Goal: Task Accomplishment & Management: Use online tool/utility

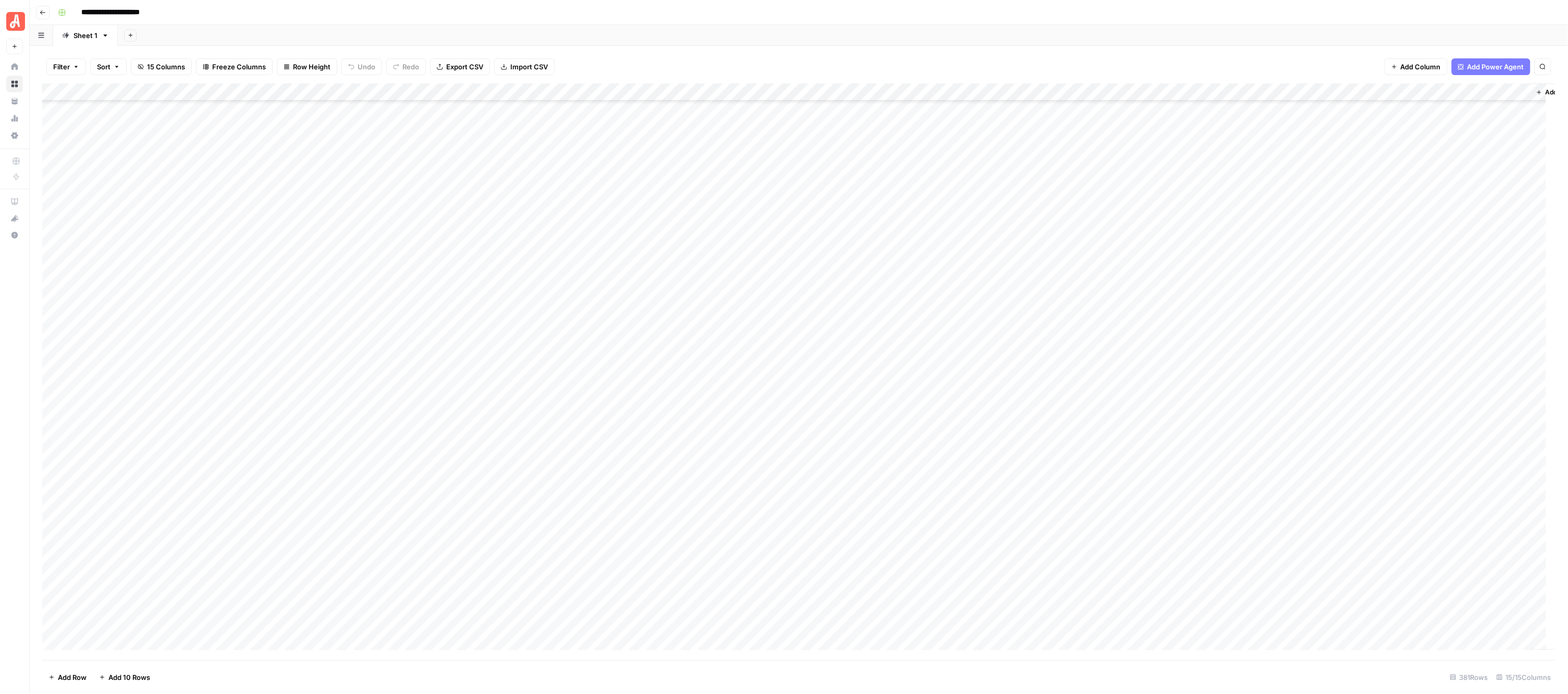
scroll to position [6220, 0]
click at [662, 58] on div "Filter Sort 15 Columns Freeze Columns Row Height Undo Redo Export CSV Import CS…" at bounding box center [799, 66] width 1513 height 33
click at [683, 9] on div "**********" at bounding box center [805, 12] width 1504 height 16
click at [55, 274] on div "Add Column" at bounding box center [799, 371] width 1514 height 577
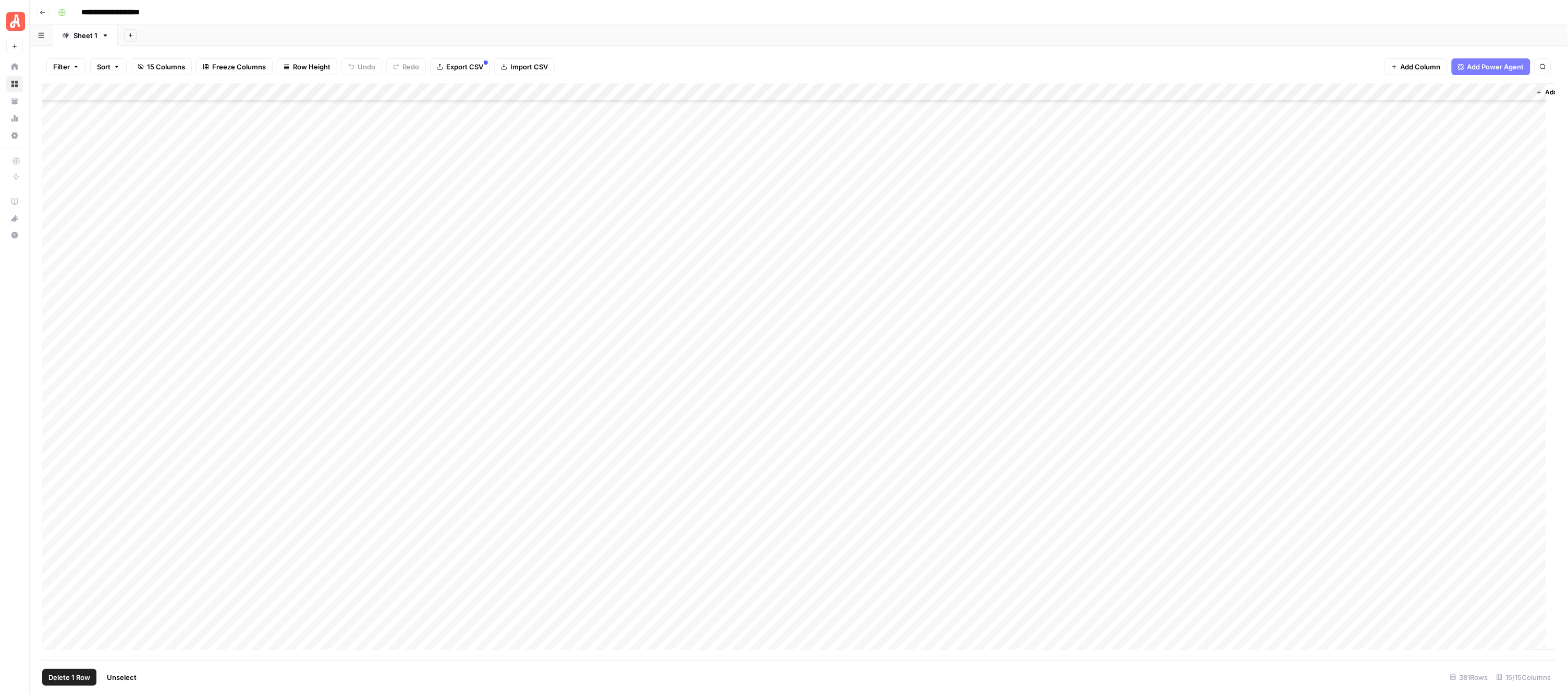
scroll to position [6220, 0]
click at [52, 621] on div "Add Column" at bounding box center [799, 371] width 1514 height 577
click at [675, 21] on header "**********" at bounding box center [799, 12] width 1538 height 25
click at [571, 92] on div "Add Column" at bounding box center [799, 371] width 1514 height 577
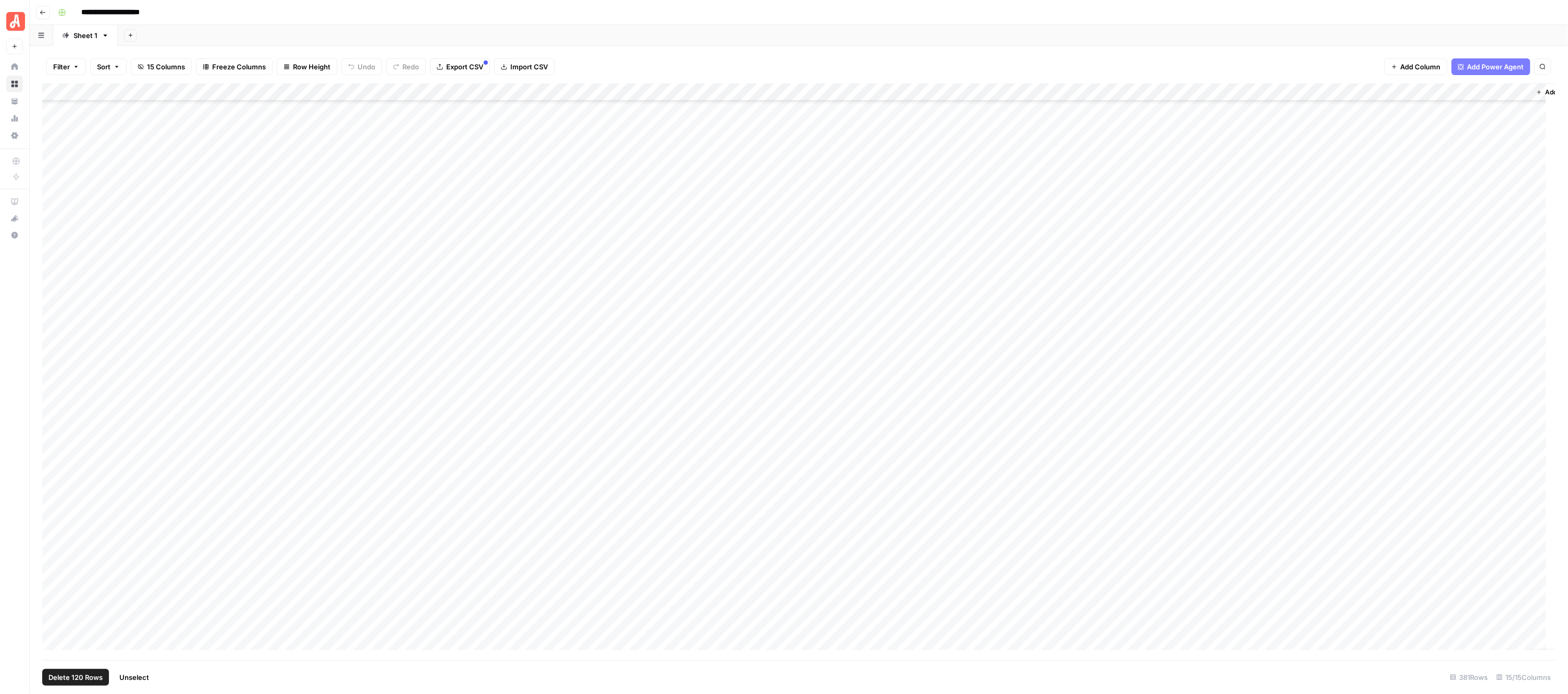
click at [661, 16] on div "**********" at bounding box center [805, 12] width 1504 height 16
click at [572, 93] on div "Add Column" at bounding box center [799, 371] width 1514 height 577
type input "CatGeo Q & A - v3"
click at [632, 180] on span "Selected Rows (120)" at bounding box center [631, 181] width 66 height 10
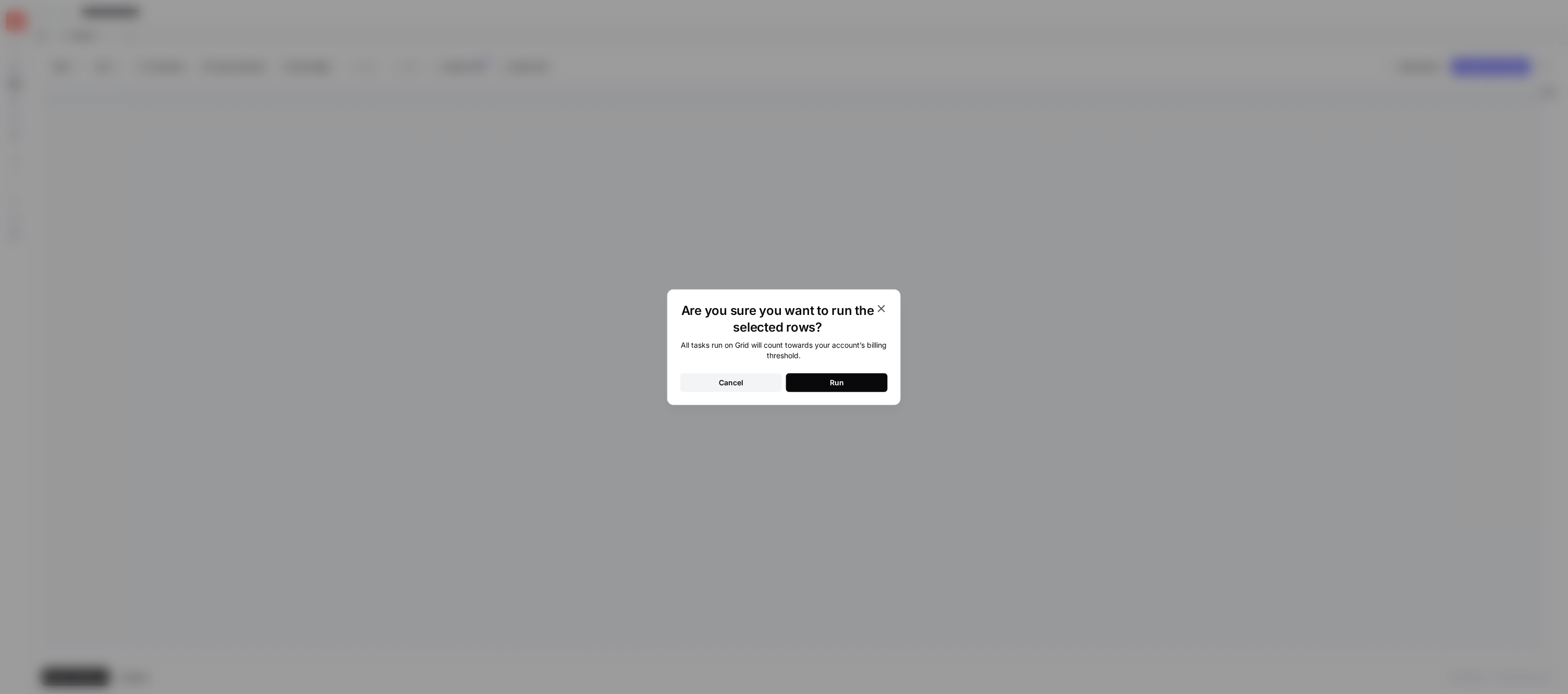
click at [827, 376] on button "Run" at bounding box center [836, 382] width 102 height 19
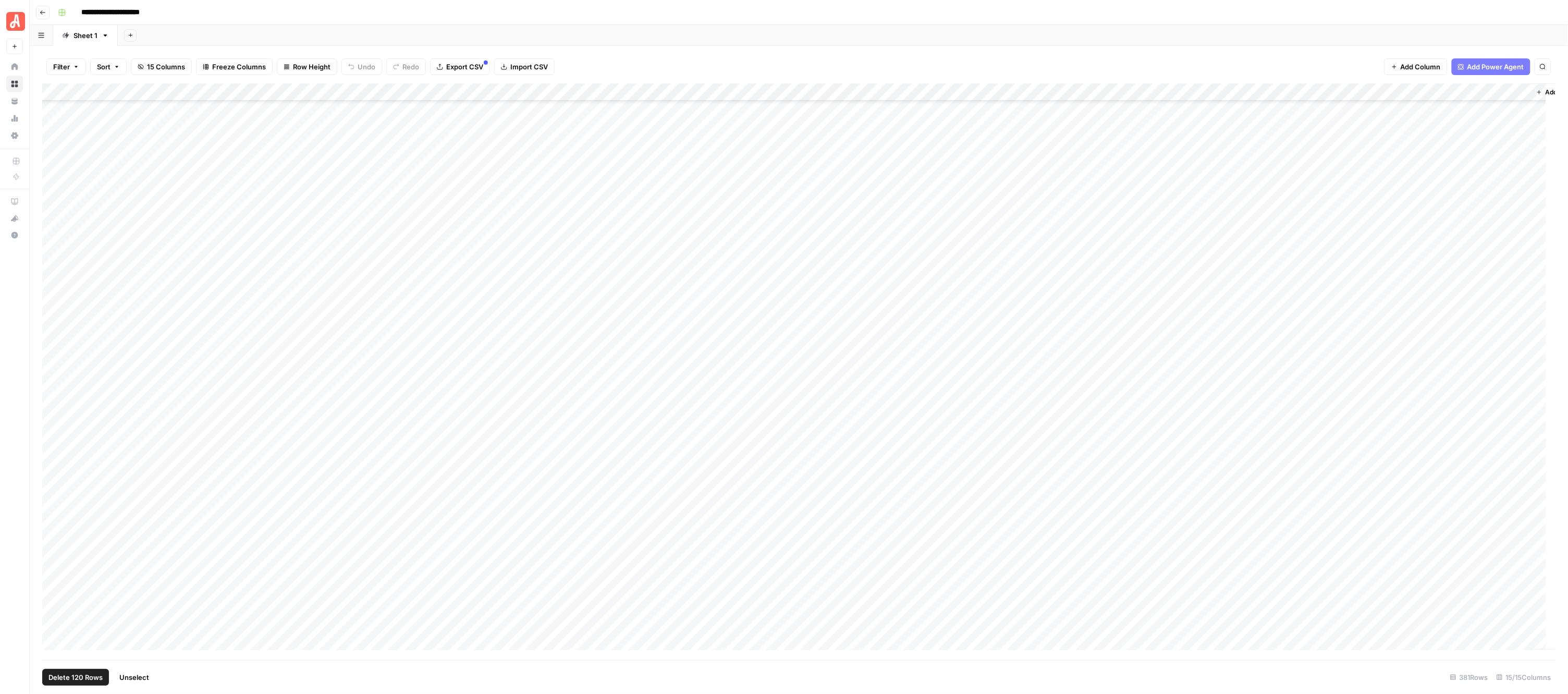
click at [771, 20] on div "**********" at bounding box center [805, 12] width 1504 height 16
click at [129, 676] on span "Unselect" at bounding box center [134, 677] width 30 height 10
click at [568, 465] on div "Add Column" at bounding box center [799, 371] width 1514 height 577
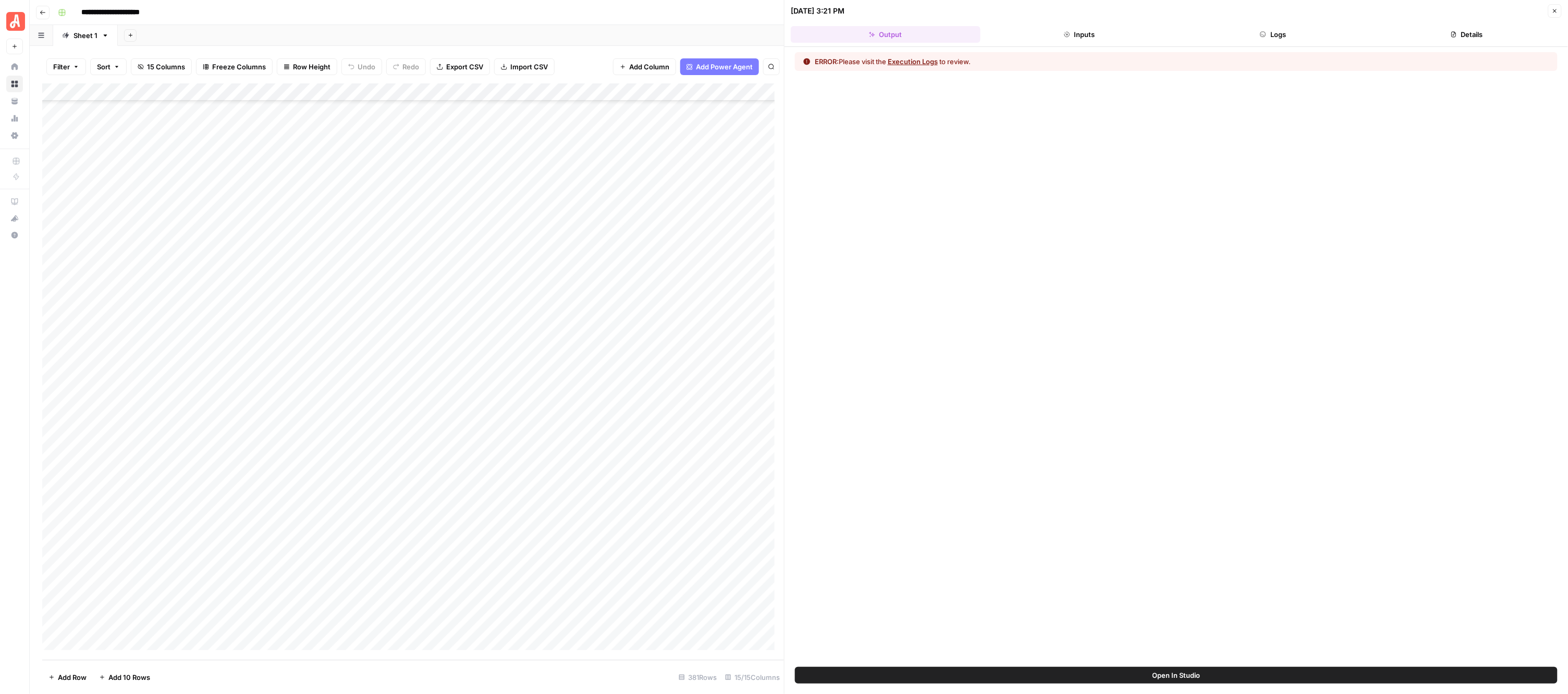
click at [1558, 12] on button "Close" at bounding box center [1555, 11] width 13 height 13
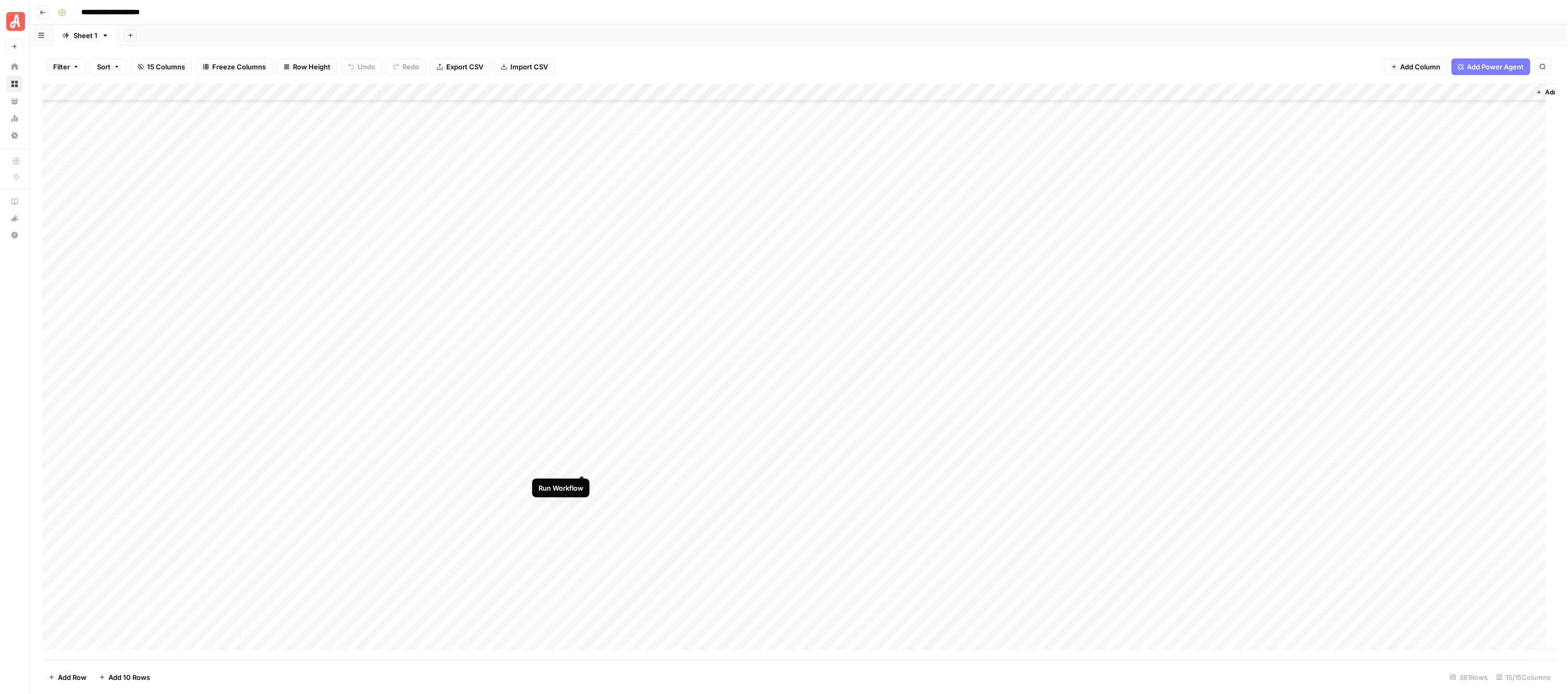
click at [584, 466] on div "Add Column" at bounding box center [799, 371] width 1514 height 577
click at [580, 480] on div "Add Column" at bounding box center [799, 371] width 1514 height 577
click at [583, 499] on div "Add Column" at bounding box center [799, 371] width 1514 height 577
click at [583, 519] on div "Add Column" at bounding box center [799, 371] width 1514 height 577
click at [583, 533] on div "Add Column" at bounding box center [799, 371] width 1514 height 577
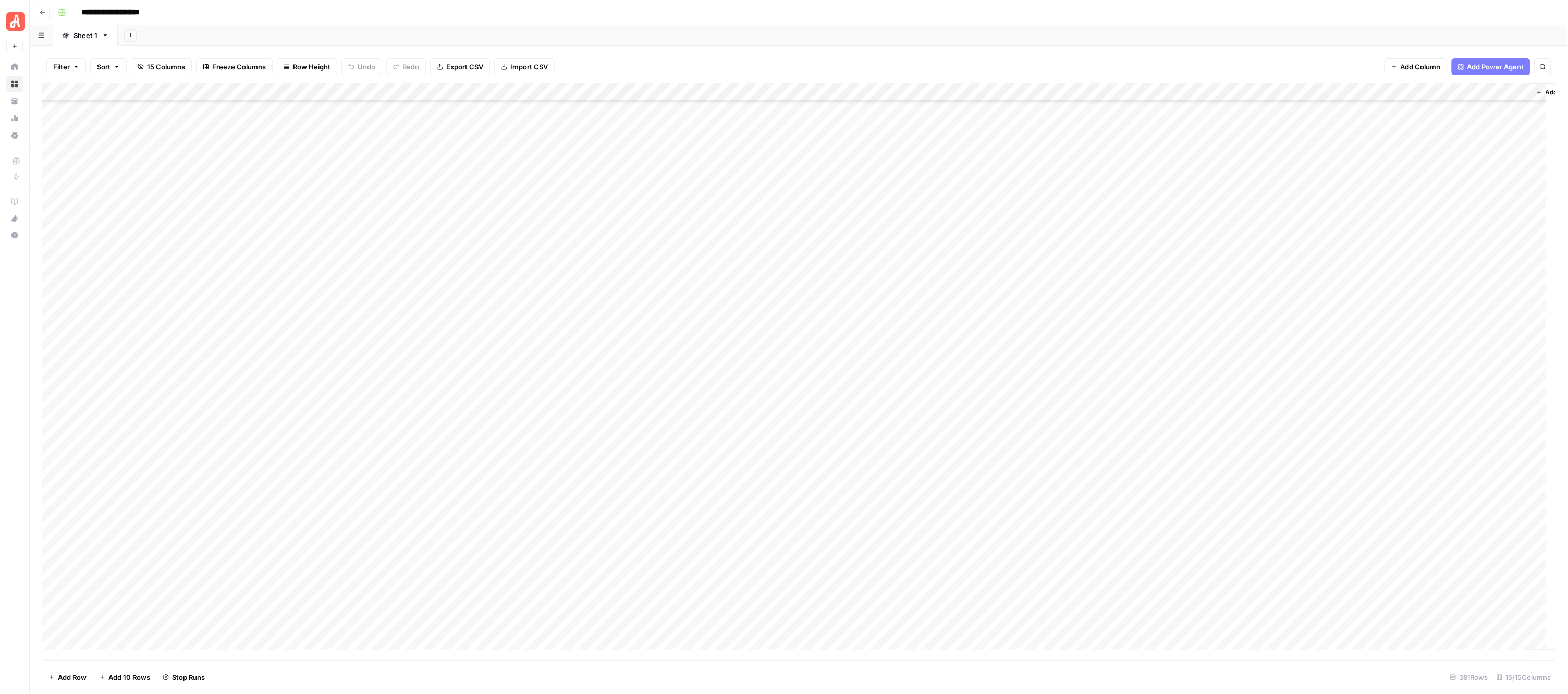
click at [583, 553] on div "Add Column" at bounding box center [799, 371] width 1514 height 577
click at [583, 572] on div "Add Column" at bounding box center [799, 371] width 1514 height 577
click at [582, 584] on div "Add Column" at bounding box center [799, 371] width 1514 height 577
click at [582, 604] on div "Add Column" at bounding box center [799, 371] width 1514 height 577
click at [583, 622] on div "Add Column" at bounding box center [799, 371] width 1514 height 577
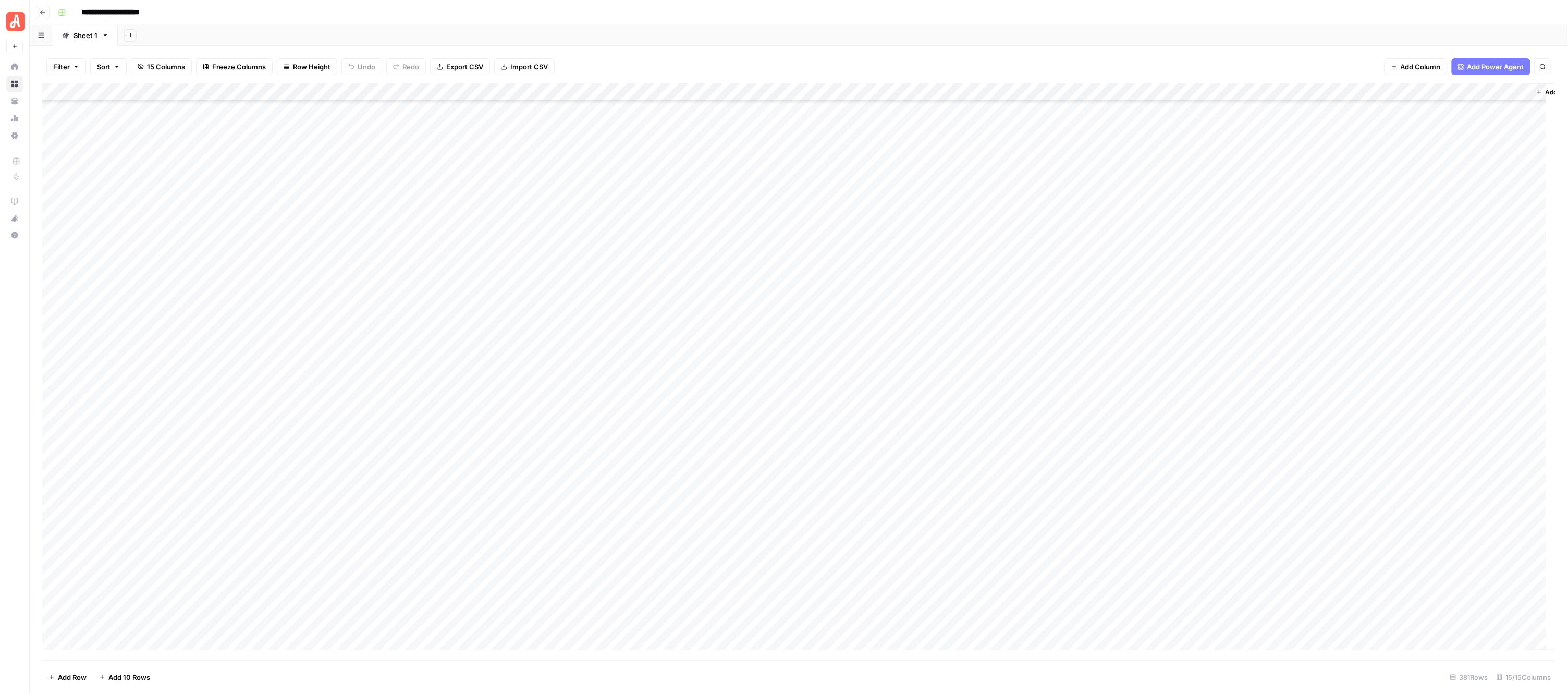
scroll to position [4331, 0]
click at [581, 240] on div "Add Column" at bounding box center [799, 371] width 1514 height 577
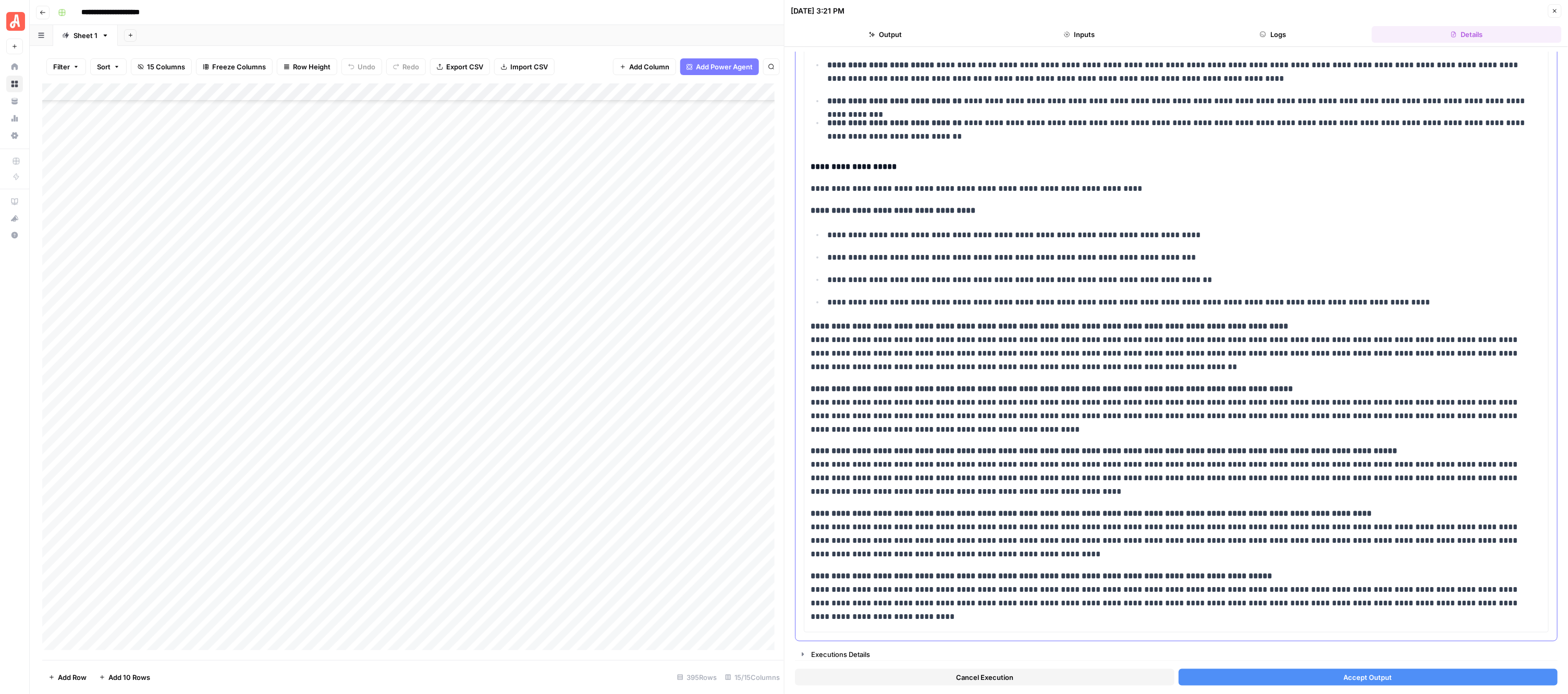
scroll to position [175, 0]
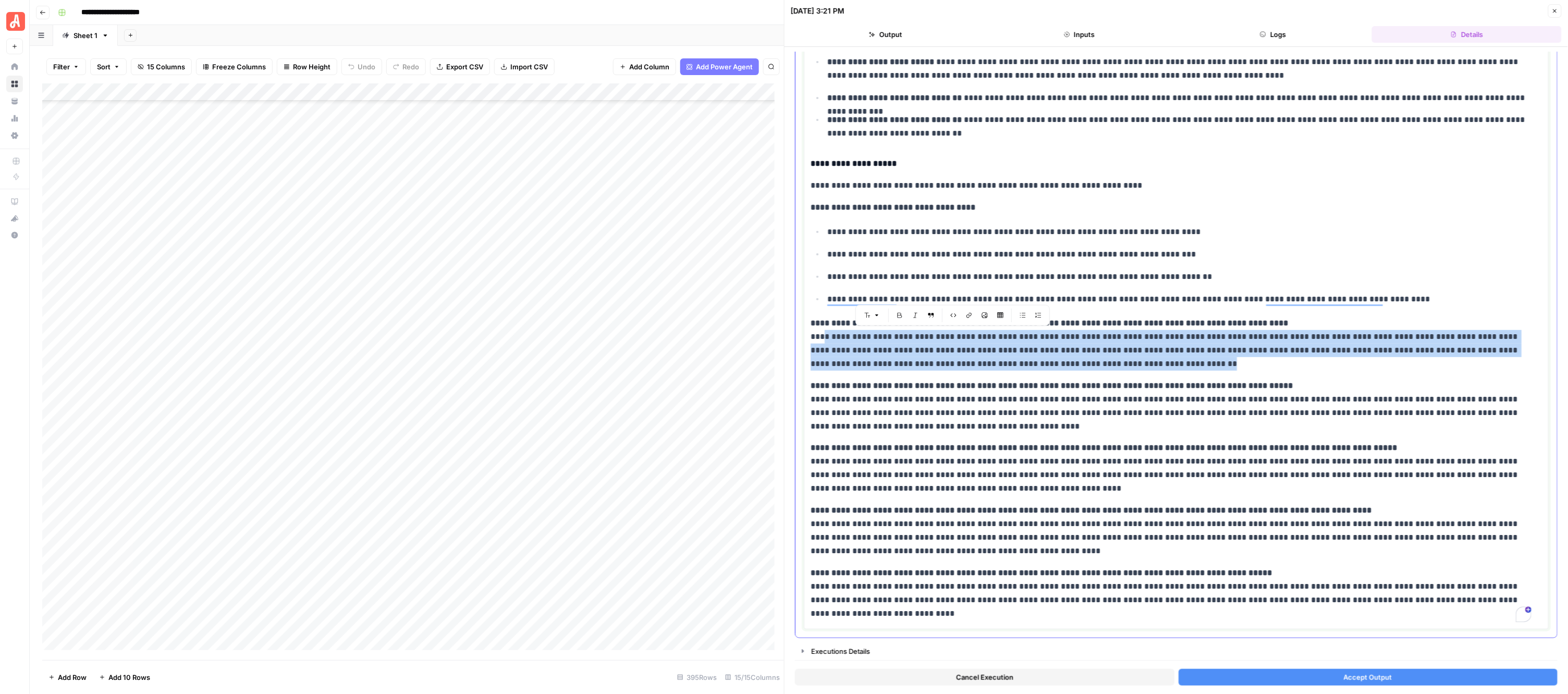
drag, startPoint x: 1088, startPoint y: 362, endPoint x: 822, endPoint y: 334, distance: 267.5
click at [822, 334] on p "**********" at bounding box center [1171, 343] width 721 height 54
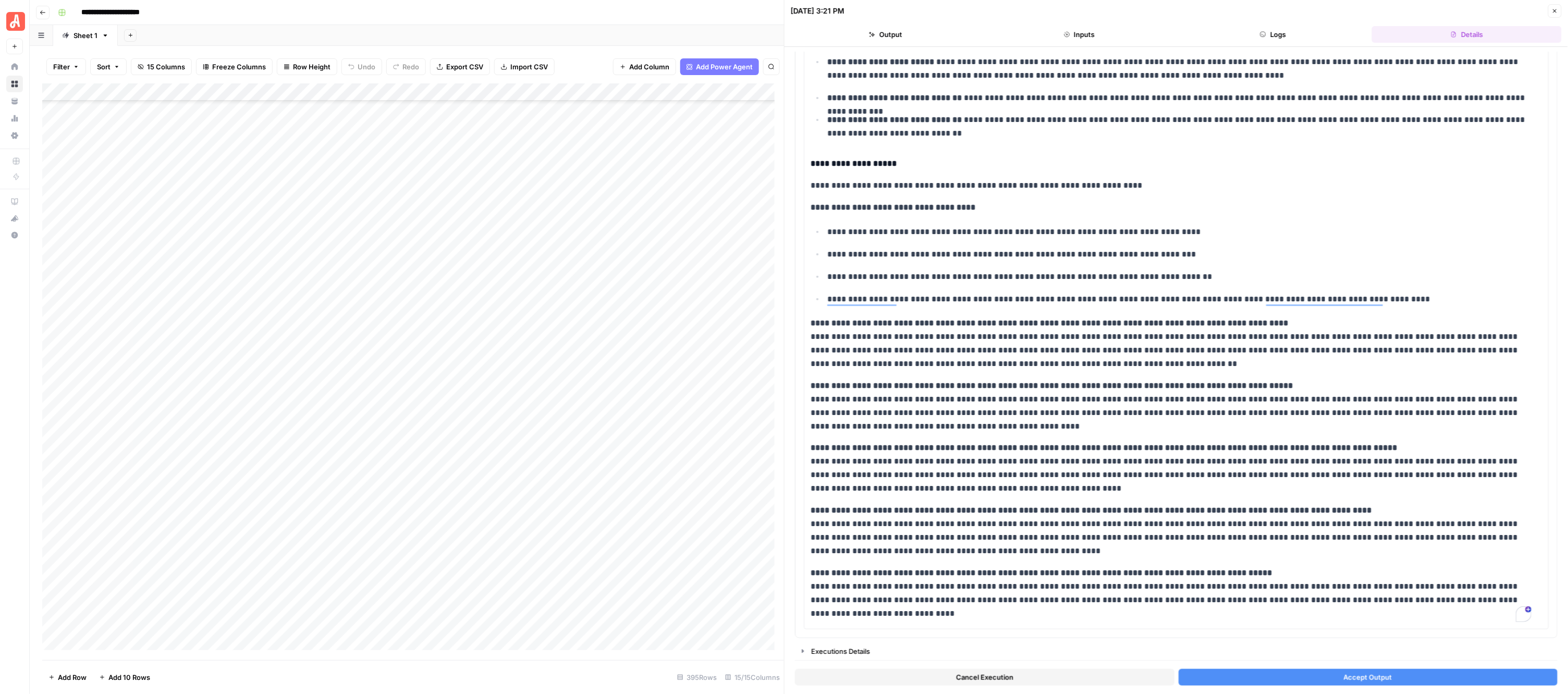
click at [1317, 673] on button "Accept Output" at bounding box center [1368, 677] width 379 height 16
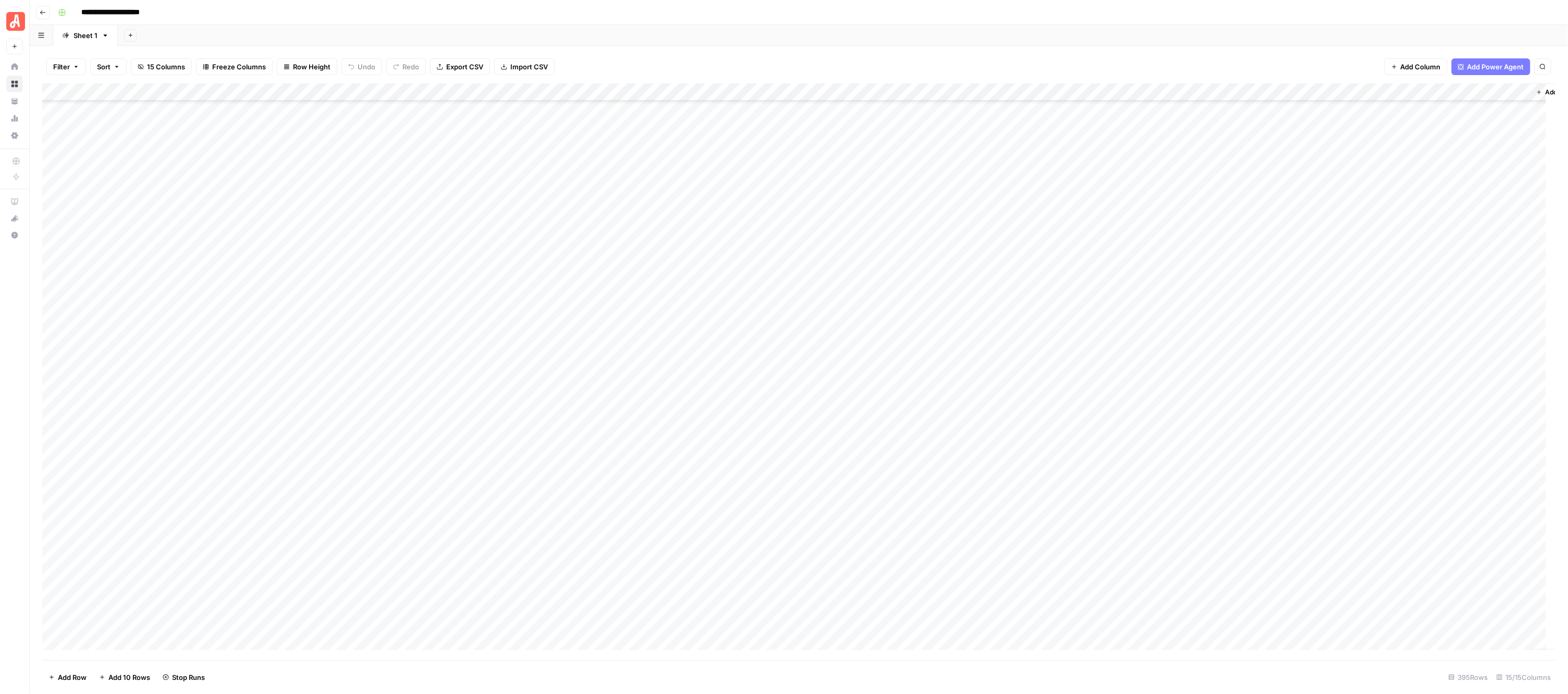
click at [579, 256] on div "Add Column" at bounding box center [799, 371] width 1514 height 577
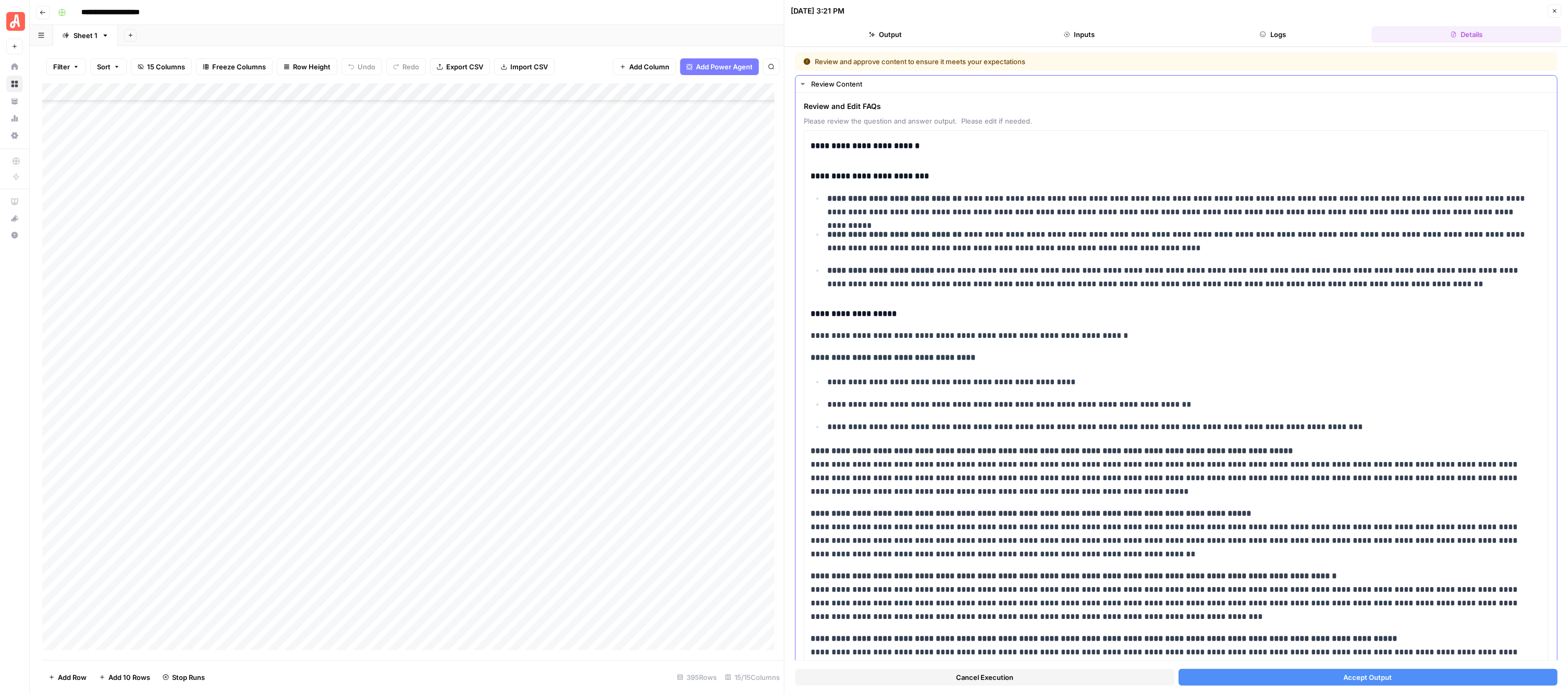
scroll to position [130, 0]
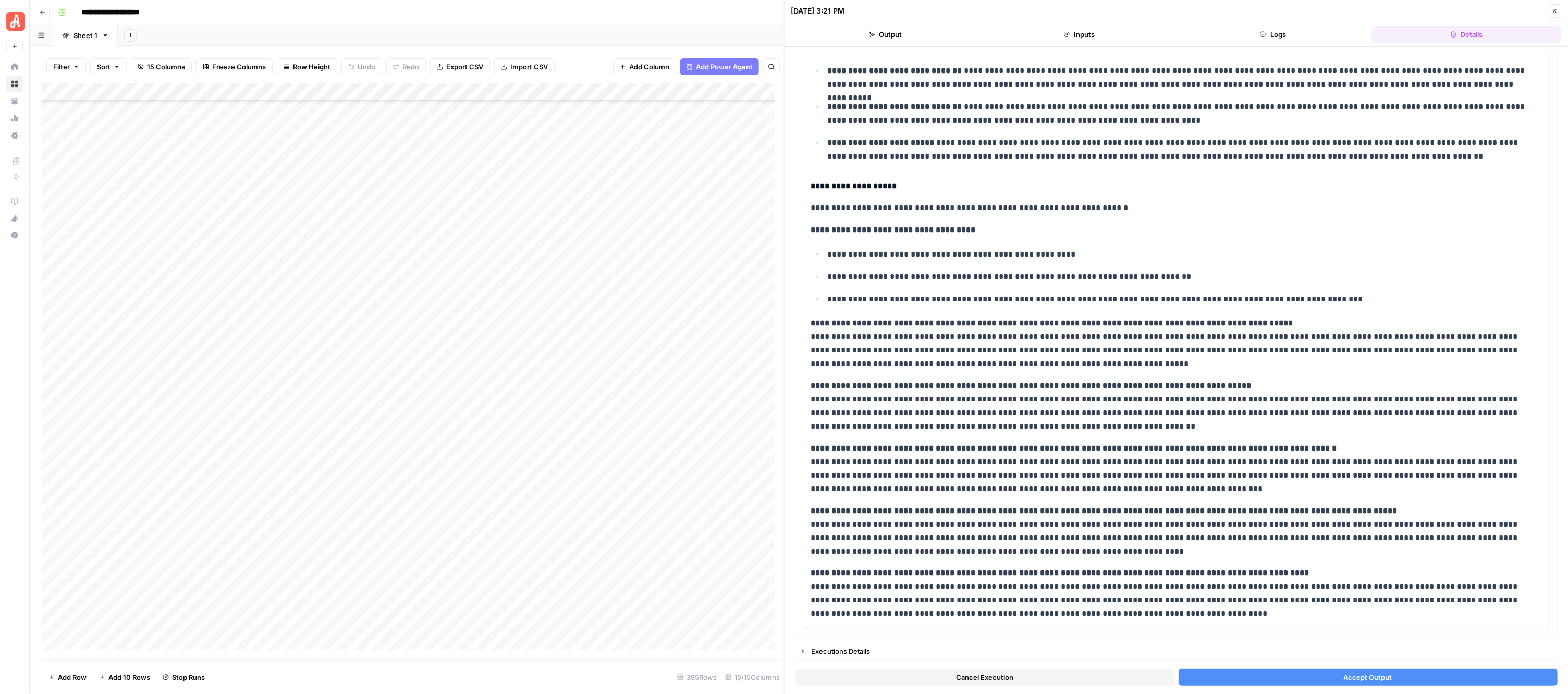
click at [1268, 679] on button "Accept Output" at bounding box center [1368, 677] width 379 height 16
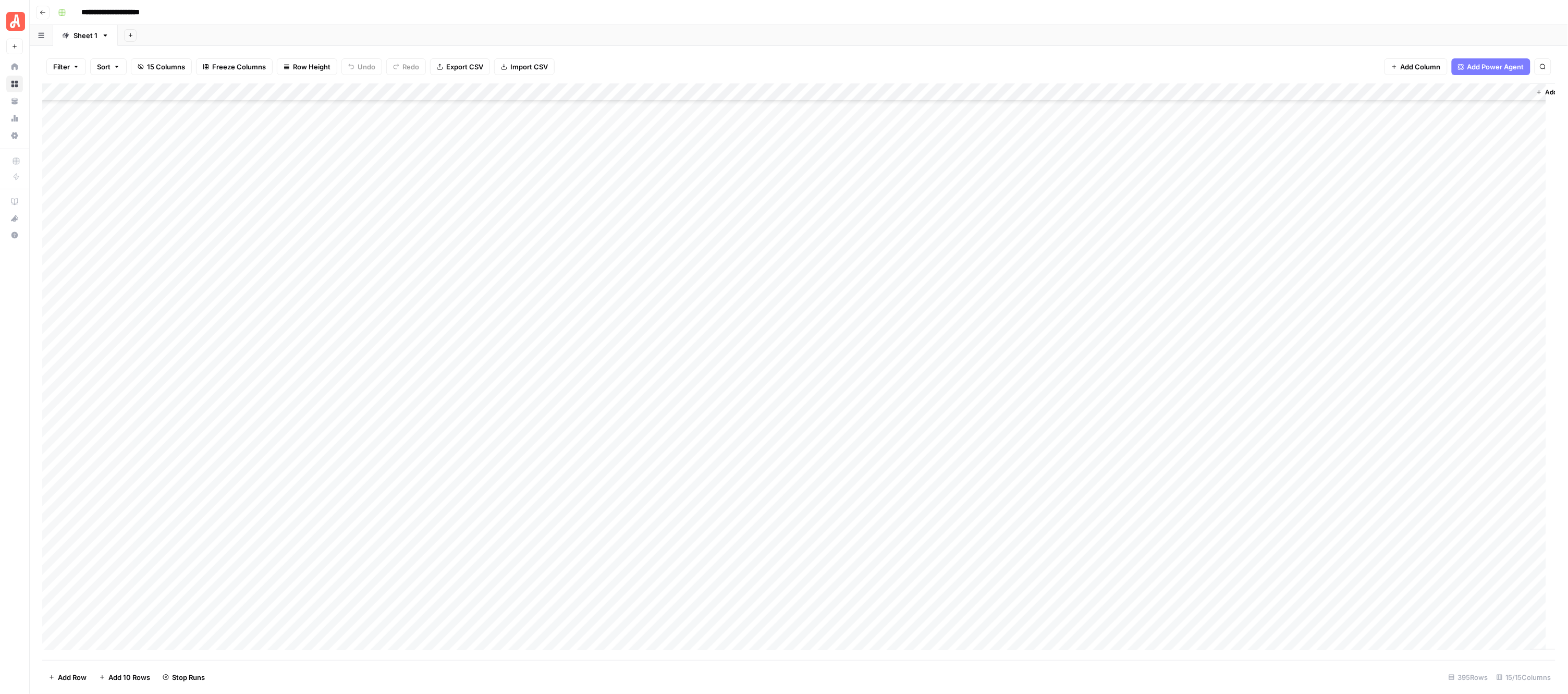
click at [581, 275] on div "Add Column" at bounding box center [799, 371] width 1514 height 577
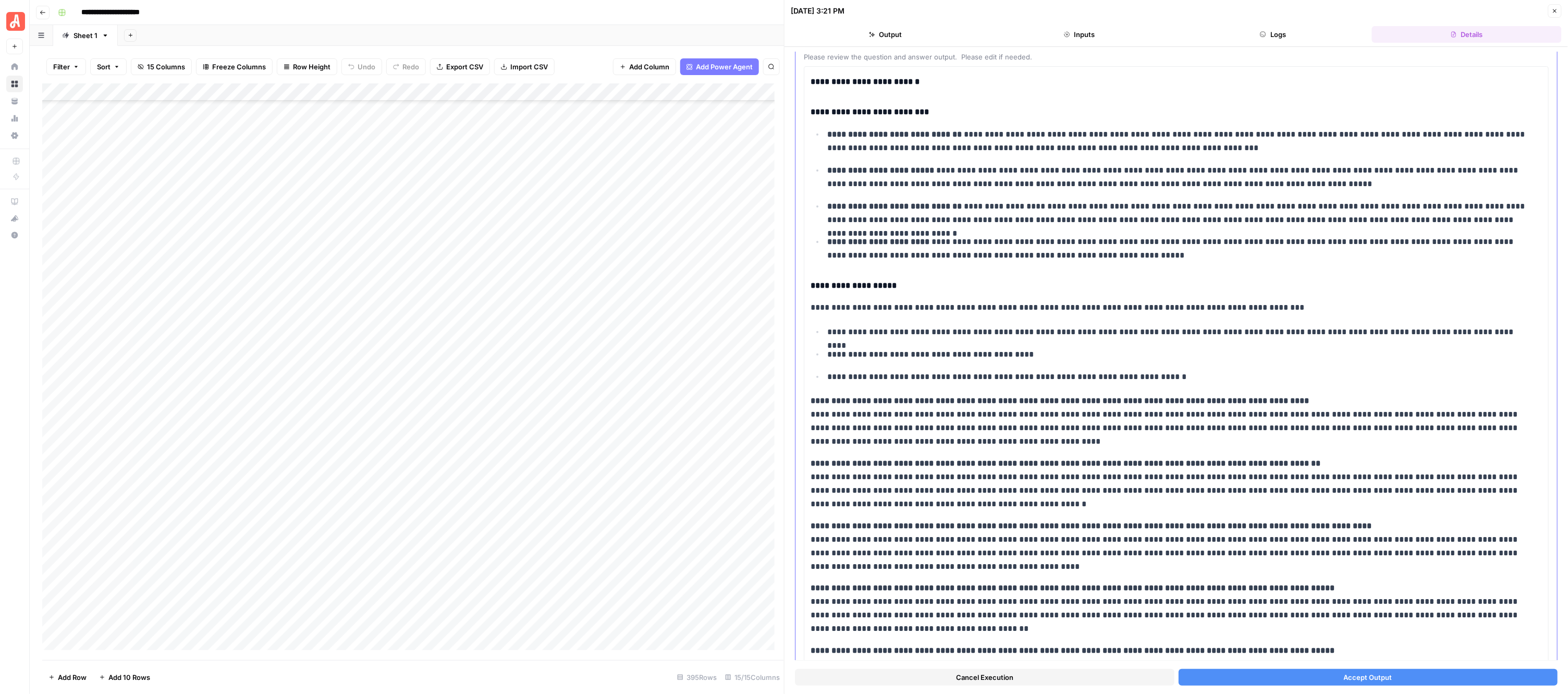
scroll to position [144, 0]
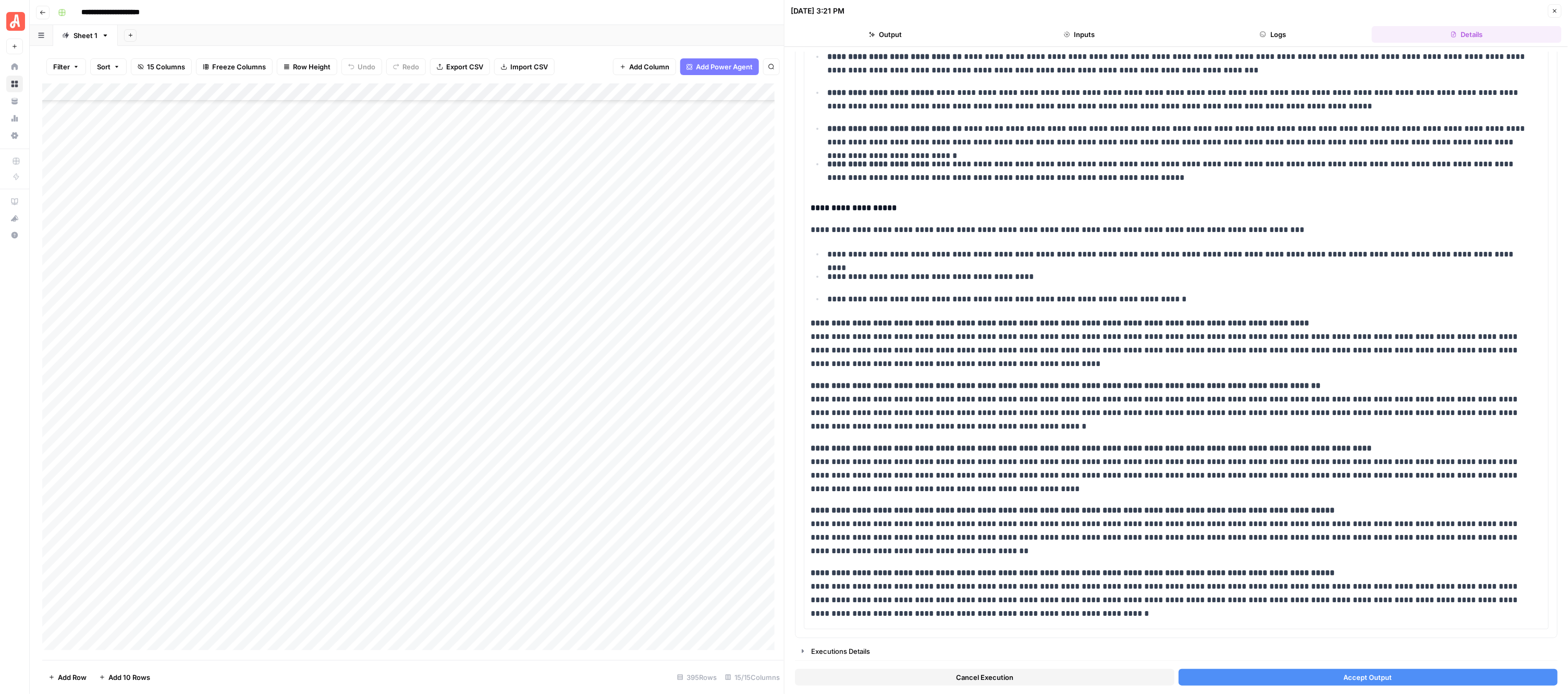
click at [1302, 676] on button "Accept Output" at bounding box center [1368, 677] width 379 height 16
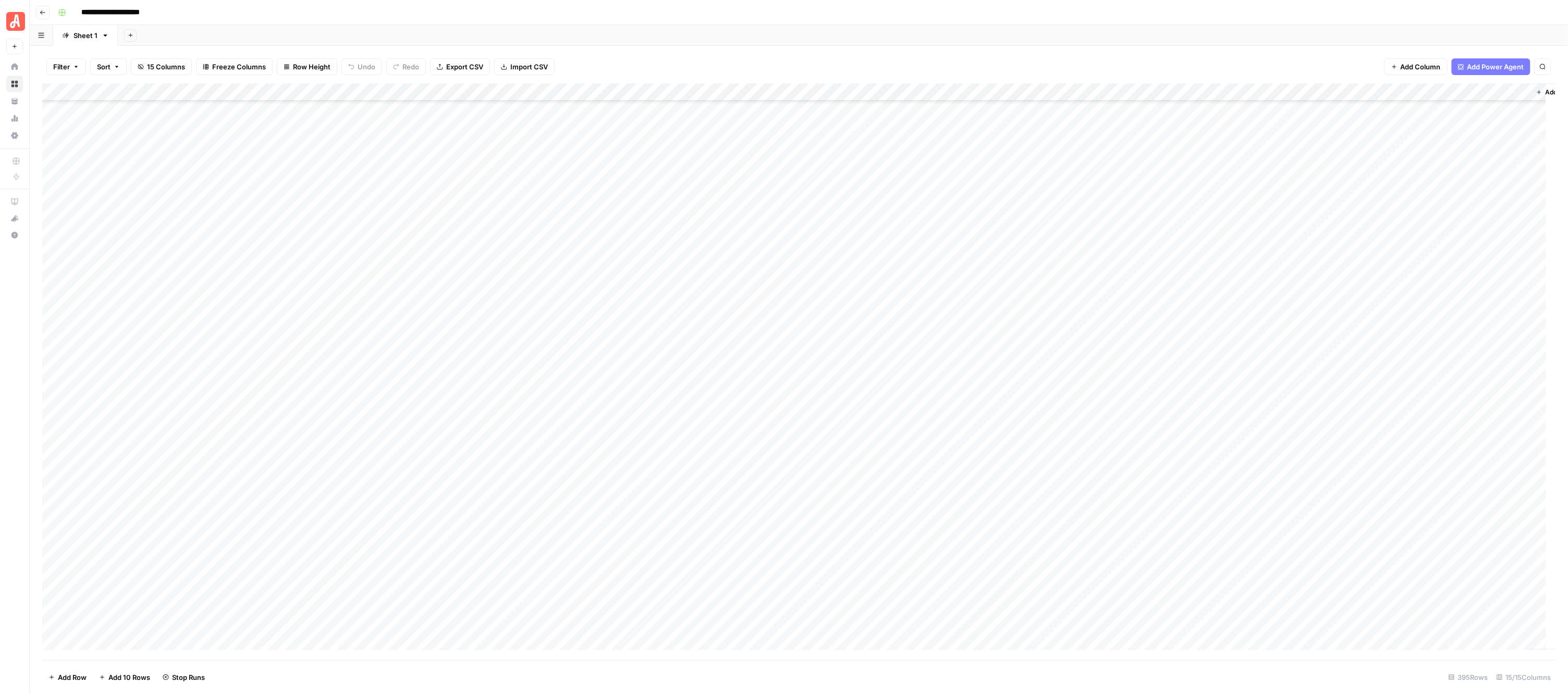
click at [581, 290] on div "Add Column" at bounding box center [799, 371] width 1514 height 577
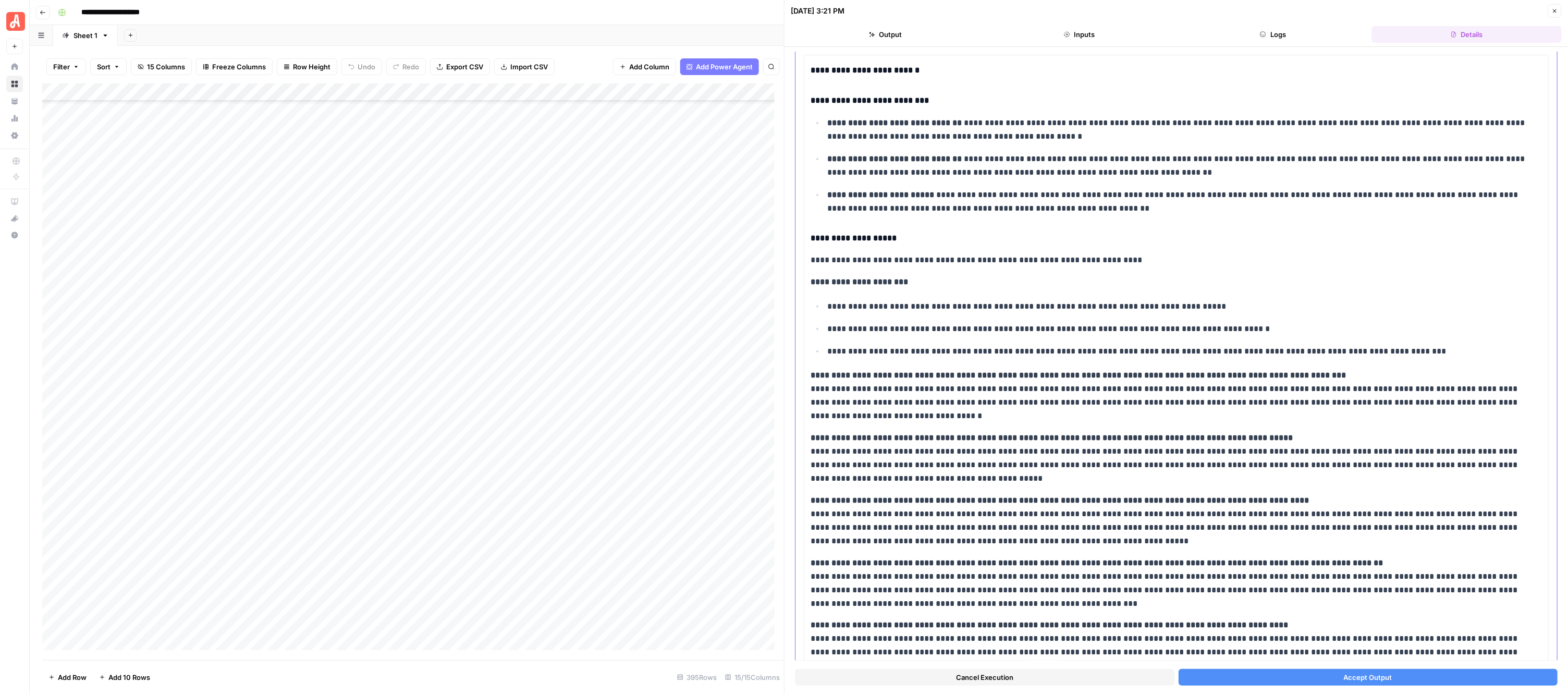
scroll to position [130, 0]
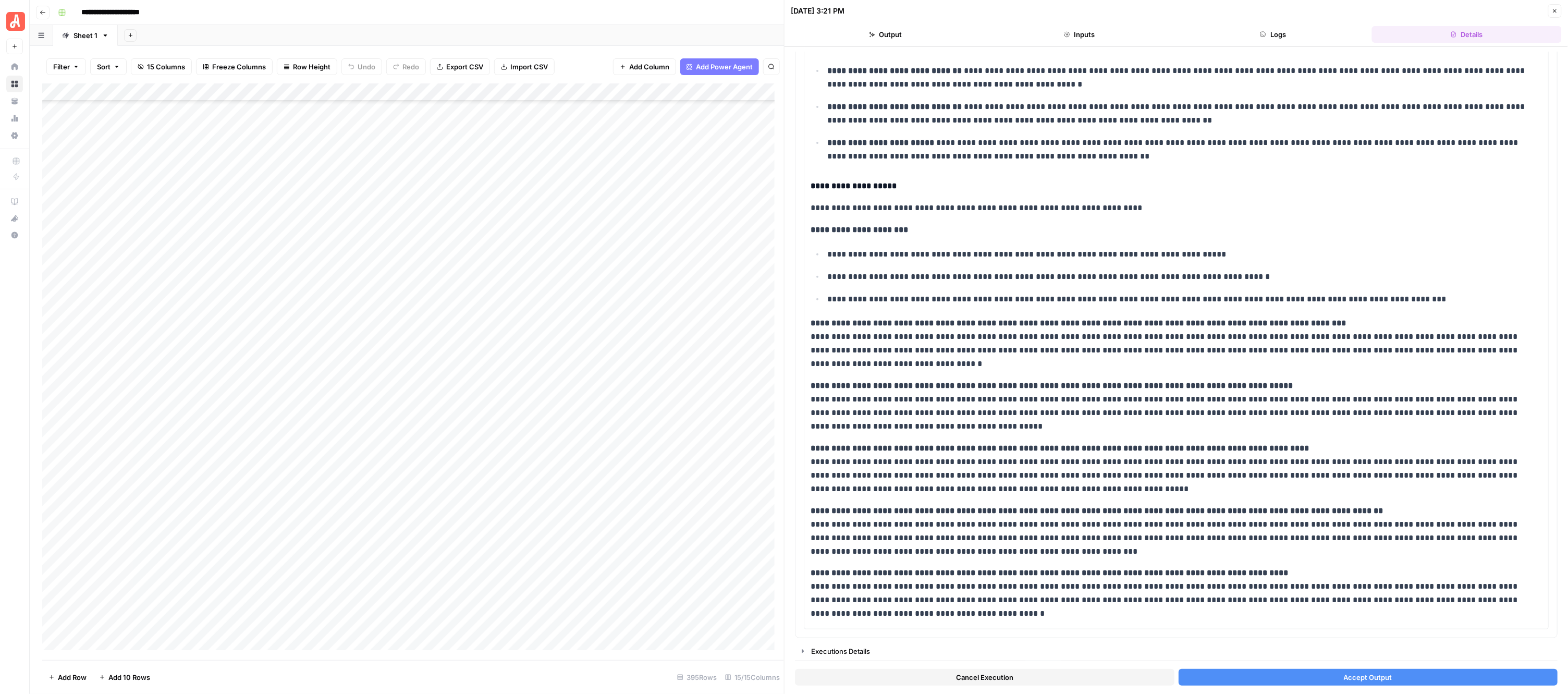
click at [1301, 669] on button "Accept Output" at bounding box center [1368, 677] width 379 height 16
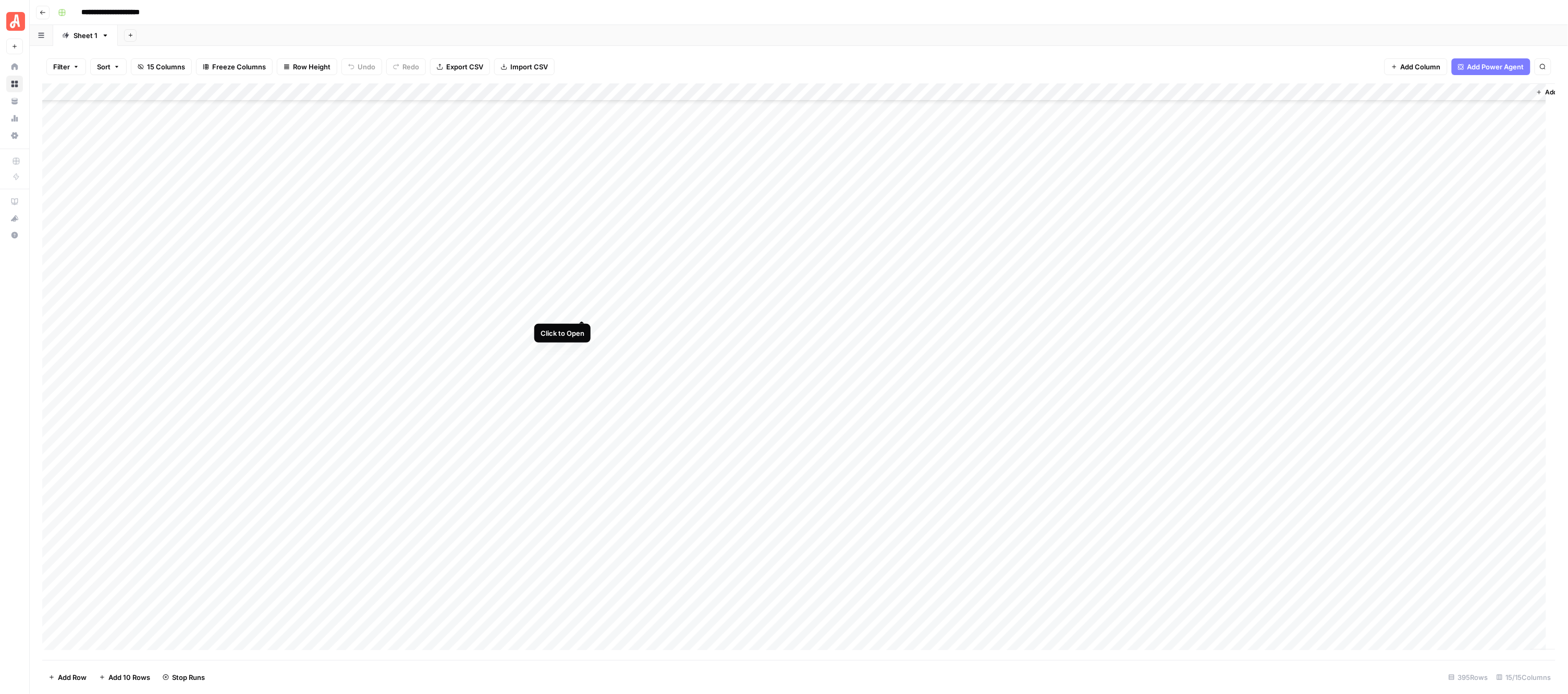
click at [584, 311] on div "Add Column" at bounding box center [799, 371] width 1514 height 577
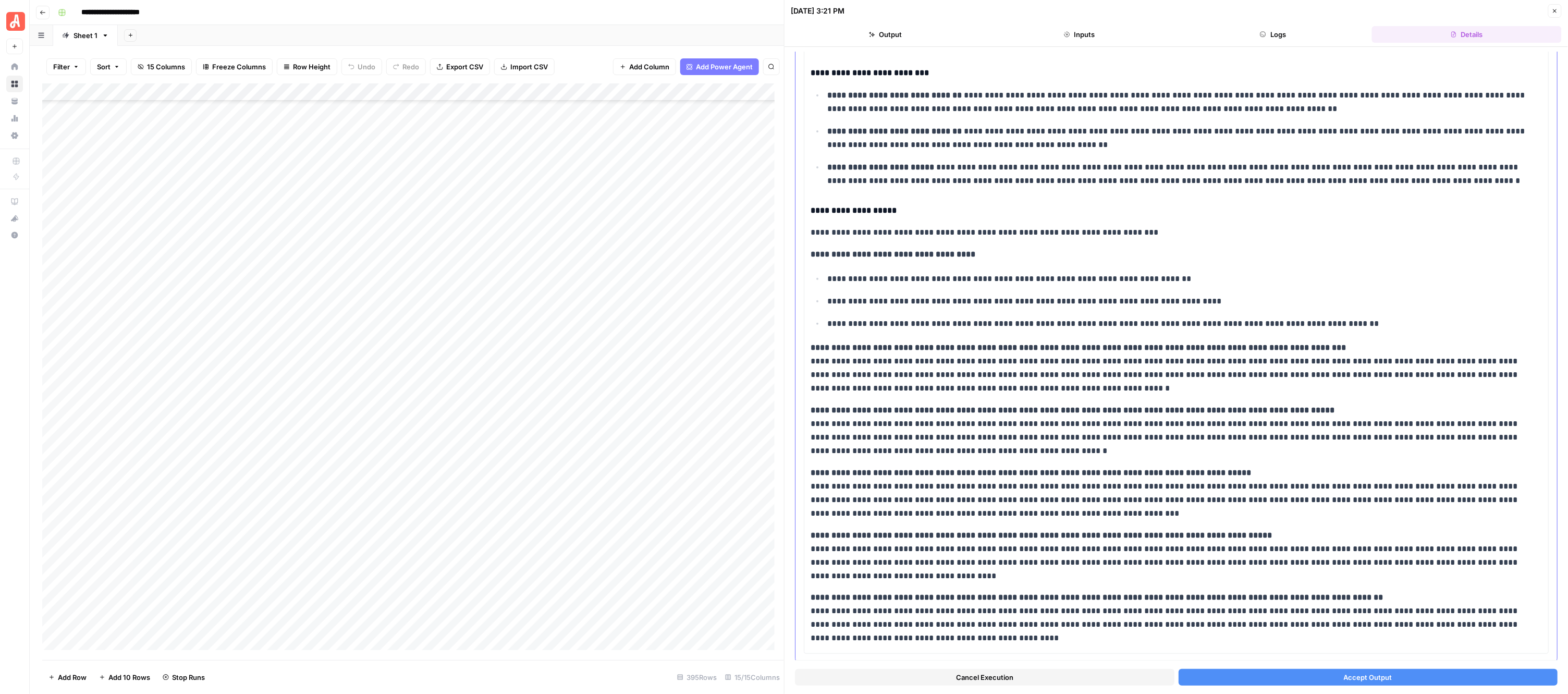
scroll to position [130, 0]
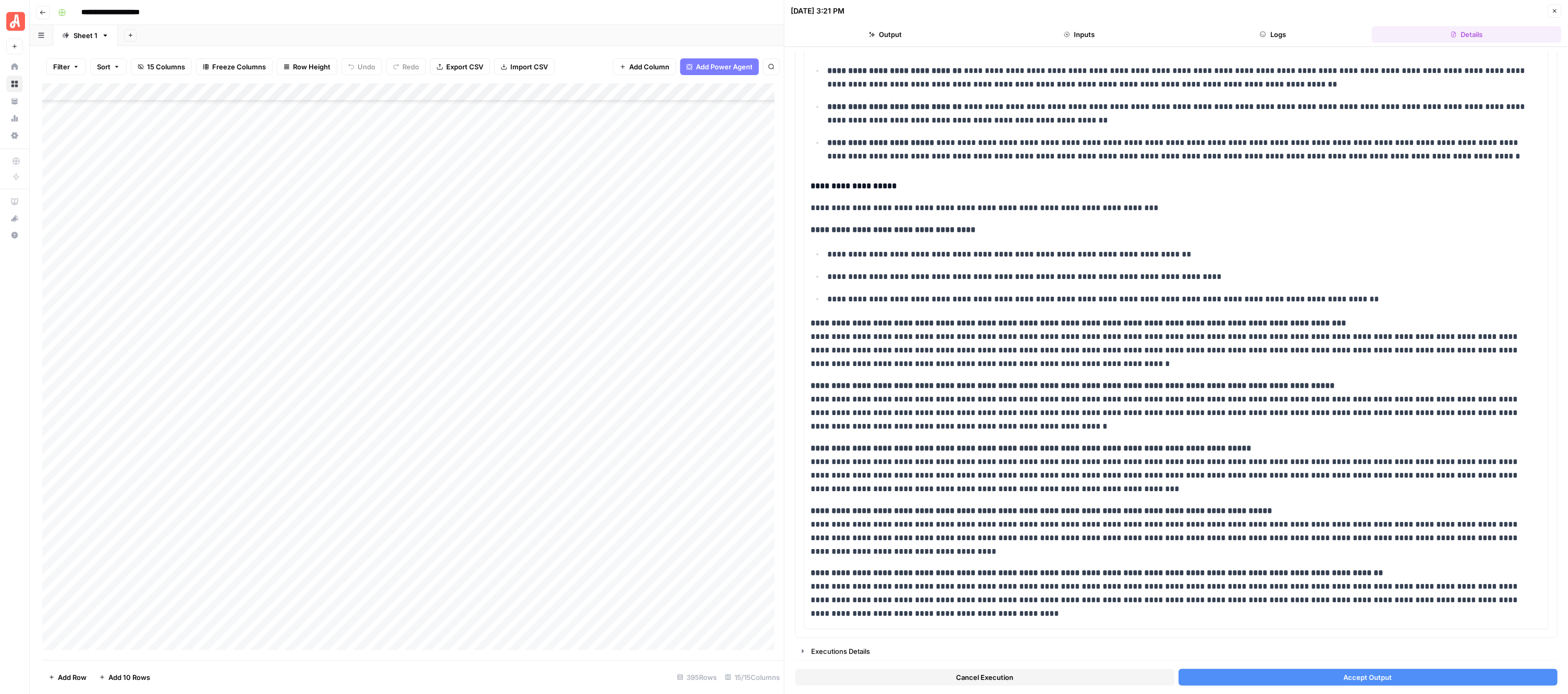
click at [1354, 679] on span "Accept Output" at bounding box center [1368, 677] width 49 height 10
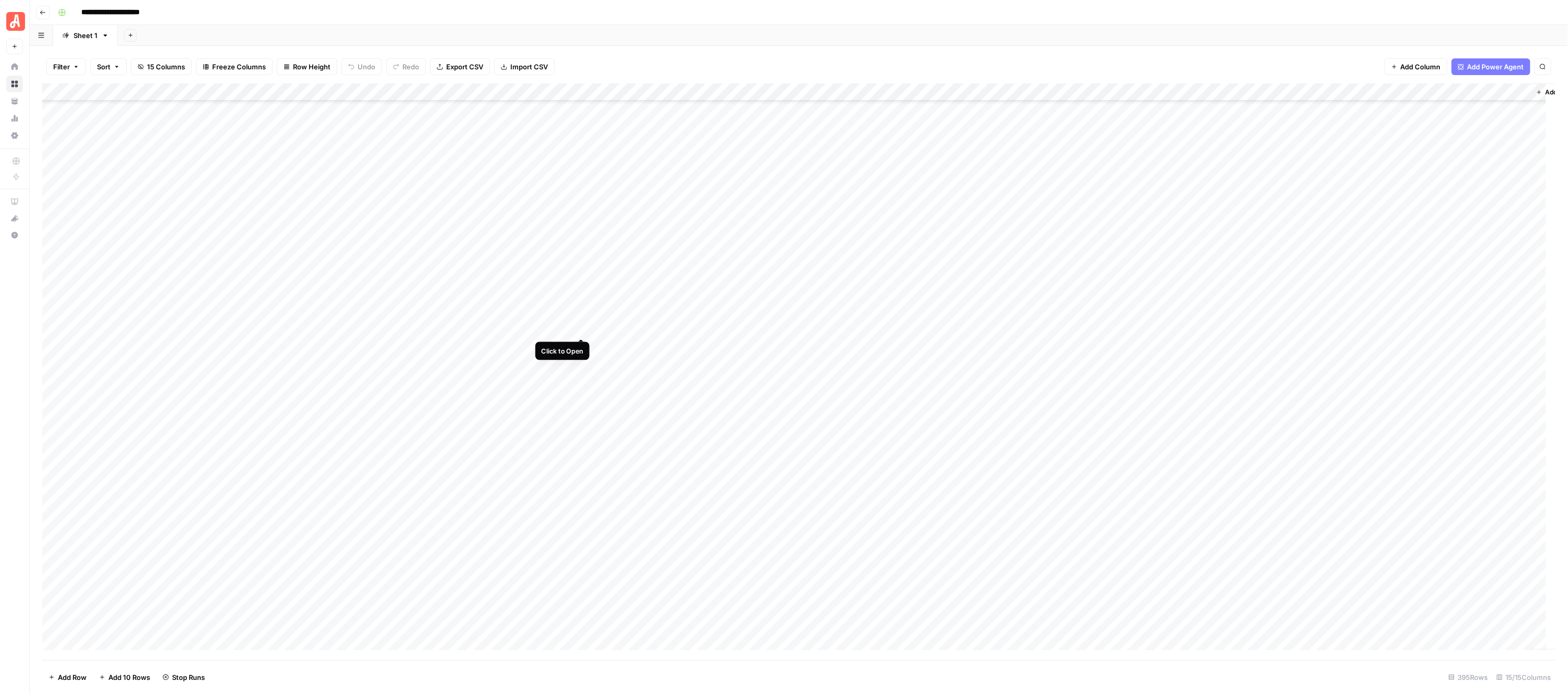
click at [579, 329] on div "Add Column" at bounding box center [799, 371] width 1514 height 577
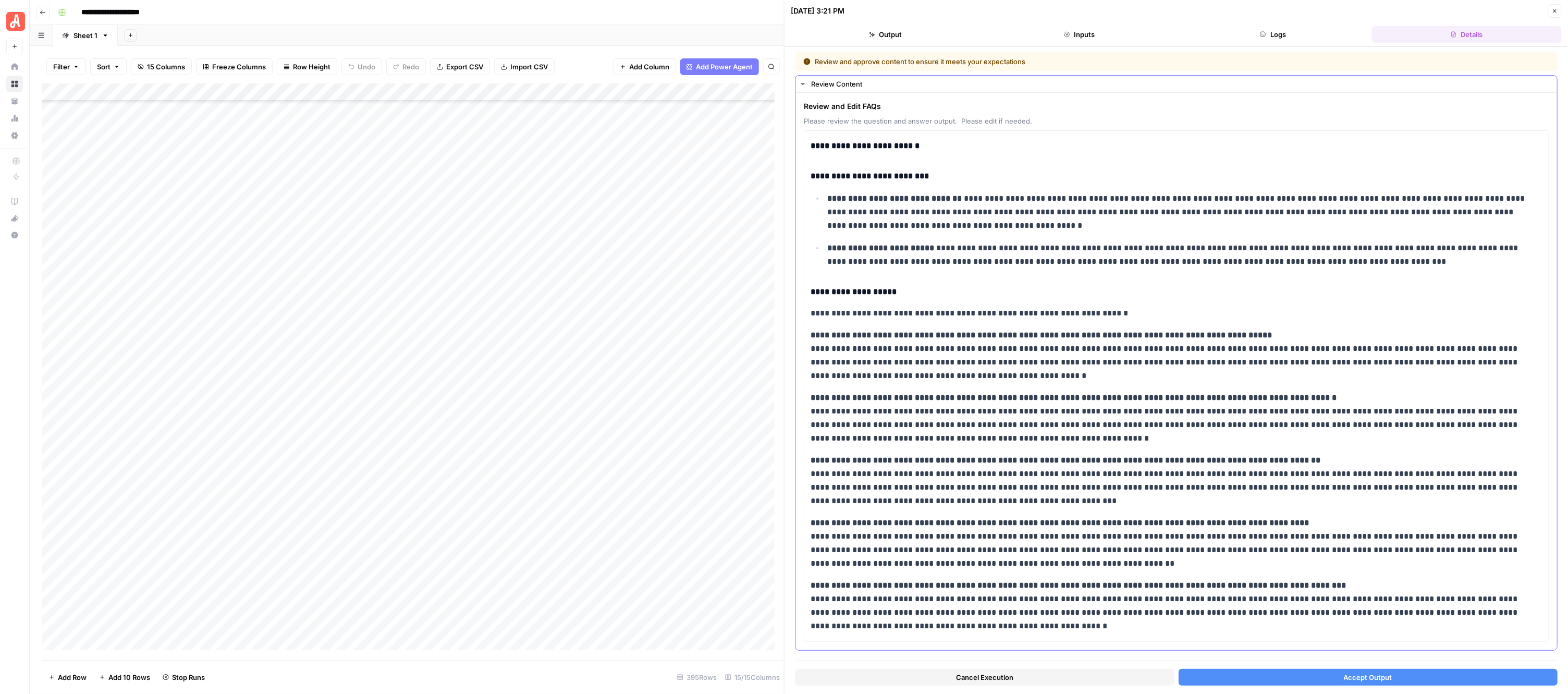
scroll to position [14, 0]
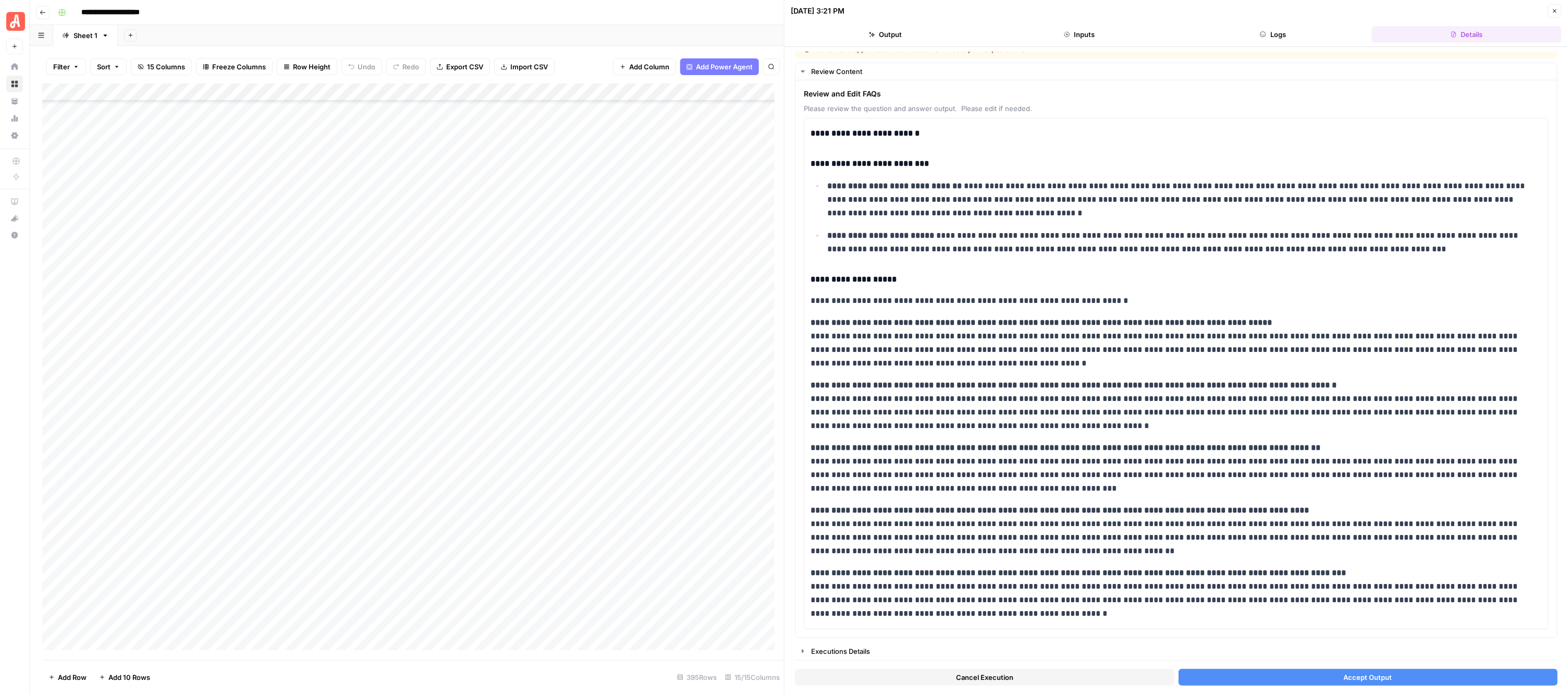
click at [1325, 676] on button "Accept Output" at bounding box center [1368, 677] width 379 height 16
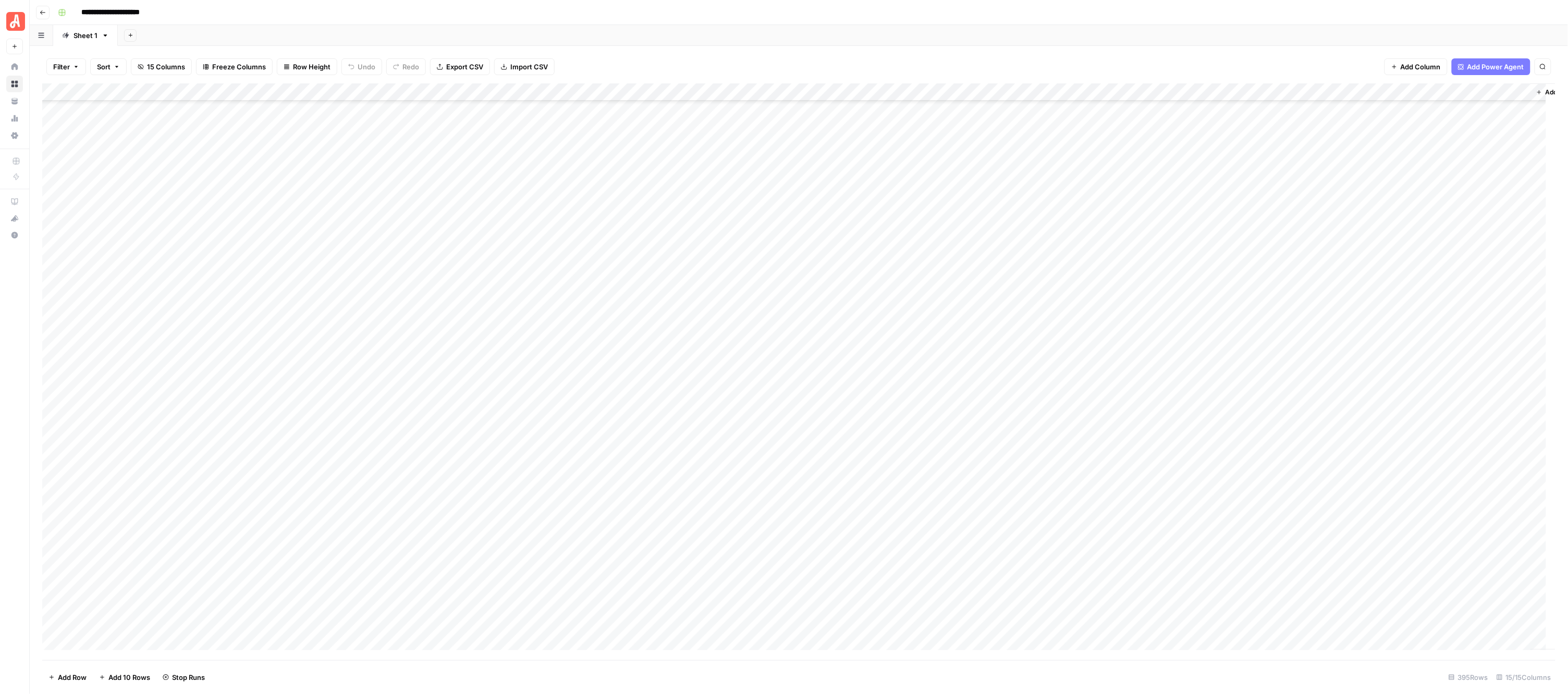
click at [584, 344] on div "Add Column" at bounding box center [799, 371] width 1514 height 577
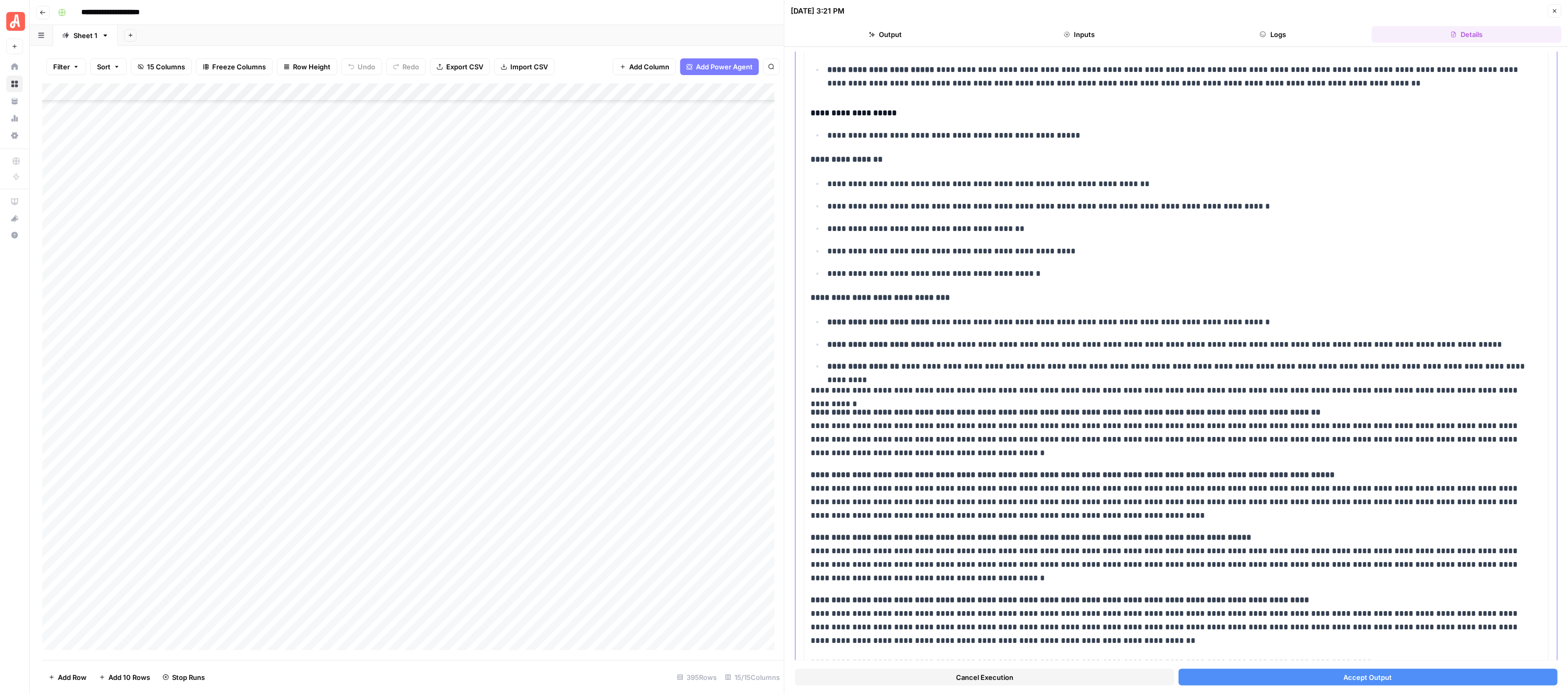
scroll to position [293, 0]
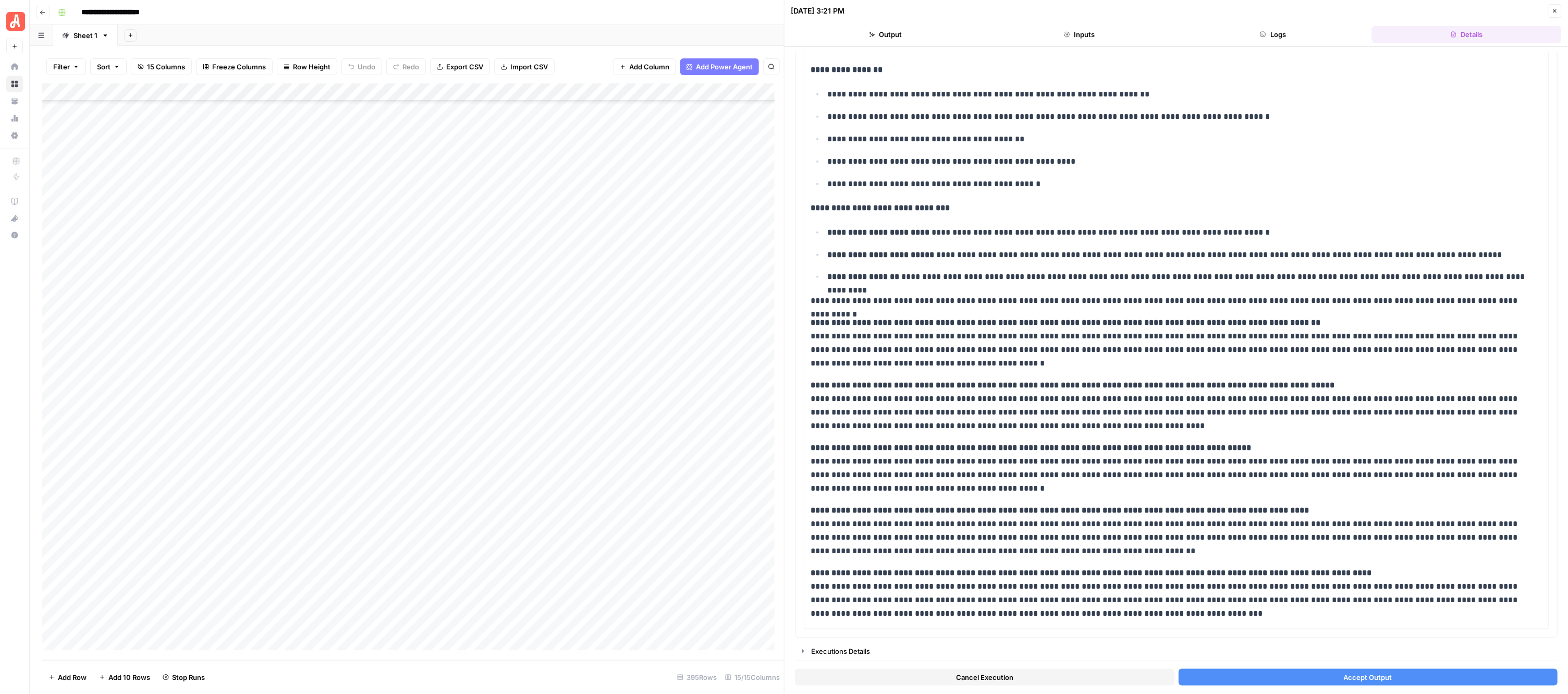
click at [1344, 681] on span "Accept Output" at bounding box center [1368, 677] width 49 height 10
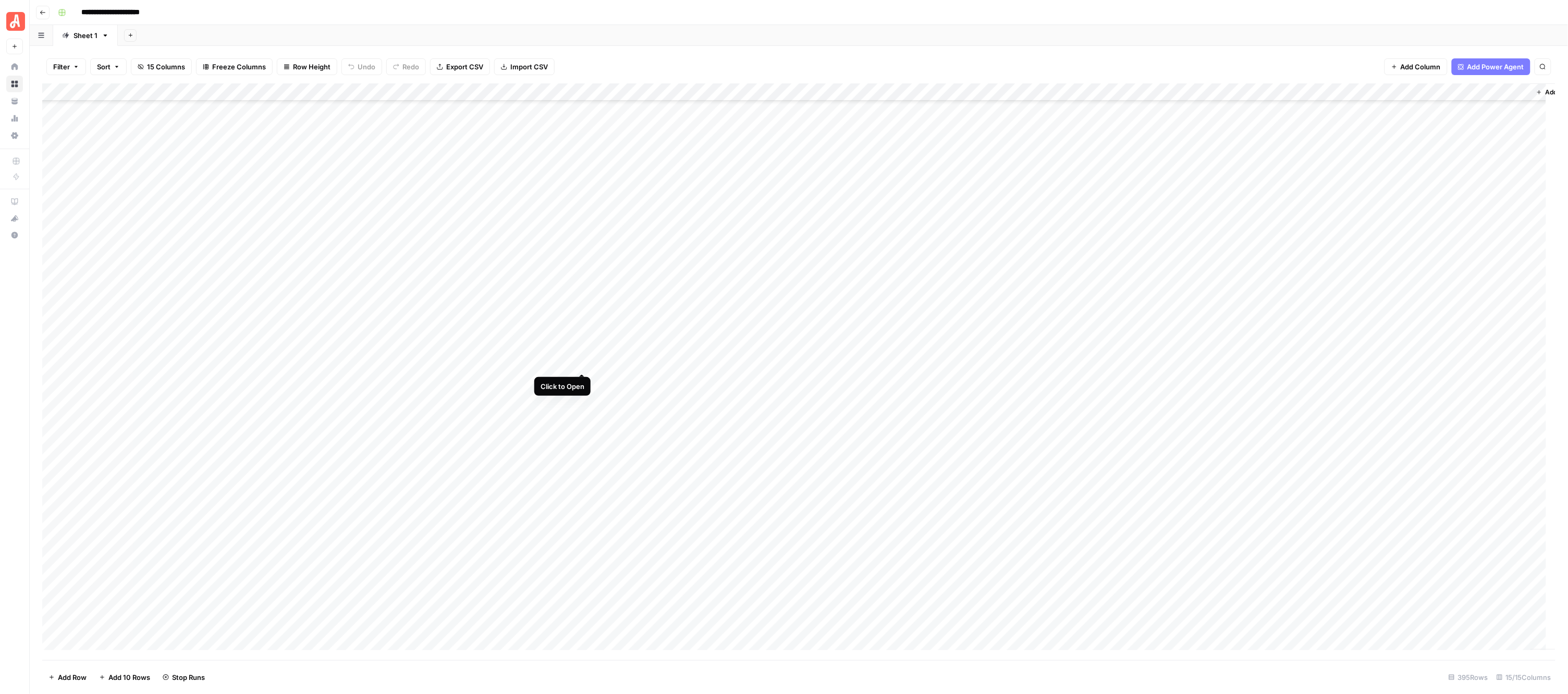
click at [581, 362] on div "Add Column" at bounding box center [799, 371] width 1514 height 577
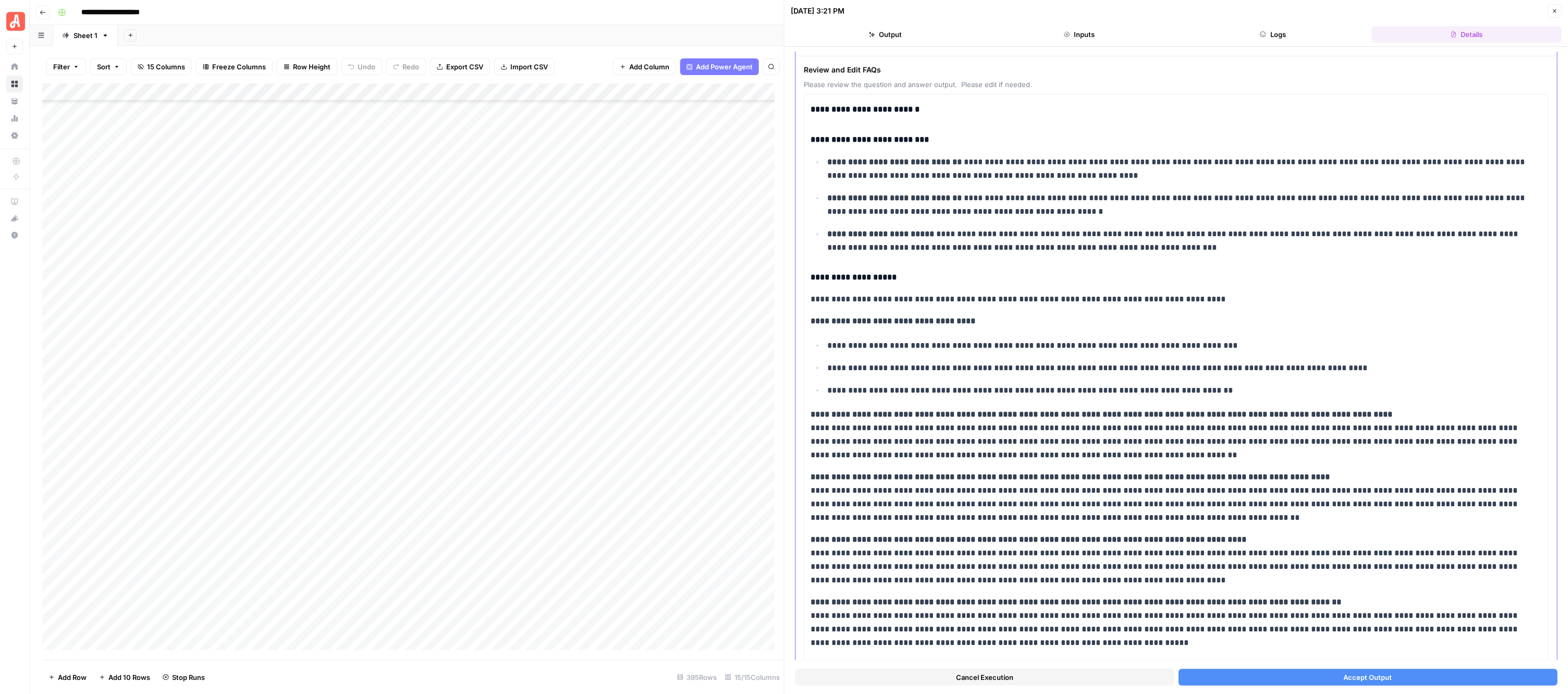
scroll to position [130, 0]
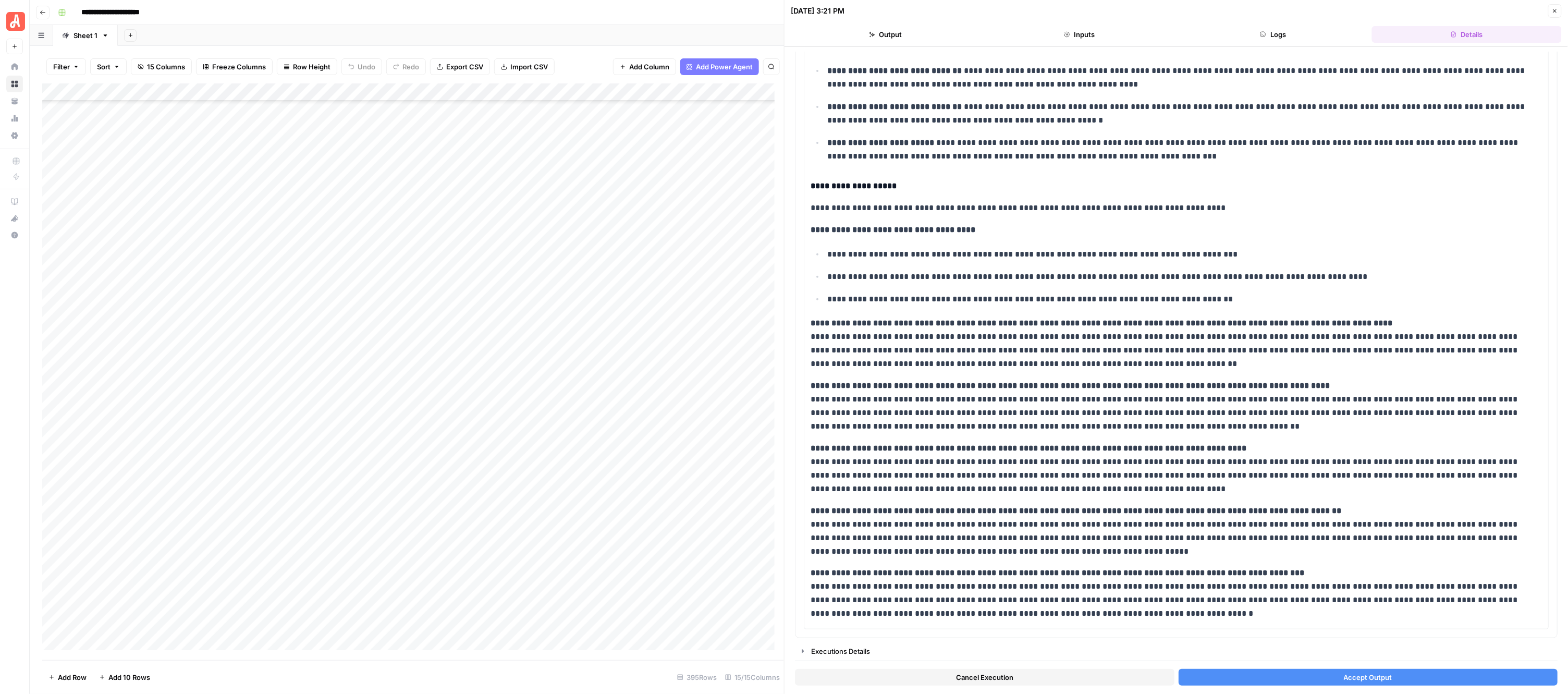
click at [1332, 673] on button "Accept Output" at bounding box center [1368, 677] width 379 height 16
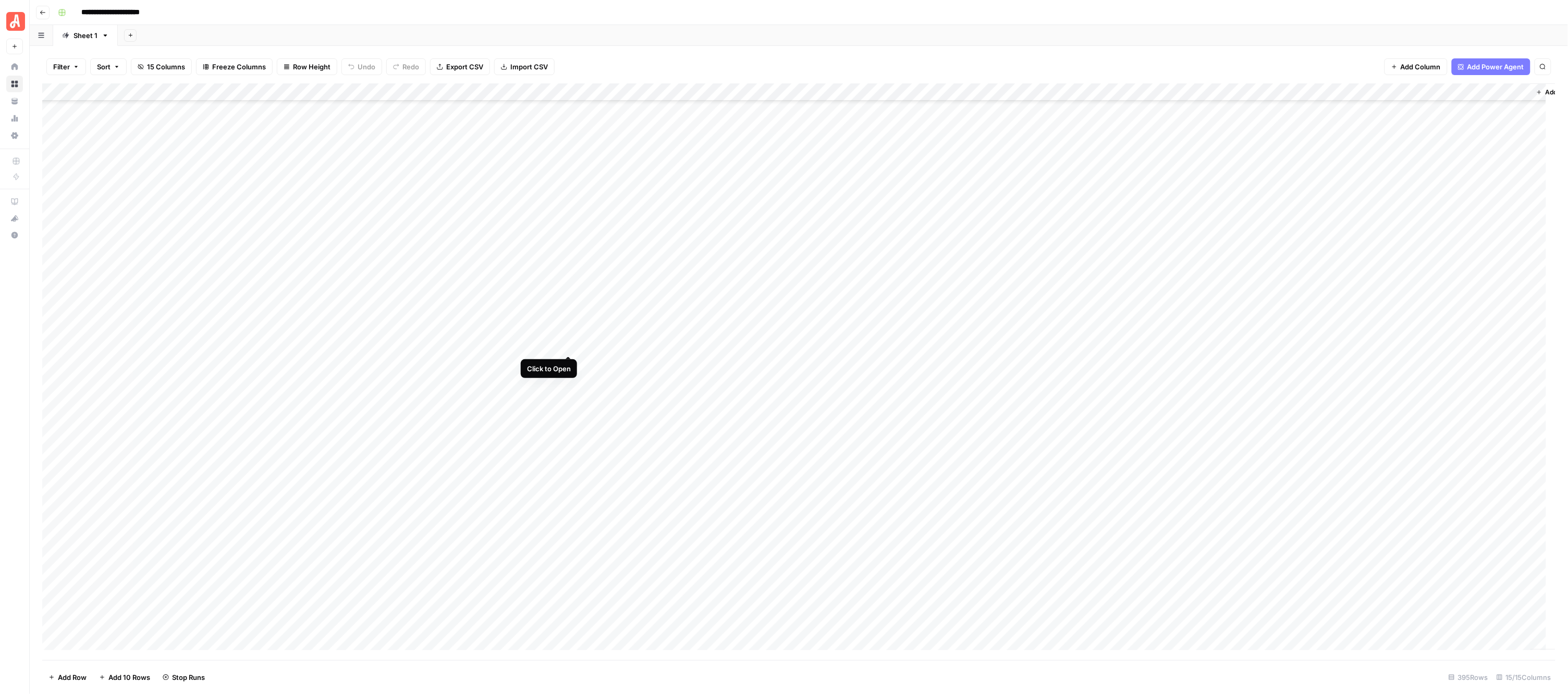
click at [571, 345] on div "Add Column" at bounding box center [799, 371] width 1514 height 577
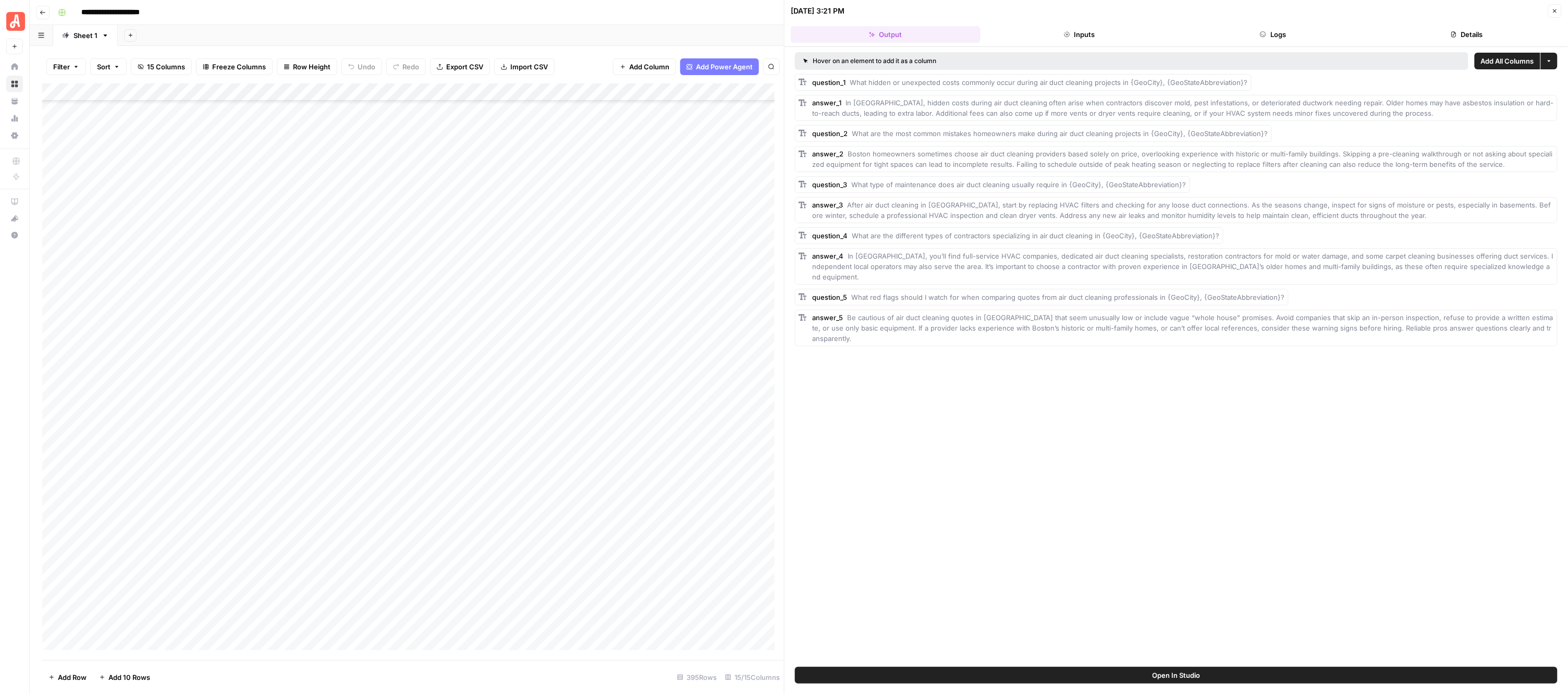
click at [1555, 13] on icon "button" at bounding box center [1555, 11] width 6 height 6
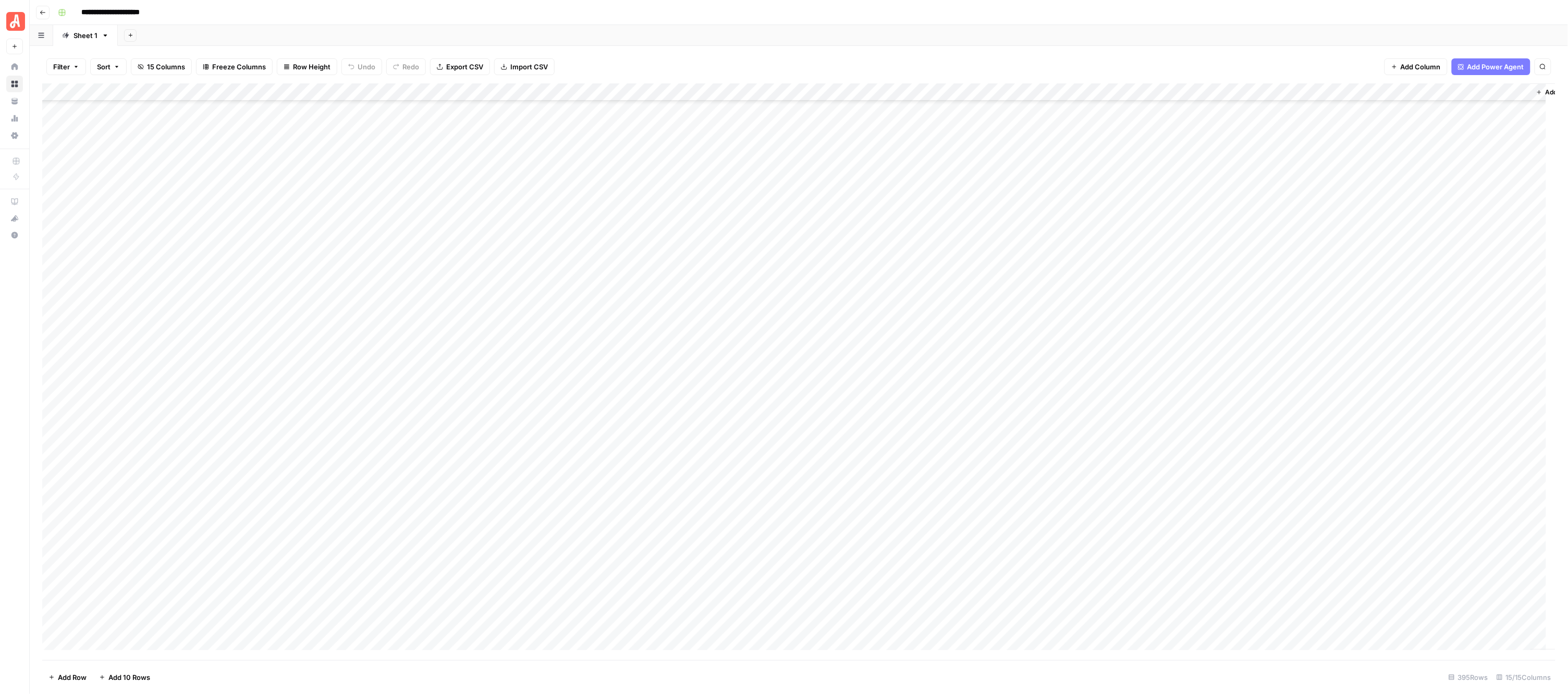
click at [584, 380] on div "Add Column" at bounding box center [799, 371] width 1514 height 577
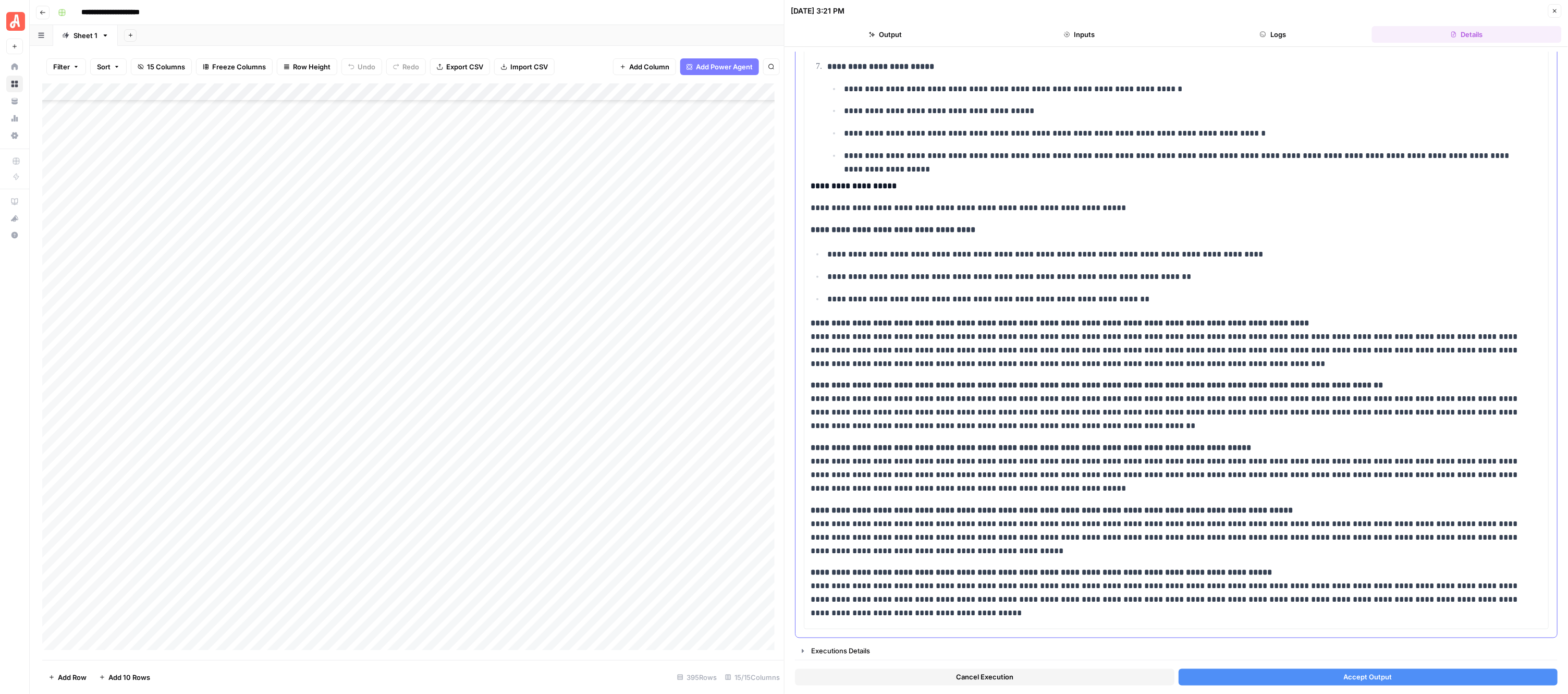
scroll to position [531, 0]
click at [1314, 670] on button "Accept Output" at bounding box center [1368, 677] width 379 height 16
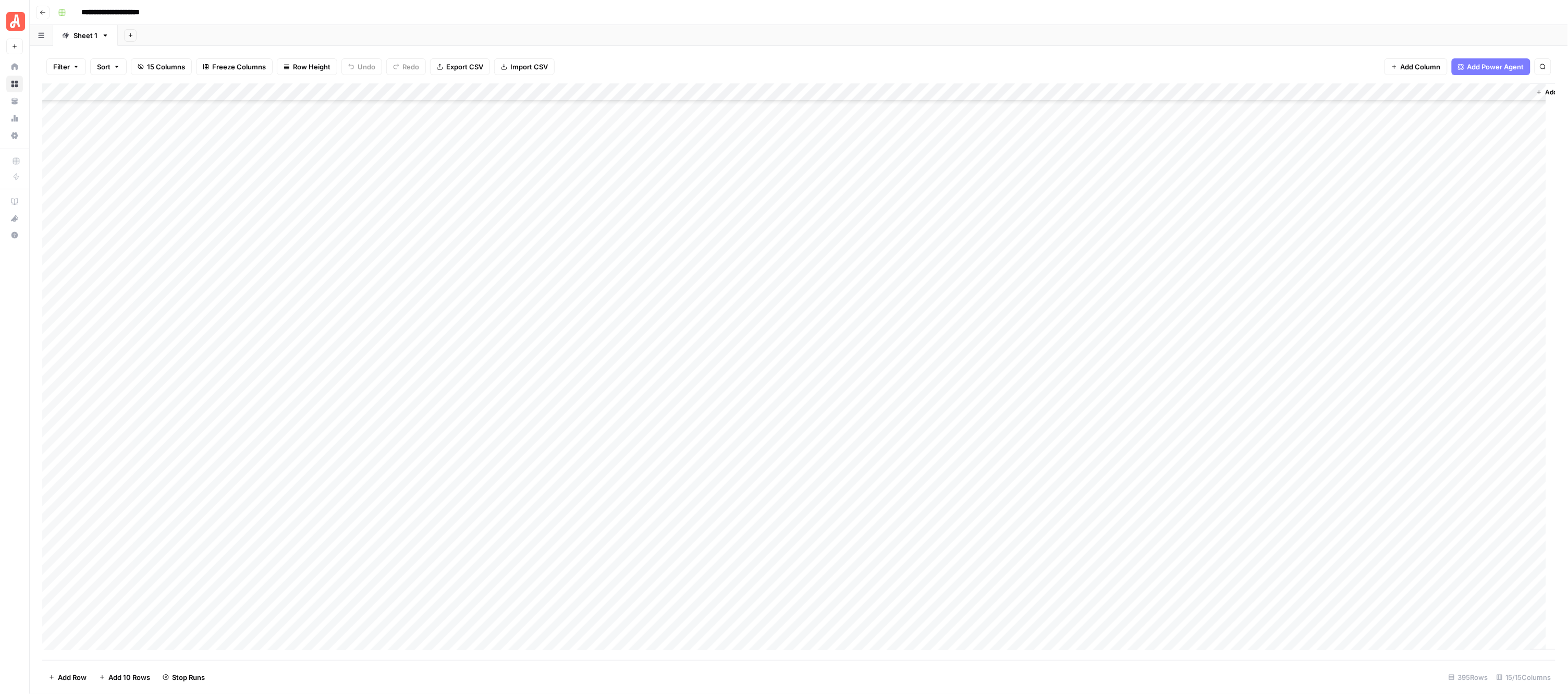
click at [579, 396] on div "Add Column" at bounding box center [799, 371] width 1514 height 577
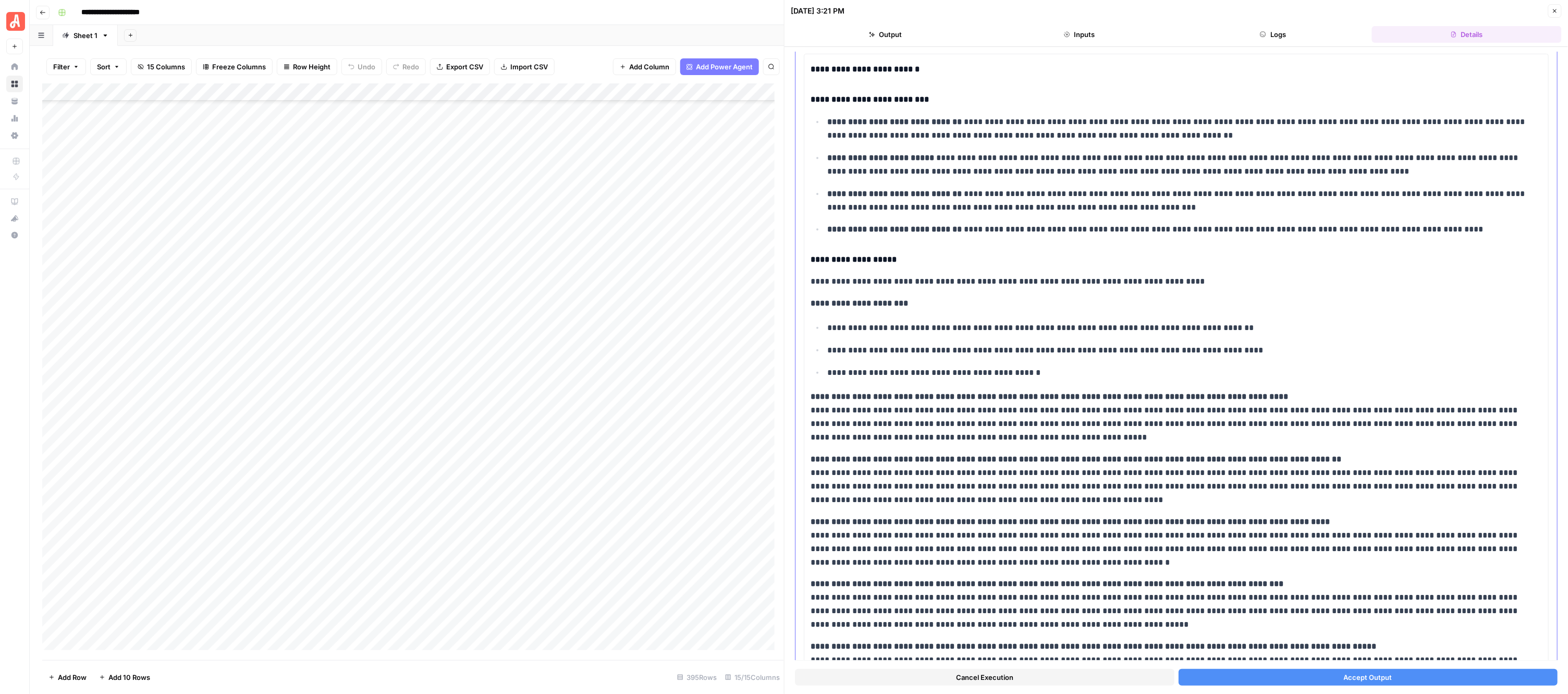
scroll to position [153, 0]
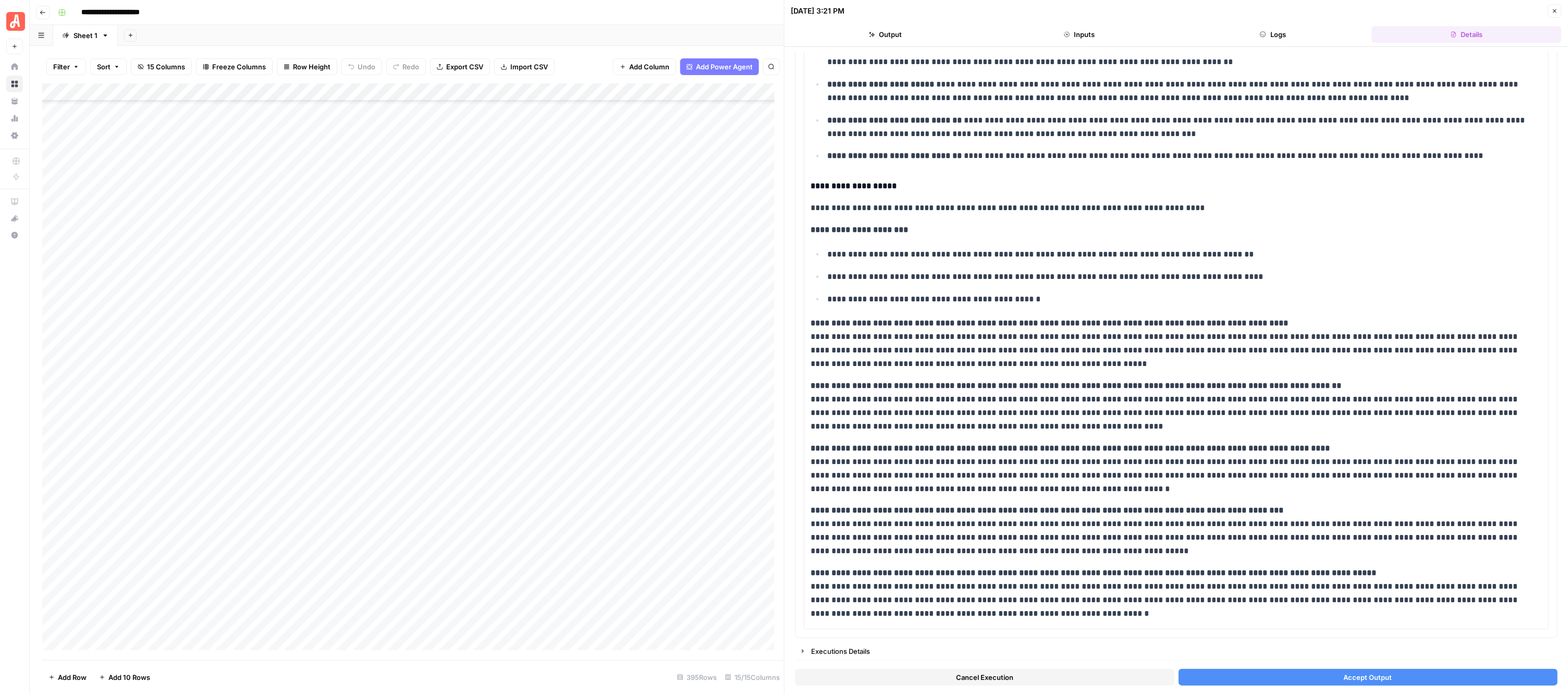
click at [1287, 669] on button "Accept Output" at bounding box center [1368, 677] width 379 height 16
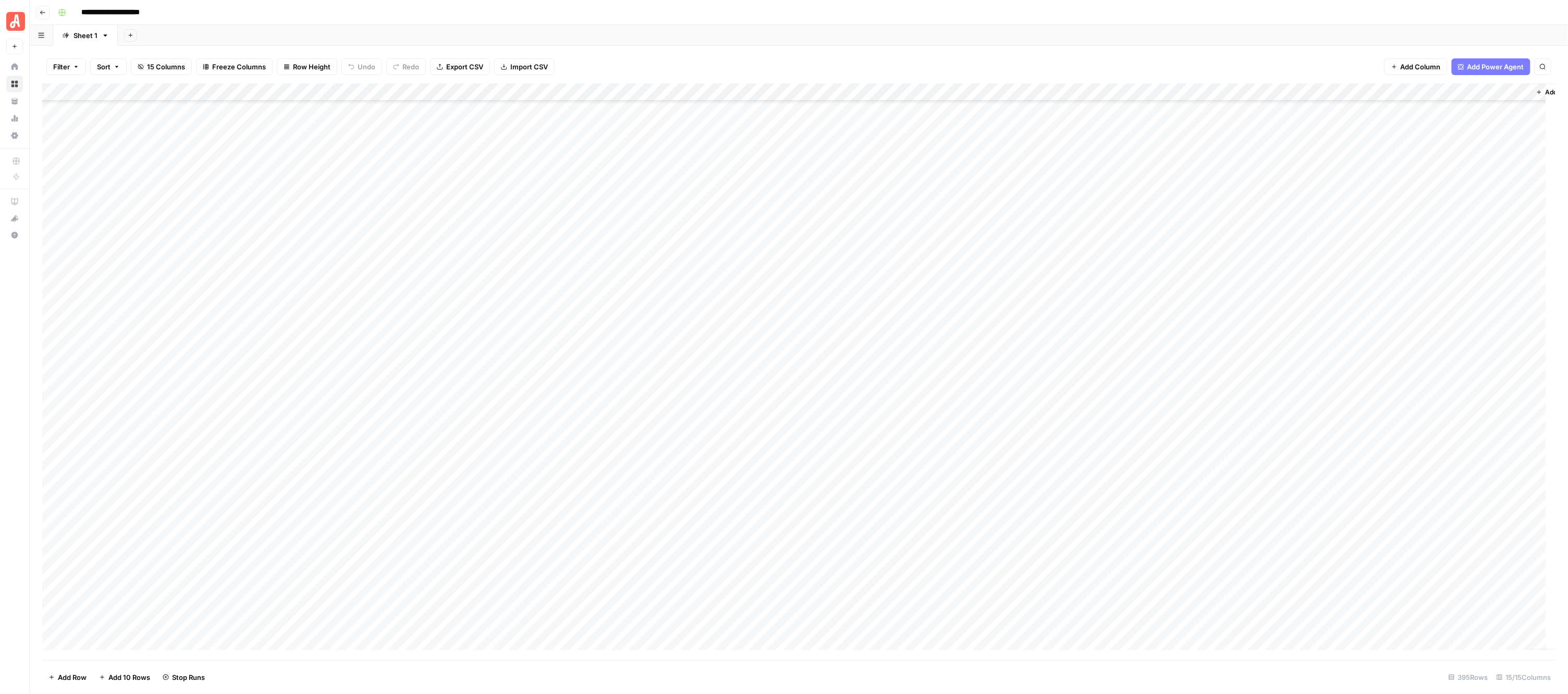
scroll to position [4692, 0]
click at [582, 217] on div "Add Column" at bounding box center [799, 371] width 1514 height 577
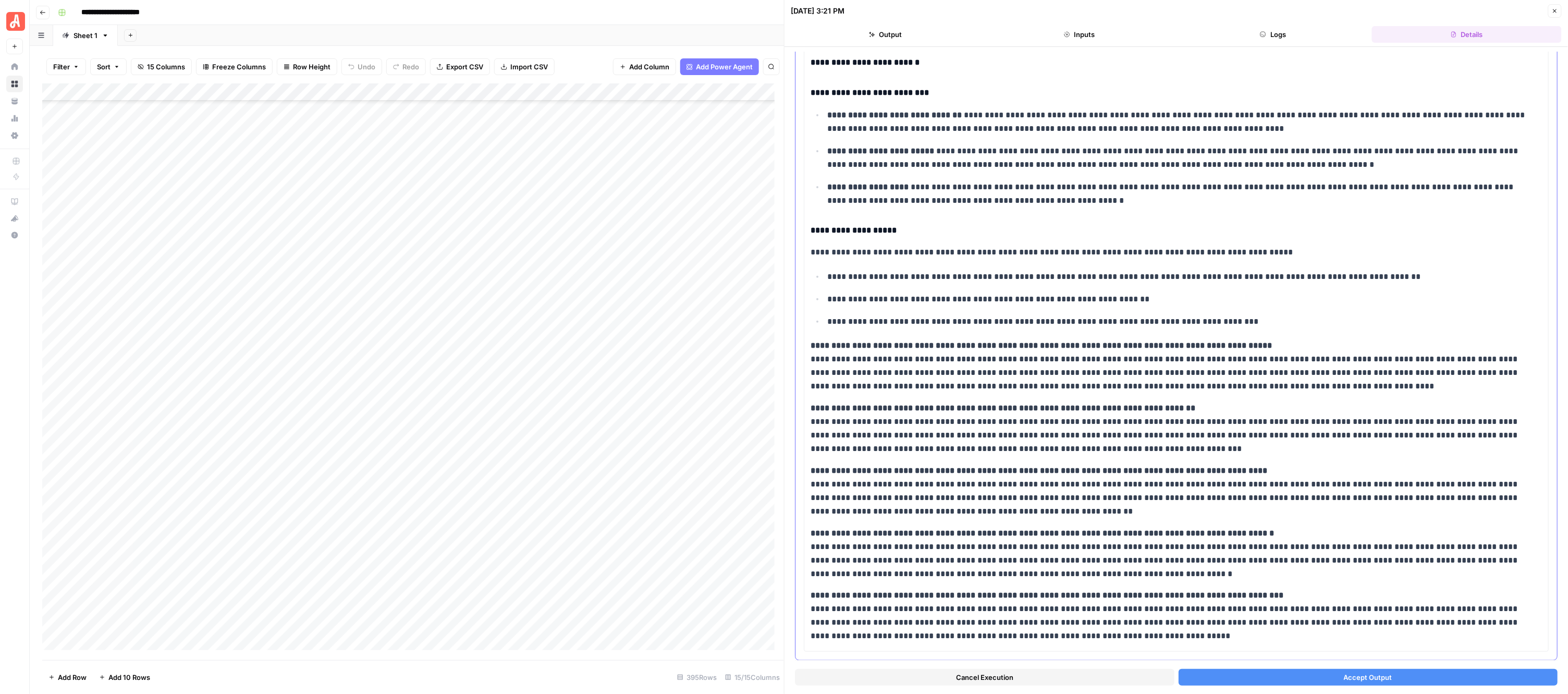
scroll to position [108, 0]
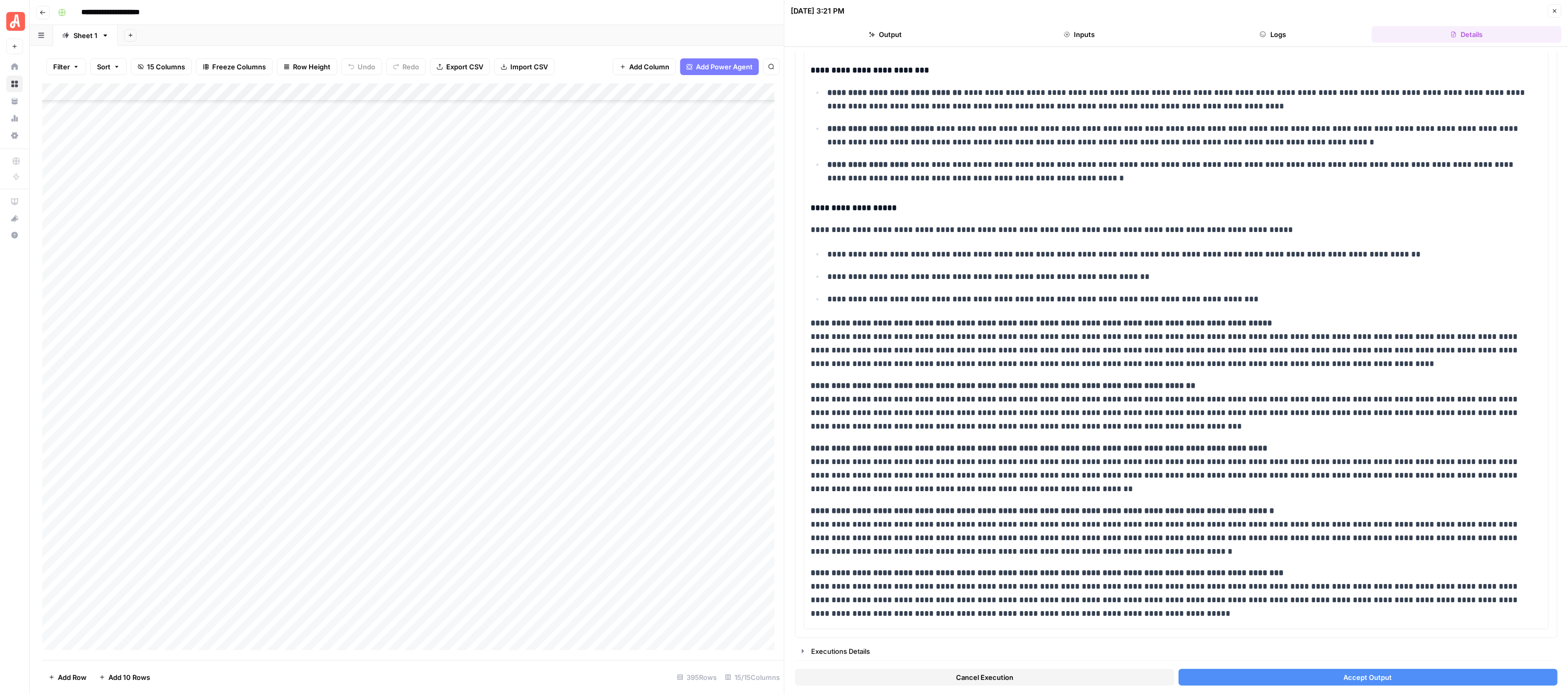
click at [1310, 673] on button "Accept Output" at bounding box center [1368, 677] width 379 height 16
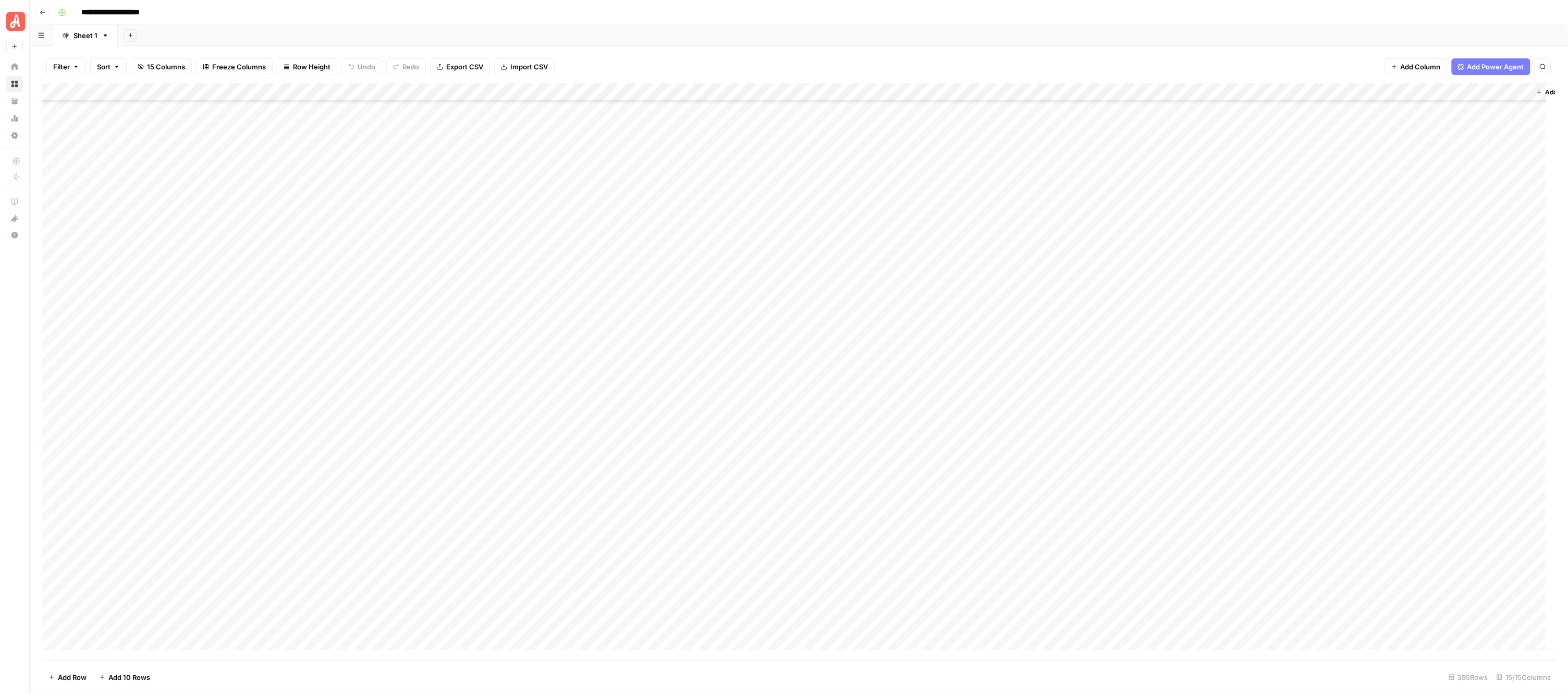
scroll to position [4709, 0]
click at [572, 205] on div "Add Column" at bounding box center [799, 371] width 1514 height 577
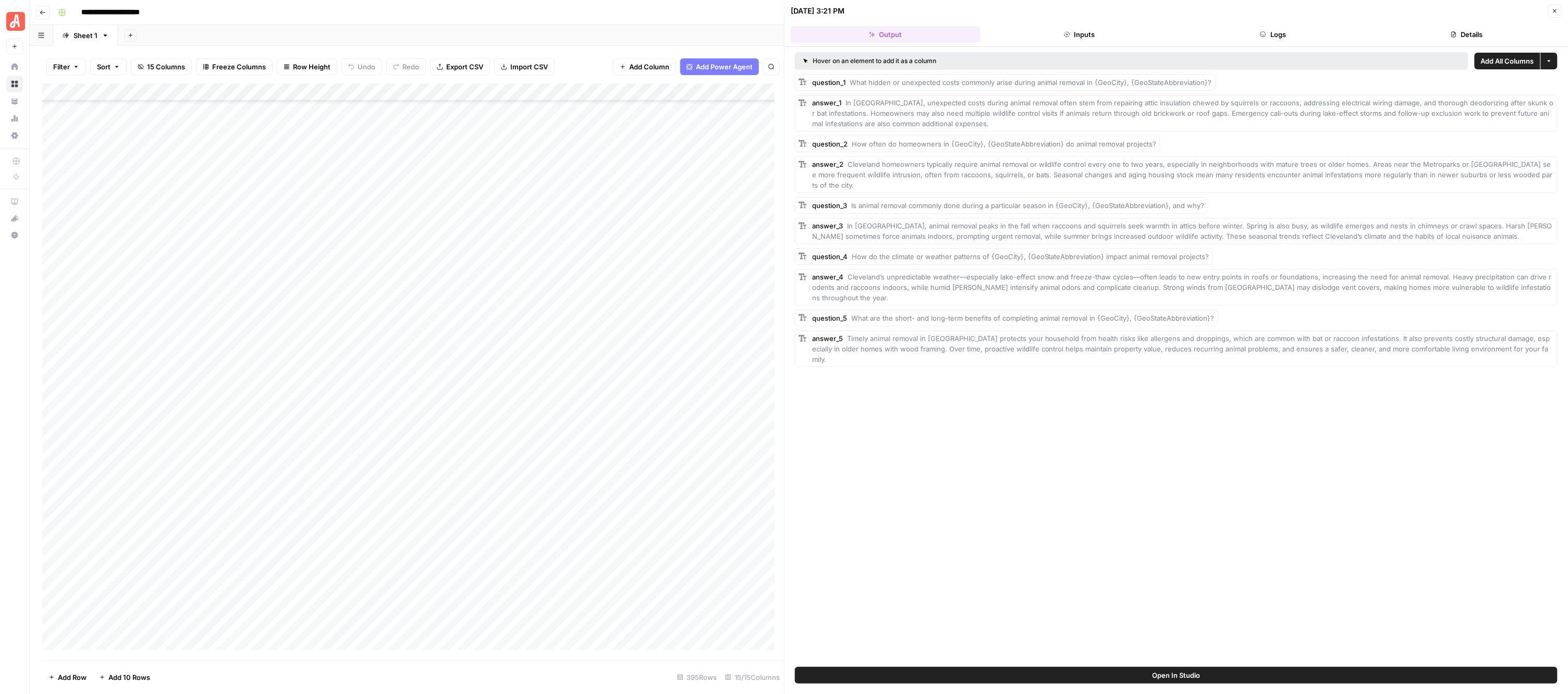
click at [1551, 9] on button "Close" at bounding box center [1555, 11] width 13 height 13
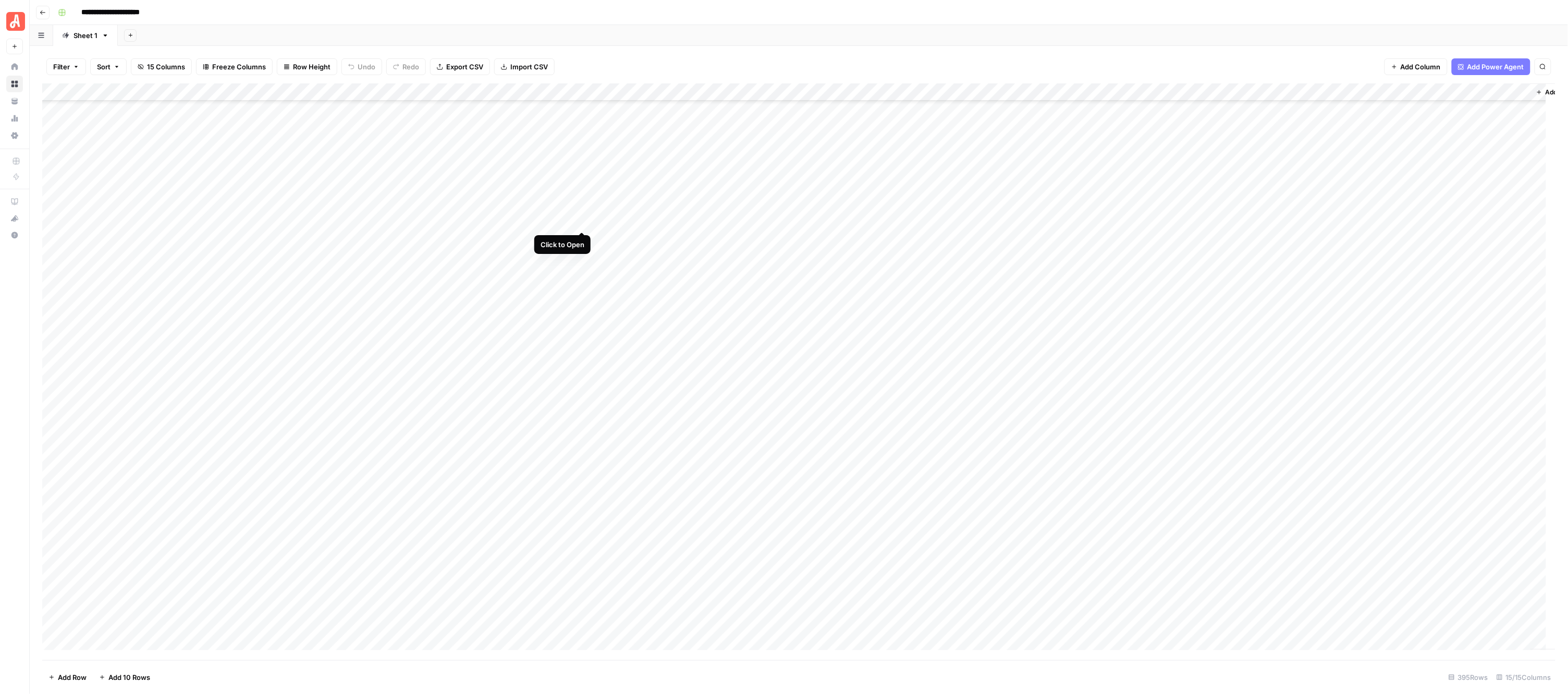
click at [583, 220] on div "Add Column" at bounding box center [799, 371] width 1514 height 577
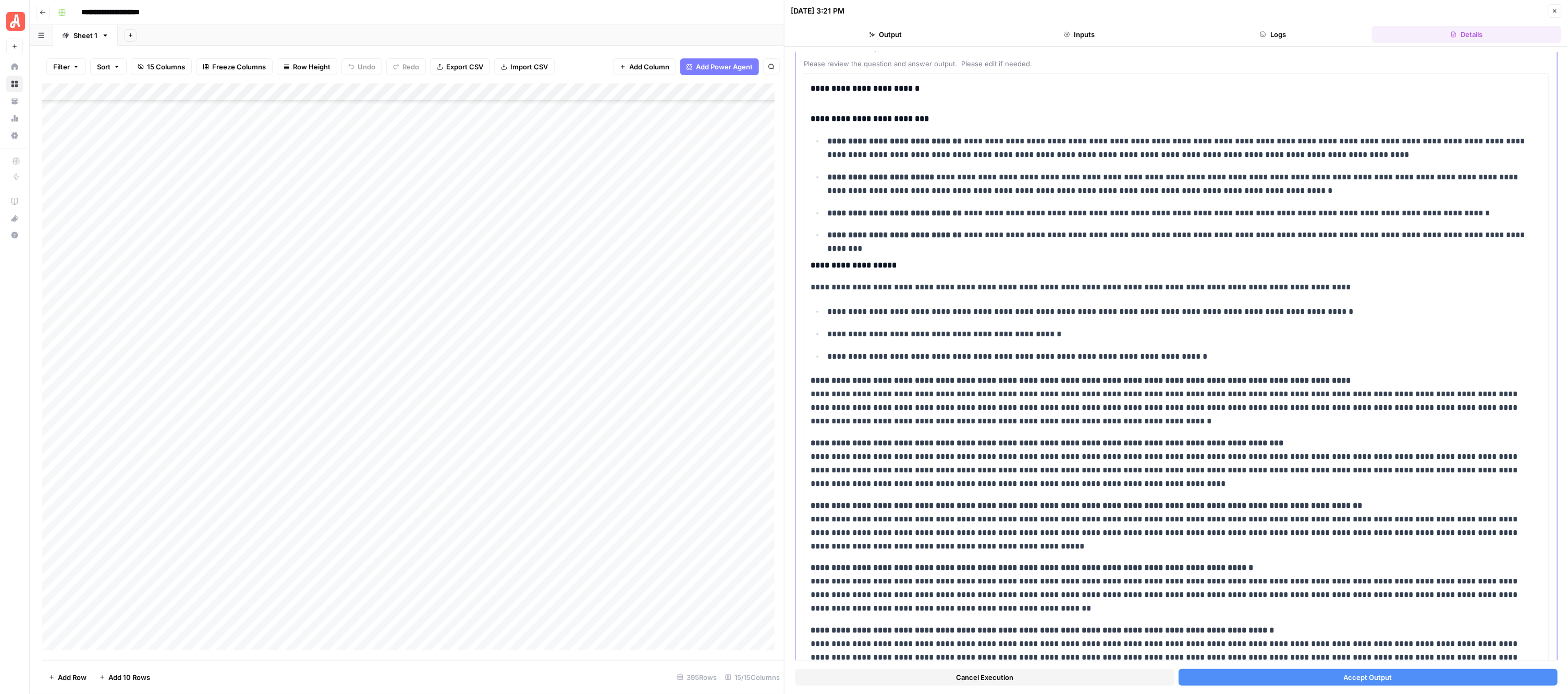
scroll to position [117, 0]
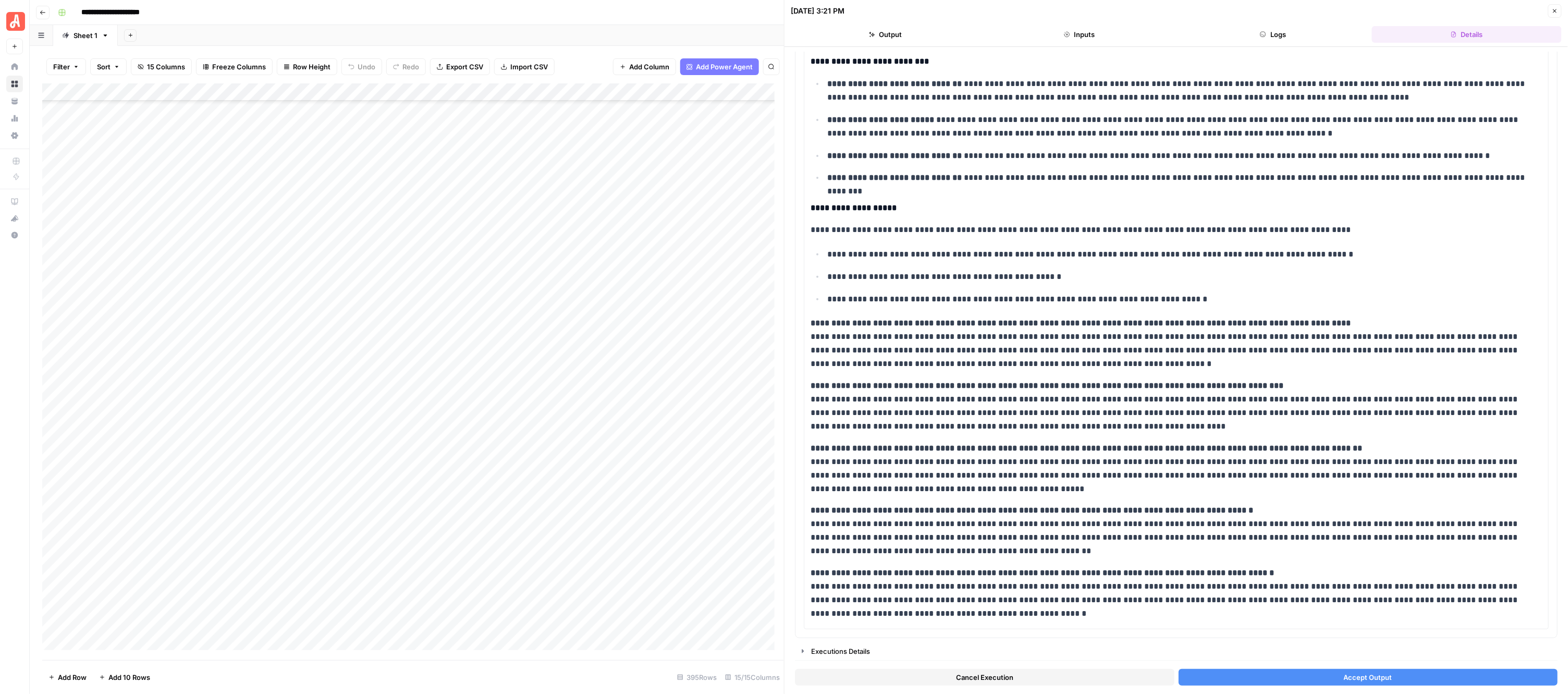
click at [1307, 678] on button "Accept Output" at bounding box center [1368, 677] width 379 height 16
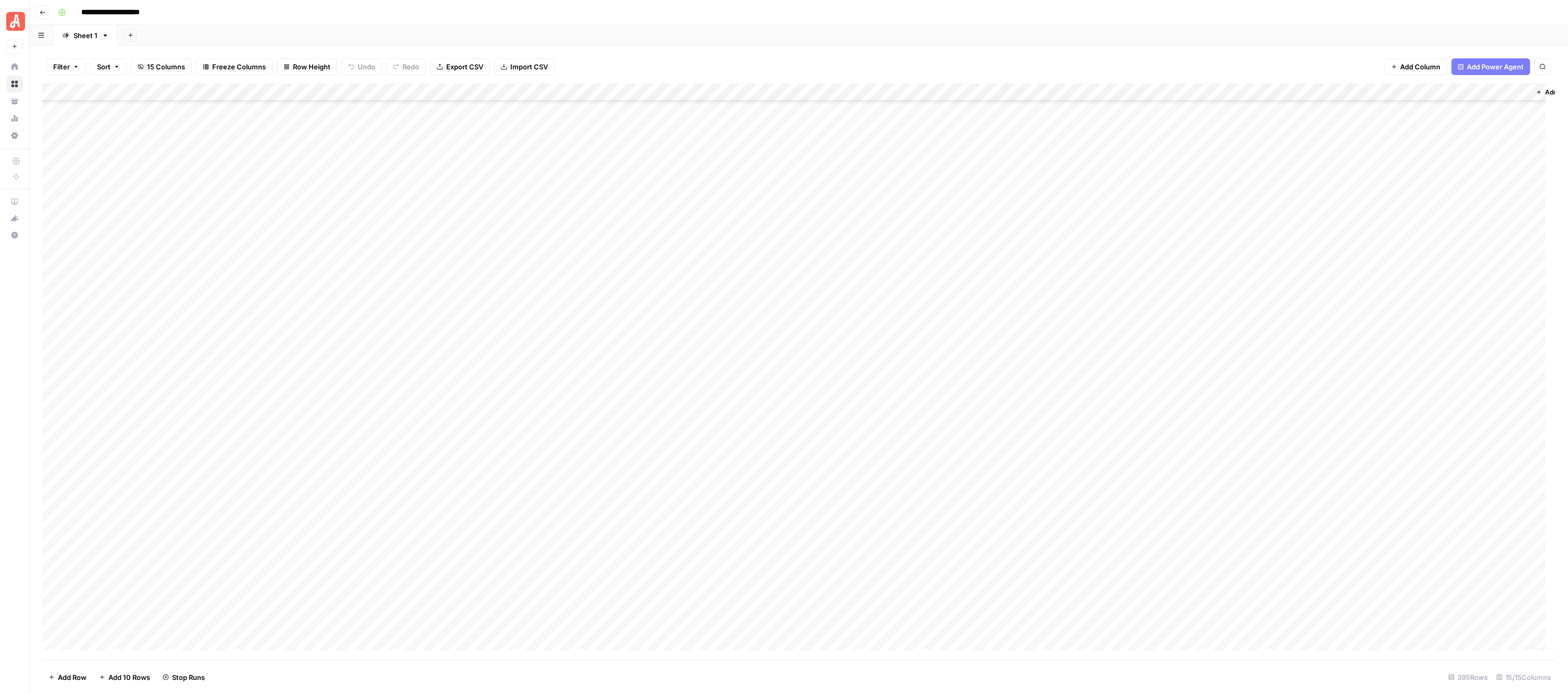
click at [579, 236] on div "Add Column" at bounding box center [799, 371] width 1514 height 577
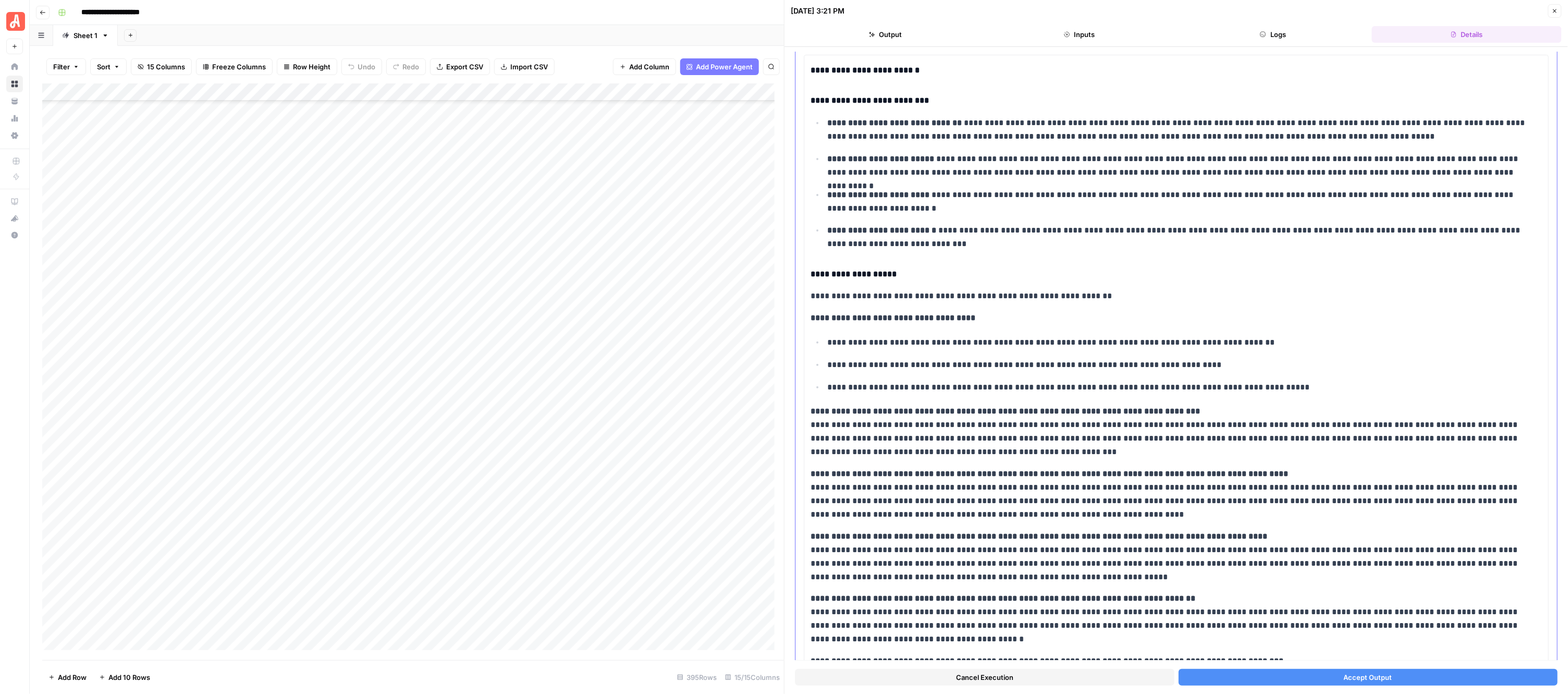
scroll to position [166, 0]
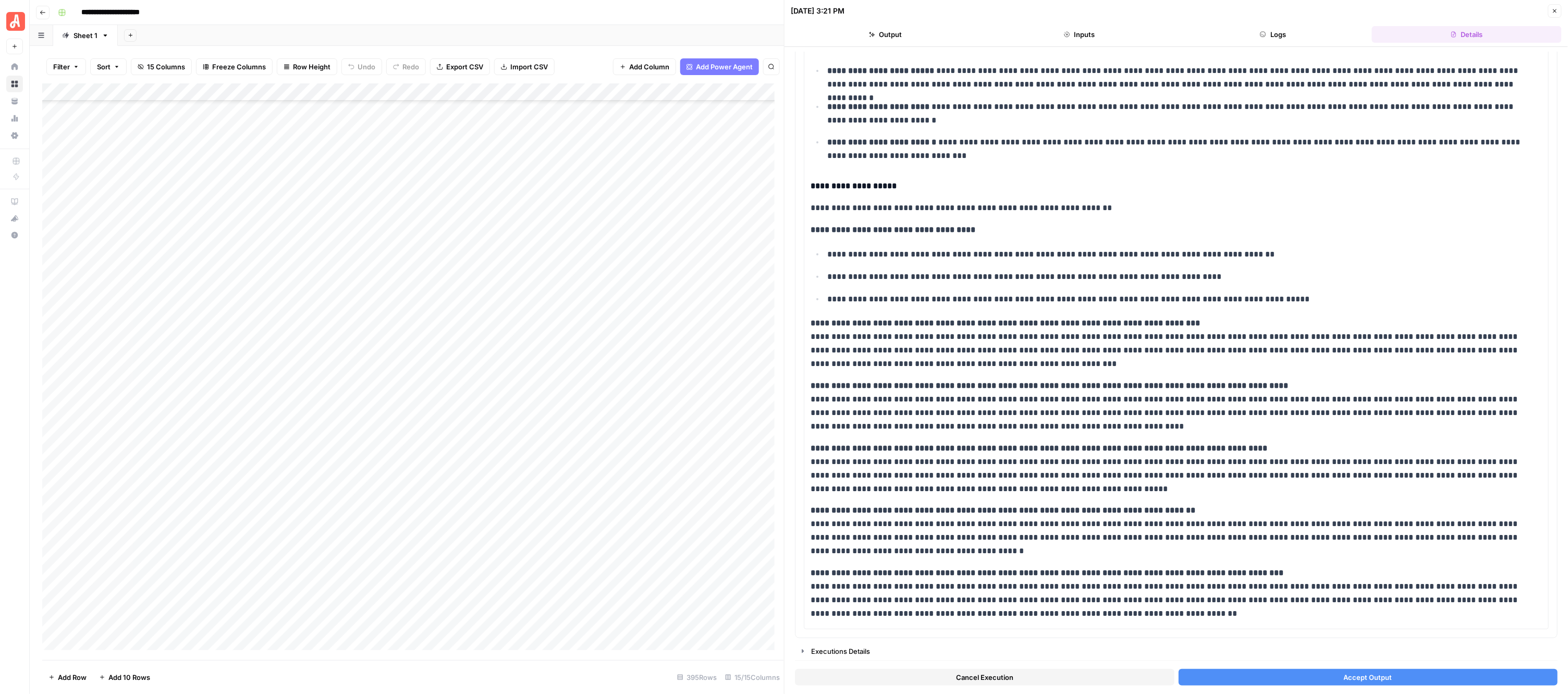
click at [1312, 674] on button "Accept Output" at bounding box center [1368, 677] width 379 height 16
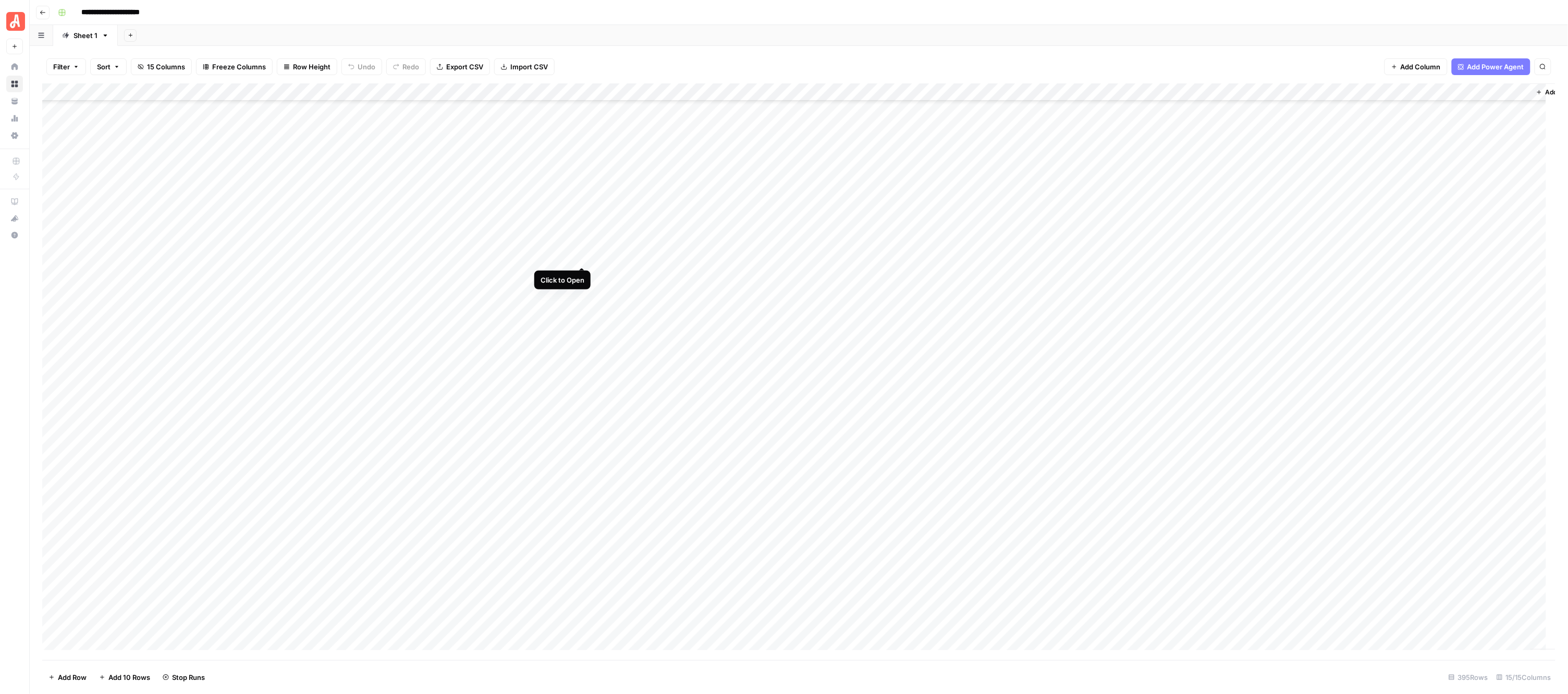
click at [582, 254] on div "Add Column" at bounding box center [799, 371] width 1514 height 577
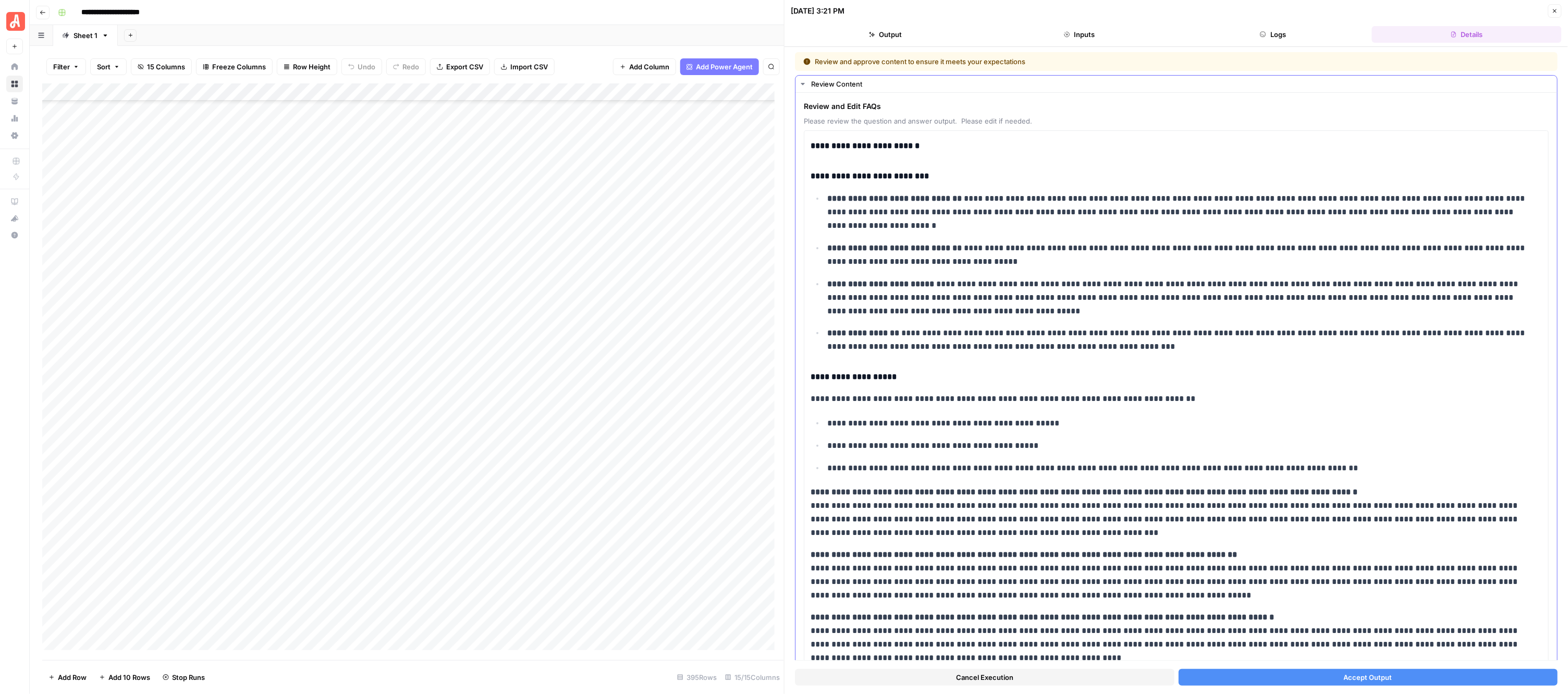
scroll to position [171, 0]
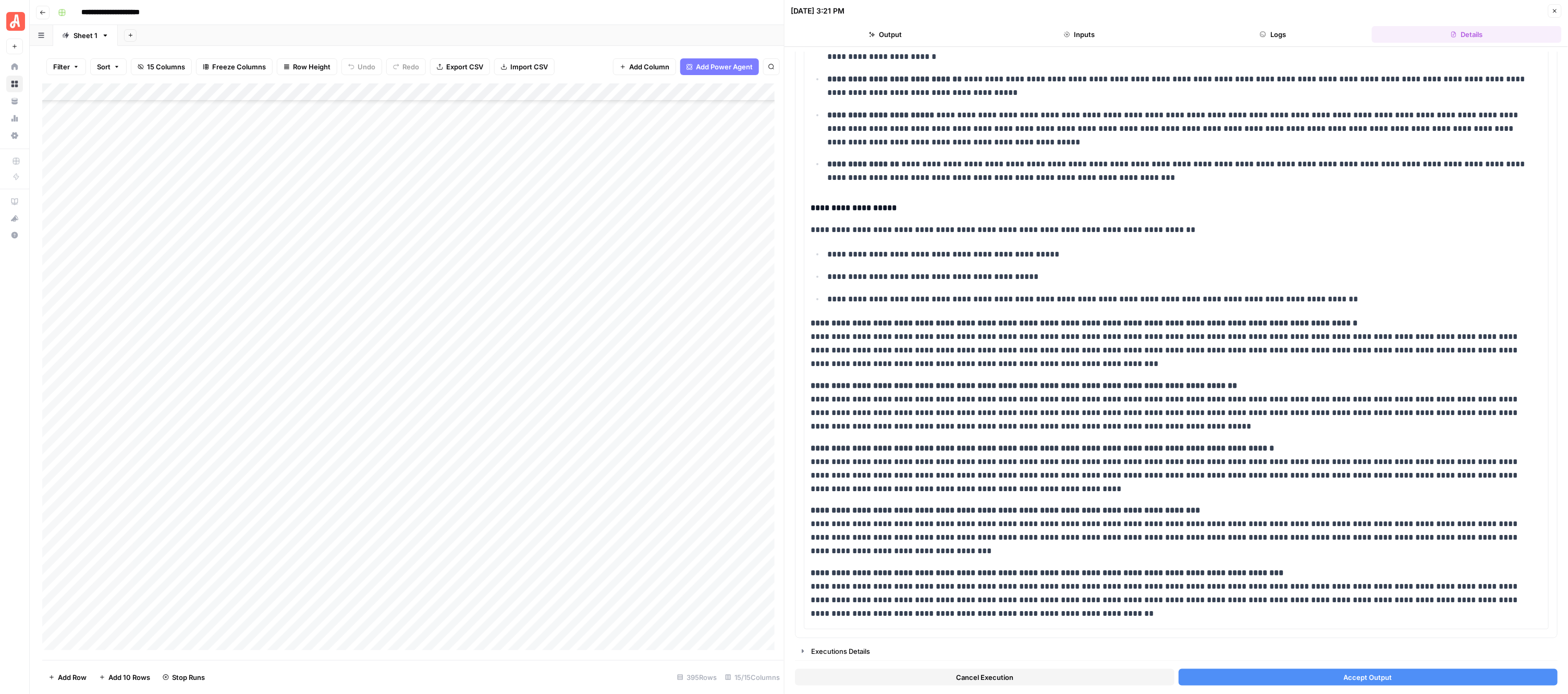
click at [1299, 679] on button "Accept Output" at bounding box center [1368, 677] width 379 height 16
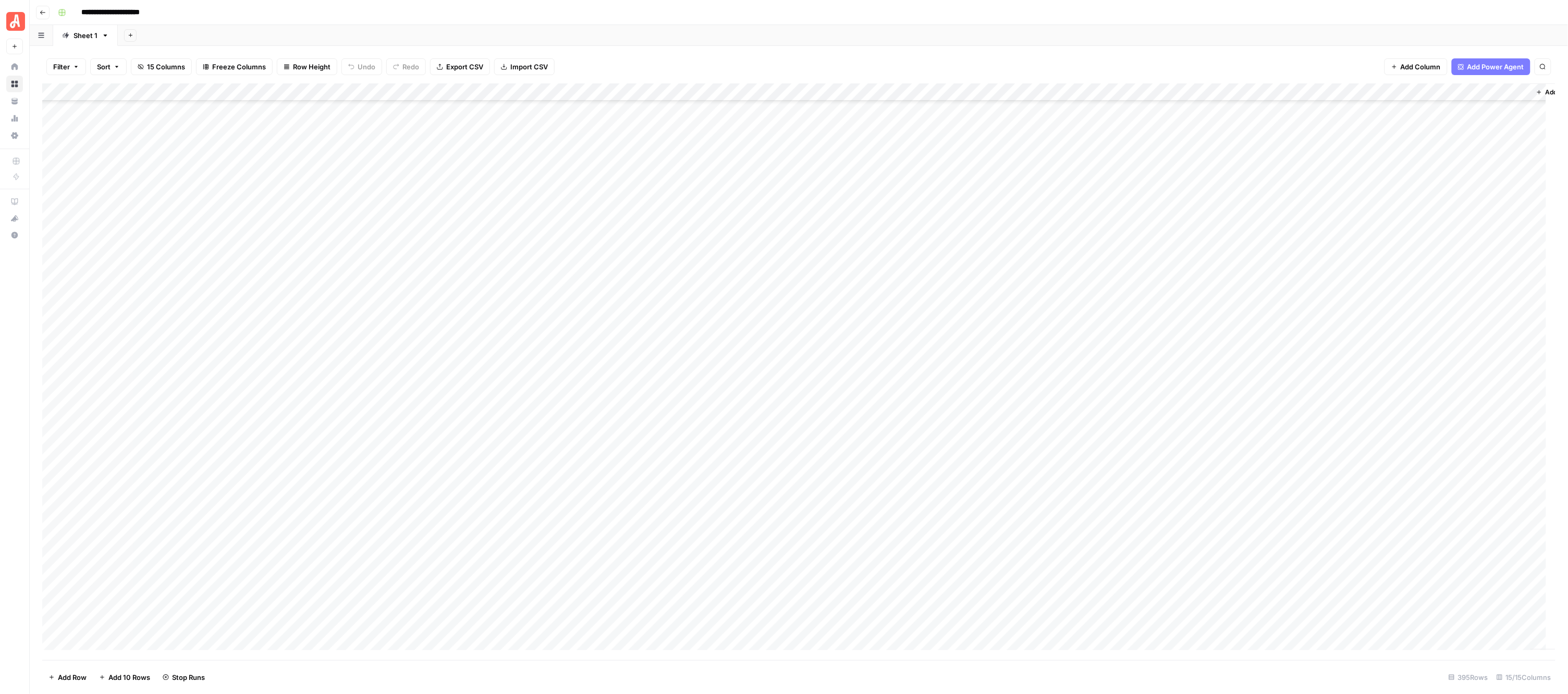
click at [579, 272] on div "Add Column" at bounding box center [799, 371] width 1514 height 577
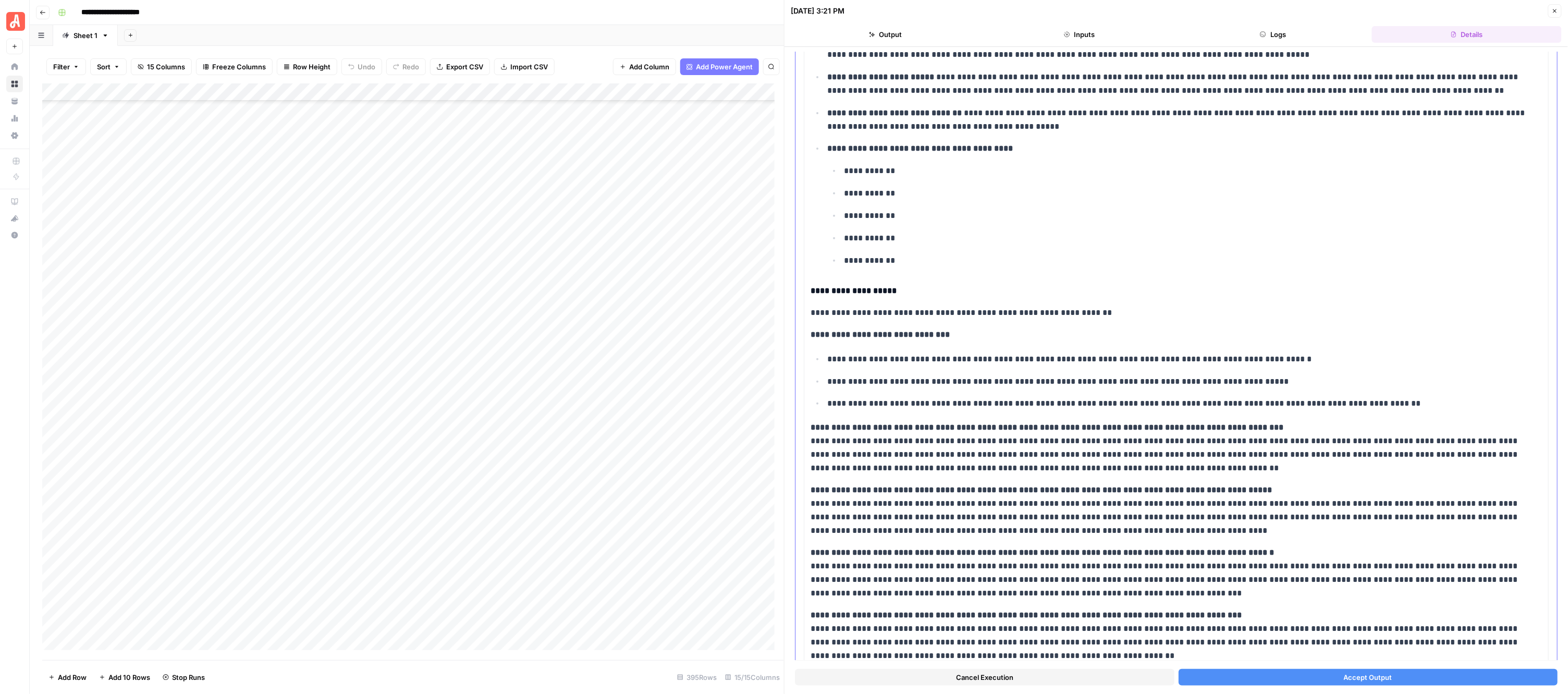
scroll to position [265, 0]
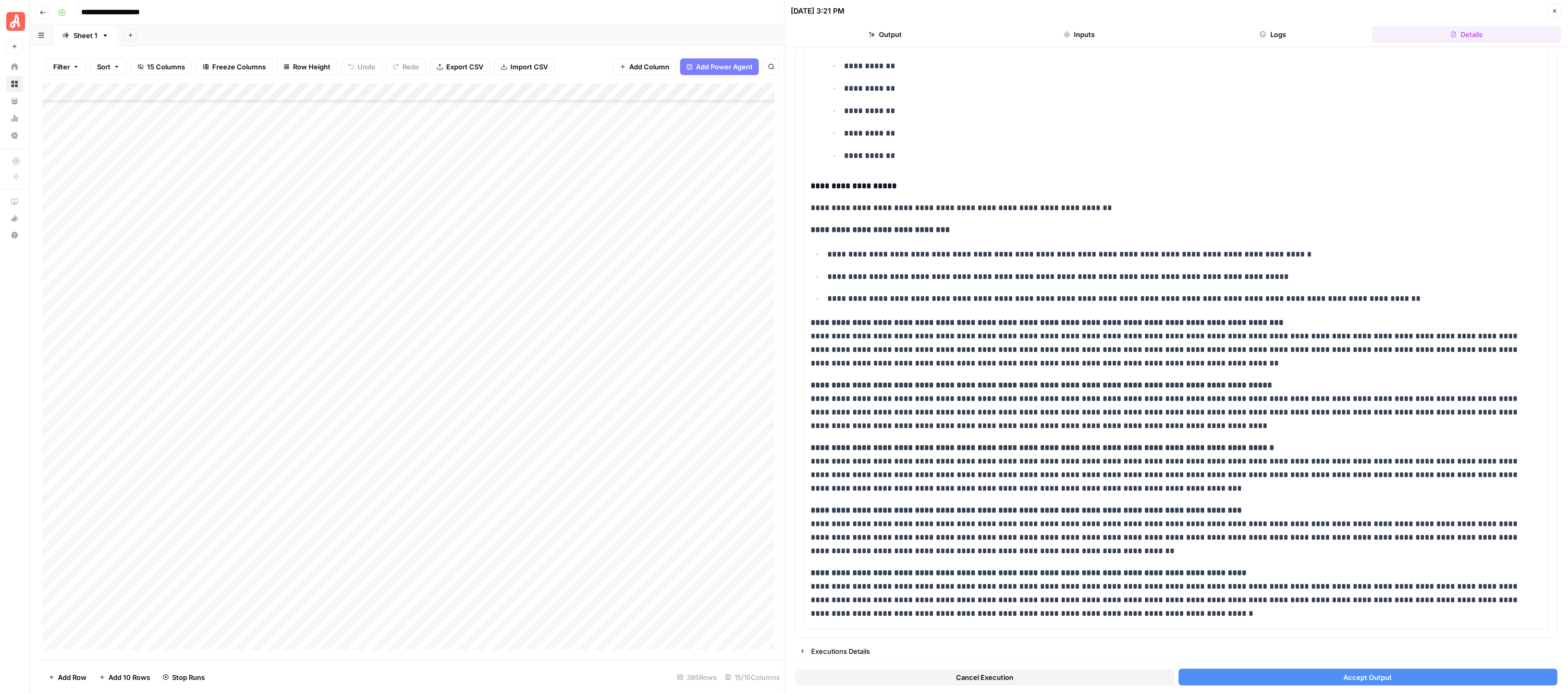
click at [1322, 671] on button "Accept Output" at bounding box center [1368, 677] width 379 height 16
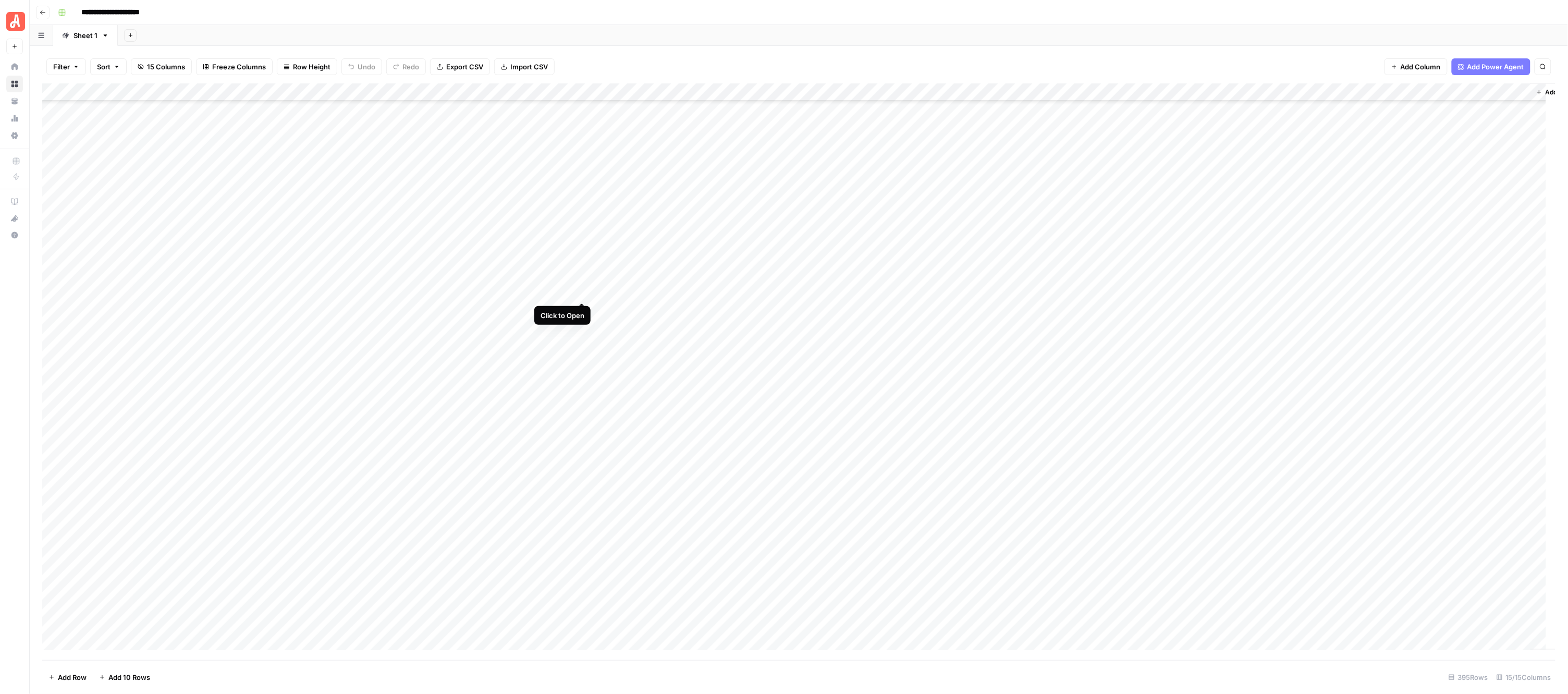
click at [582, 289] on div "Add Column" at bounding box center [799, 371] width 1514 height 577
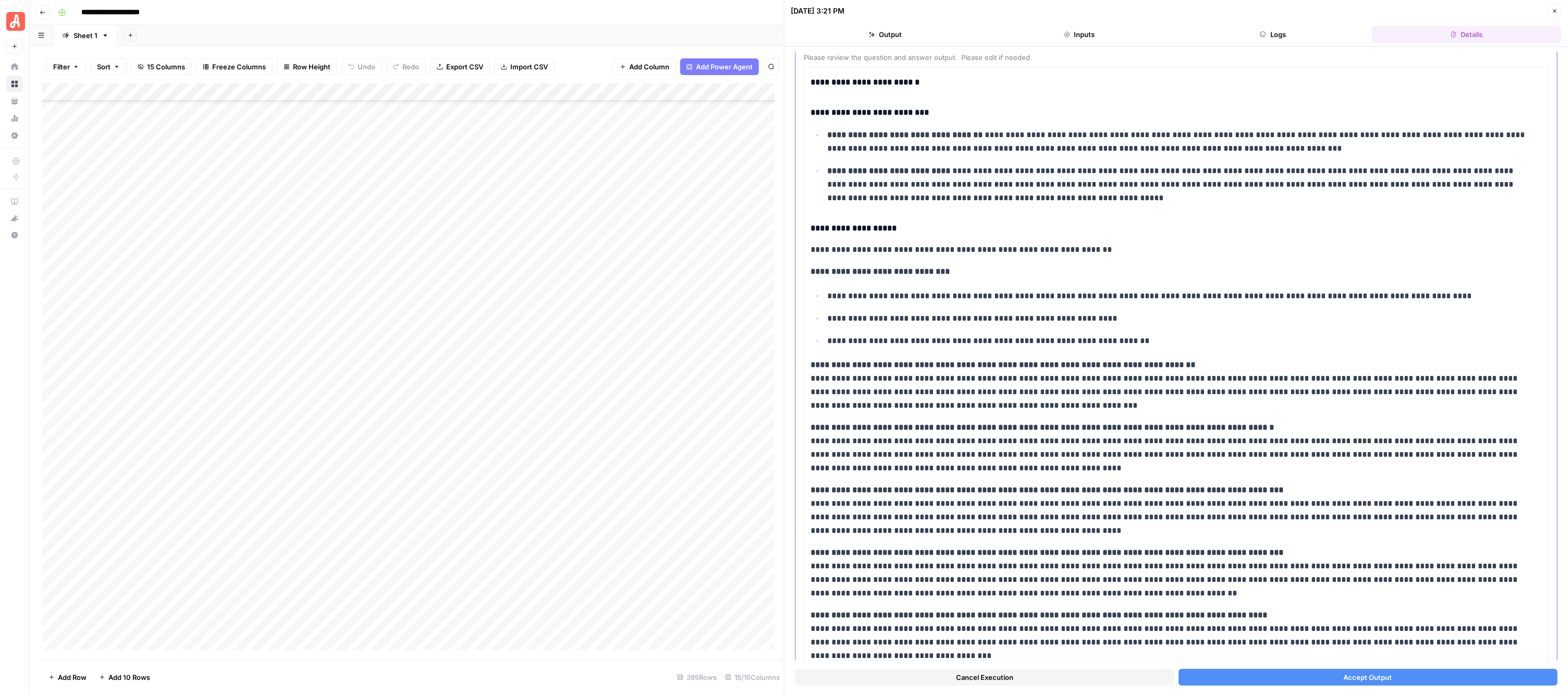
scroll to position [107, 0]
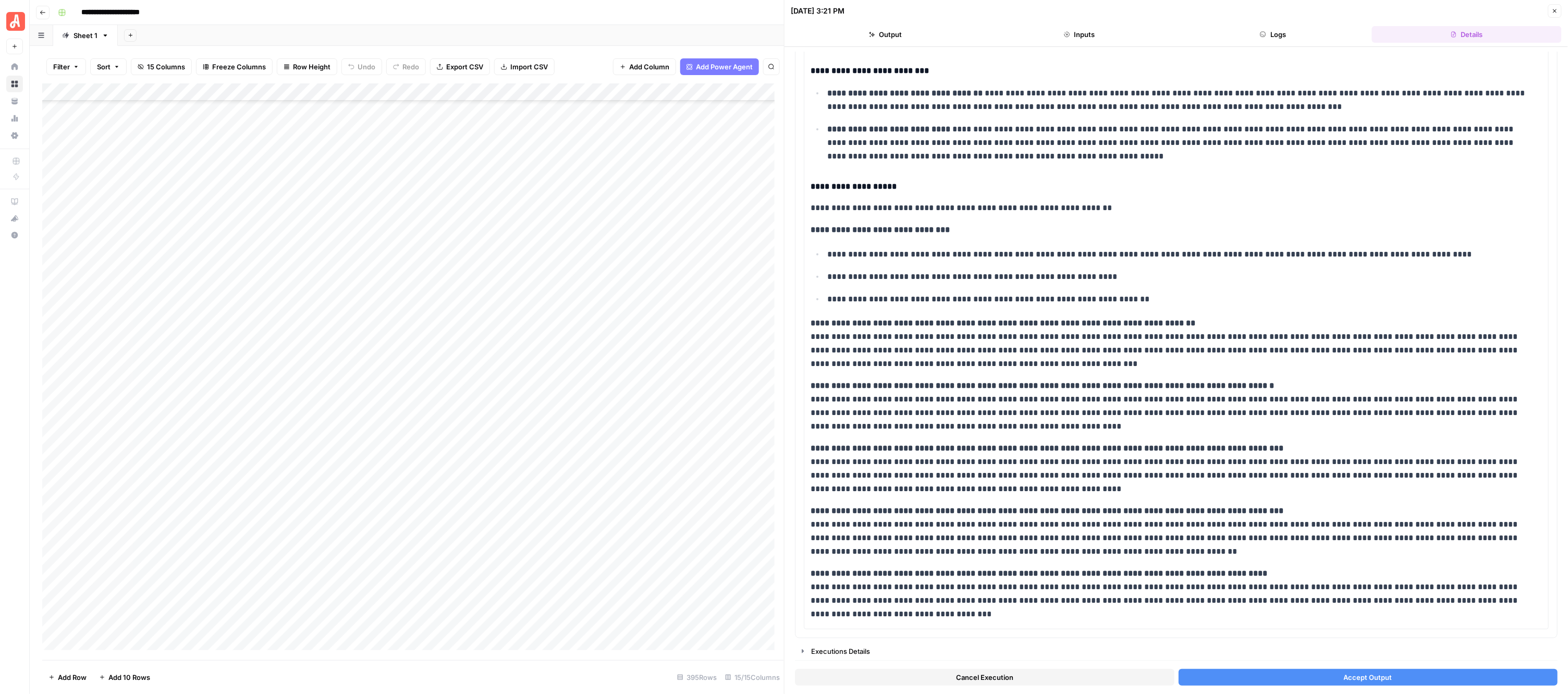
click at [1334, 676] on button "Accept Output" at bounding box center [1368, 677] width 379 height 16
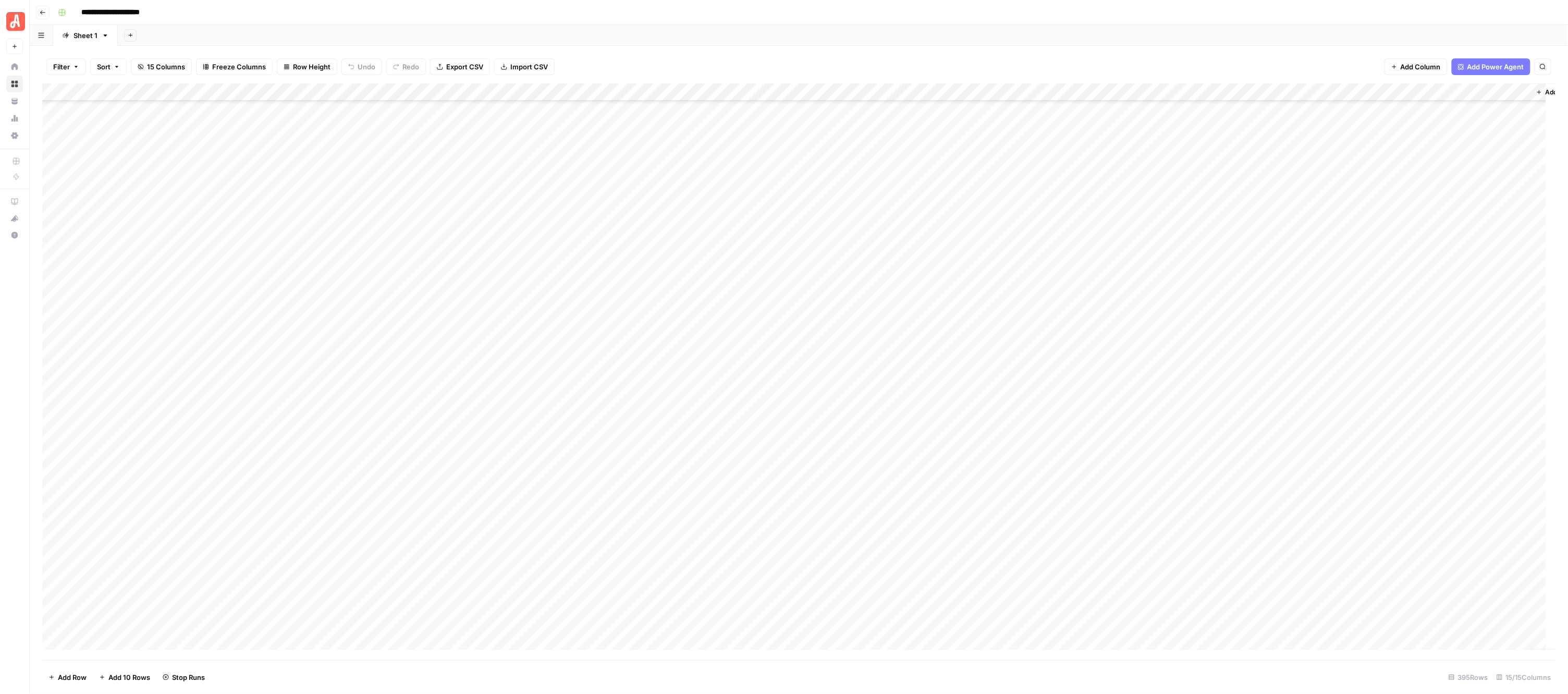
click at [579, 307] on div "Add Column" at bounding box center [799, 371] width 1514 height 577
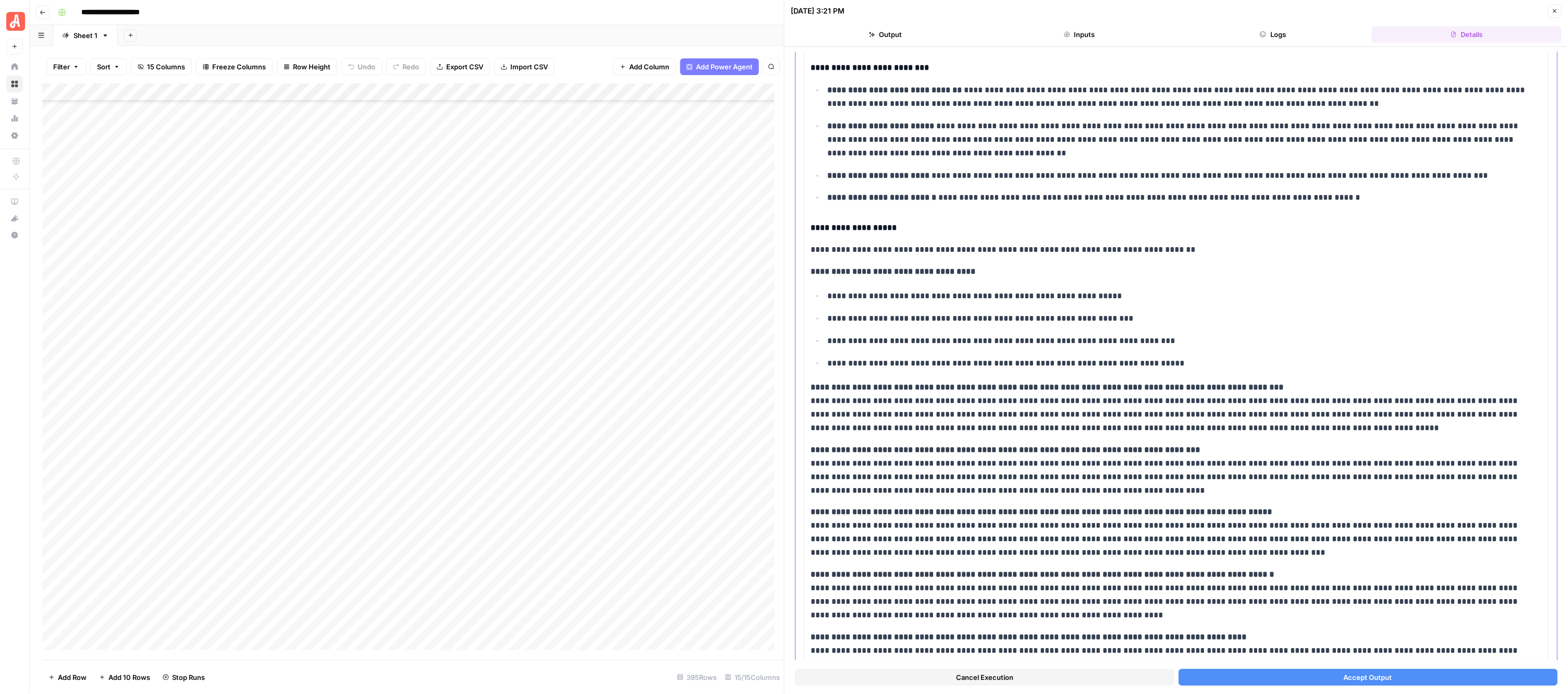
scroll to position [175, 0]
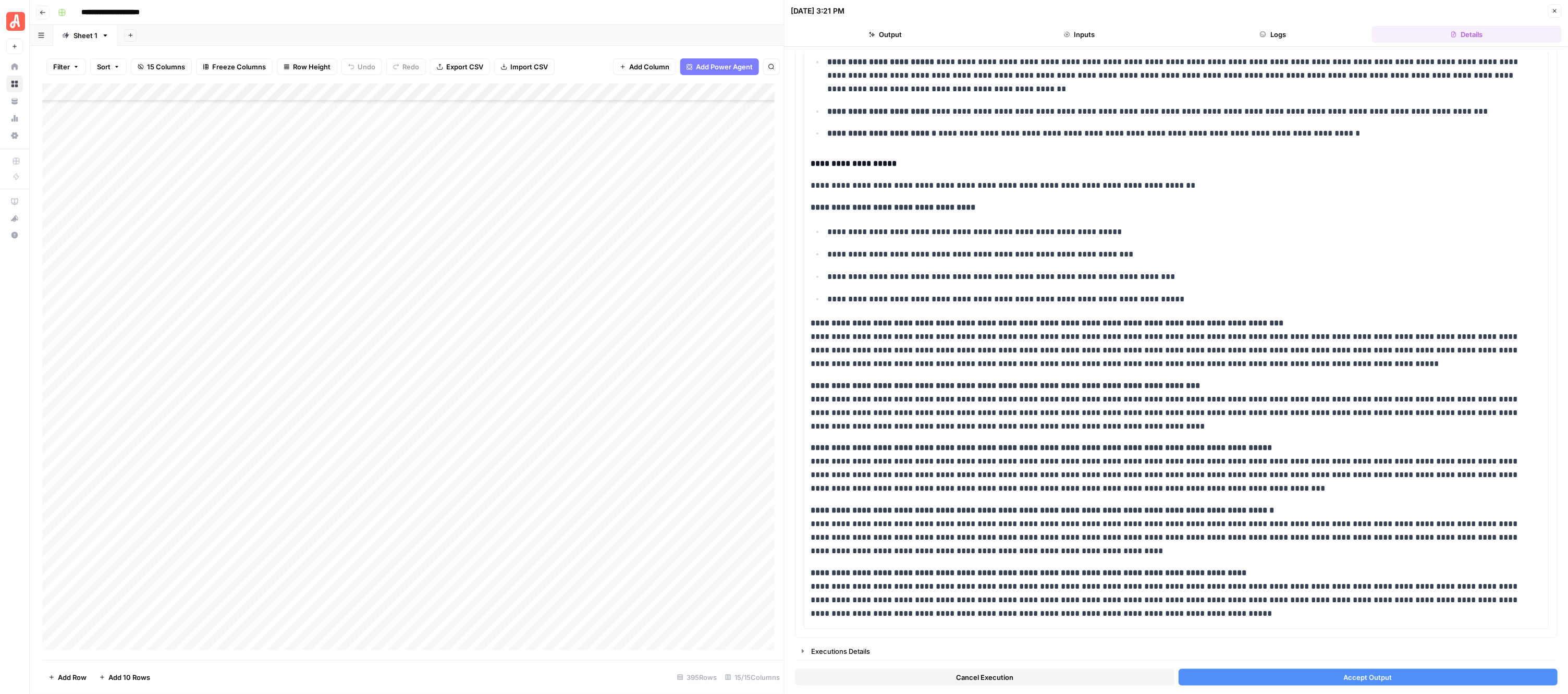
click at [1294, 681] on button "Accept Output" at bounding box center [1368, 677] width 379 height 16
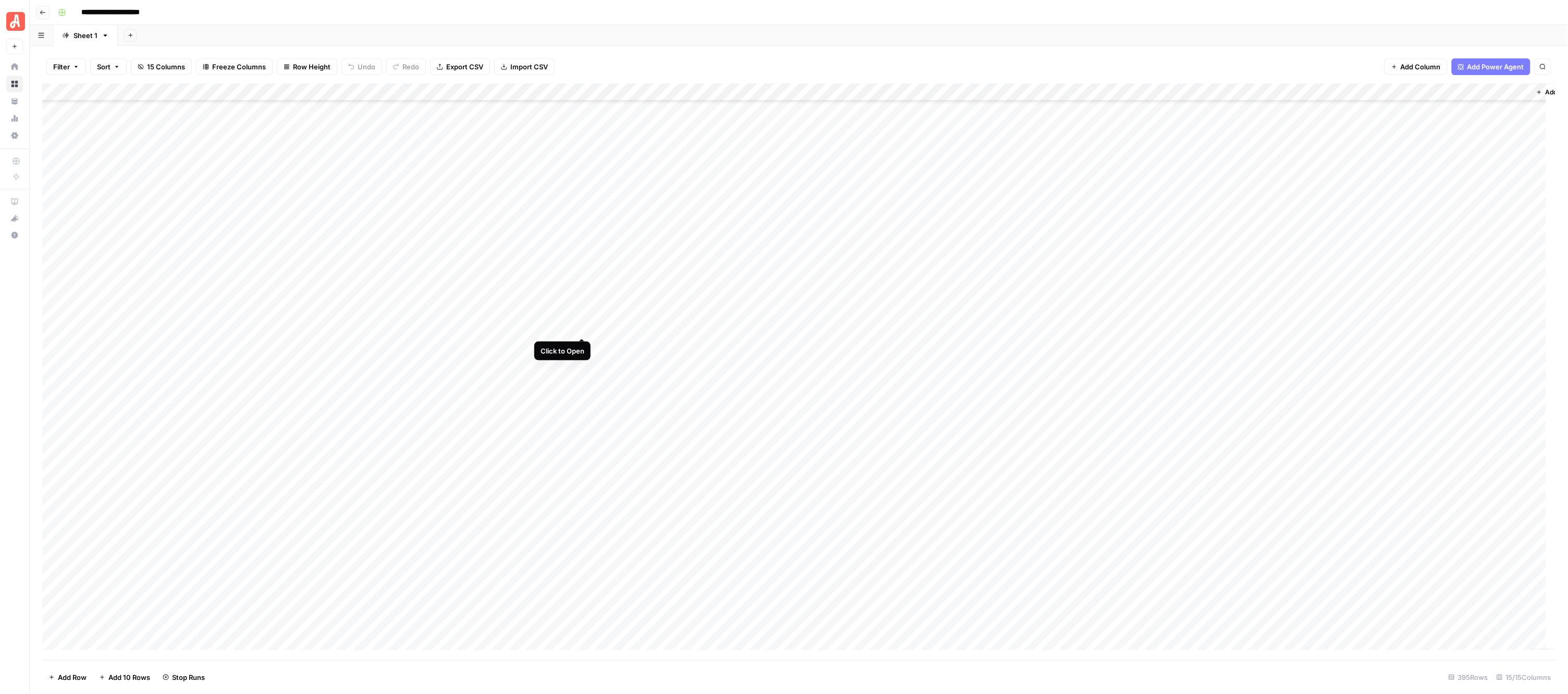
click at [586, 328] on div "Add Column" at bounding box center [799, 371] width 1514 height 577
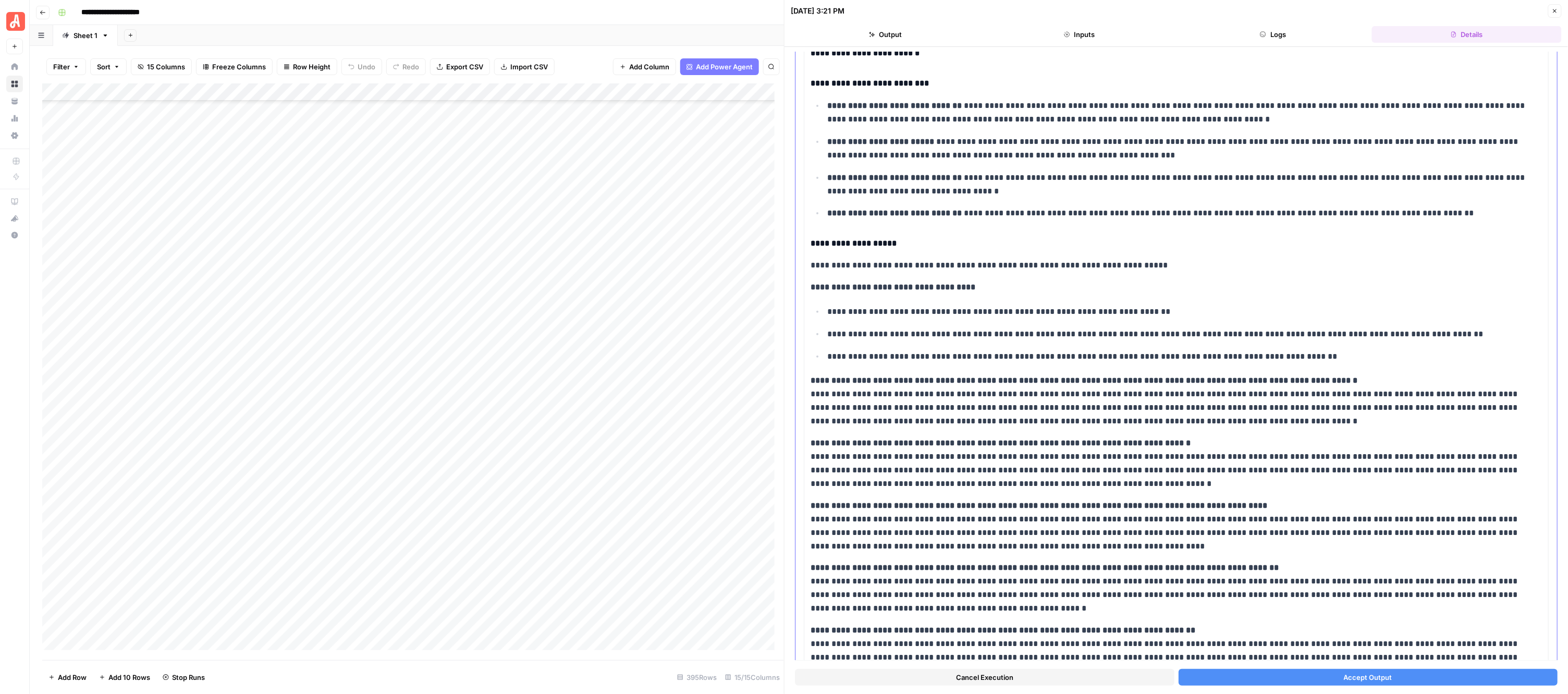
scroll to position [153, 0]
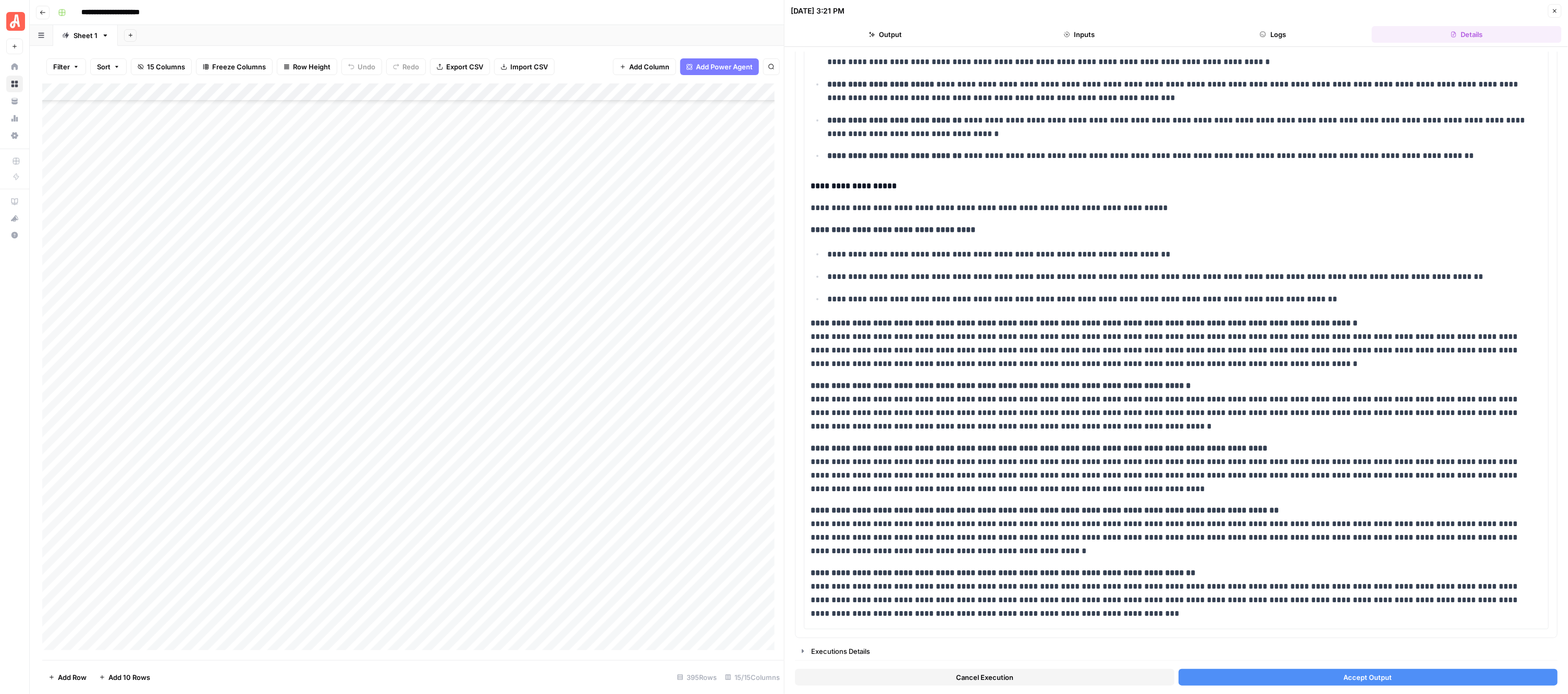
click at [1330, 673] on button "Accept Output" at bounding box center [1368, 677] width 379 height 16
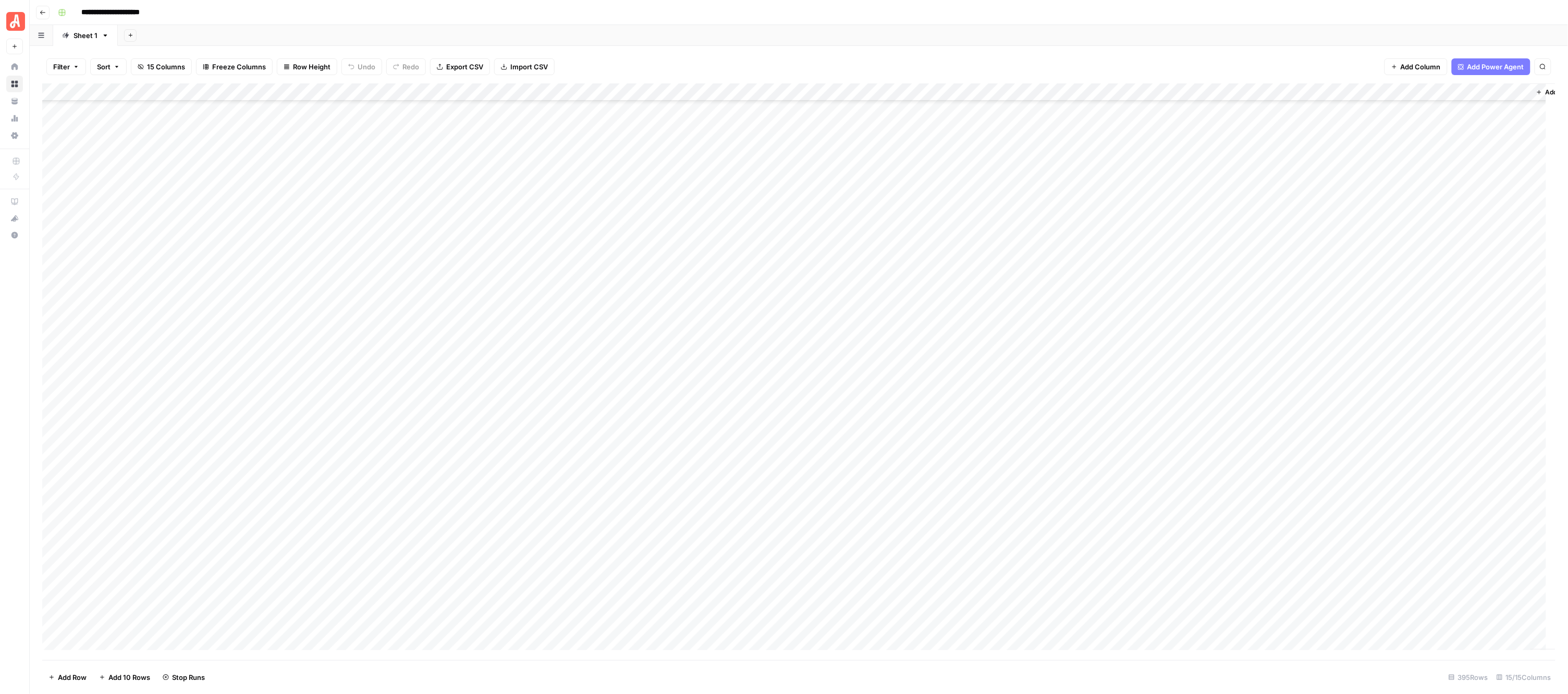
click at [579, 343] on div "Add Column" at bounding box center [799, 371] width 1514 height 577
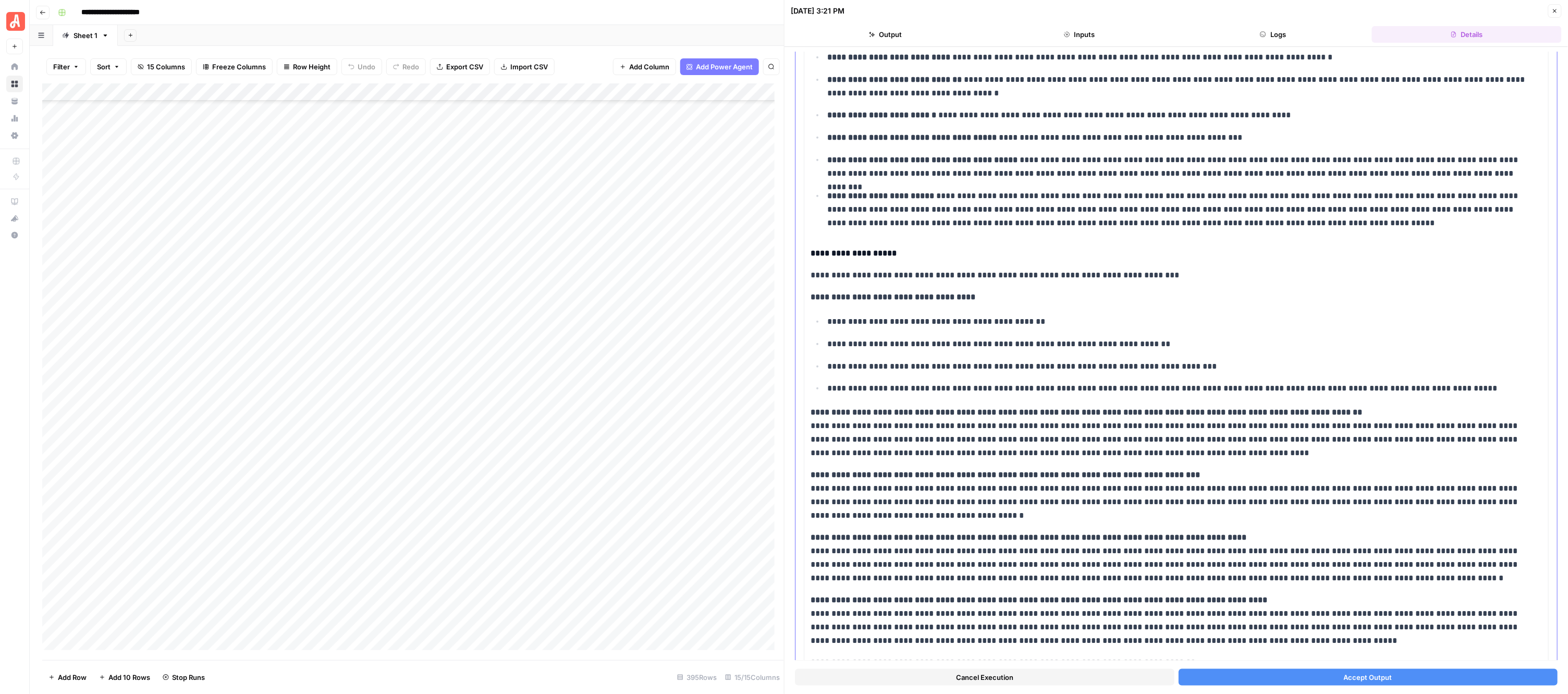
scroll to position [270, 0]
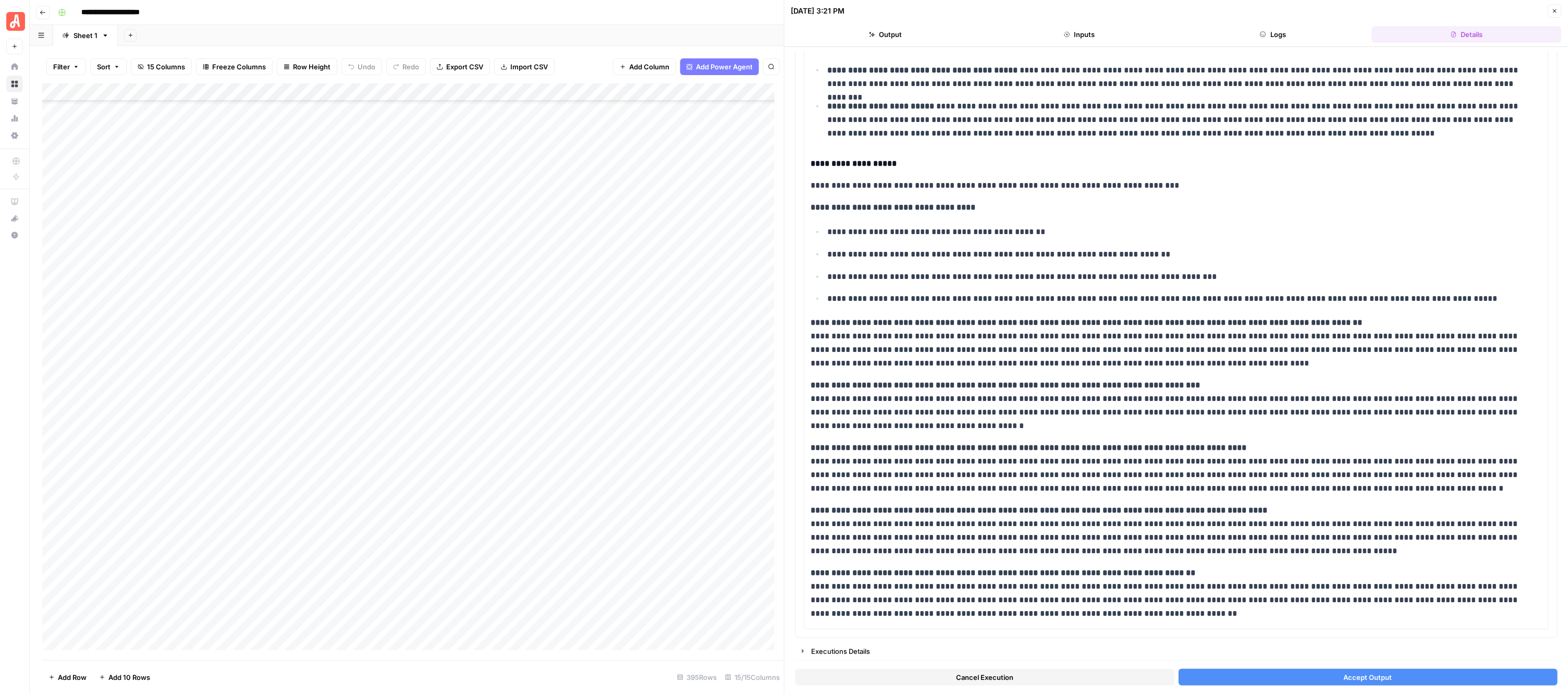
click at [1314, 675] on button "Accept Output" at bounding box center [1368, 677] width 379 height 16
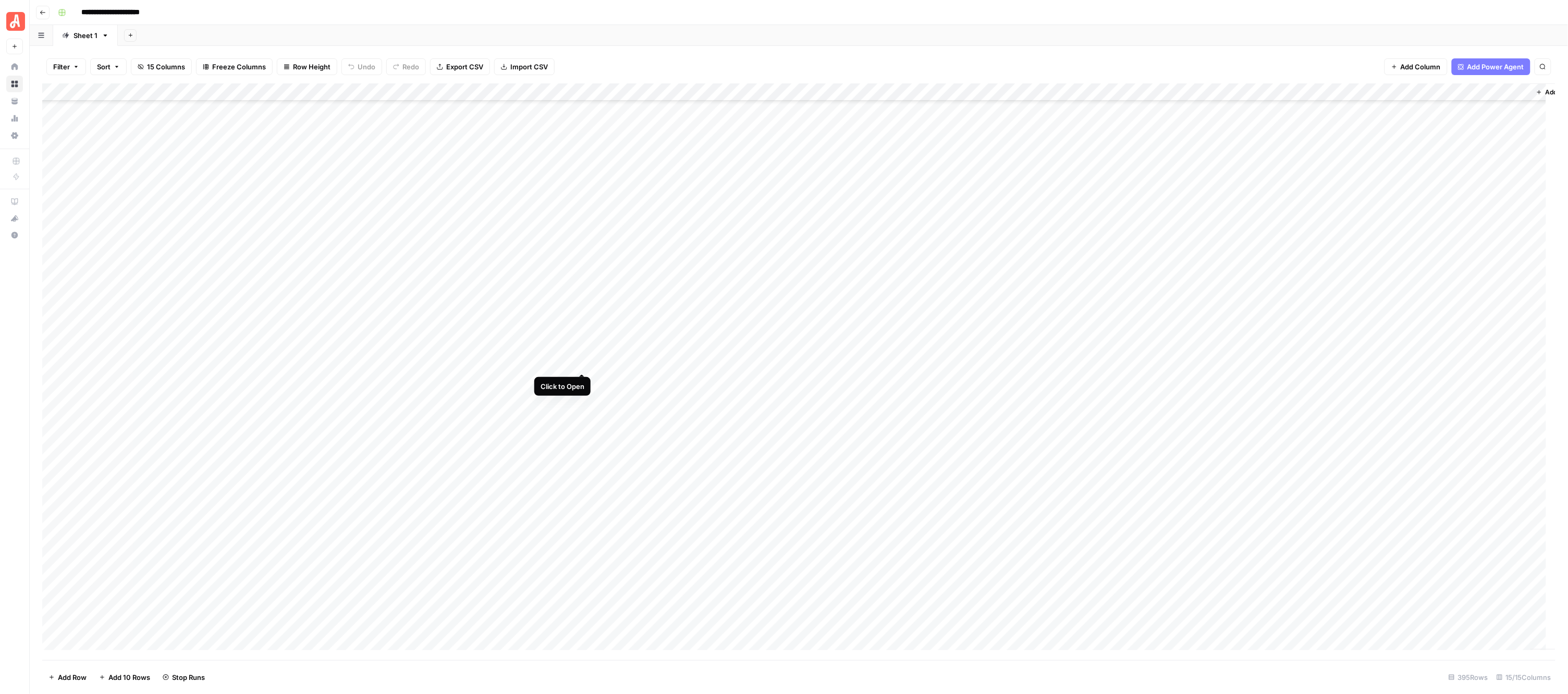
click at [583, 364] on div "Add Column" at bounding box center [799, 371] width 1514 height 577
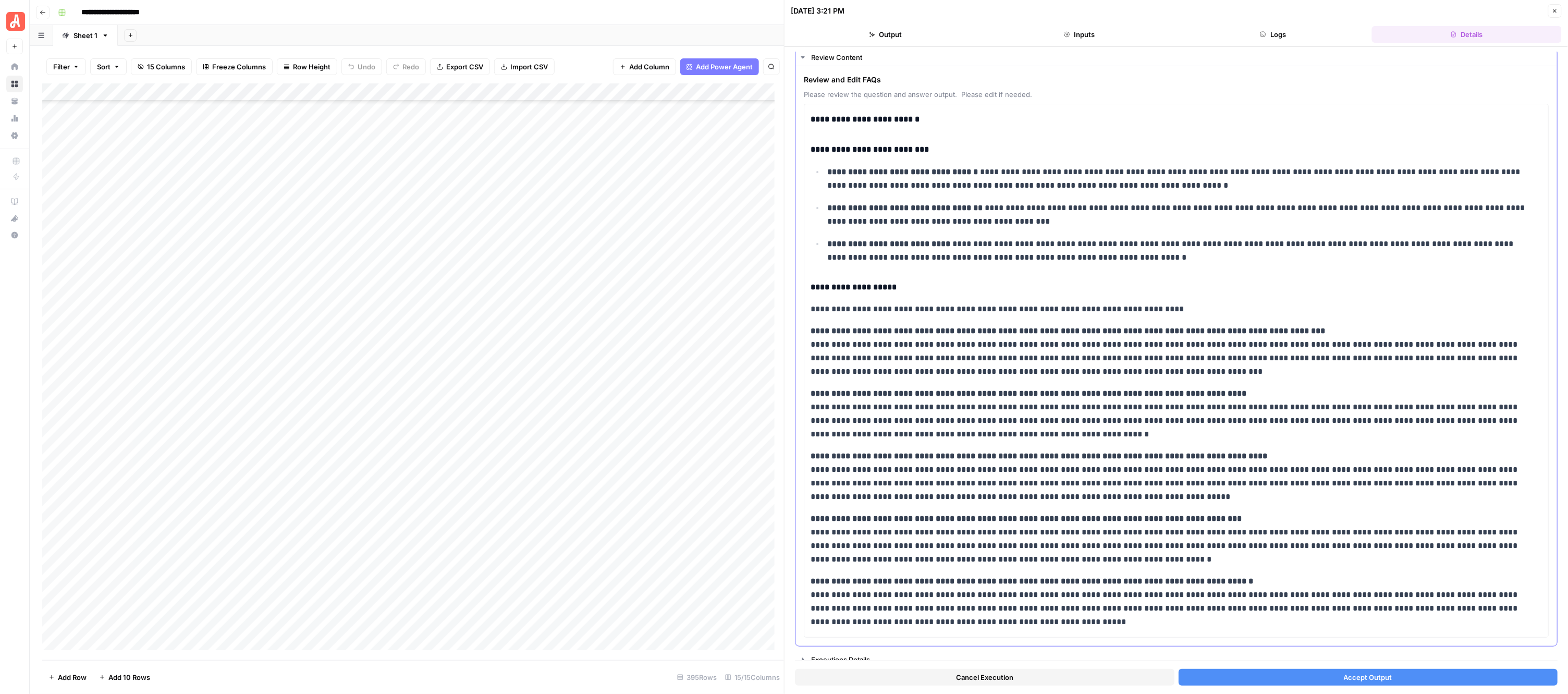
scroll to position [37, 0]
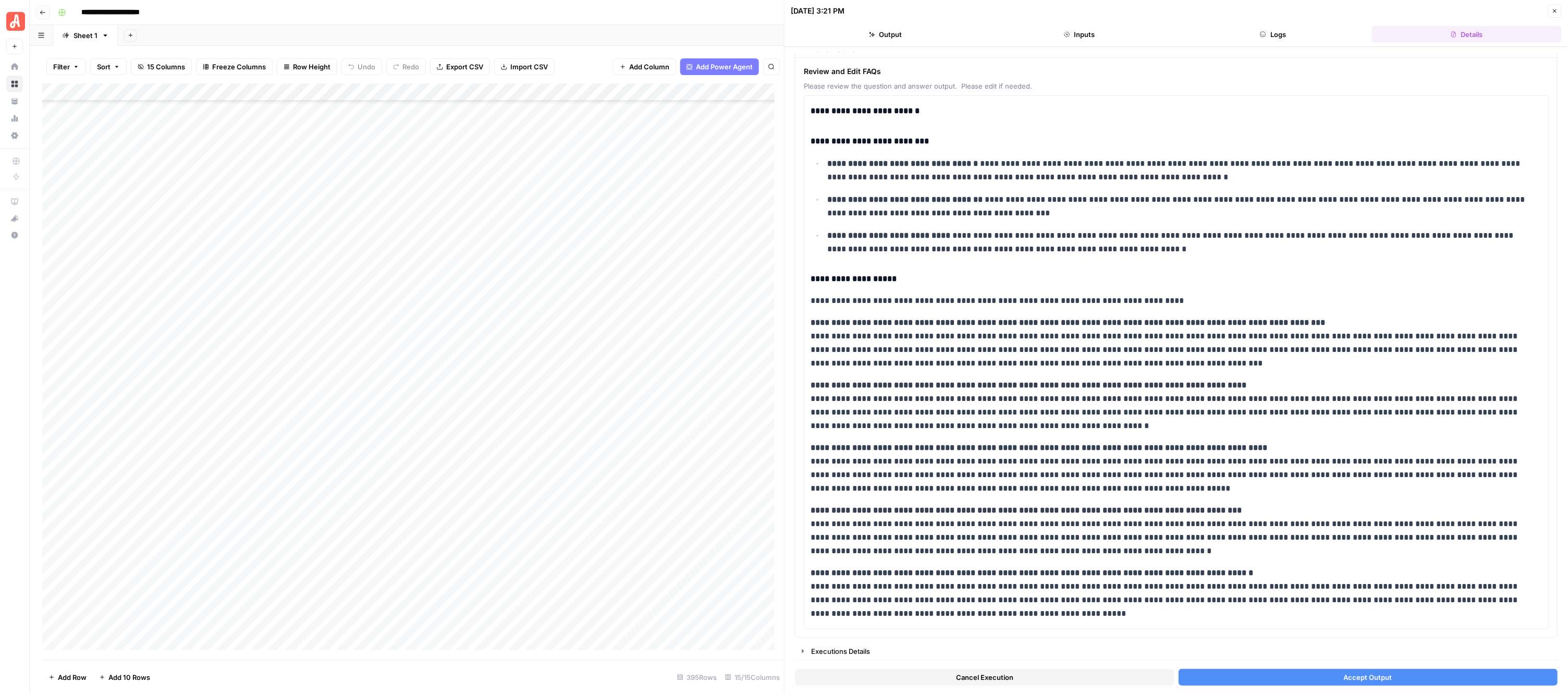
click at [1301, 673] on button "Accept Output" at bounding box center [1368, 677] width 379 height 16
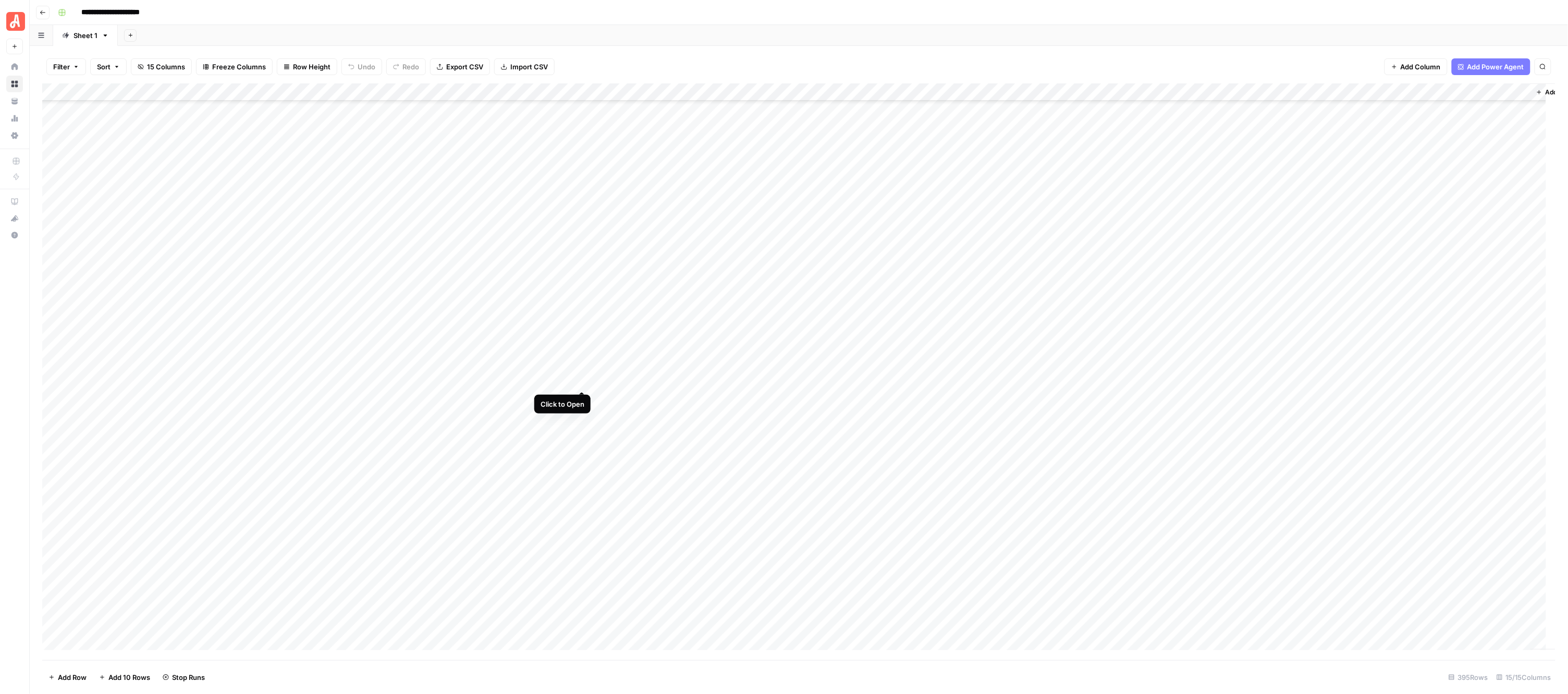
click at [580, 381] on div "Add Column" at bounding box center [799, 371] width 1514 height 577
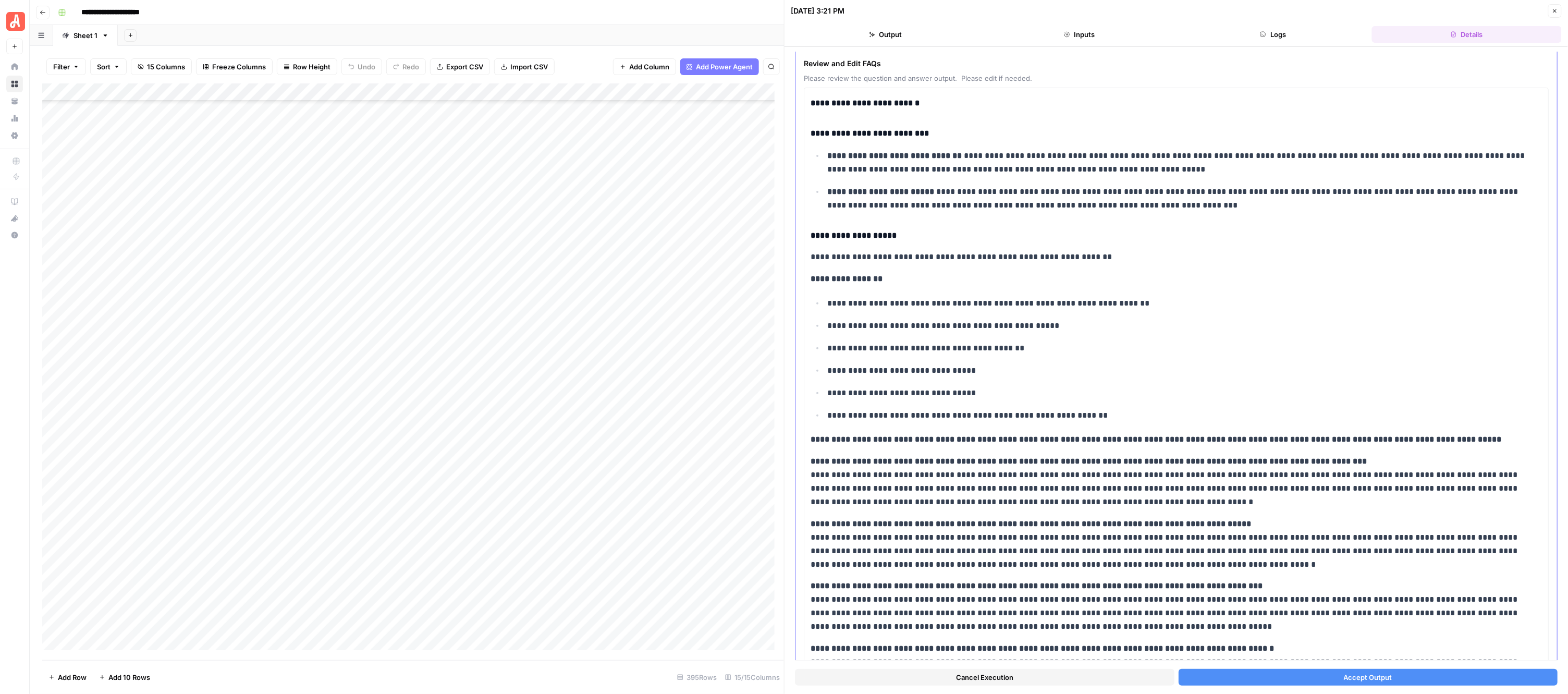
scroll to position [183, 0]
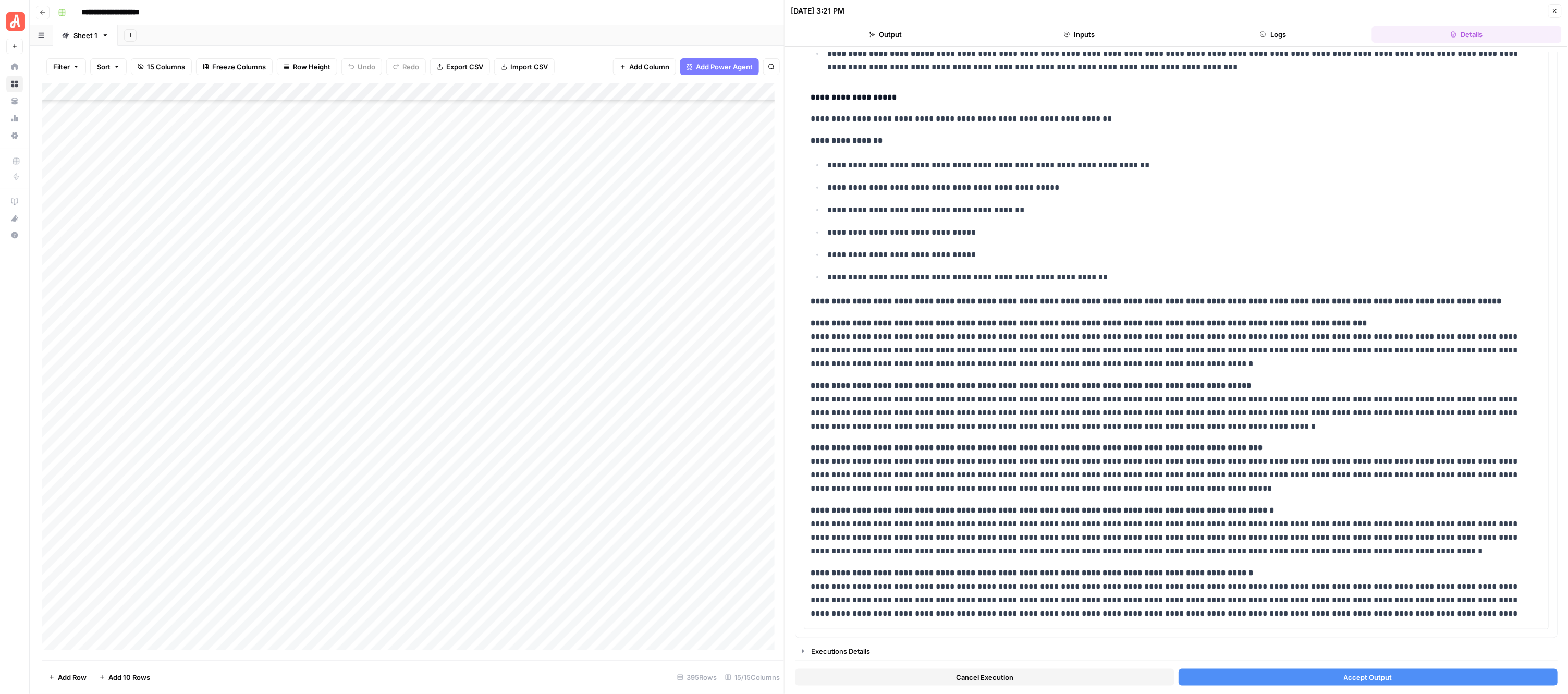
click at [1334, 669] on button "Accept Output" at bounding box center [1368, 677] width 379 height 16
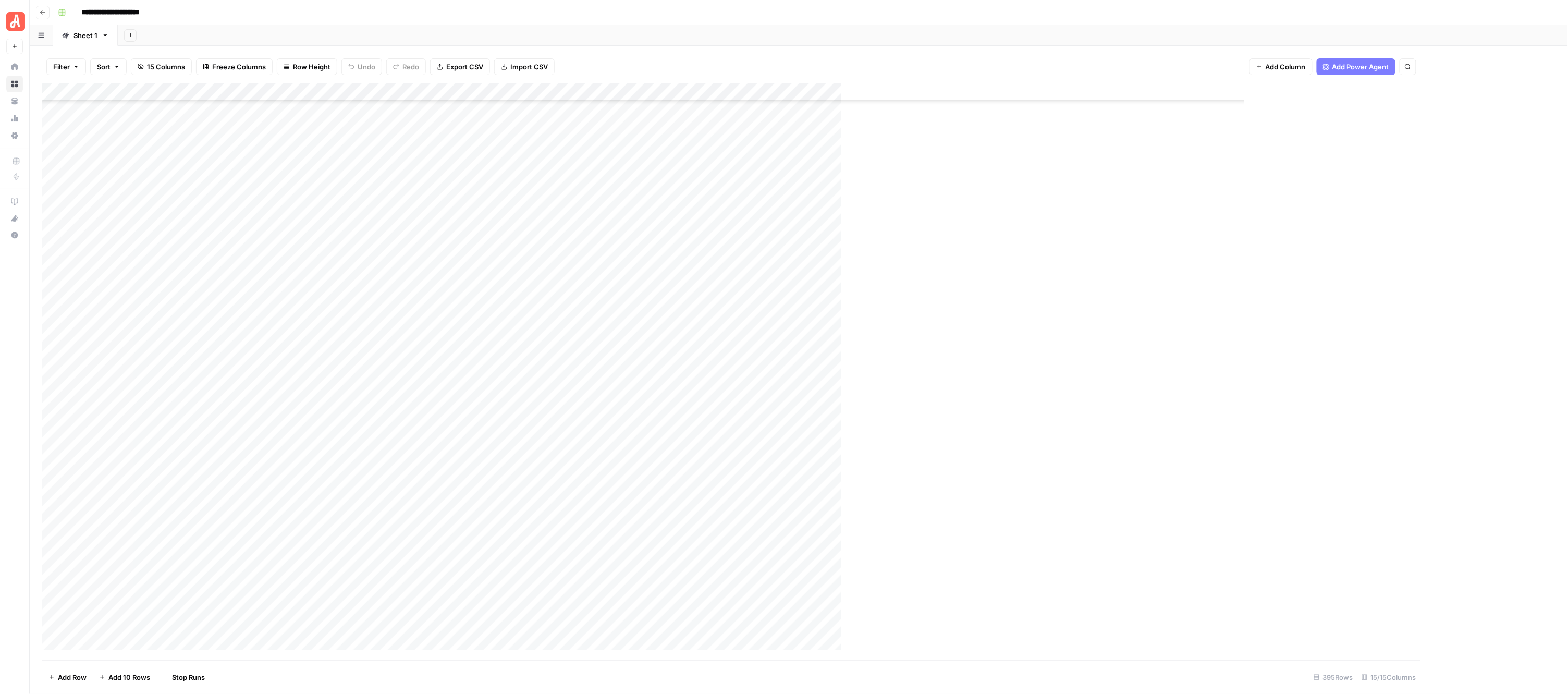
click at [583, 398] on div "Add Column" at bounding box center [721, 371] width 1359 height 577
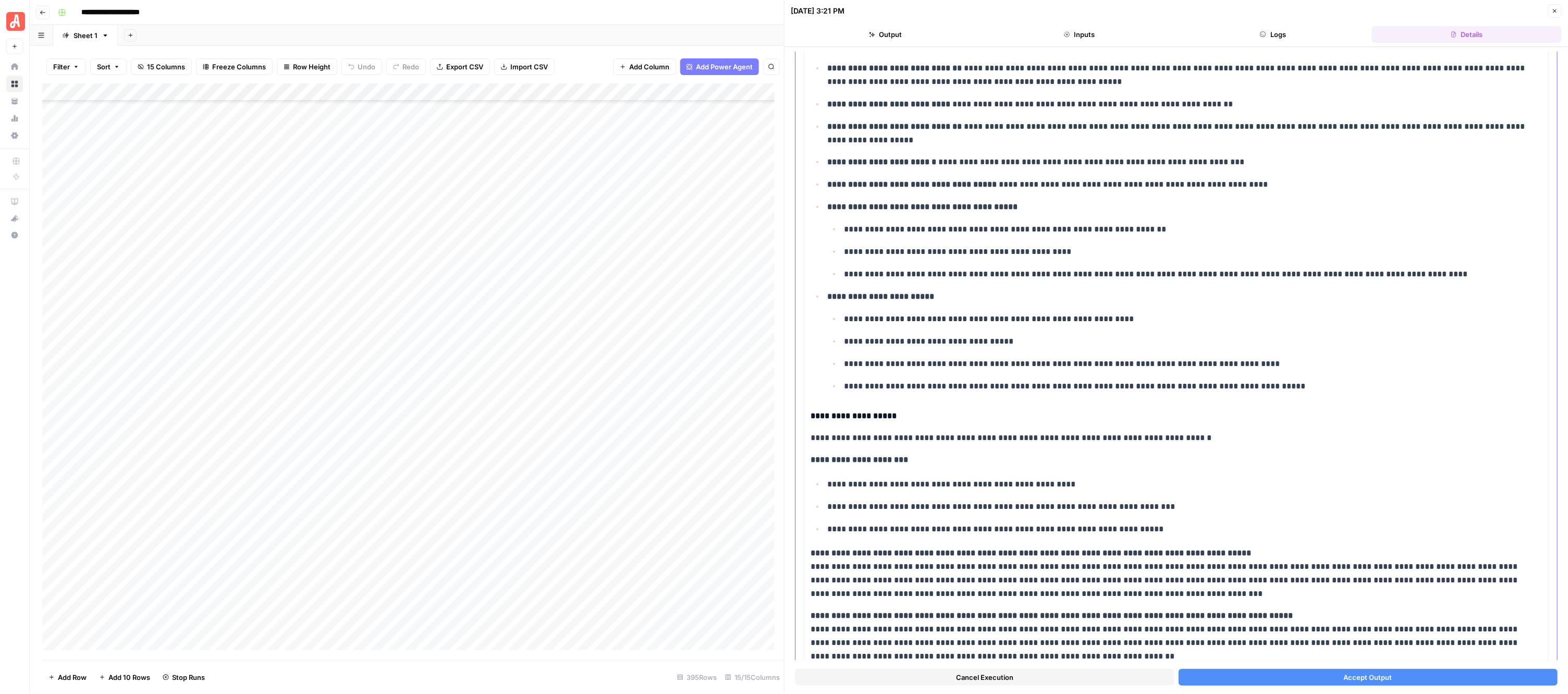
scroll to position [365, 0]
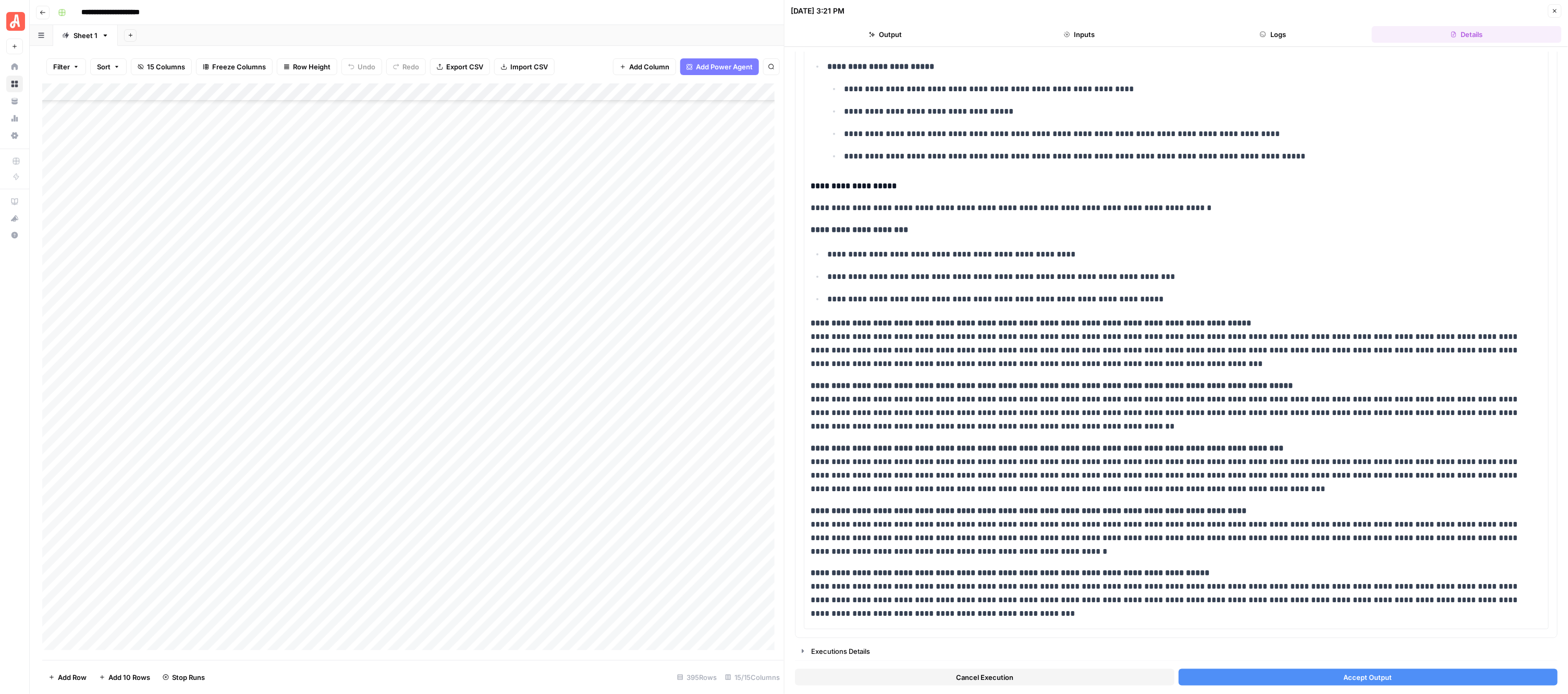
click at [1272, 669] on button "Accept Output" at bounding box center [1368, 677] width 379 height 16
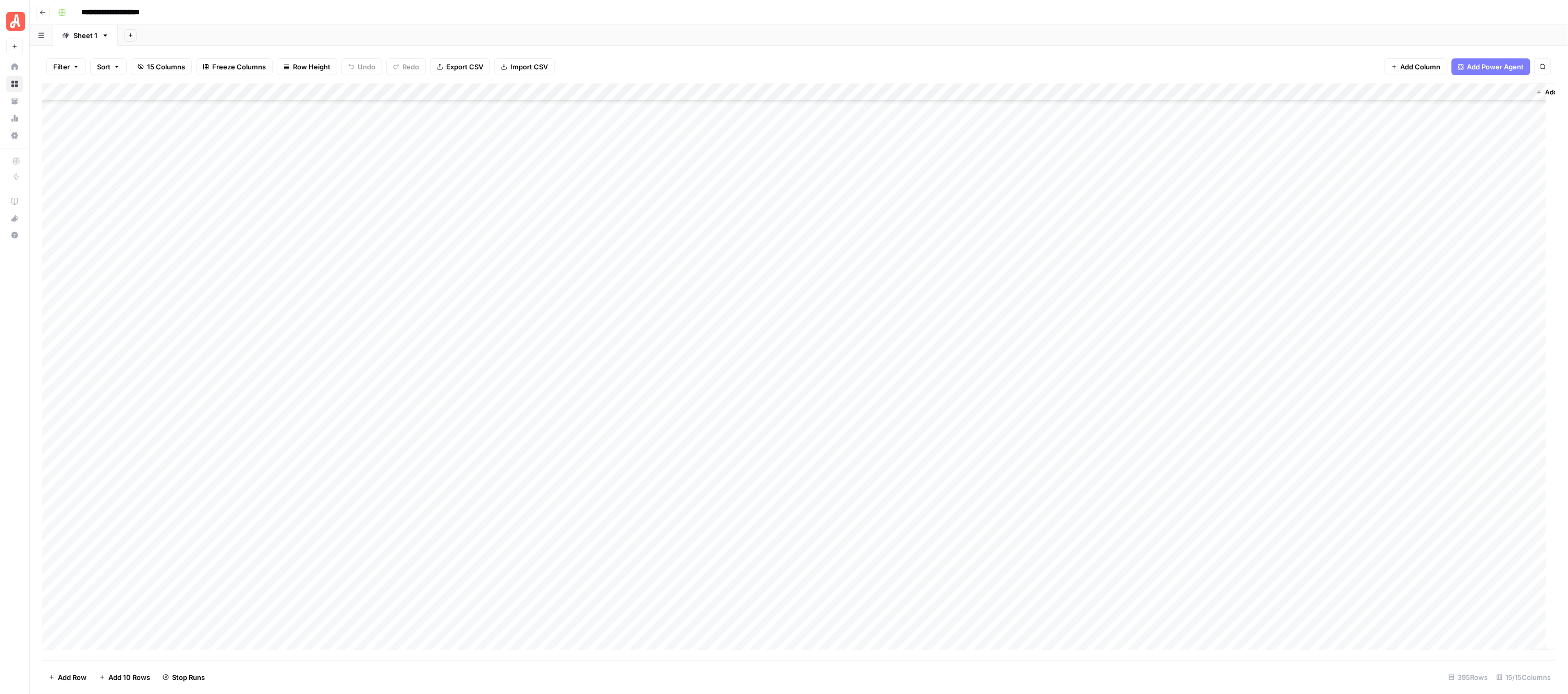
click at [579, 413] on div "Add Column" at bounding box center [799, 371] width 1514 height 577
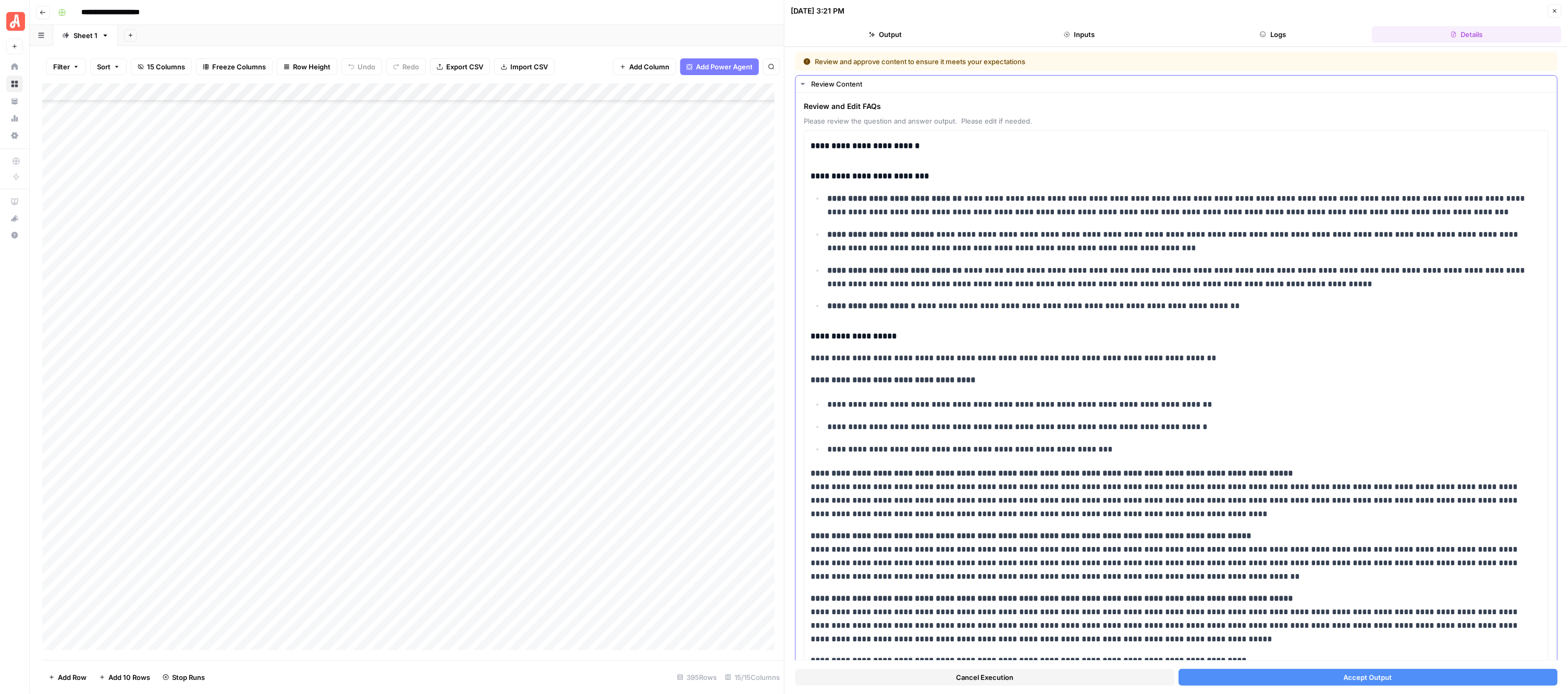
scroll to position [153, 0]
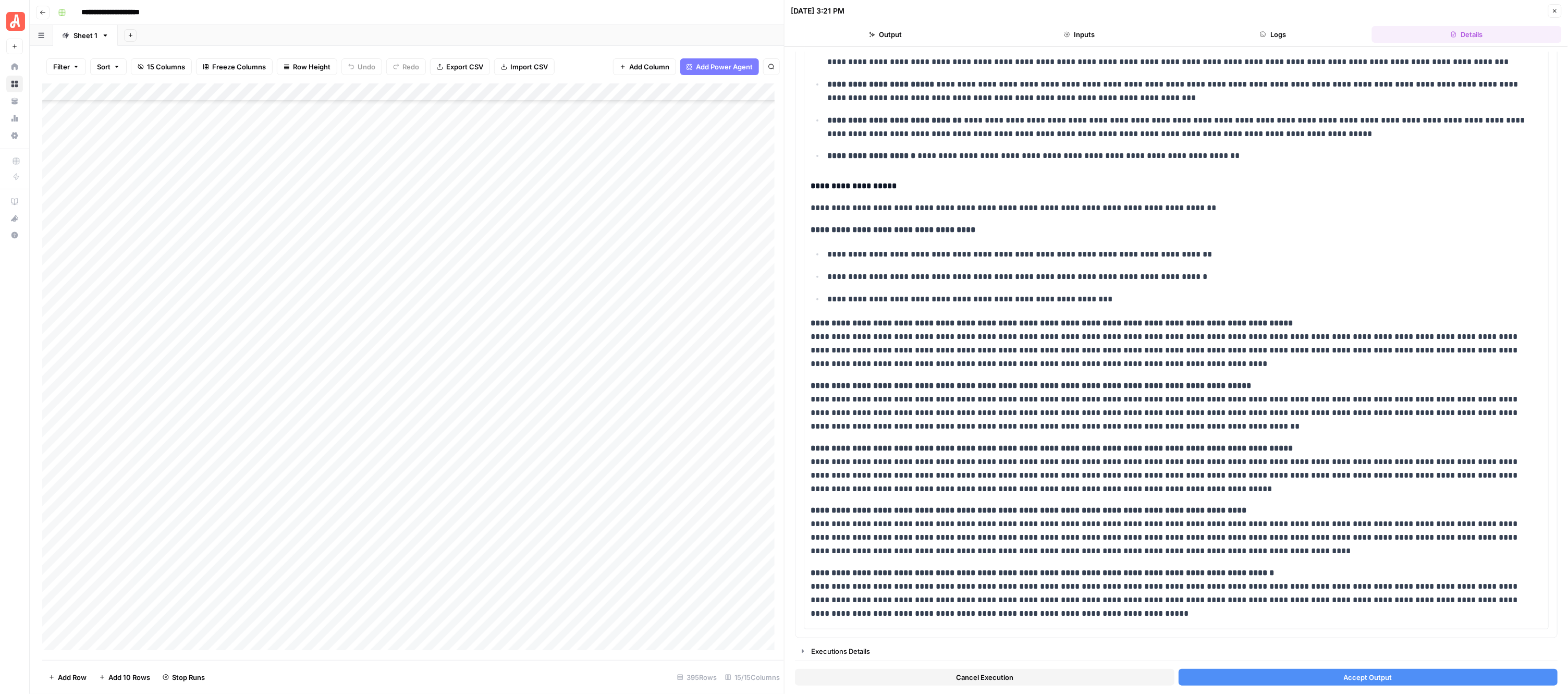
click at [1316, 677] on button "Accept Output" at bounding box center [1368, 677] width 379 height 16
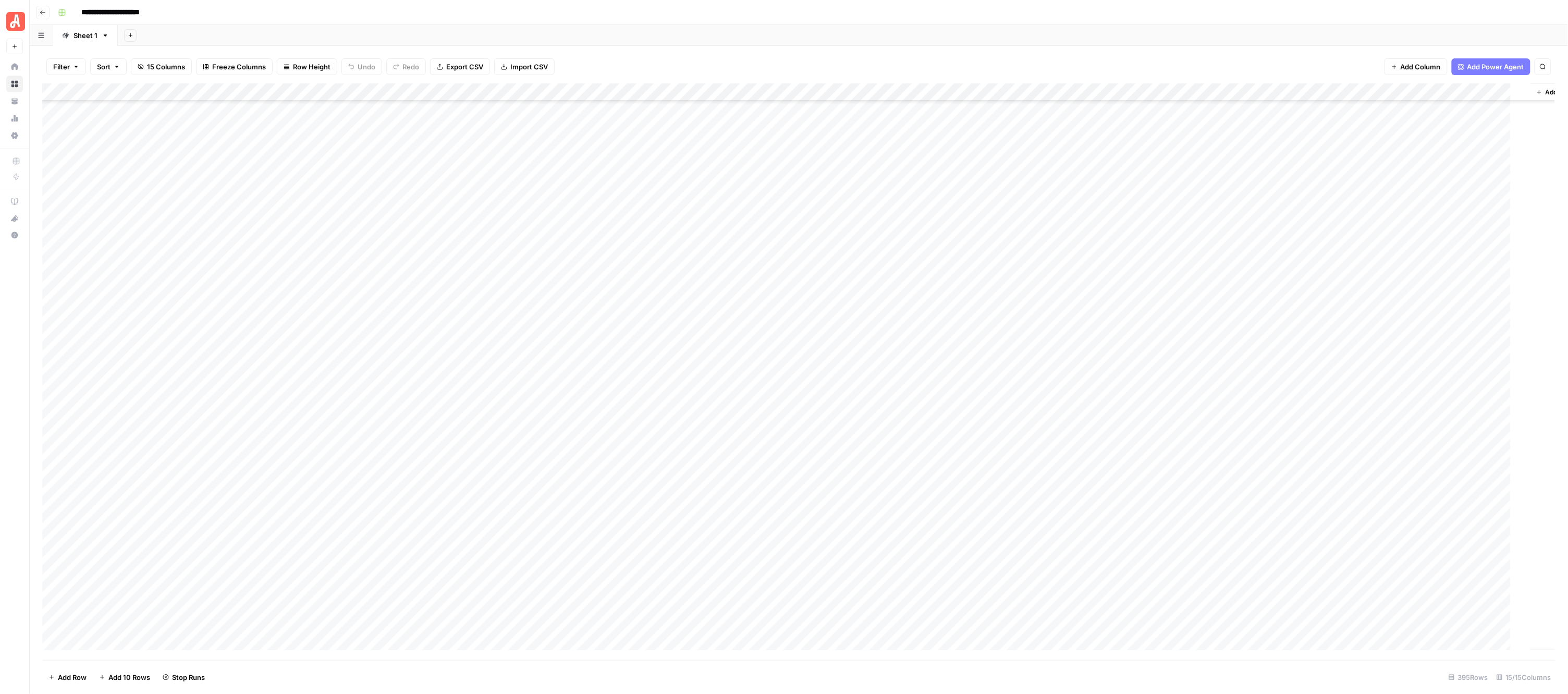
click at [582, 432] on div "Add Column" at bounding box center [805, 371] width 1526 height 577
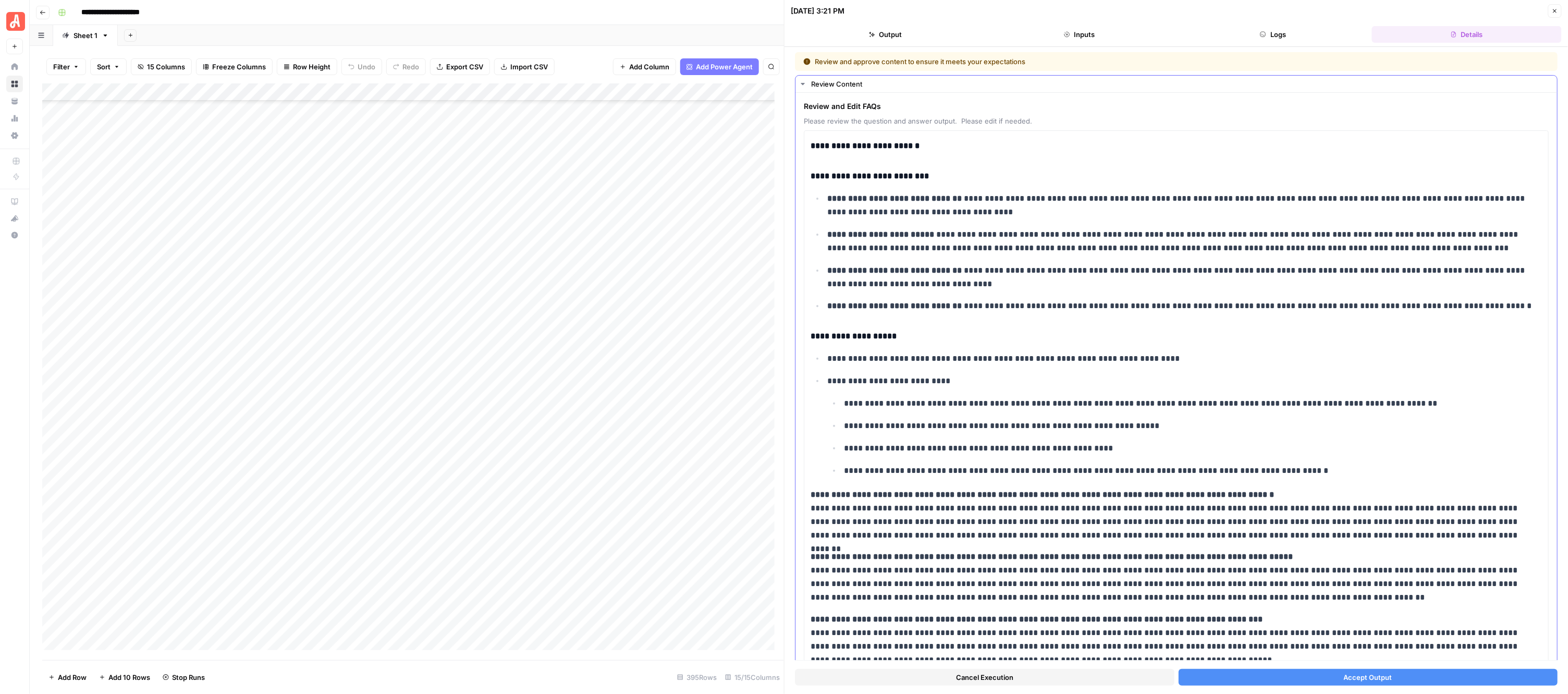
scroll to position [175, 0]
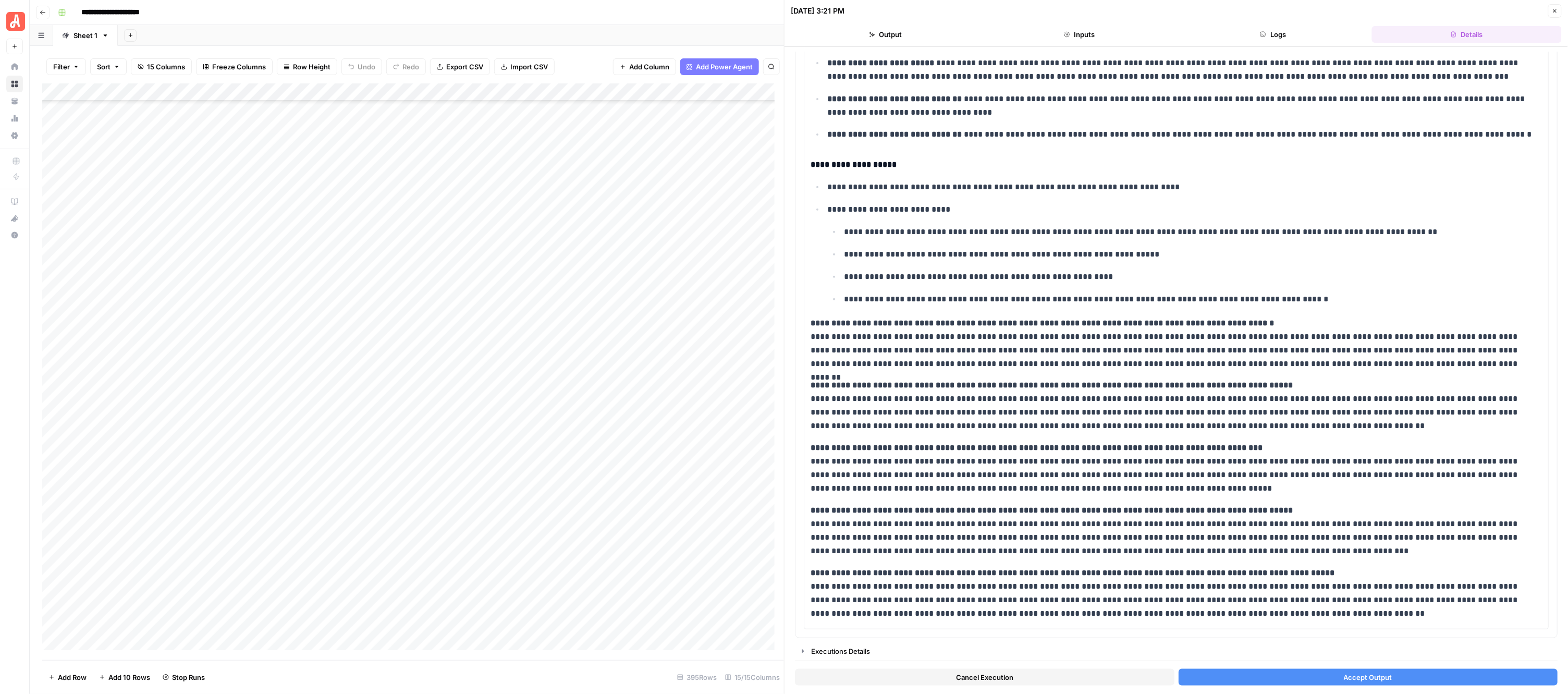
click at [1289, 673] on button "Accept Output" at bounding box center [1368, 677] width 379 height 16
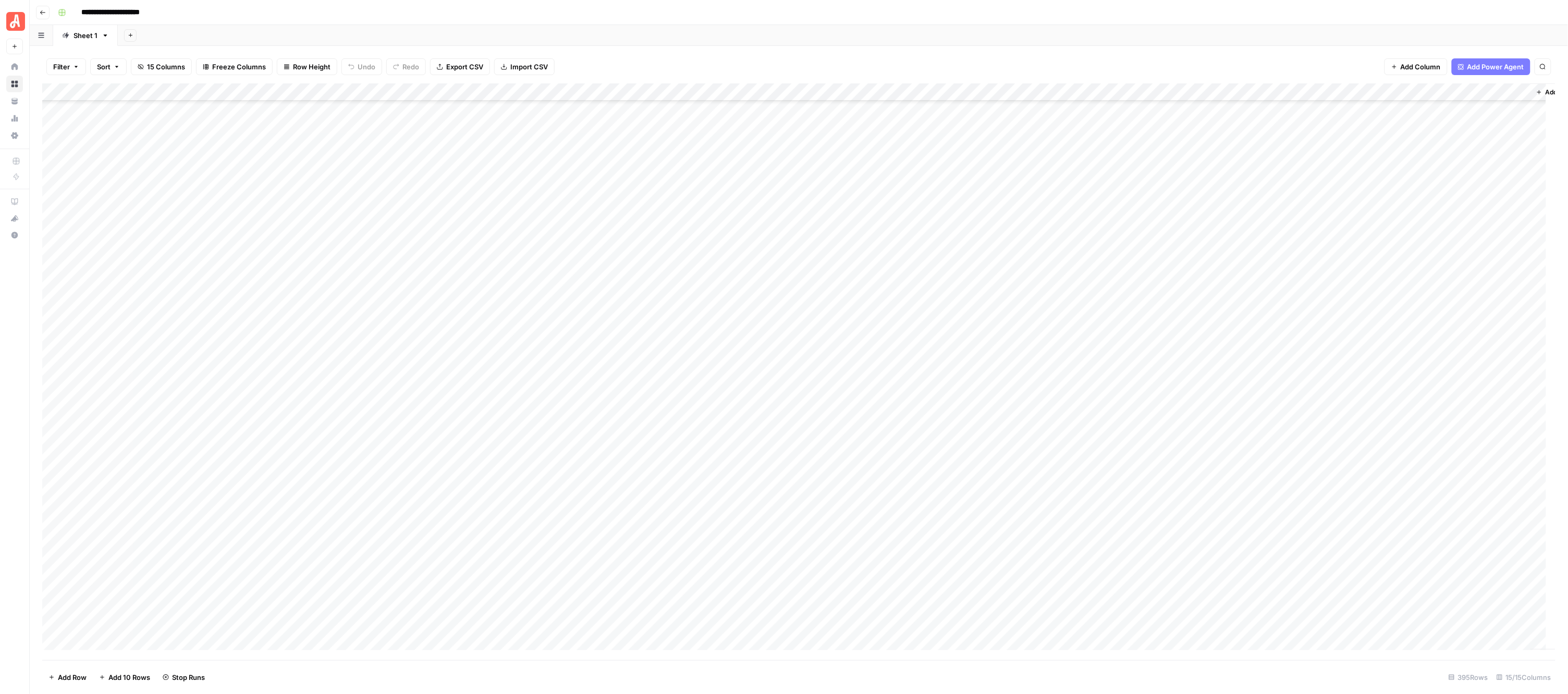
click at [583, 449] on div "Add Column" at bounding box center [799, 371] width 1514 height 577
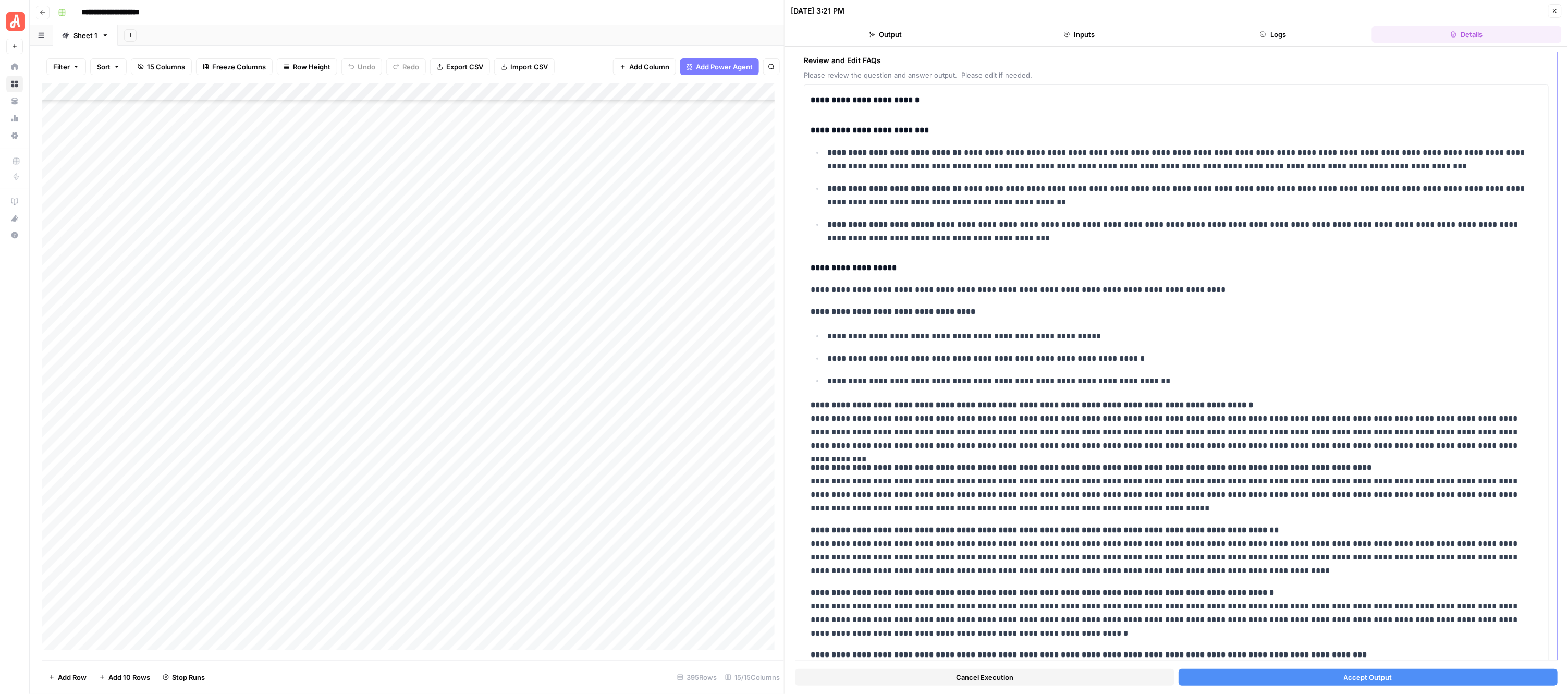
scroll to position [130, 0]
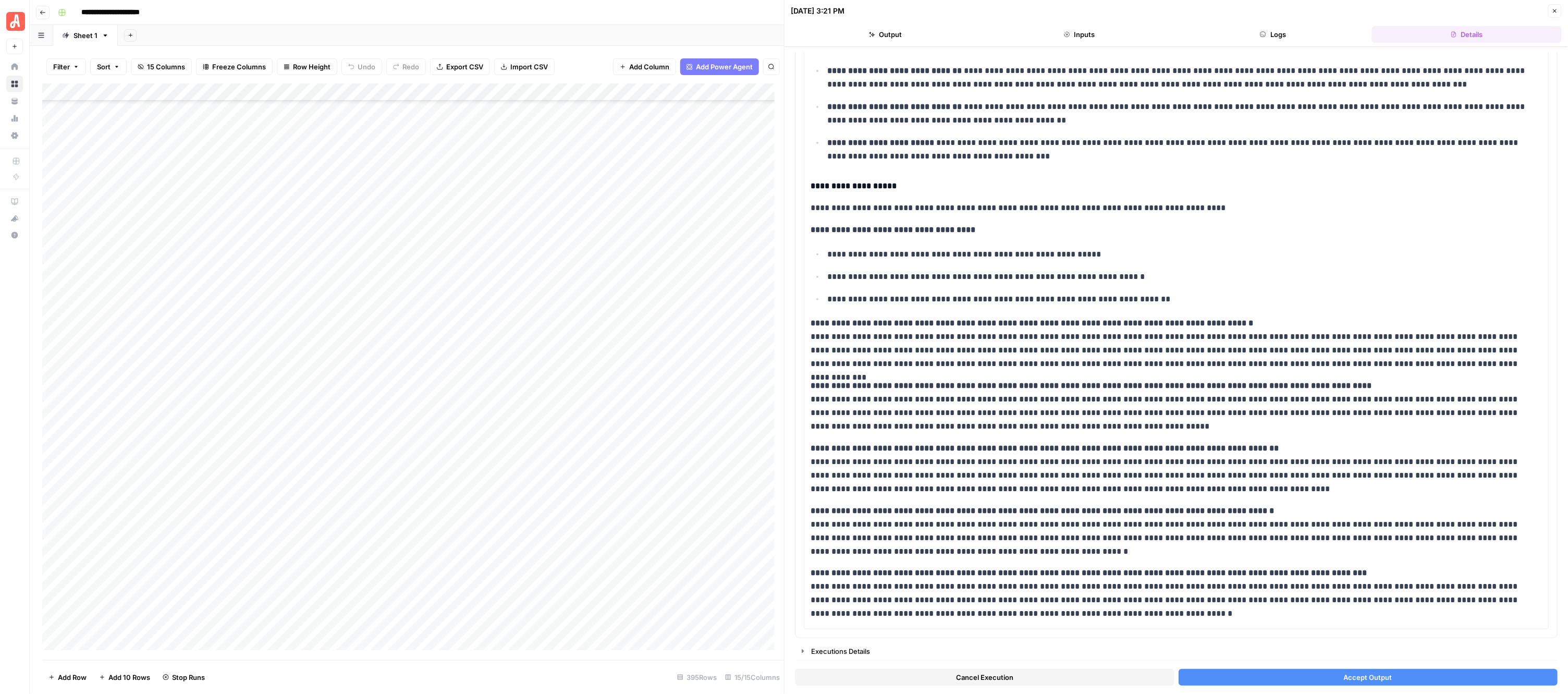
click at [1279, 678] on button "Accept Output" at bounding box center [1368, 677] width 379 height 16
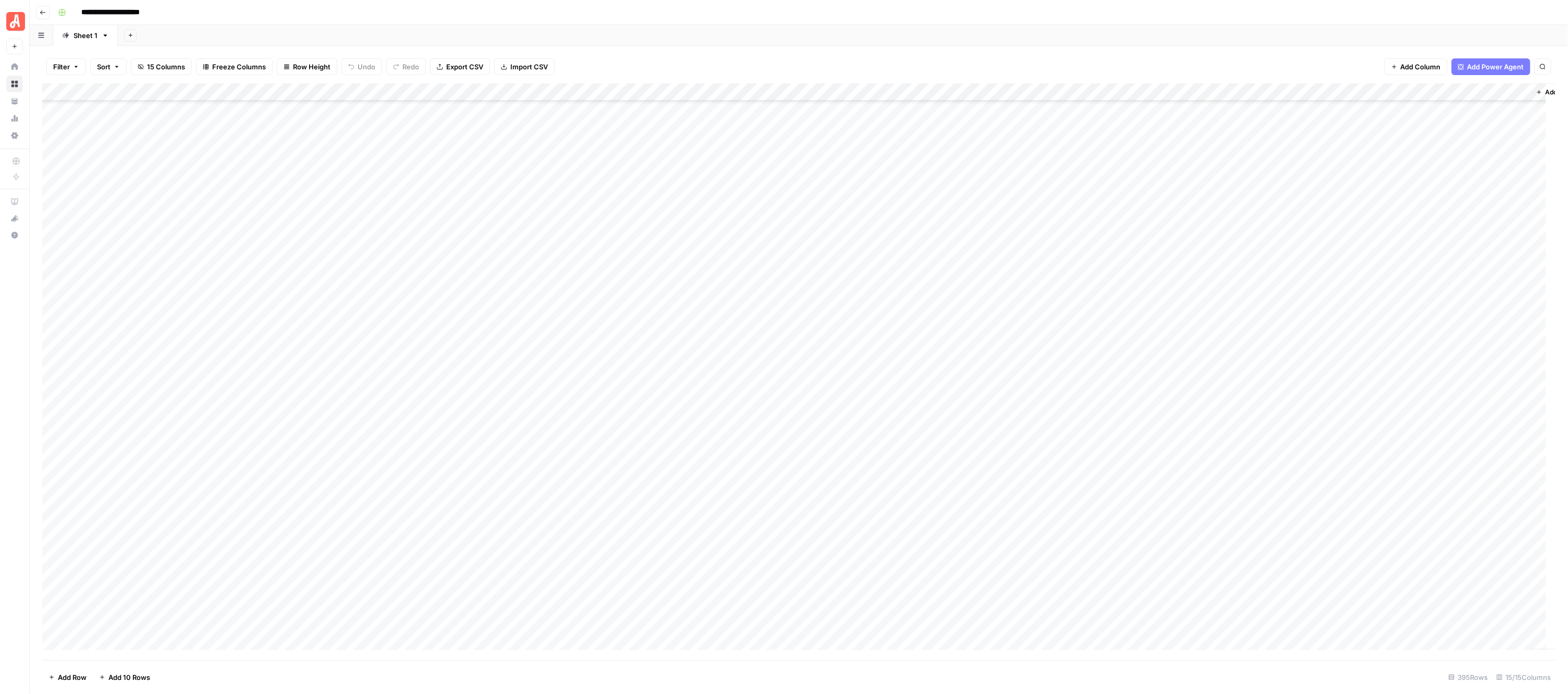
click at [637, 18] on div "**********" at bounding box center [805, 12] width 1504 height 16
click at [581, 142] on div "Add Column" at bounding box center [799, 371] width 1514 height 577
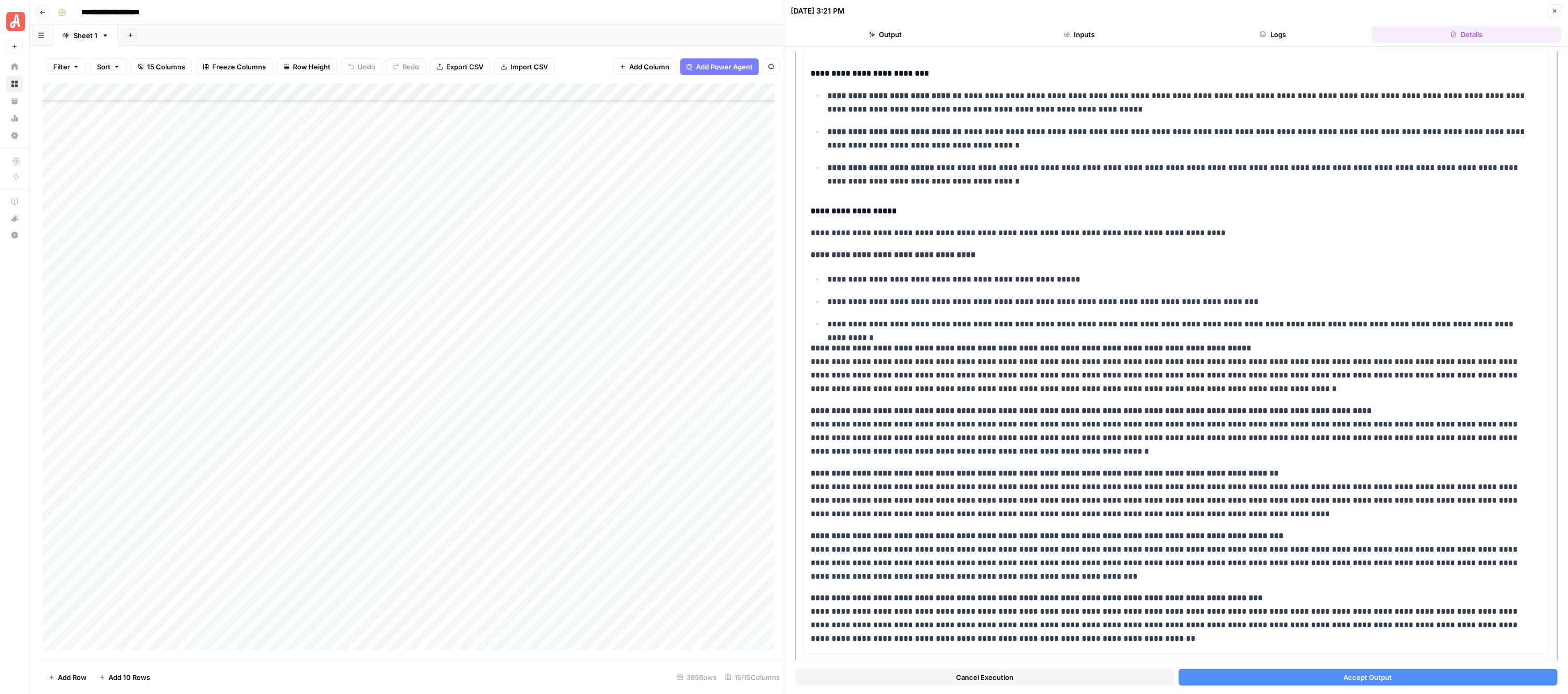
scroll to position [130, 0]
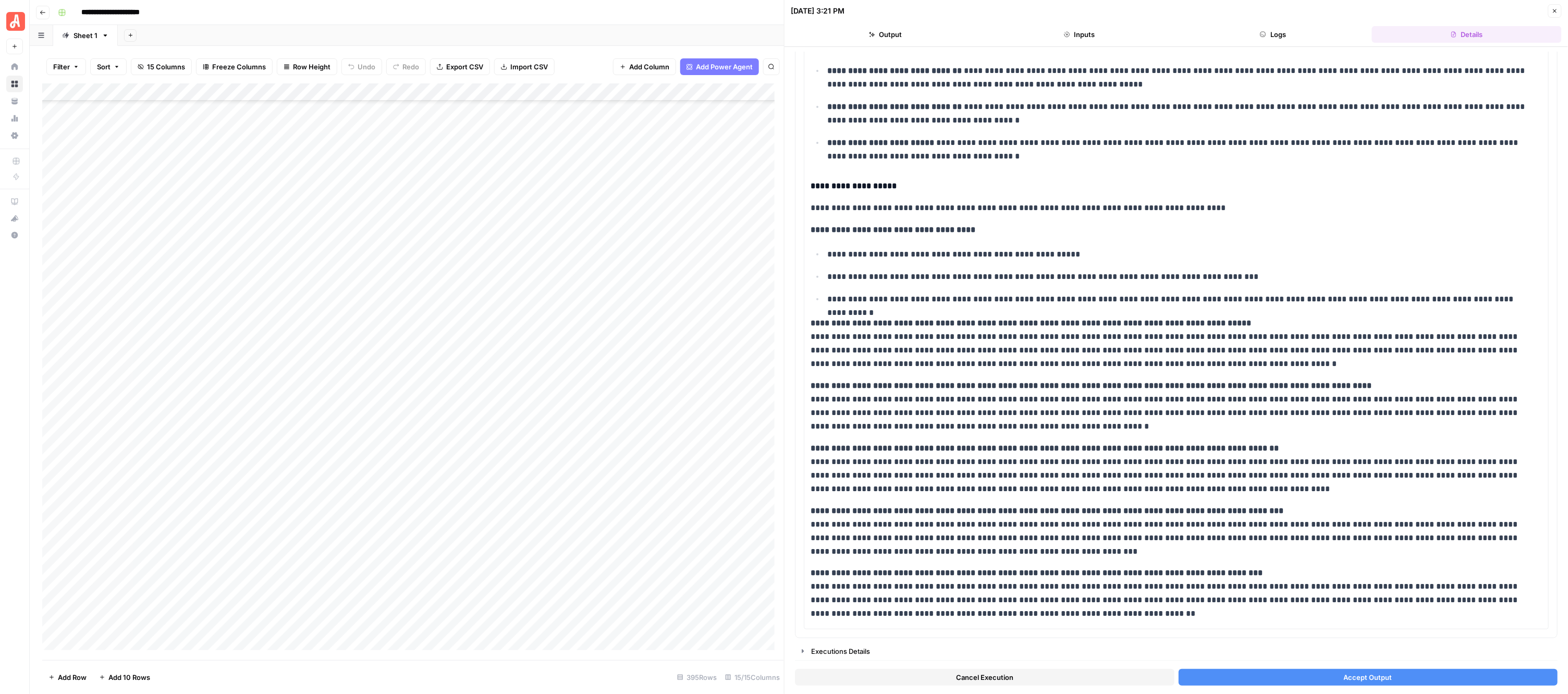
click at [1319, 679] on button "Accept Output" at bounding box center [1368, 677] width 379 height 16
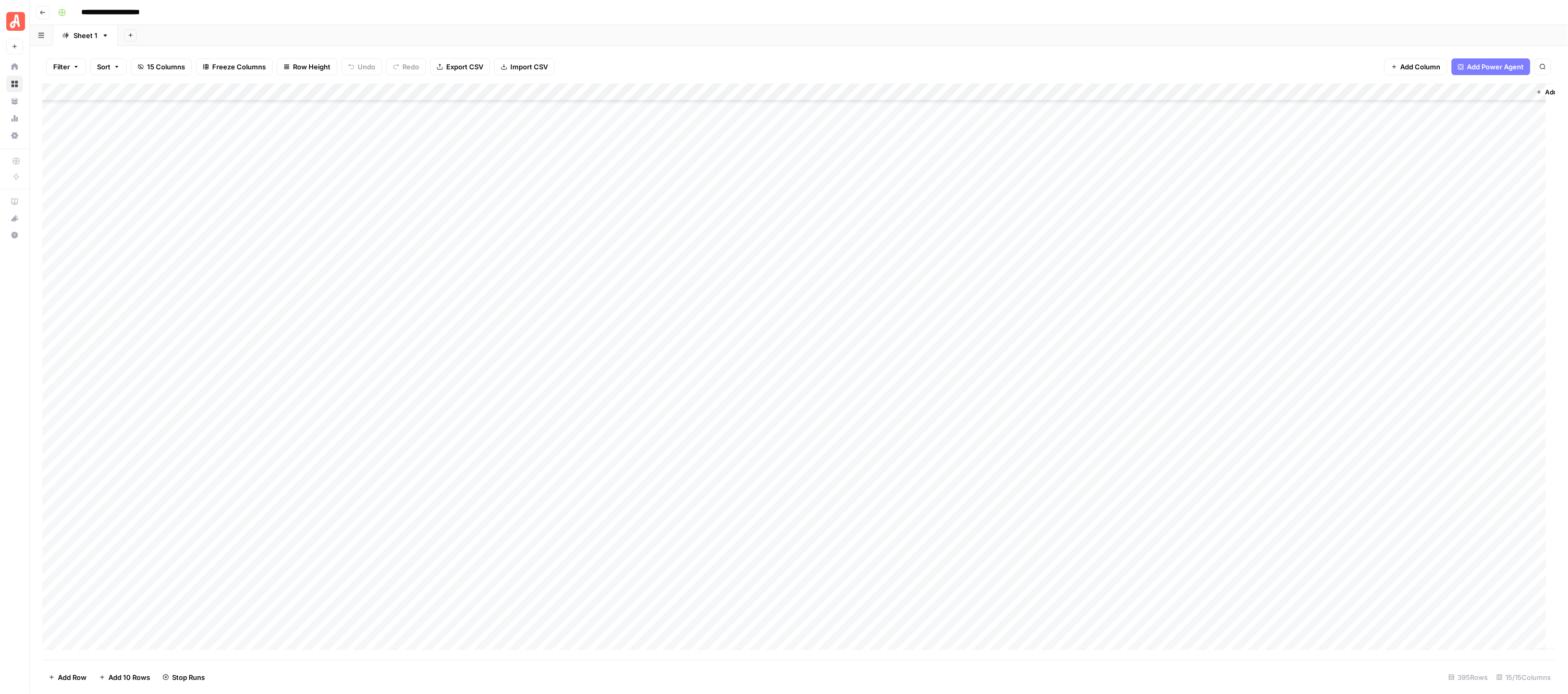
click at [581, 160] on div "Add Column" at bounding box center [799, 371] width 1514 height 577
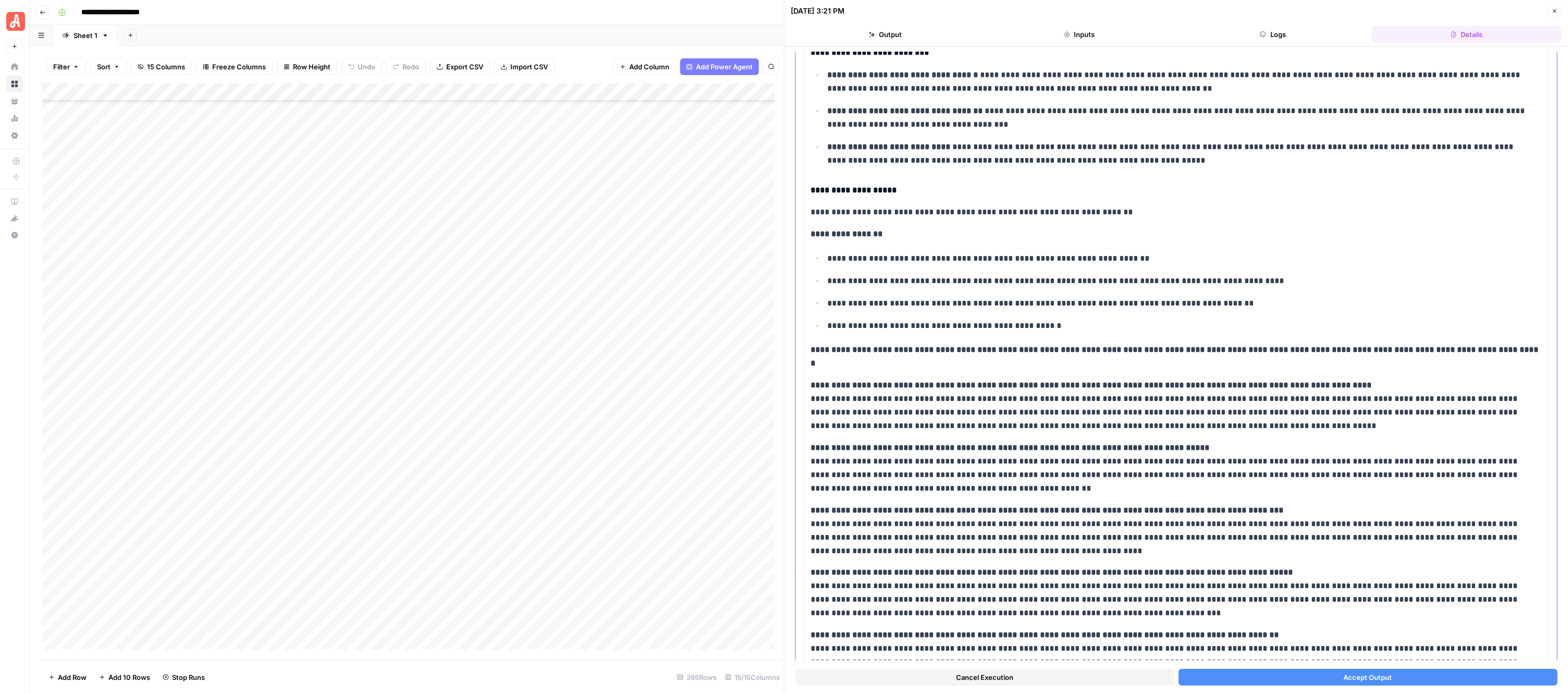
scroll to position [175, 0]
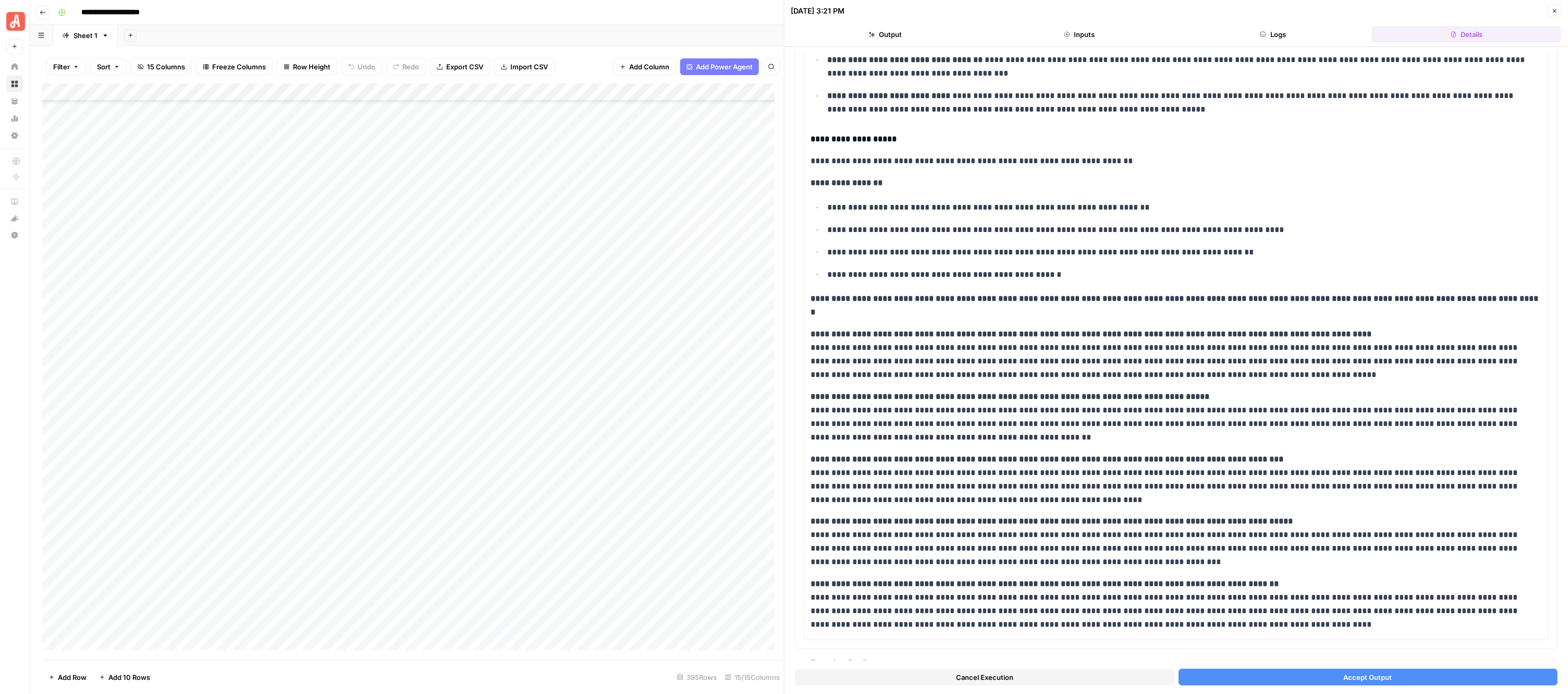
click at [1268, 673] on button "Accept Output" at bounding box center [1368, 677] width 379 height 16
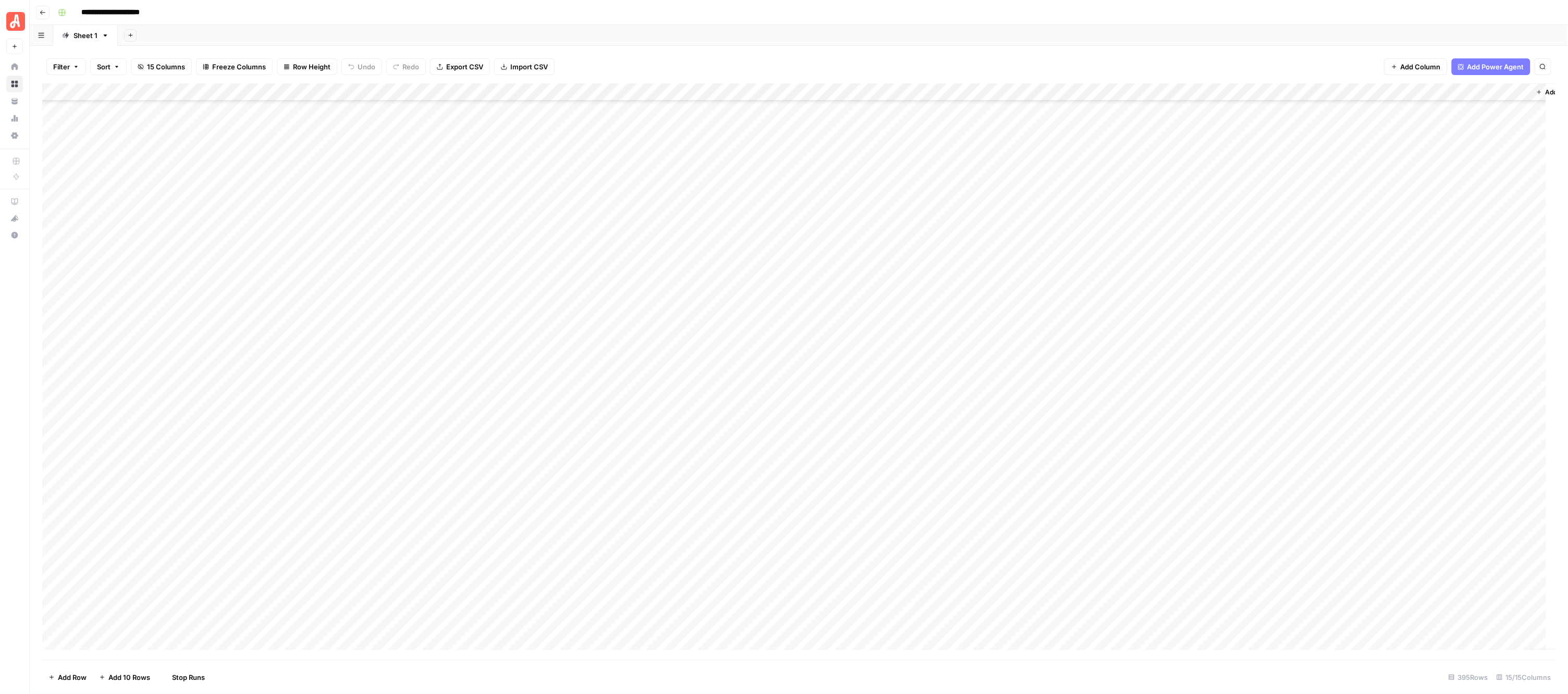
click at [580, 176] on div "Add Column" at bounding box center [799, 371] width 1514 height 577
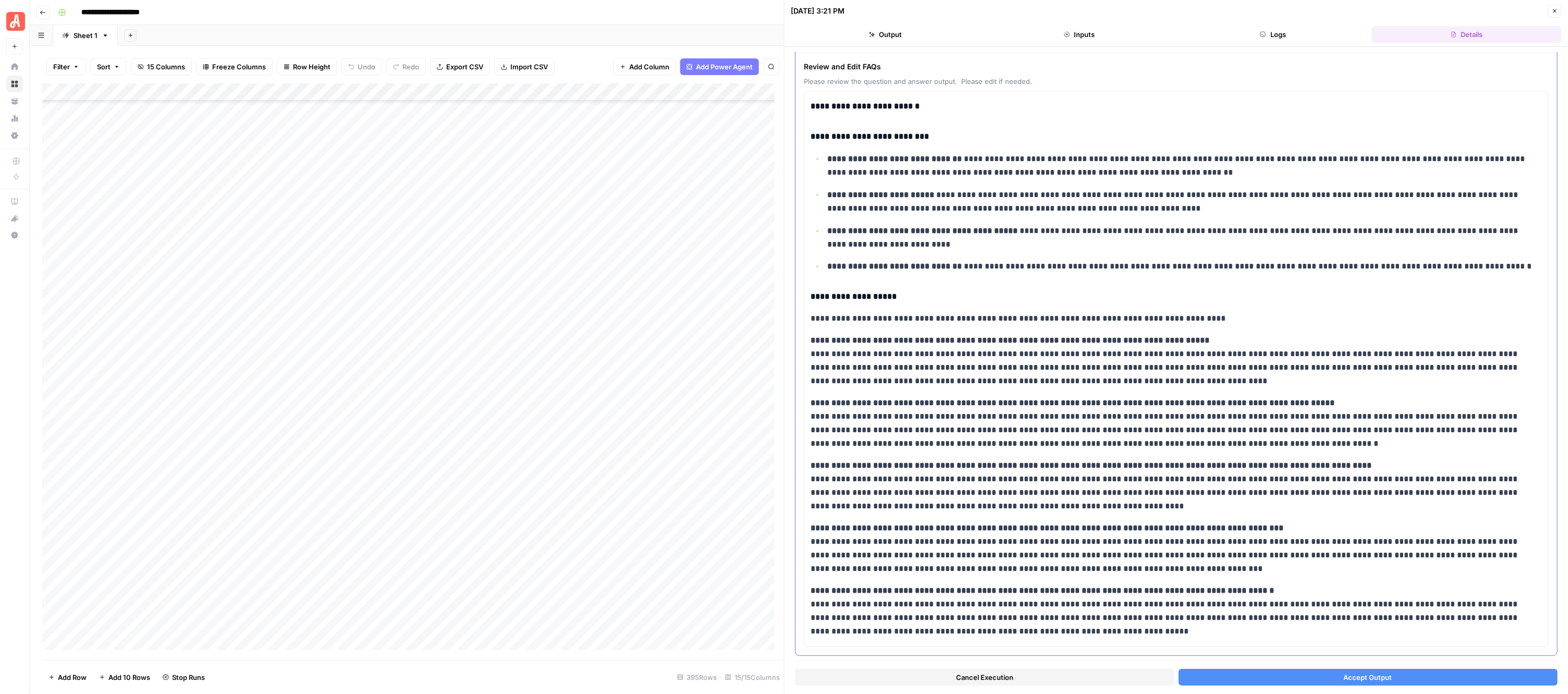
scroll to position [59, 0]
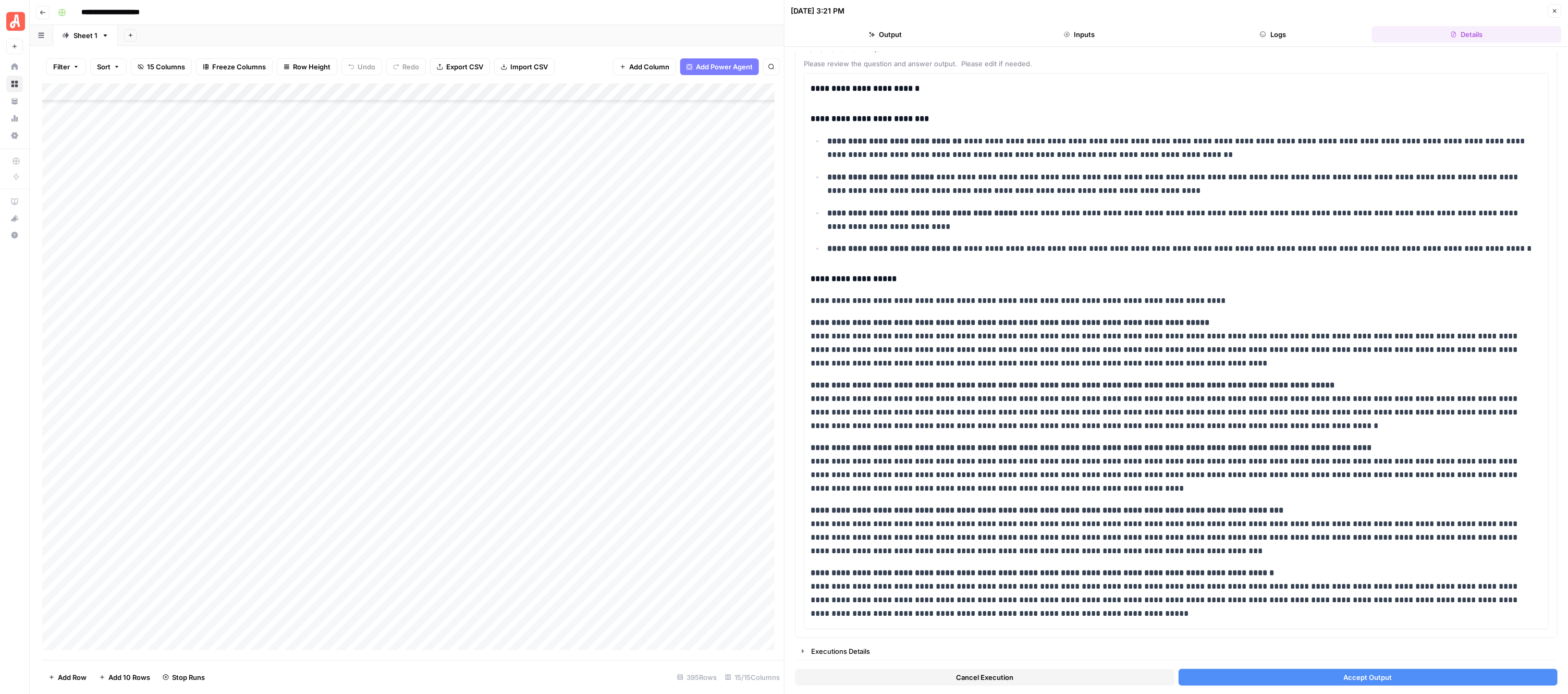
click at [1301, 678] on button "Accept Output" at bounding box center [1368, 677] width 379 height 16
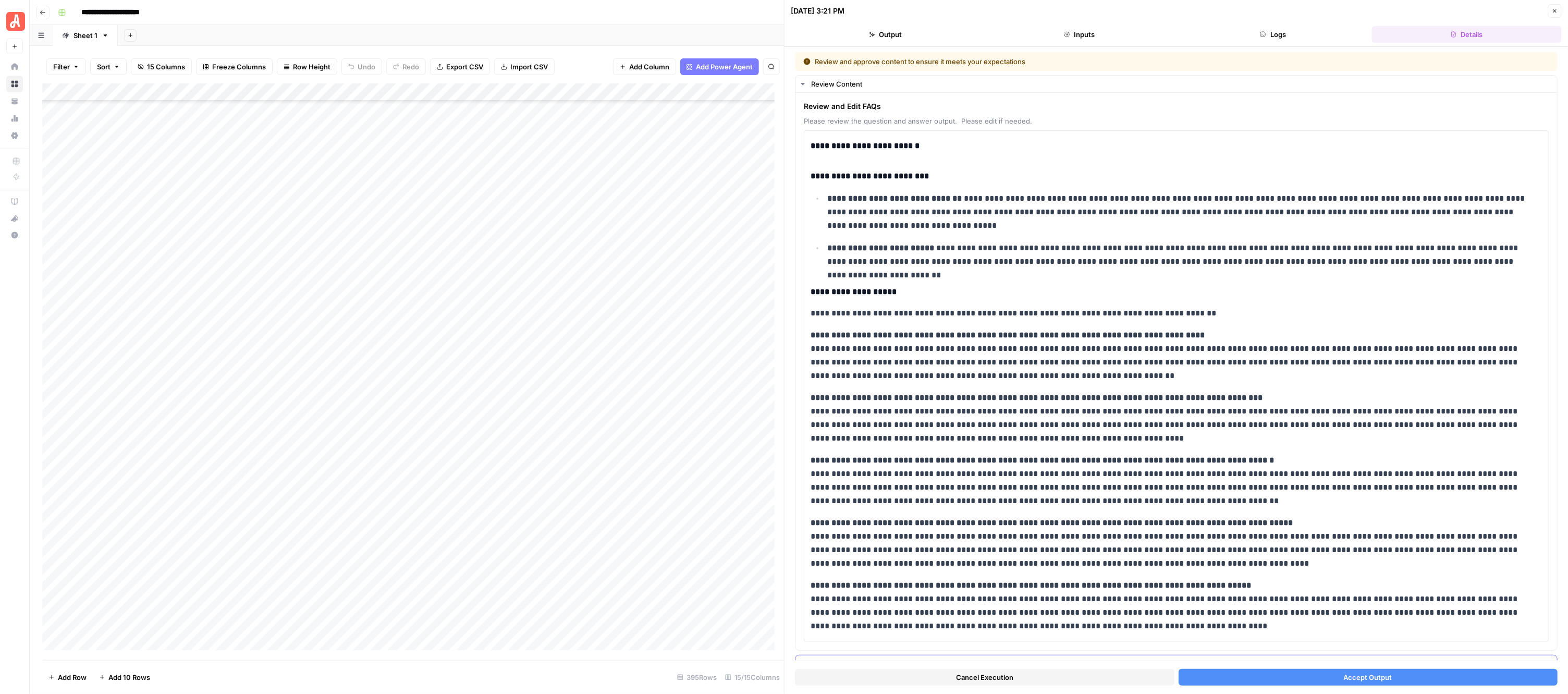
scroll to position [14, 0]
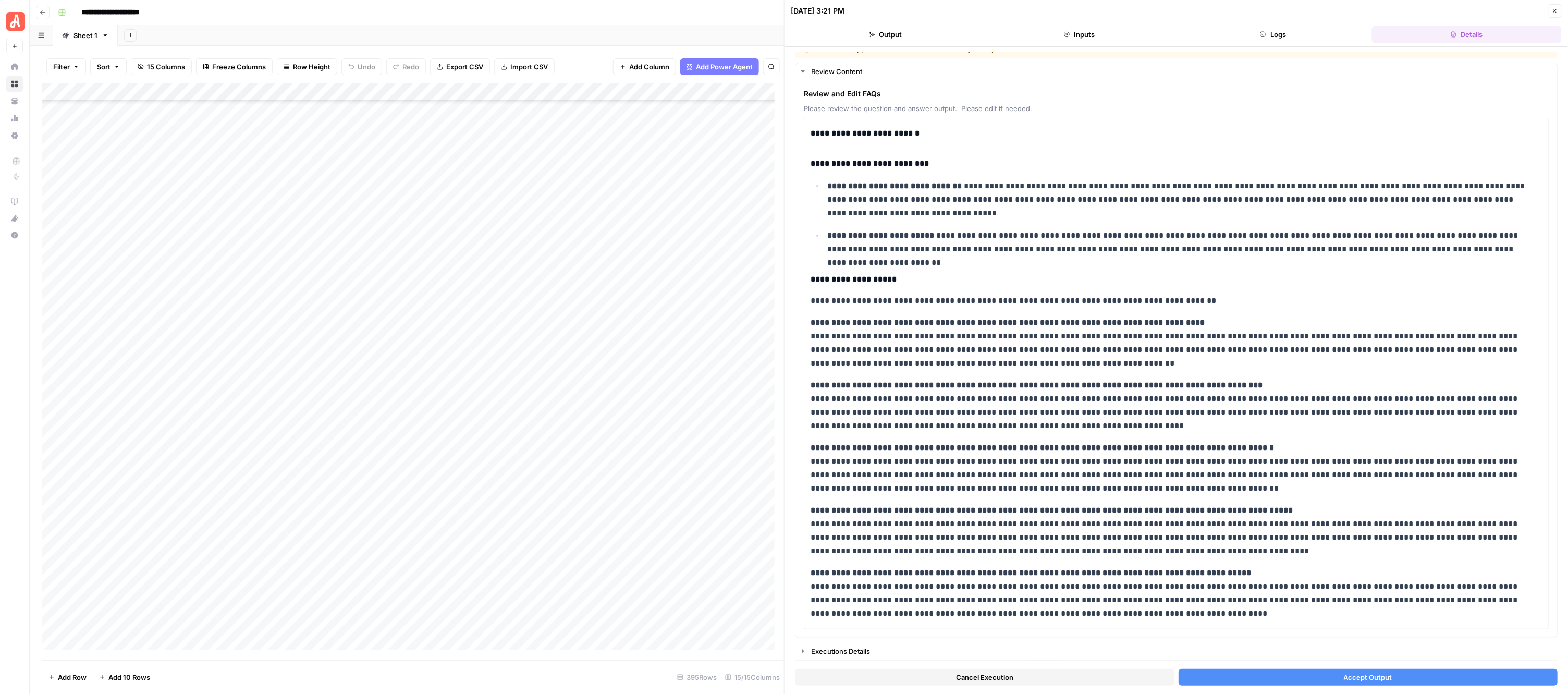
click at [1283, 670] on button "Accept Output" at bounding box center [1368, 677] width 379 height 16
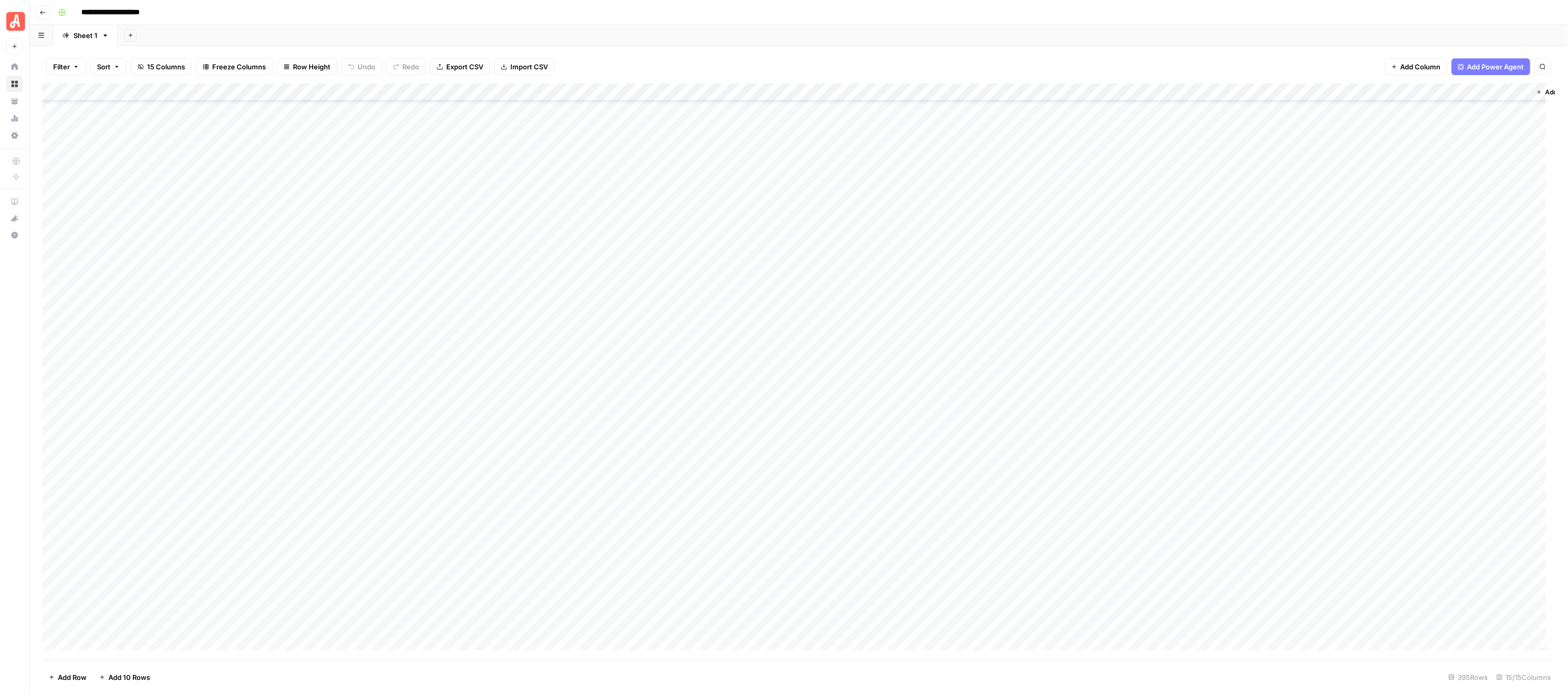
click at [582, 212] on div "Add Column" at bounding box center [799, 371] width 1514 height 577
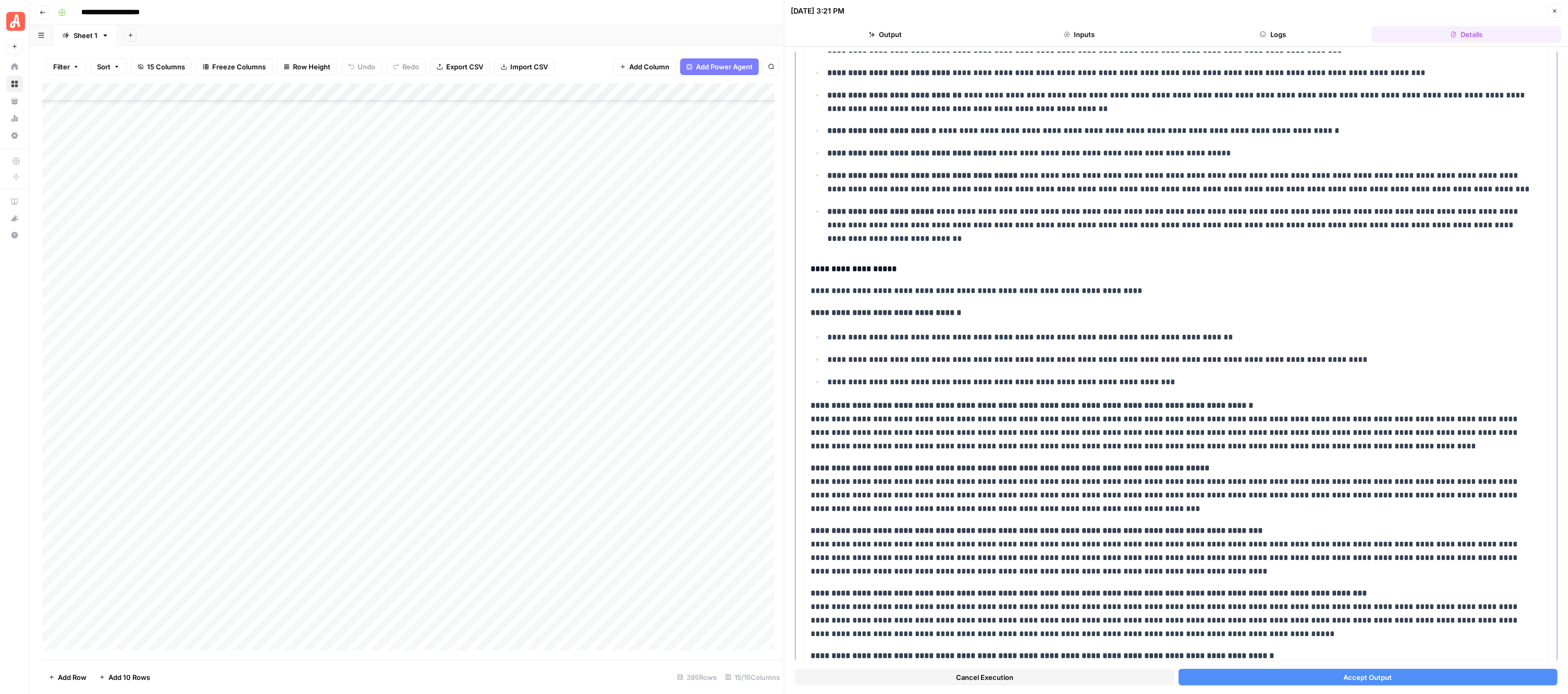
scroll to position [248, 0]
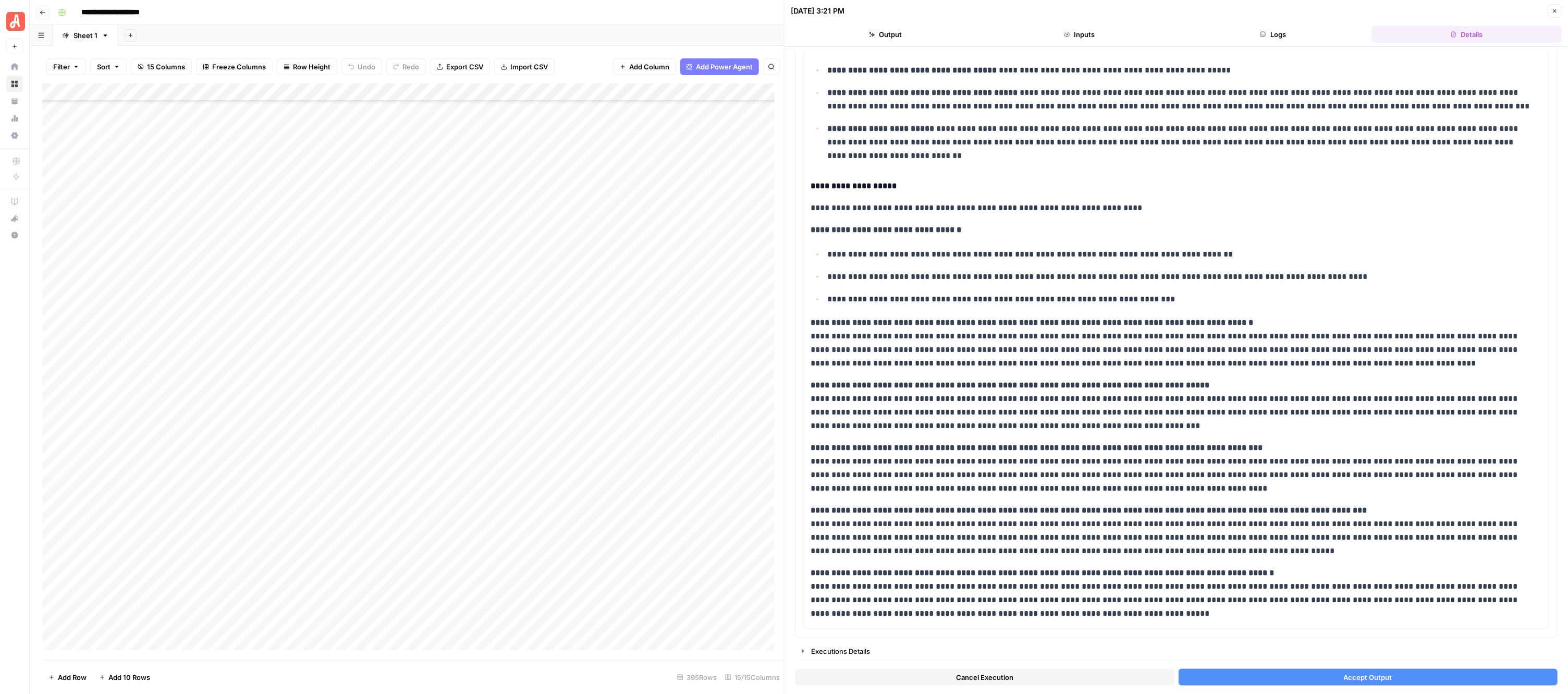
click at [1295, 673] on button "Accept Output" at bounding box center [1368, 677] width 379 height 16
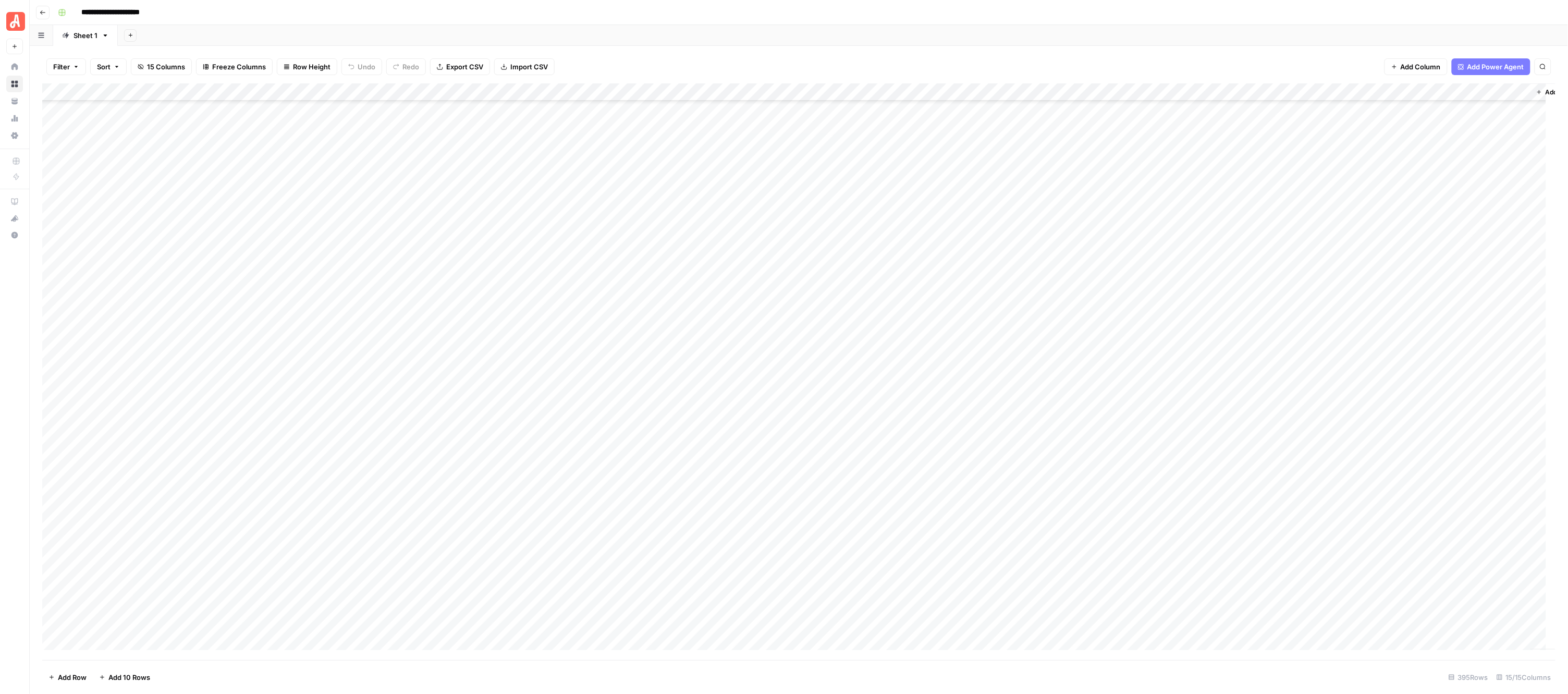
click at [580, 232] on div "Add Column" at bounding box center [799, 371] width 1514 height 577
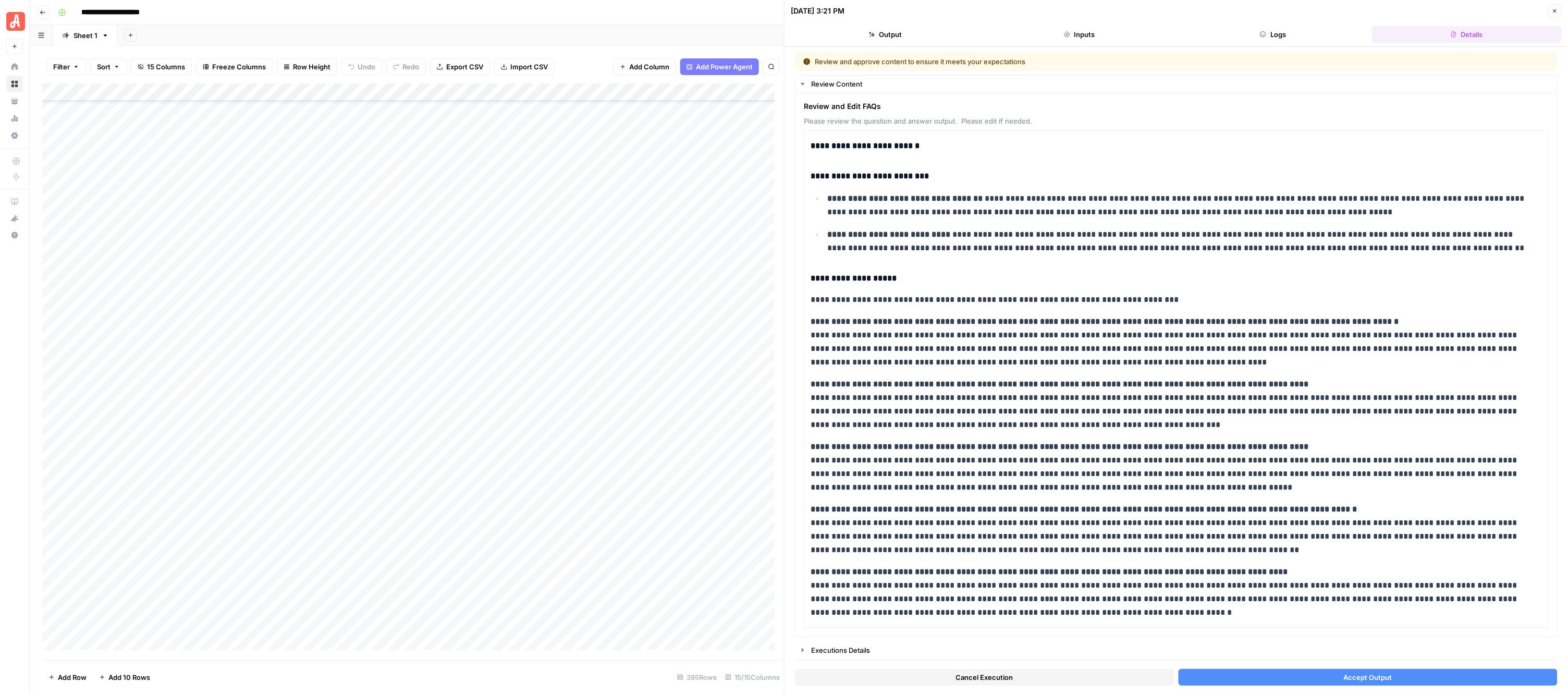
scroll to position [5035, 0]
click at [1261, 670] on button "Accept Output" at bounding box center [1368, 677] width 379 height 16
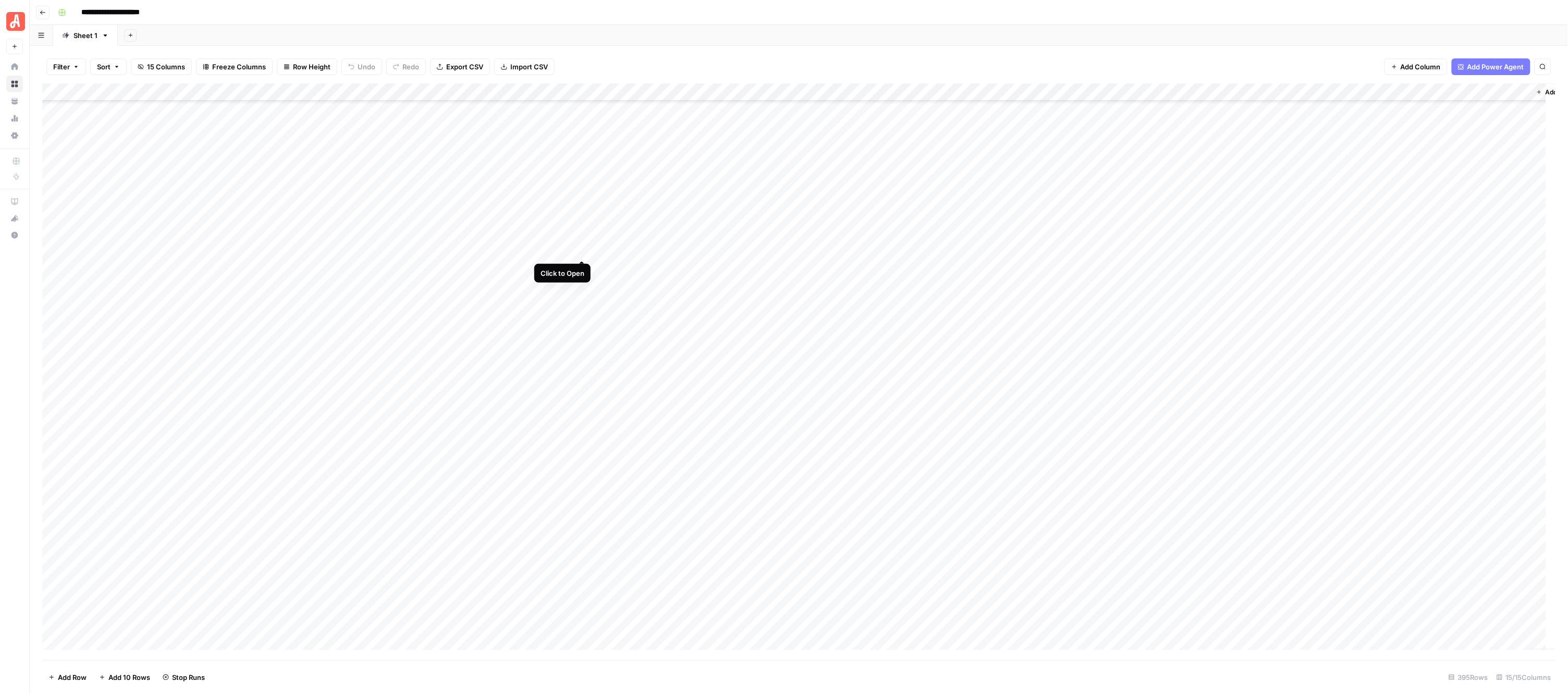
click at [584, 251] on div "Add Column" at bounding box center [799, 371] width 1514 height 577
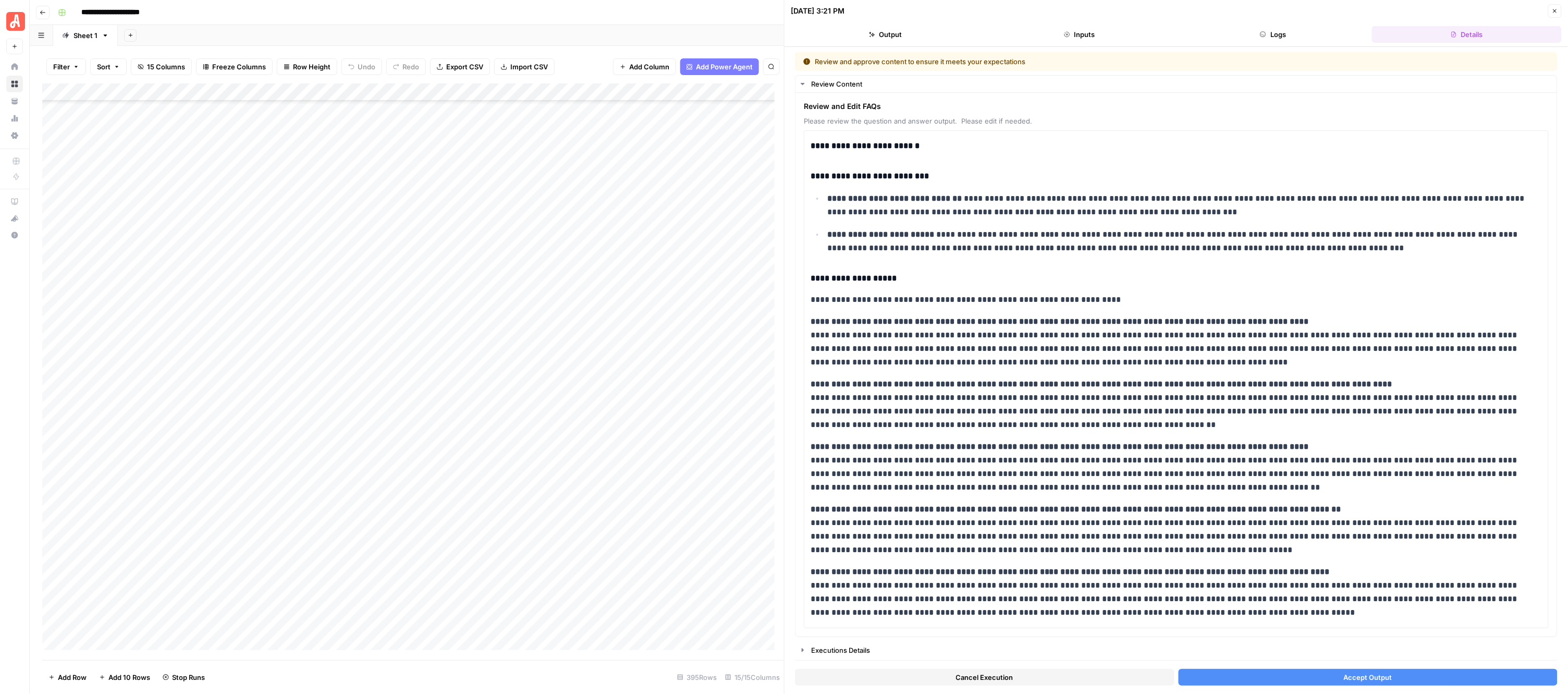
click at [1344, 679] on span "Accept Output" at bounding box center [1368, 677] width 49 height 10
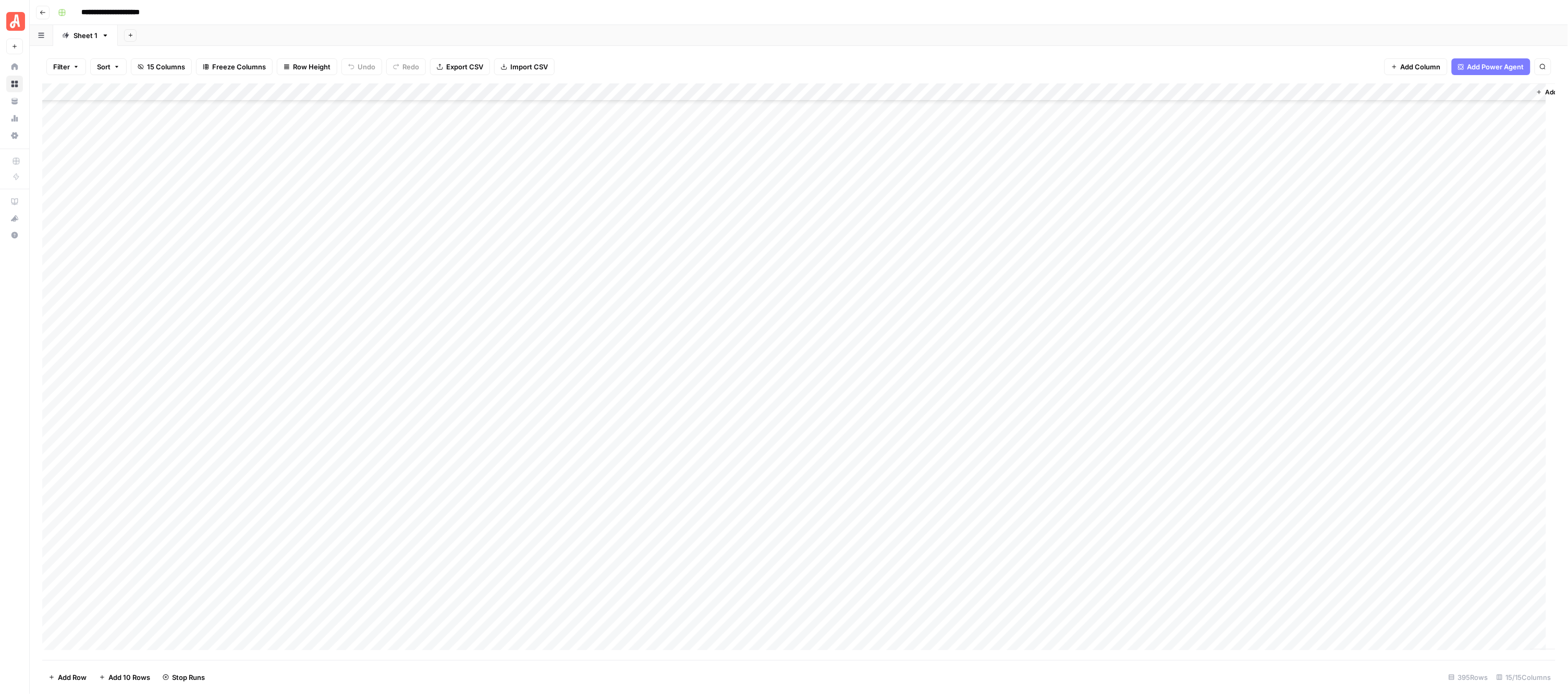
click at [579, 267] on div "Add Column" at bounding box center [799, 371] width 1514 height 577
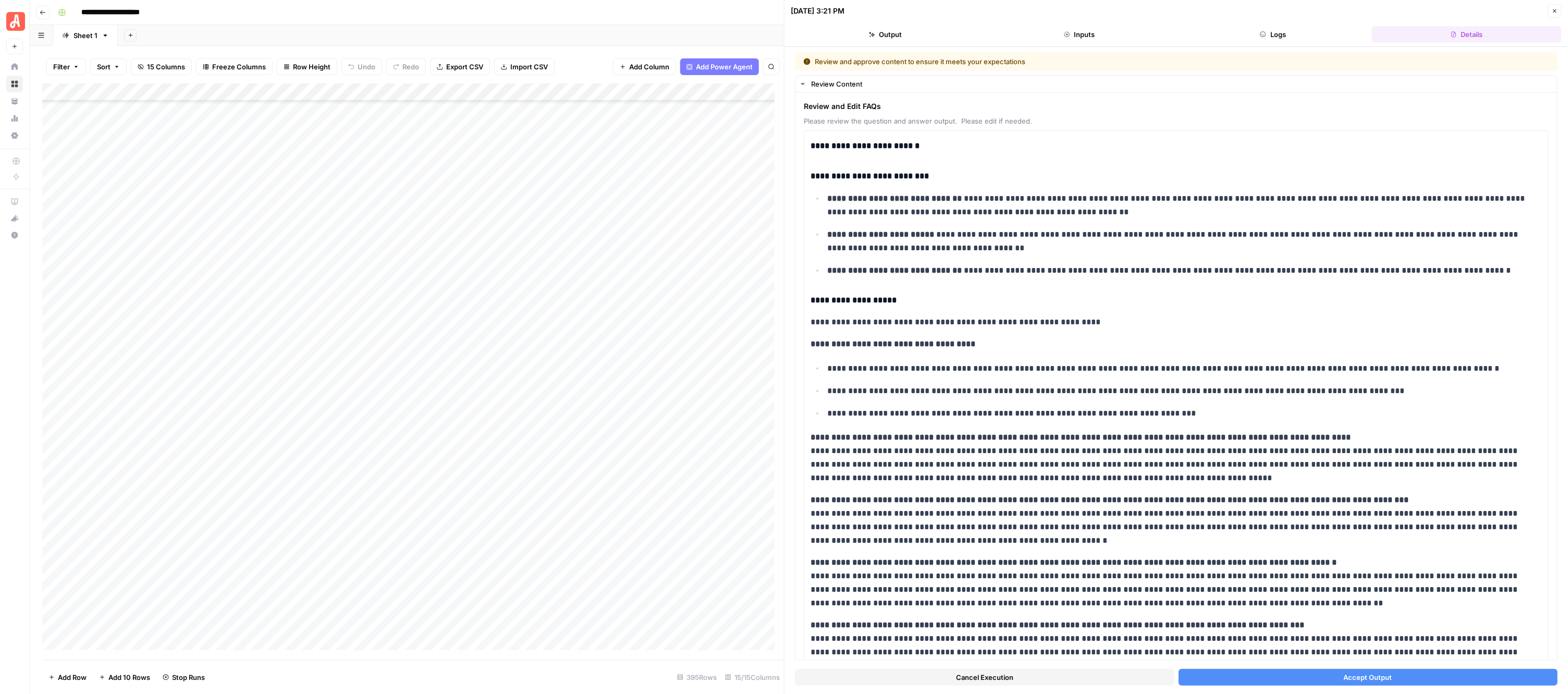
click at [1287, 673] on button "Accept Output" at bounding box center [1368, 677] width 379 height 16
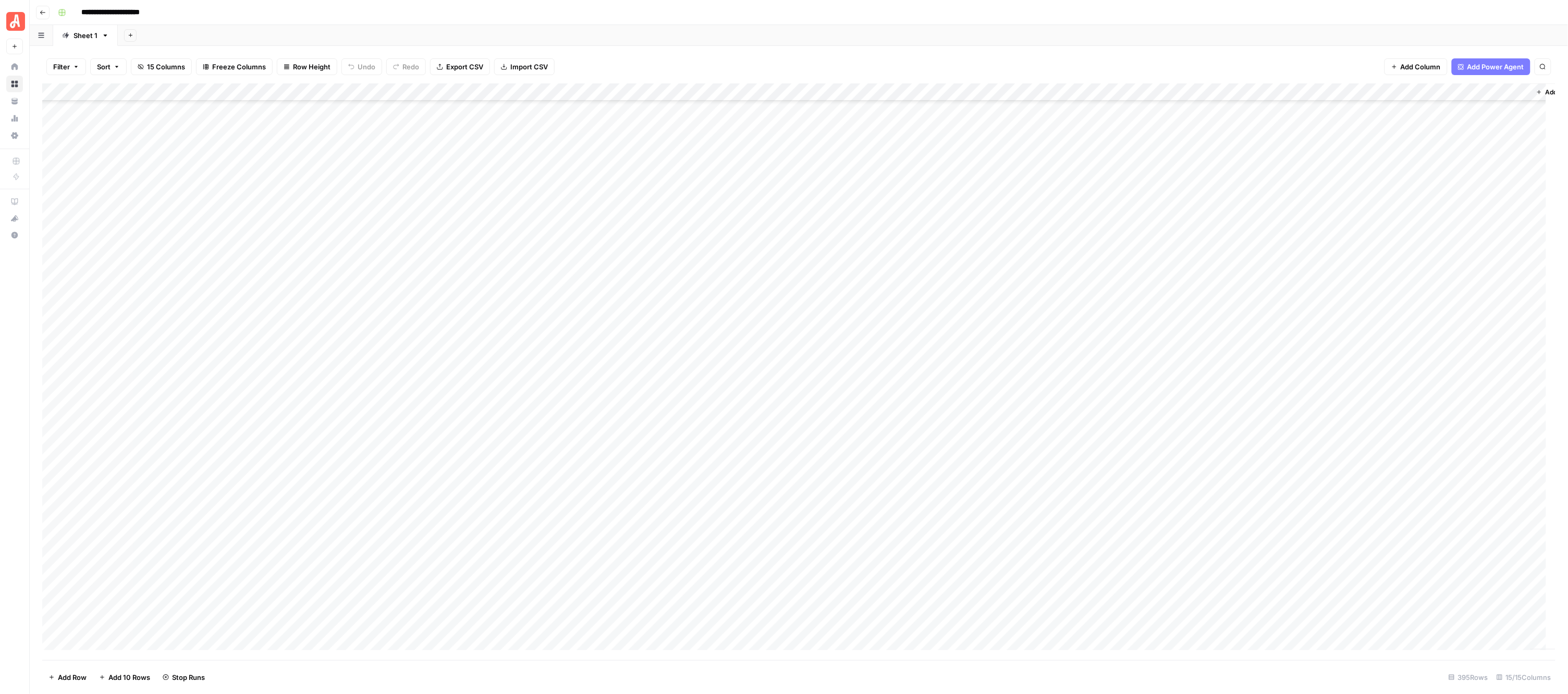
click at [583, 284] on div "Add Column" at bounding box center [799, 371] width 1514 height 577
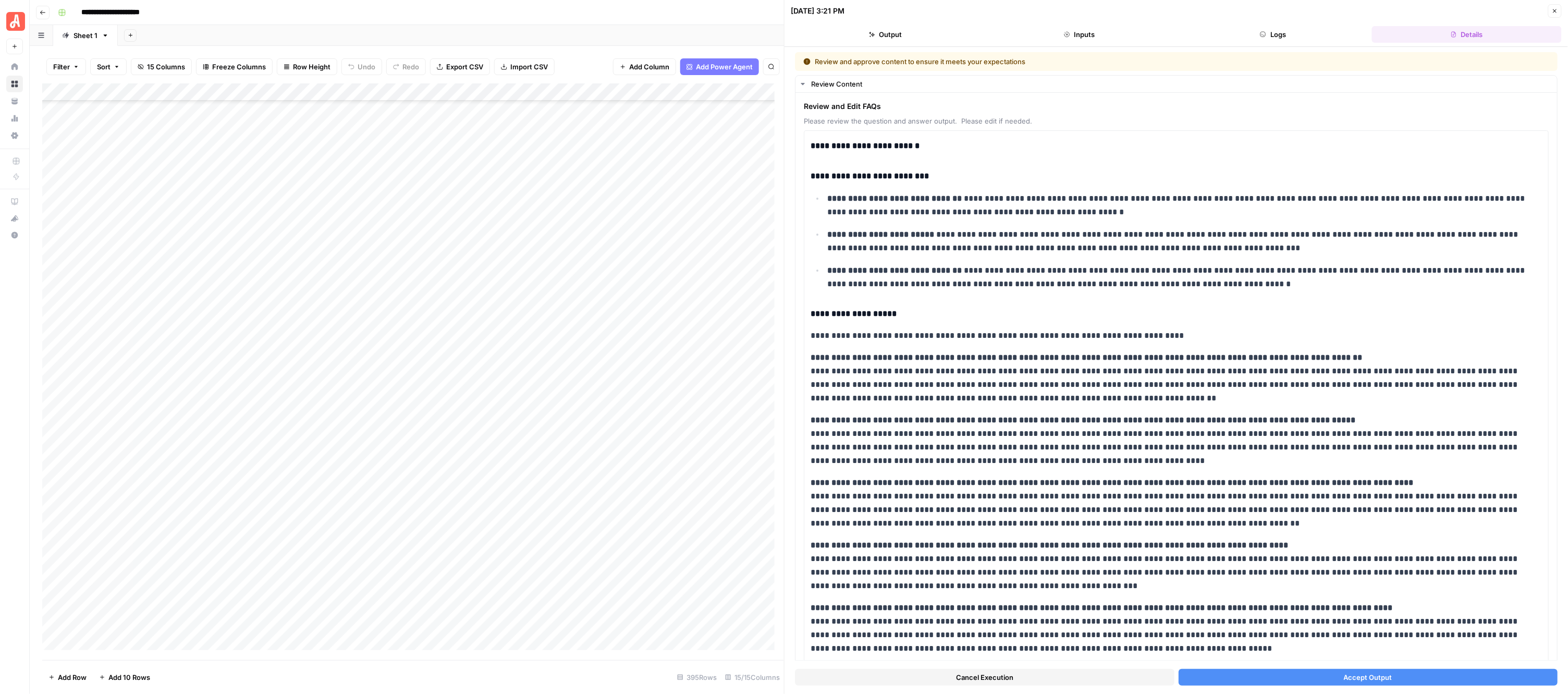
click at [1327, 676] on button "Accept Output" at bounding box center [1368, 677] width 379 height 16
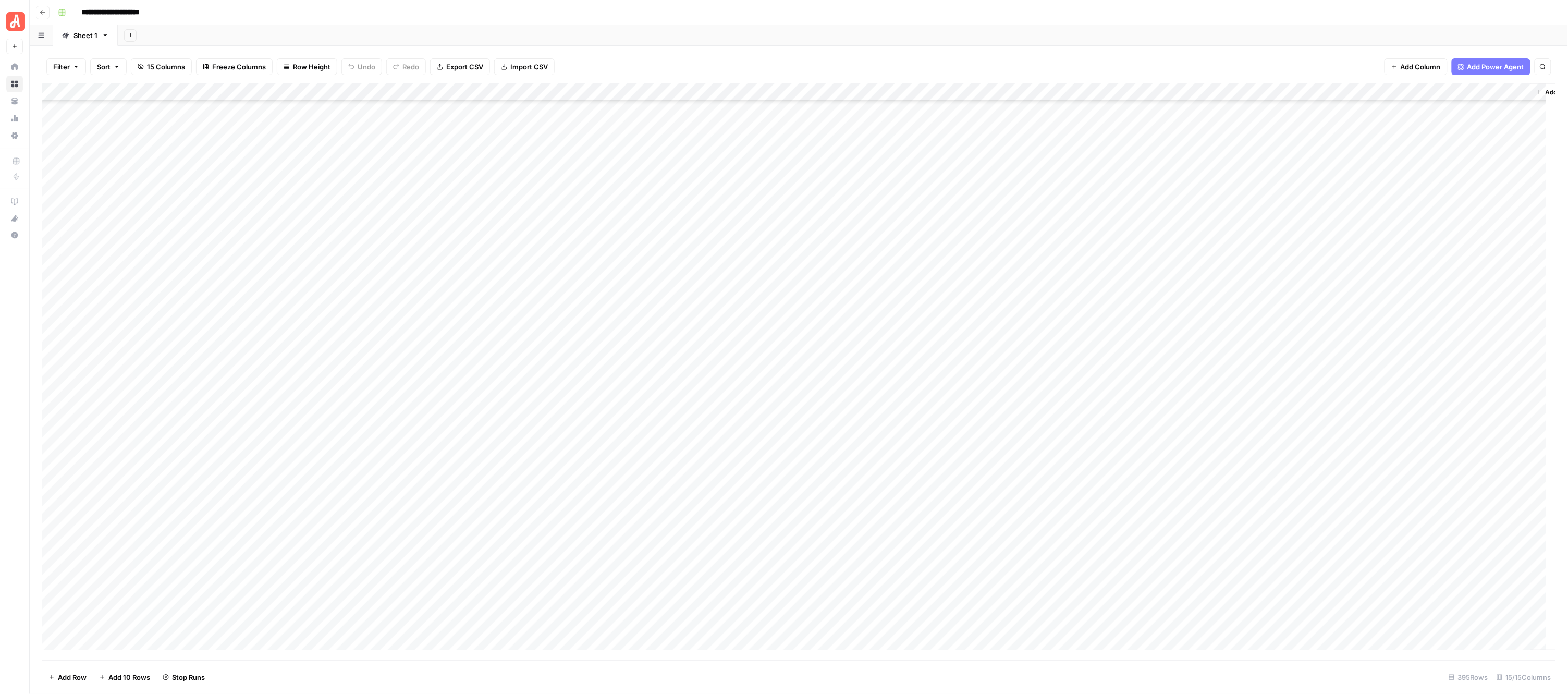
click at [579, 303] on div "Add Column" at bounding box center [799, 371] width 1514 height 577
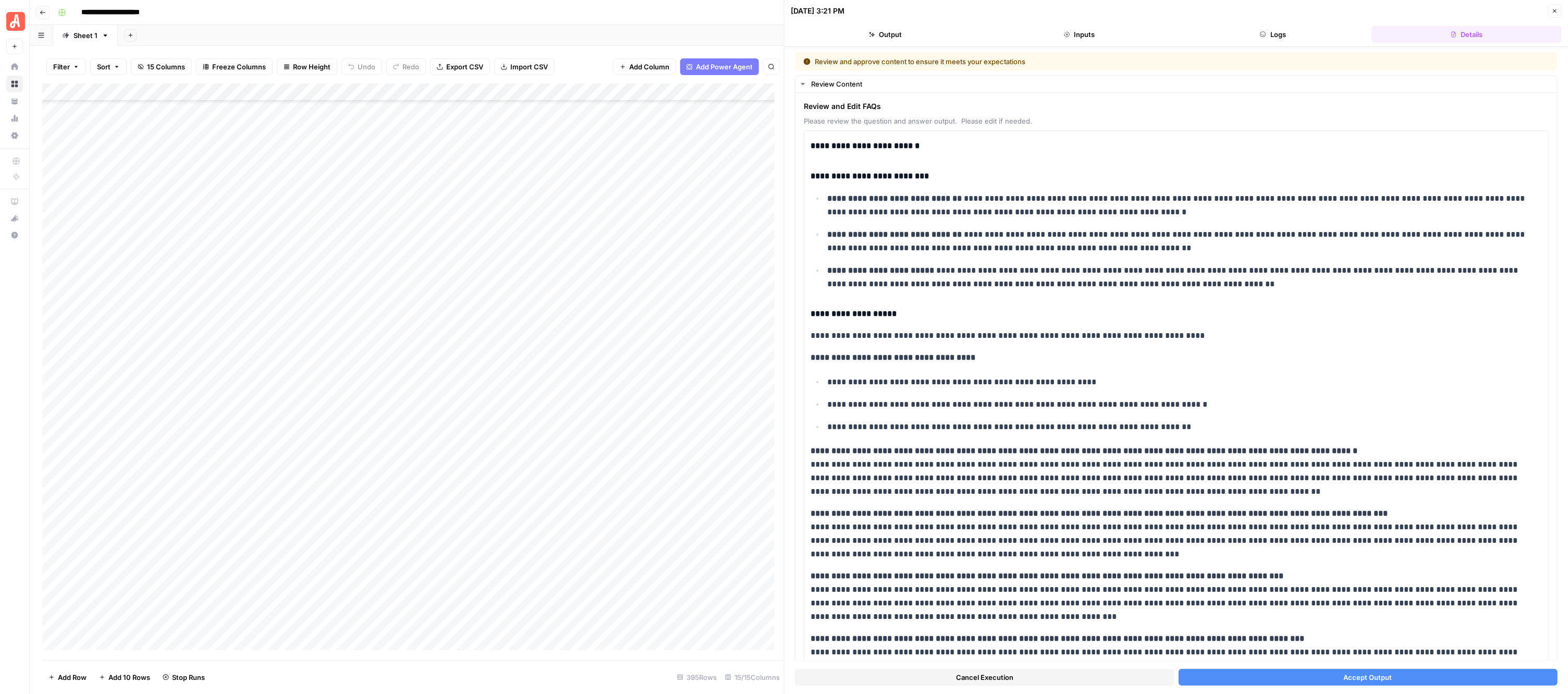
click at [1265, 676] on button "Accept Output" at bounding box center [1368, 677] width 379 height 16
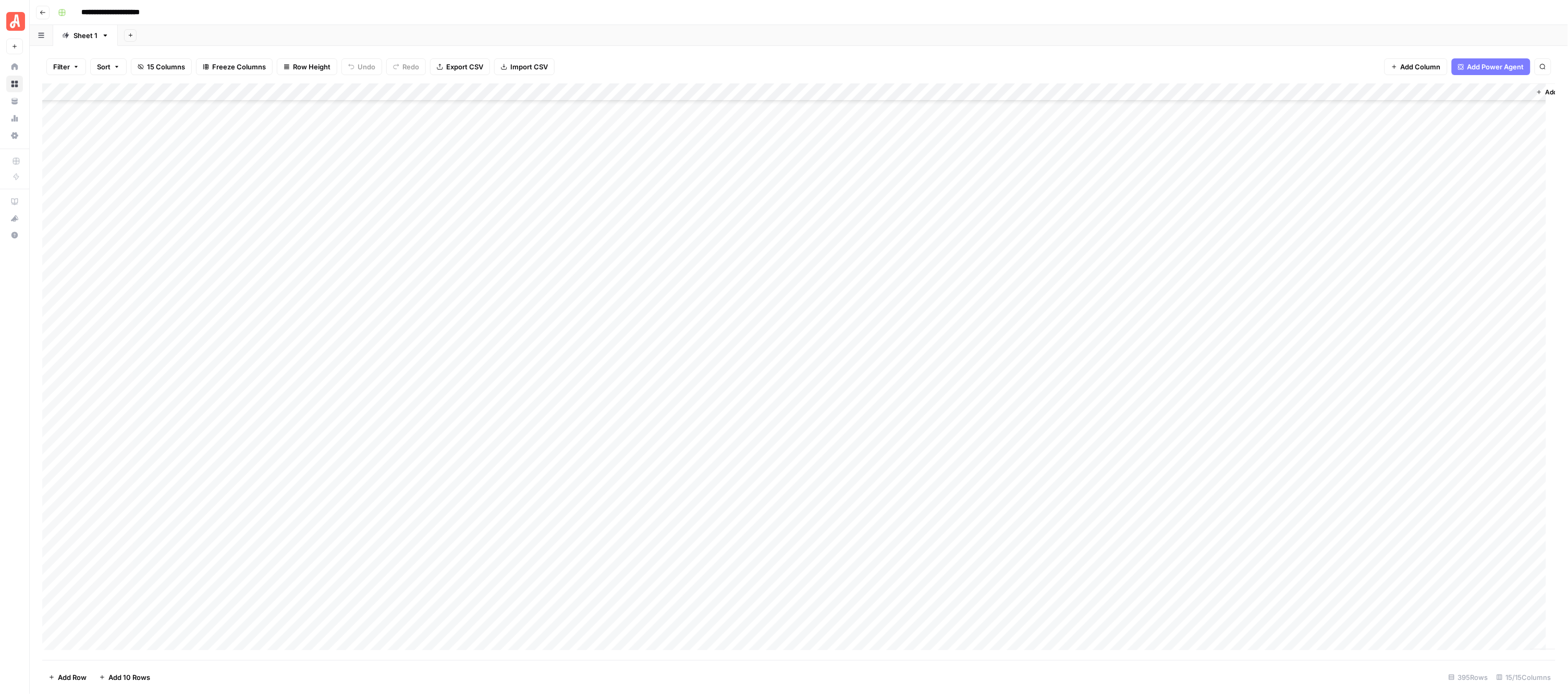
click at [582, 322] on div "Add Column" at bounding box center [799, 371] width 1514 height 577
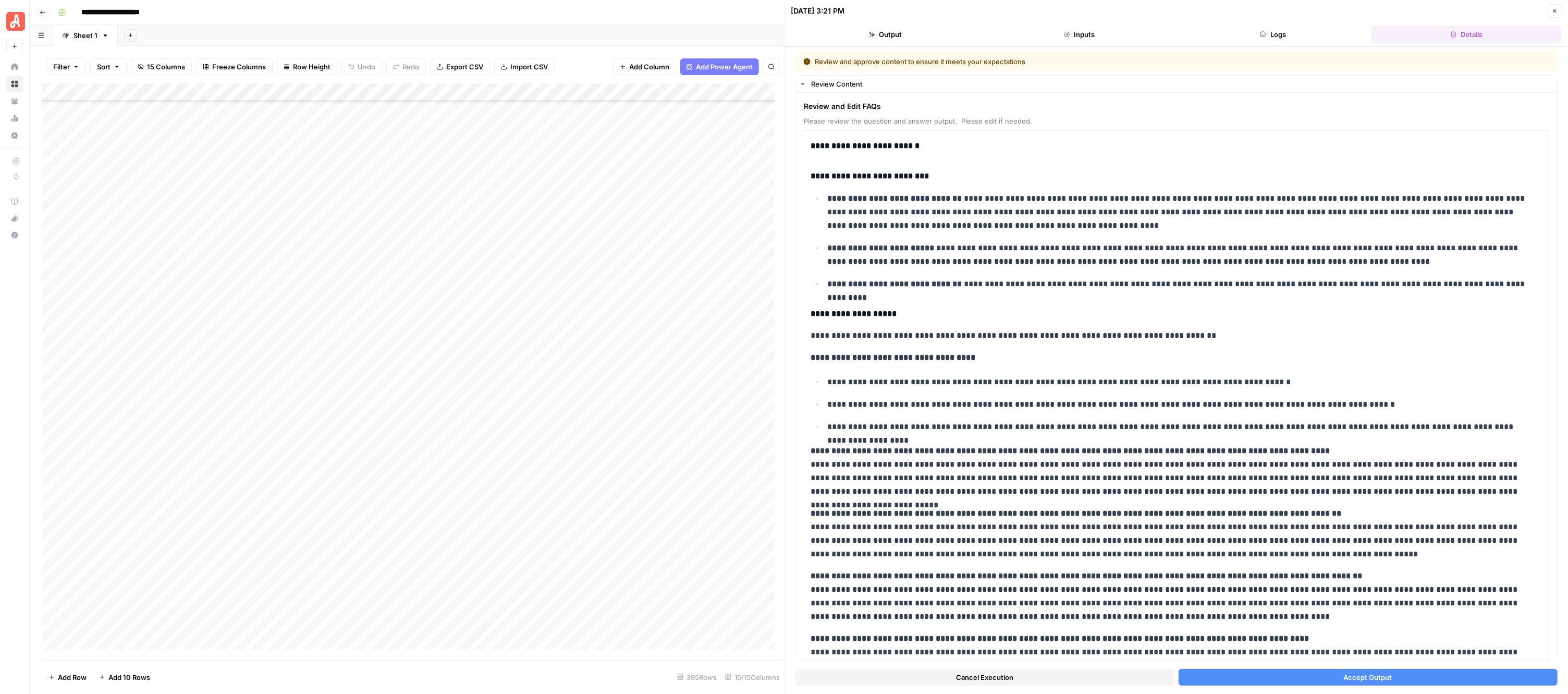
click at [1226, 675] on button "Accept Output" at bounding box center [1368, 677] width 379 height 16
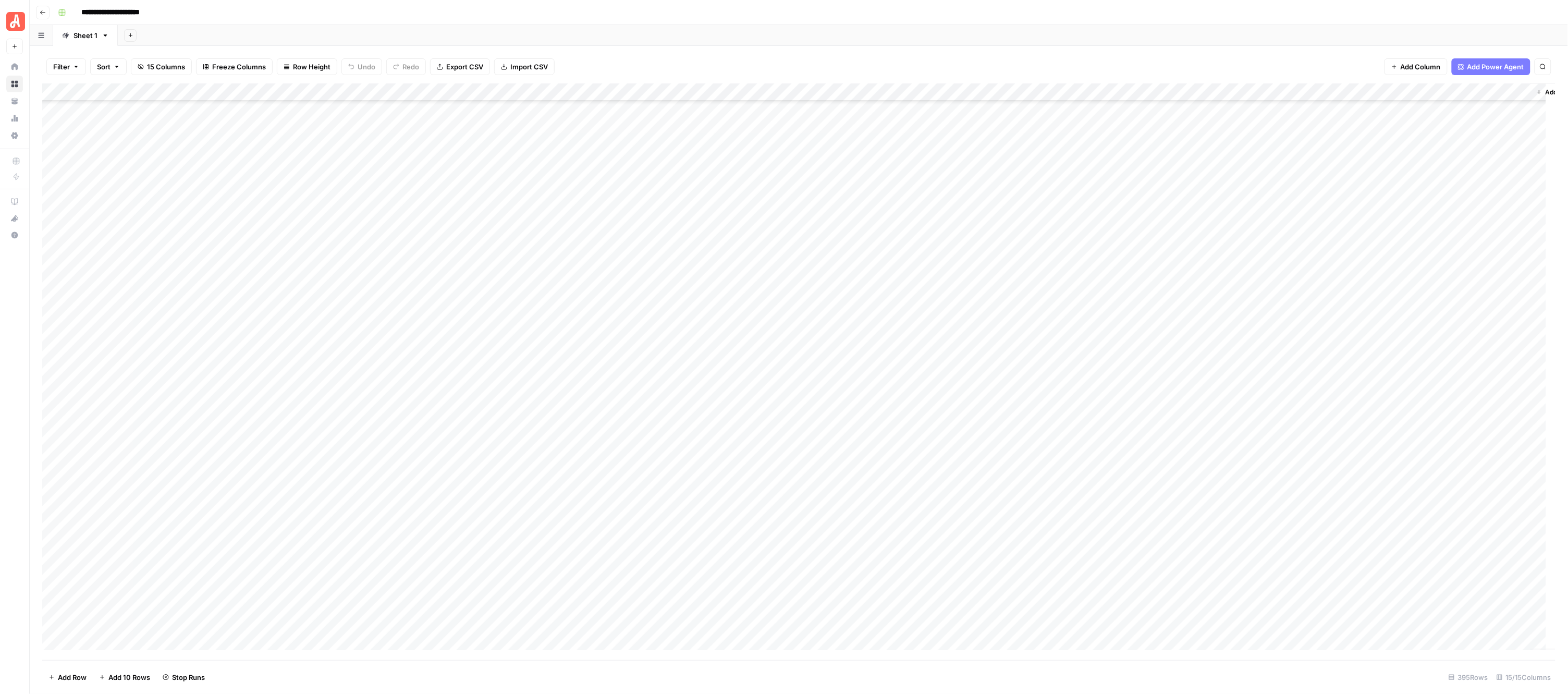
click at [583, 343] on div "Add Column" at bounding box center [799, 371] width 1514 height 577
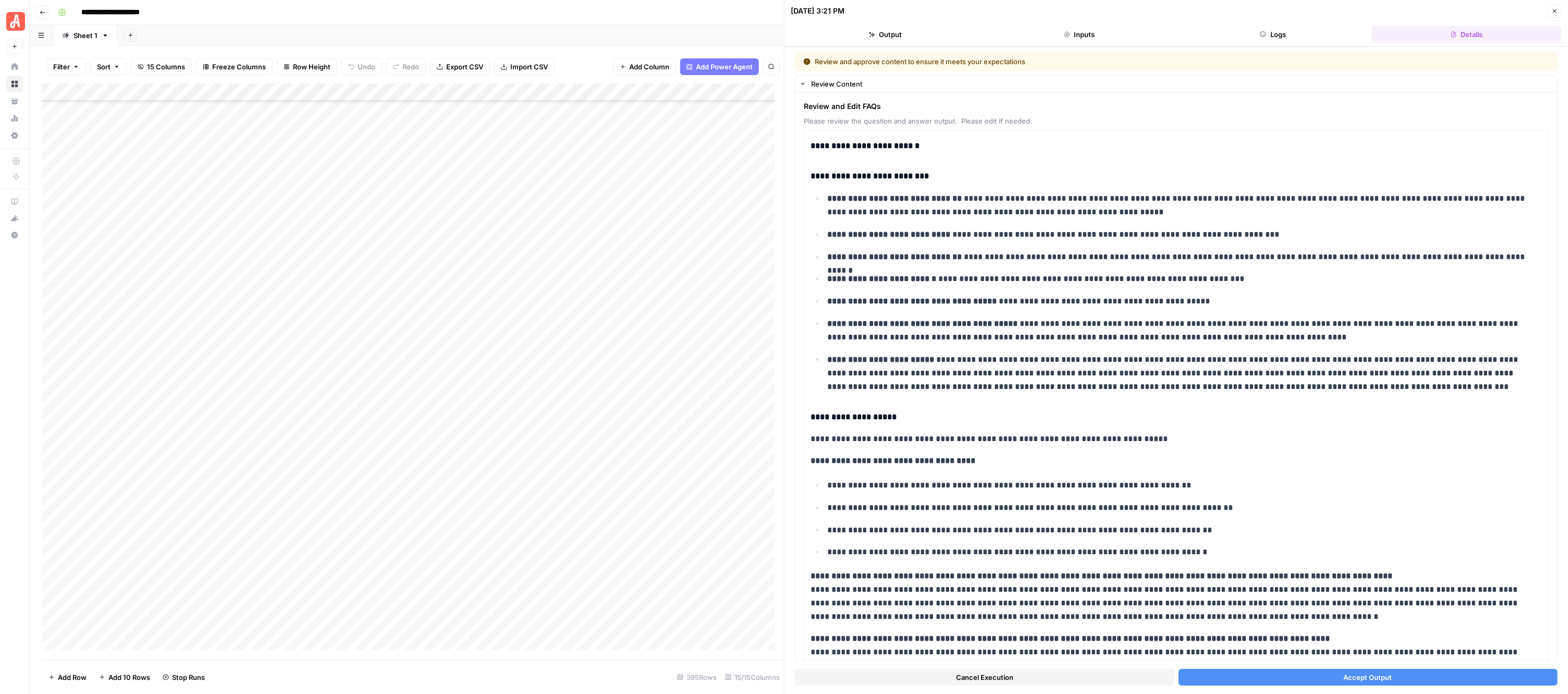
click at [1287, 677] on button "Accept Output" at bounding box center [1368, 677] width 379 height 16
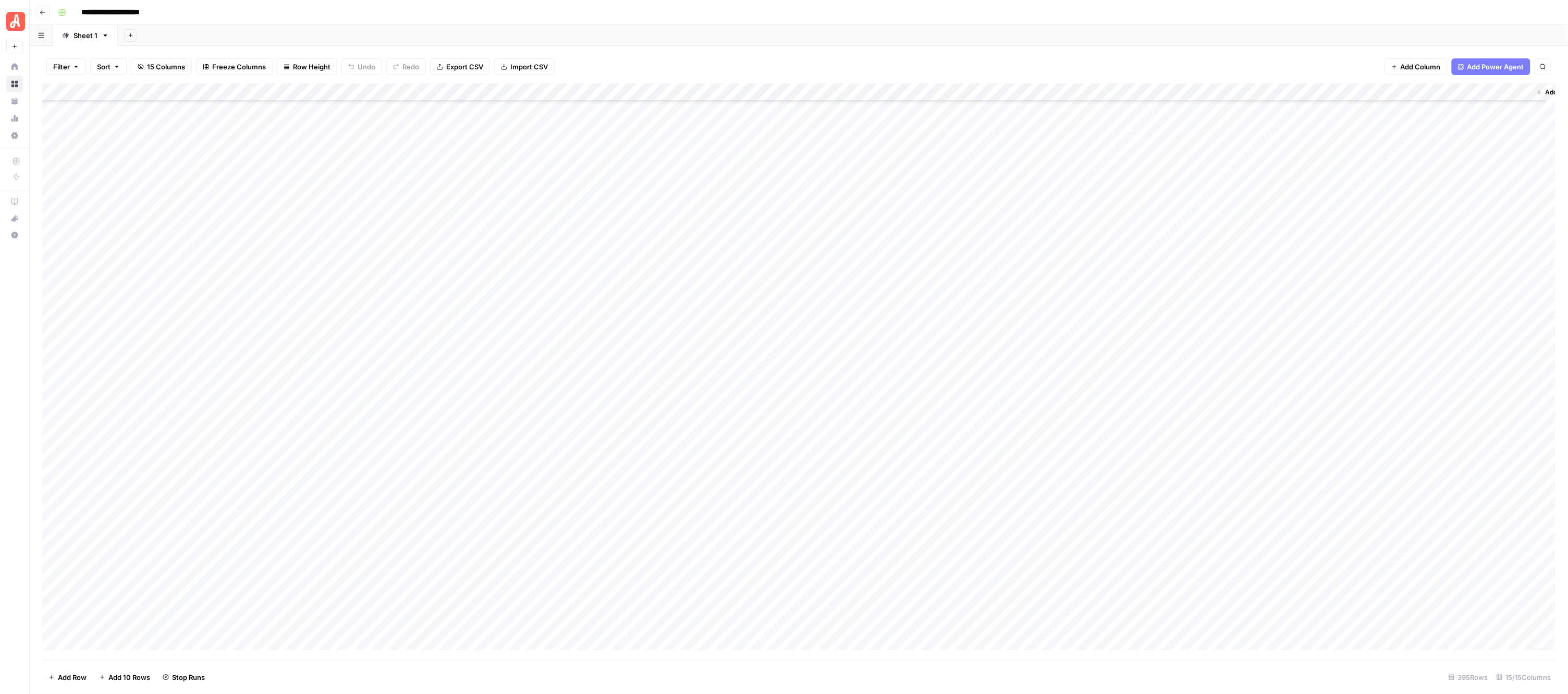
scroll to position [5165, 0]
click at [583, 225] on div "Add Column" at bounding box center [799, 371] width 1514 height 577
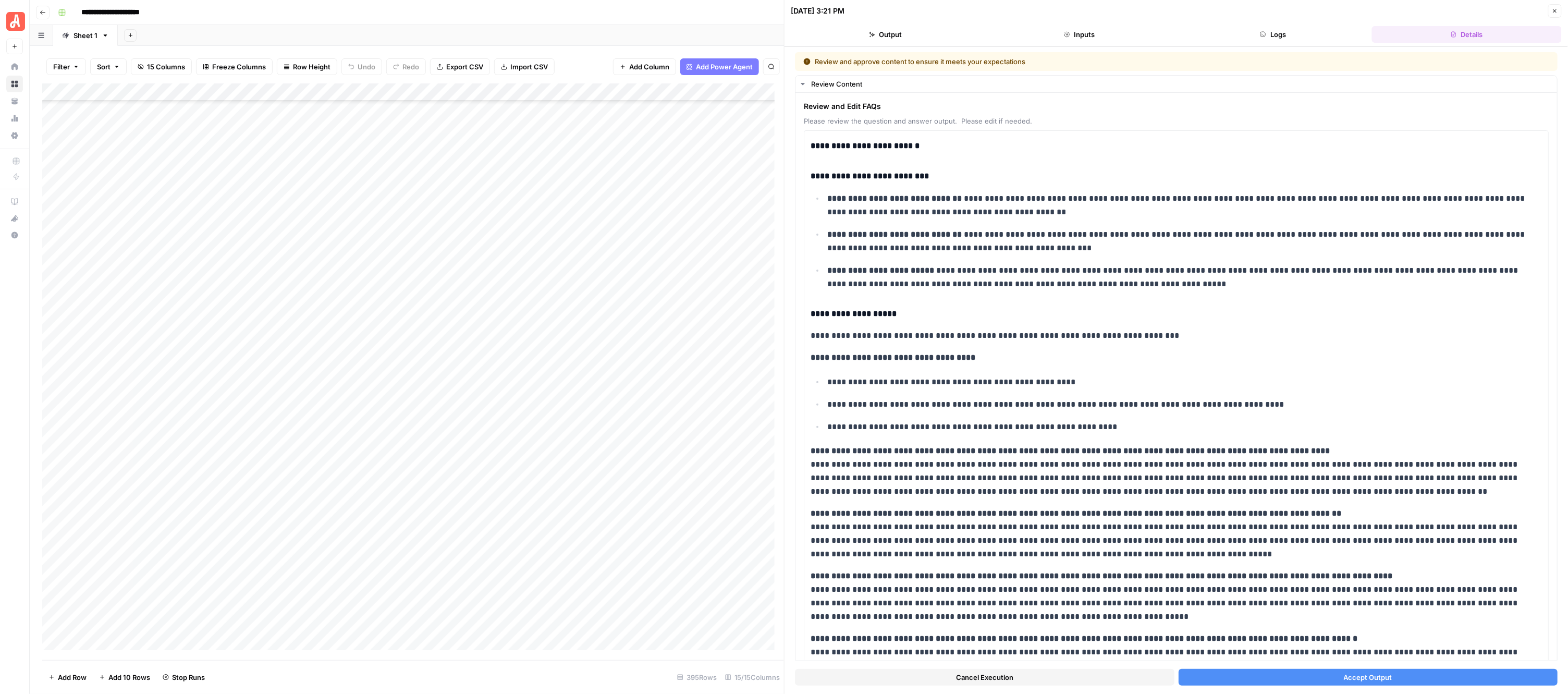
click at [1267, 671] on button "Accept Output" at bounding box center [1368, 677] width 379 height 16
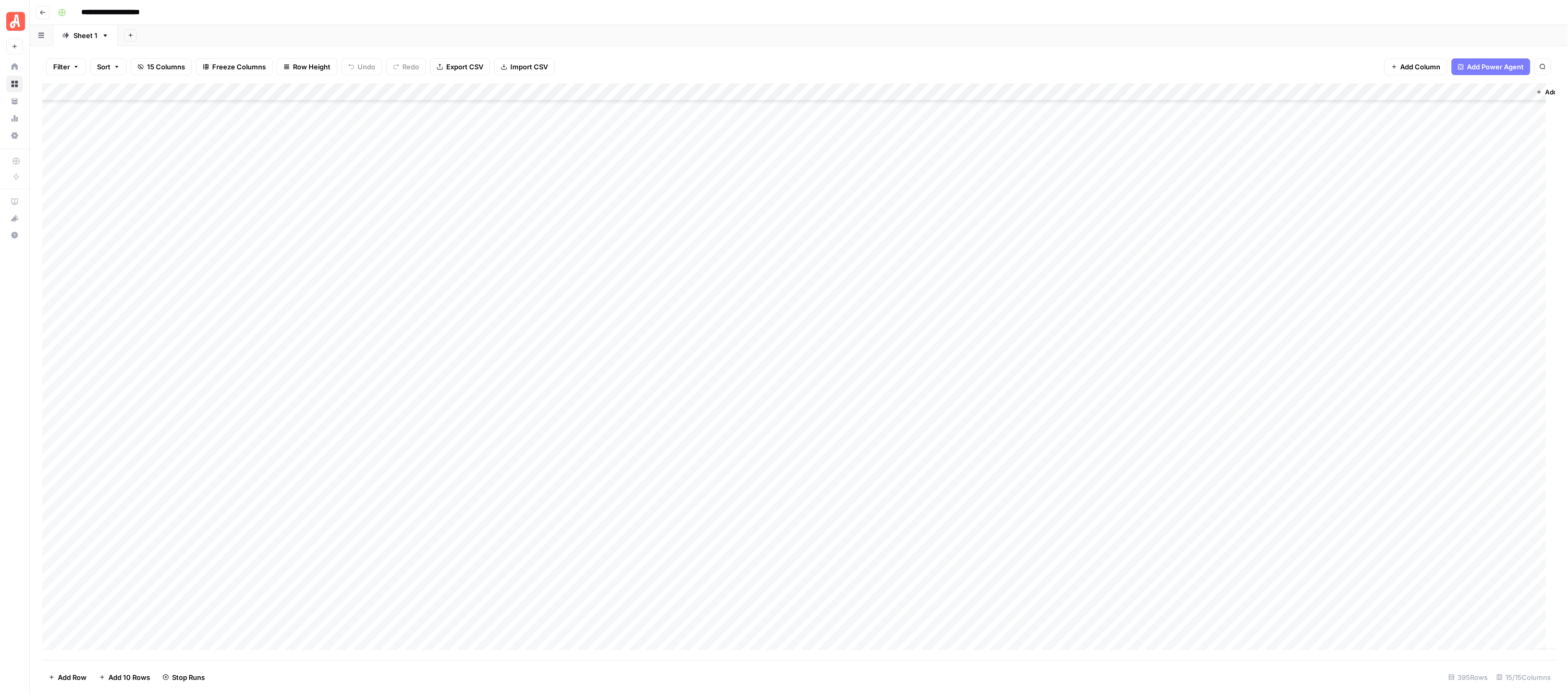
click at [579, 240] on div "Add Column" at bounding box center [799, 371] width 1514 height 577
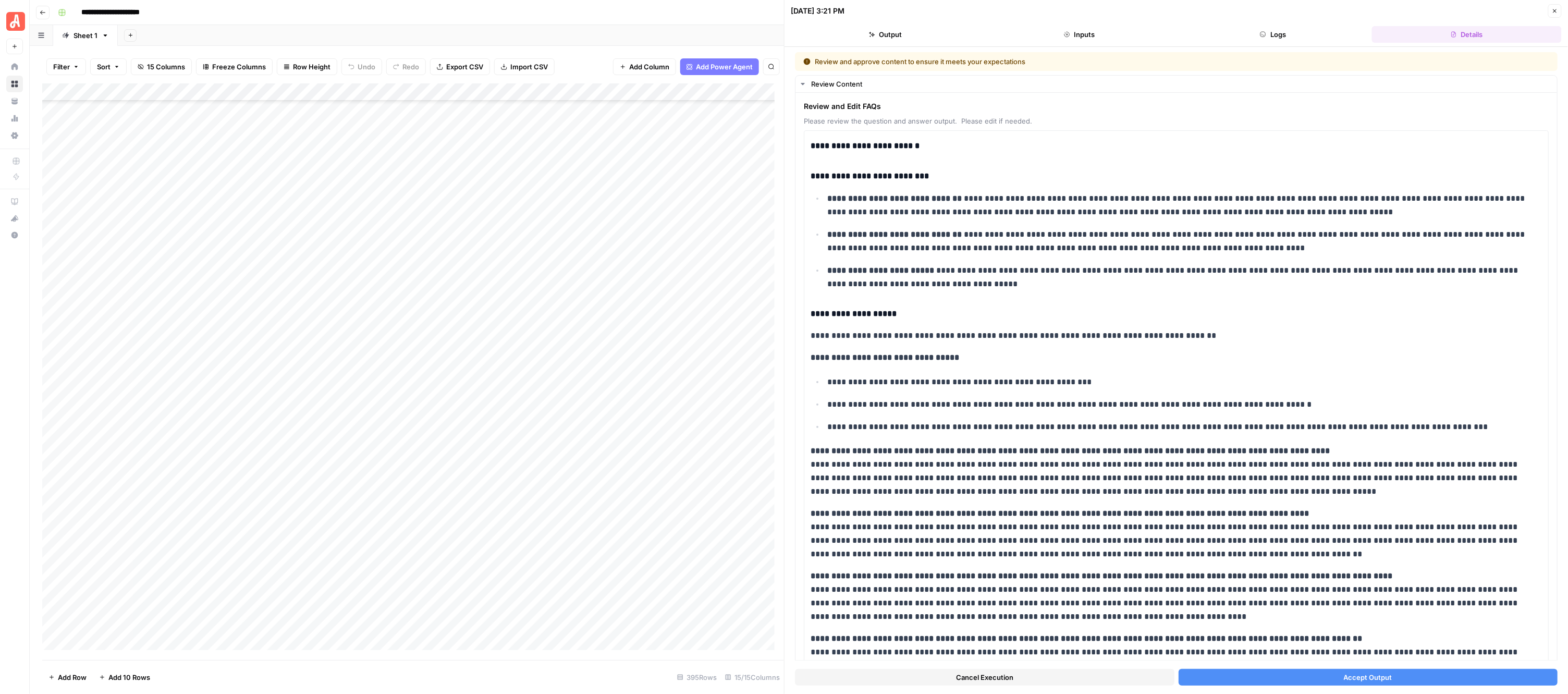
click at [1261, 679] on button "Accept Output" at bounding box center [1368, 677] width 379 height 16
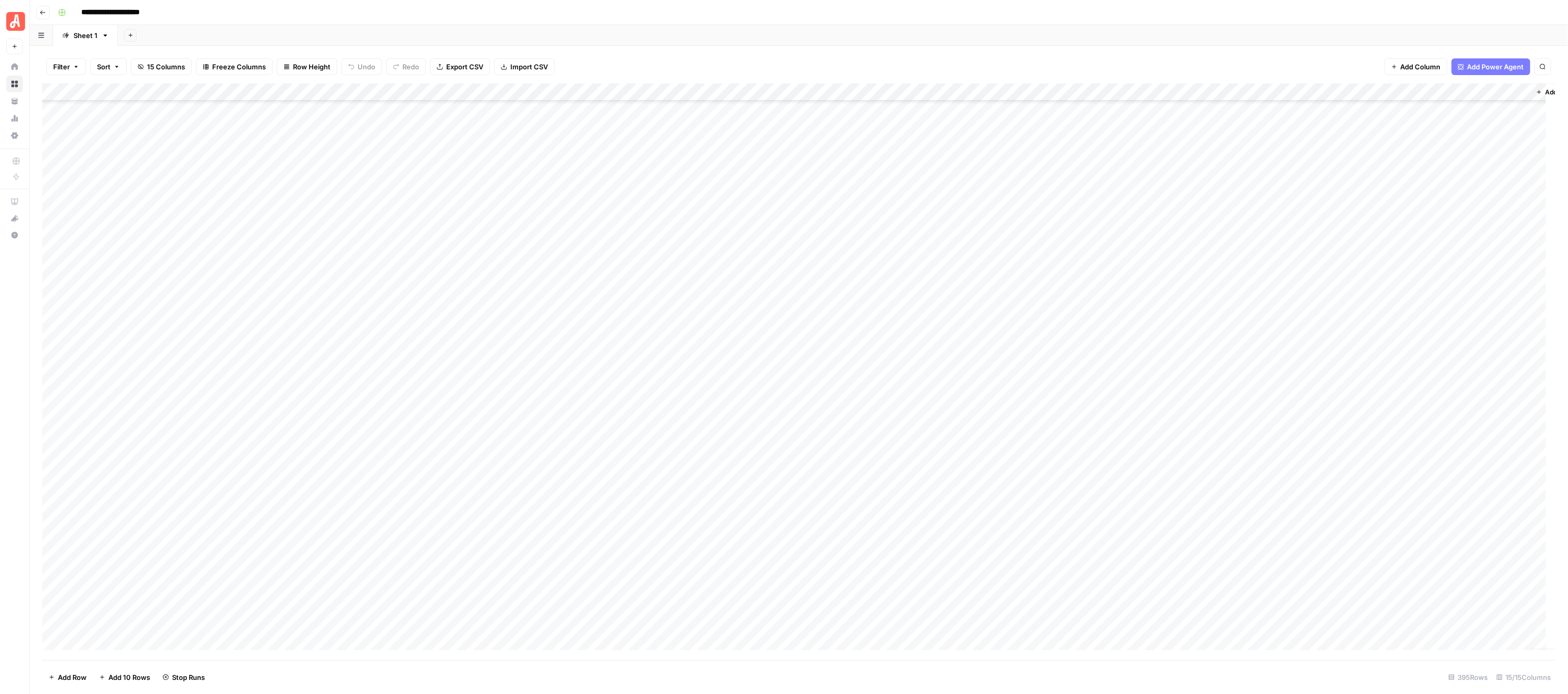
click at [582, 261] on div "Add Column" at bounding box center [799, 371] width 1514 height 577
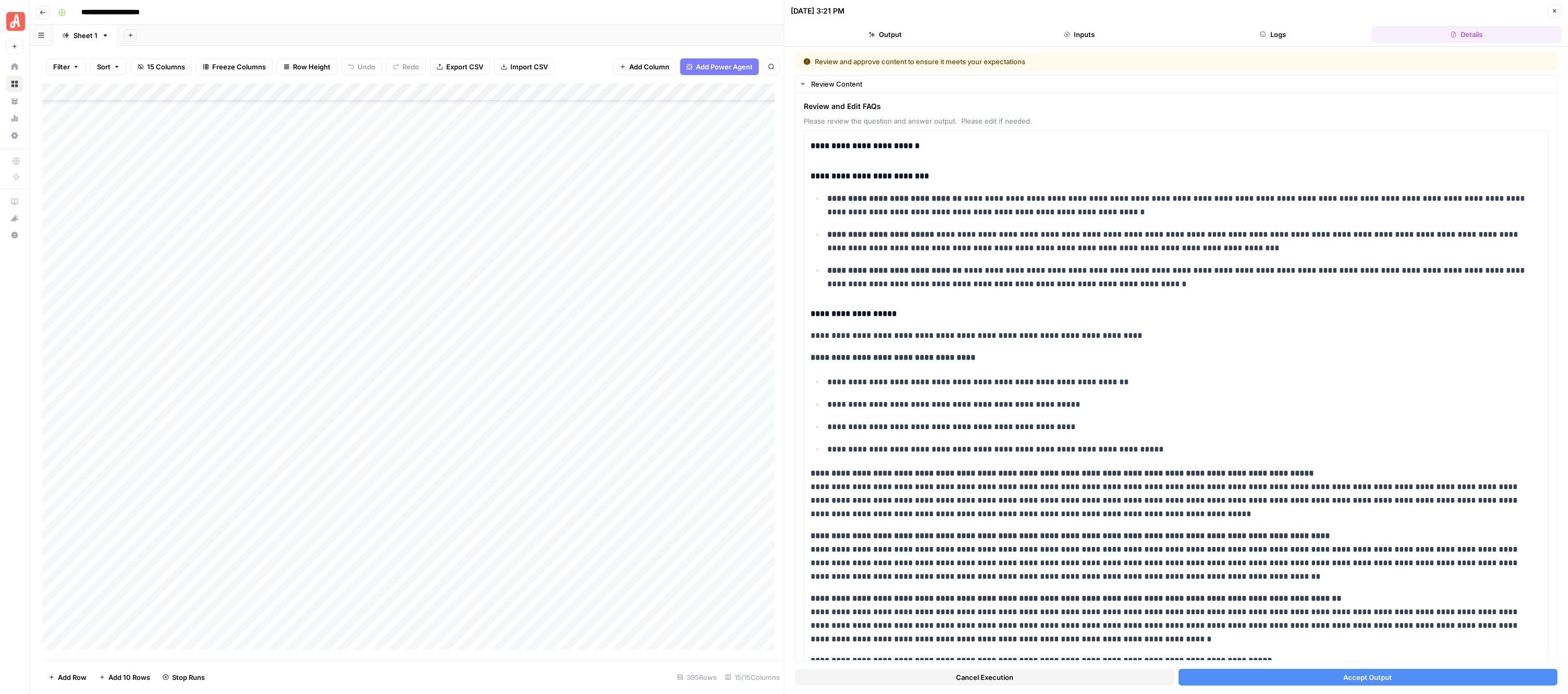
click at [1273, 675] on button "Accept Output" at bounding box center [1368, 677] width 379 height 16
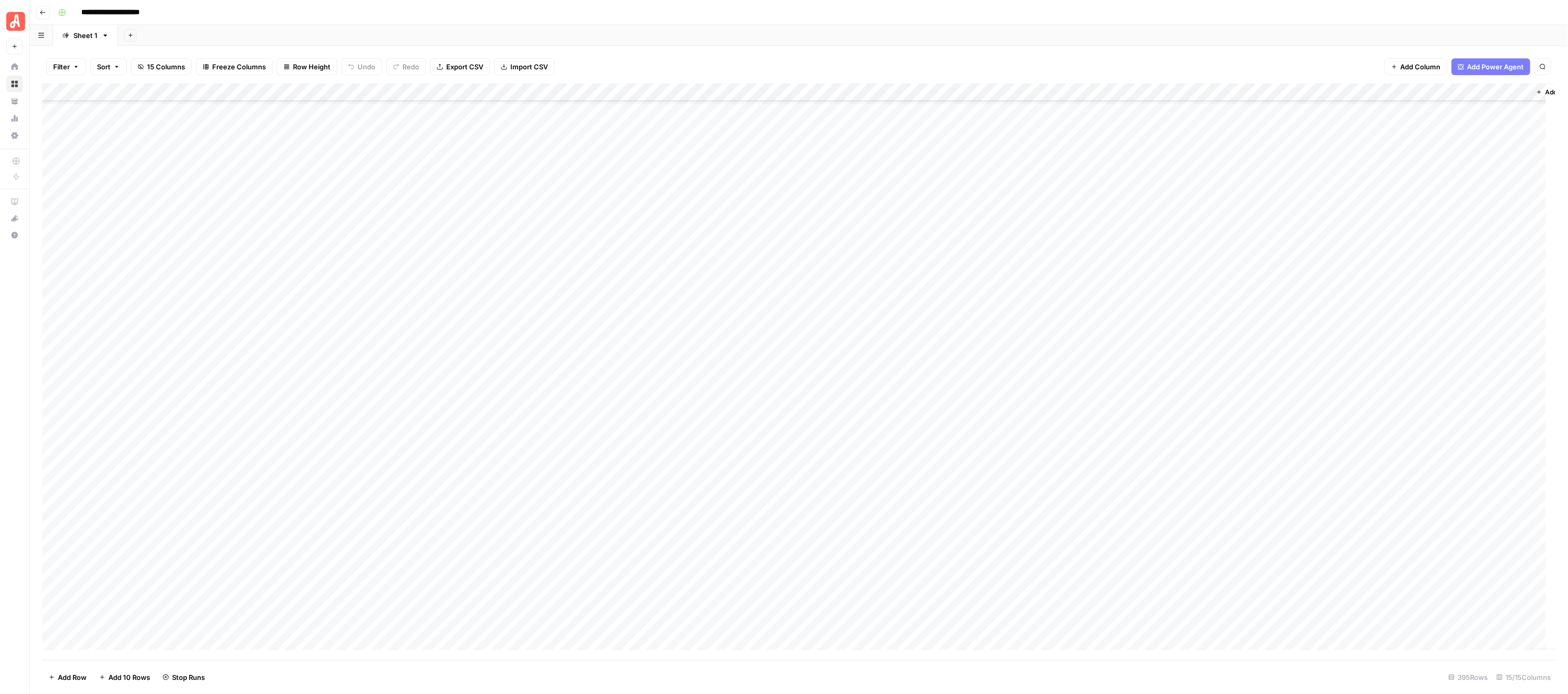
scroll to position [5231, 0]
click at [581, 214] on div "Add Column" at bounding box center [799, 371] width 1514 height 577
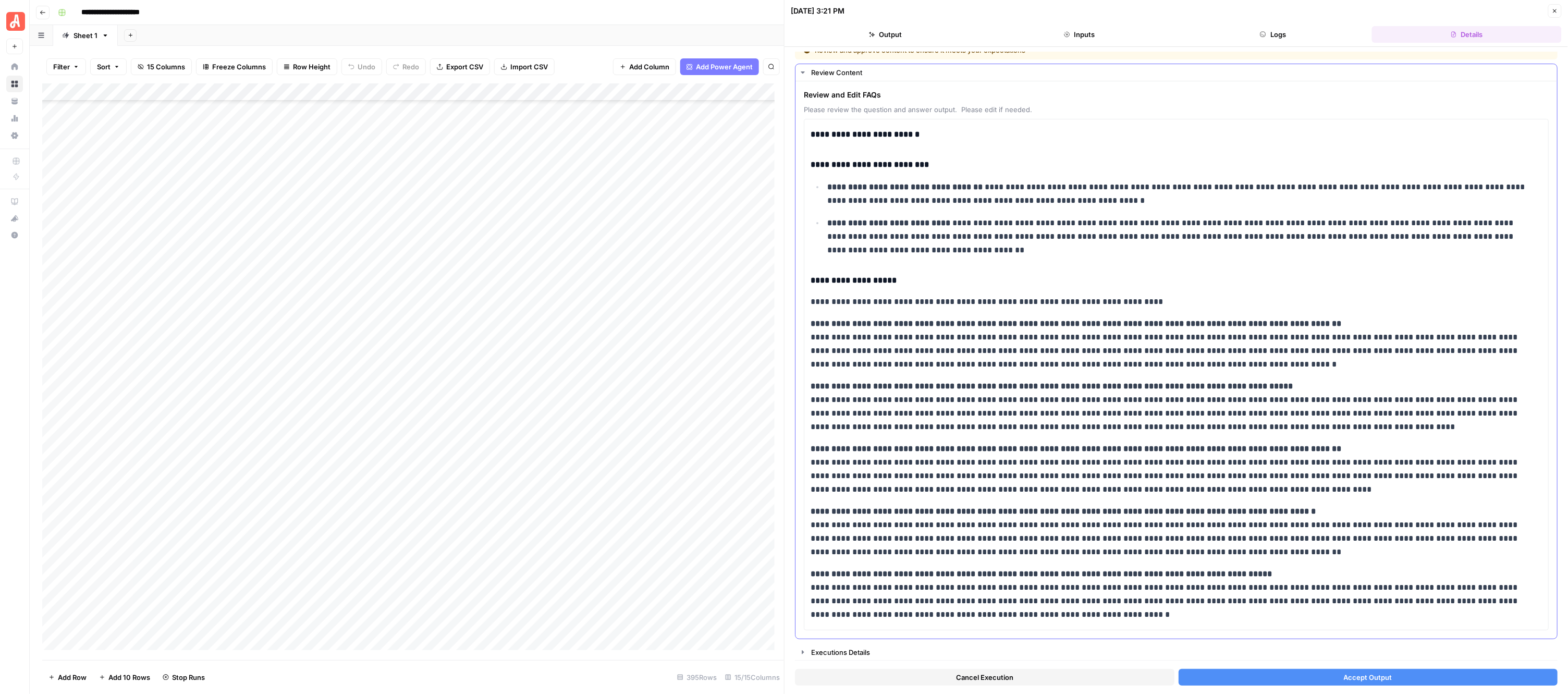
scroll to position [14, 0]
click at [1291, 677] on button "Accept Output" at bounding box center [1368, 677] width 379 height 16
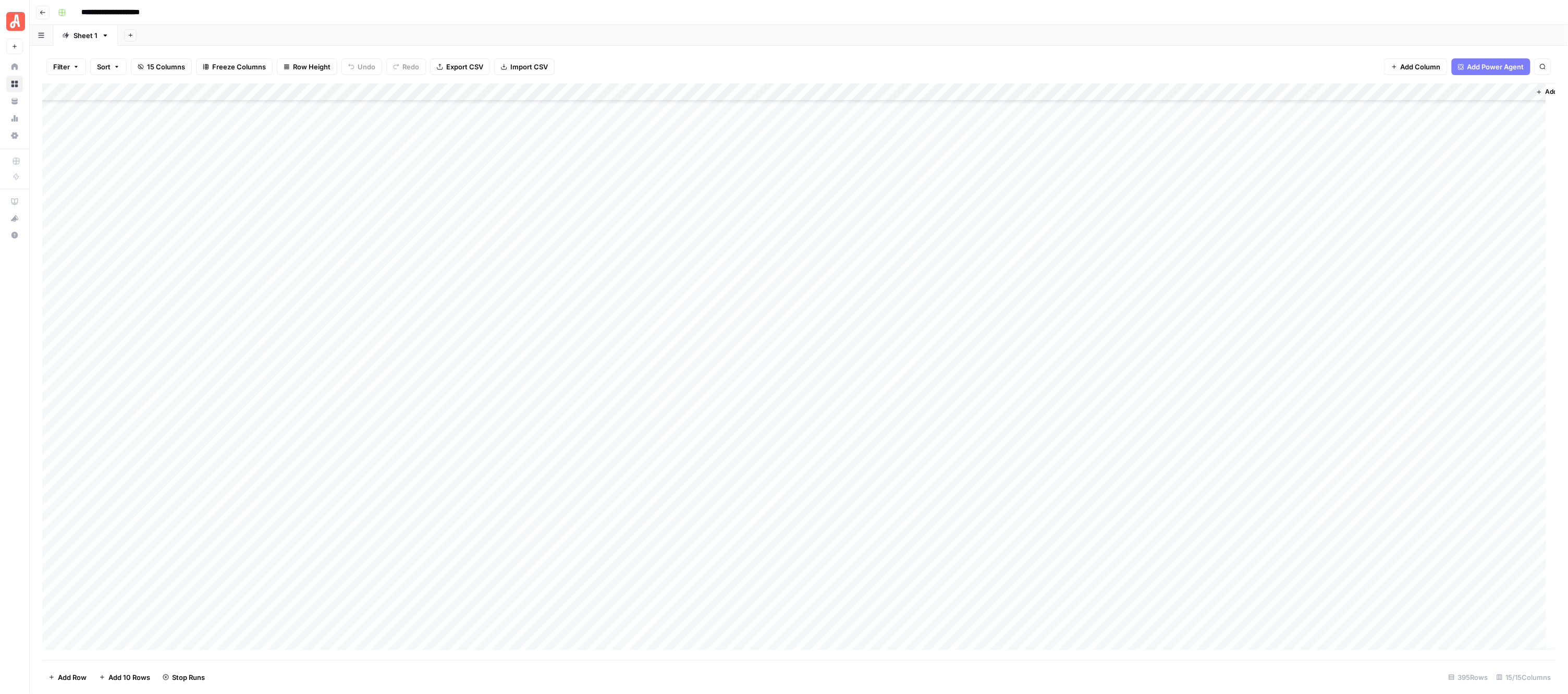
click at [582, 228] on div "Add Column" at bounding box center [799, 371] width 1514 height 577
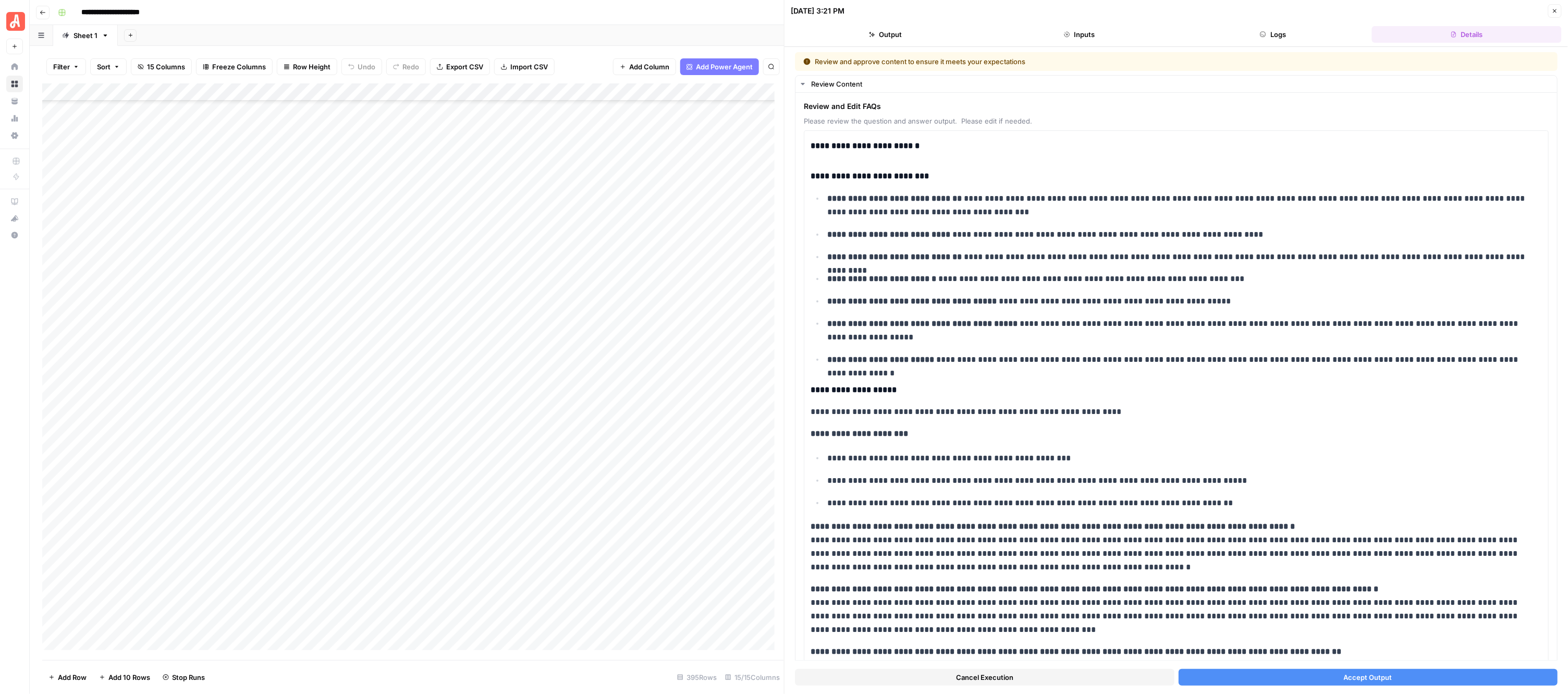
click at [1328, 679] on button "Accept Output" at bounding box center [1368, 677] width 379 height 16
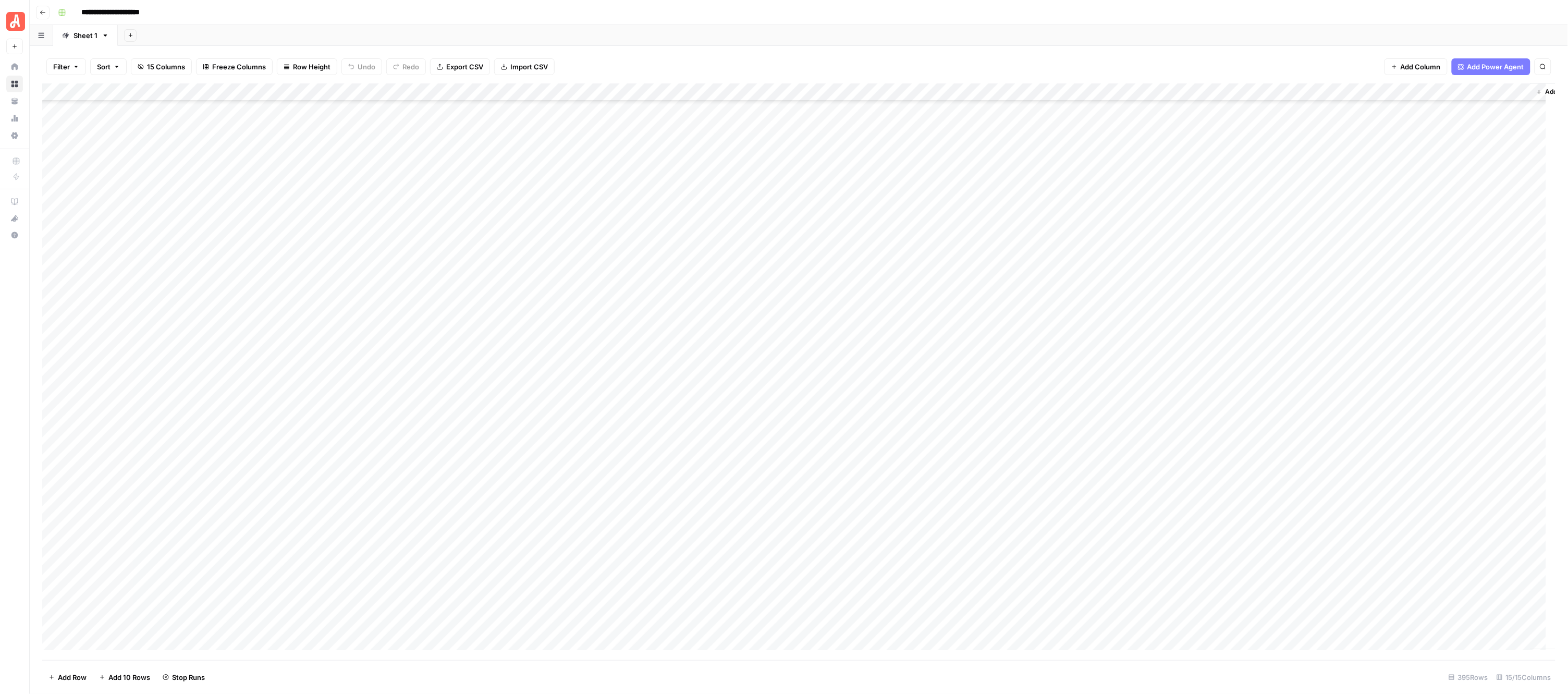
click at [582, 249] on div "Add Column" at bounding box center [799, 371] width 1514 height 577
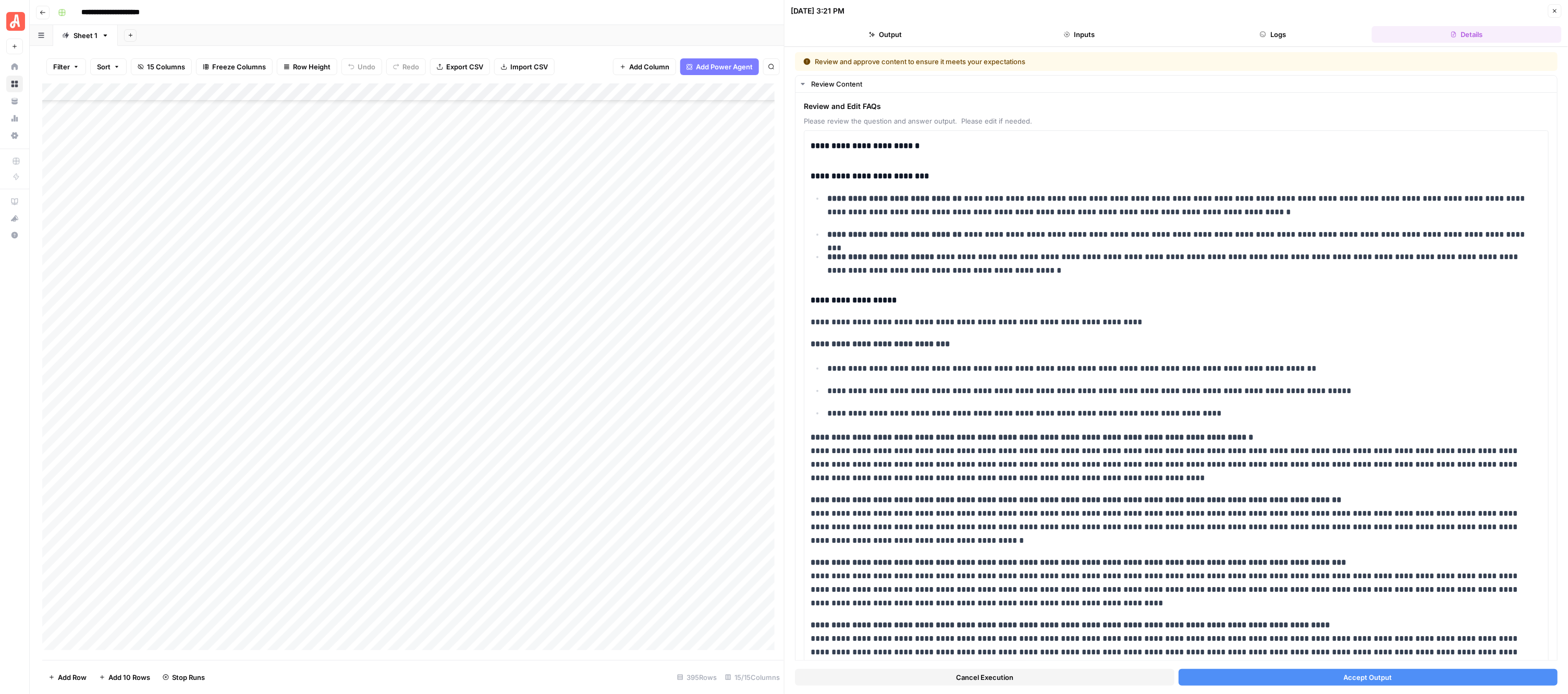
click at [1288, 674] on button "Accept Output" at bounding box center [1368, 677] width 379 height 16
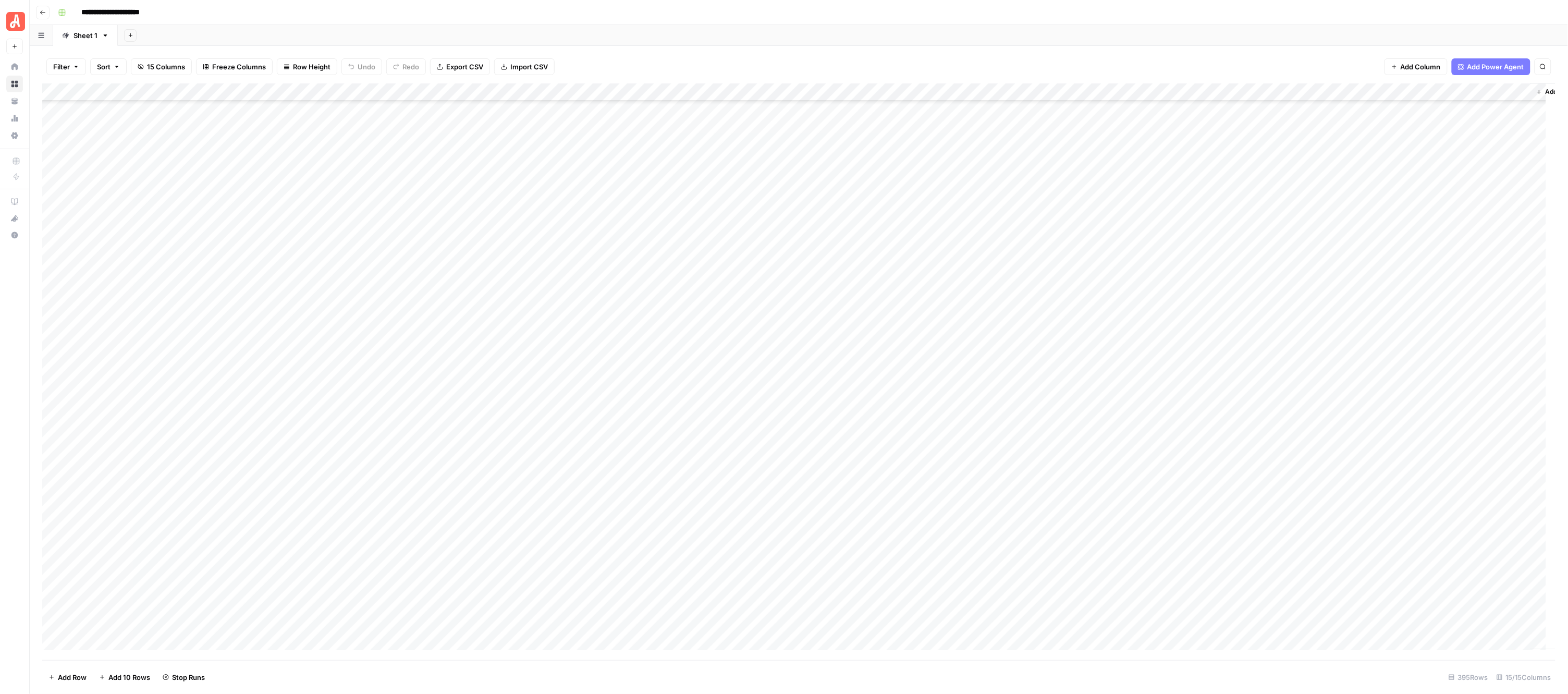
click at [580, 267] on div "Add Column" at bounding box center [799, 371] width 1514 height 577
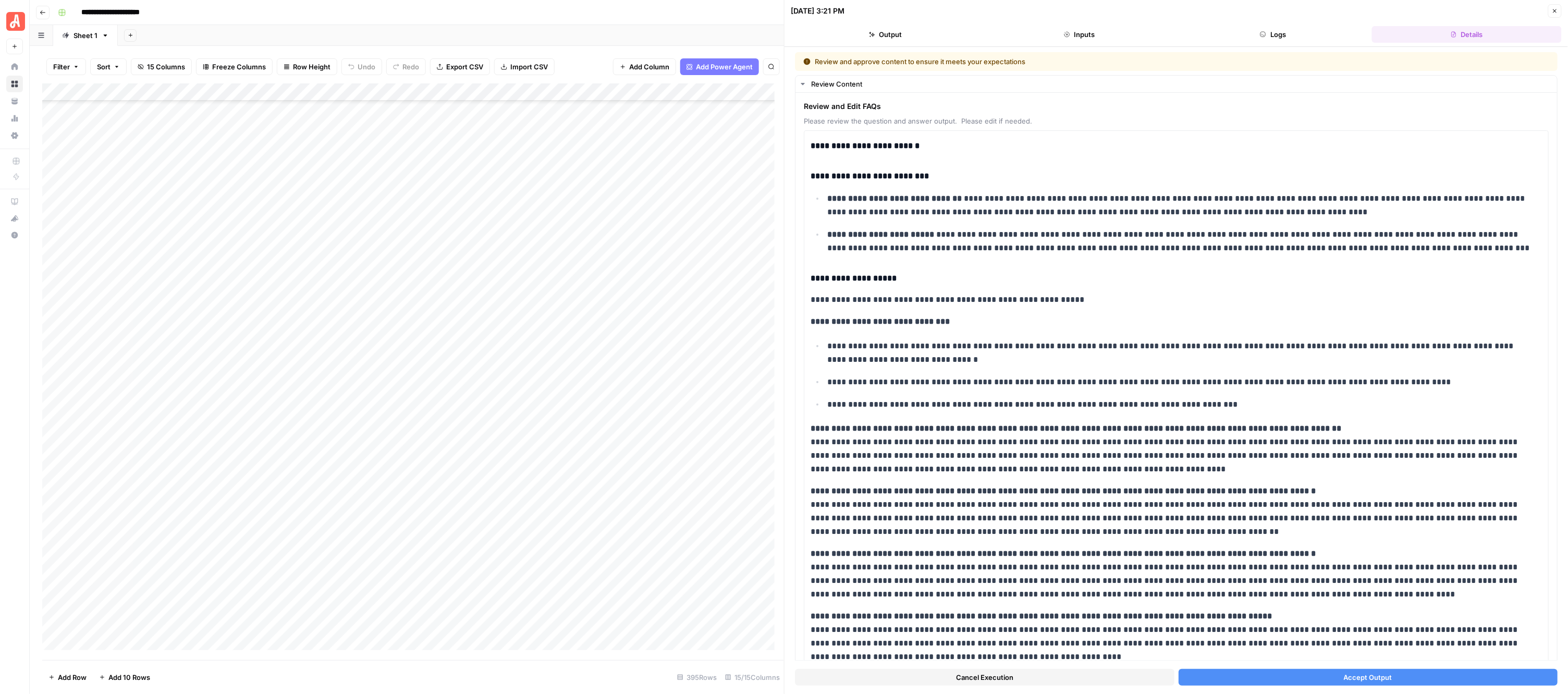
click at [1297, 674] on button "Accept Output" at bounding box center [1368, 677] width 379 height 16
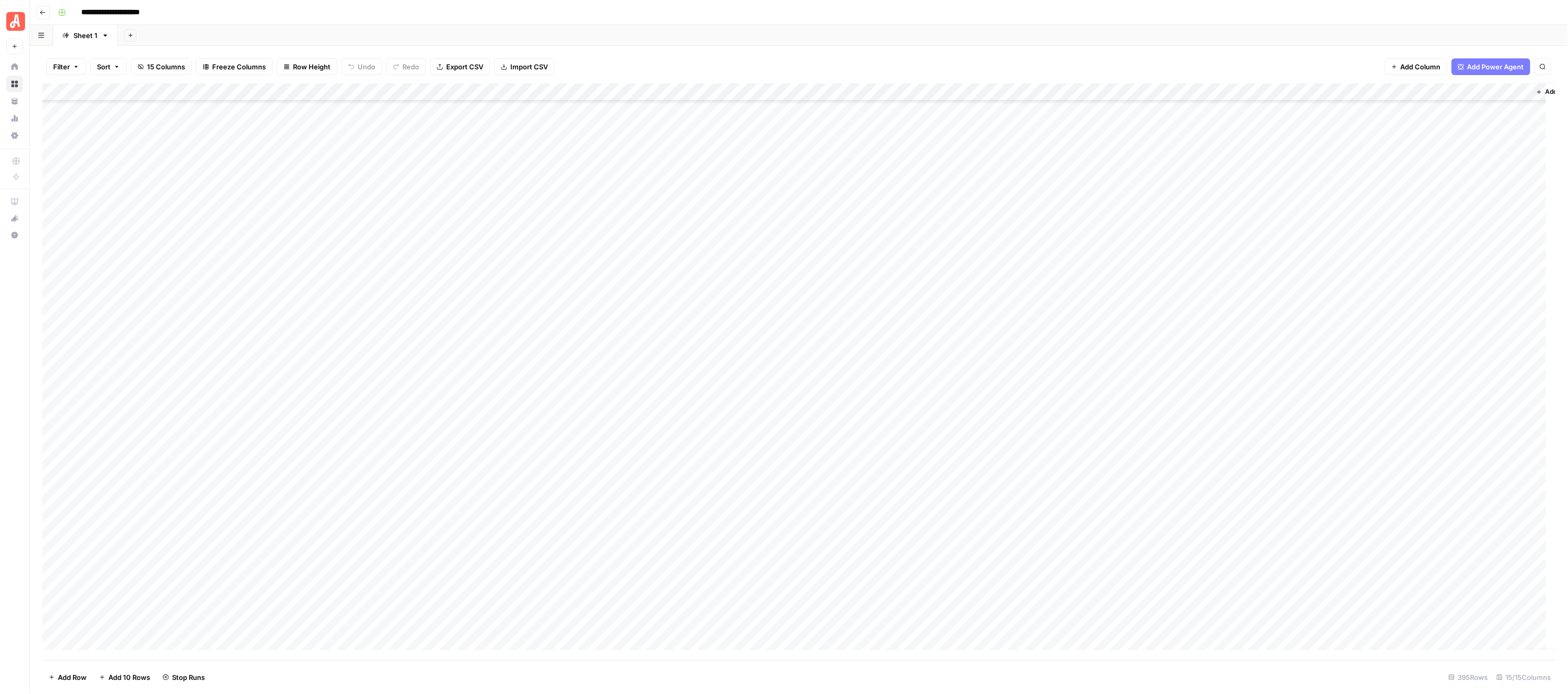
click at [581, 282] on div "Add Column" at bounding box center [799, 371] width 1514 height 577
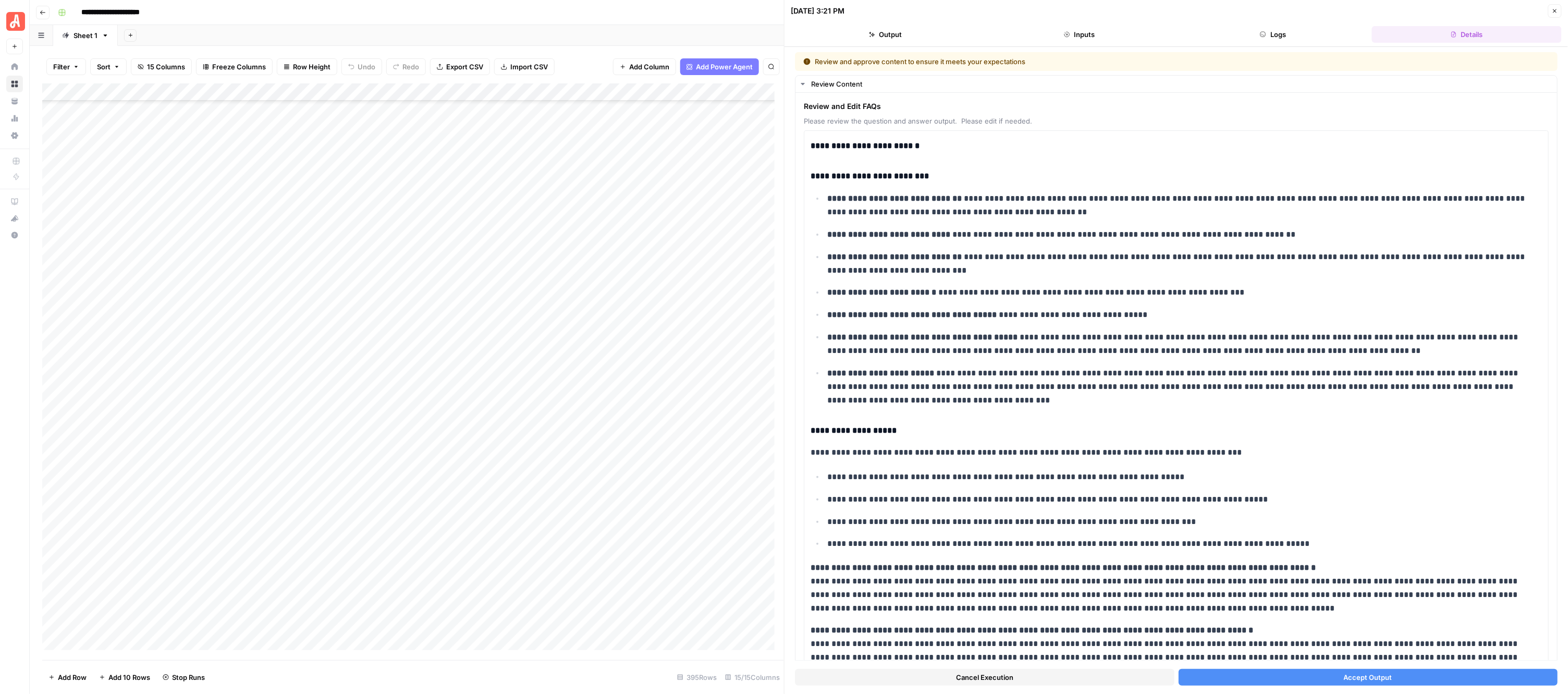
click at [1225, 673] on button "Accept Output" at bounding box center [1368, 677] width 379 height 16
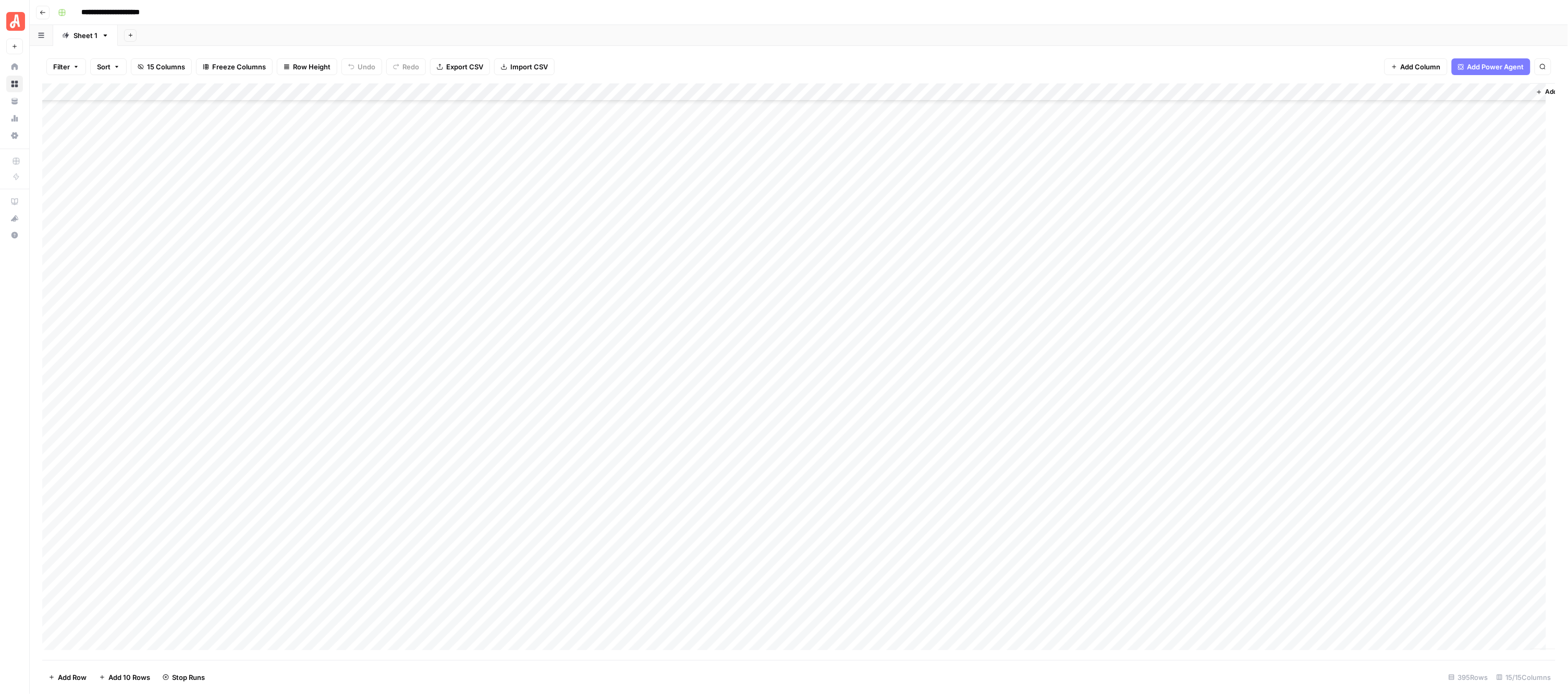
click at [580, 299] on div "Add Column" at bounding box center [799, 371] width 1514 height 577
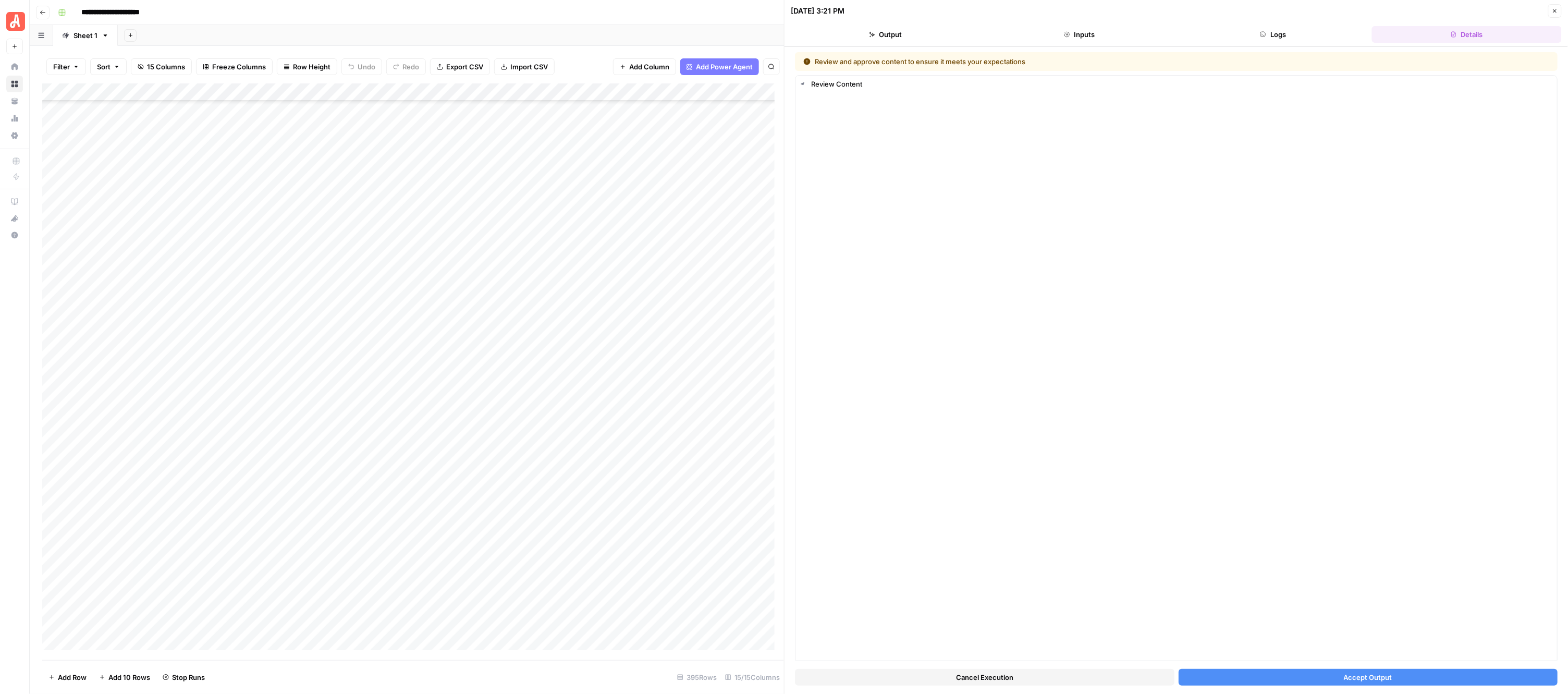
click at [1287, 676] on button "Accept Output" at bounding box center [1368, 677] width 379 height 16
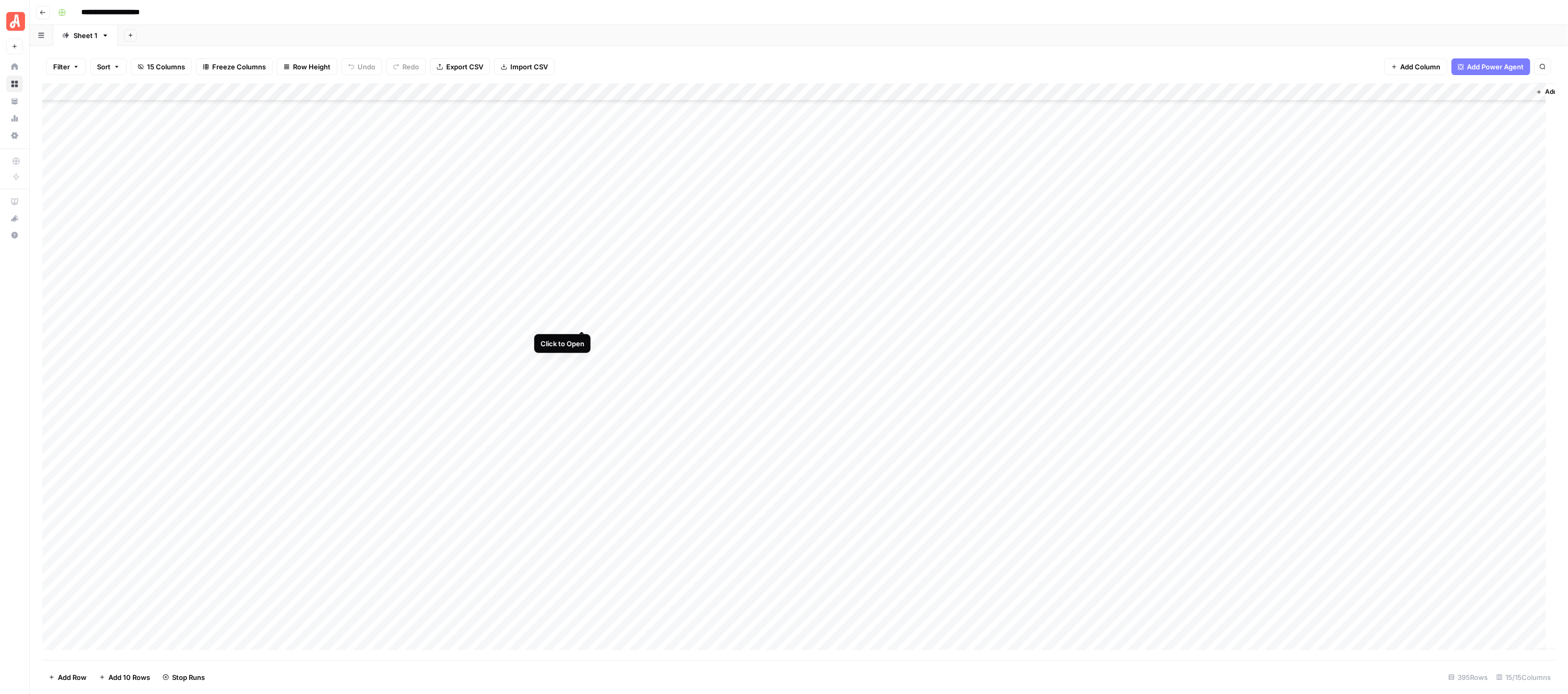
click at [578, 317] on div "Add Column" at bounding box center [799, 371] width 1514 height 577
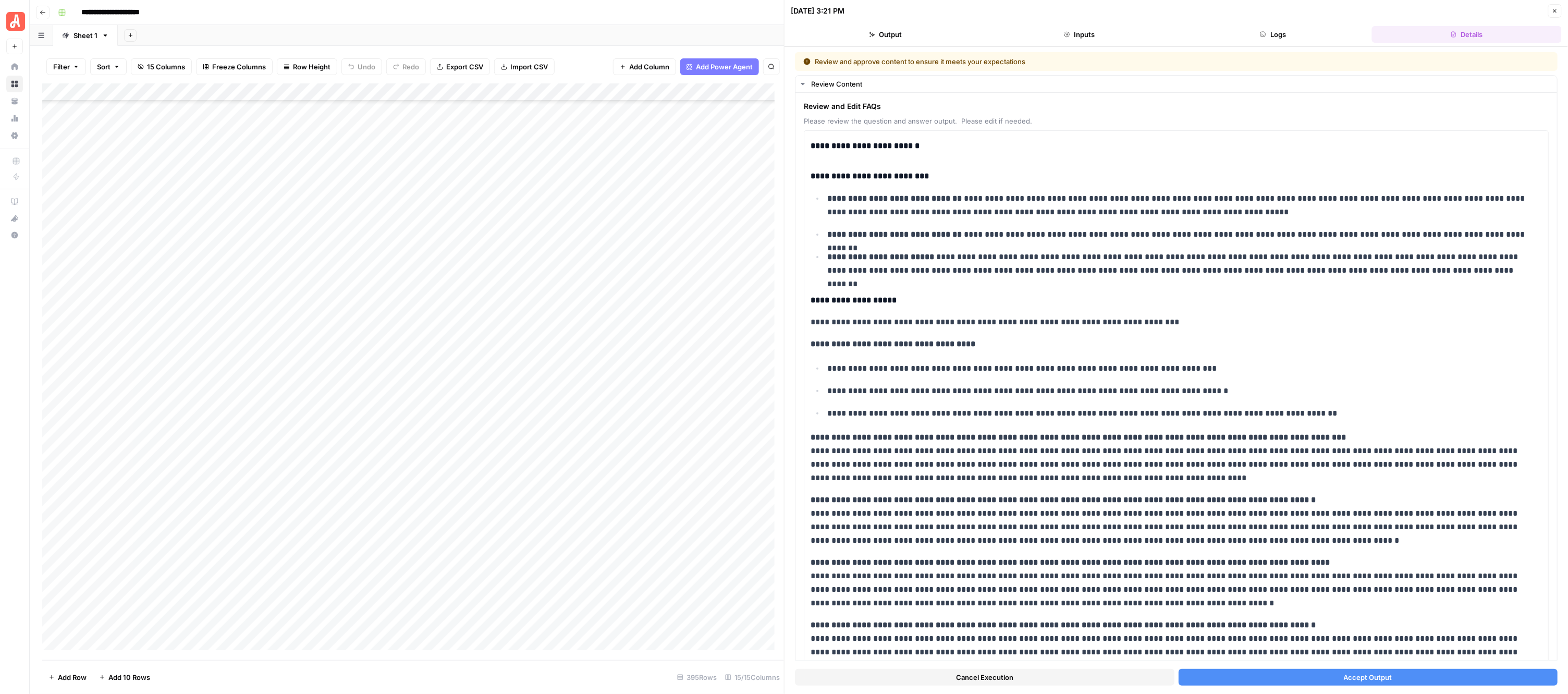
click at [1294, 671] on button "Accept Output" at bounding box center [1368, 677] width 379 height 16
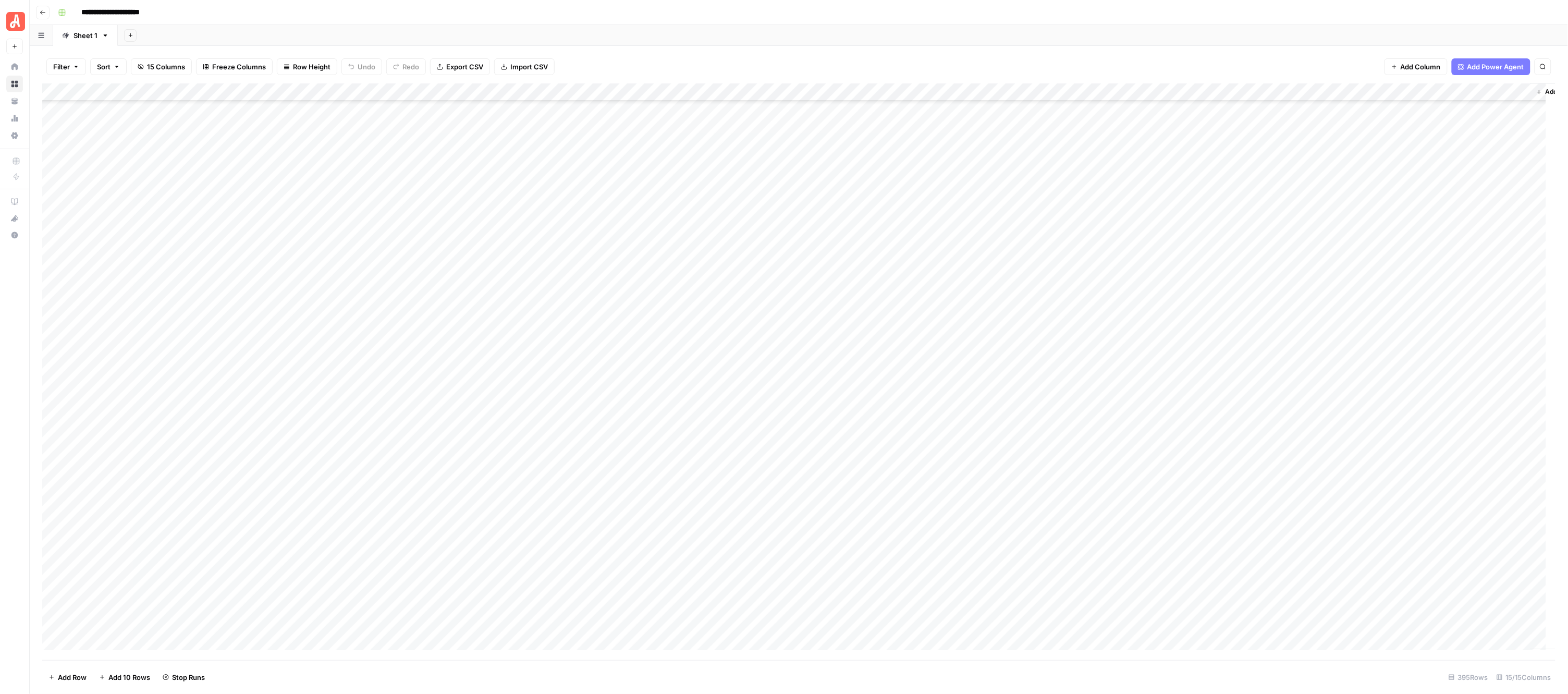
click at [579, 334] on div "Add Column" at bounding box center [799, 371] width 1514 height 577
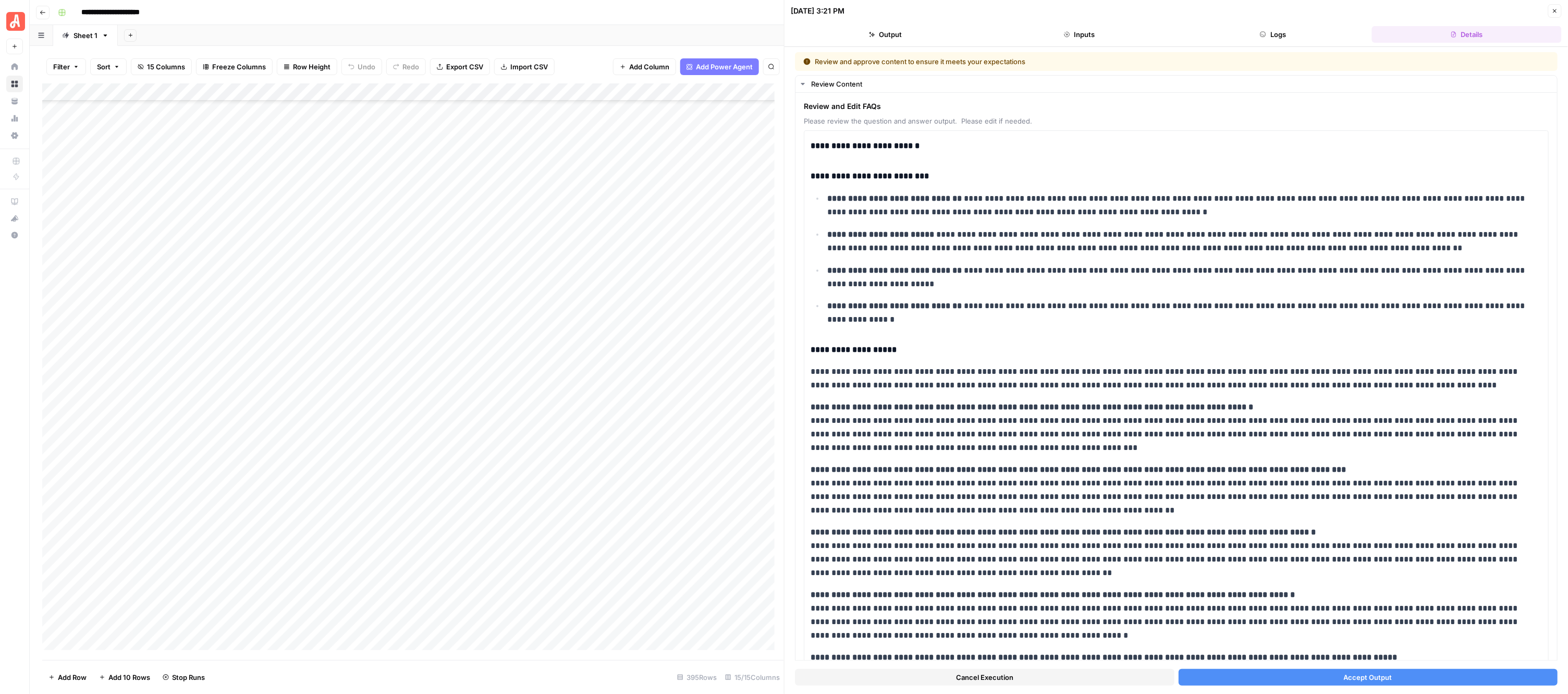
click at [1241, 676] on button "Accept Output" at bounding box center [1368, 677] width 379 height 16
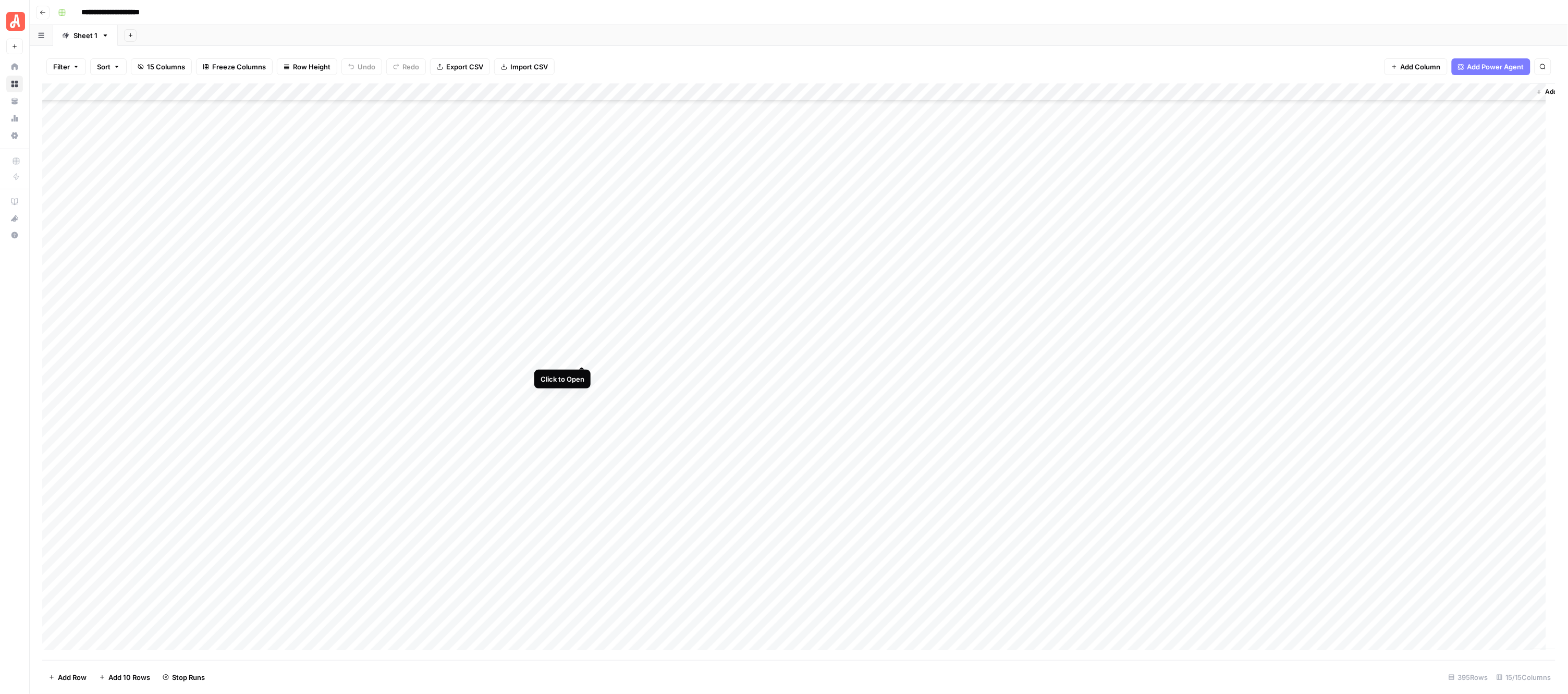
click at [580, 352] on div "Add Column" at bounding box center [799, 371] width 1514 height 577
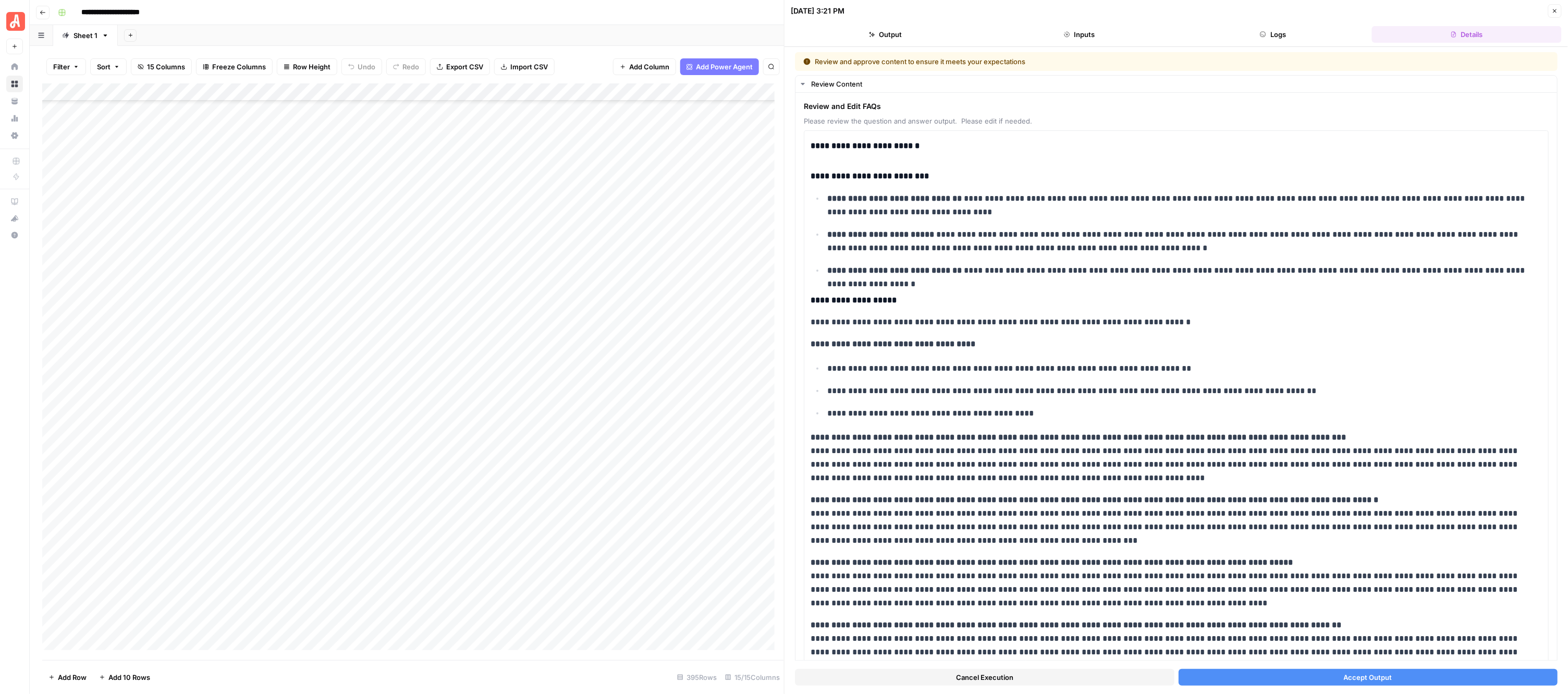
click at [1326, 675] on button "Accept Output" at bounding box center [1368, 677] width 379 height 16
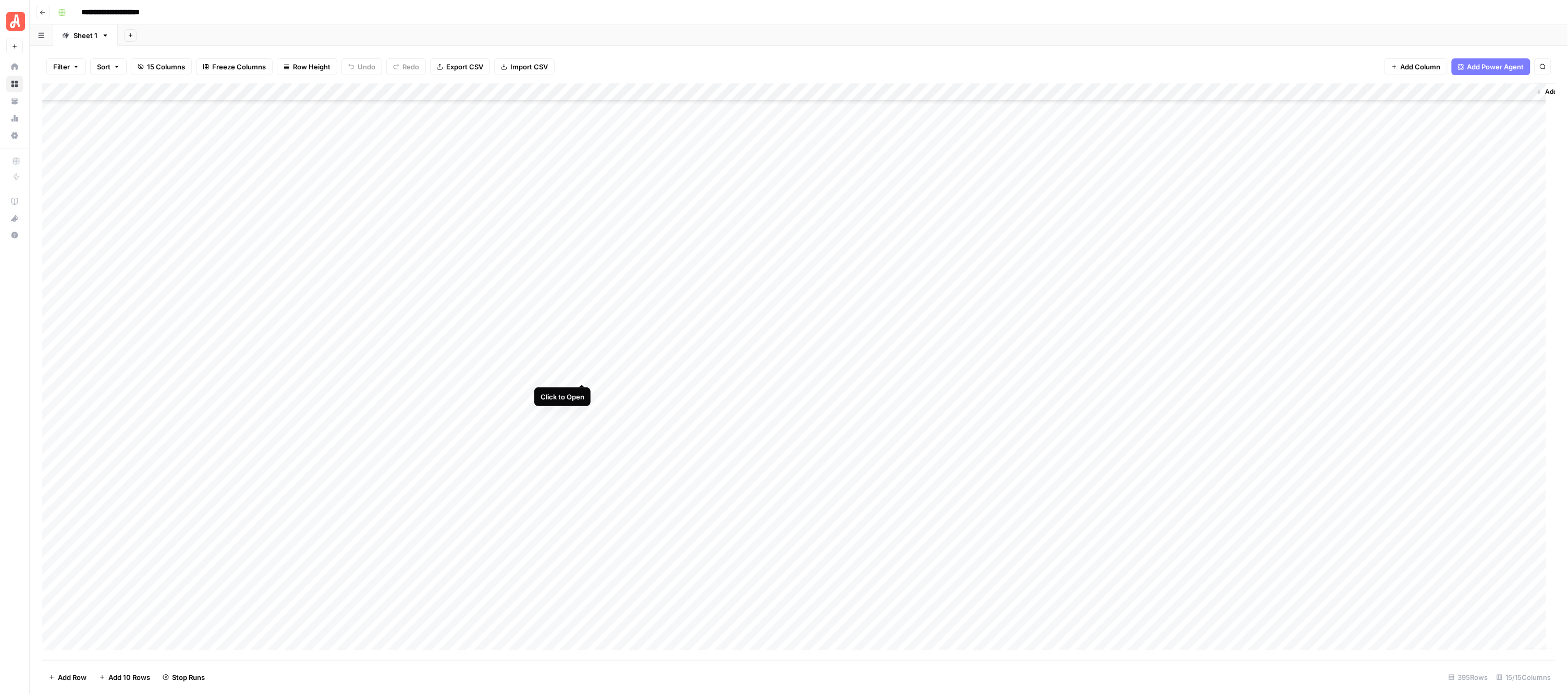
click at [580, 371] on div "Add Column" at bounding box center [799, 371] width 1514 height 577
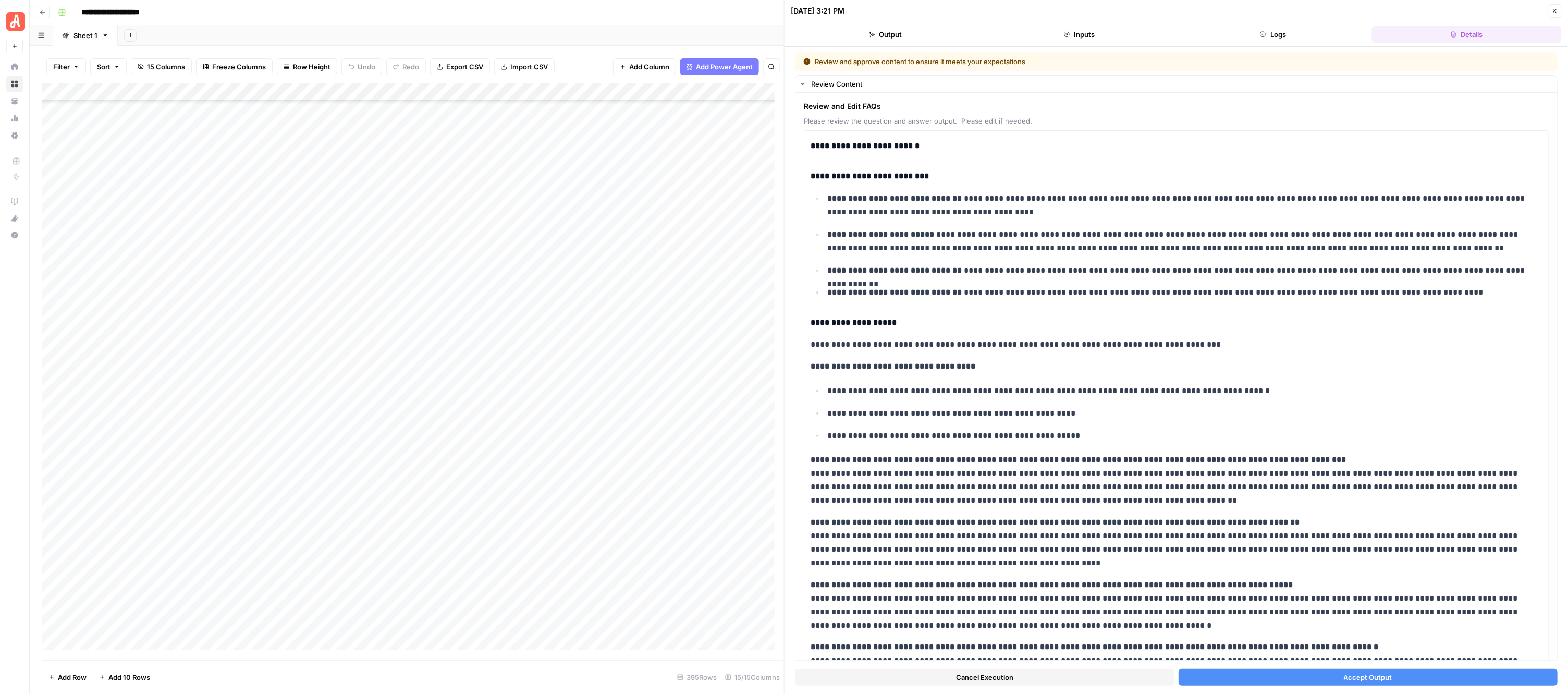
click at [1251, 674] on button "Accept Output" at bounding box center [1368, 677] width 379 height 16
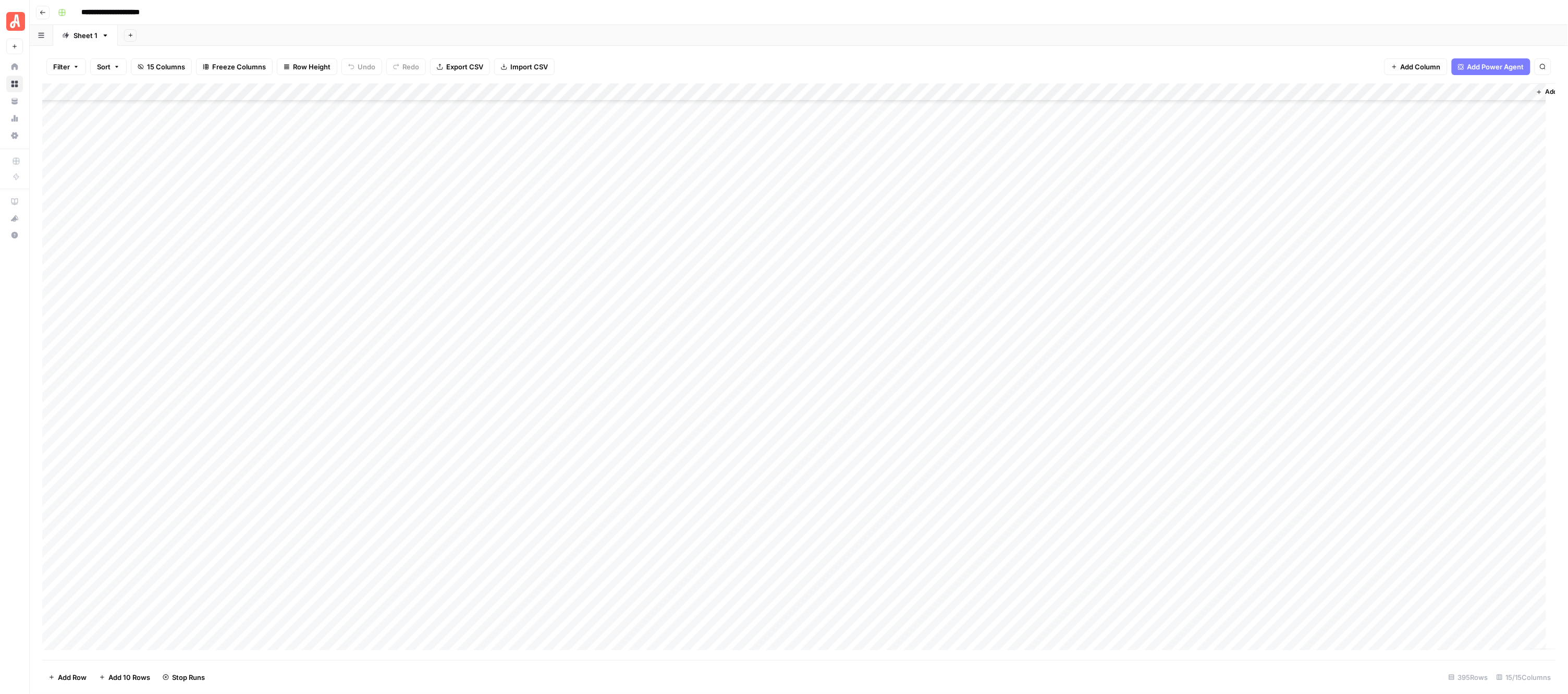
scroll to position [5426, 0]
click at [584, 194] on div "Add Column" at bounding box center [799, 371] width 1514 height 577
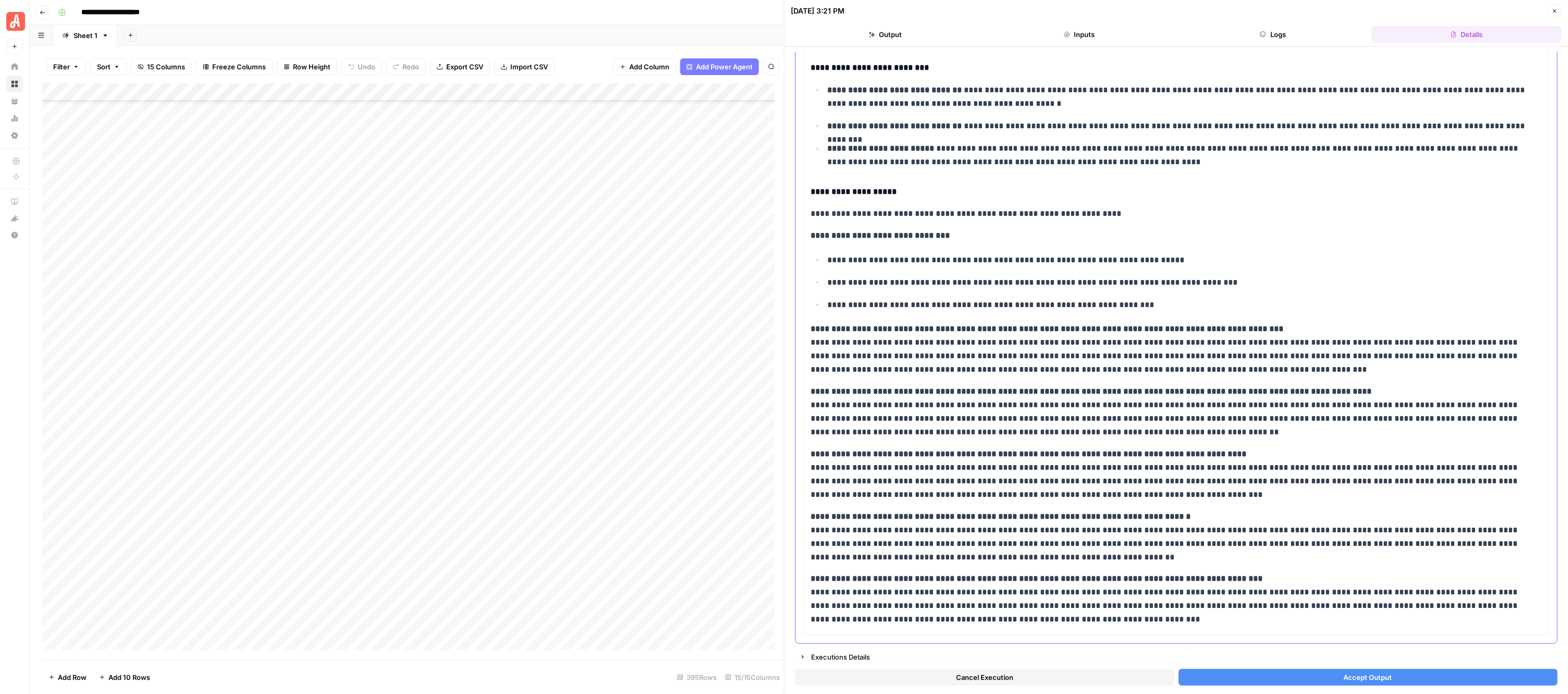
scroll to position [116, 0]
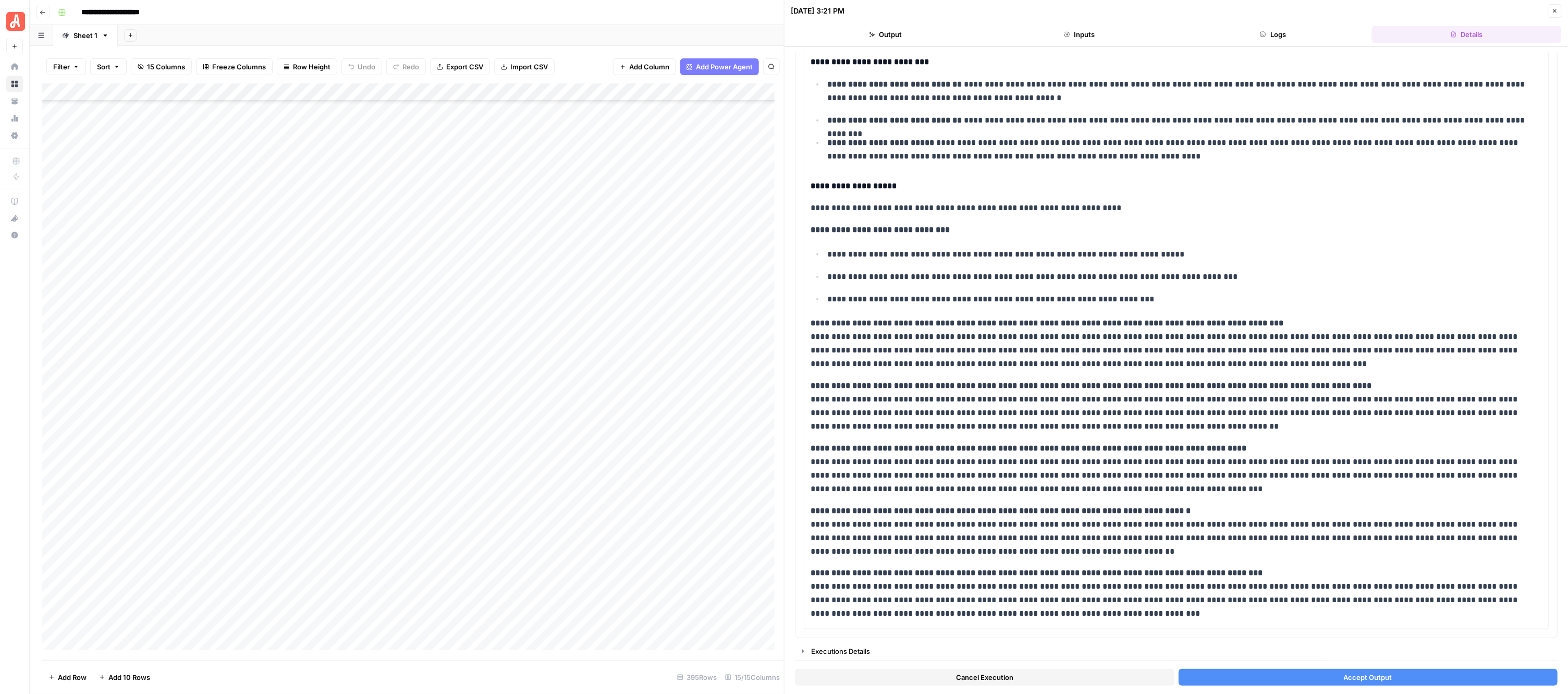
click at [1321, 670] on button "Accept Output" at bounding box center [1368, 677] width 379 height 16
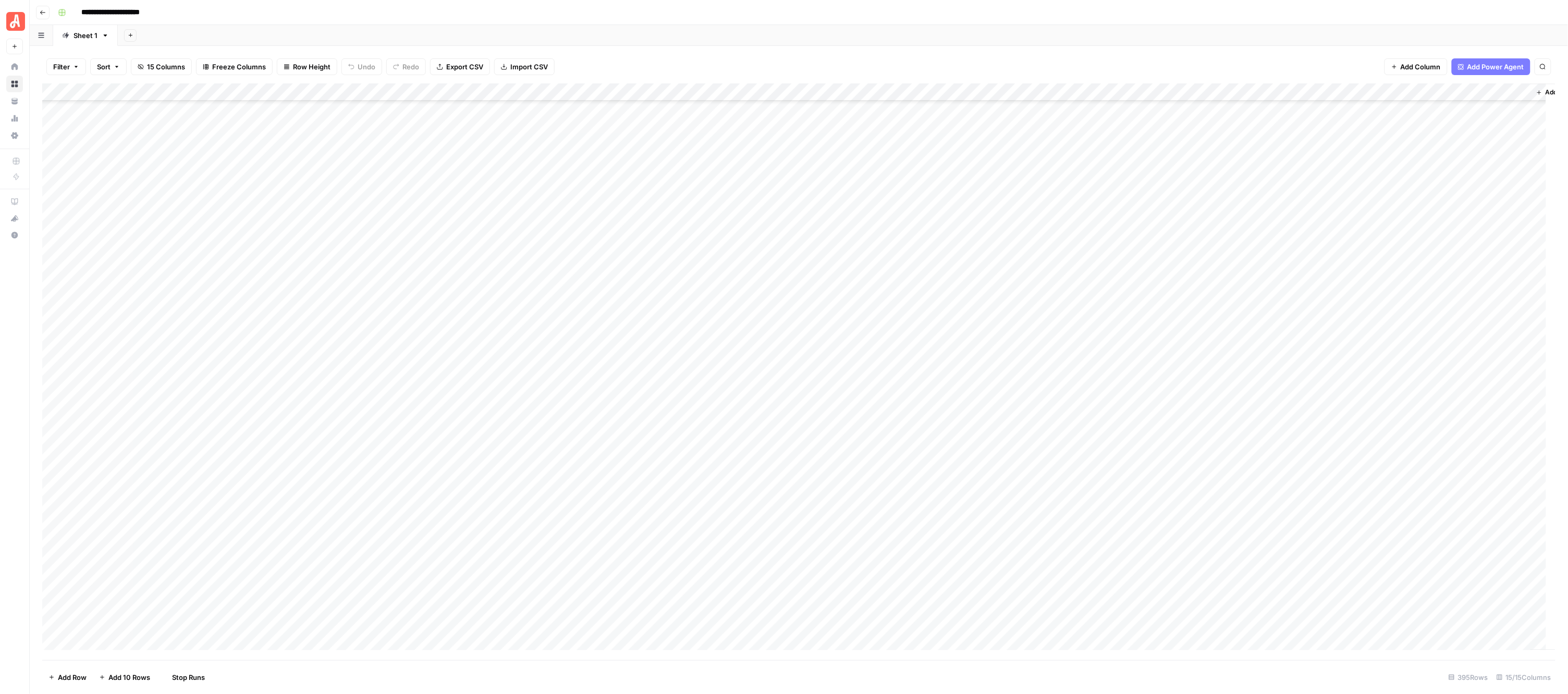
click at [582, 215] on div "Add Column" at bounding box center [799, 371] width 1514 height 577
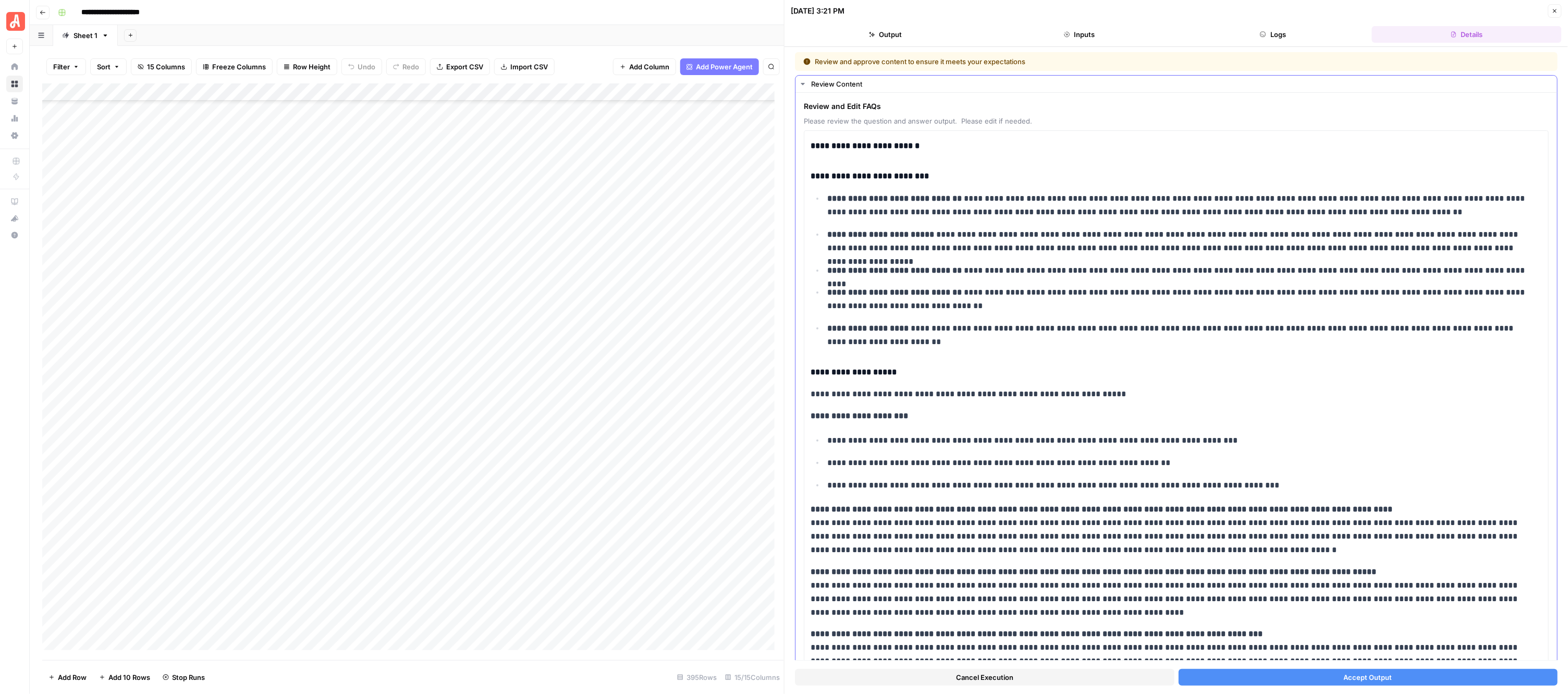
scroll to position [189, 0]
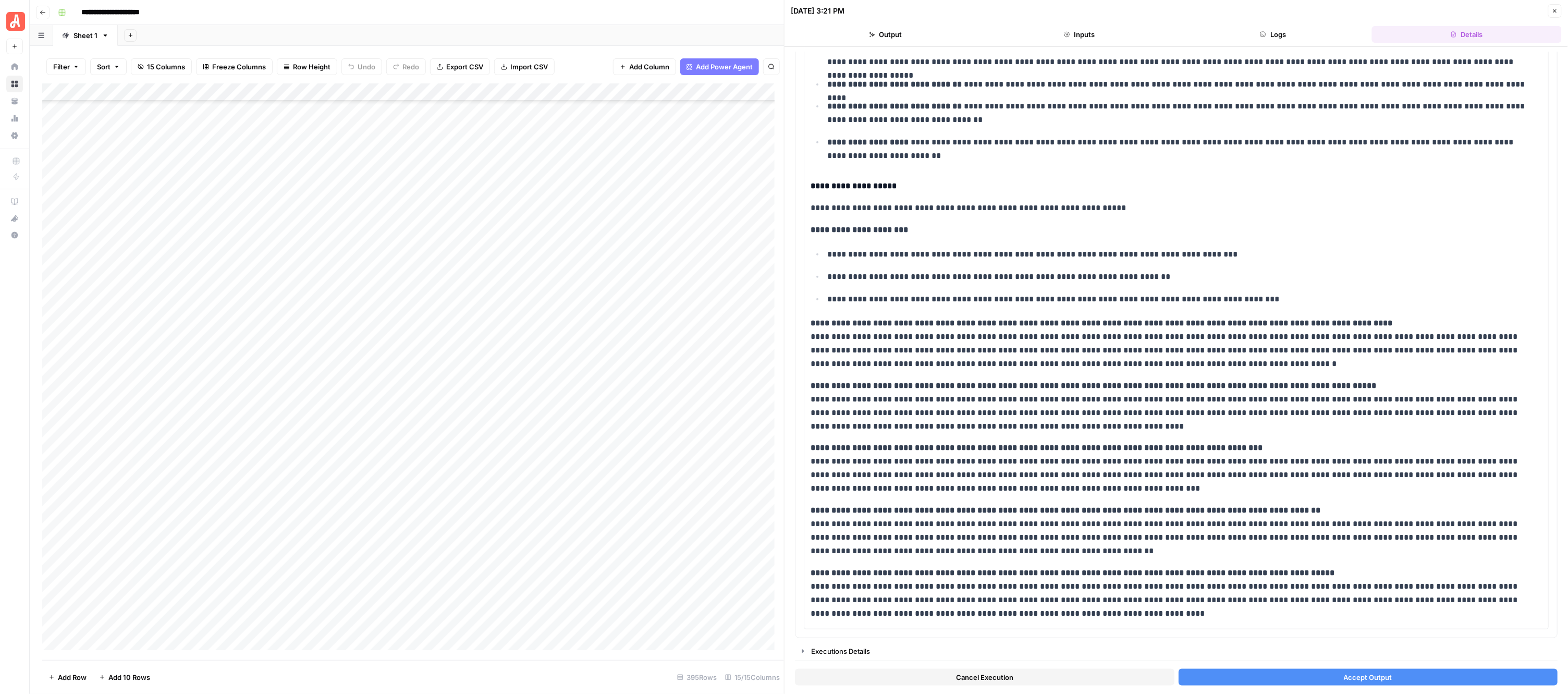
click at [1267, 671] on button "Accept Output" at bounding box center [1368, 677] width 379 height 16
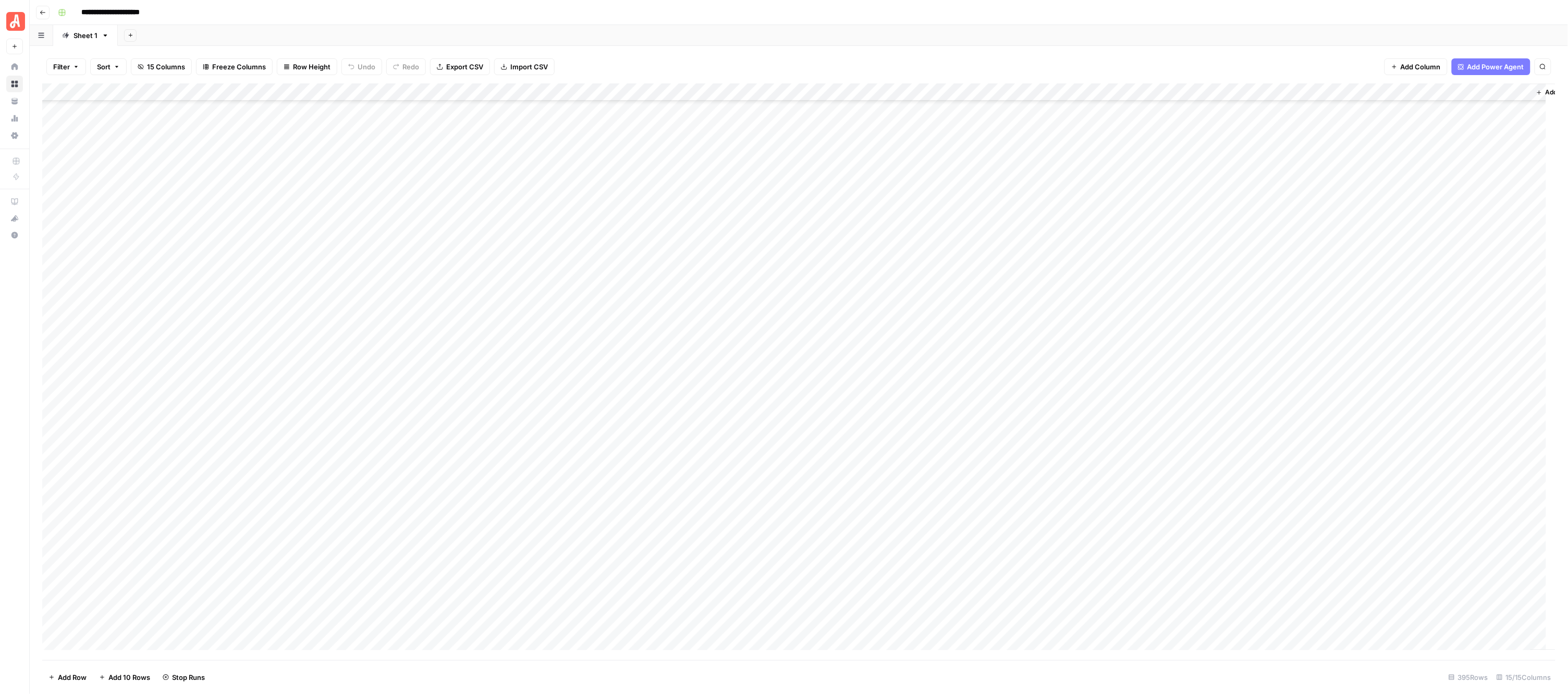
click at [581, 228] on div "Add Column" at bounding box center [799, 371] width 1514 height 577
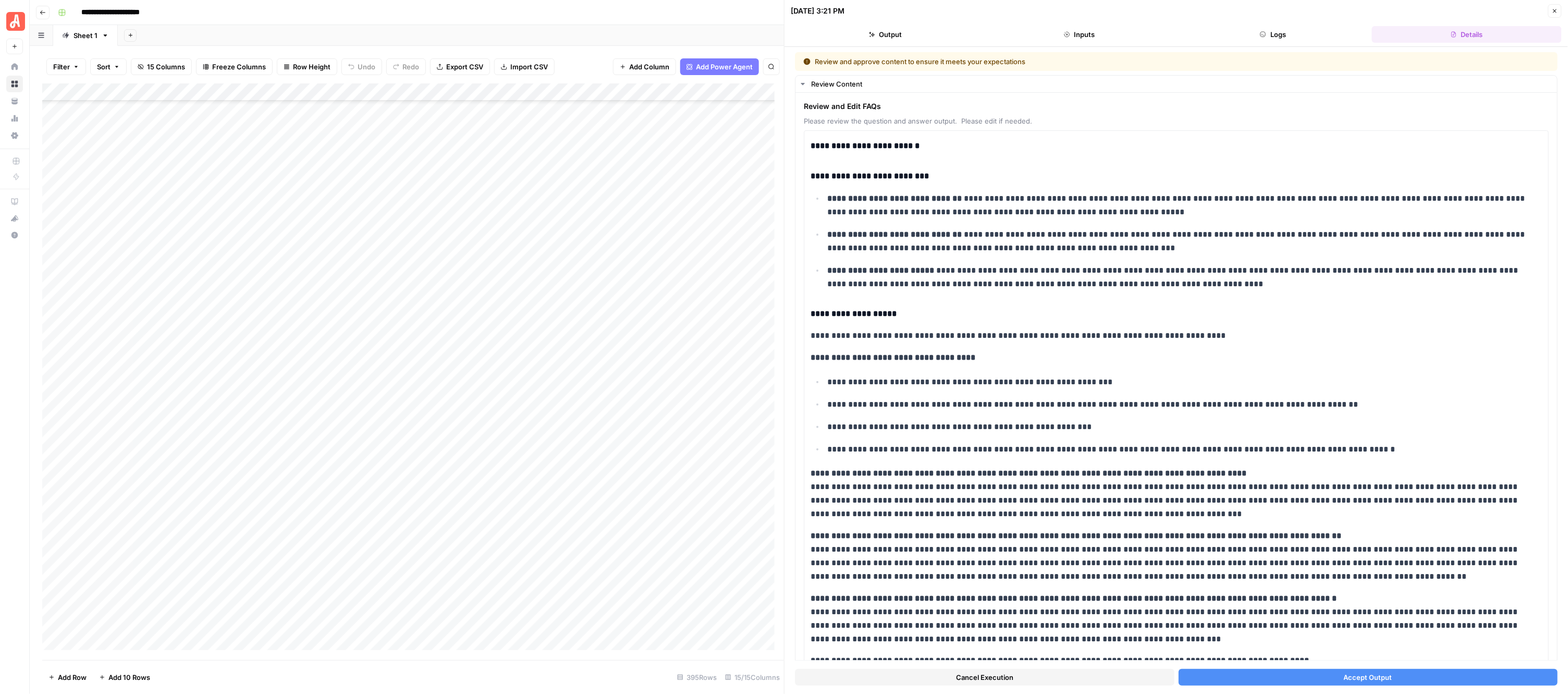
click at [1395, 675] on button "Accept Output" at bounding box center [1368, 677] width 379 height 16
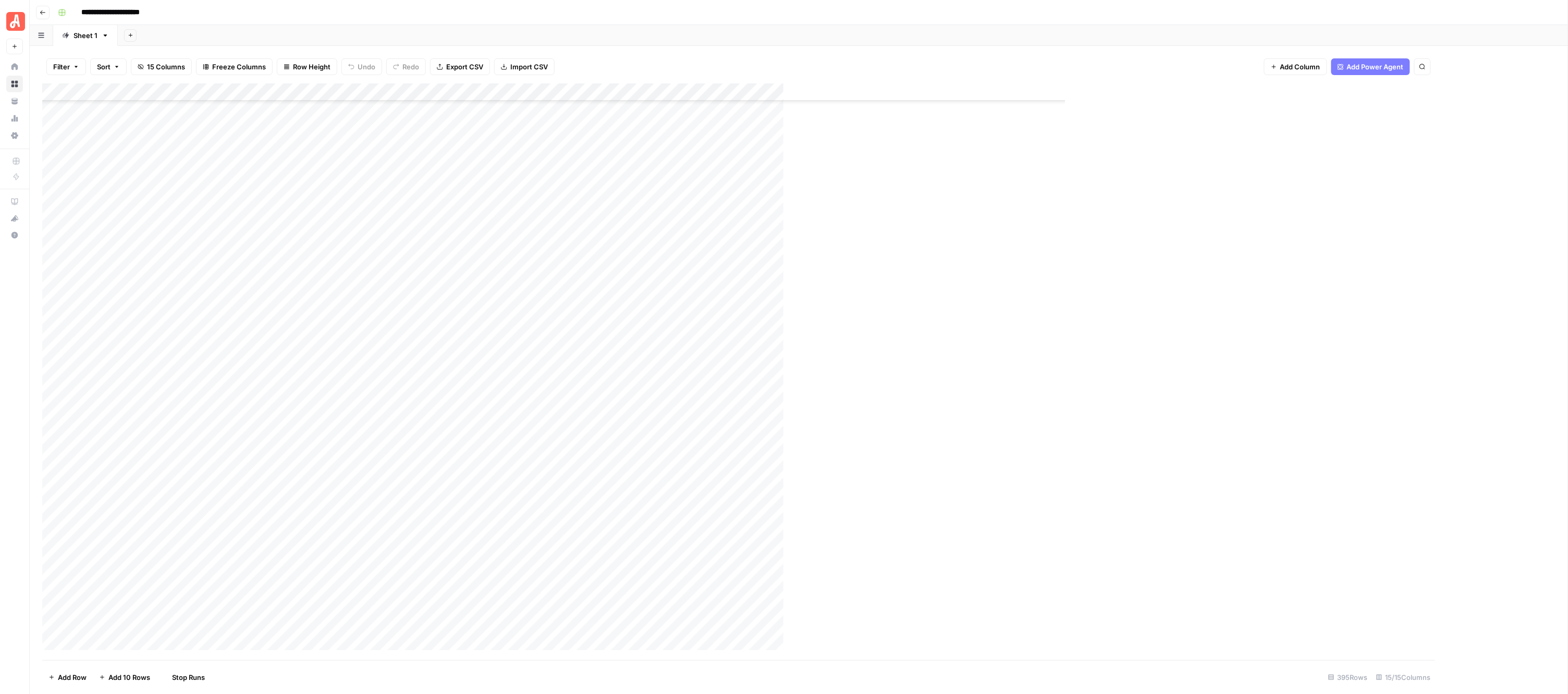
click at [583, 248] on div "Add Column" at bounding box center [658, 371] width 1232 height 577
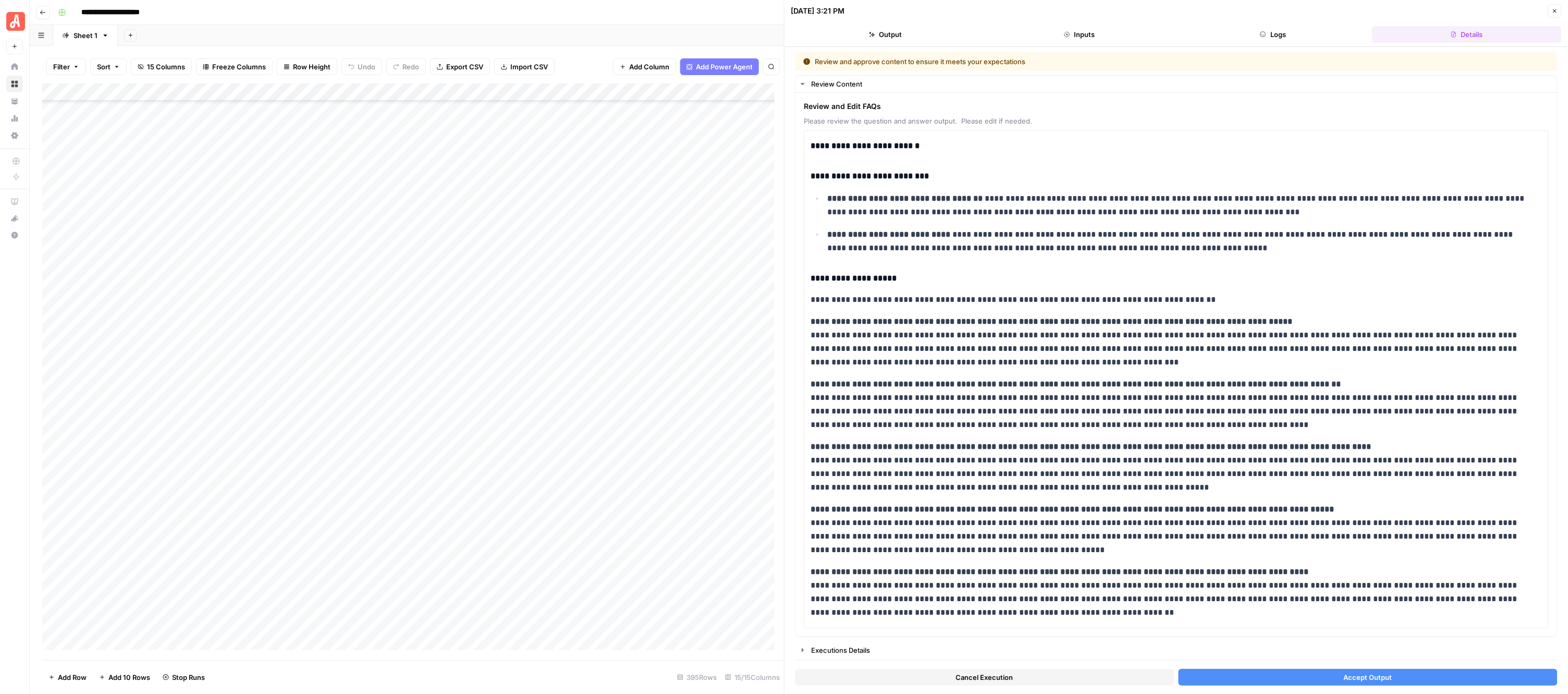
click at [1330, 673] on button "Accept Output" at bounding box center [1368, 677] width 379 height 16
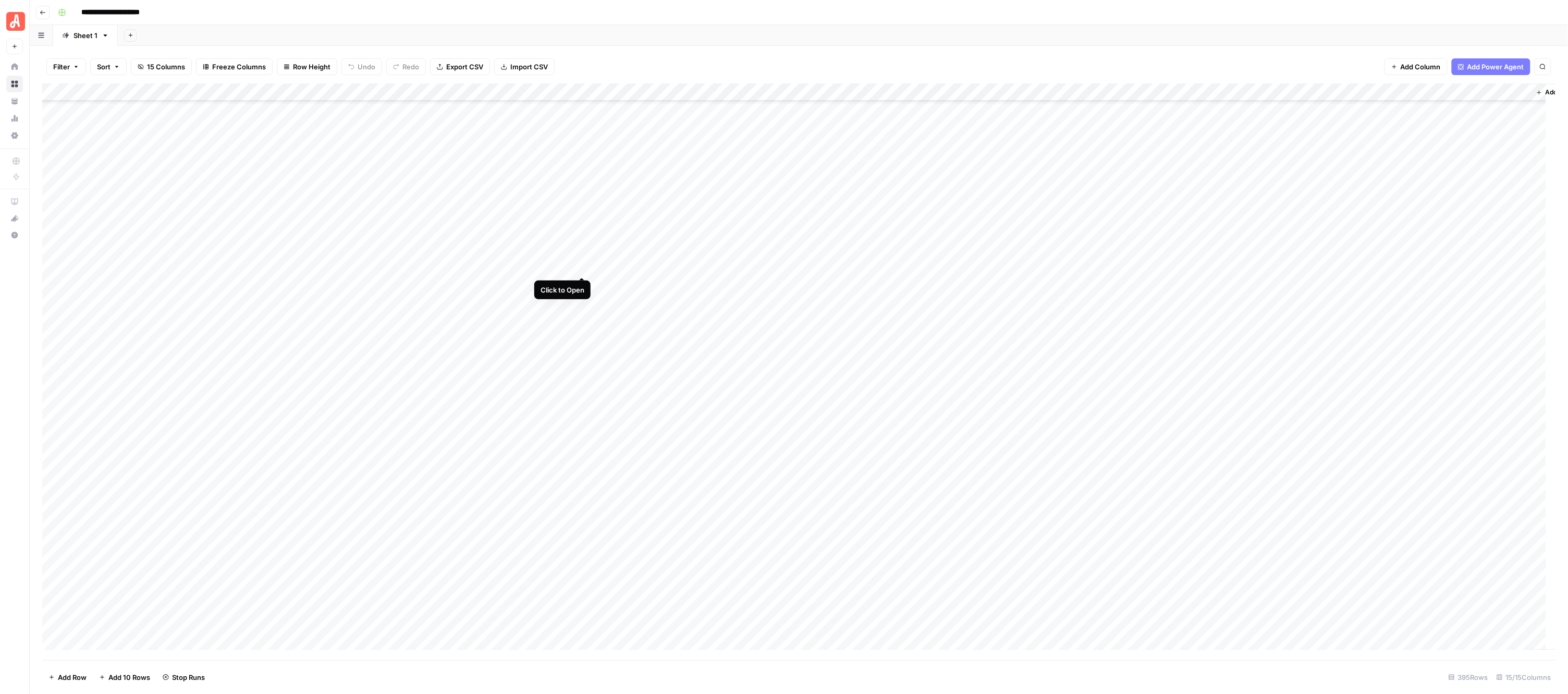
click at [582, 269] on div "Add Column" at bounding box center [799, 371] width 1514 height 577
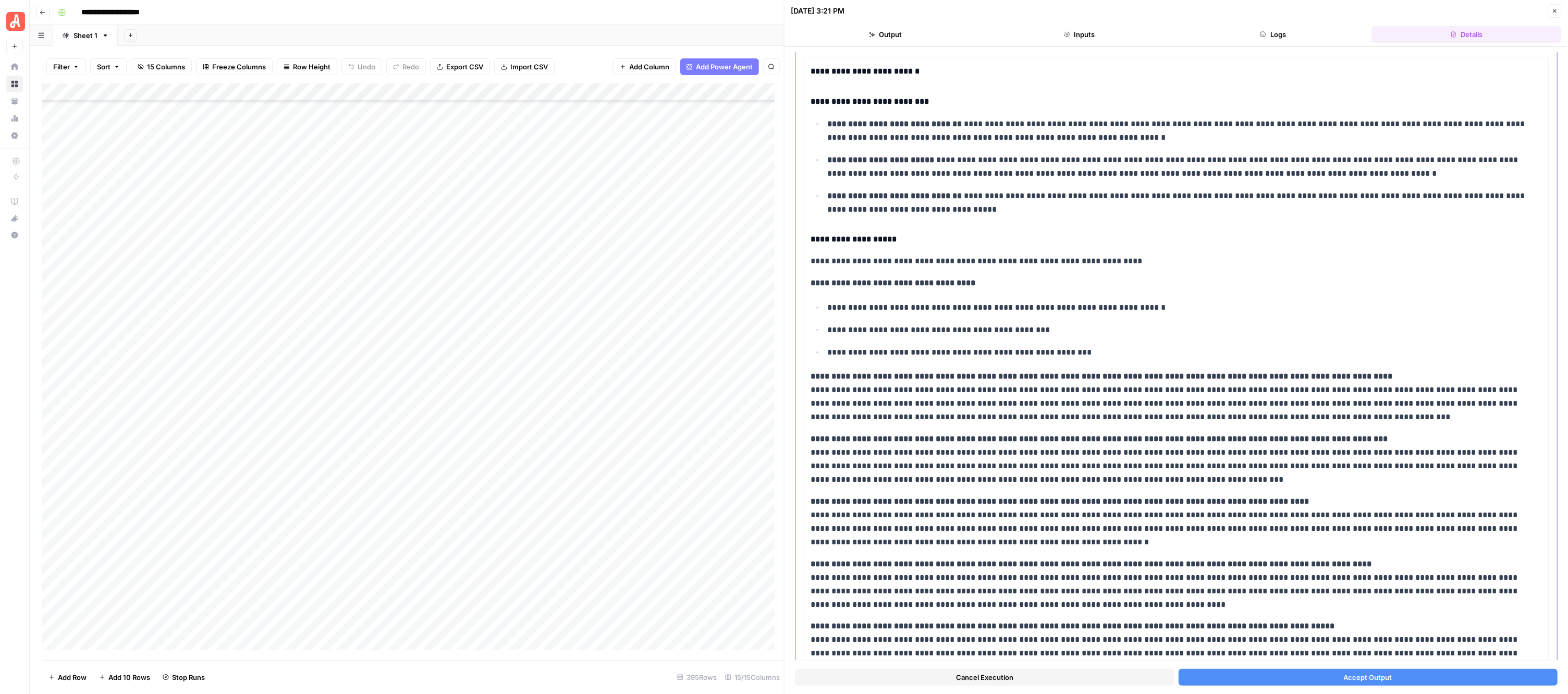
scroll to position [130, 0]
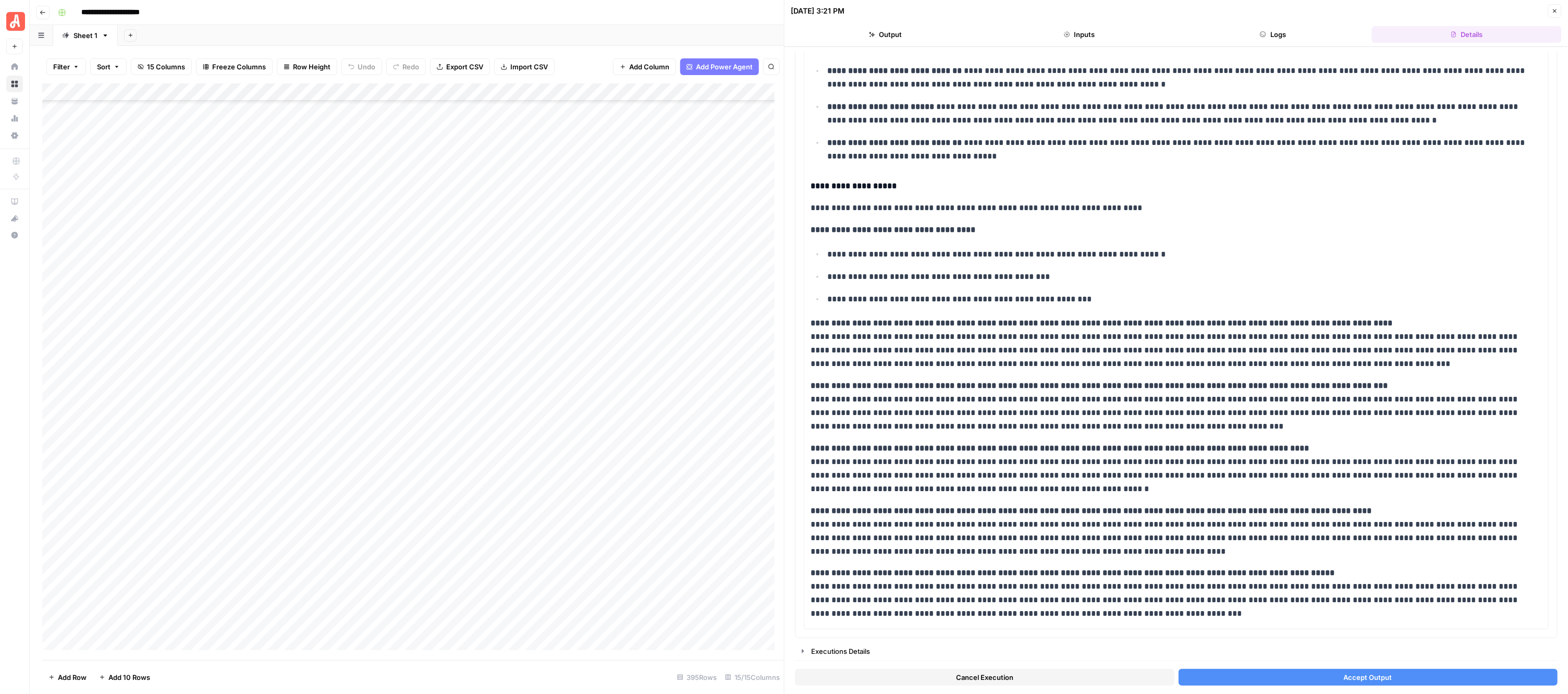
click at [1270, 670] on button "Accept Output" at bounding box center [1368, 677] width 379 height 16
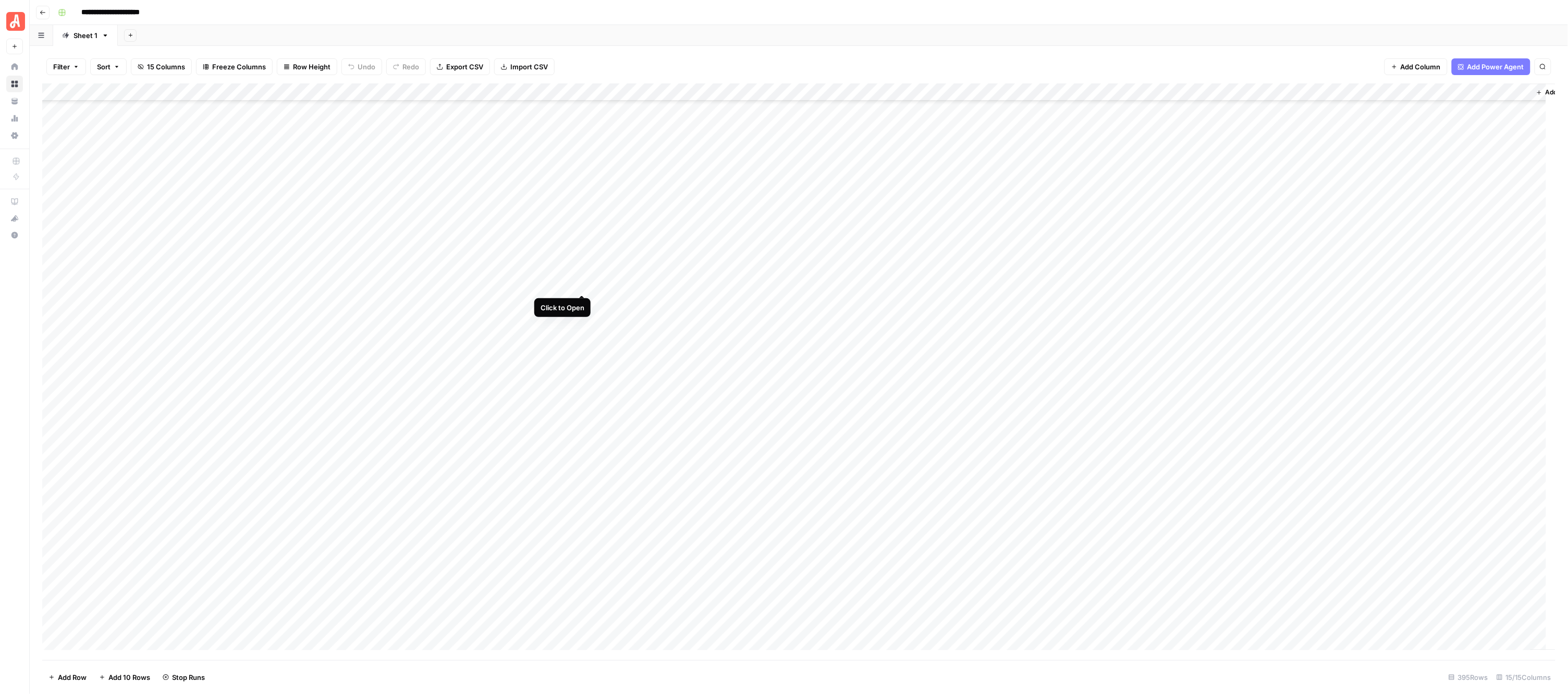
click at [583, 284] on div "Add Column" at bounding box center [799, 371] width 1514 height 577
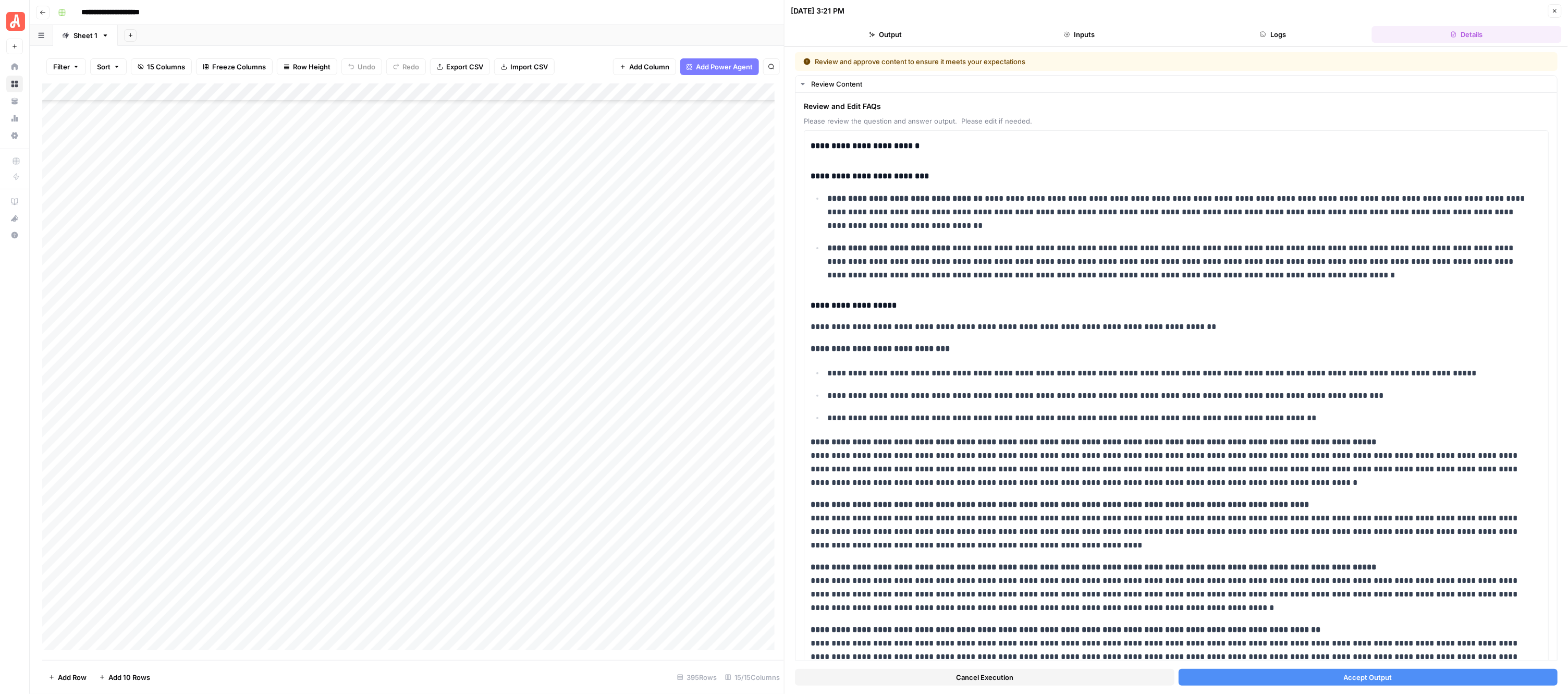
click at [1275, 676] on button "Accept Output" at bounding box center [1368, 677] width 379 height 16
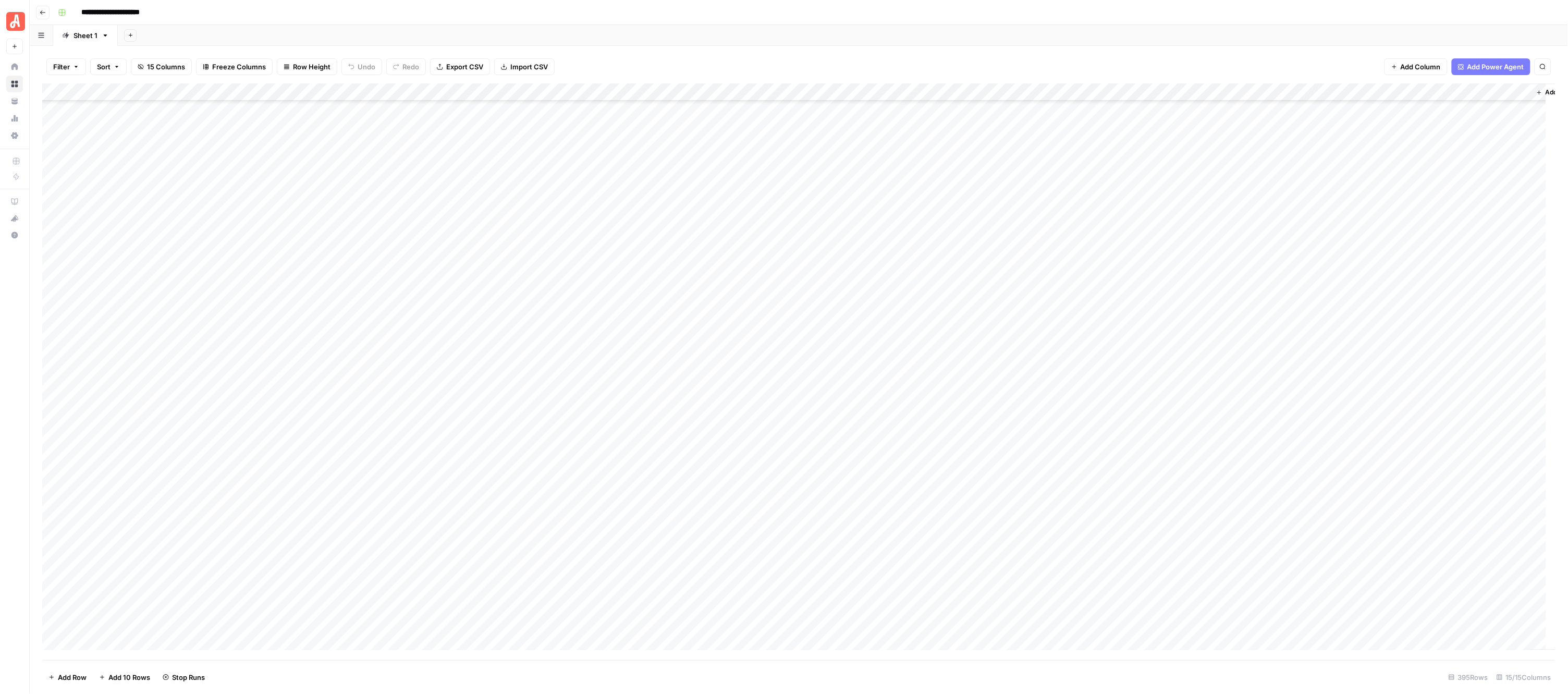
click at [578, 301] on div "Add Column" at bounding box center [799, 371] width 1514 height 577
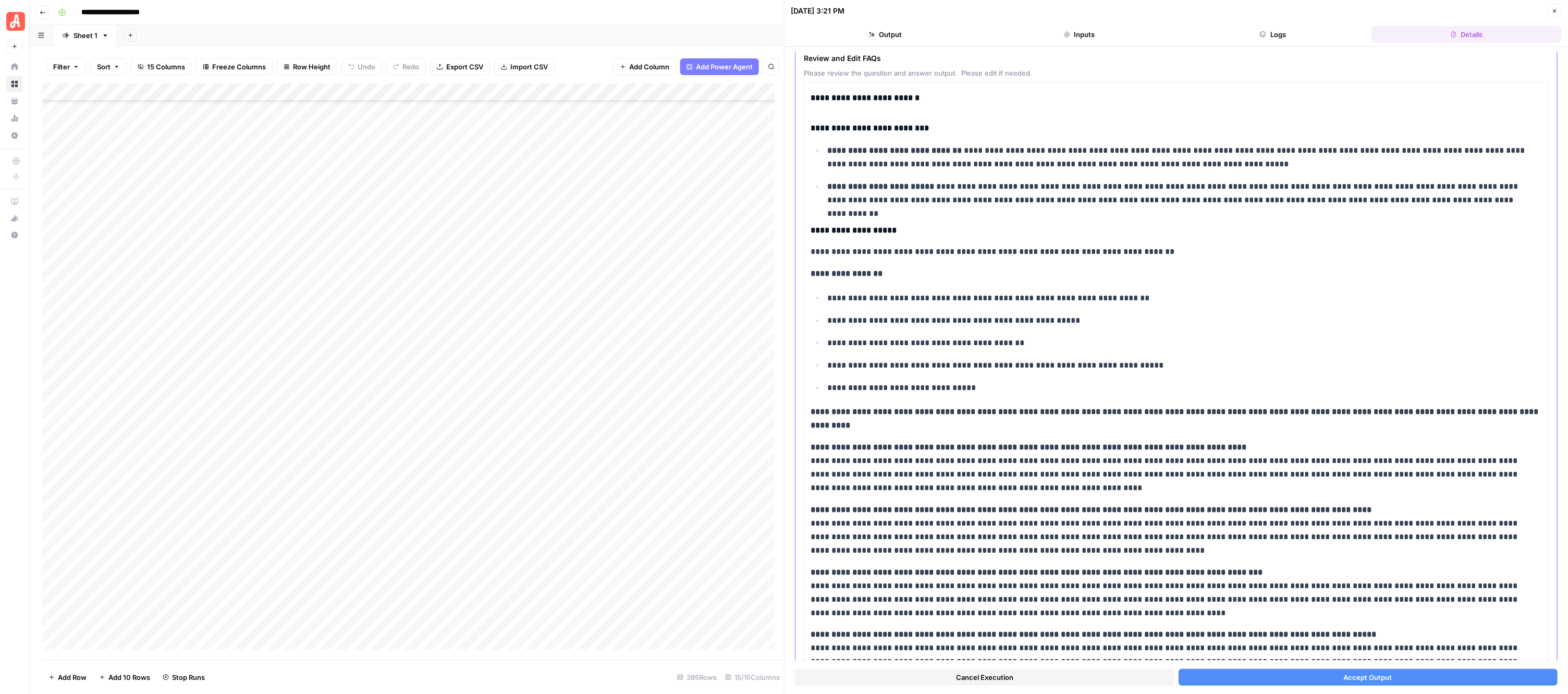
scroll to position [161, 0]
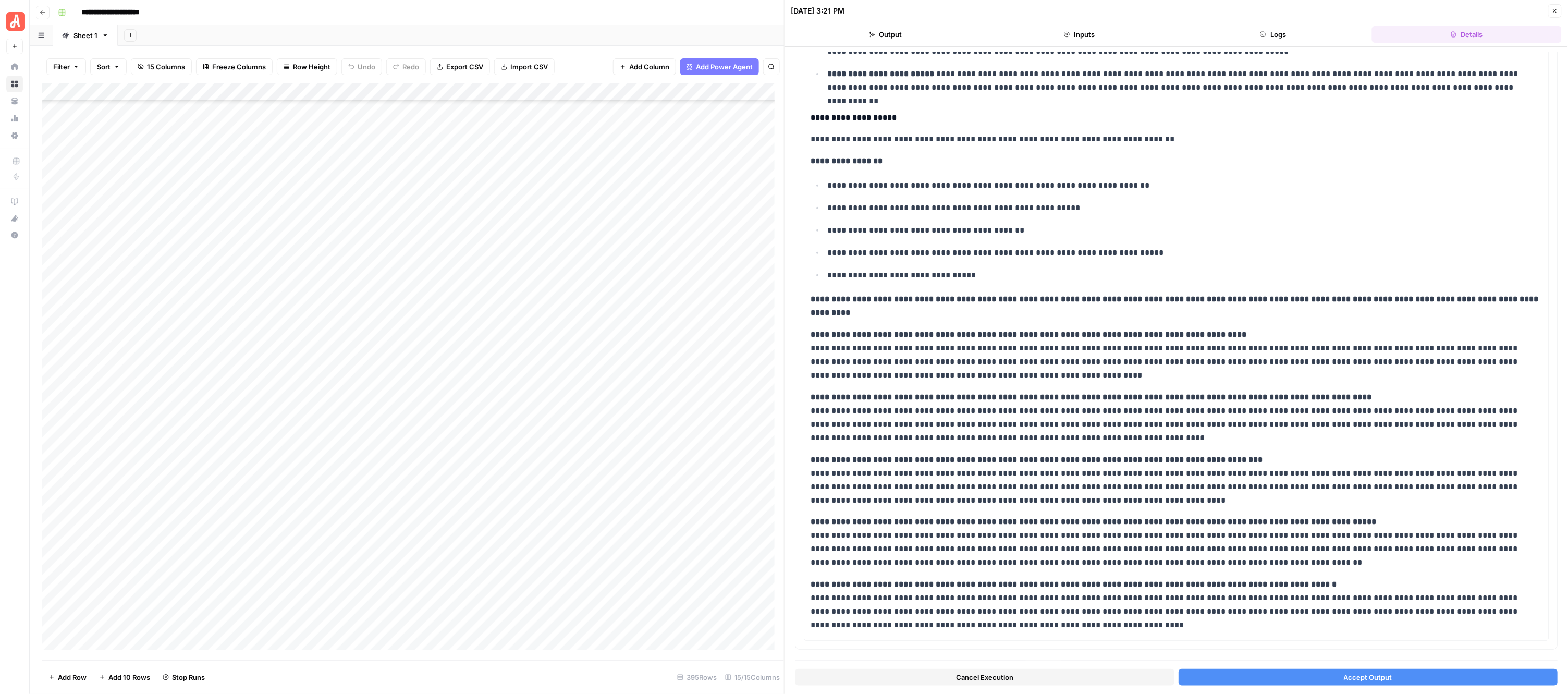
click at [1281, 669] on button "Accept Output" at bounding box center [1368, 677] width 379 height 16
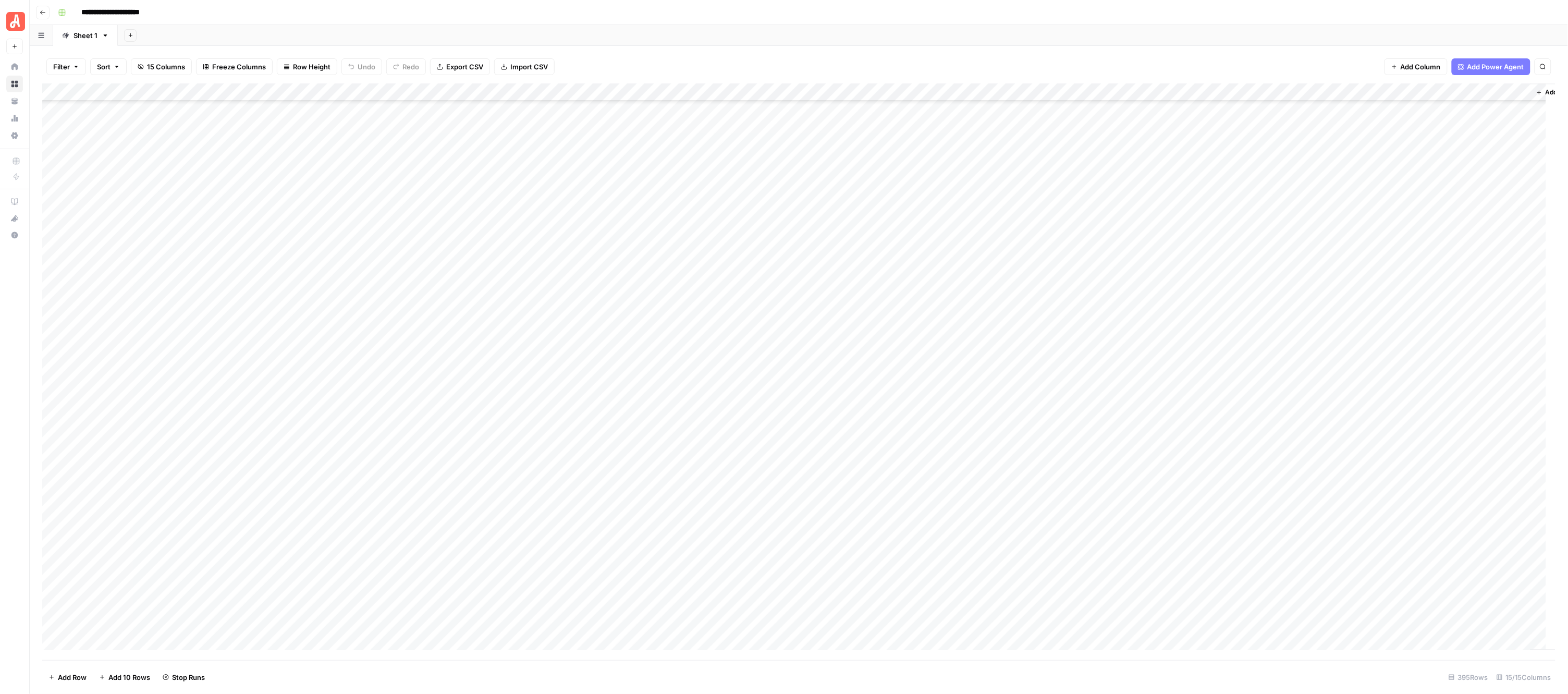
click at [586, 320] on div "Add Column" at bounding box center [799, 371] width 1514 height 577
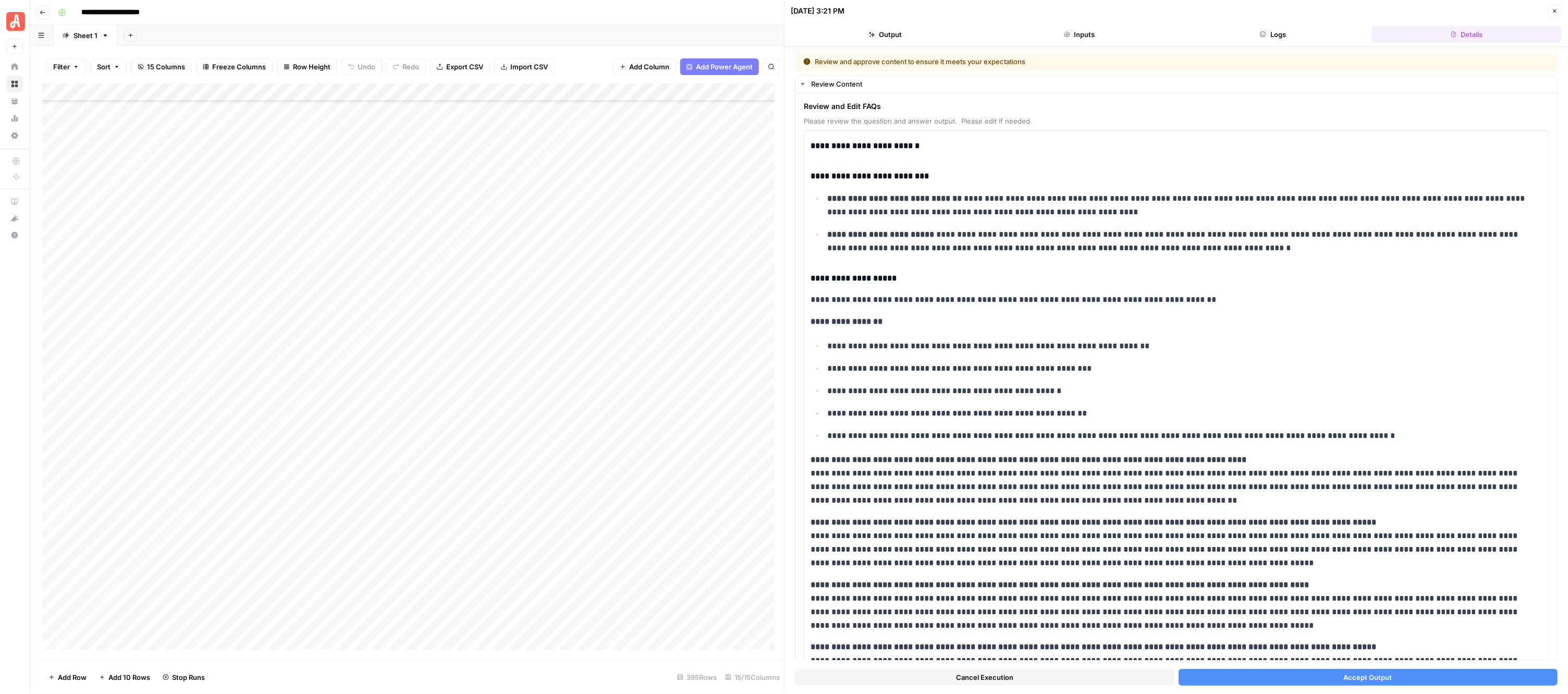
click at [1336, 685] on div "Cancel Execution Accept Output" at bounding box center [1176, 675] width 763 height 28
click at [1344, 677] on span "Accept Output" at bounding box center [1368, 677] width 49 height 10
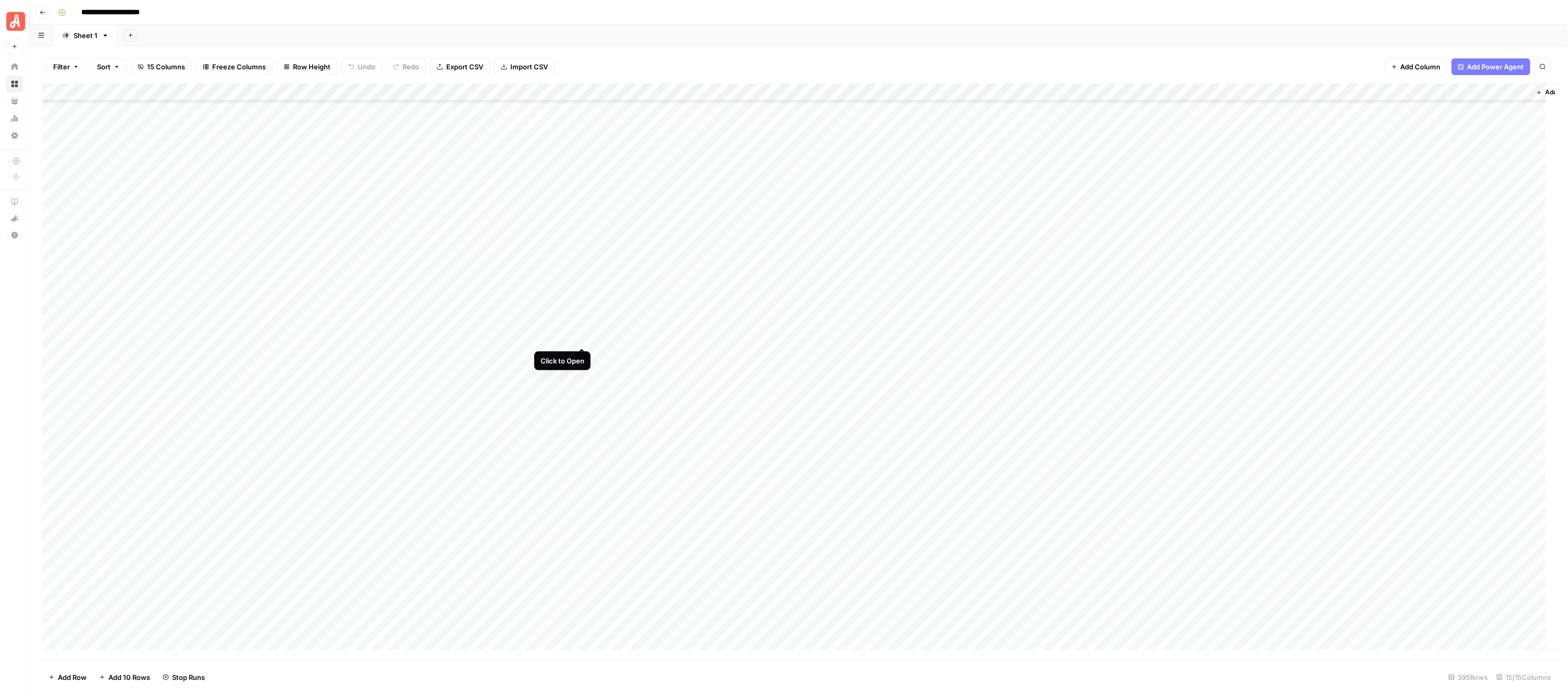
click at [579, 337] on div "Add Column" at bounding box center [799, 371] width 1514 height 577
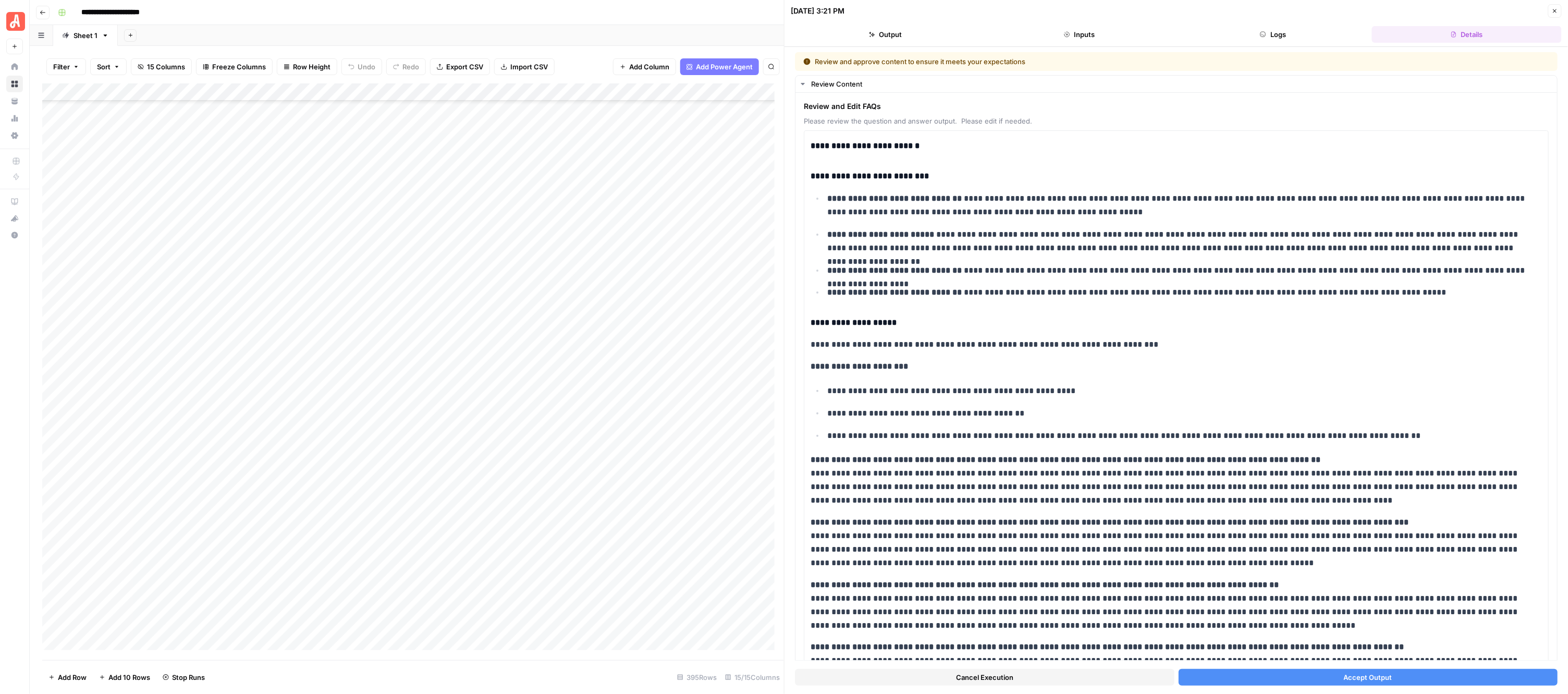
click at [1344, 679] on span "Accept Output" at bounding box center [1368, 677] width 49 height 10
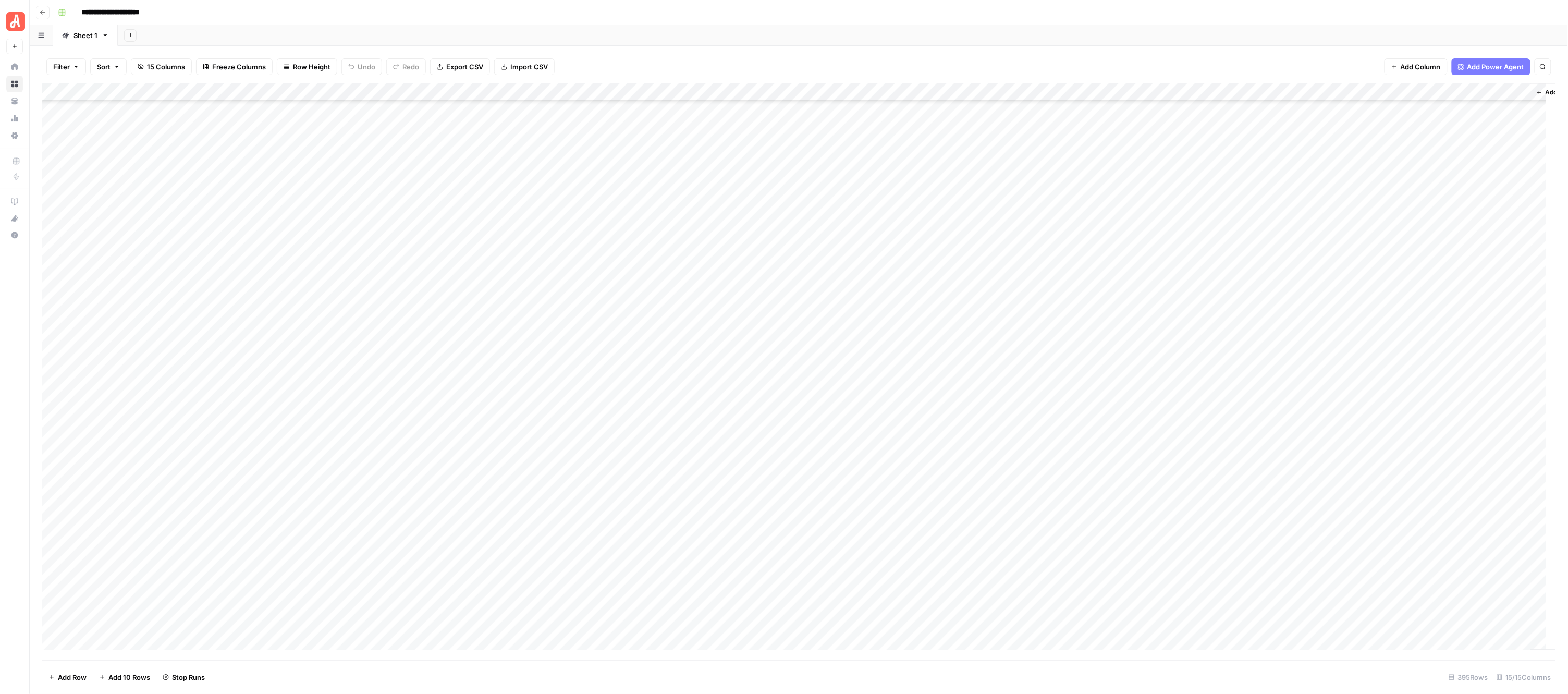
click at [586, 354] on div "Add Column" at bounding box center [799, 371] width 1514 height 577
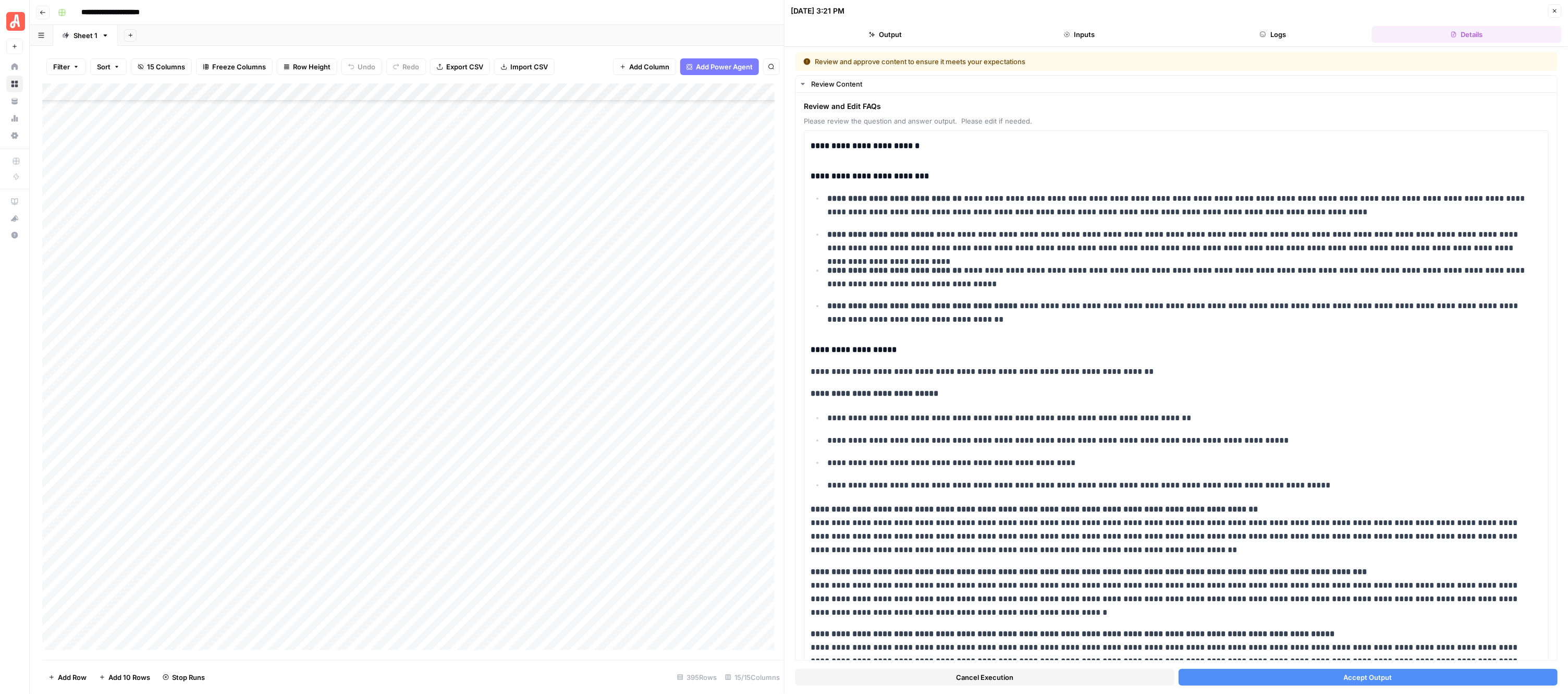
click at [1281, 673] on button "Accept Output" at bounding box center [1368, 677] width 379 height 16
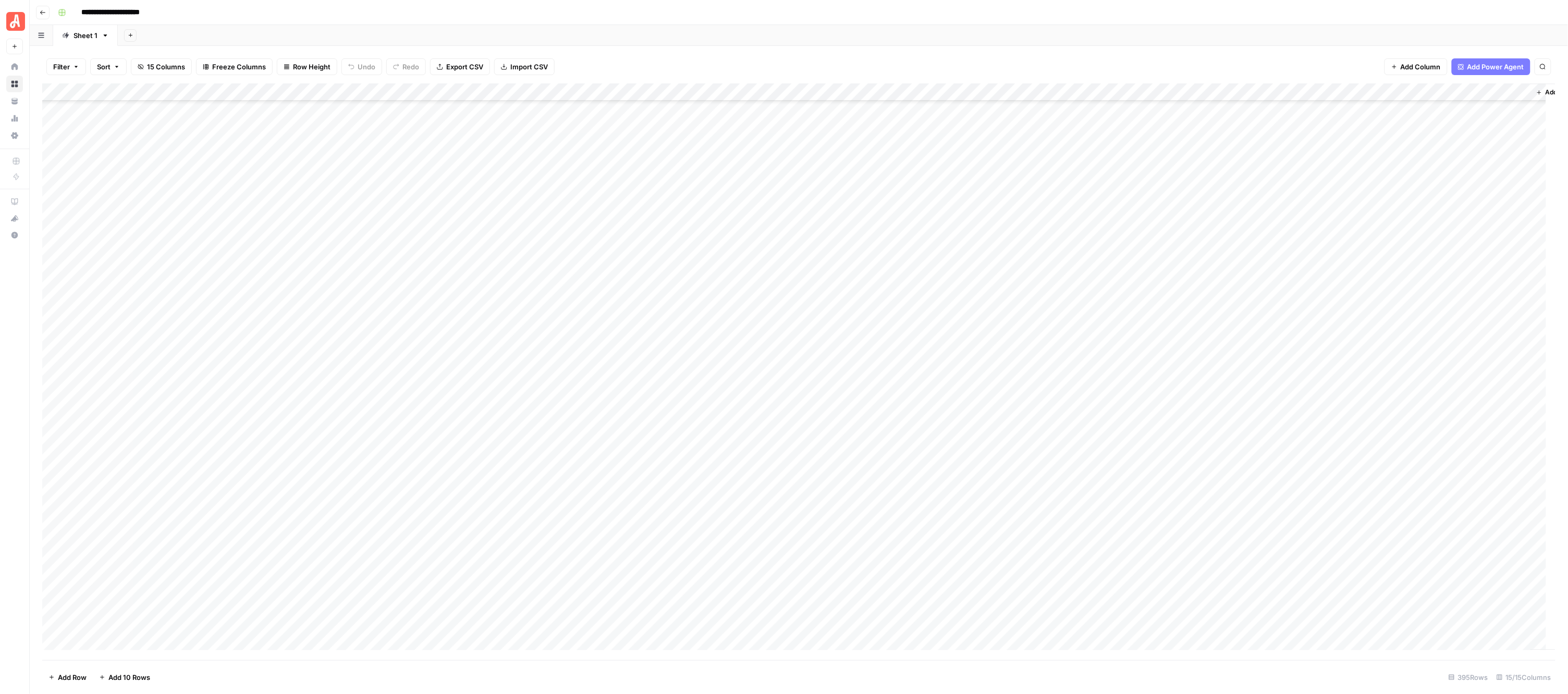
scroll to position [5621, 0]
click at [581, 180] on div "Add Column" at bounding box center [799, 371] width 1514 height 577
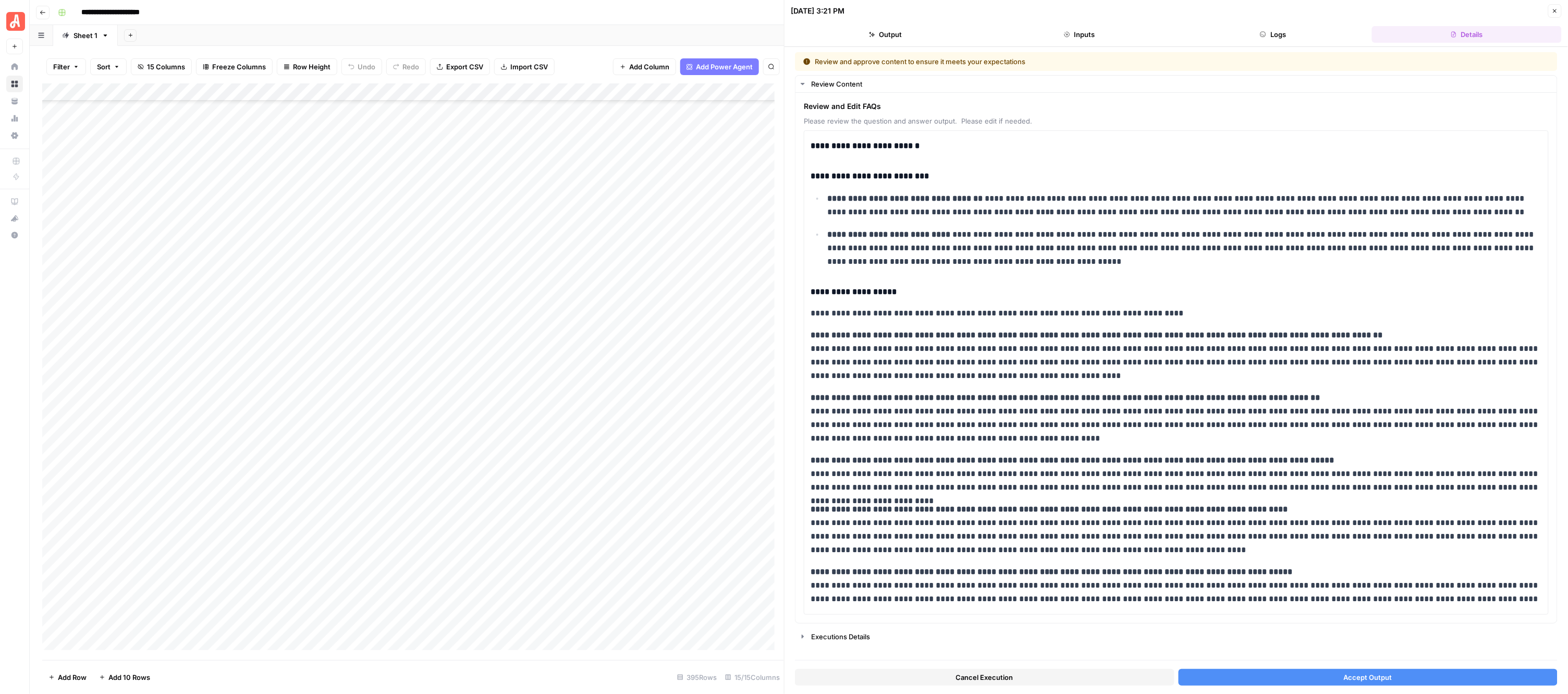
click at [1320, 679] on button "Accept Output" at bounding box center [1368, 677] width 379 height 16
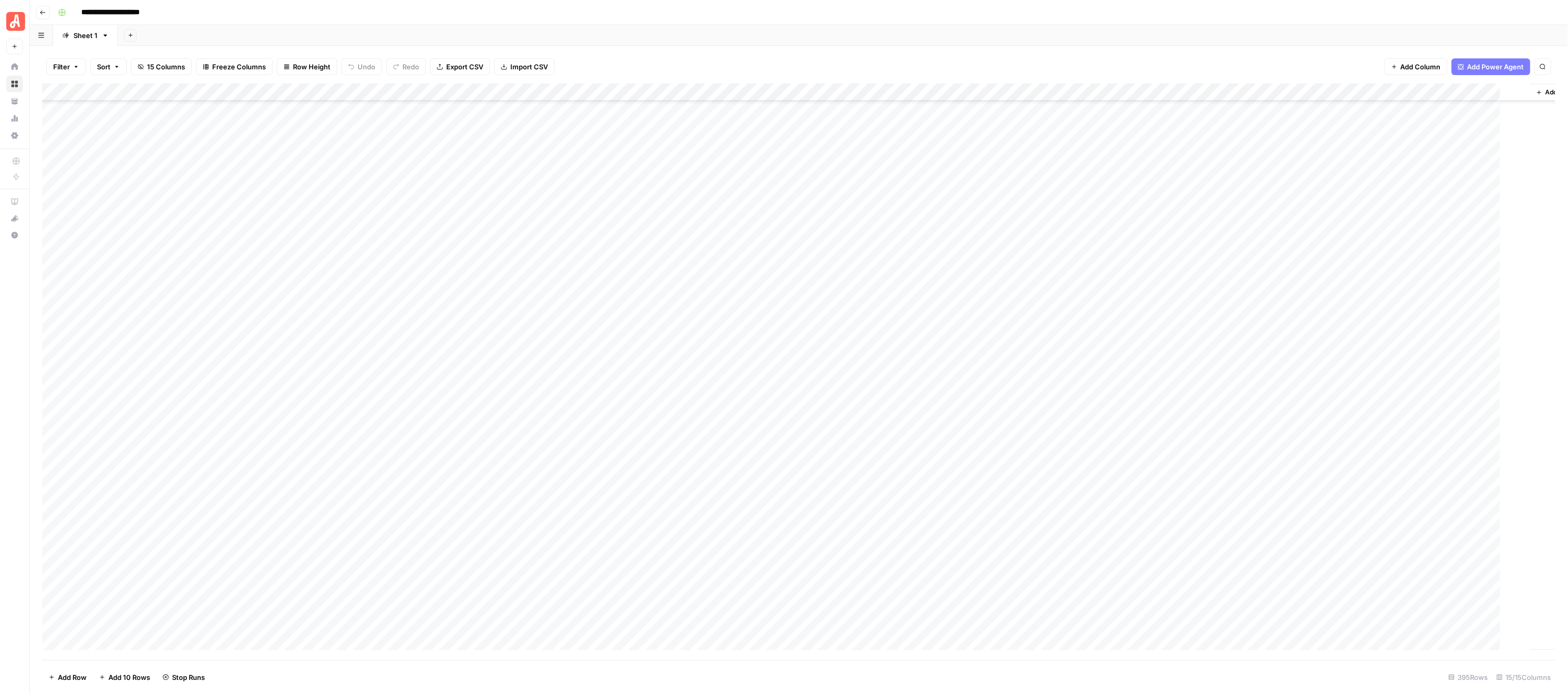
click at [579, 193] on div "Add Column" at bounding box center [799, 371] width 1514 height 577
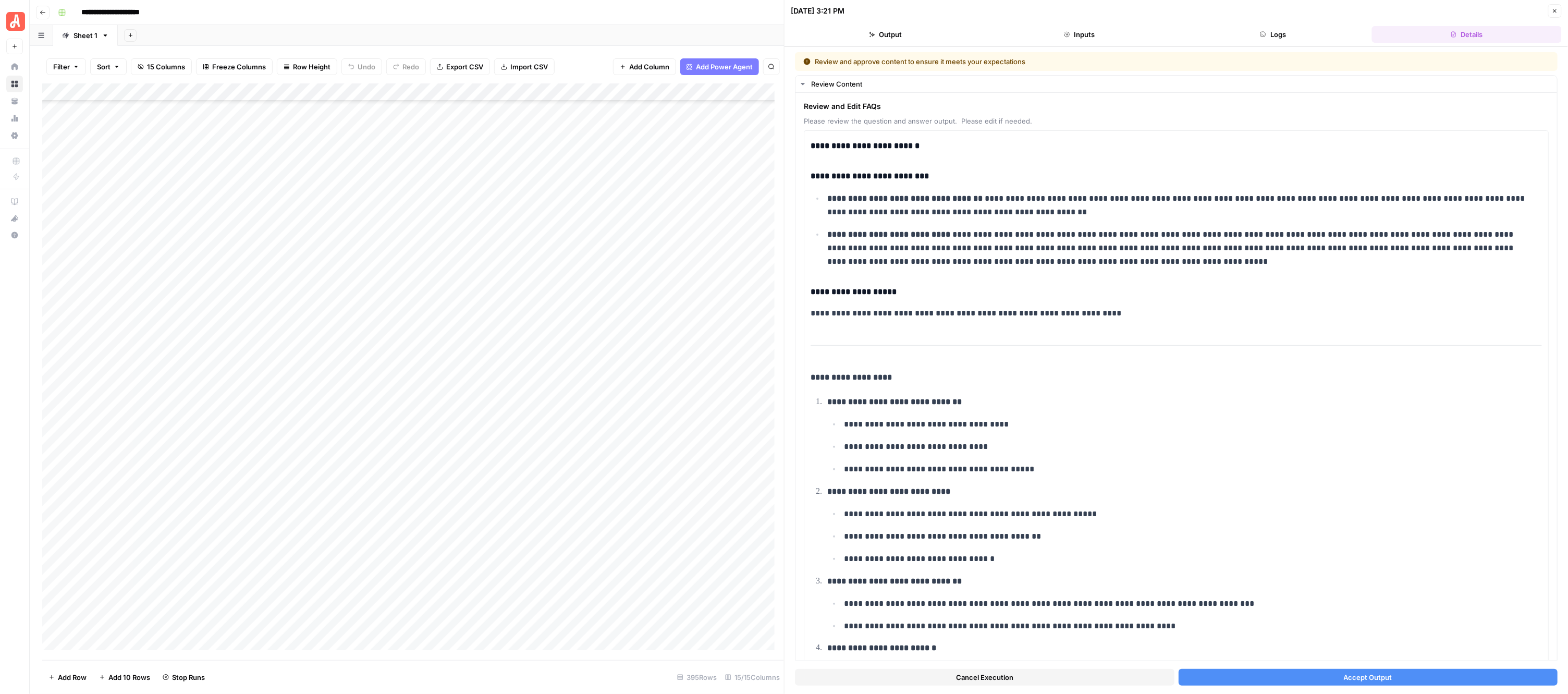
click at [1264, 677] on button "Accept Output" at bounding box center [1368, 677] width 379 height 16
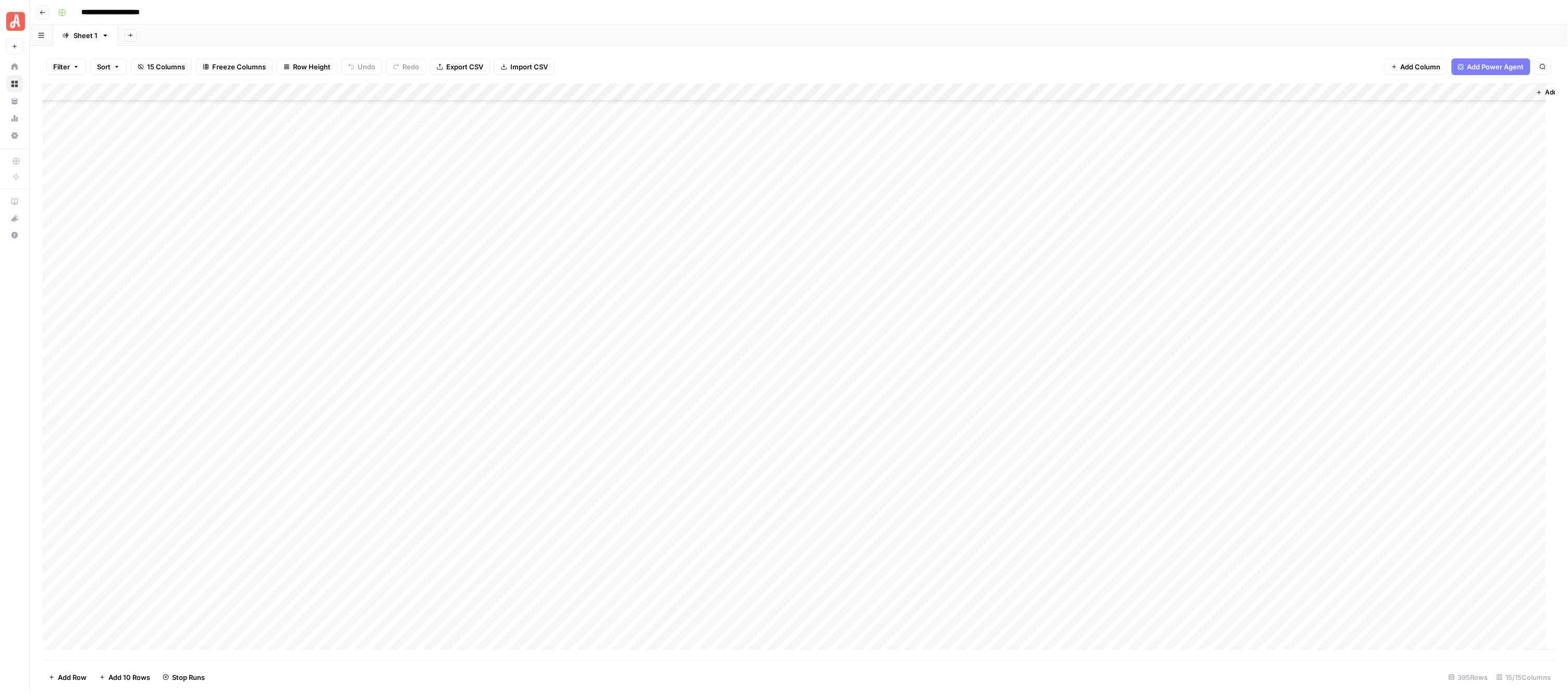
click at [584, 214] on div "Add Column" at bounding box center [799, 371] width 1514 height 577
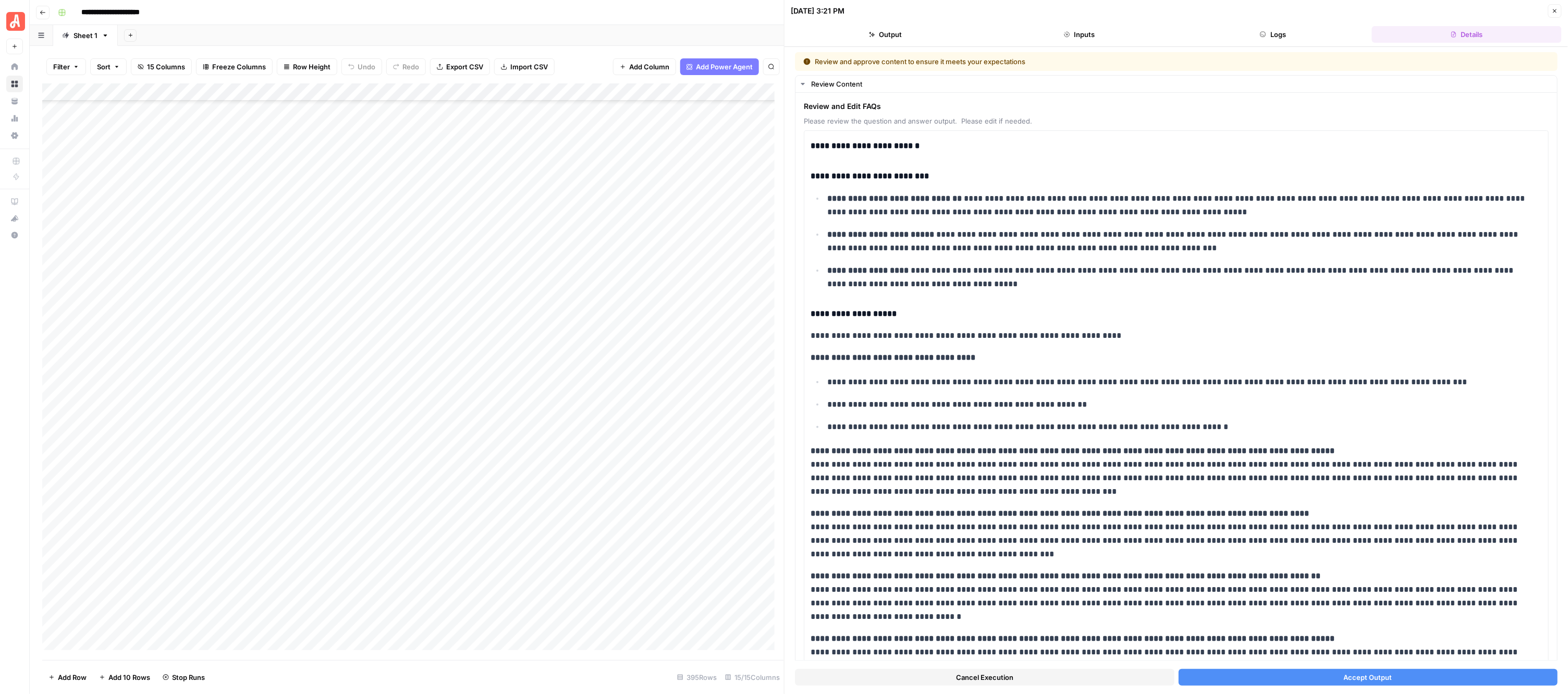
click at [1250, 673] on button "Accept Output" at bounding box center [1368, 677] width 379 height 16
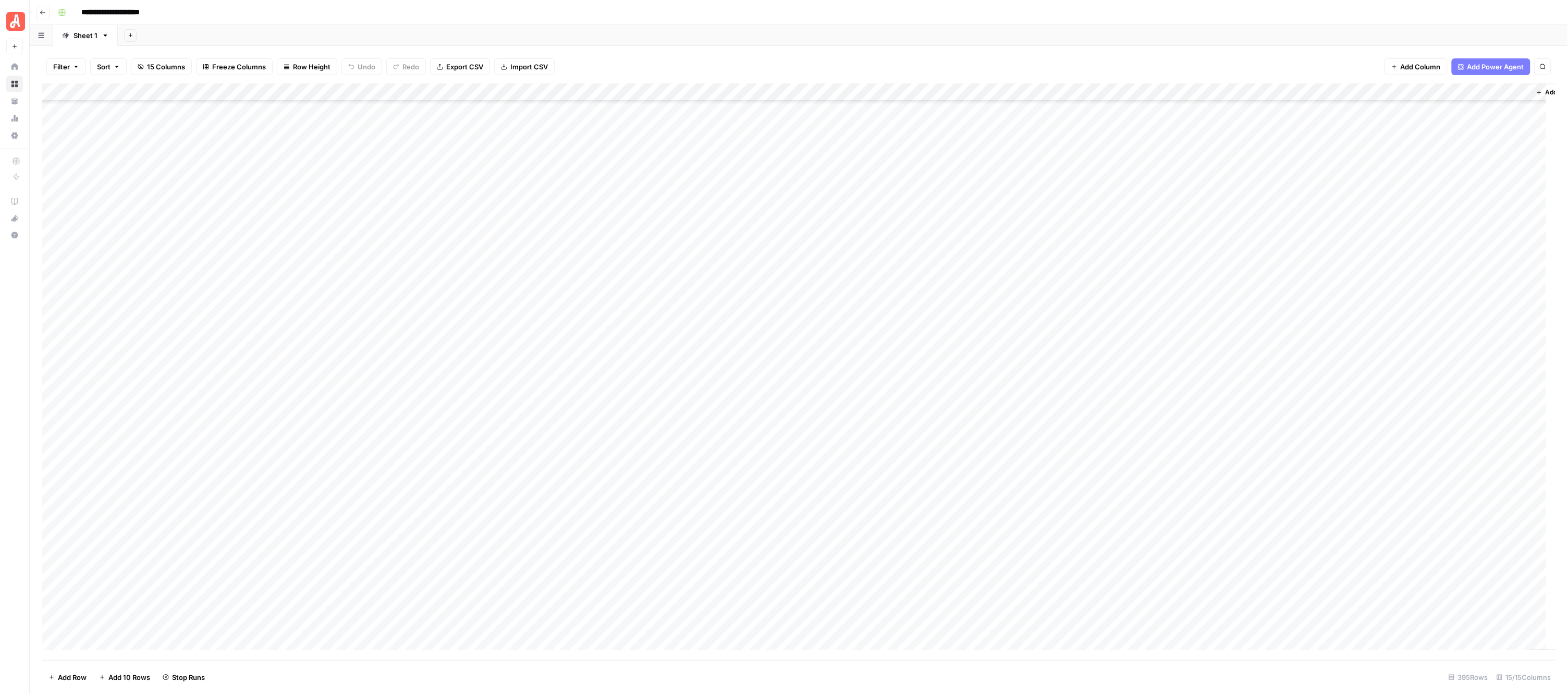
click at [581, 233] on div "Add Column" at bounding box center [799, 371] width 1514 height 577
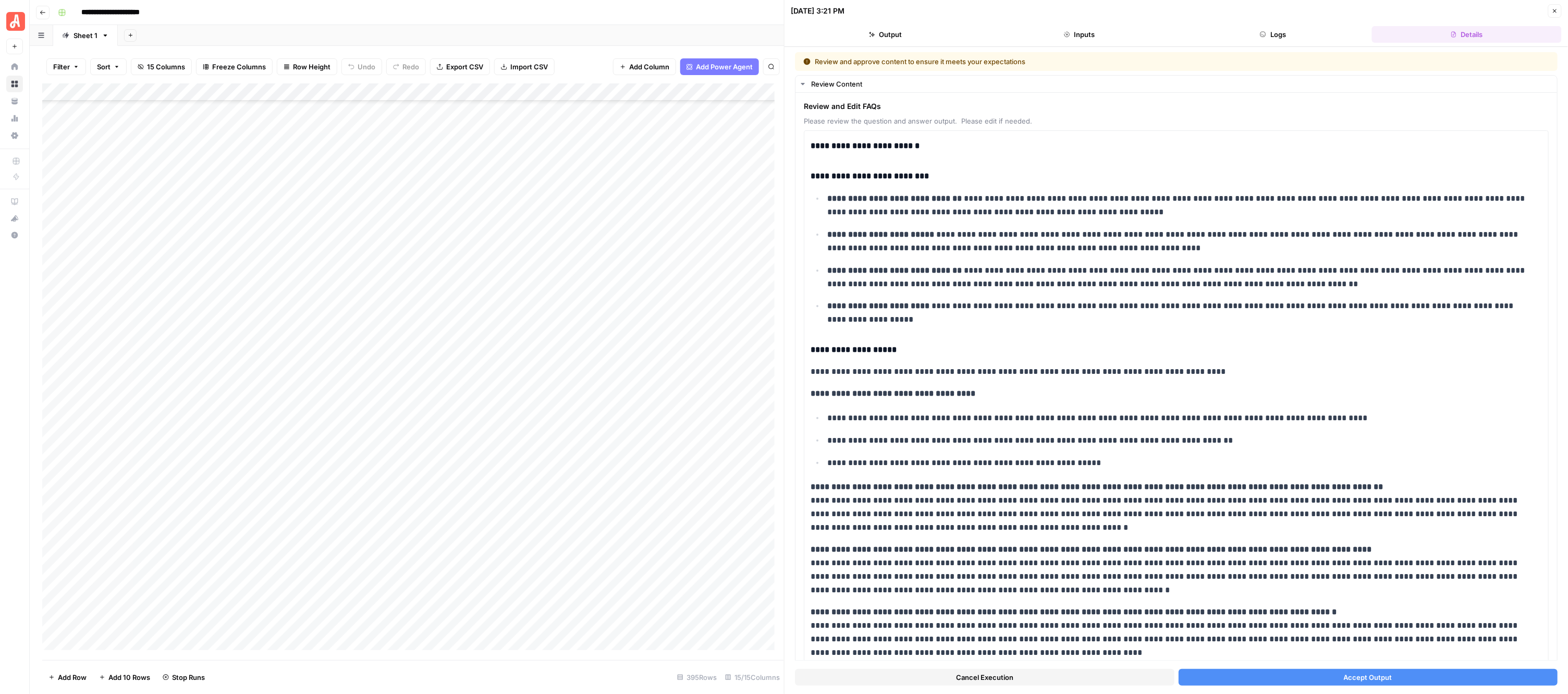
click at [1254, 678] on button "Accept Output" at bounding box center [1368, 677] width 379 height 16
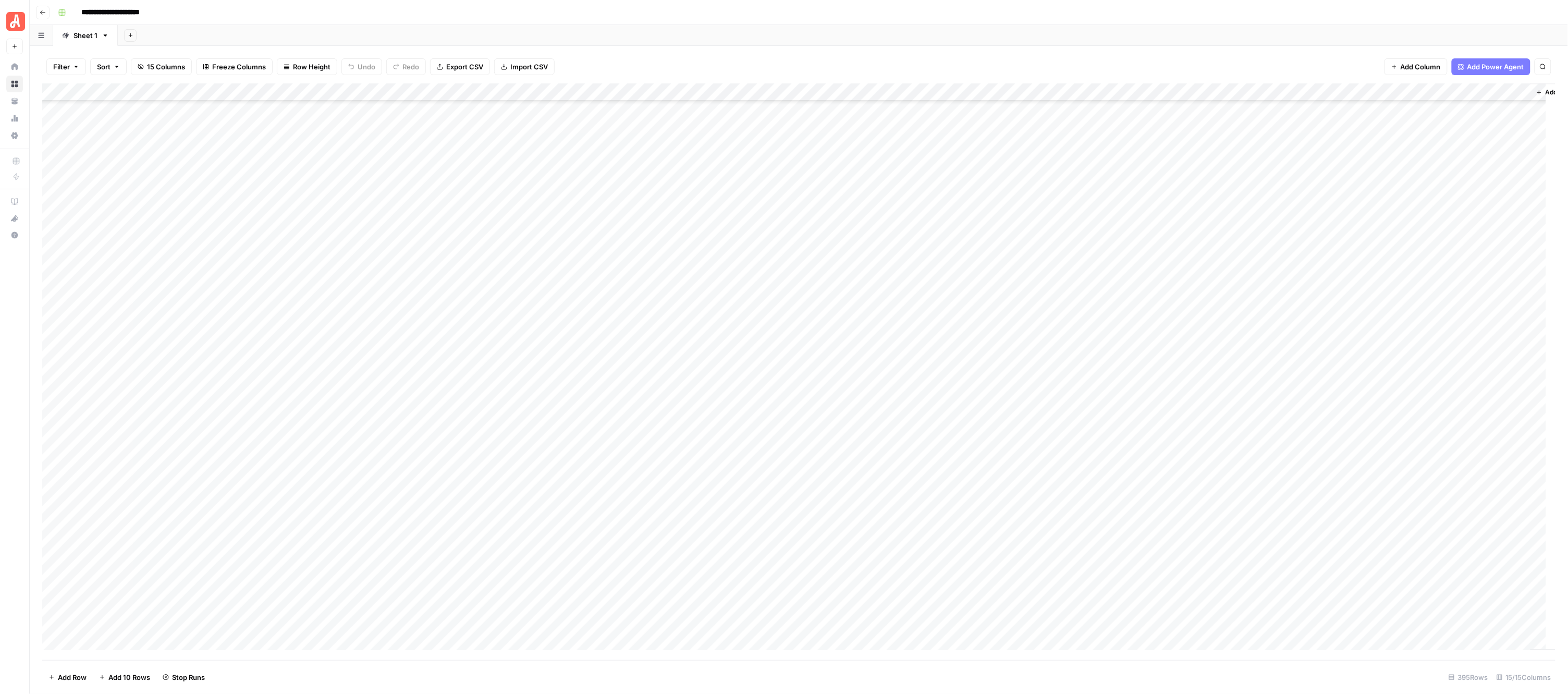
click at [583, 246] on div "Add Column" at bounding box center [799, 371] width 1514 height 577
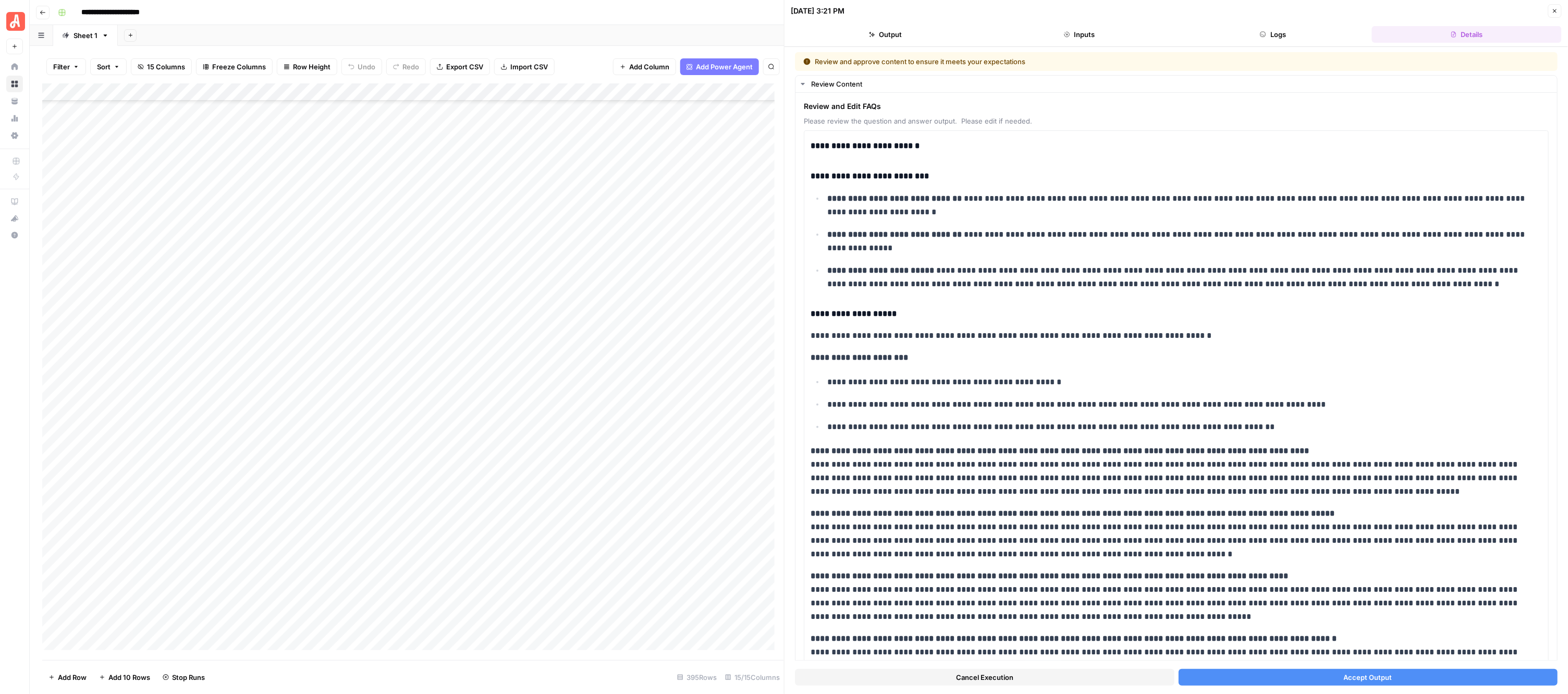
click at [1299, 676] on button "Accept Output" at bounding box center [1368, 677] width 379 height 16
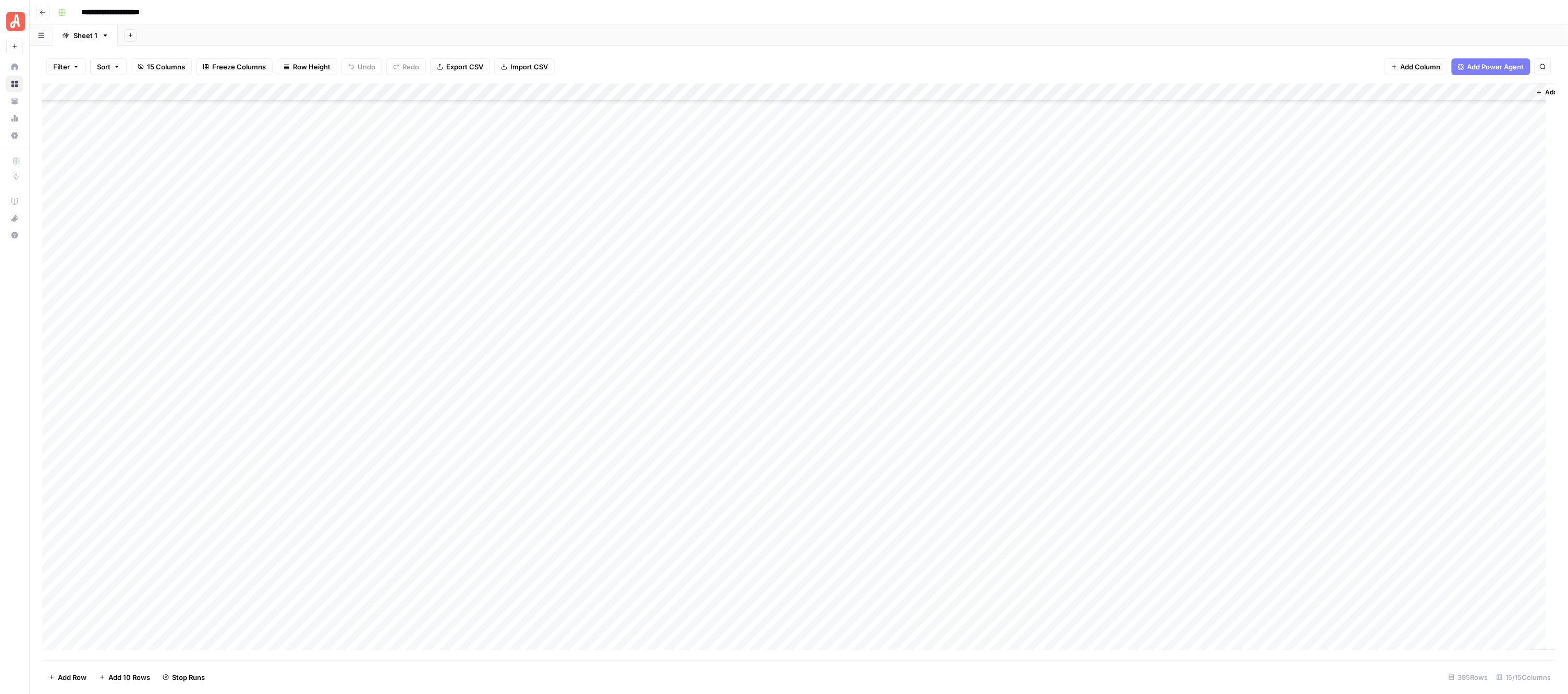
click at [582, 264] on div "Add Column" at bounding box center [799, 371] width 1514 height 577
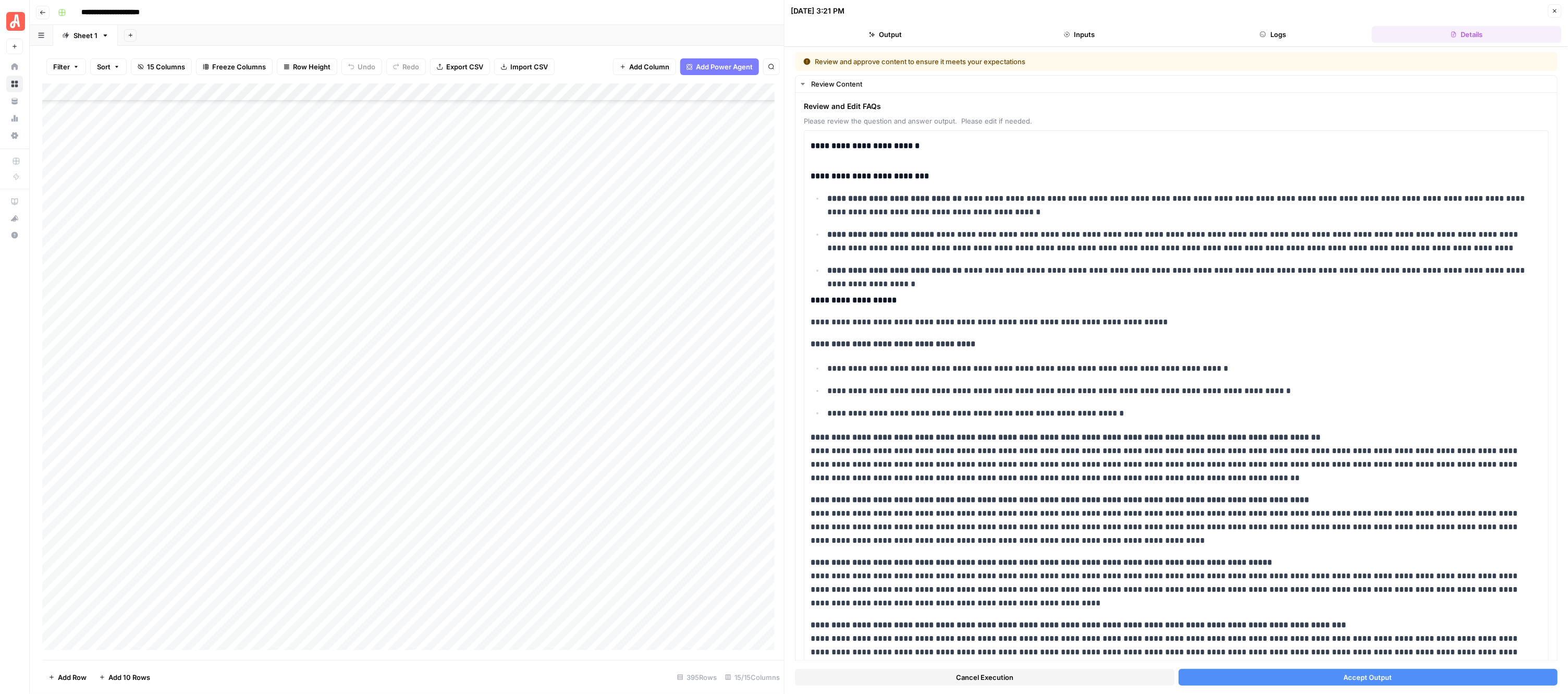
click at [1278, 678] on button "Accept Output" at bounding box center [1368, 677] width 379 height 16
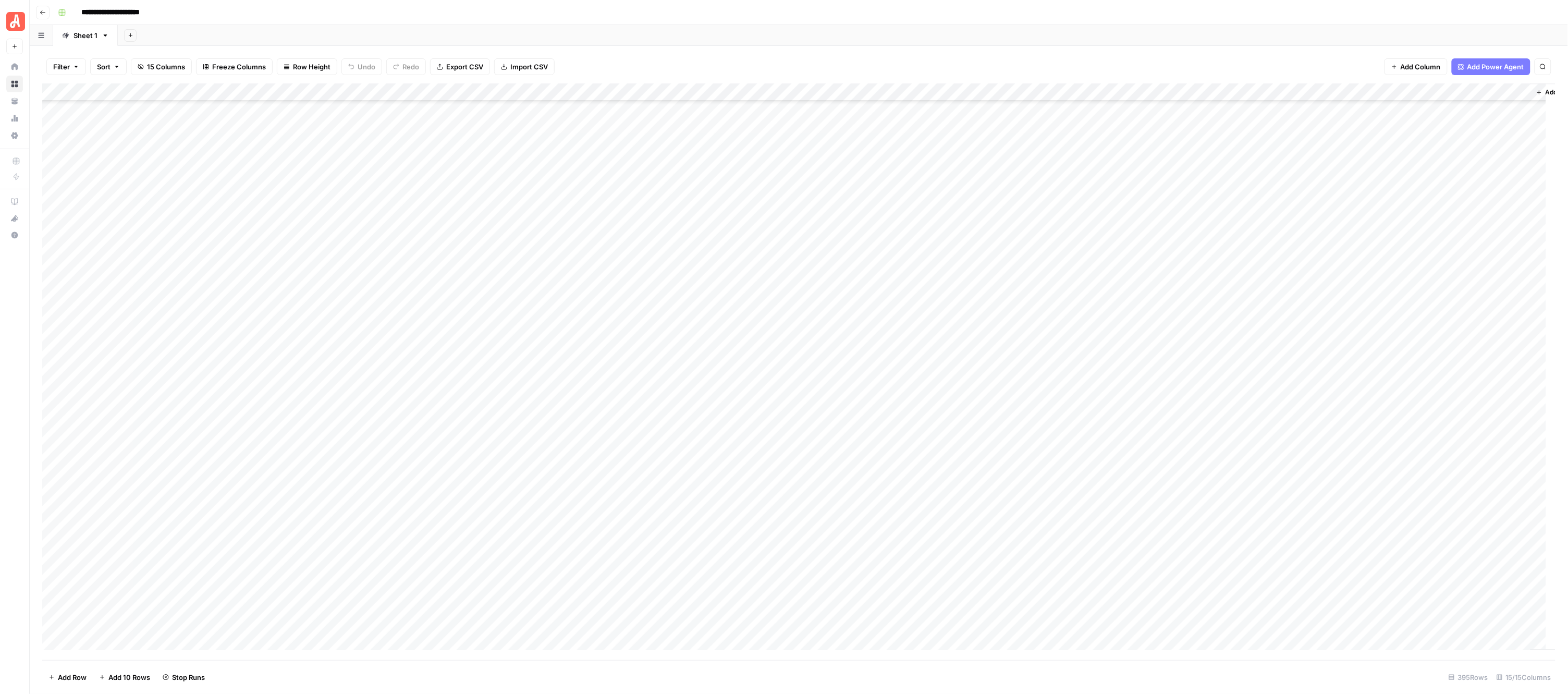
click at [588, 282] on div "Add Column" at bounding box center [799, 371] width 1514 height 577
click at [583, 282] on div "Add Column" at bounding box center [799, 371] width 1514 height 577
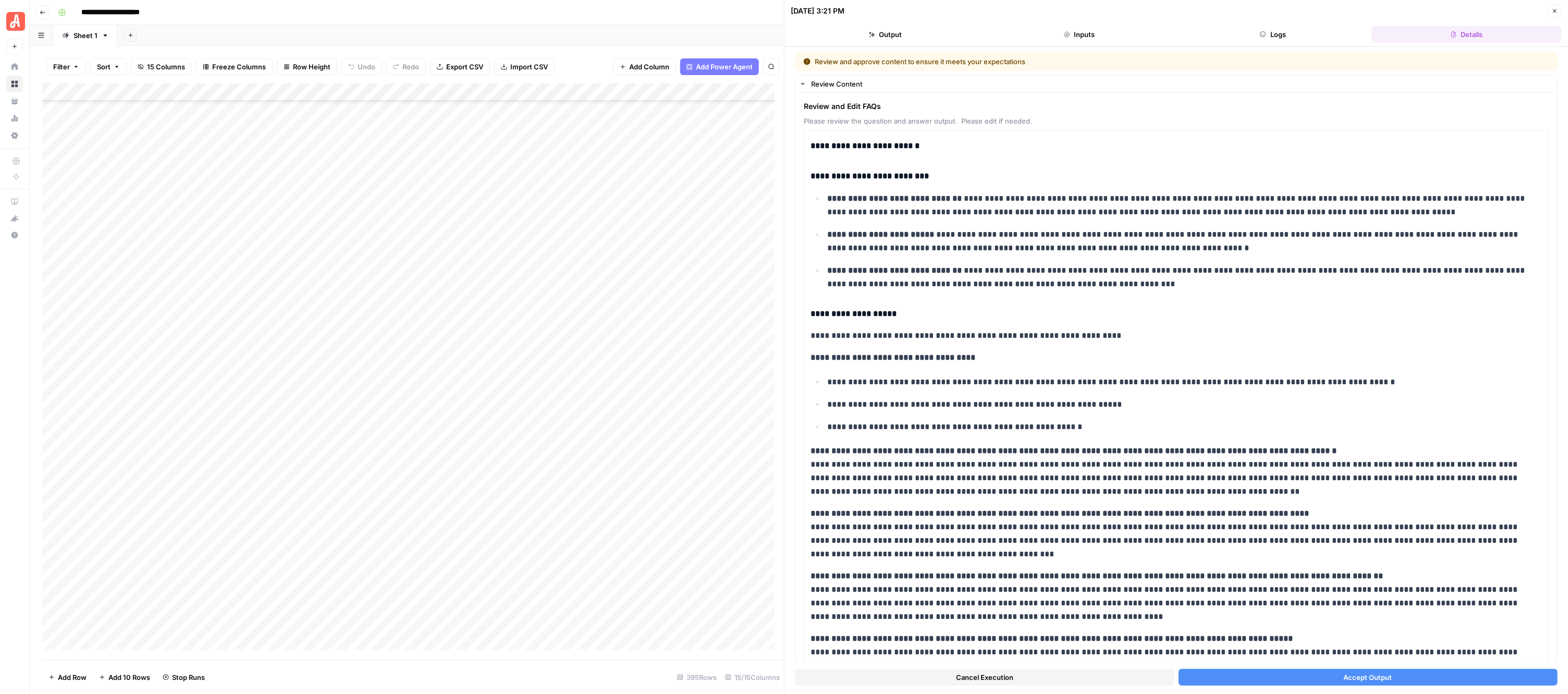
click at [1251, 678] on button "Accept Output" at bounding box center [1368, 677] width 379 height 16
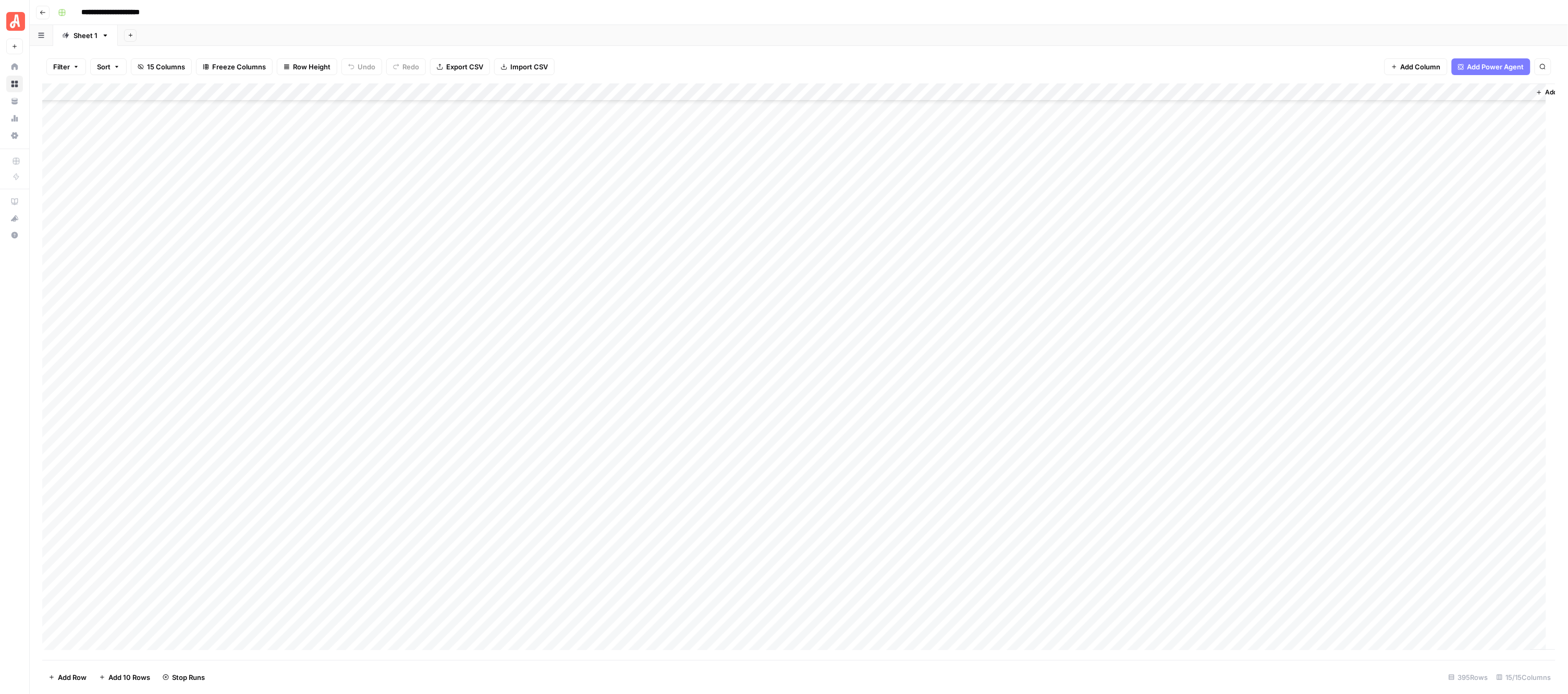
scroll to position [5687, 0]
click at [579, 234] on div "Add Column" at bounding box center [799, 371] width 1514 height 577
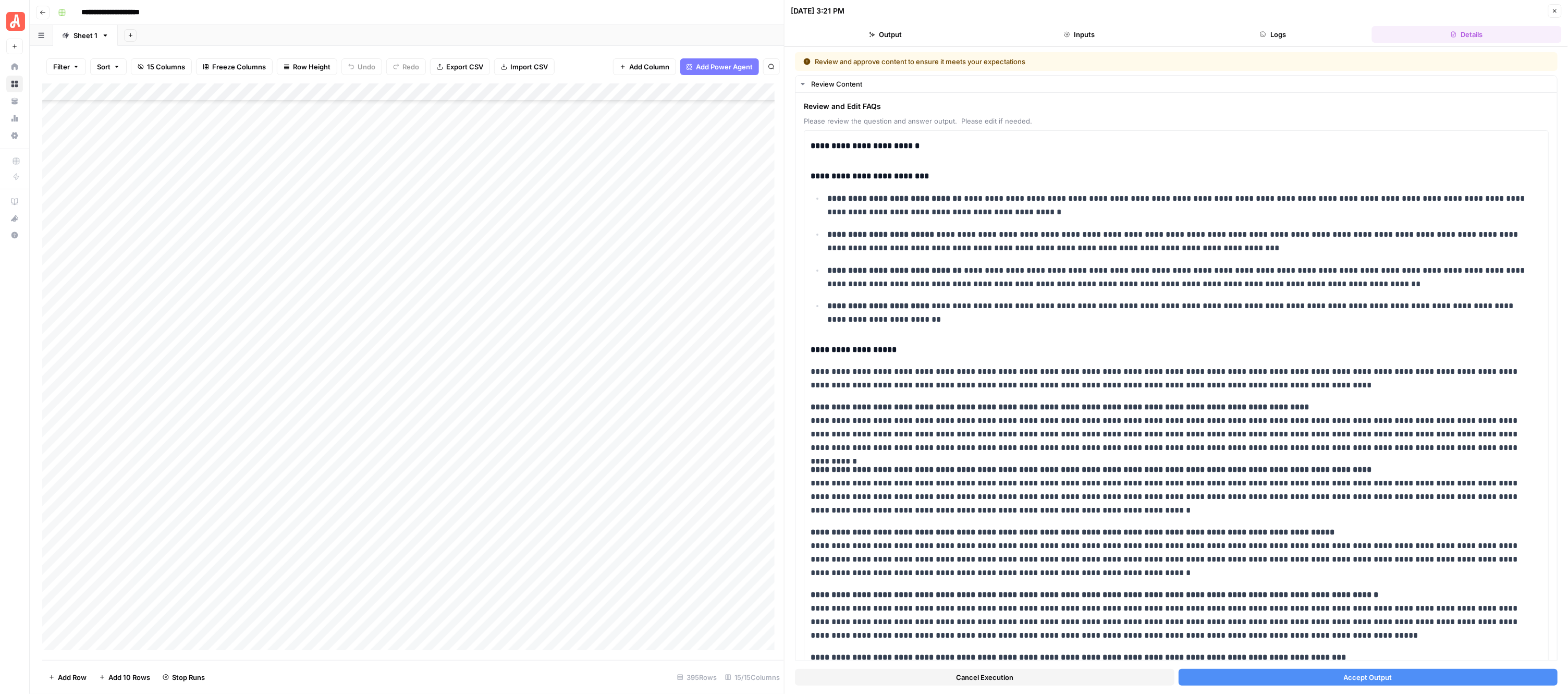
click at [1224, 671] on button "Accept Output" at bounding box center [1368, 677] width 379 height 16
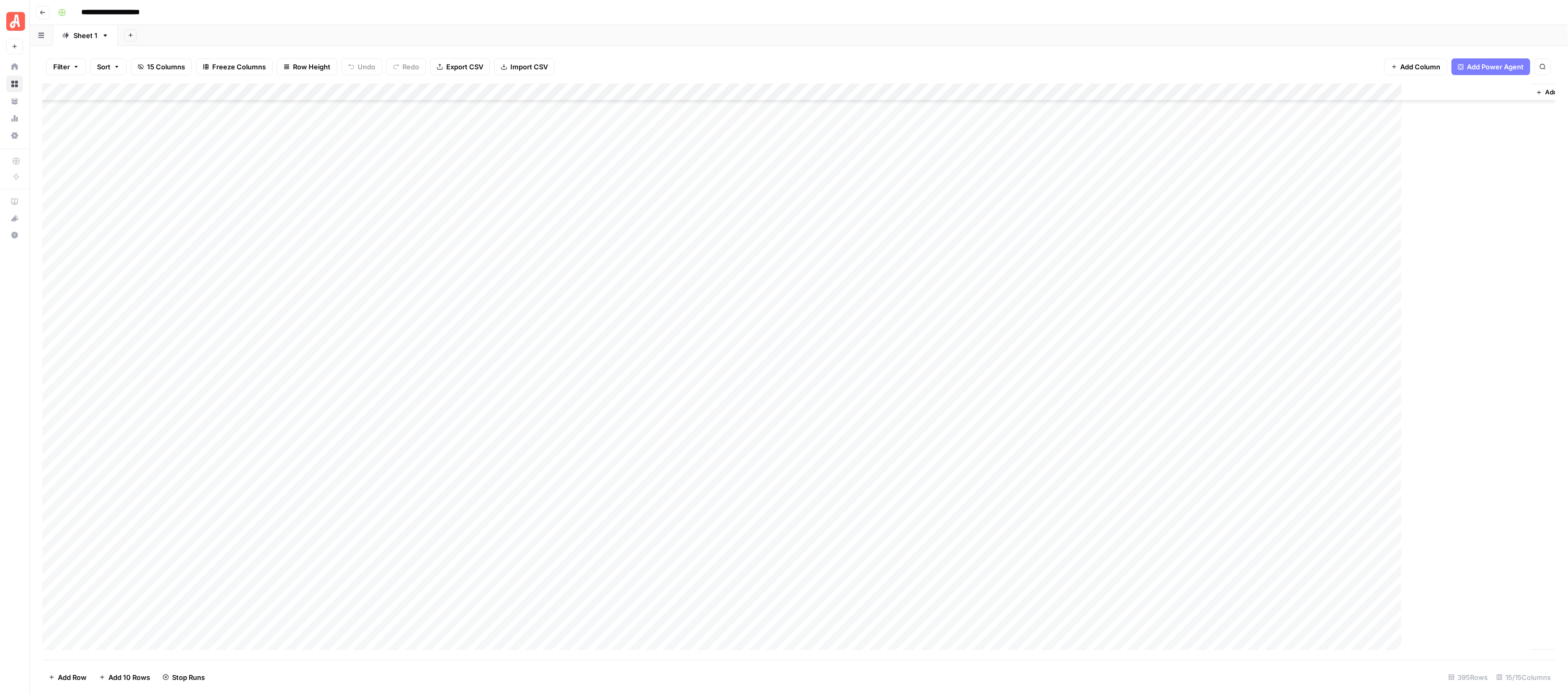
click at [579, 253] on div "Add Column" at bounding box center [805, 371] width 1526 height 577
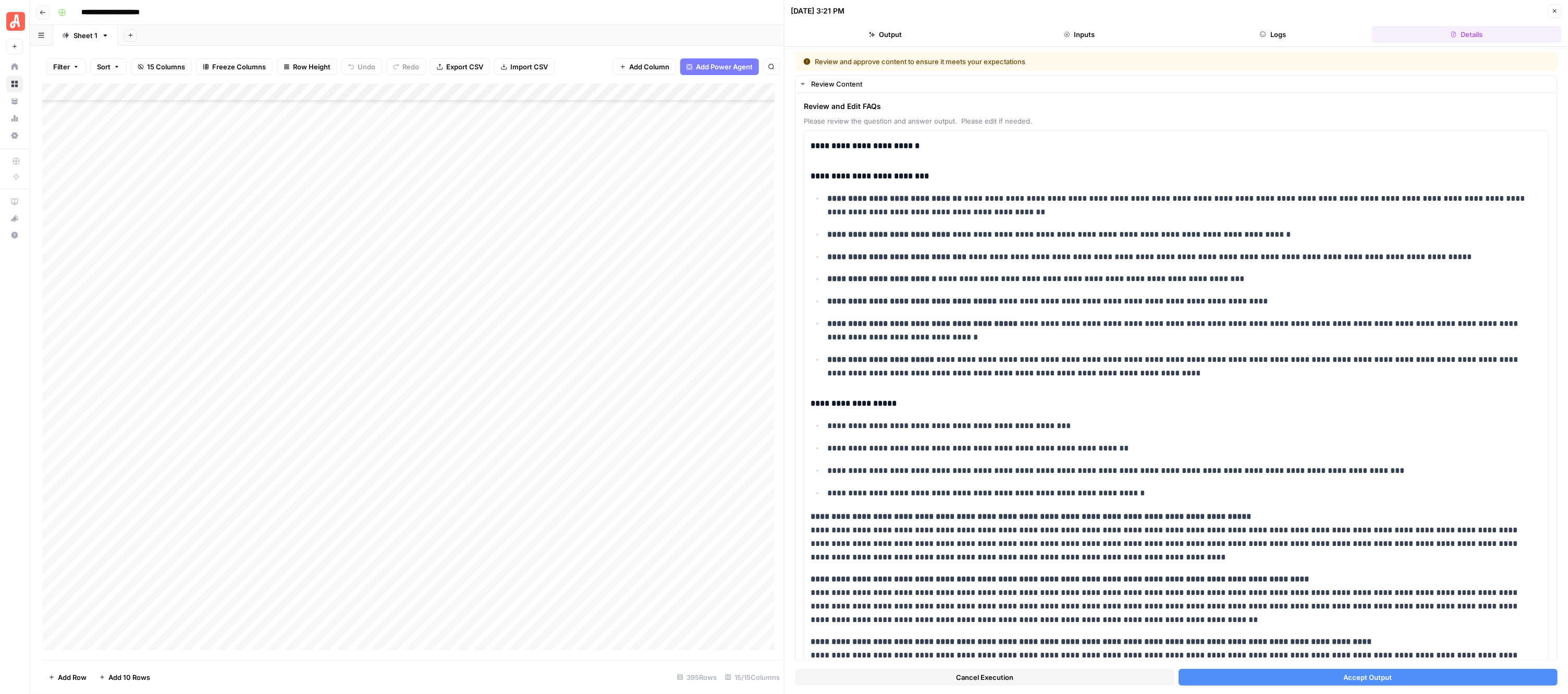
click at [1209, 678] on button "Accept Output" at bounding box center [1368, 677] width 379 height 16
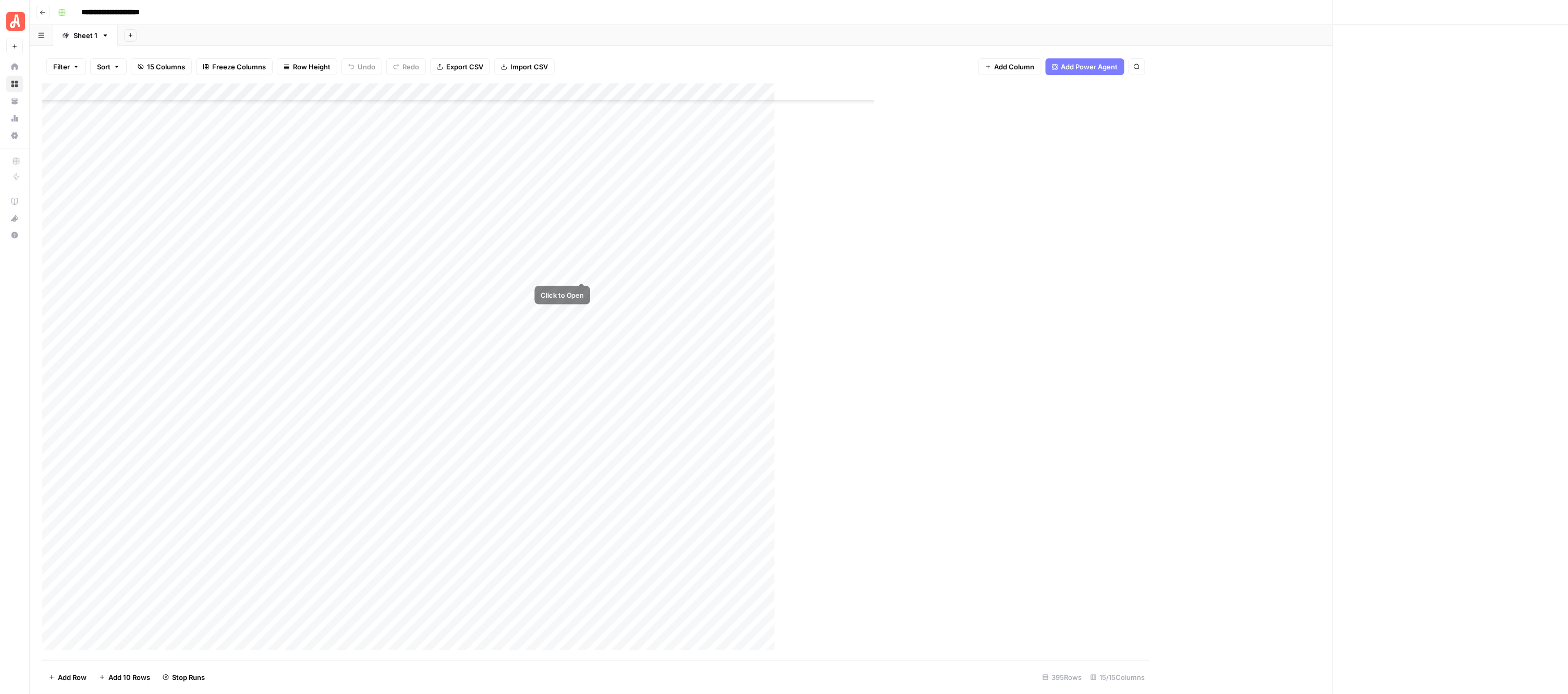
click at [579, 267] on div "Add Column" at bounding box center [586, 371] width 1088 height 577
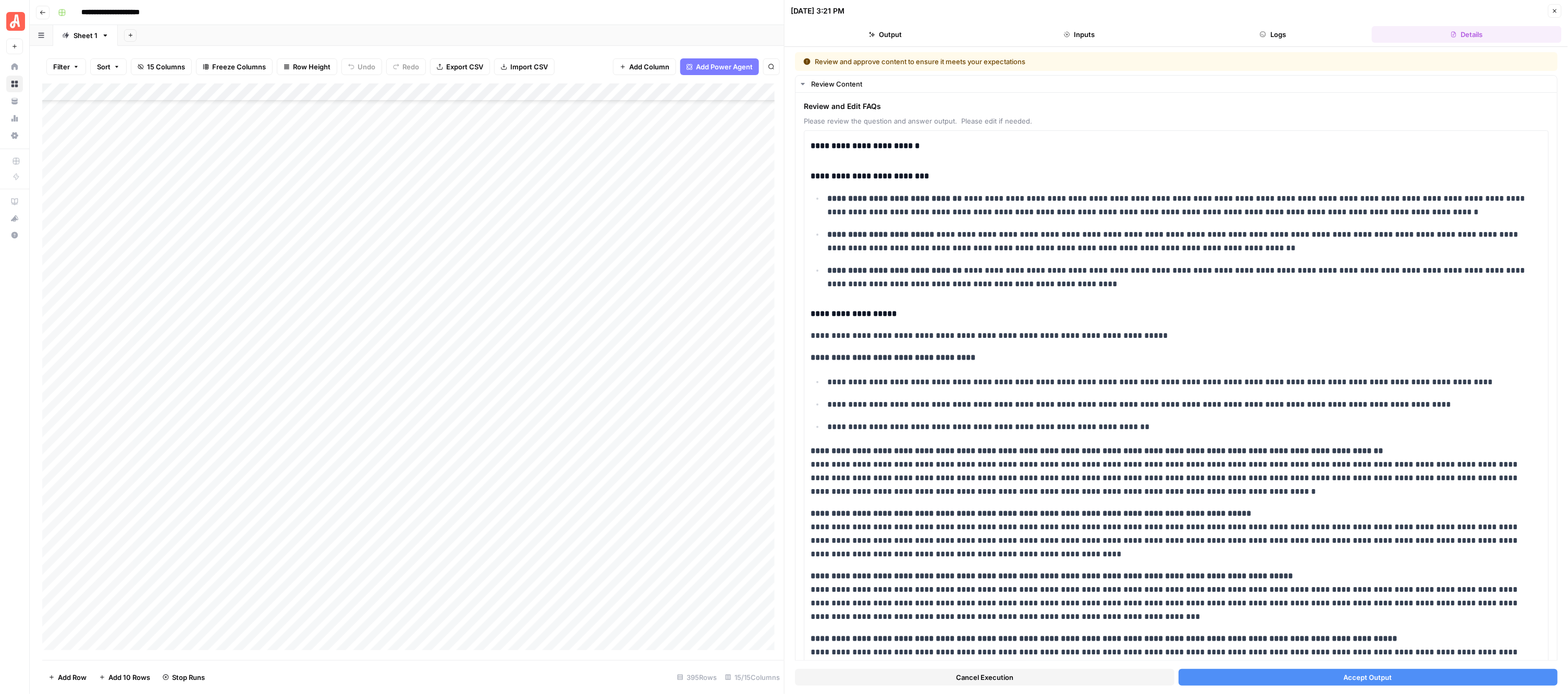
click at [1236, 675] on button "Accept Output" at bounding box center [1368, 677] width 379 height 16
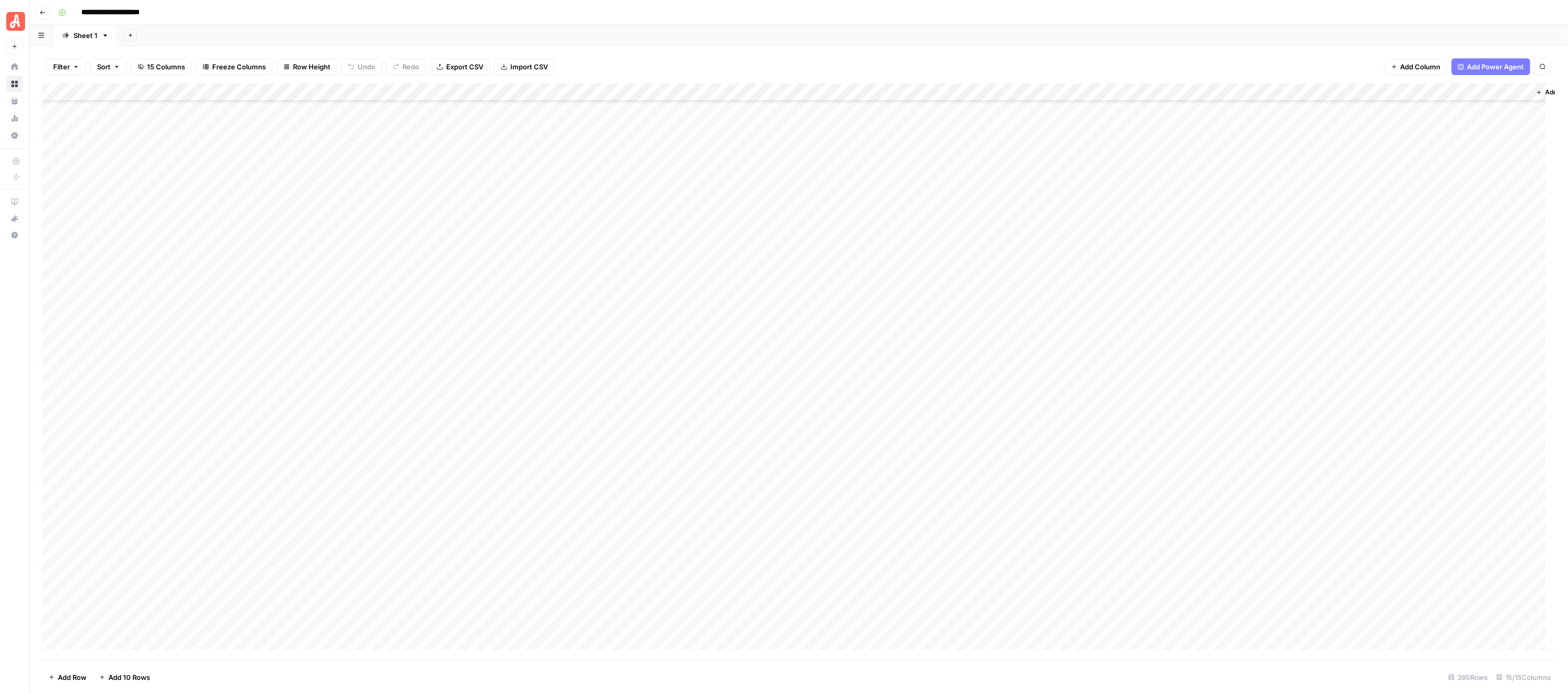
scroll to position [5817, 0]
click at [584, 161] on div "Add Column" at bounding box center [799, 371] width 1514 height 577
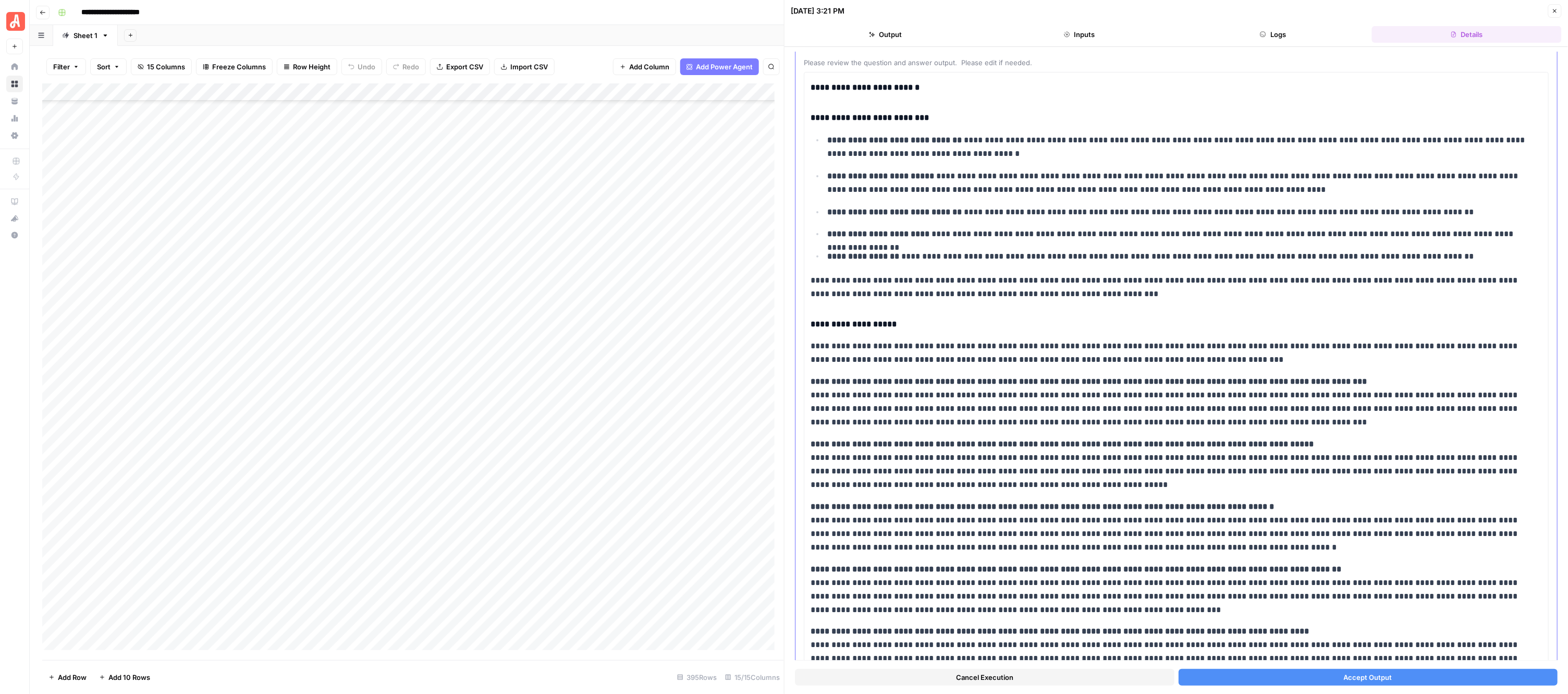
scroll to position [119, 0]
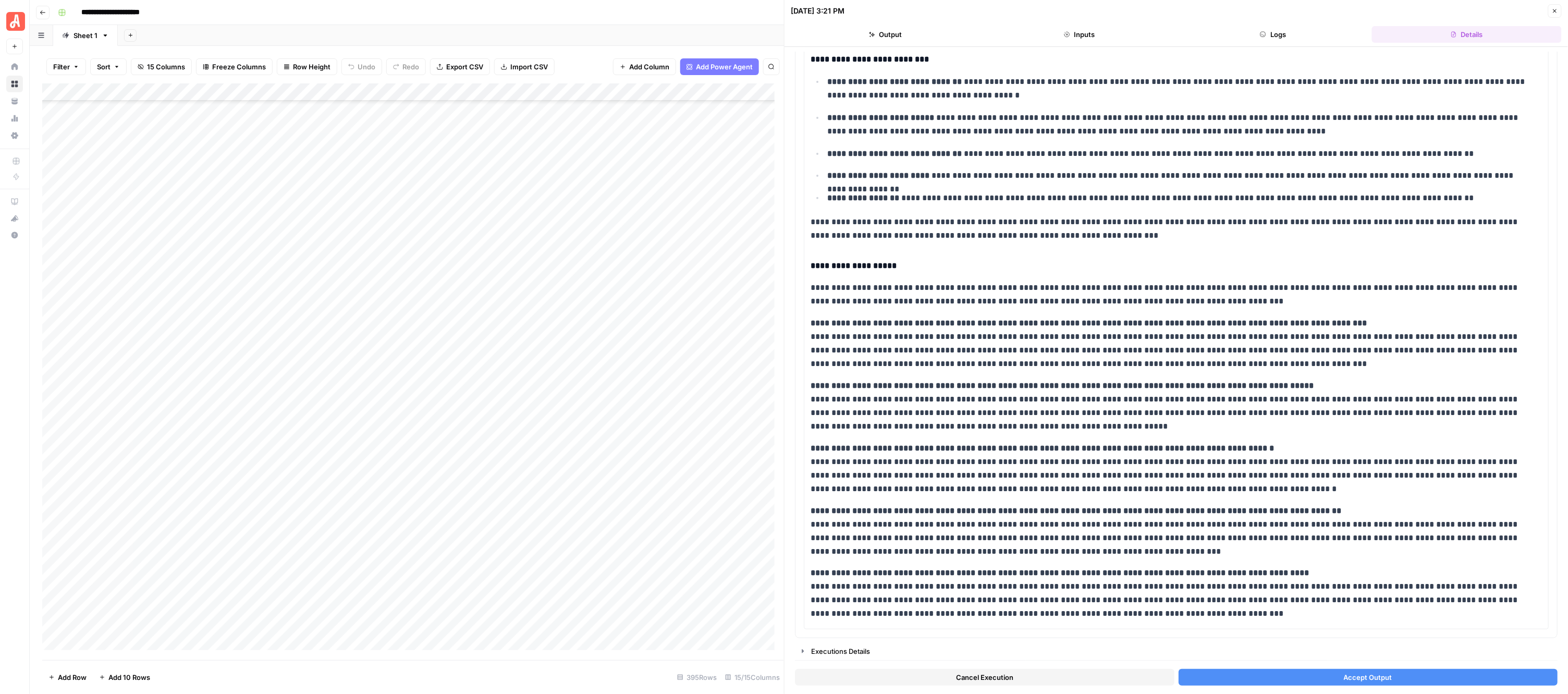
click at [1238, 671] on button "Accept Output" at bounding box center [1368, 677] width 379 height 16
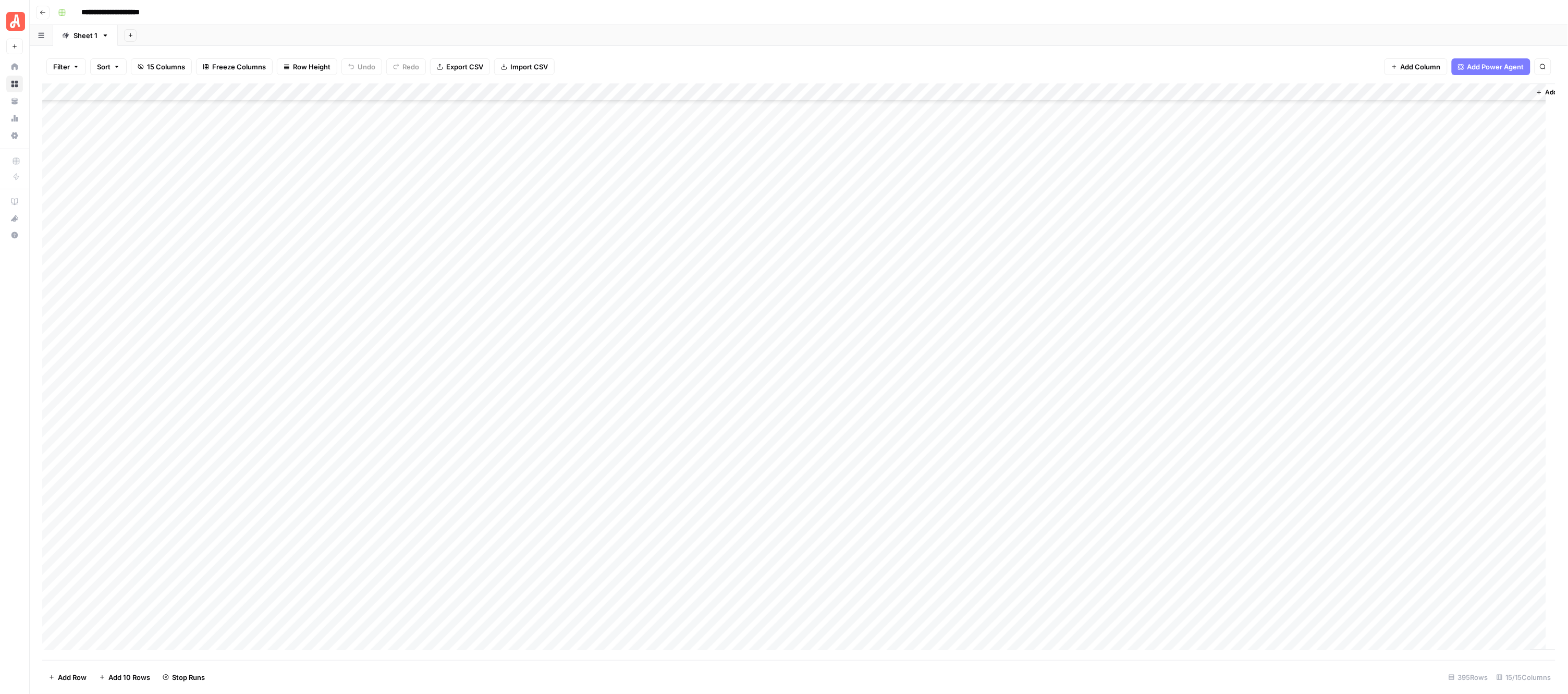
click at [583, 176] on div "Add Column" at bounding box center [799, 371] width 1514 height 577
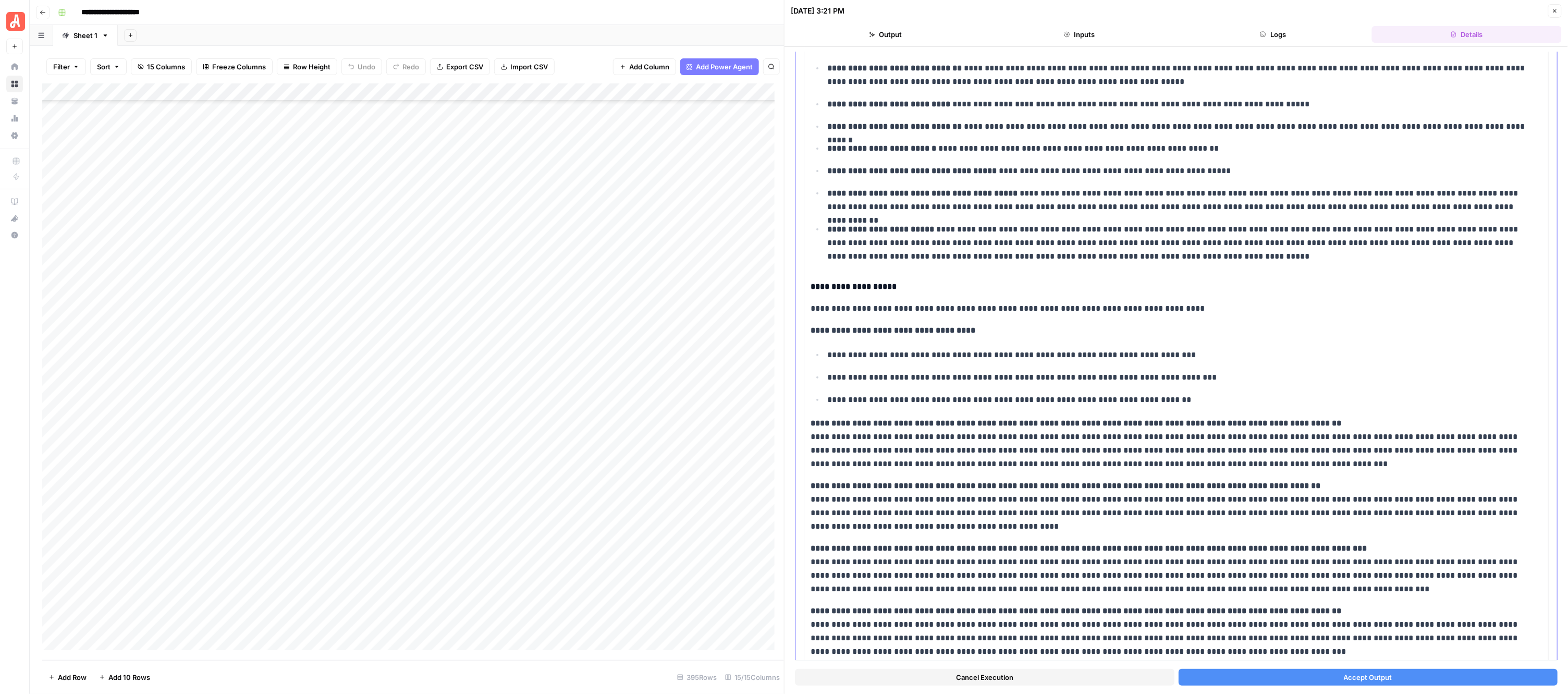
scroll to position [195, 0]
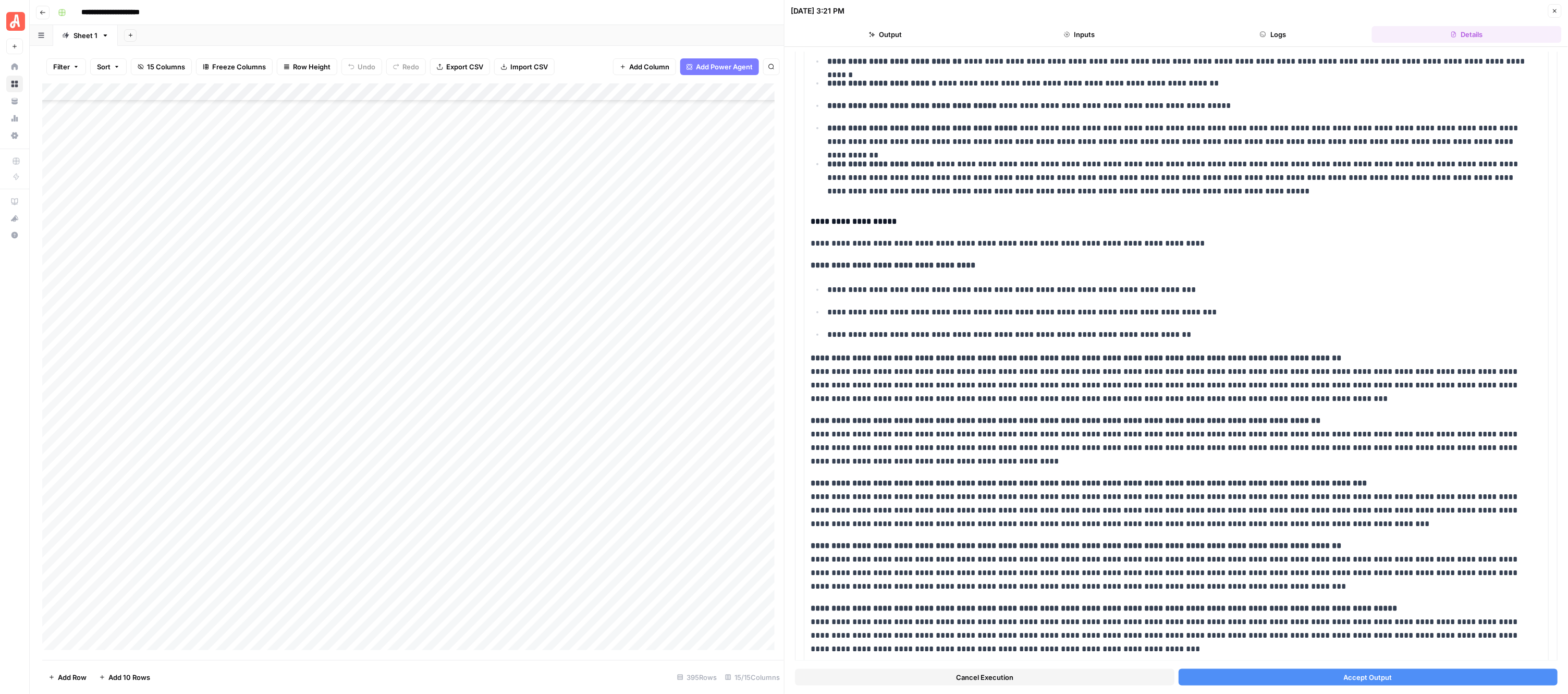
click at [1259, 678] on button "Accept Output" at bounding box center [1368, 677] width 379 height 16
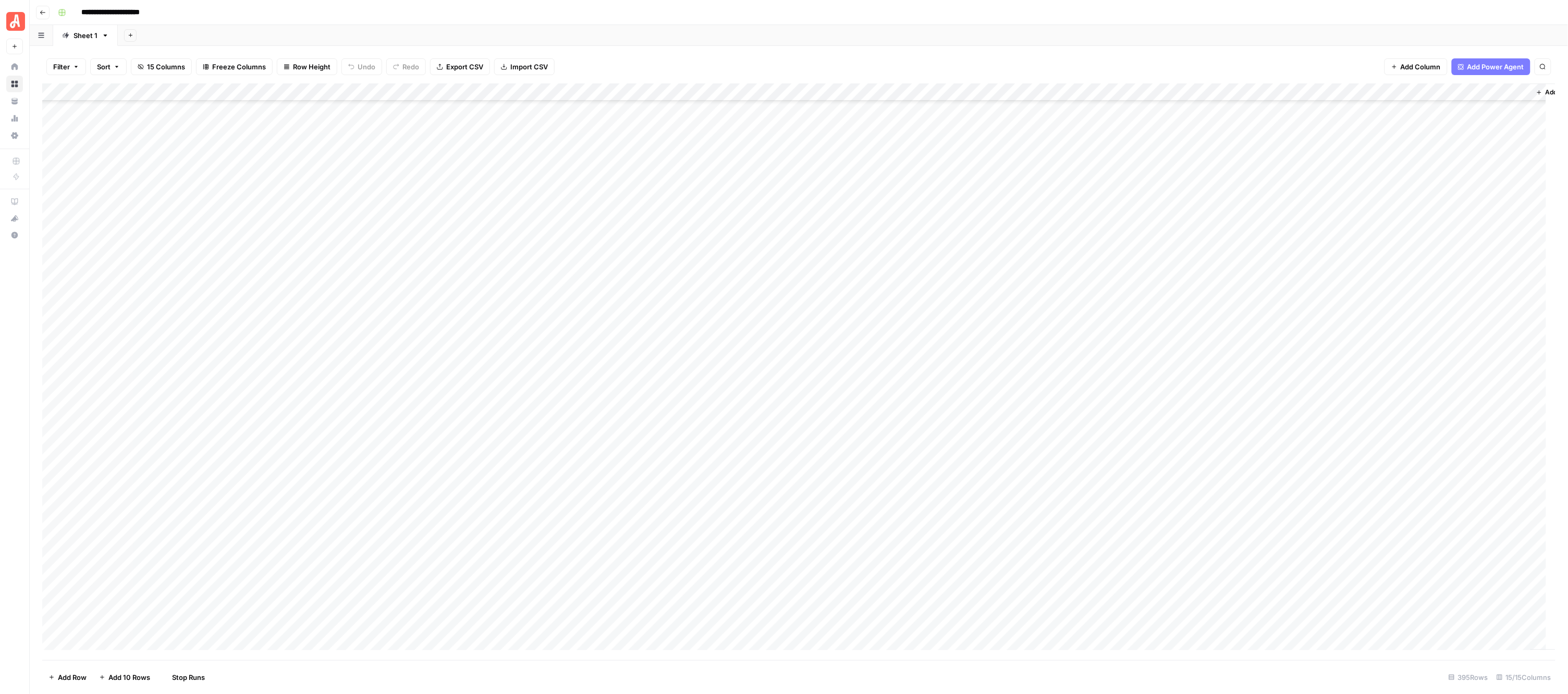
click at [583, 193] on div "Add Column" at bounding box center [799, 371] width 1514 height 577
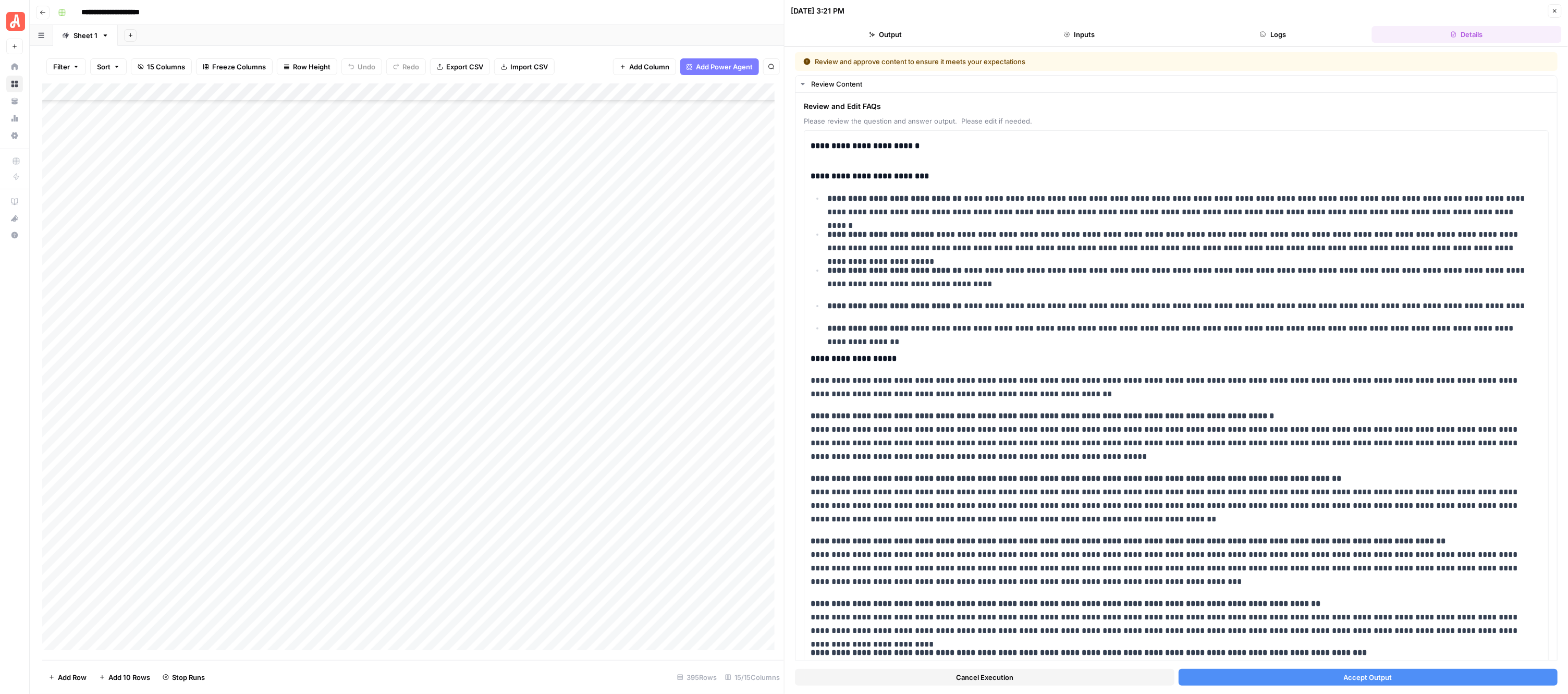
click at [1351, 674] on span "Accept Output" at bounding box center [1368, 677] width 49 height 10
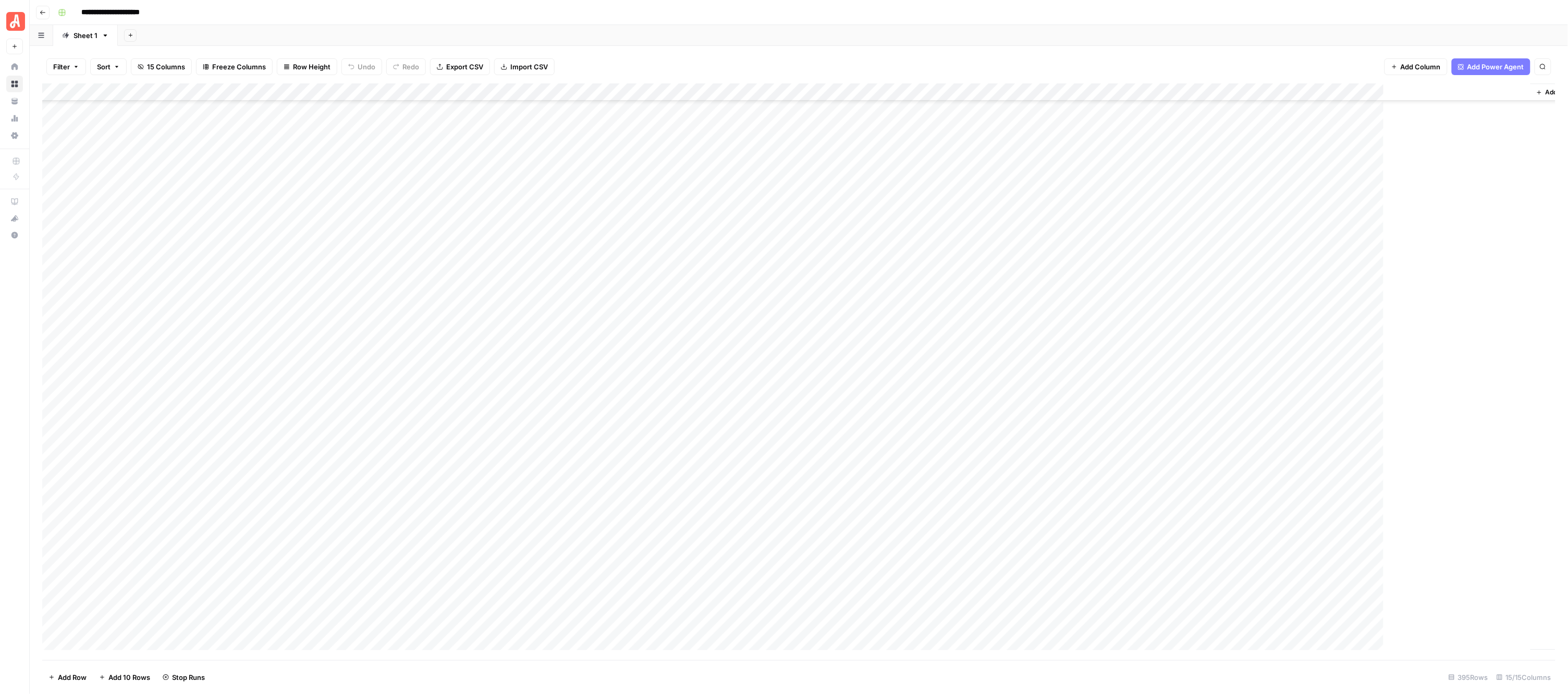
click at [583, 214] on div "Add Column" at bounding box center [799, 371] width 1514 height 577
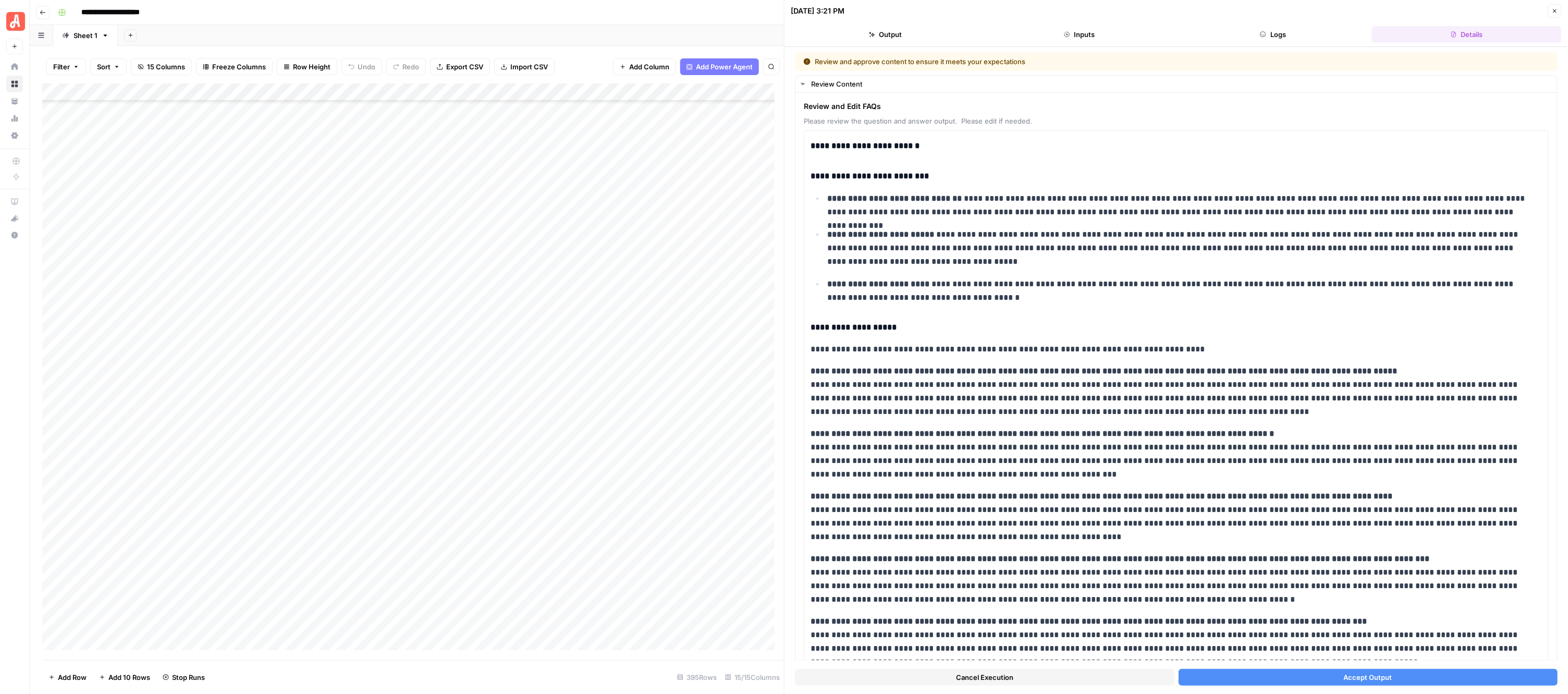
click at [1254, 674] on button "Accept Output" at bounding box center [1368, 677] width 379 height 16
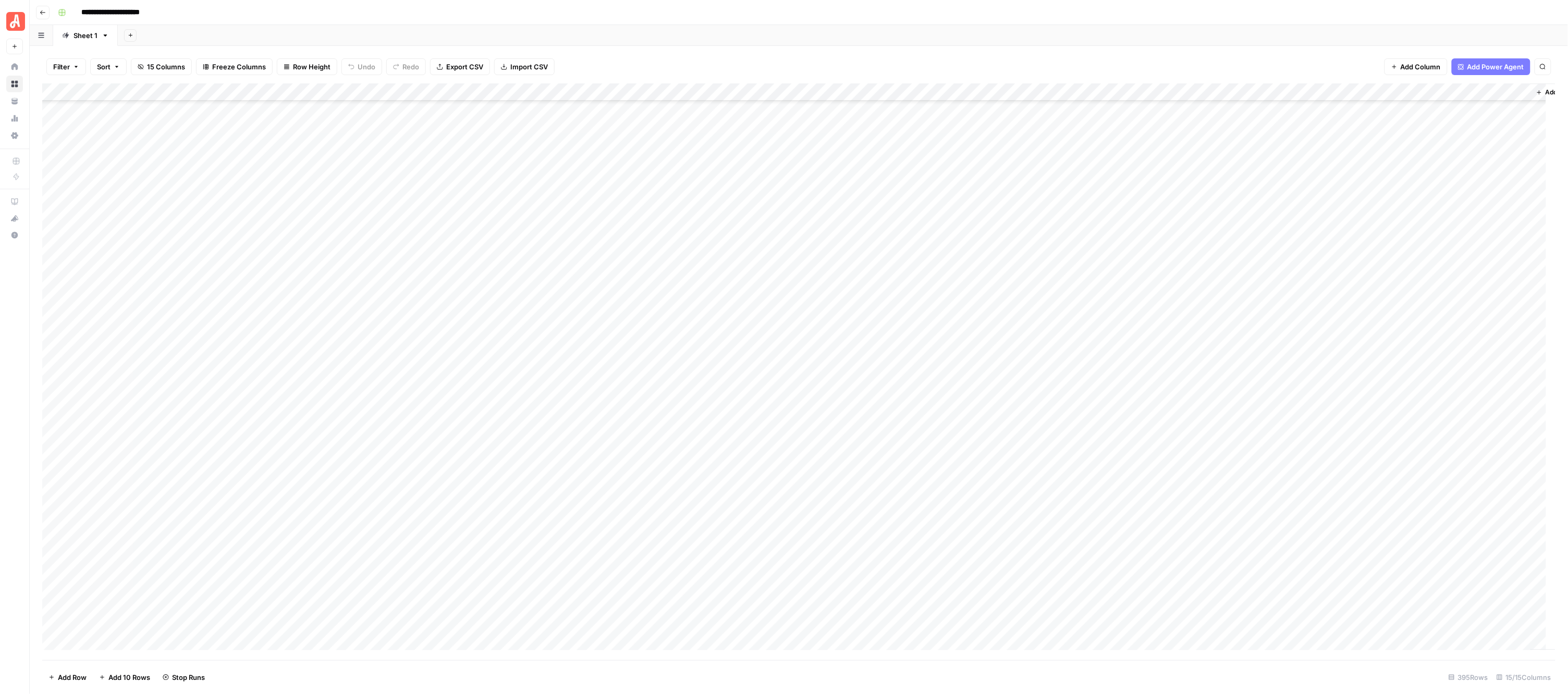
click at [582, 231] on div "Add Column" at bounding box center [799, 371] width 1514 height 577
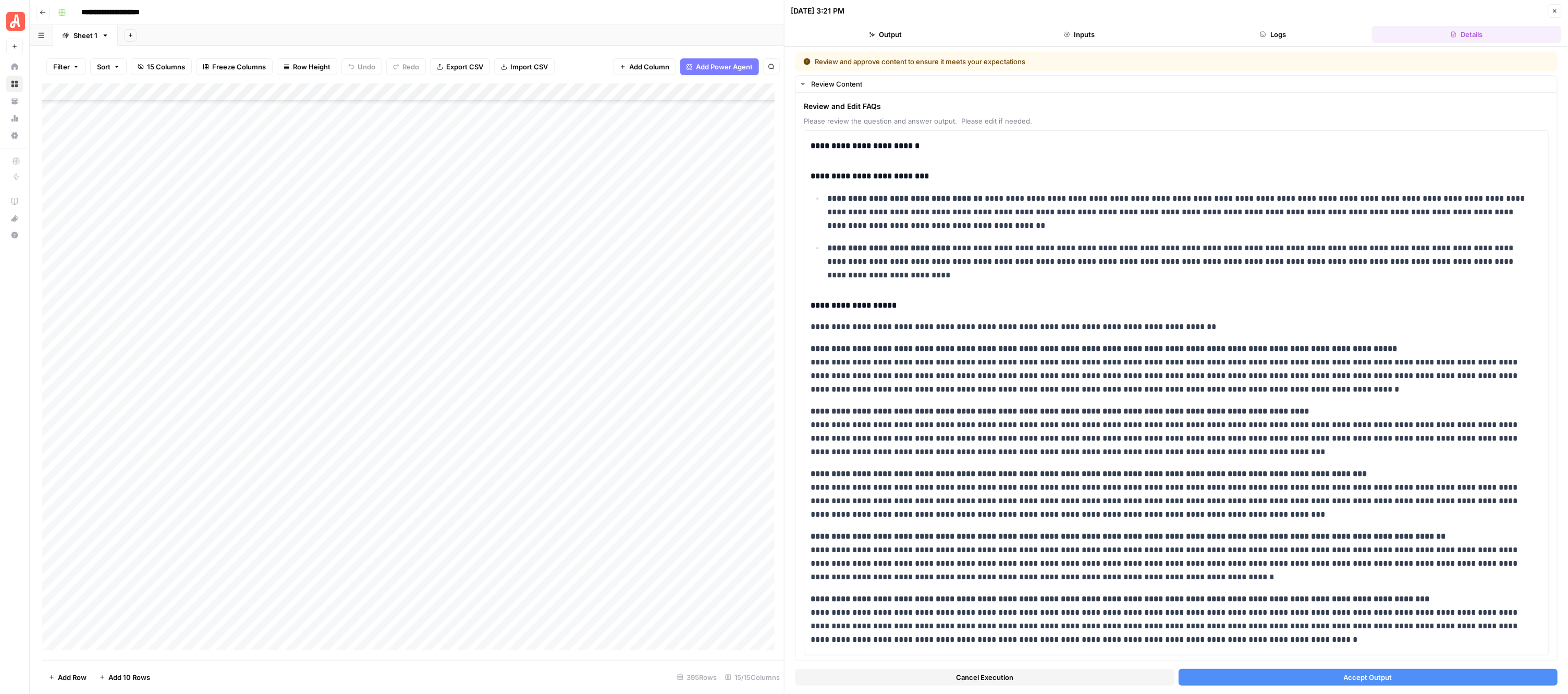
click at [1247, 673] on button "Accept Output" at bounding box center [1368, 677] width 379 height 16
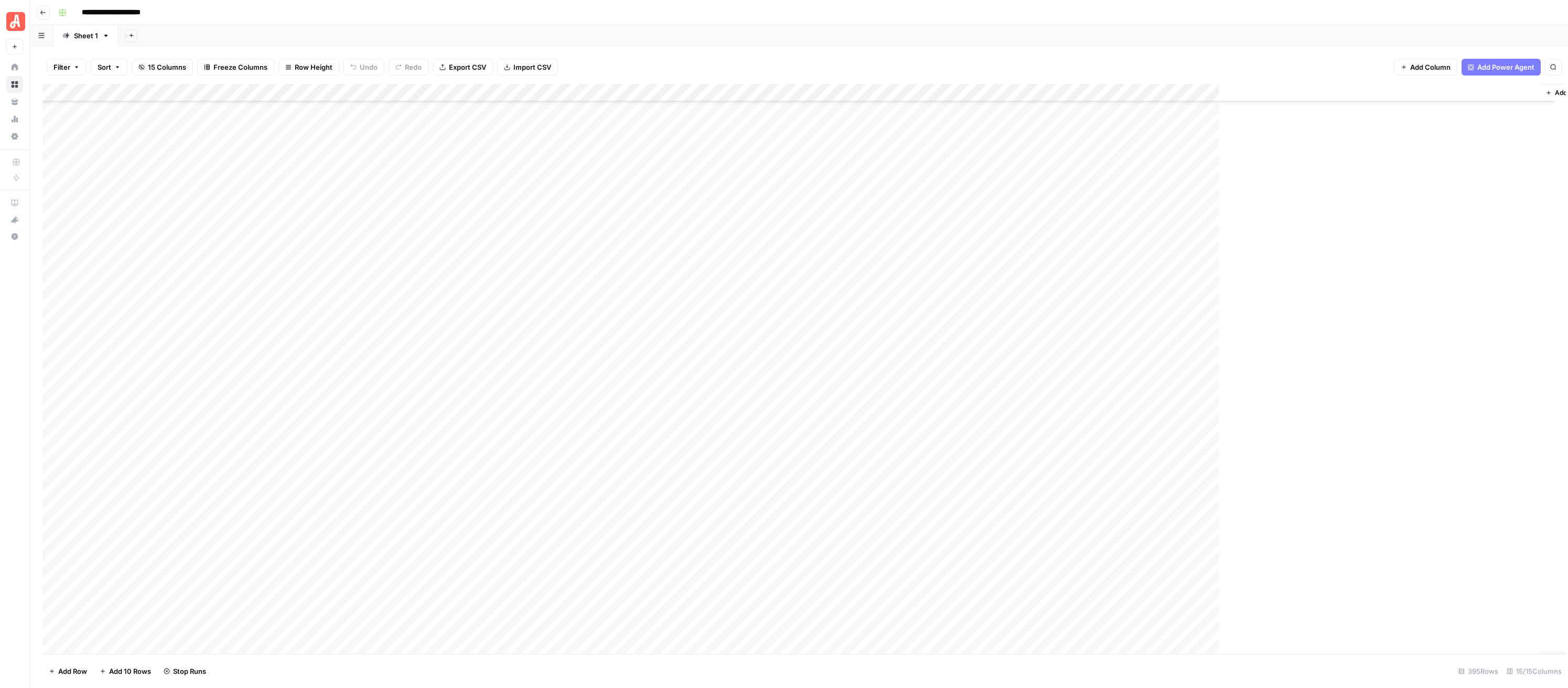
click at [583, 245] on div "Add Column" at bounding box center [809, 373] width 1533 height 580
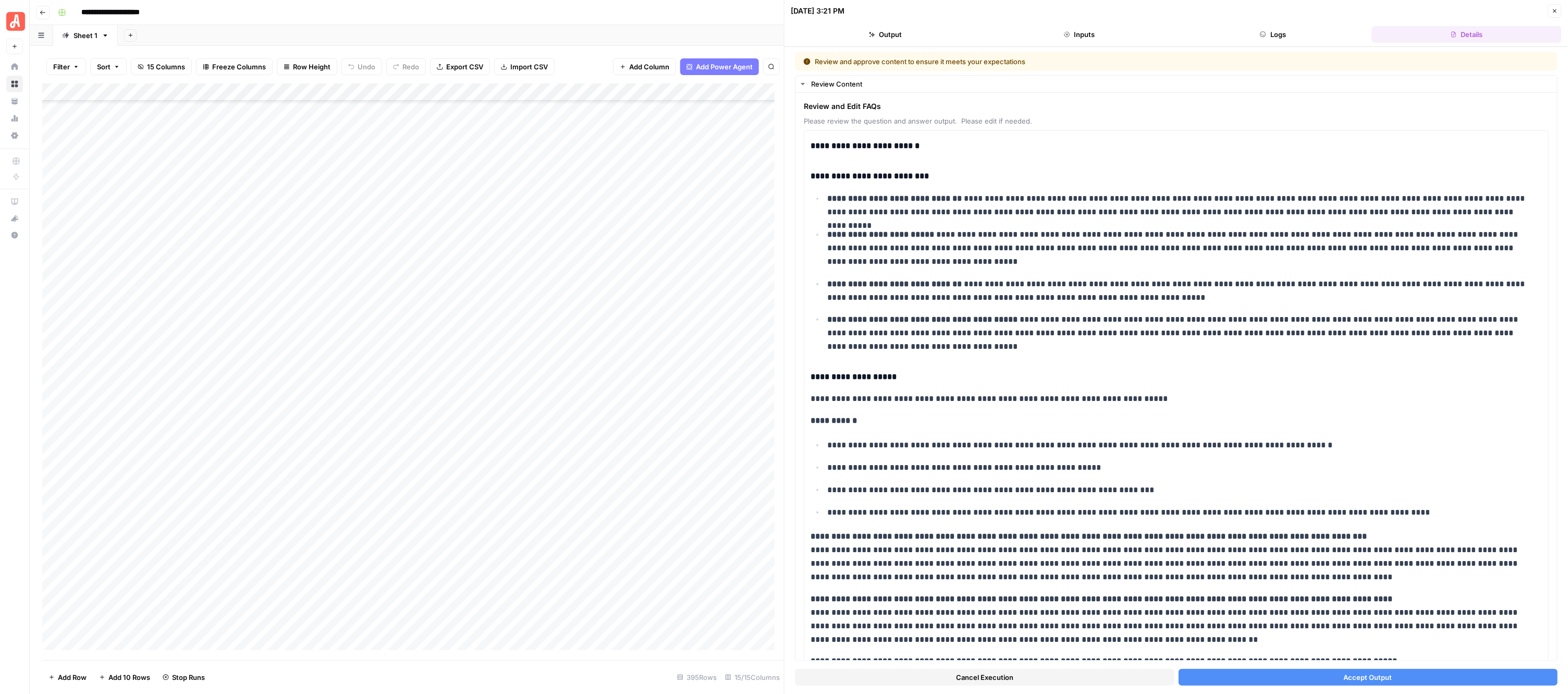
click at [1309, 673] on button "Accept Output" at bounding box center [1368, 677] width 379 height 16
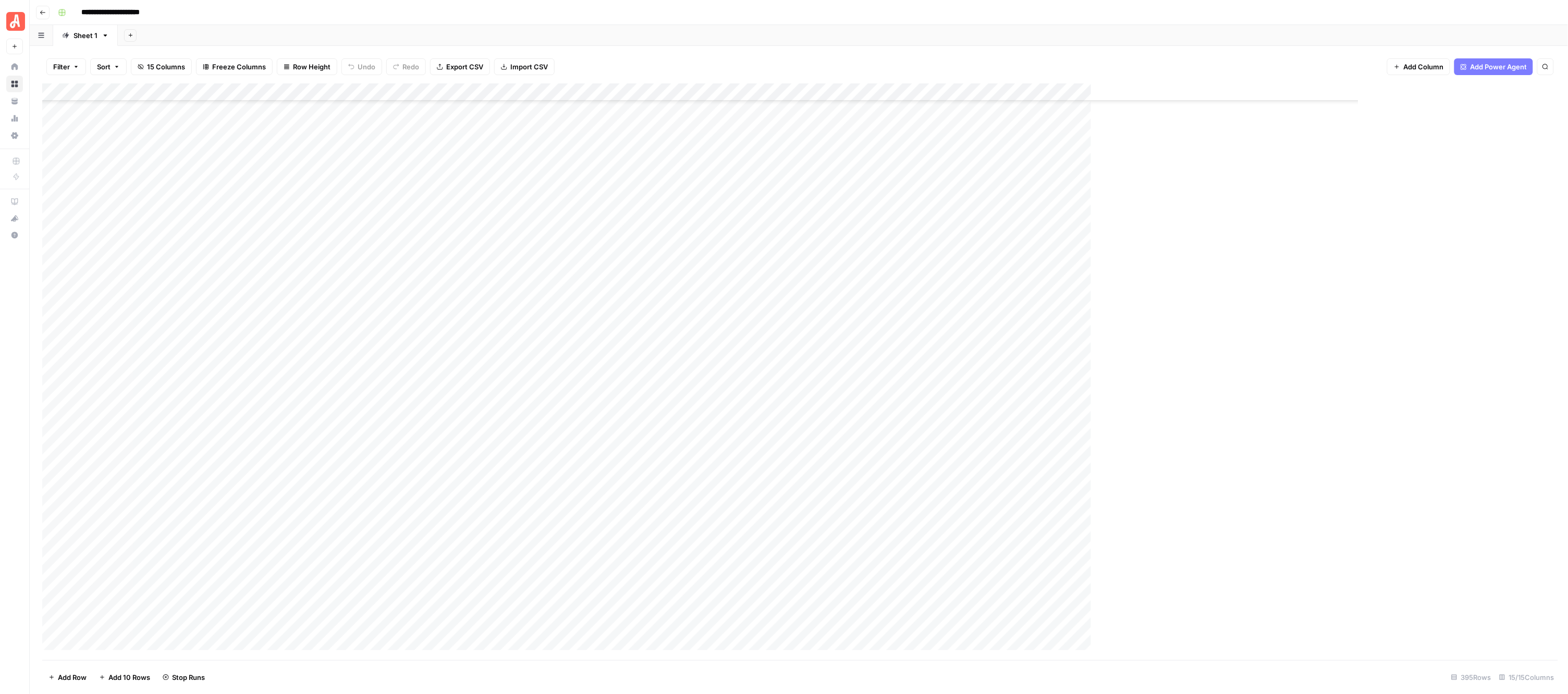
click at [582, 266] on div "Add Column" at bounding box center [769, 371] width 1455 height 577
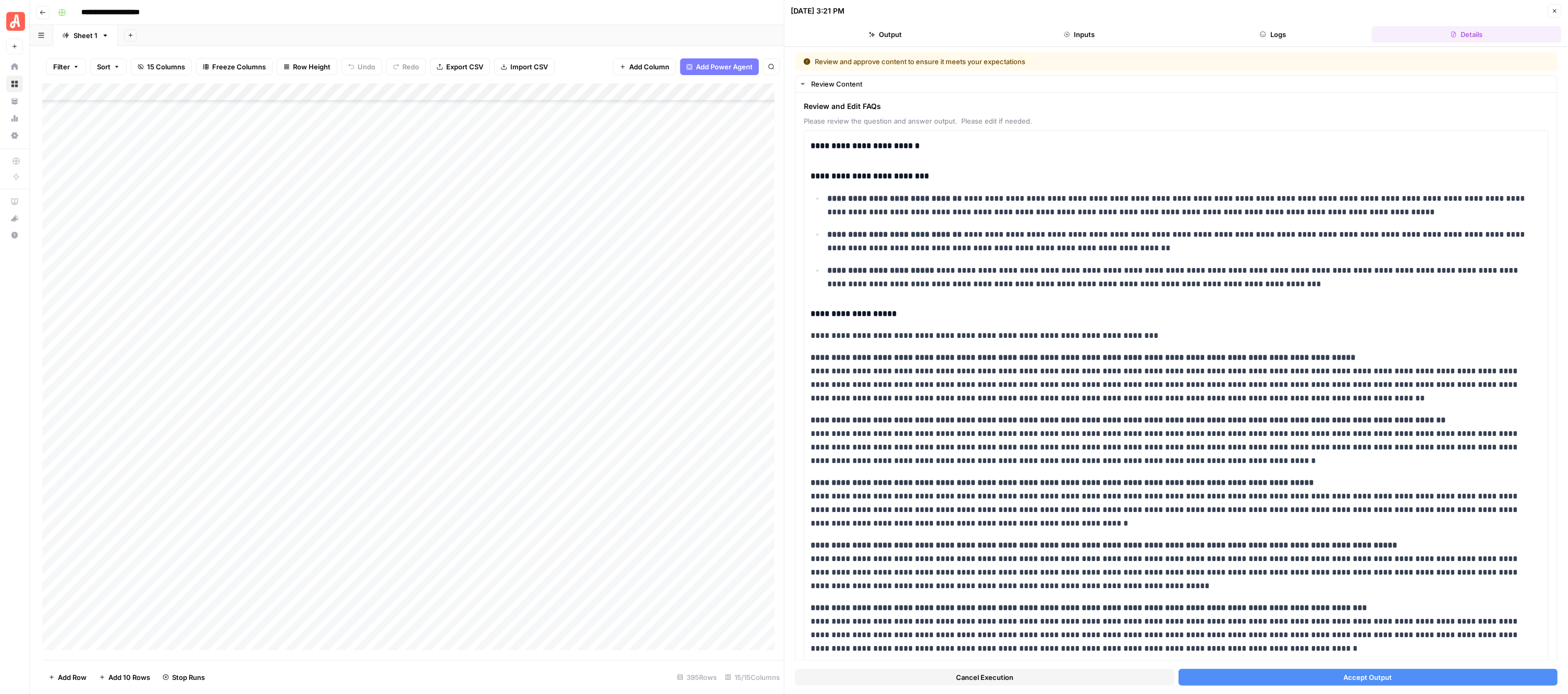
click at [1273, 673] on button "Accept Output" at bounding box center [1368, 677] width 379 height 16
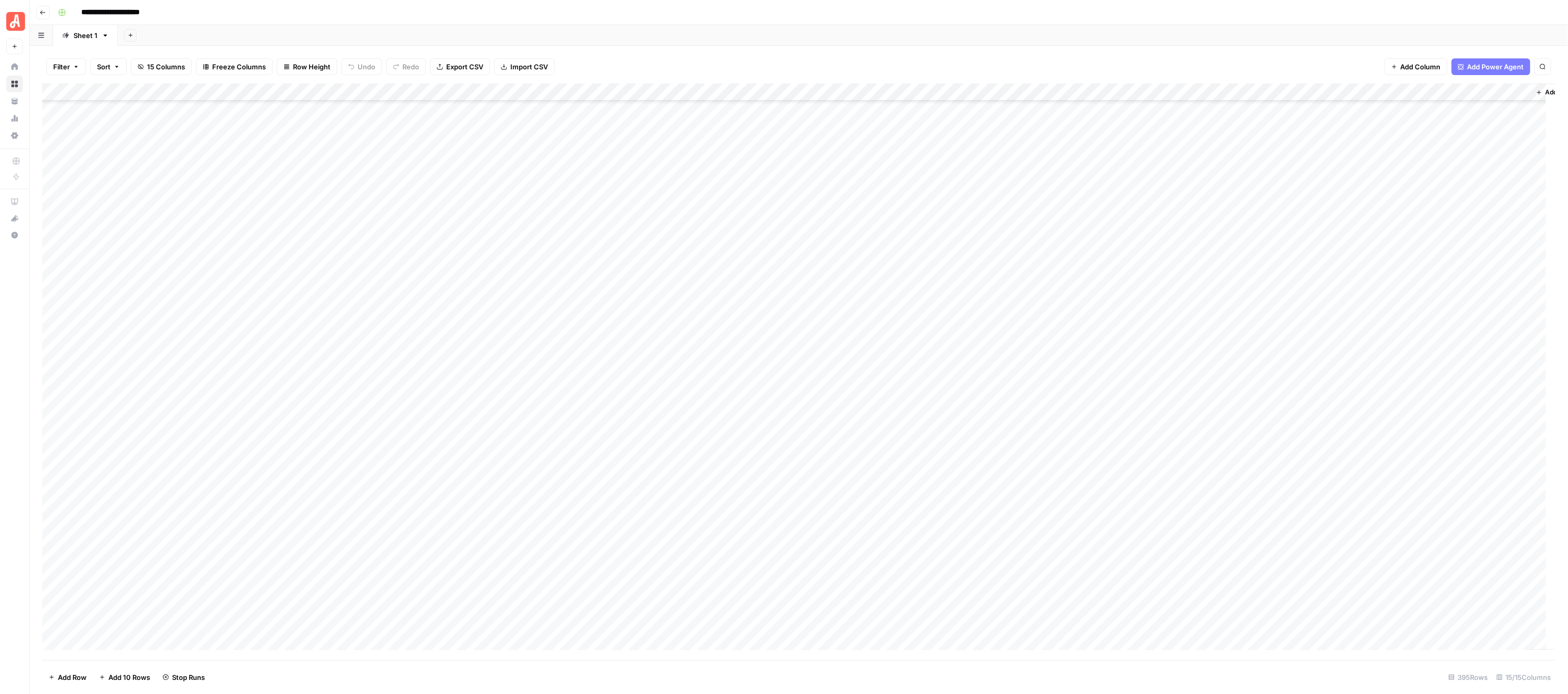
click at [583, 282] on div "Add Column" at bounding box center [799, 371] width 1514 height 577
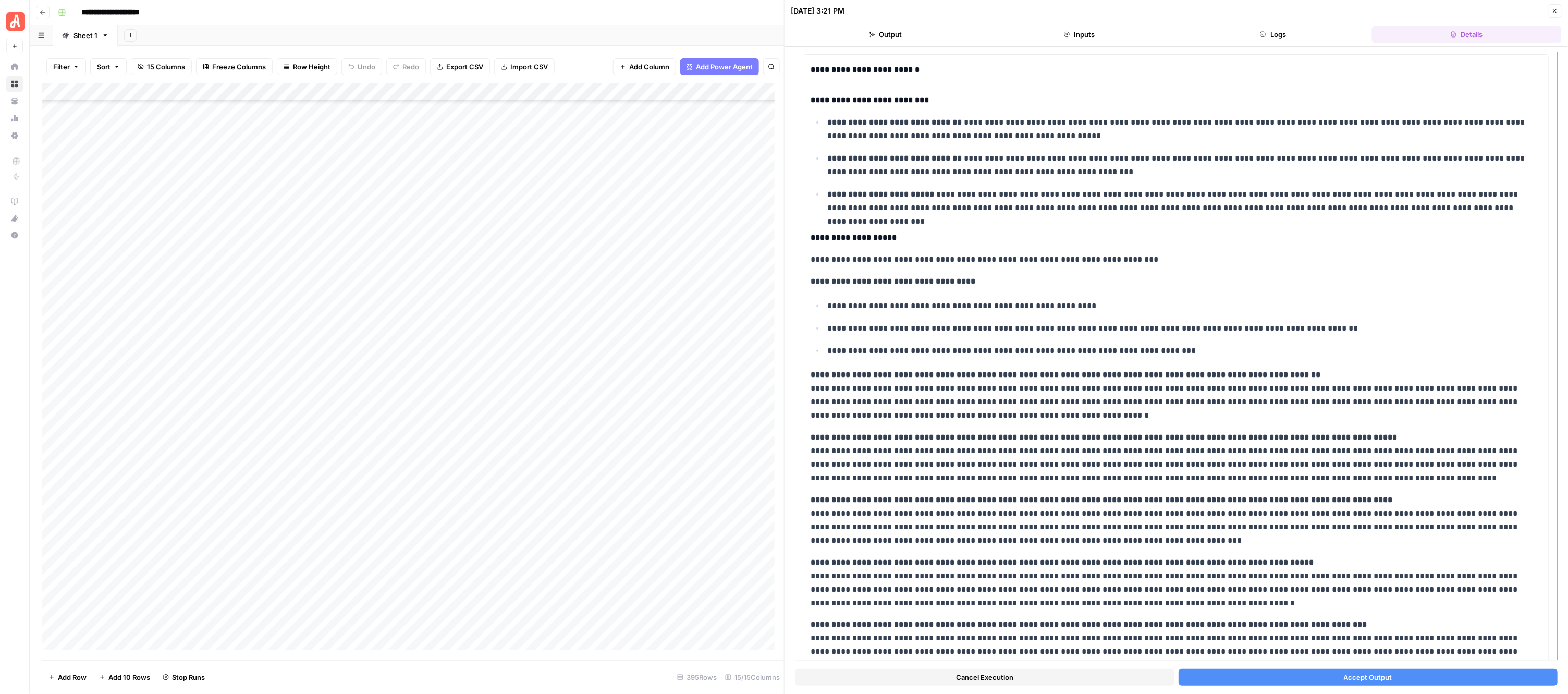
scroll to position [130, 0]
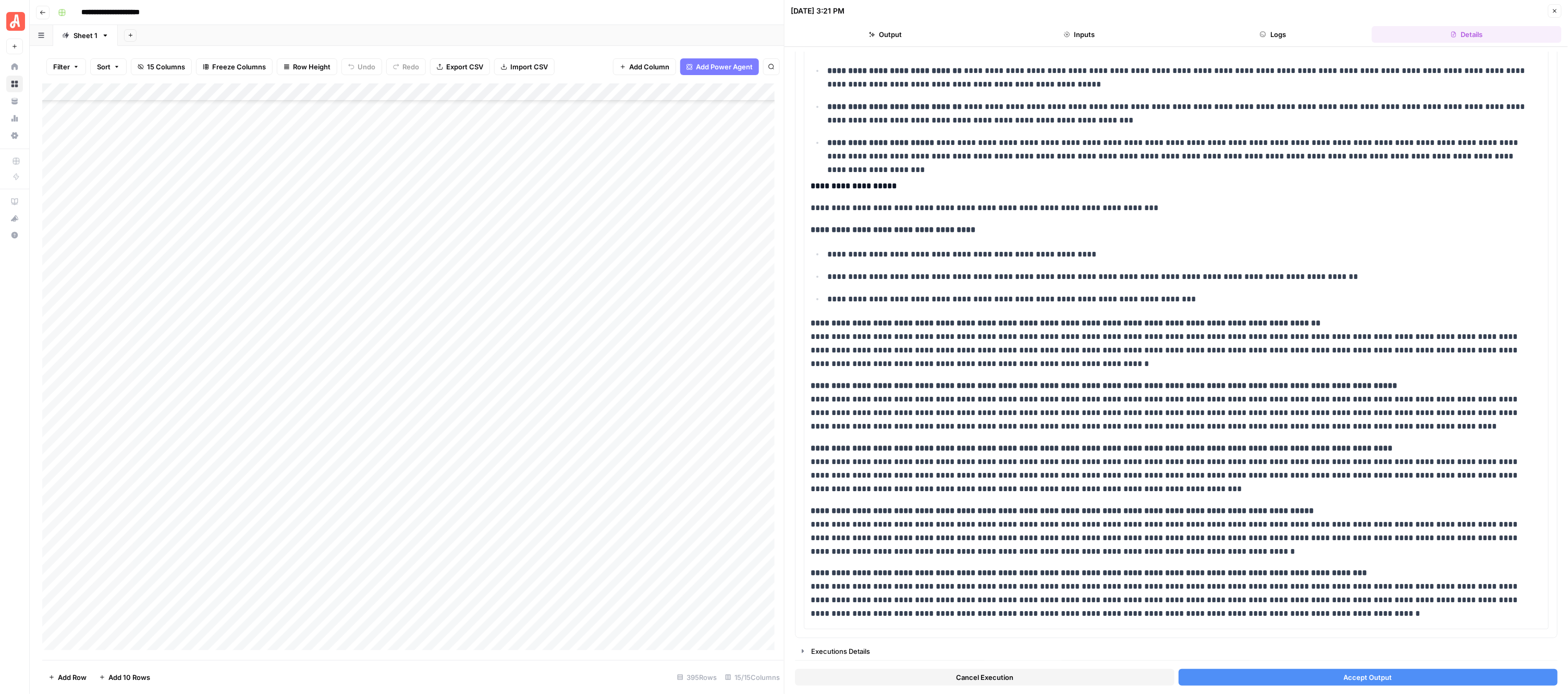
click at [1275, 671] on button "Accept Output" at bounding box center [1368, 677] width 379 height 16
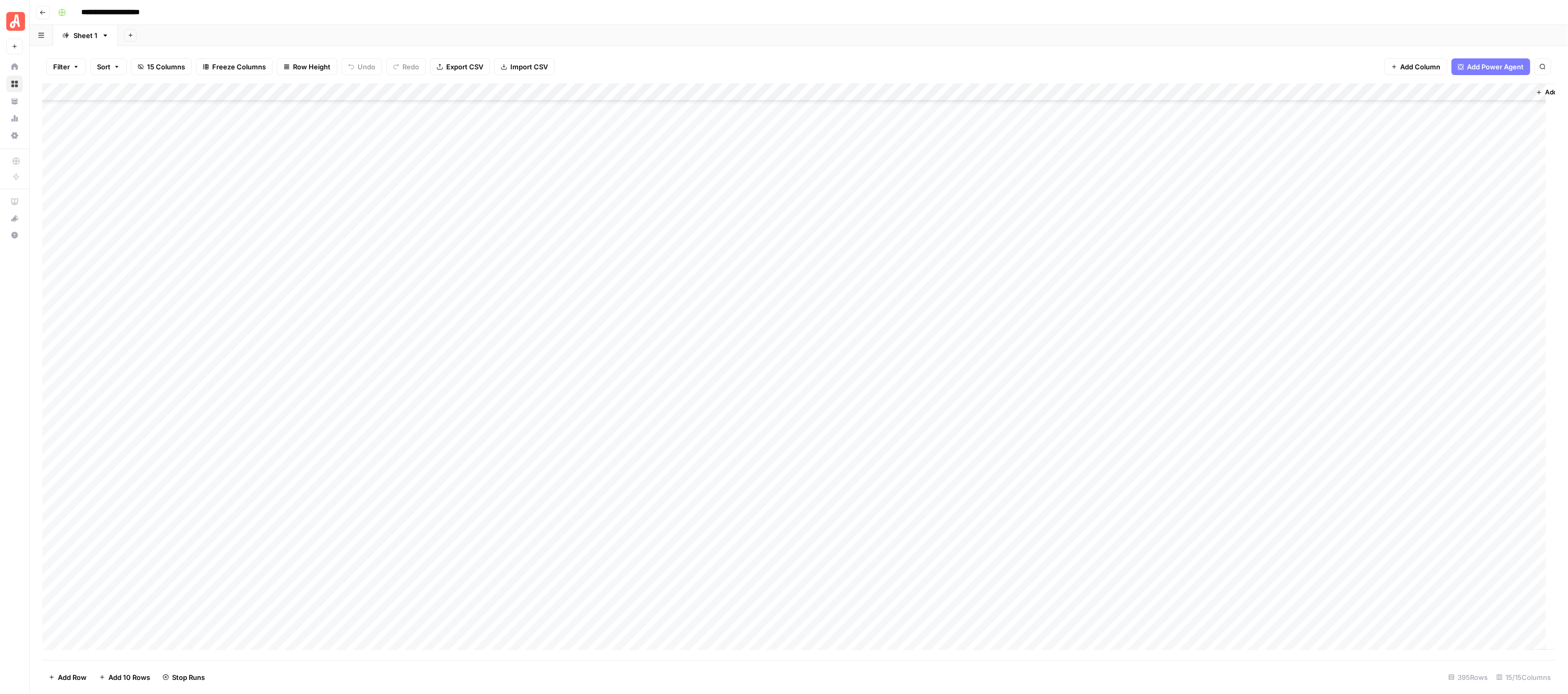
click at [581, 301] on div "Add Column" at bounding box center [799, 371] width 1514 height 577
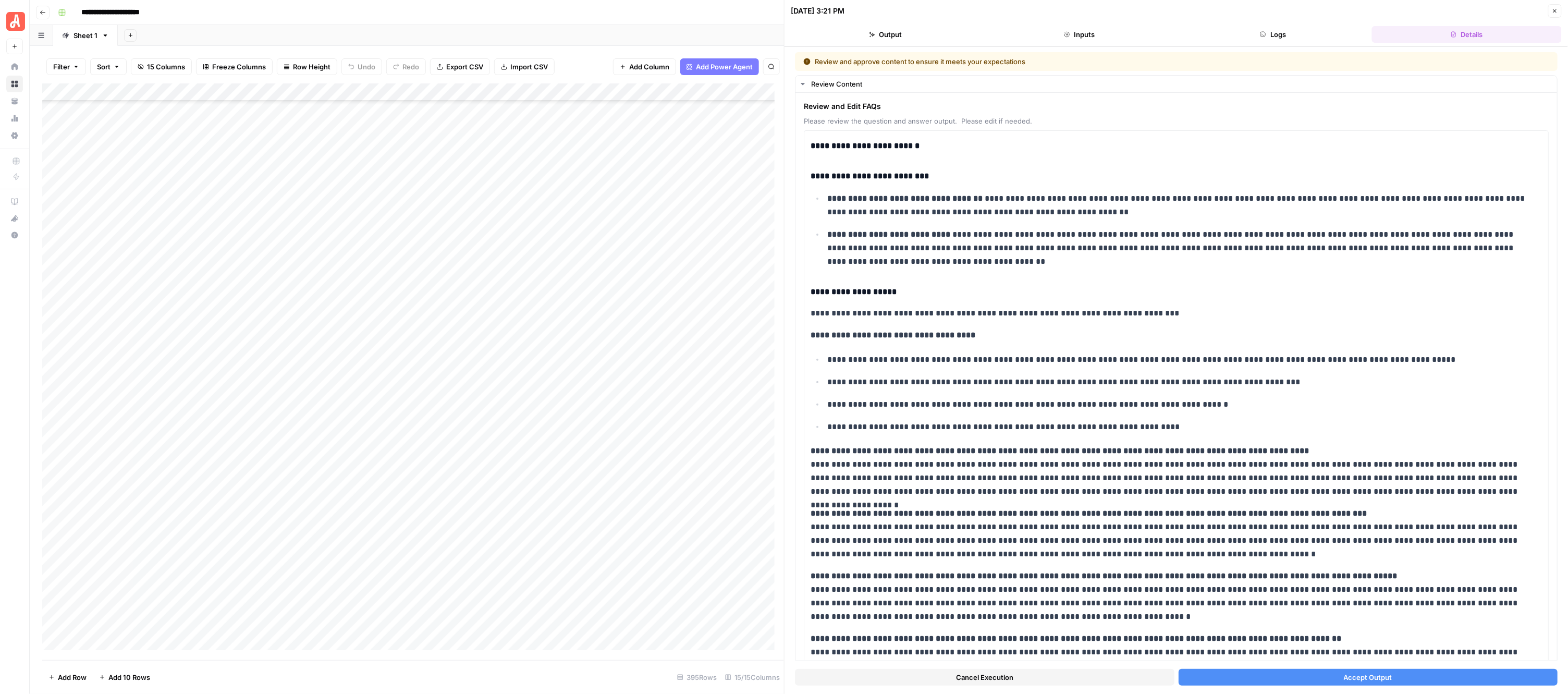
click at [1289, 671] on button "Accept Output" at bounding box center [1368, 677] width 379 height 16
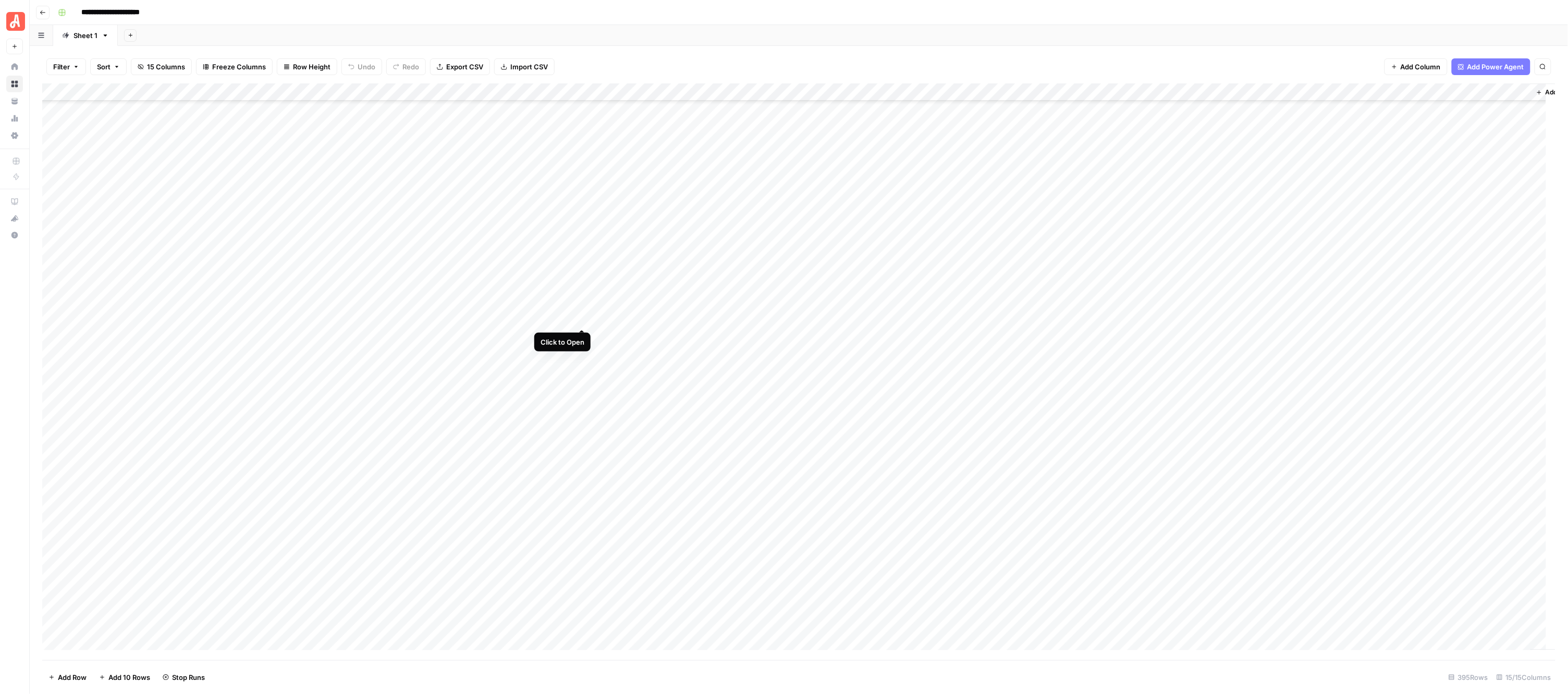
click at [587, 321] on div "Add Column" at bounding box center [799, 371] width 1514 height 577
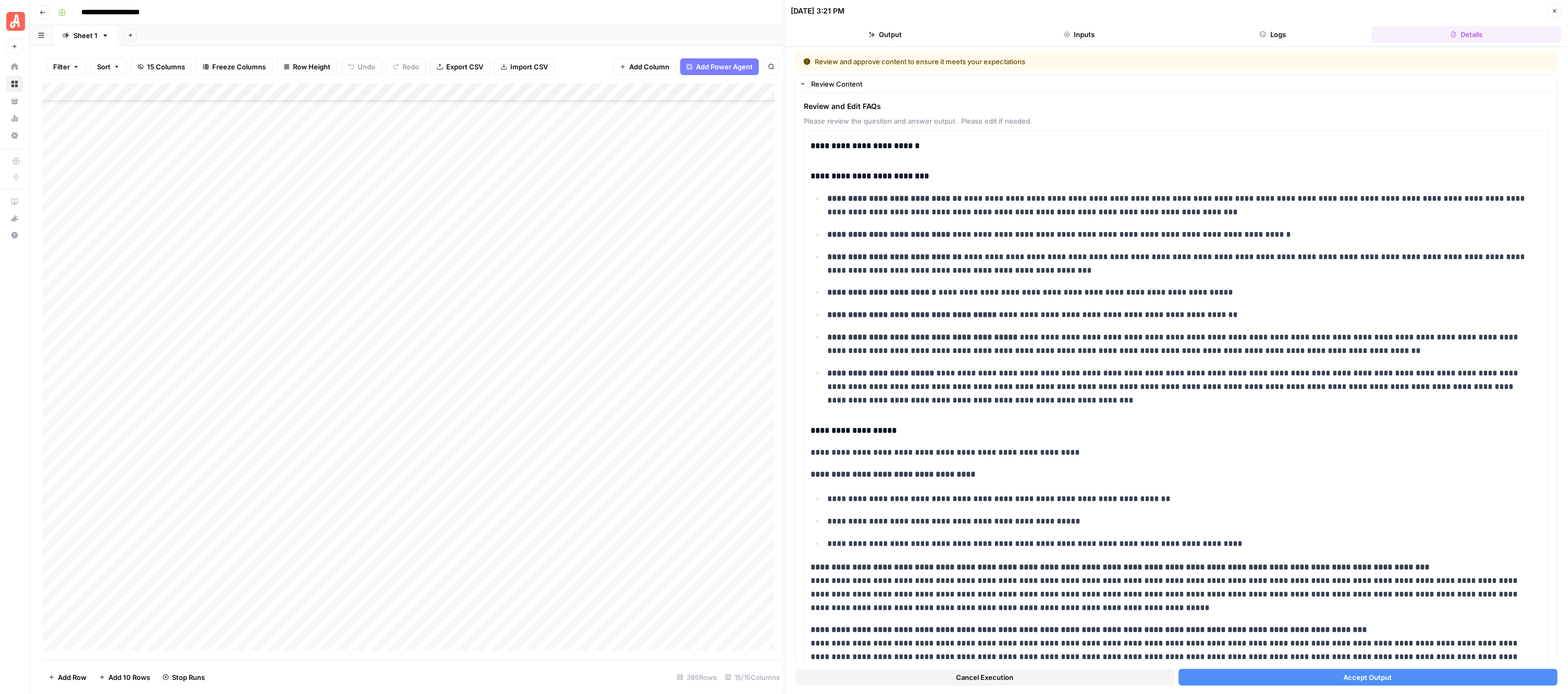
click at [1236, 676] on button "Accept Output" at bounding box center [1368, 677] width 379 height 16
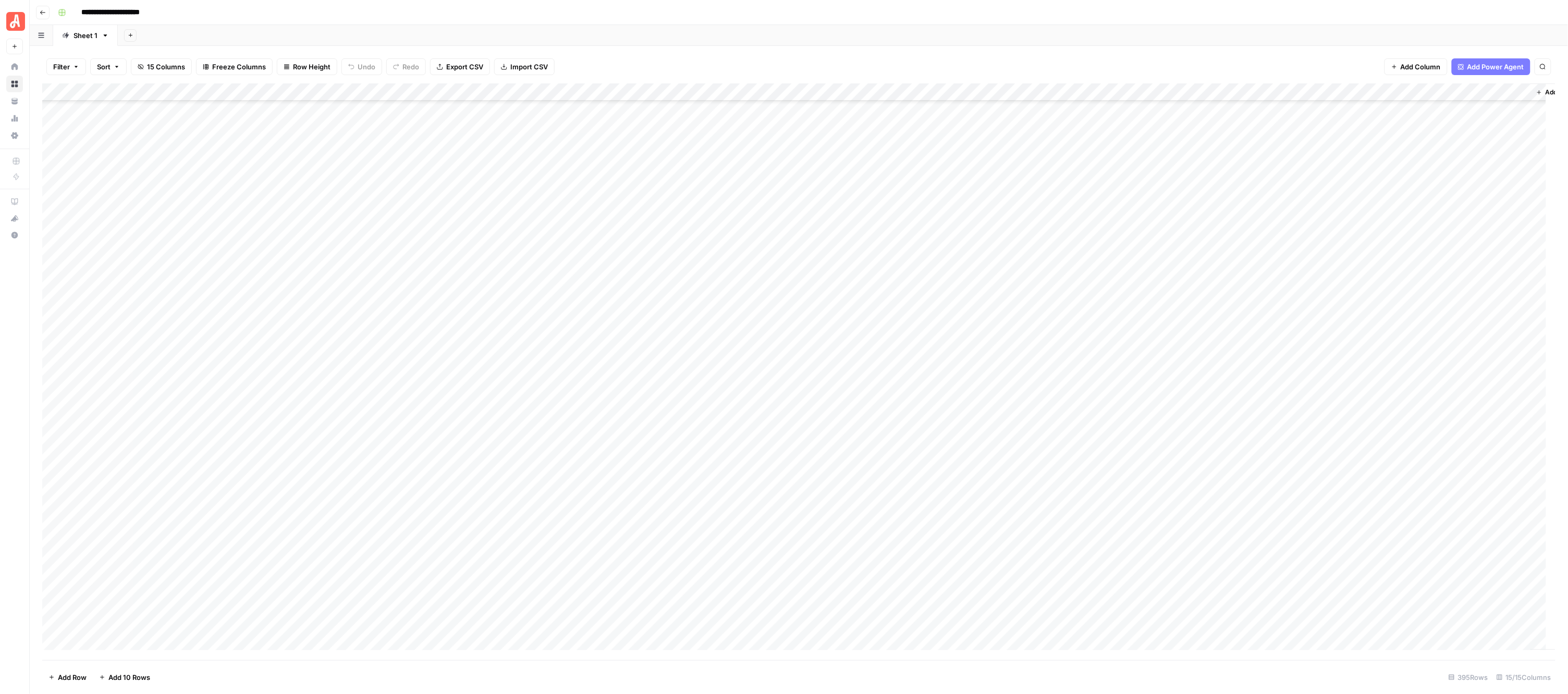
scroll to position [6404, 0]
click at [547, 458] on div "Add Column" at bounding box center [799, 371] width 1514 height 577
click at [539, 476] on div "Add Column" at bounding box center [799, 371] width 1514 height 577
click at [539, 492] on div "Add Column" at bounding box center [799, 371] width 1514 height 577
click at [538, 511] on div "Add Column" at bounding box center [799, 371] width 1514 height 577
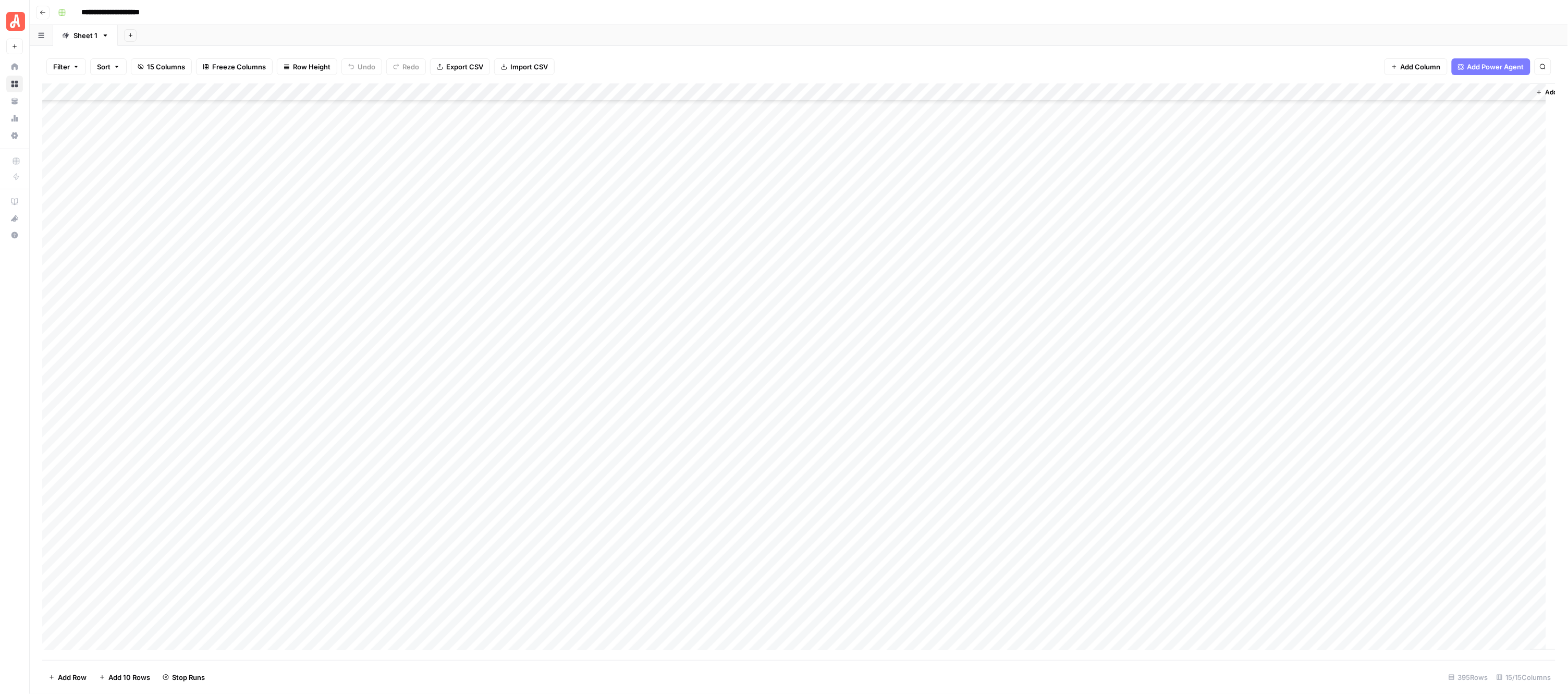
click at [540, 533] on div "Add Column" at bounding box center [799, 371] width 1514 height 577
click at [541, 547] on div "Add Column" at bounding box center [799, 371] width 1514 height 577
click at [541, 567] on div "Add Column" at bounding box center [799, 371] width 1514 height 577
click at [543, 582] on div "Add Column" at bounding box center [799, 371] width 1514 height 577
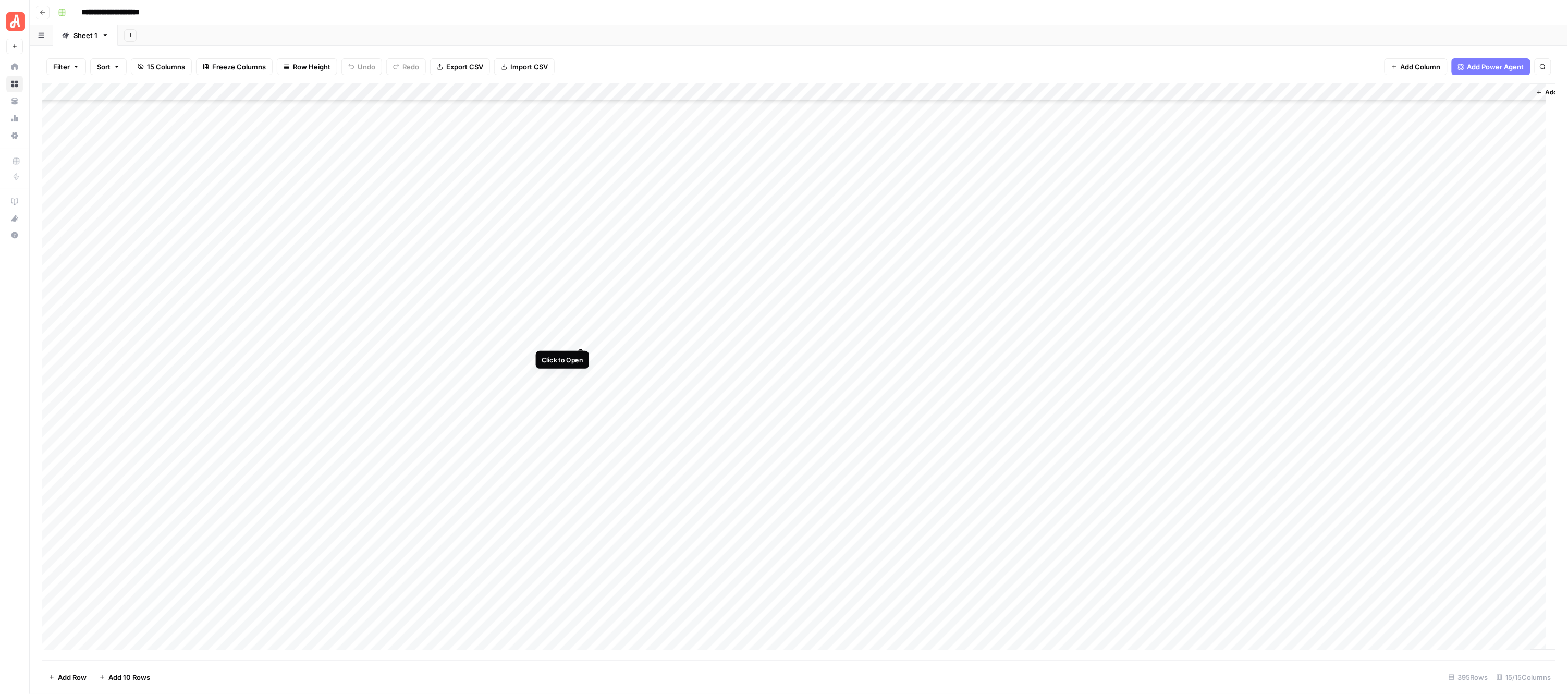
click at [584, 334] on div "Add Column" at bounding box center [799, 371] width 1514 height 577
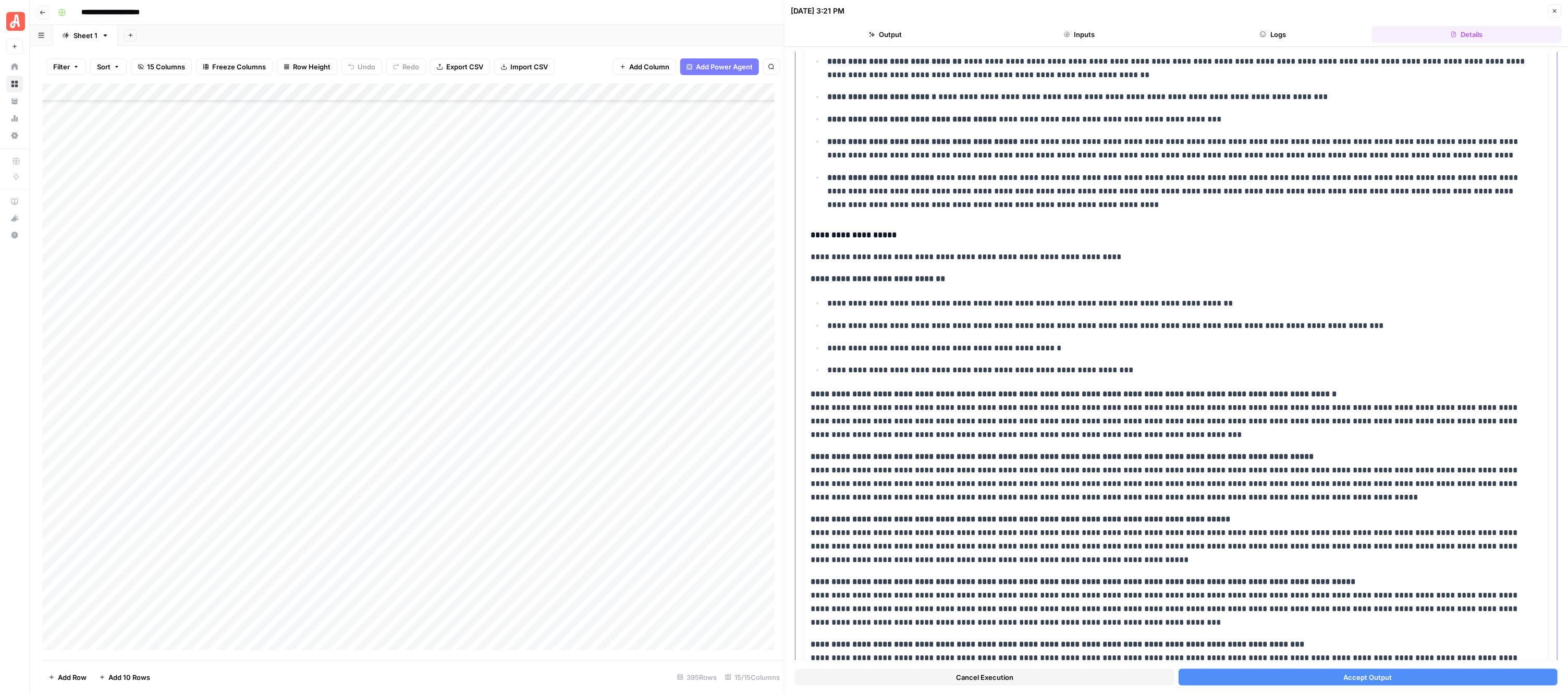
scroll to position [270, 0]
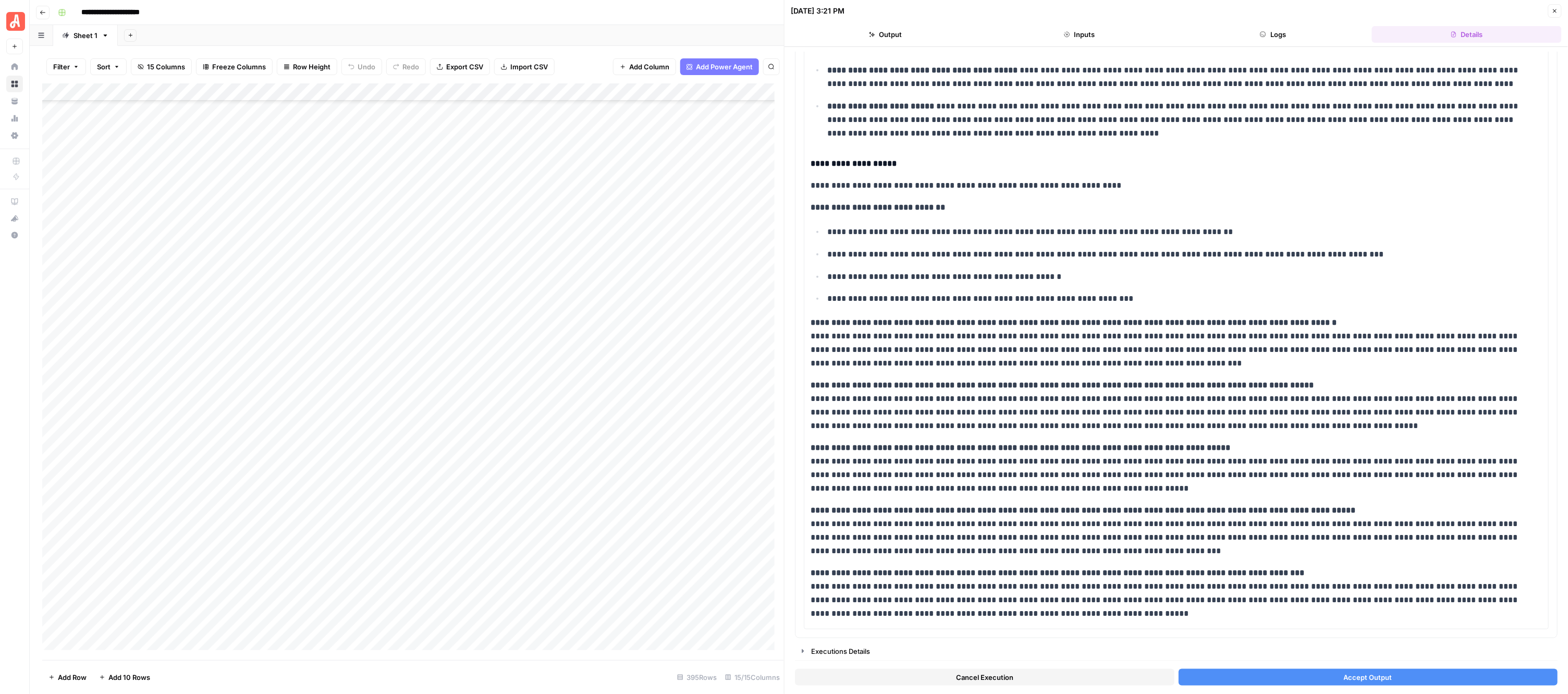
click at [1286, 677] on button "Accept Output" at bounding box center [1368, 677] width 379 height 16
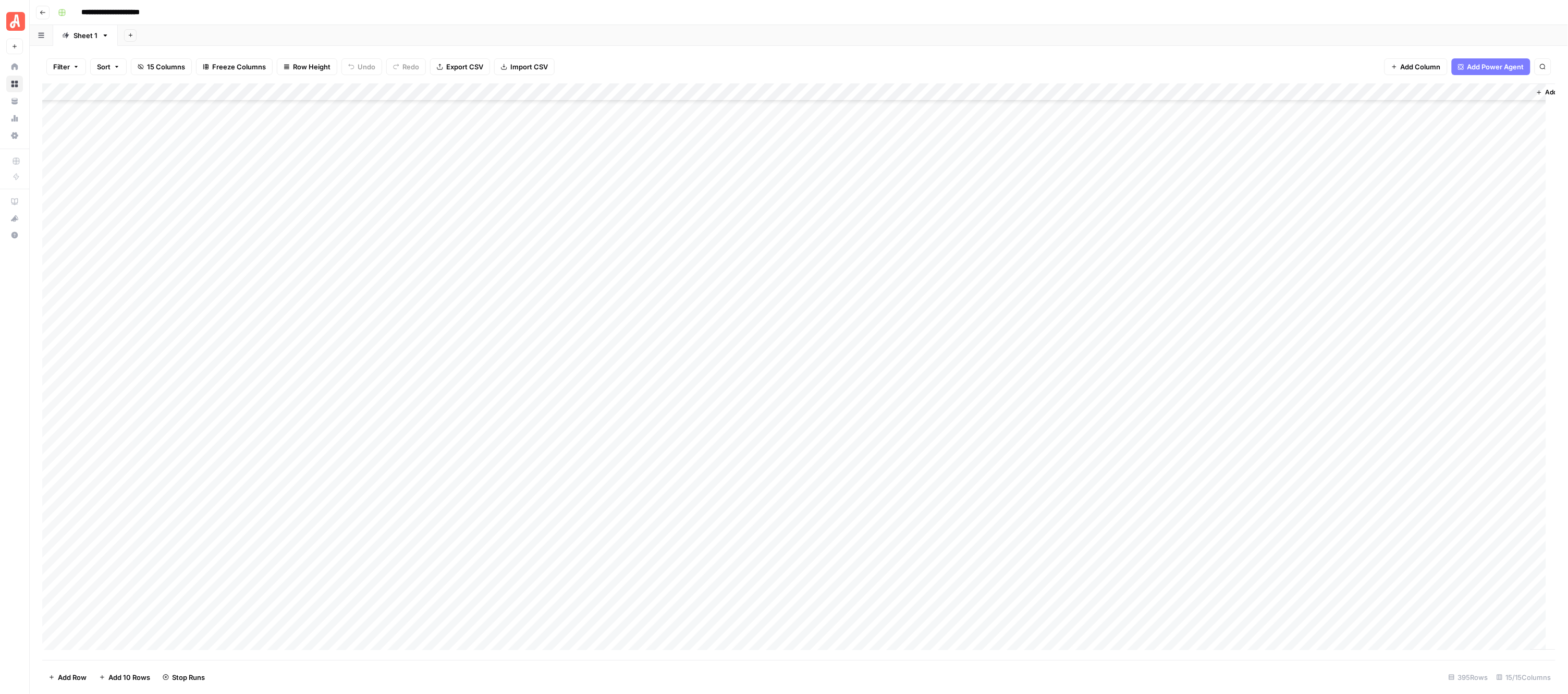
click at [579, 353] on div "Add Column" at bounding box center [799, 371] width 1514 height 577
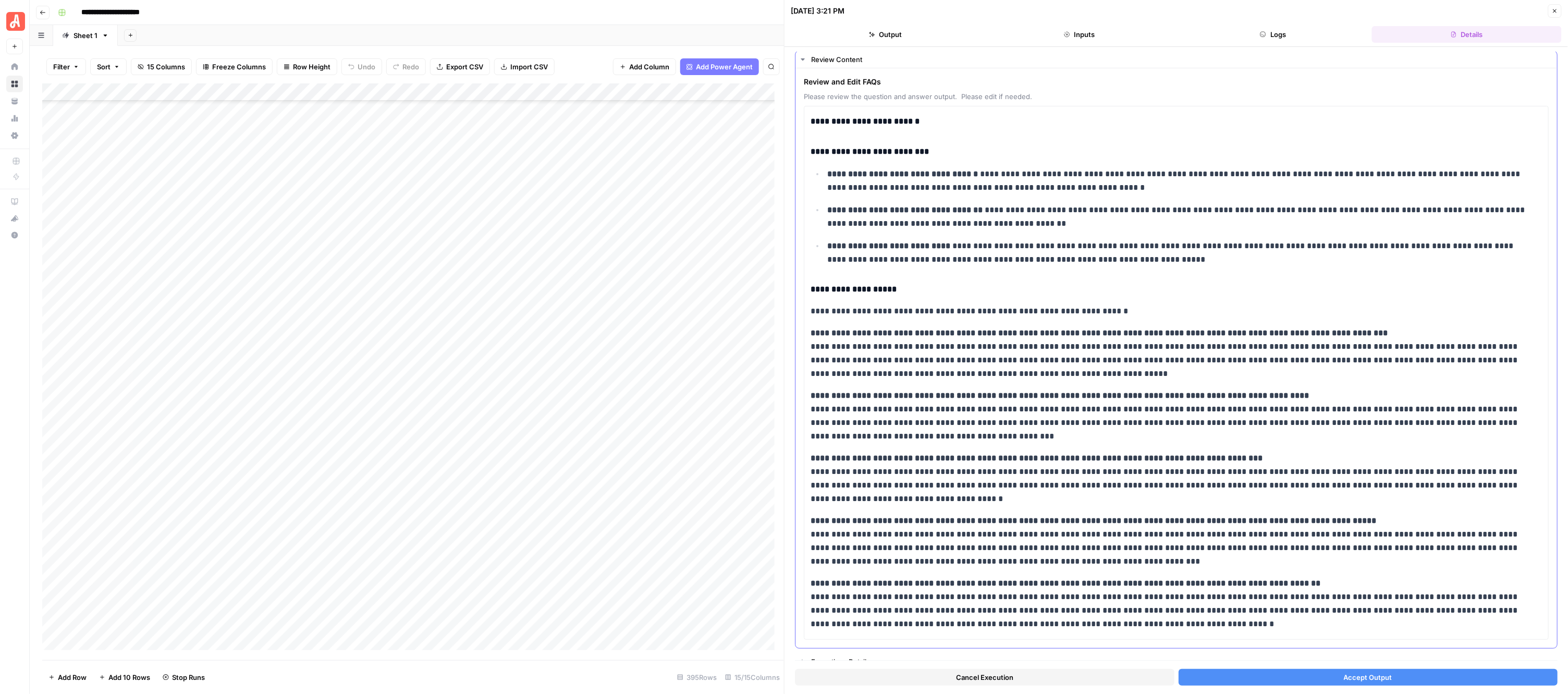
scroll to position [37, 0]
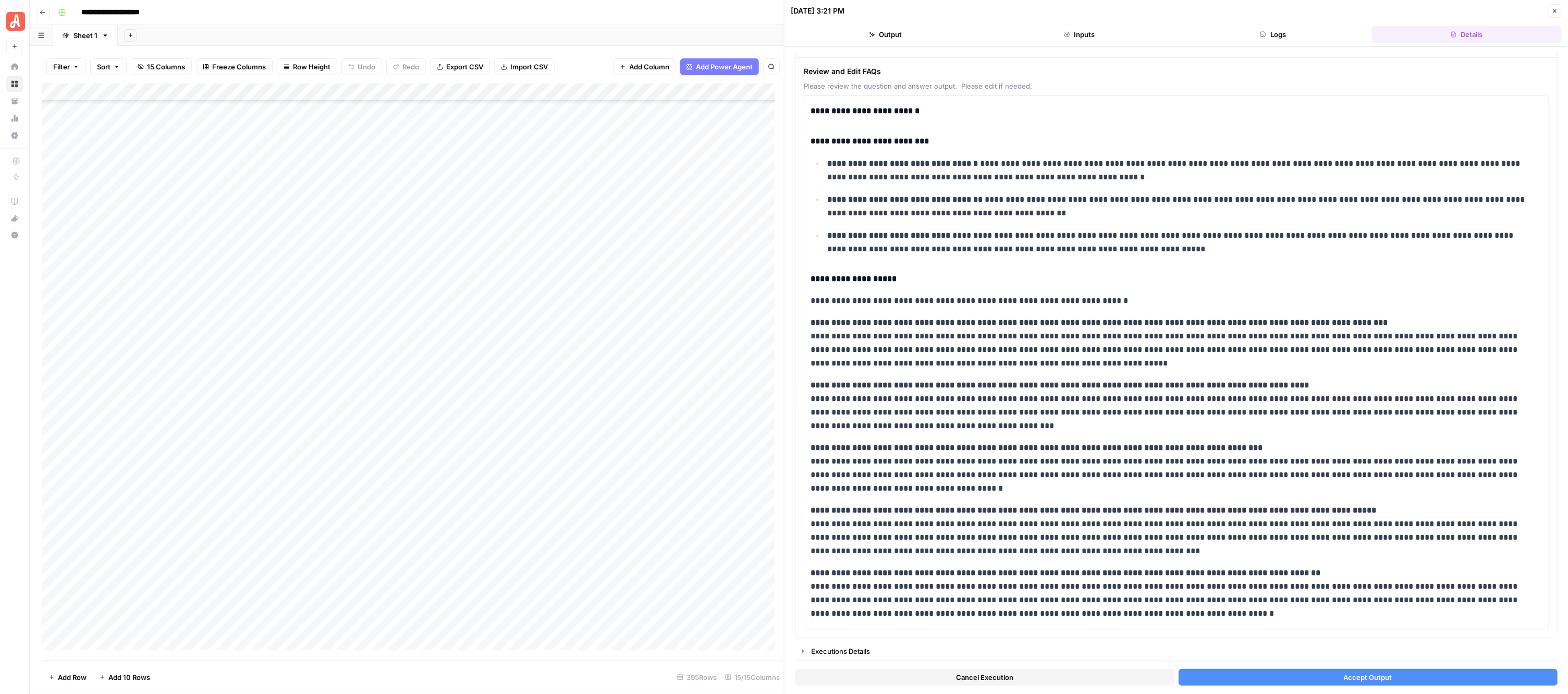
click at [1322, 675] on button "Accept Output" at bounding box center [1368, 677] width 379 height 16
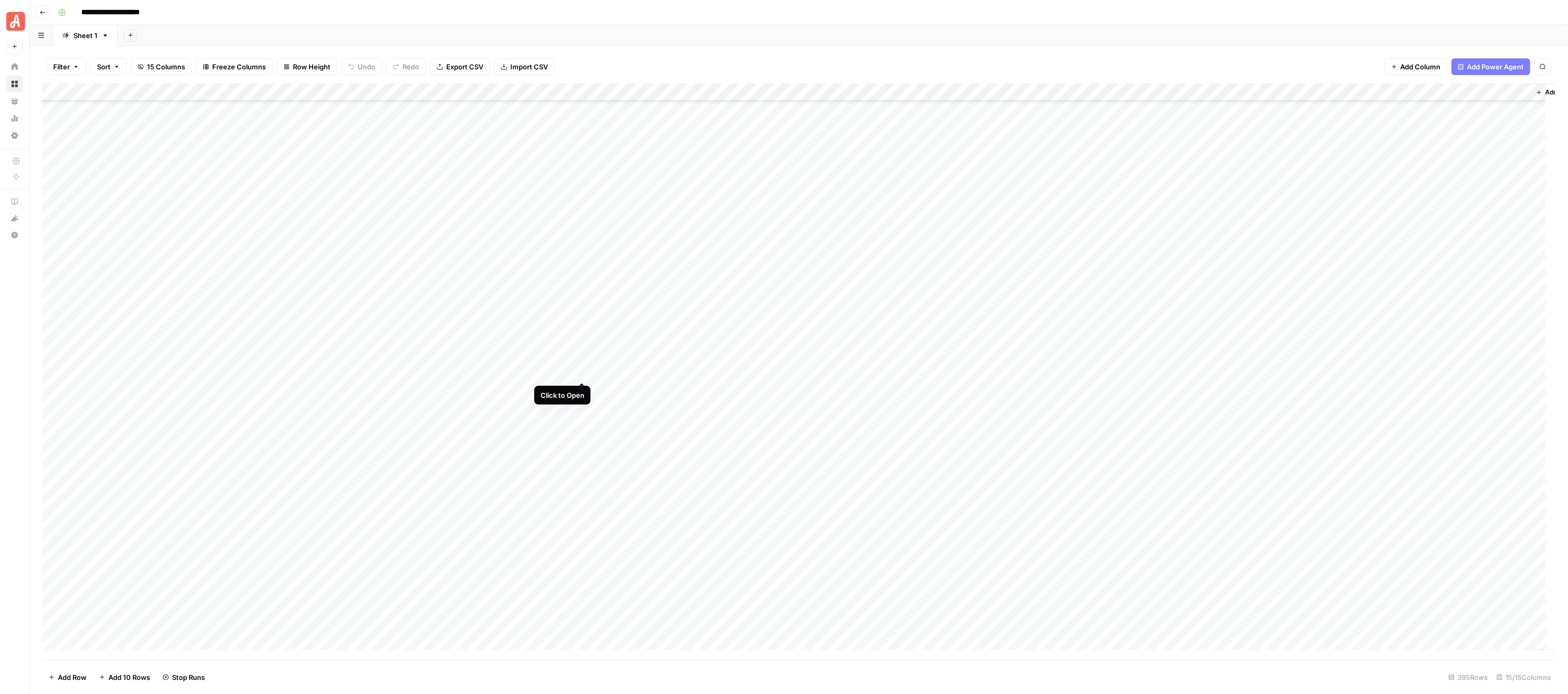
click at [579, 371] on div "Add Column" at bounding box center [799, 371] width 1514 height 577
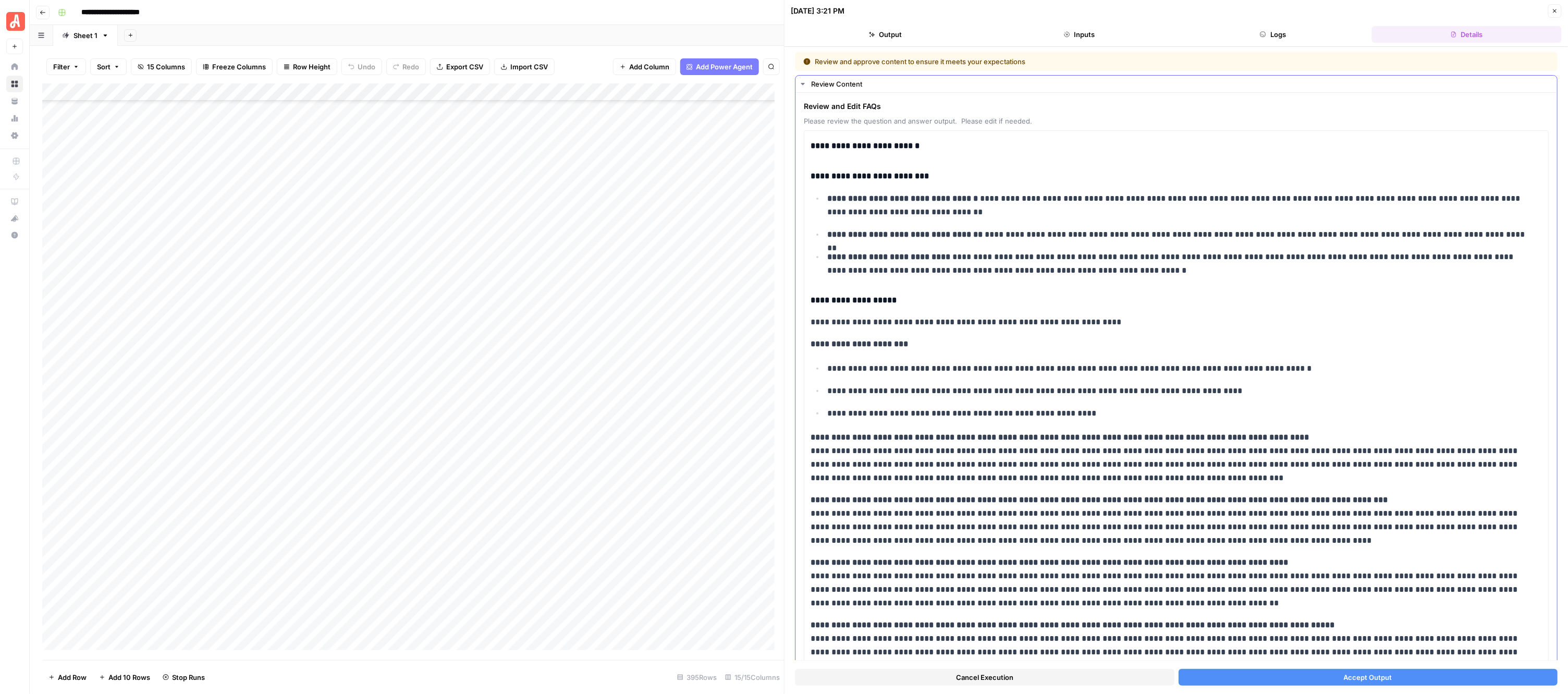
scroll to position [116, 0]
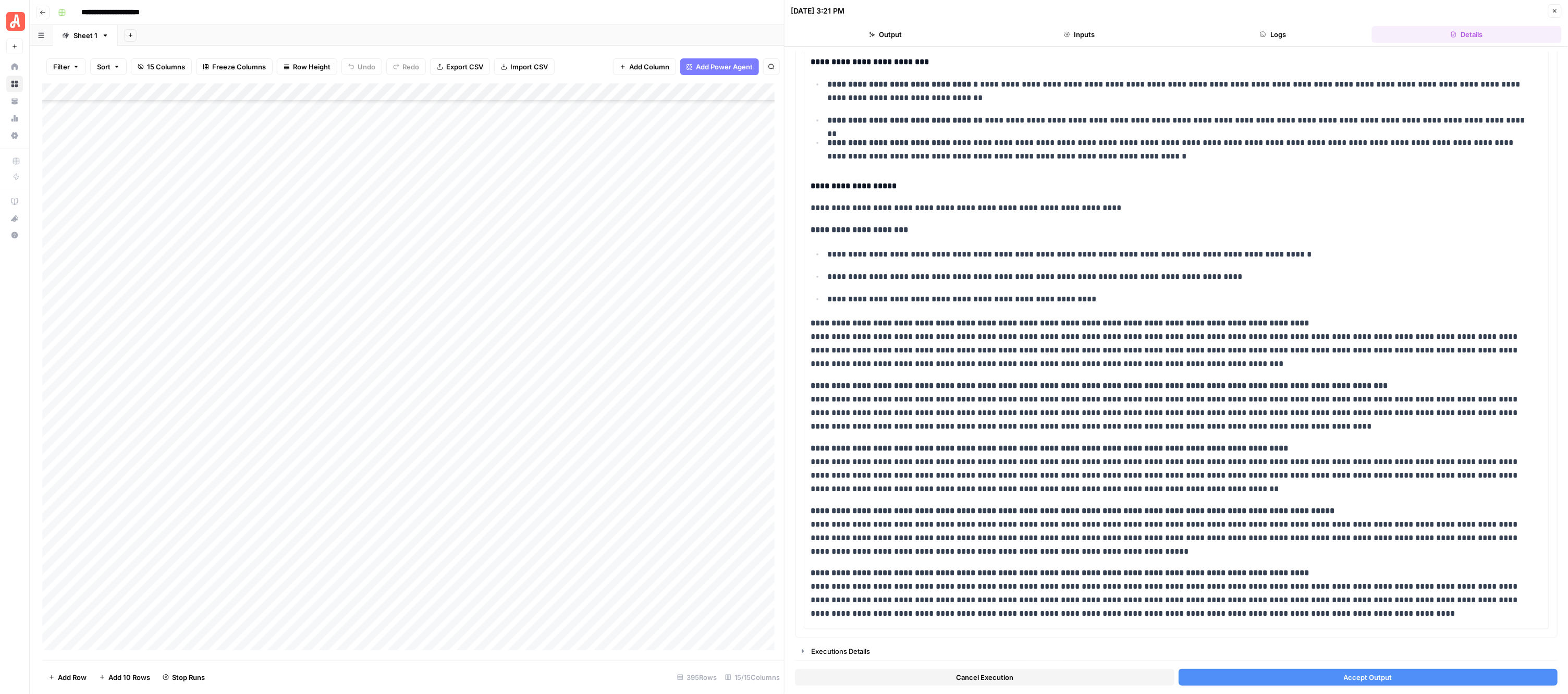
click at [1326, 673] on button "Accept Output" at bounding box center [1368, 677] width 379 height 16
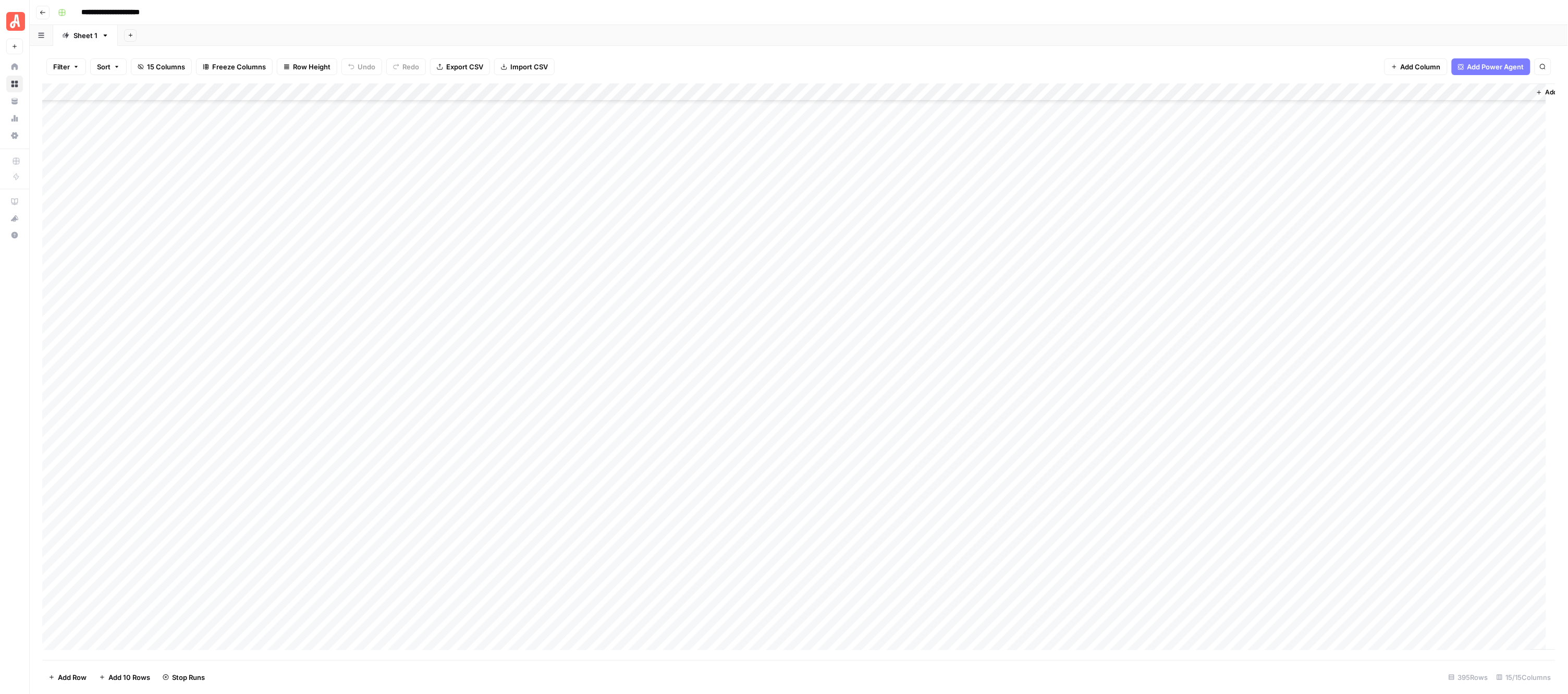
click at [583, 390] on div "Add Column" at bounding box center [799, 371] width 1514 height 577
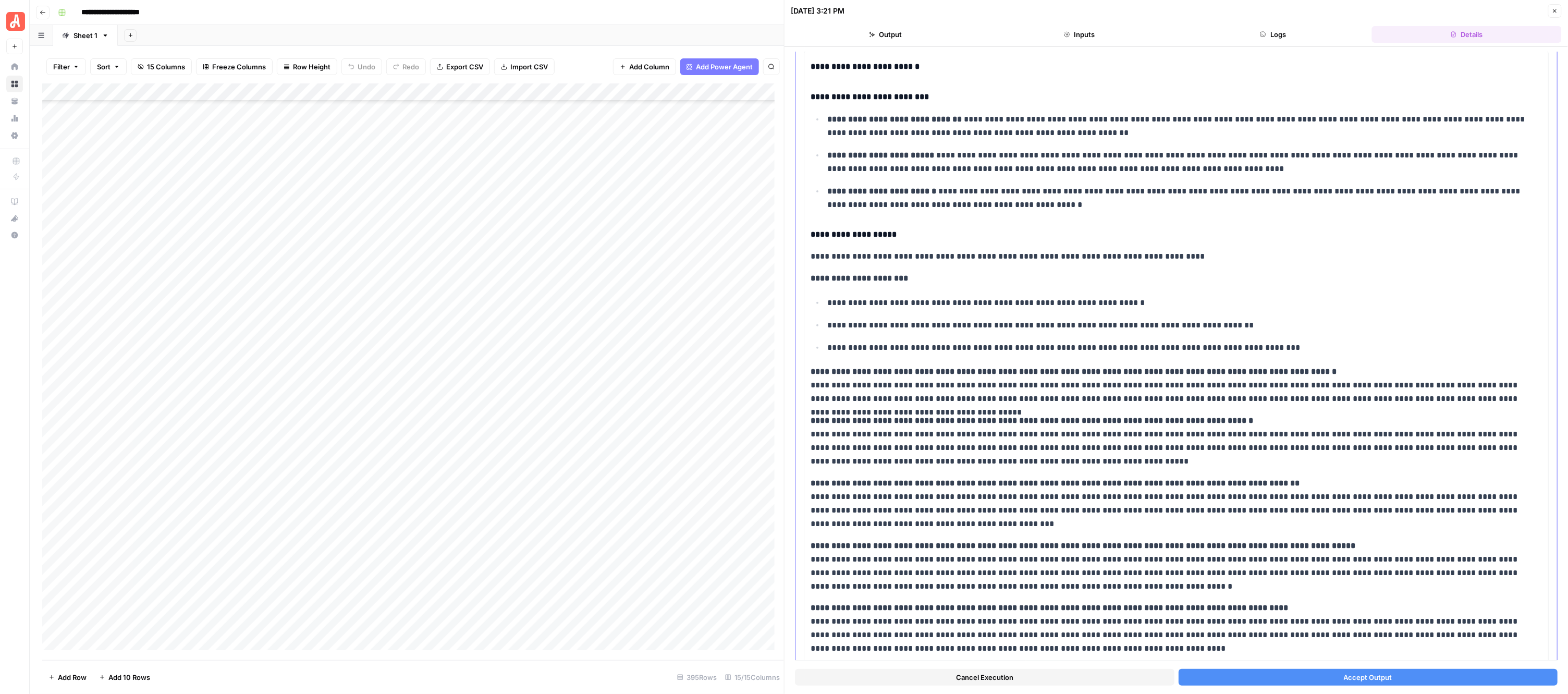
scroll to position [116, 0]
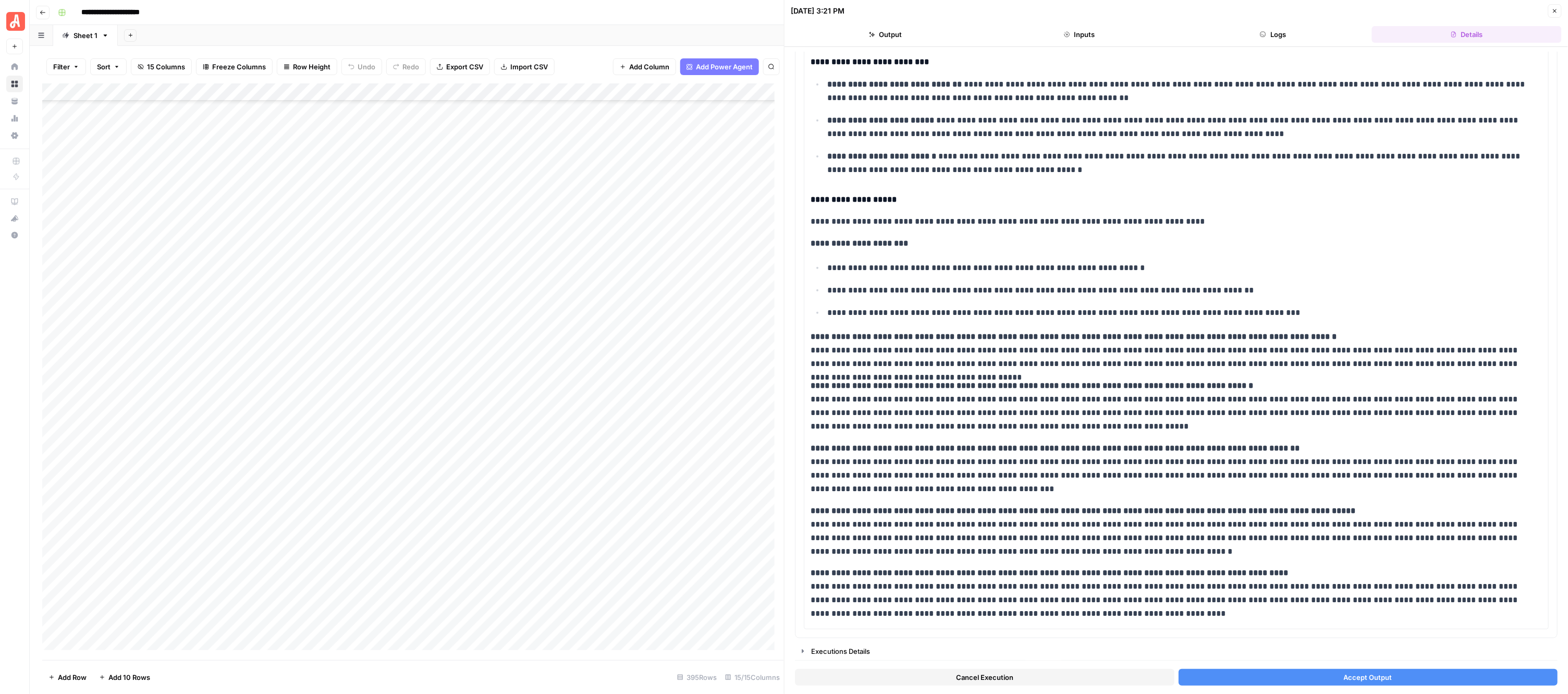
click at [1306, 671] on button "Accept Output" at bounding box center [1368, 677] width 379 height 16
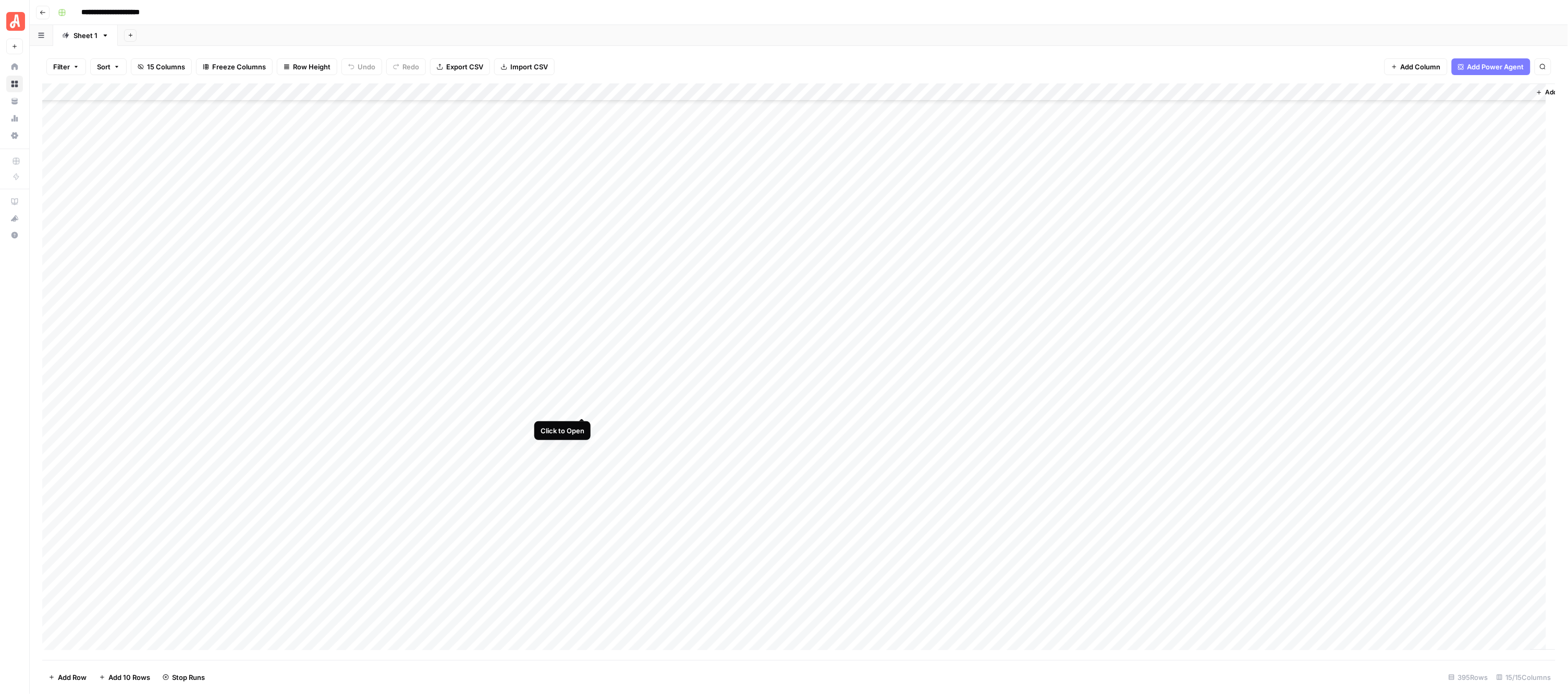
click at [580, 405] on div "Add Column" at bounding box center [799, 371] width 1514 height 577
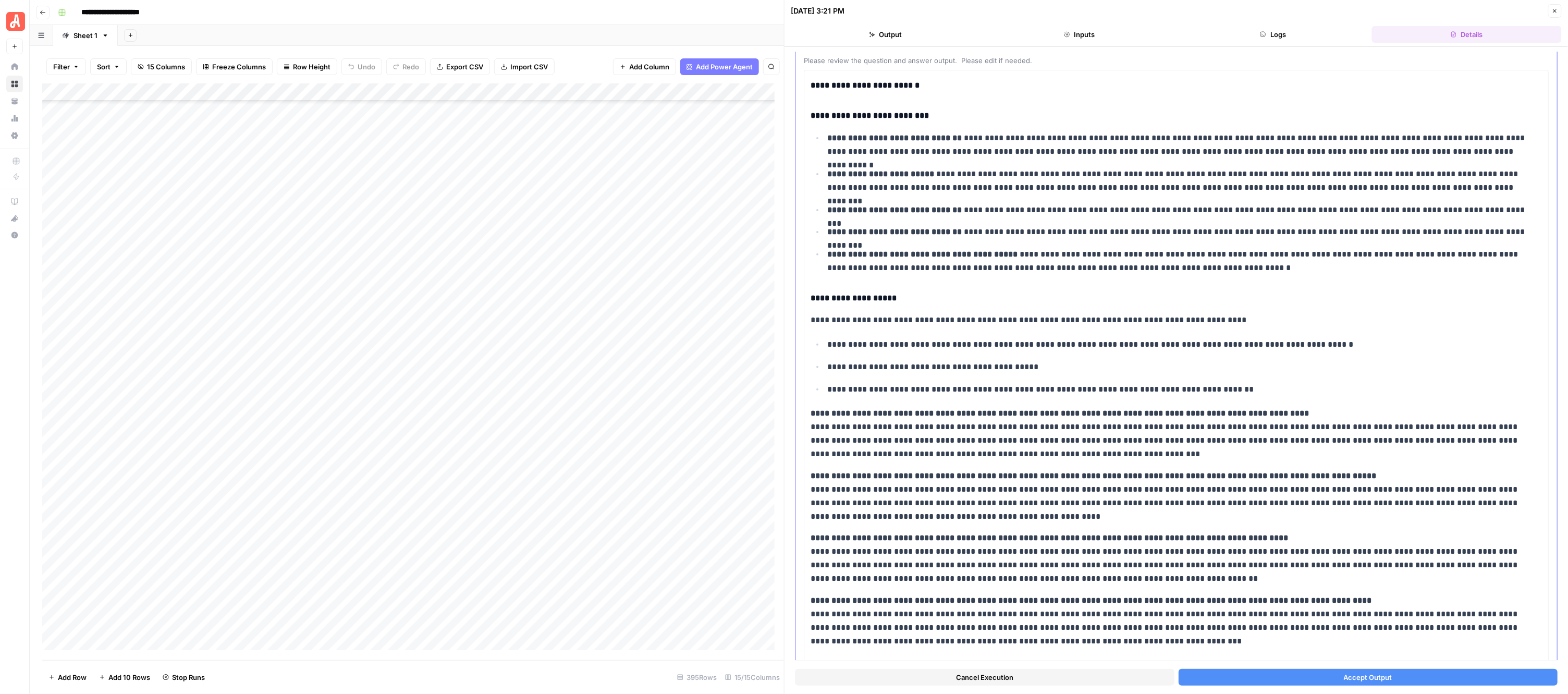
scroll to position [154, 0]
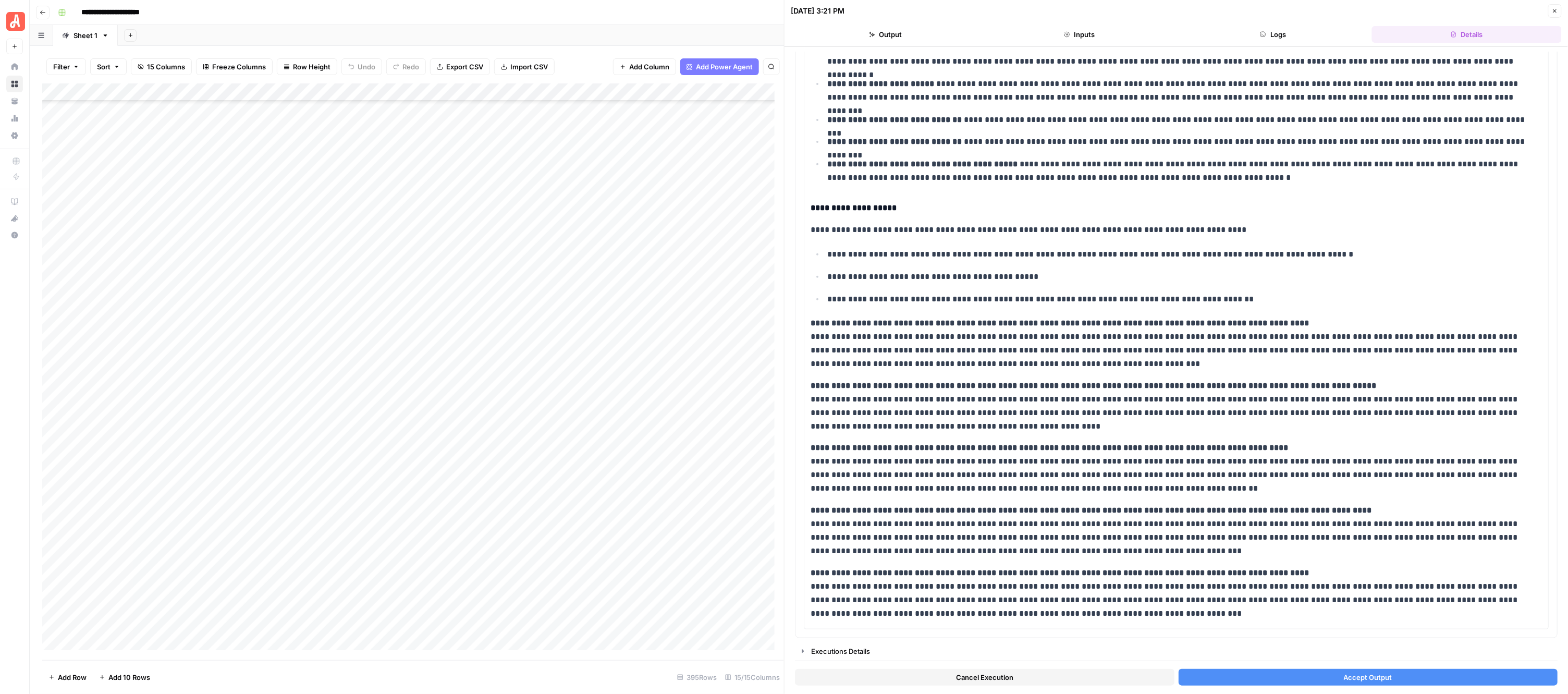
click at [1311, 673] on button "Accept Output" at bounding box center [1368, 677] width 379 height 16
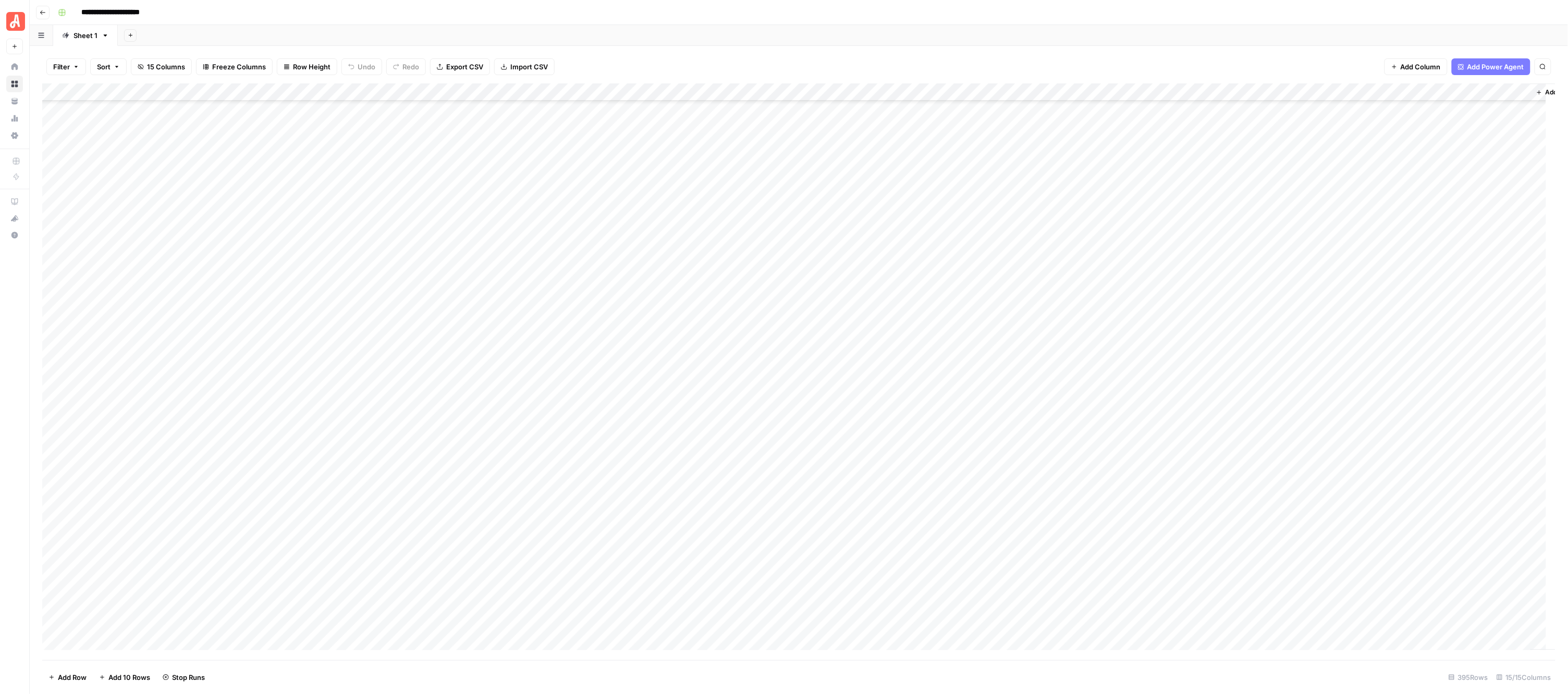
click at [580, 426] on div "Add Column" at bounding box center [799, 371] width 1514 height 577
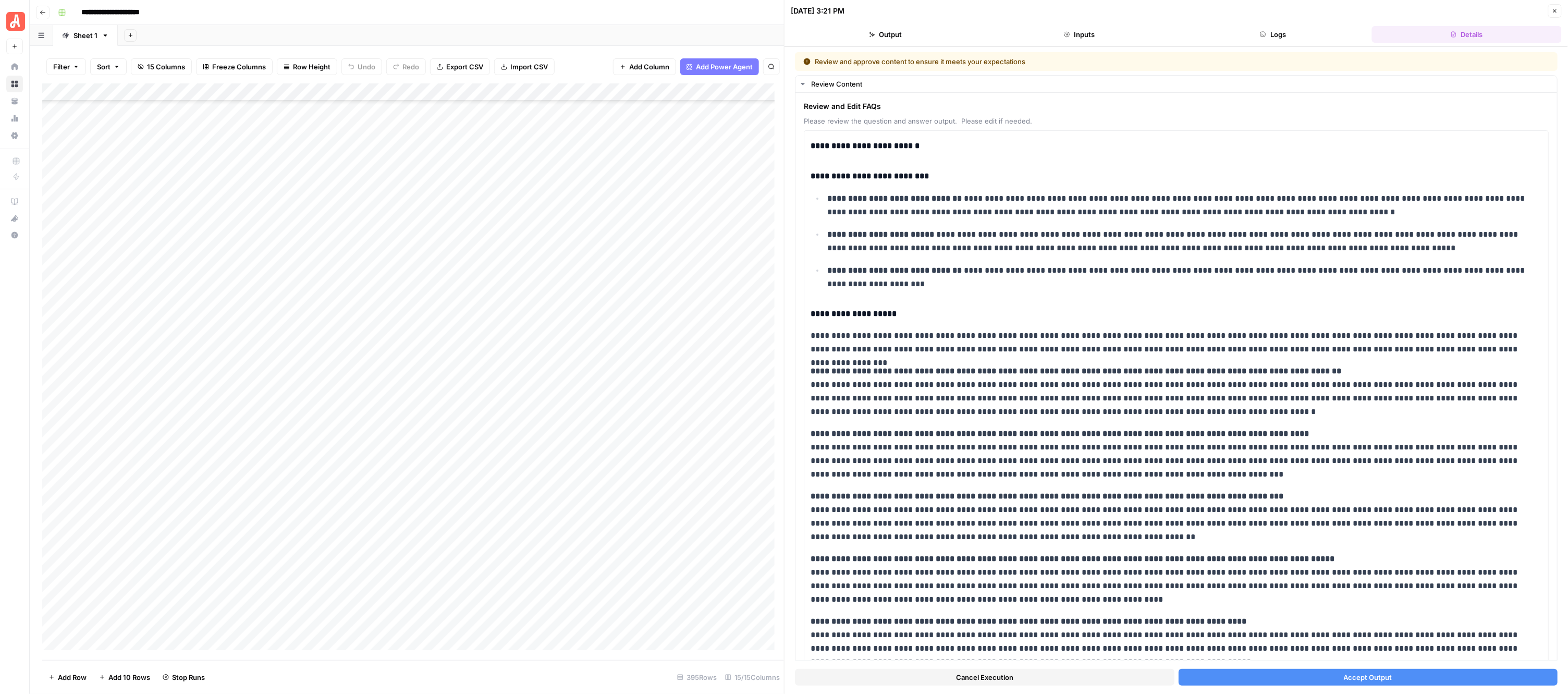
click at [1280, 677] on button "Accept Output" at bounding box center [1368, 677] width 379 height 16
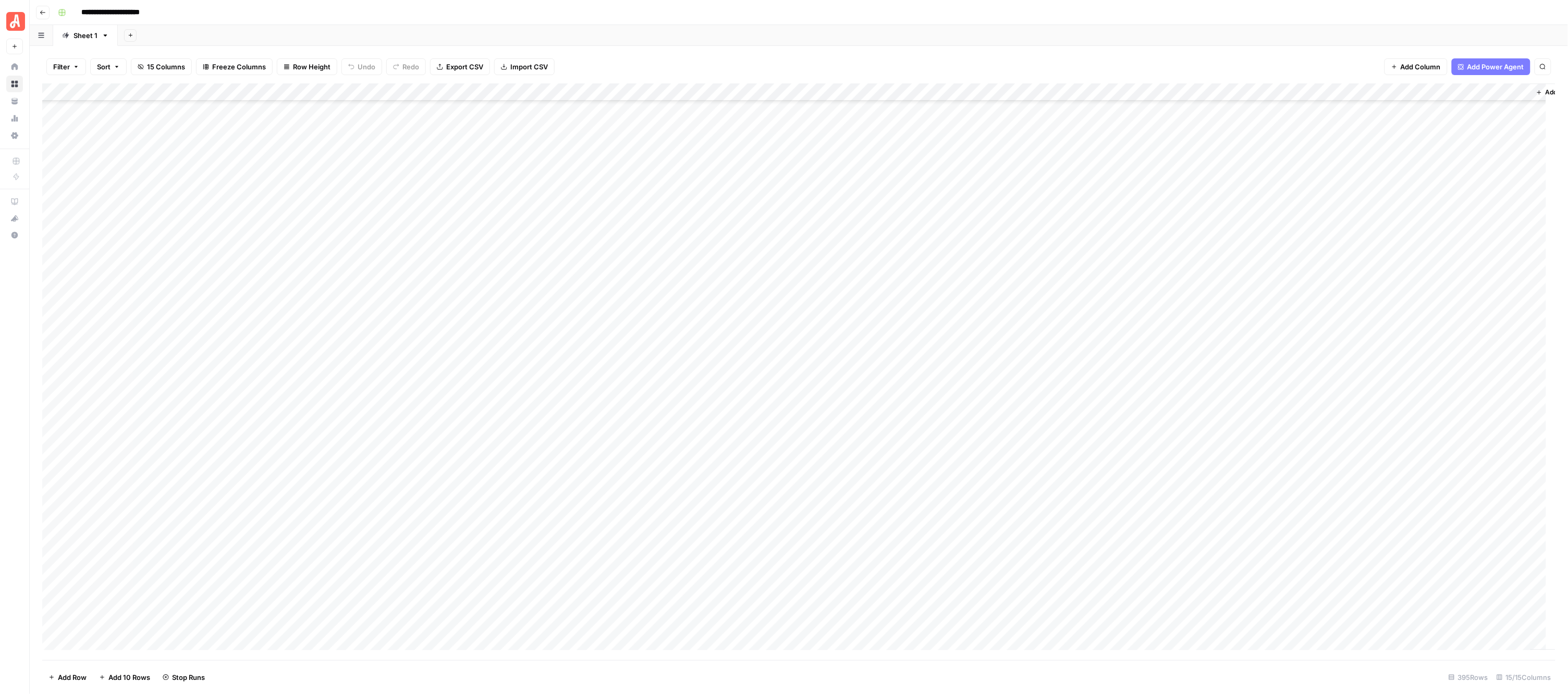
click at [582, 439] on div "Add Column" at bounding box center [799, 371] width 1514 height 577
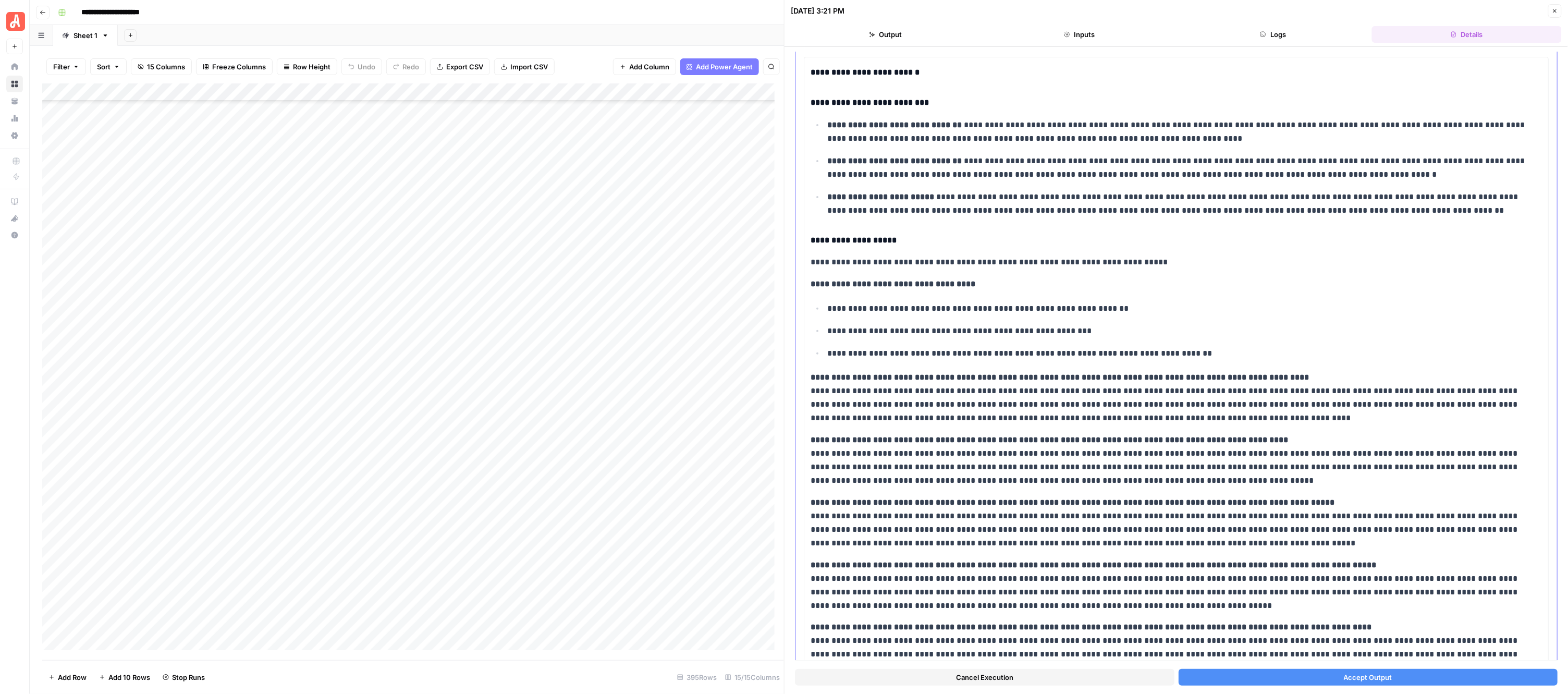
scroll to position [130, 0]
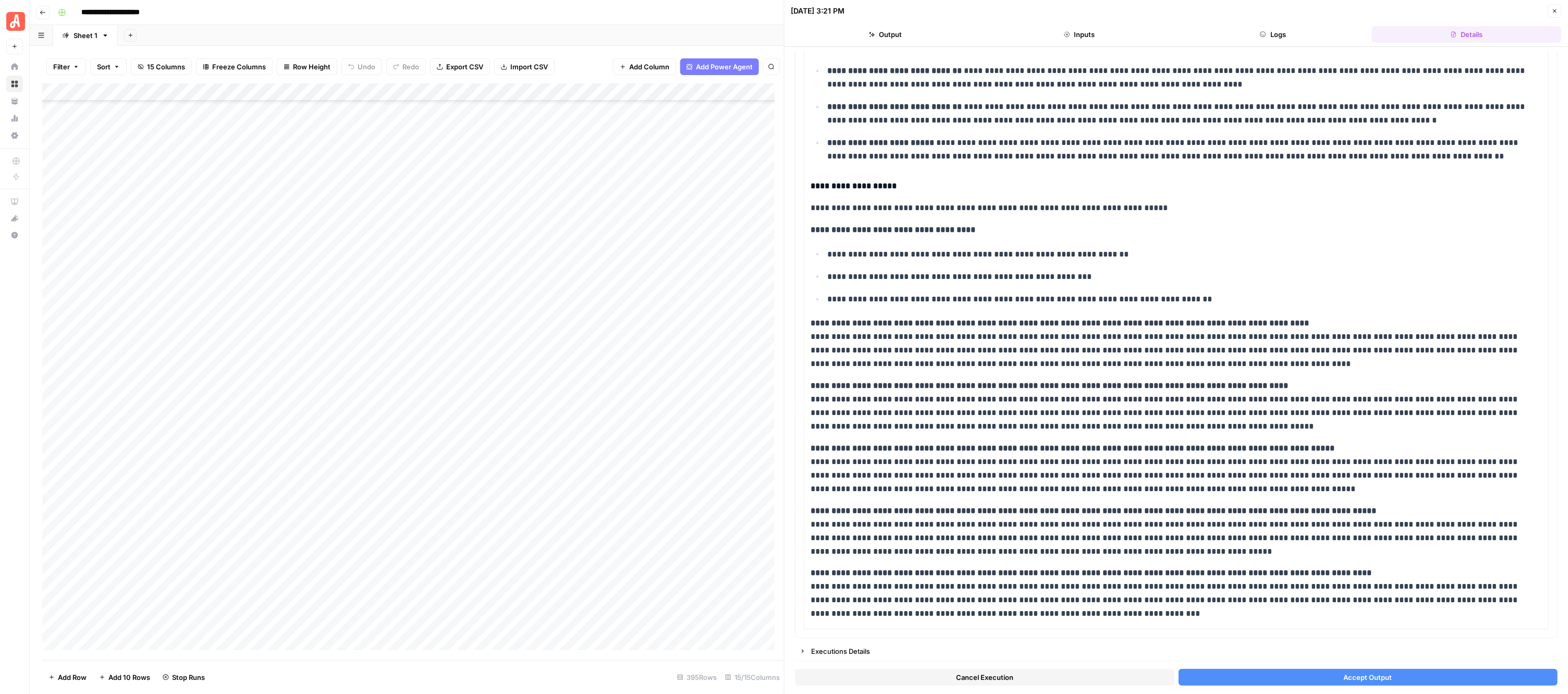
click at [1281, 673] on button "Accept Output" at bounding box center [1368, 677] width 379 height 16
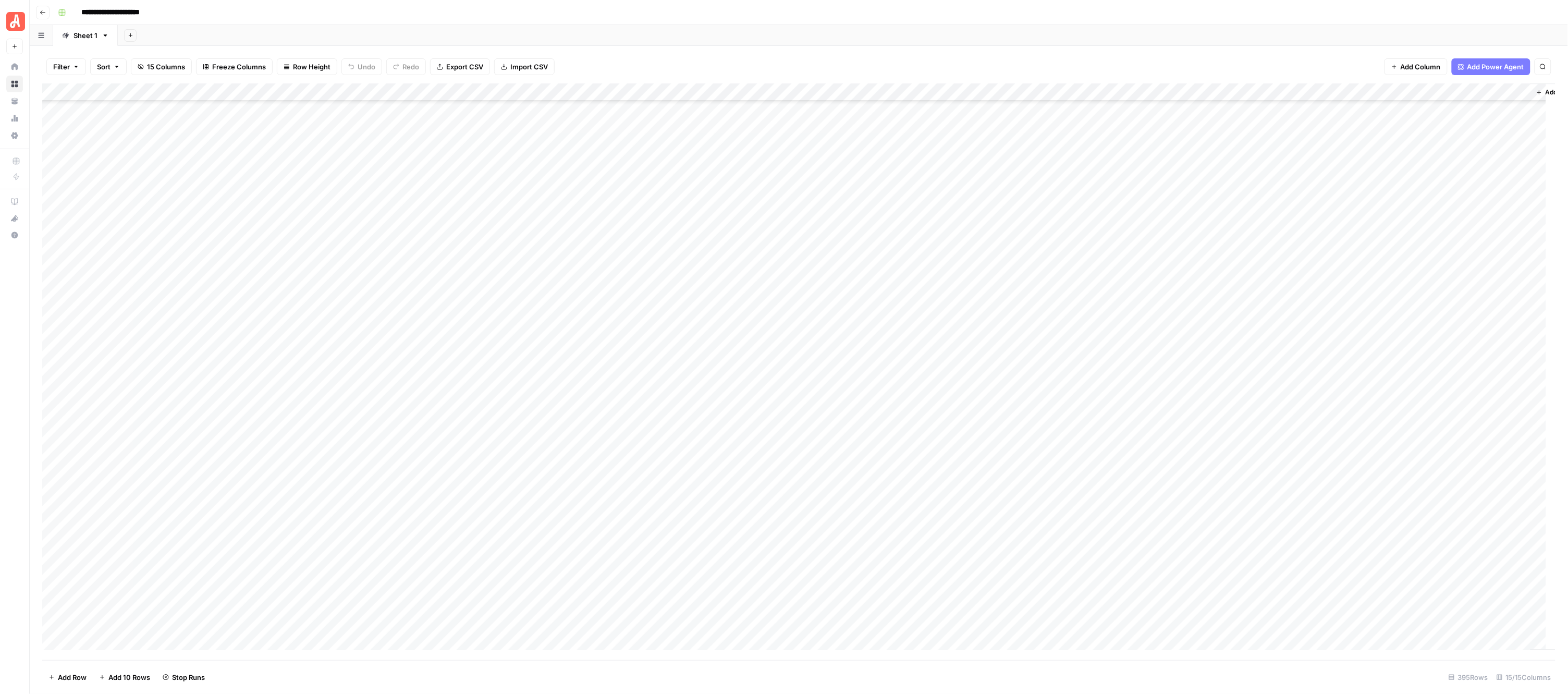
click at [582, 459] on div "Add Column" at bounding box center [799, 371] width 1514 height 577
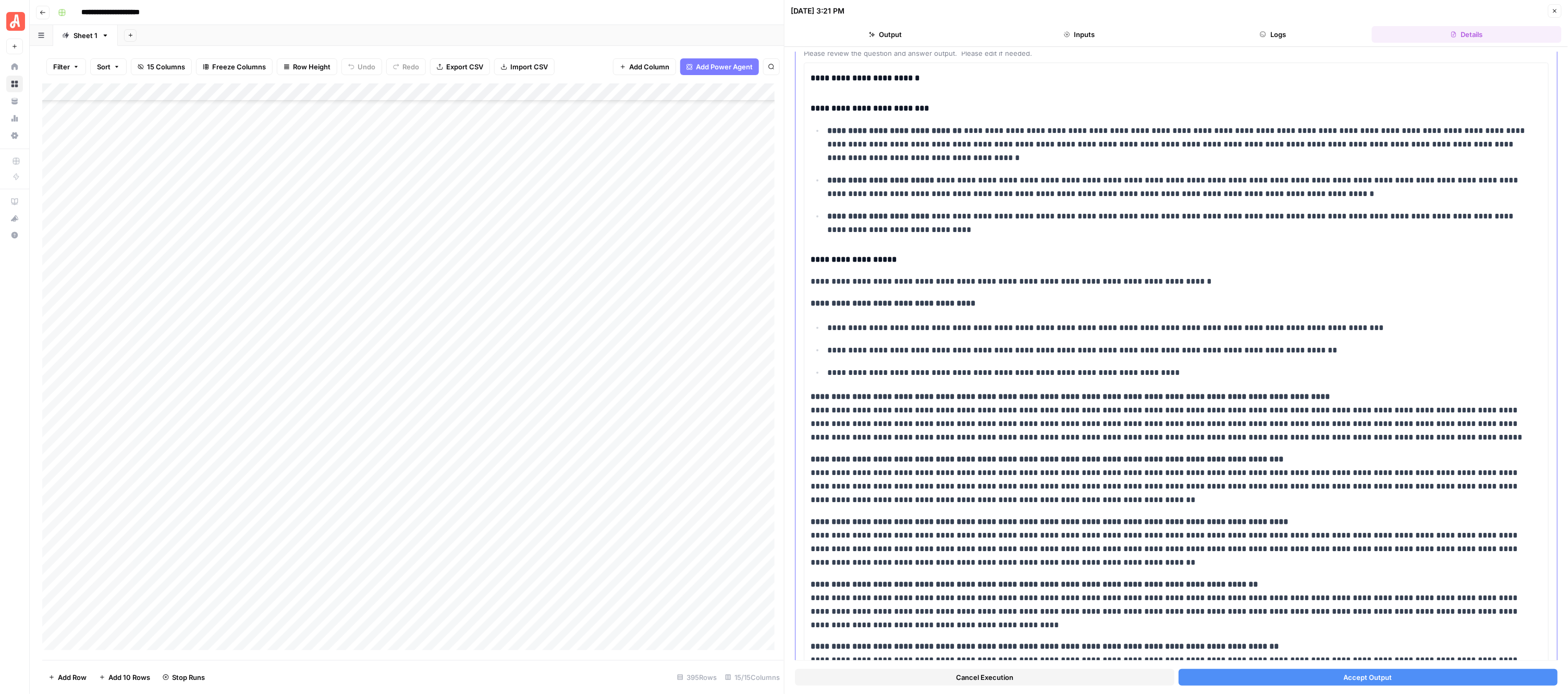
scroll to position [144, 0]
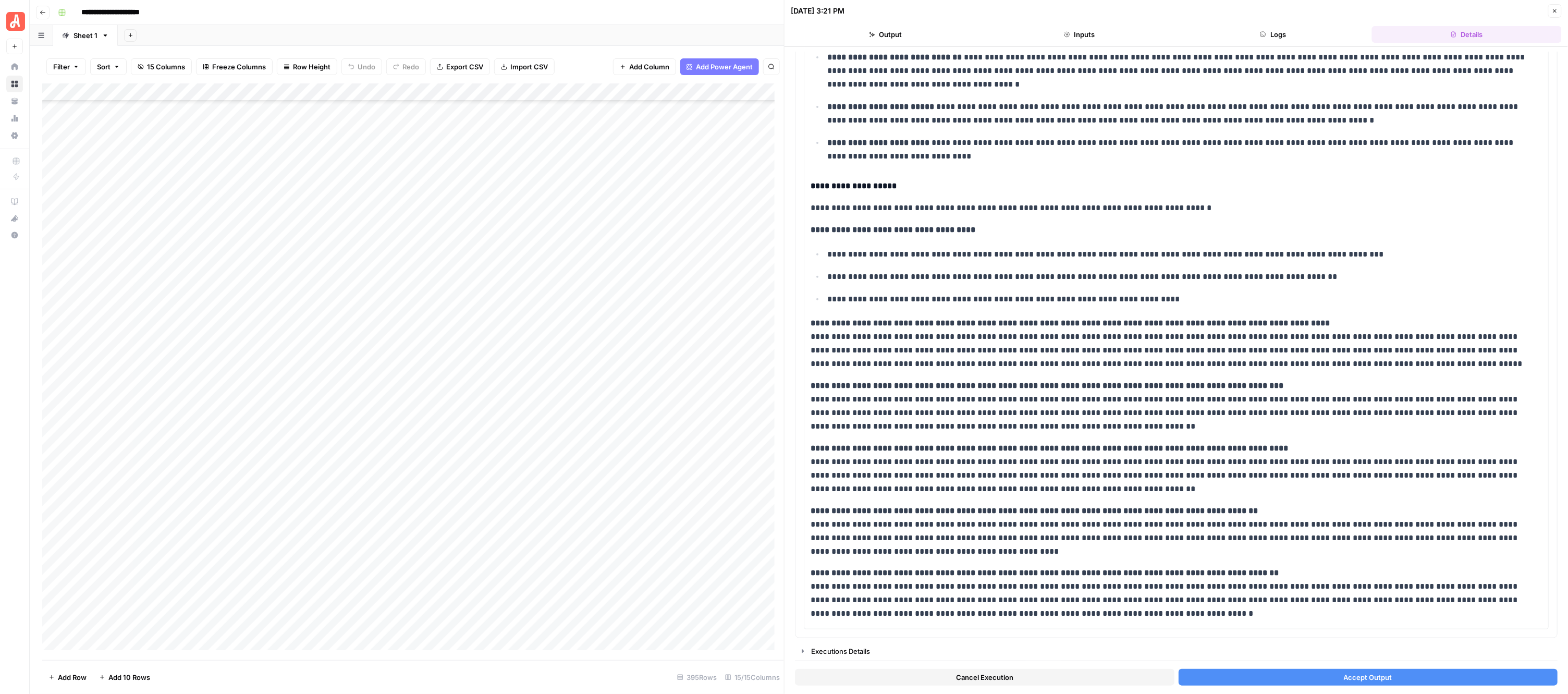
click at [1303, 679] on button "Accept Output" at bounding box center [1368, 677] width 379 height 16
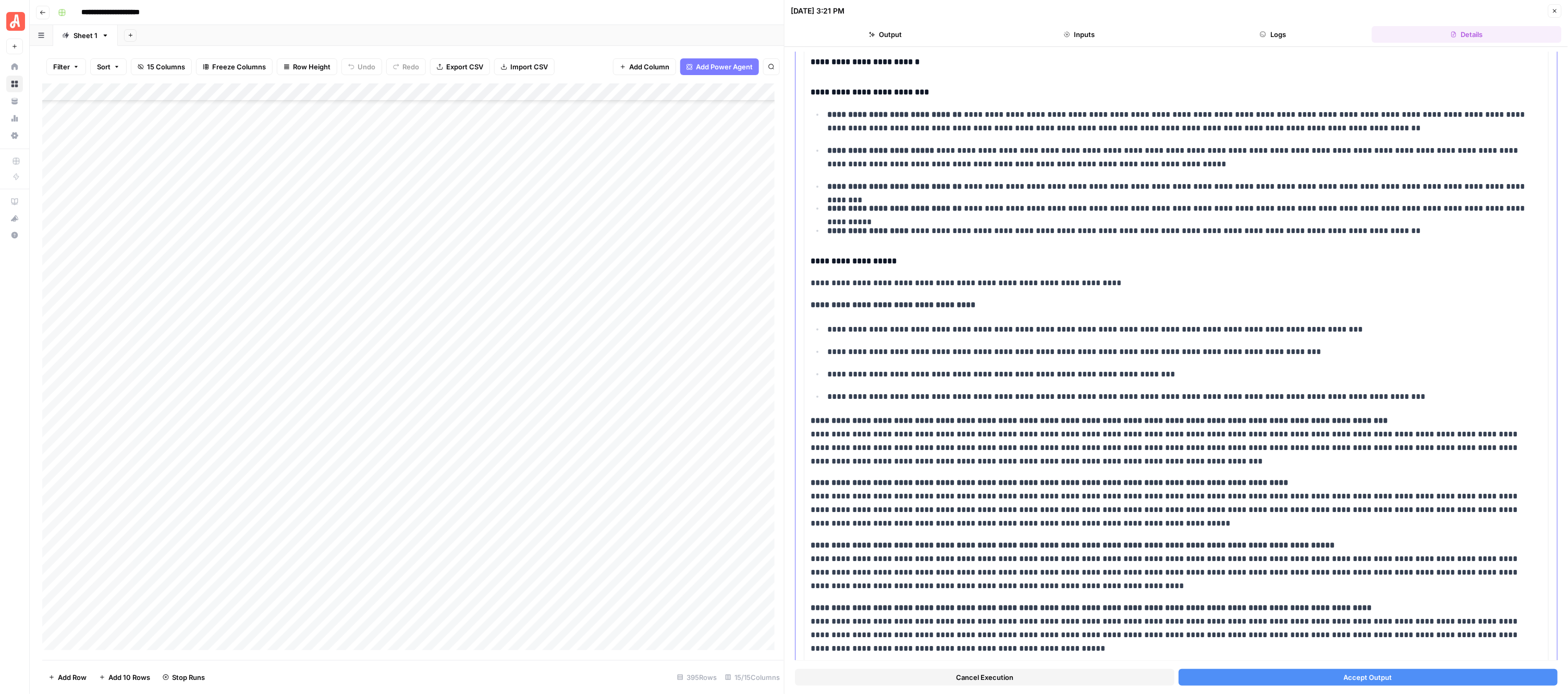
scroll to position [184, 0]
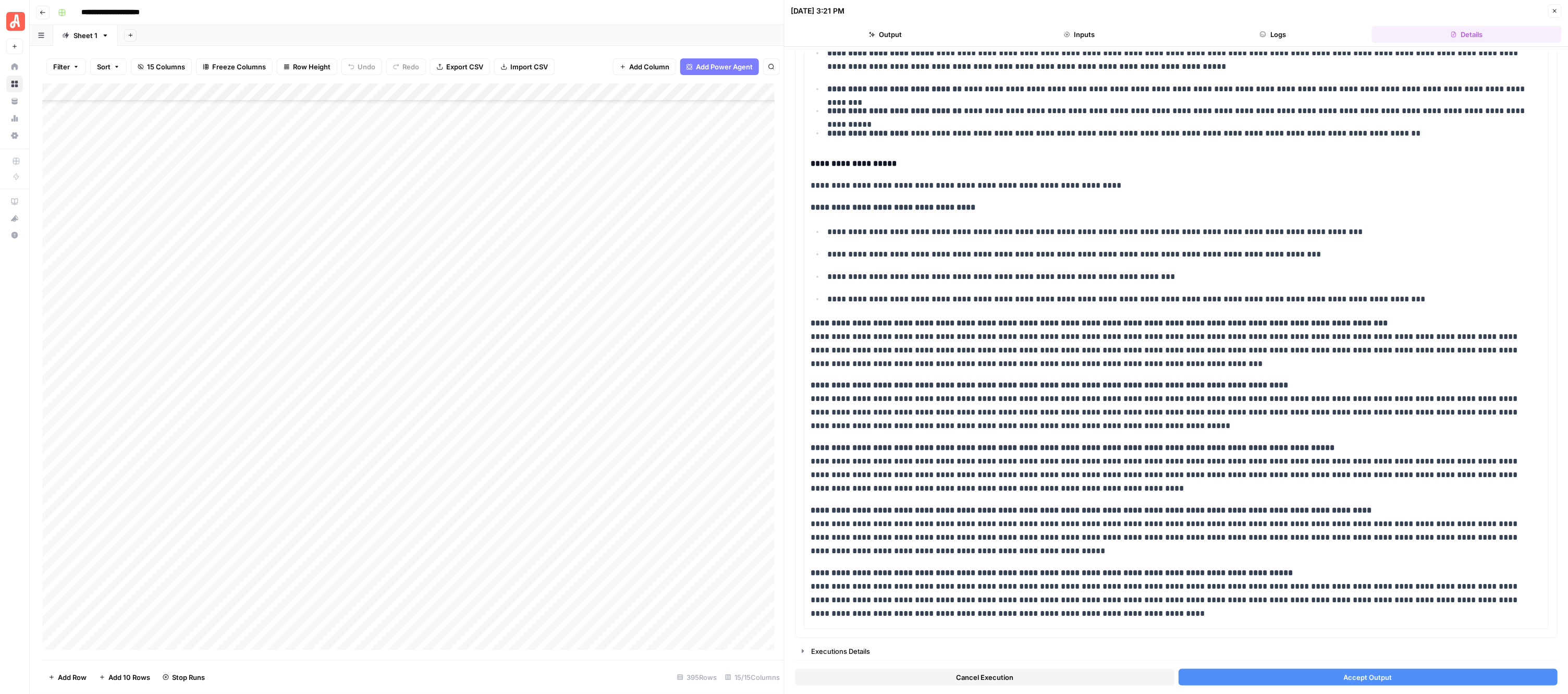
click at [1252, 681] on button "Accept Output" at bounding box center [1368, 677] width 379 height 16
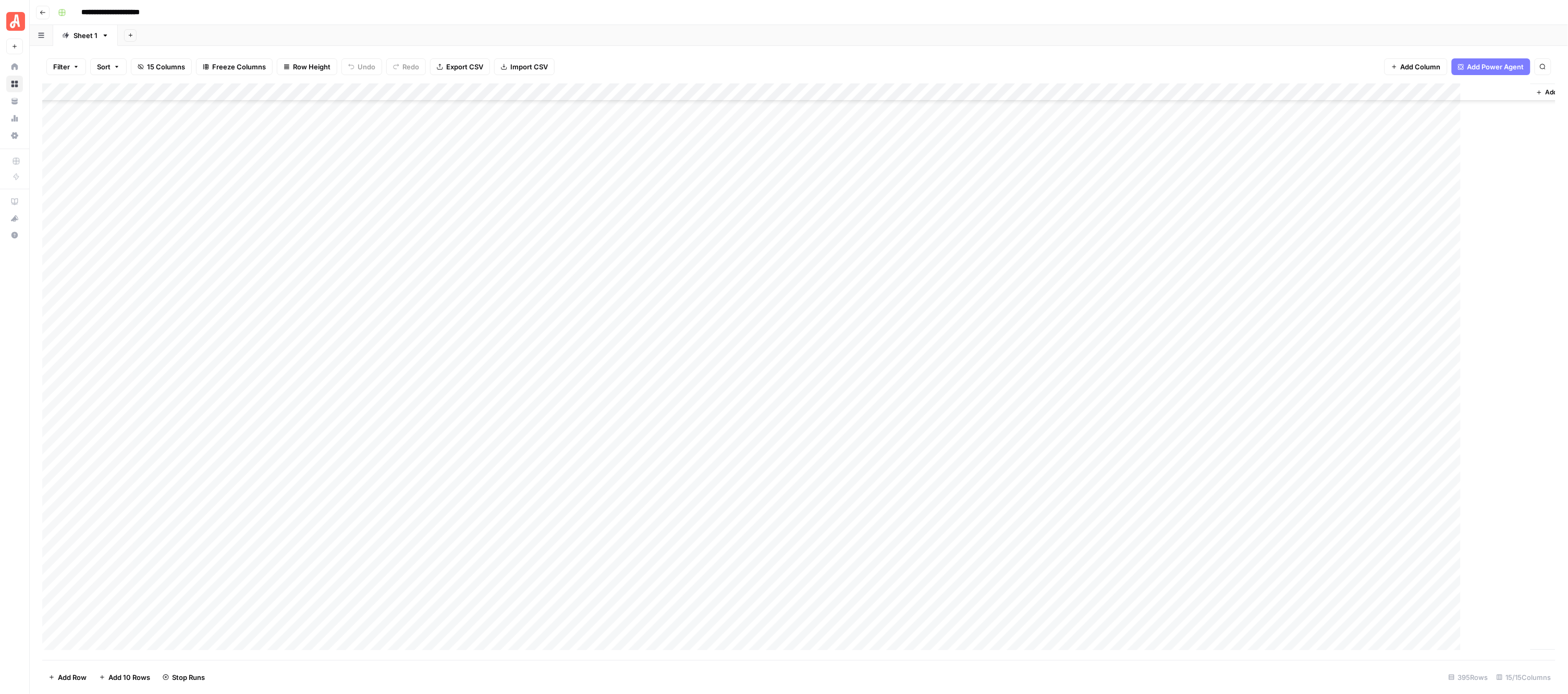
click at [584, 493] on div "Add Column" at bounding box center [799, 371] width 1514 height 577
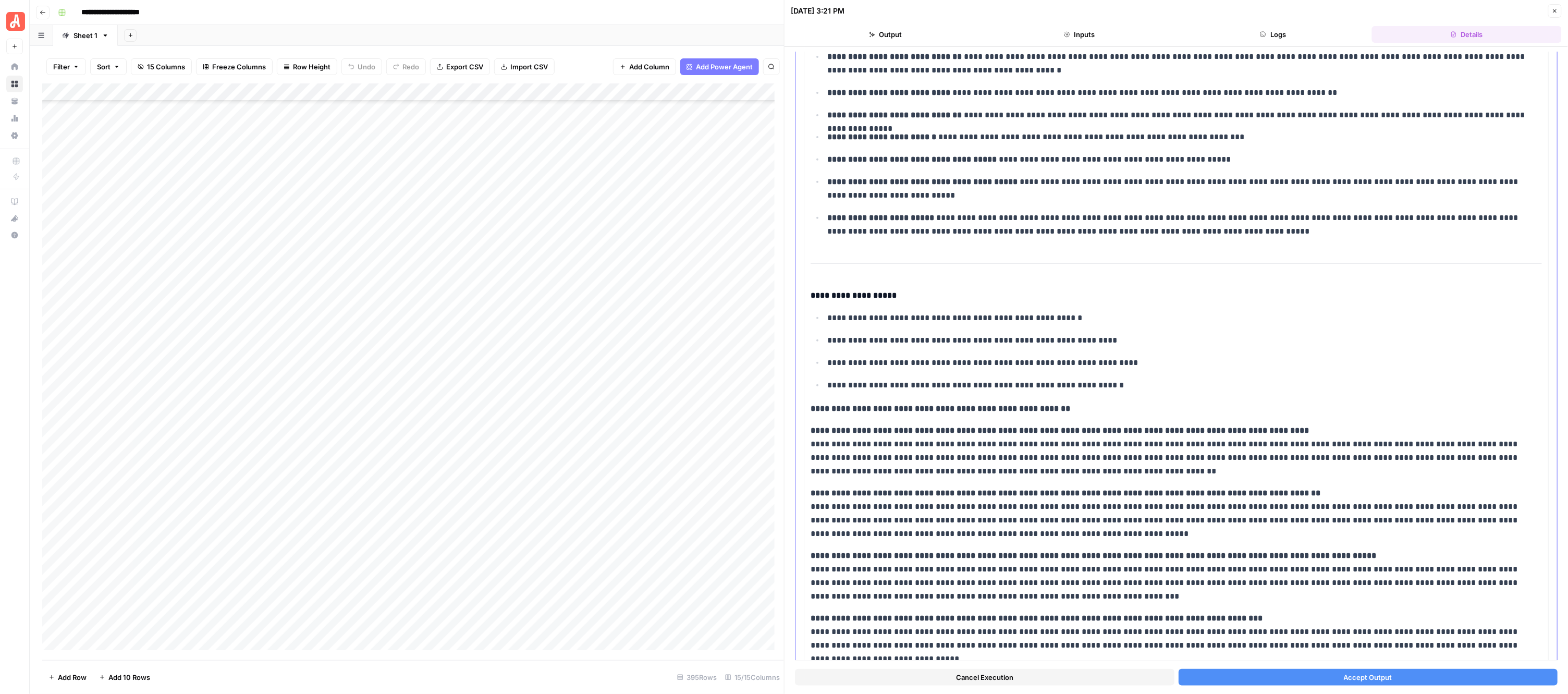
scroll to position [270, 0]
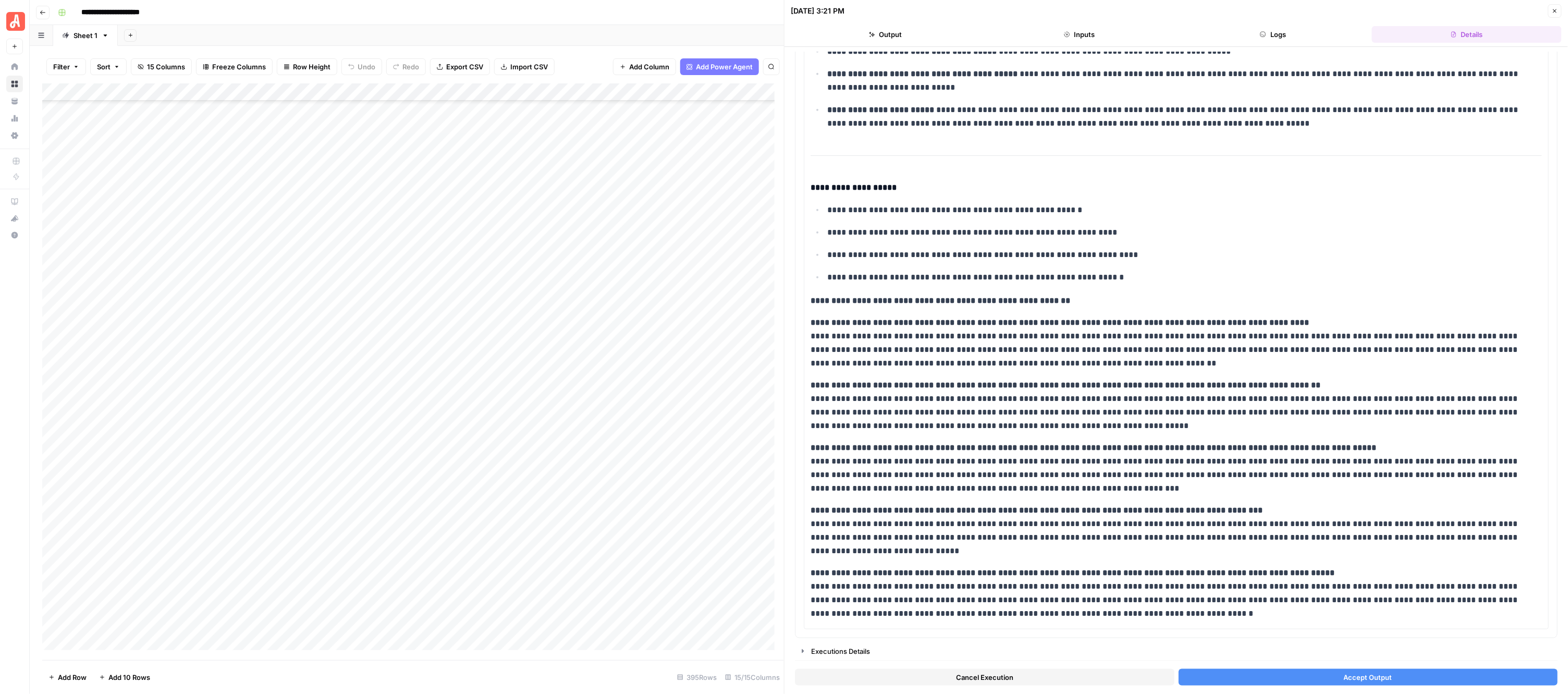
click at [1259, 673] on button "Accept Output" at bounding box center [1368, 677] width 379 height 16
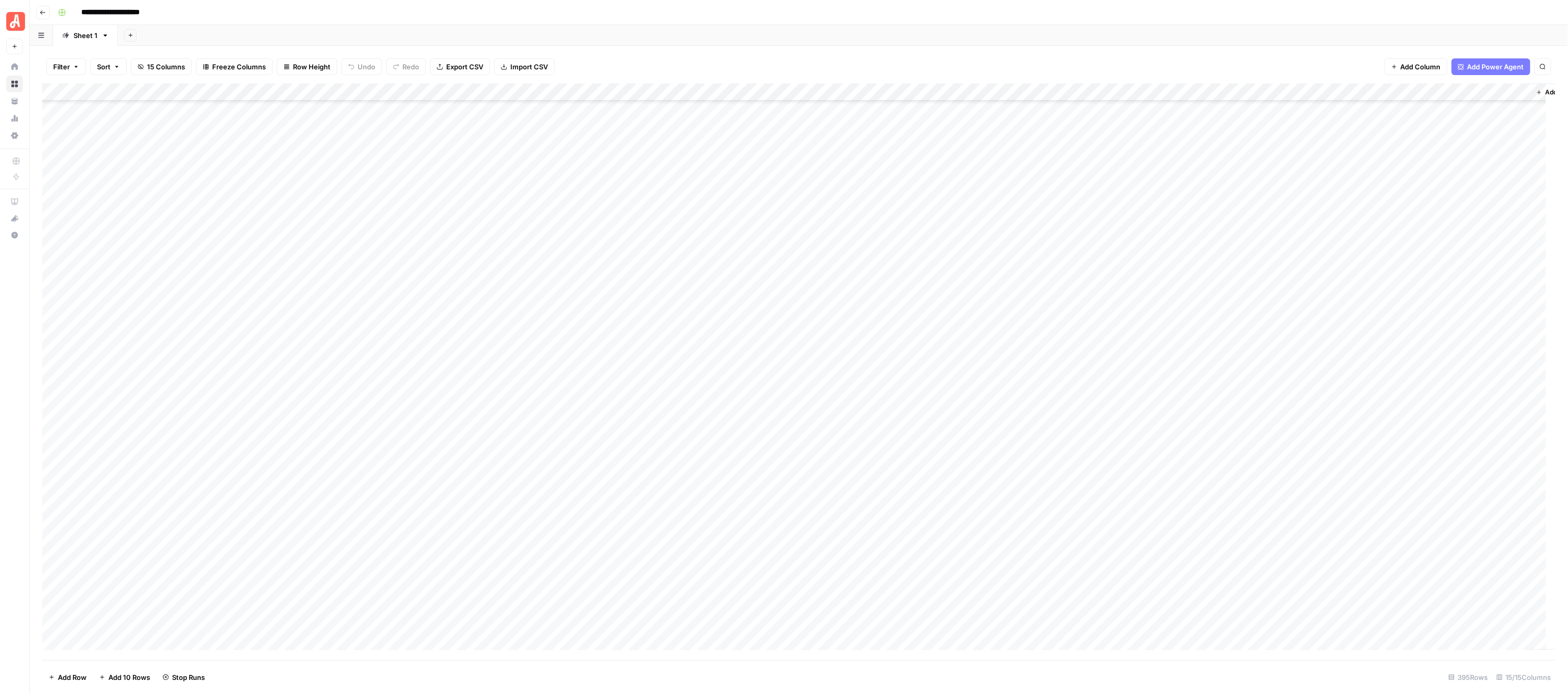
scroll to position [6143, 0]
click at [579, 188] on div "Add Column" at bounding box center [799, 371] width 1514 height 577
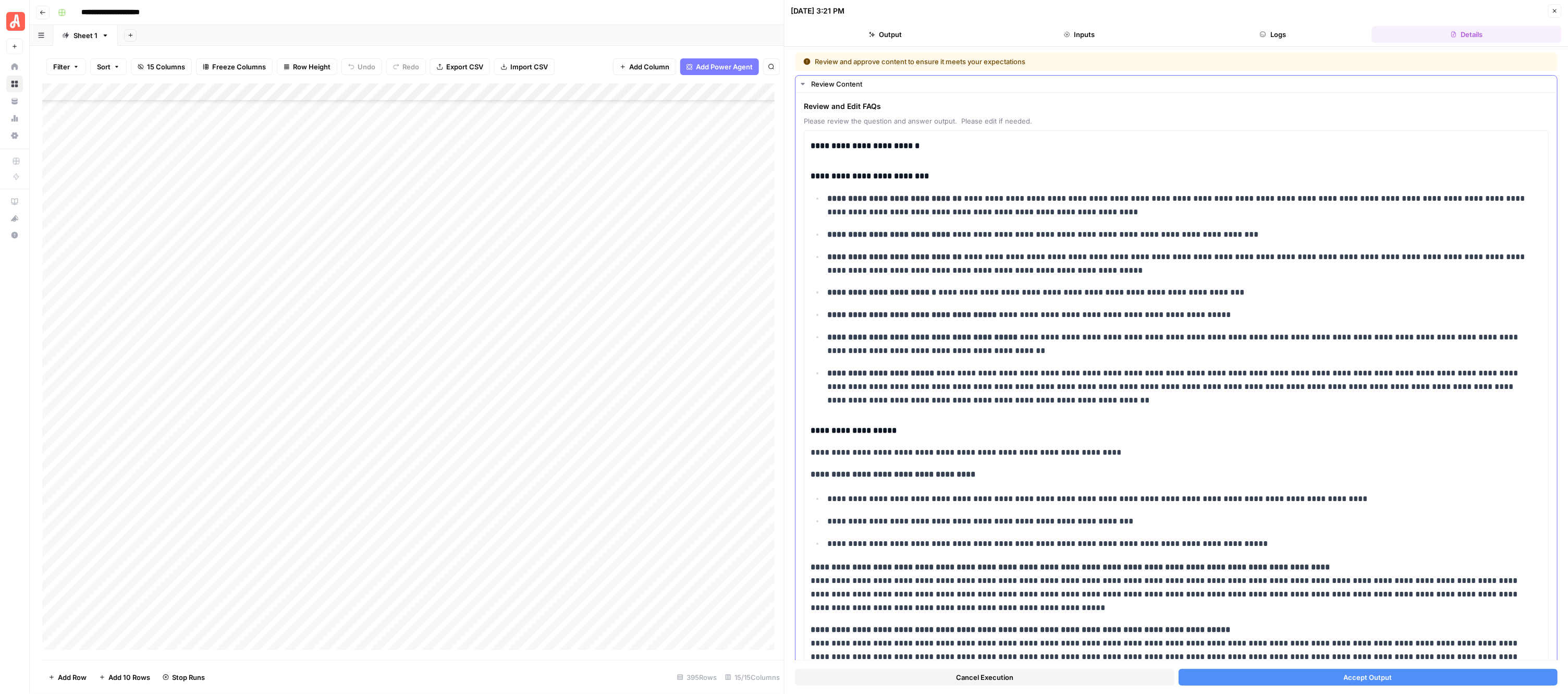
scroll to position [248, 0]
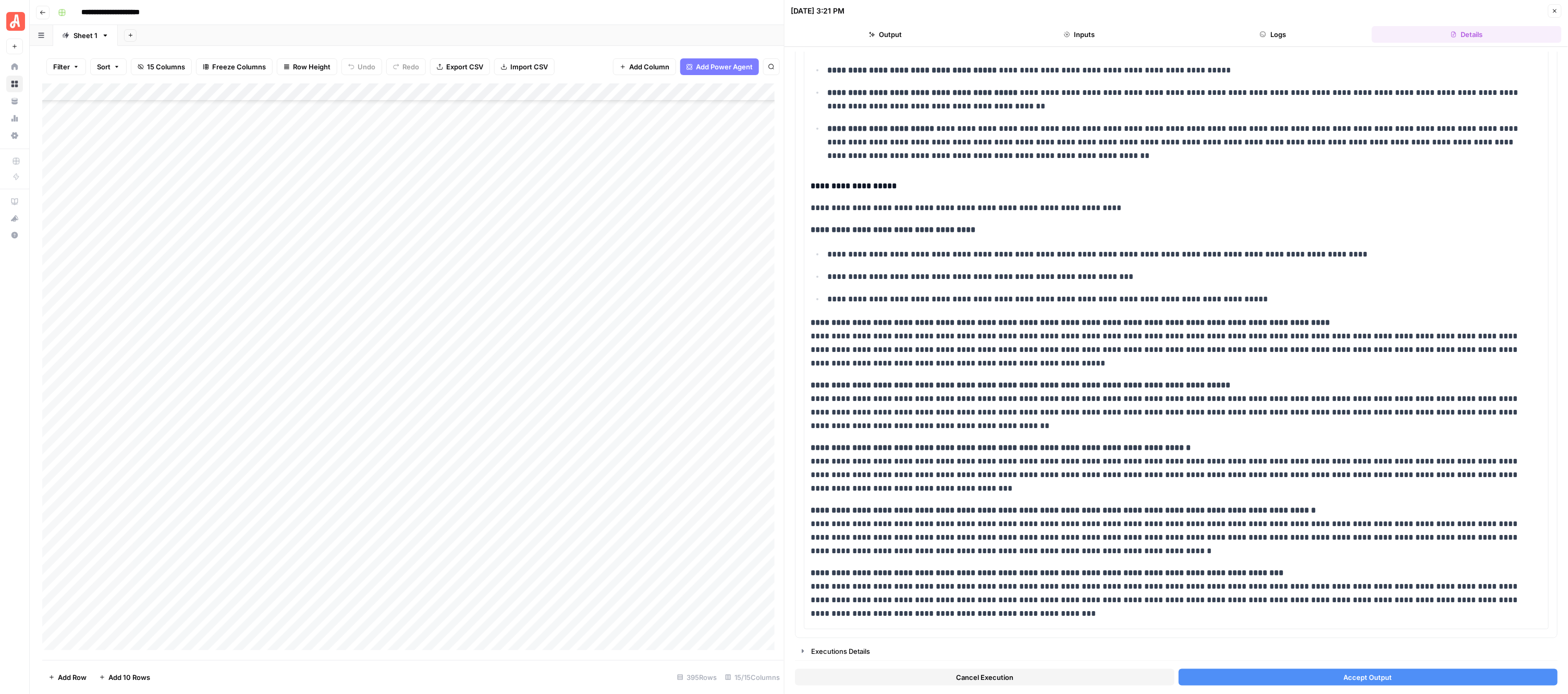
click at [1318, 677] on button "Accept Output" at bounding box center [1368, 677] width 379 height 16
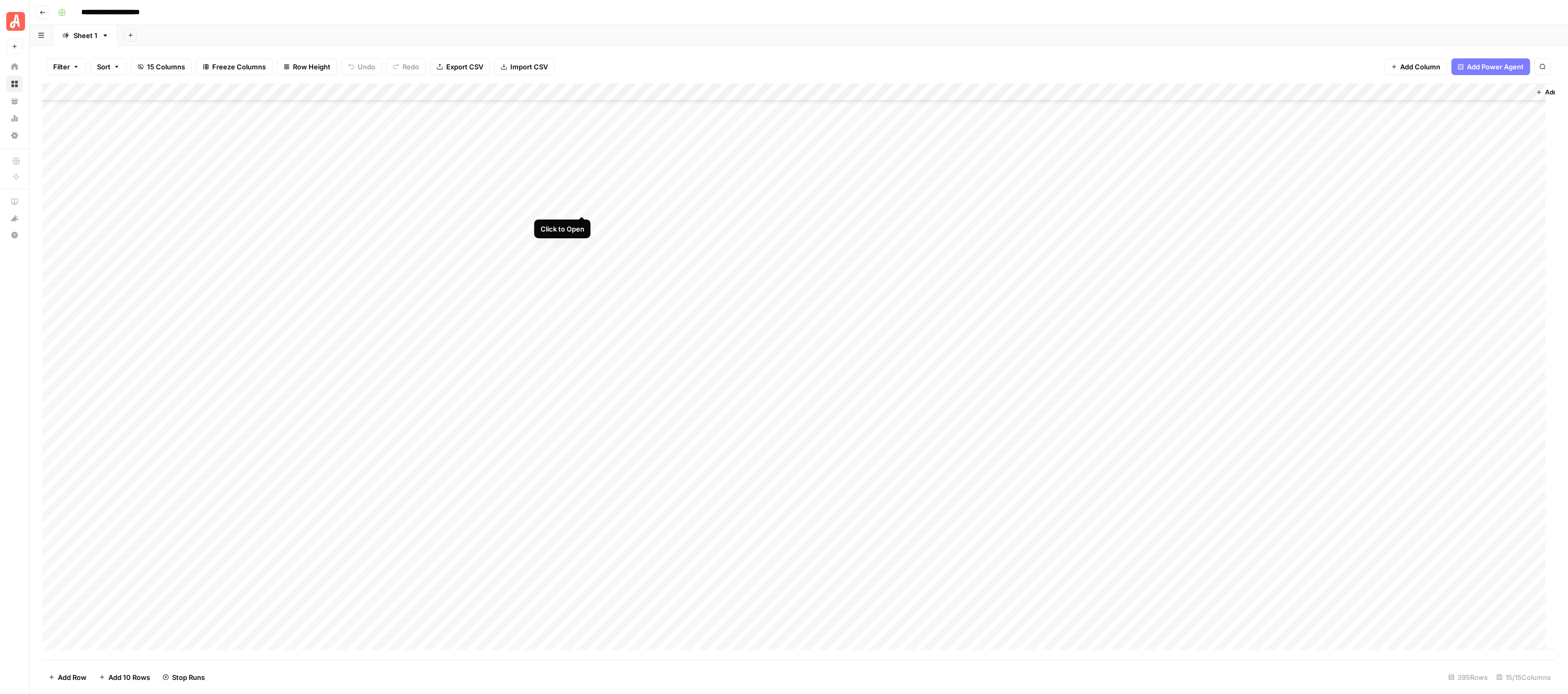
click at [581, 202] on div "Add Column" at bounding box center [799, 371] width 1514 height 577
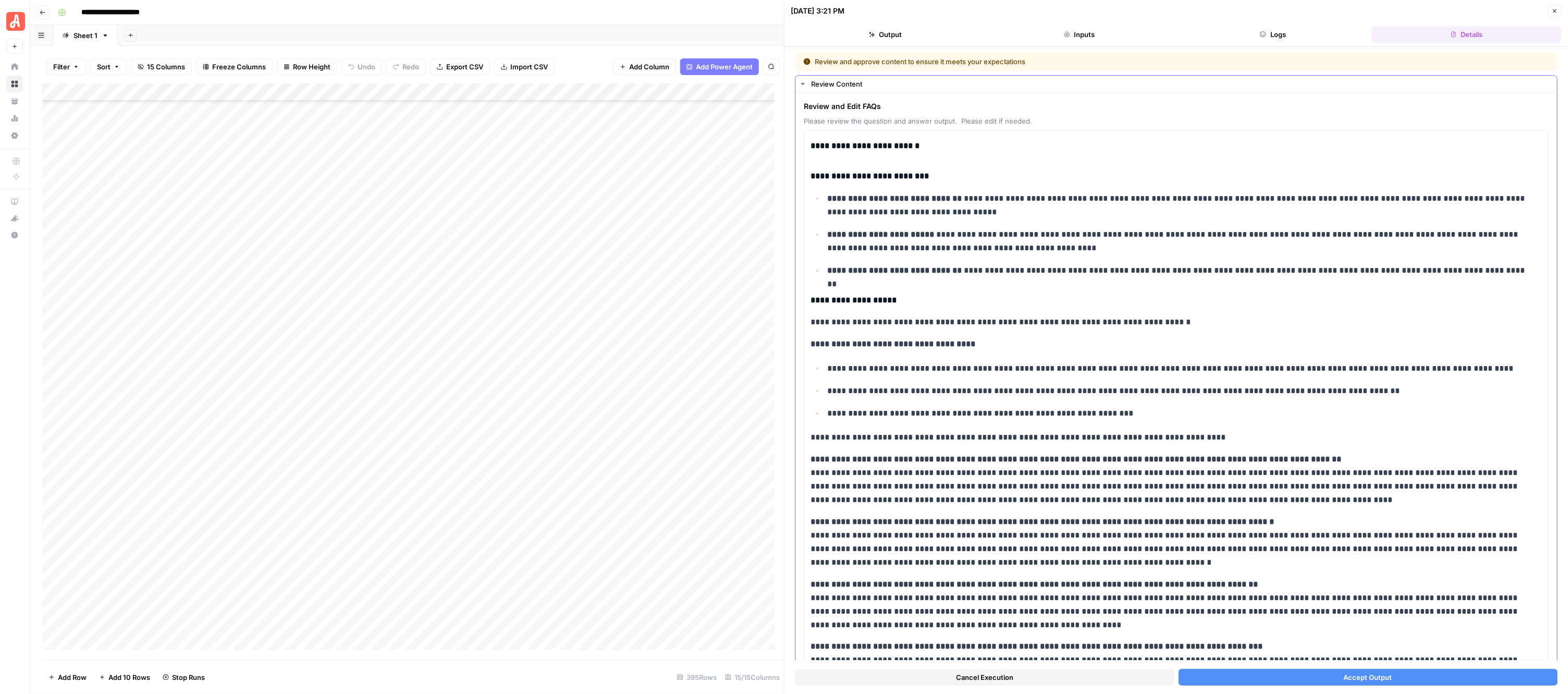
scroll to position [139, 0]
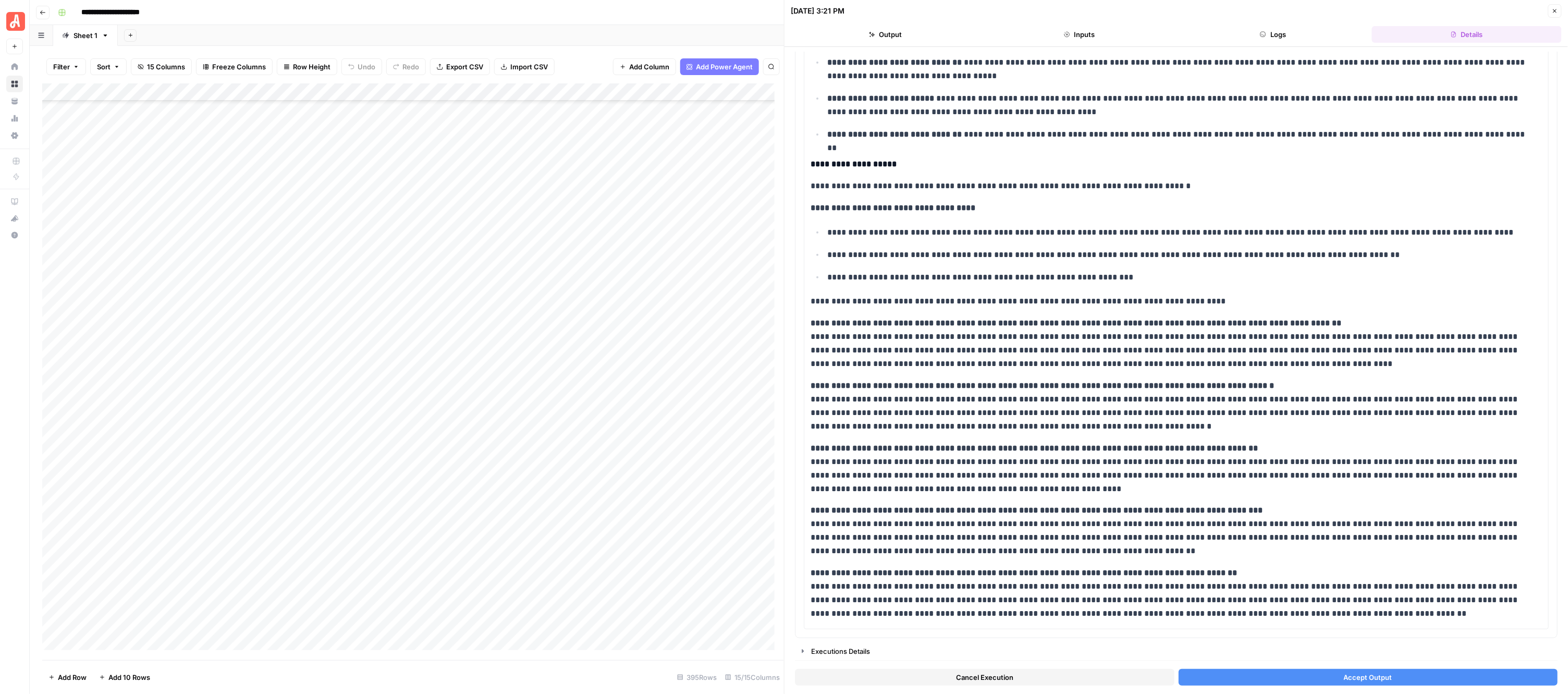
click at [1262, 675] on button "Accept Output" at bounding box center [1368, 677] width 379 height 16
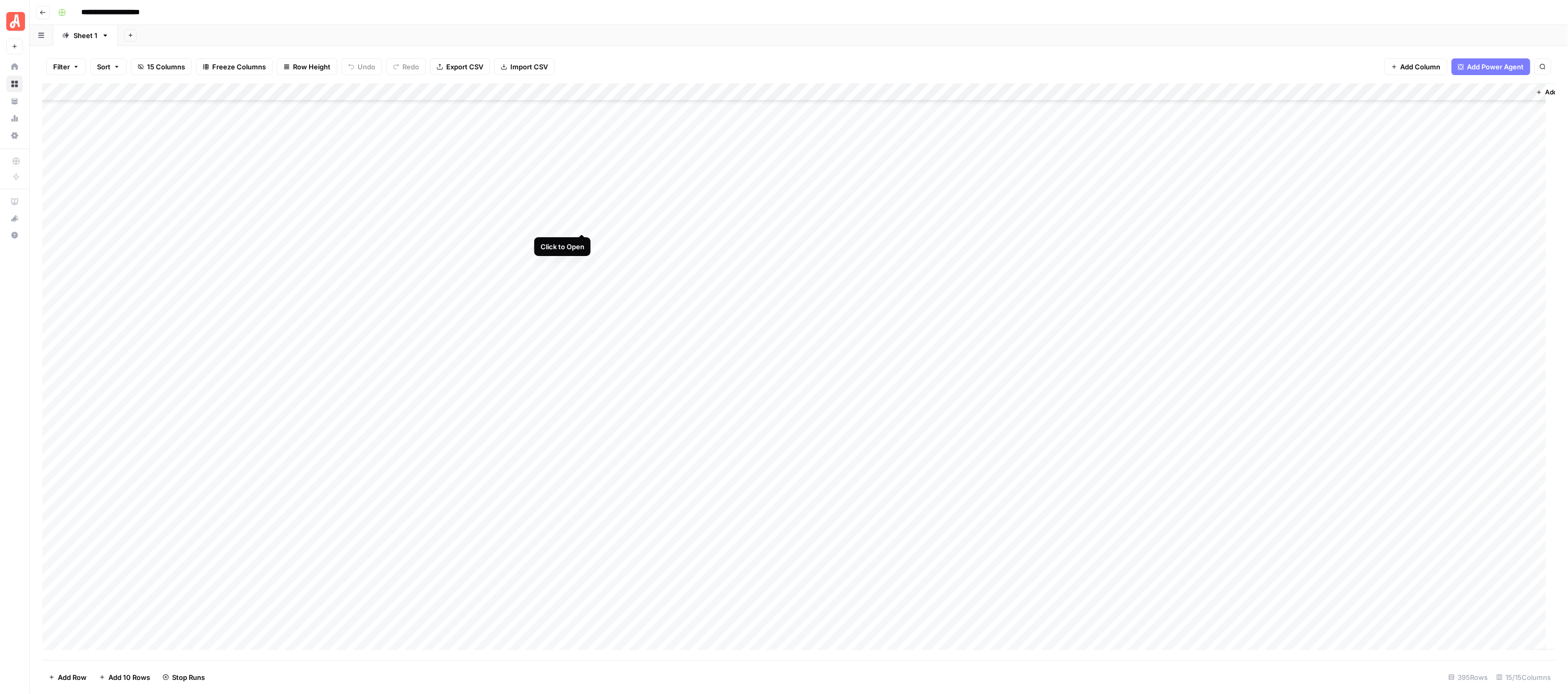
click at [580, 222] on div "Add Column" at bounding box center [799, 371] width 1514 height 577
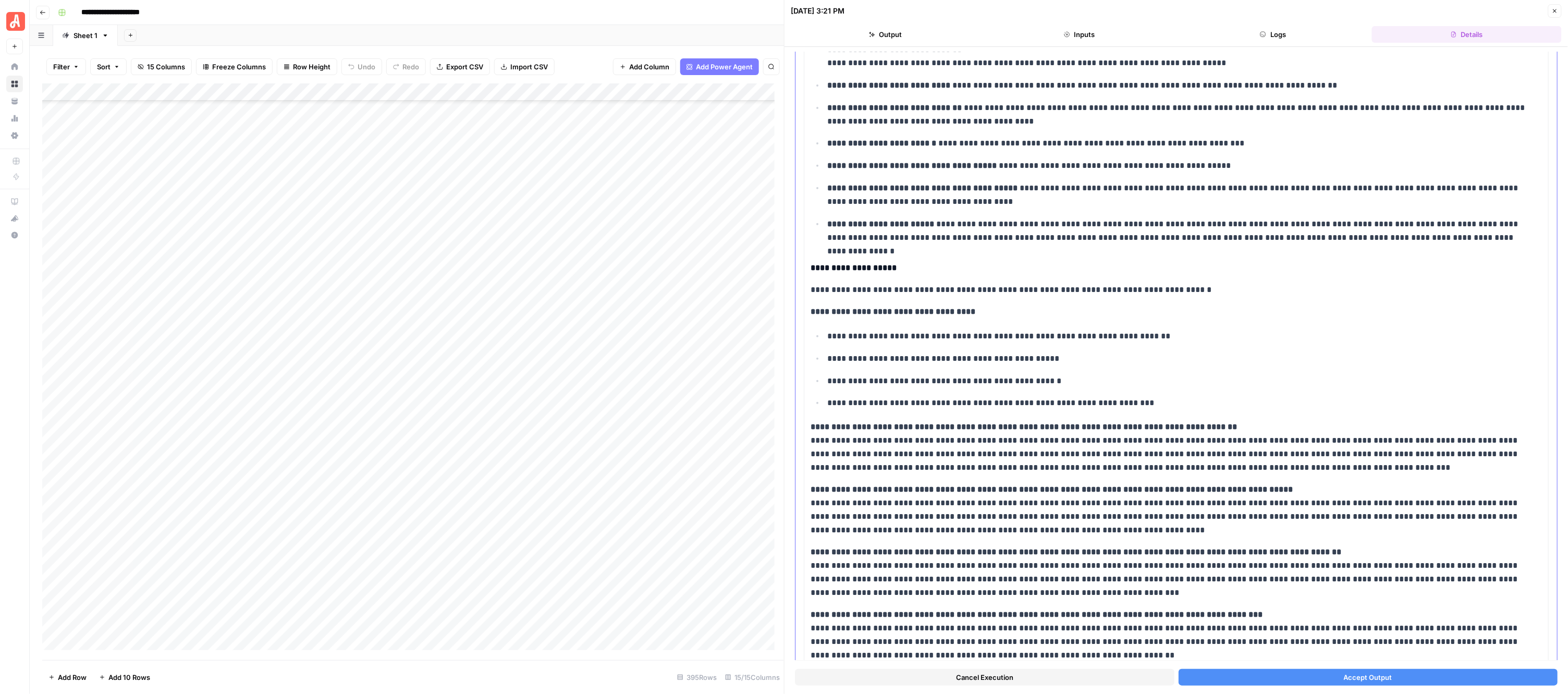
scroll to position [256, 0]
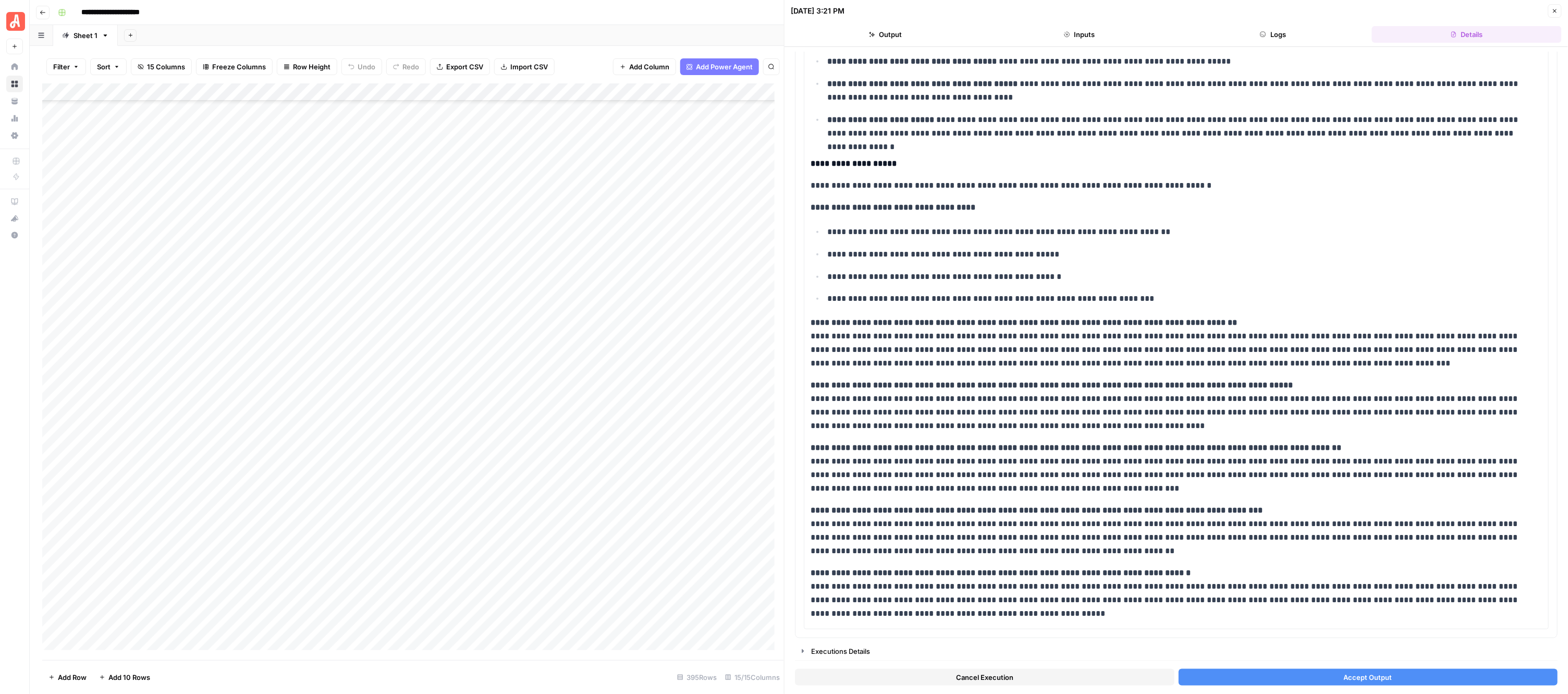
click at [1323, 677] on button "Accept Output" at bounding box center [1368, 677] width 379 height 16
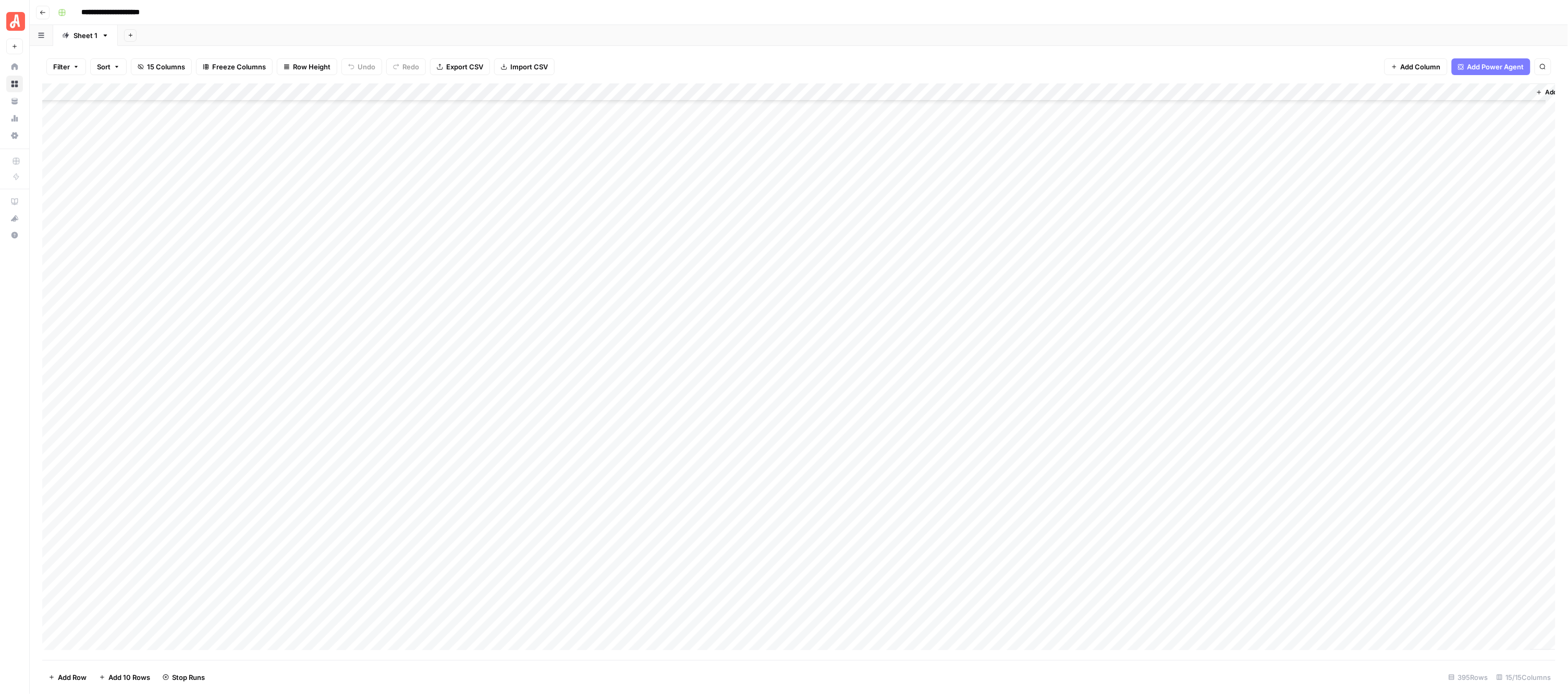
click at [576, 240] on div "Add Column" at bounding box center [799, 371] width 1514 height 577
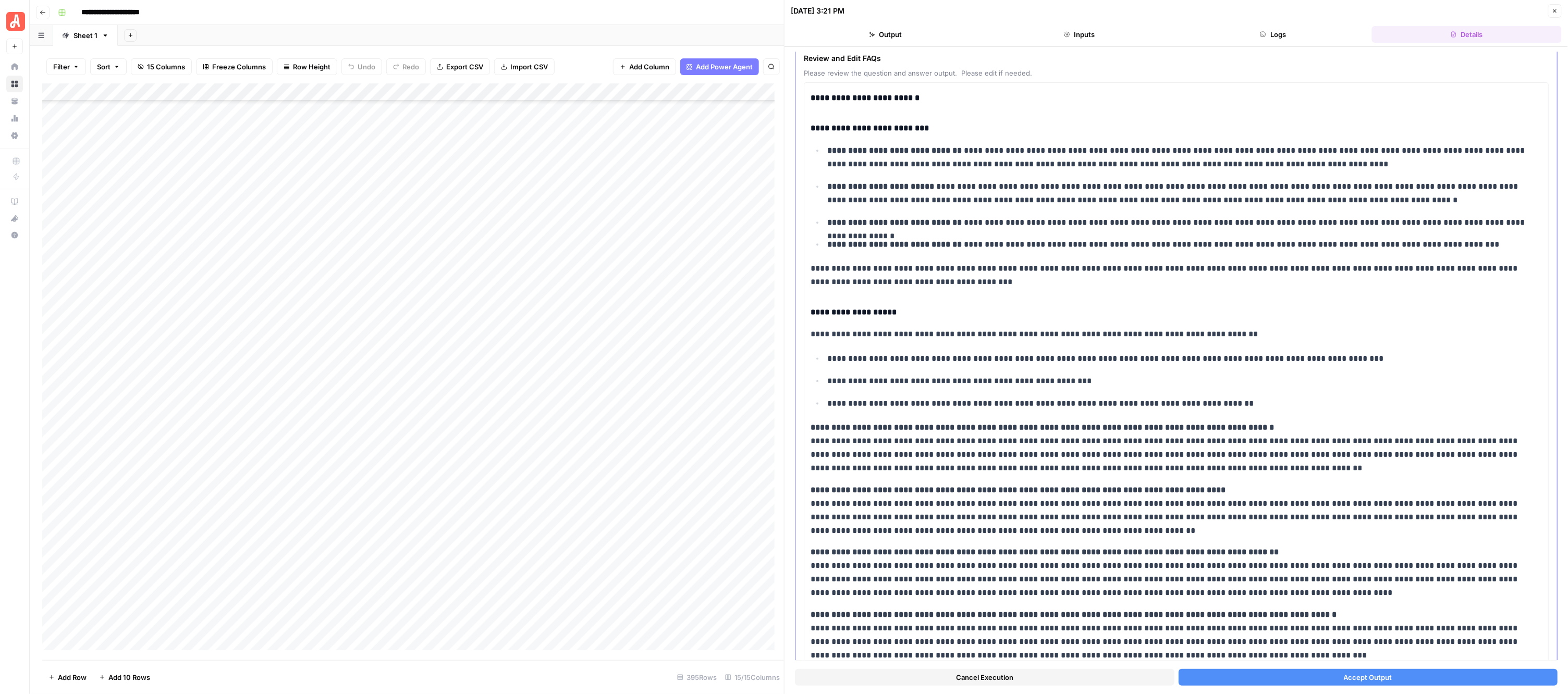
scroll to position [155, 0]
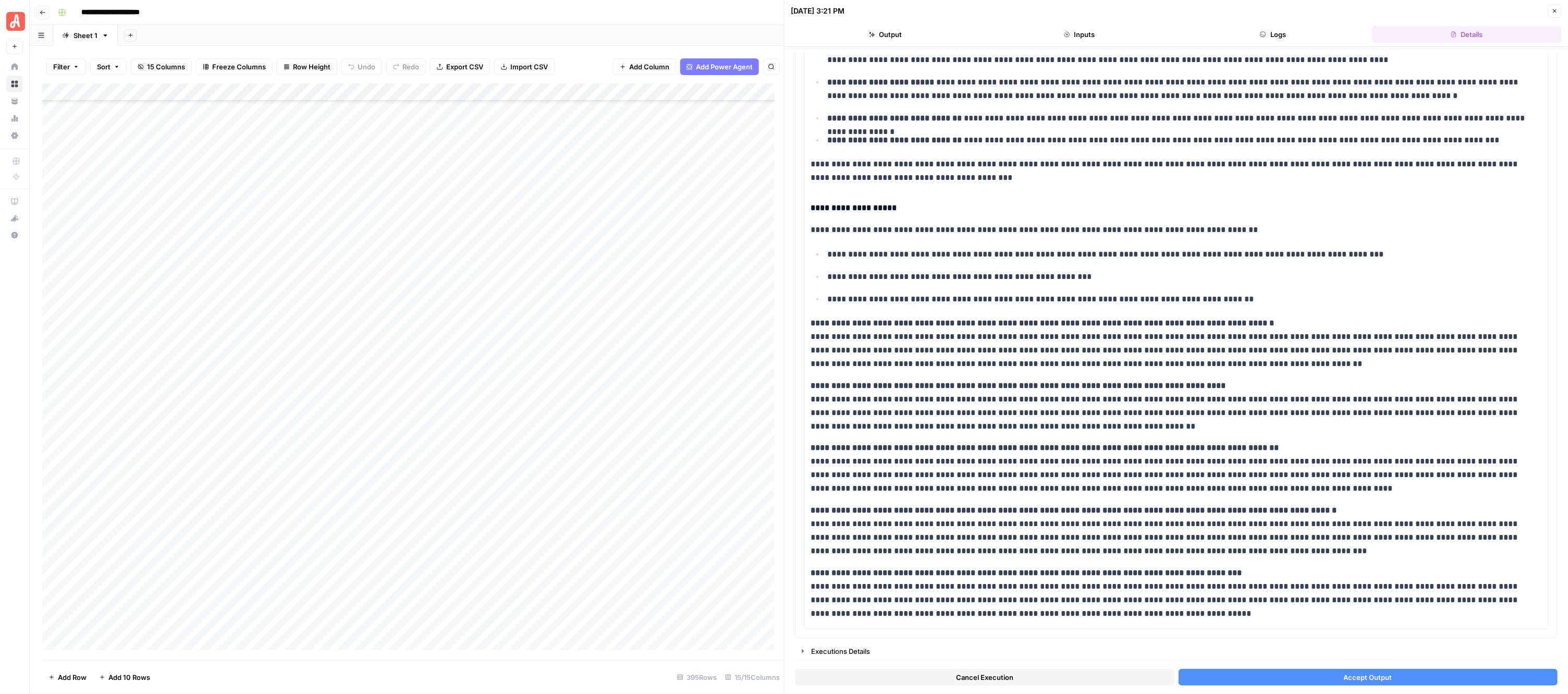
click at [1320, 681] on button "Accept Output" at bounding box center [1368, 677] width 379 height 16
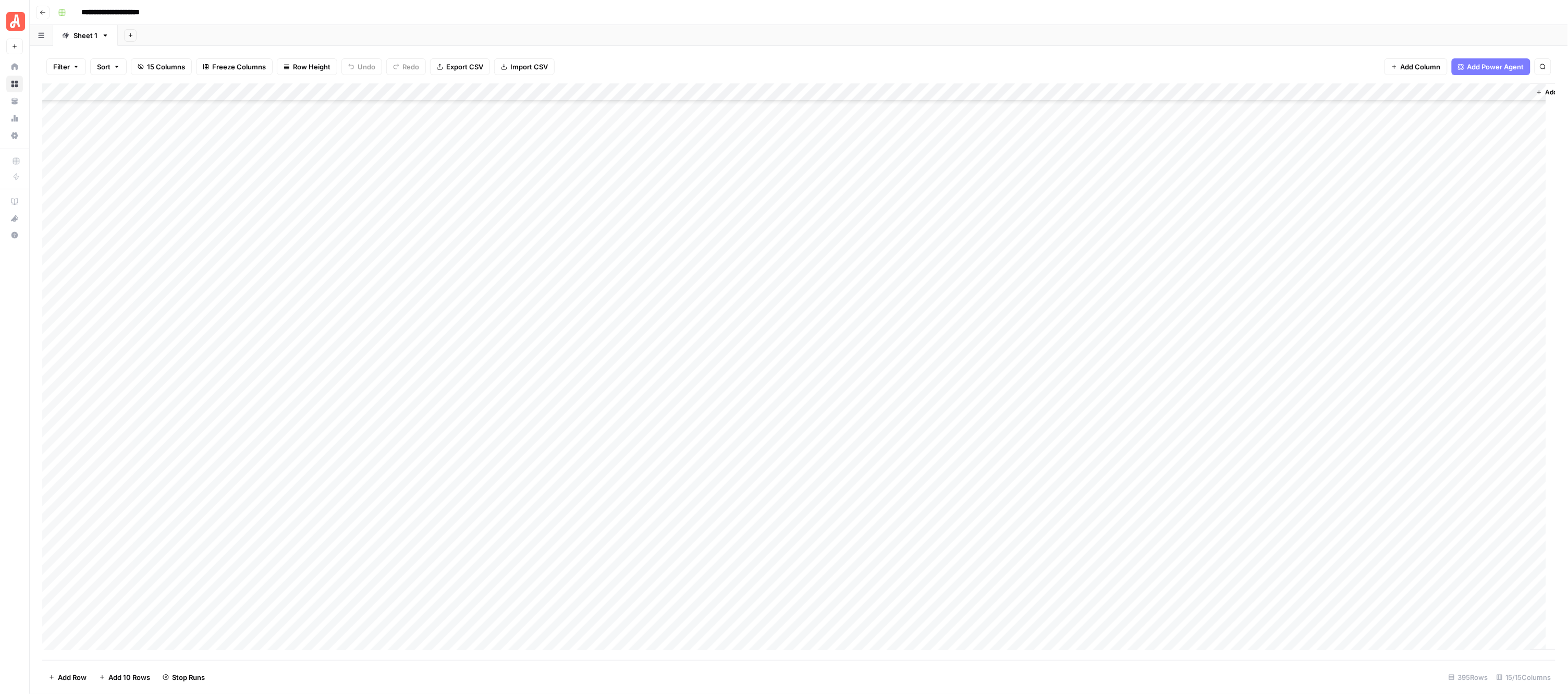
click at [586, 259] on div "Add Column" at bounding box center [799, 371] width 1514 height 577
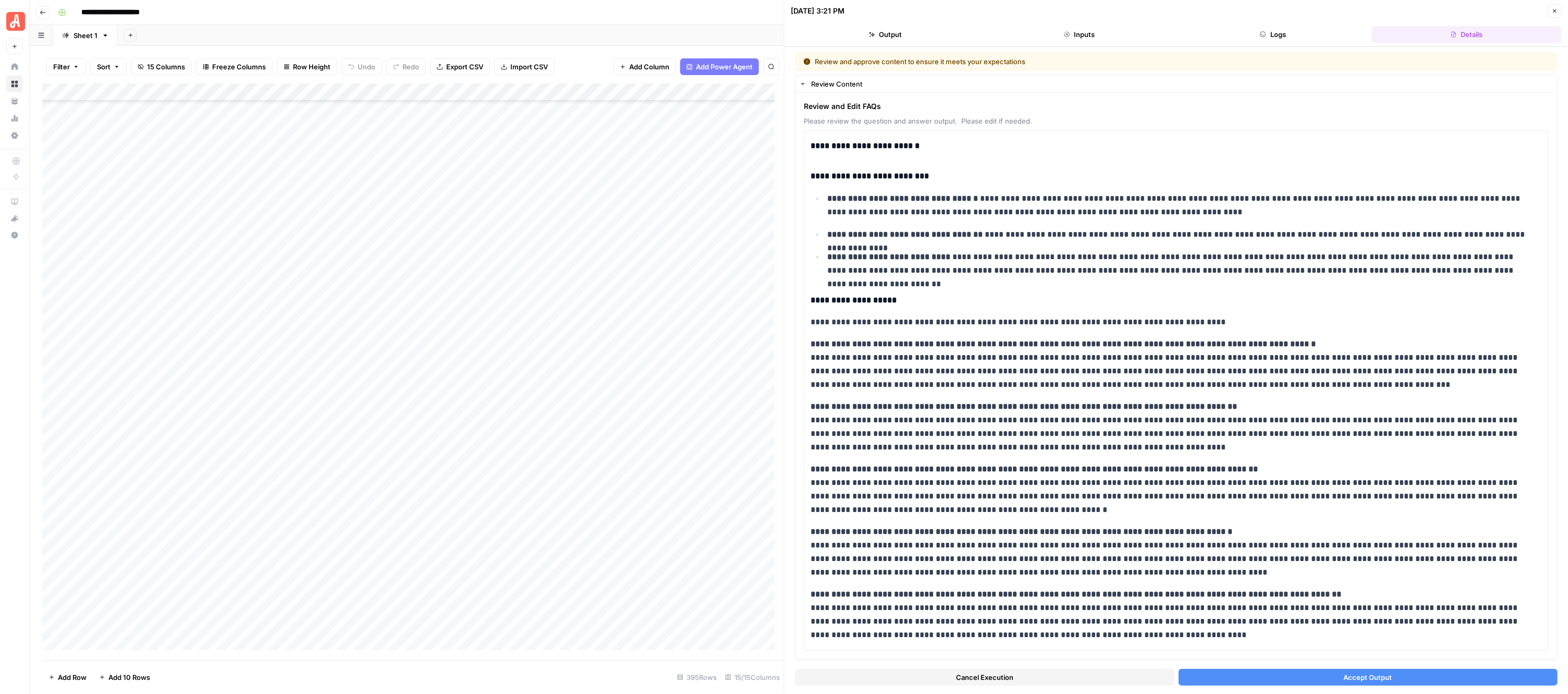
click at [1348, 682] on span "Accept Output" at bounding box center [1368, 677] width 49 height 10
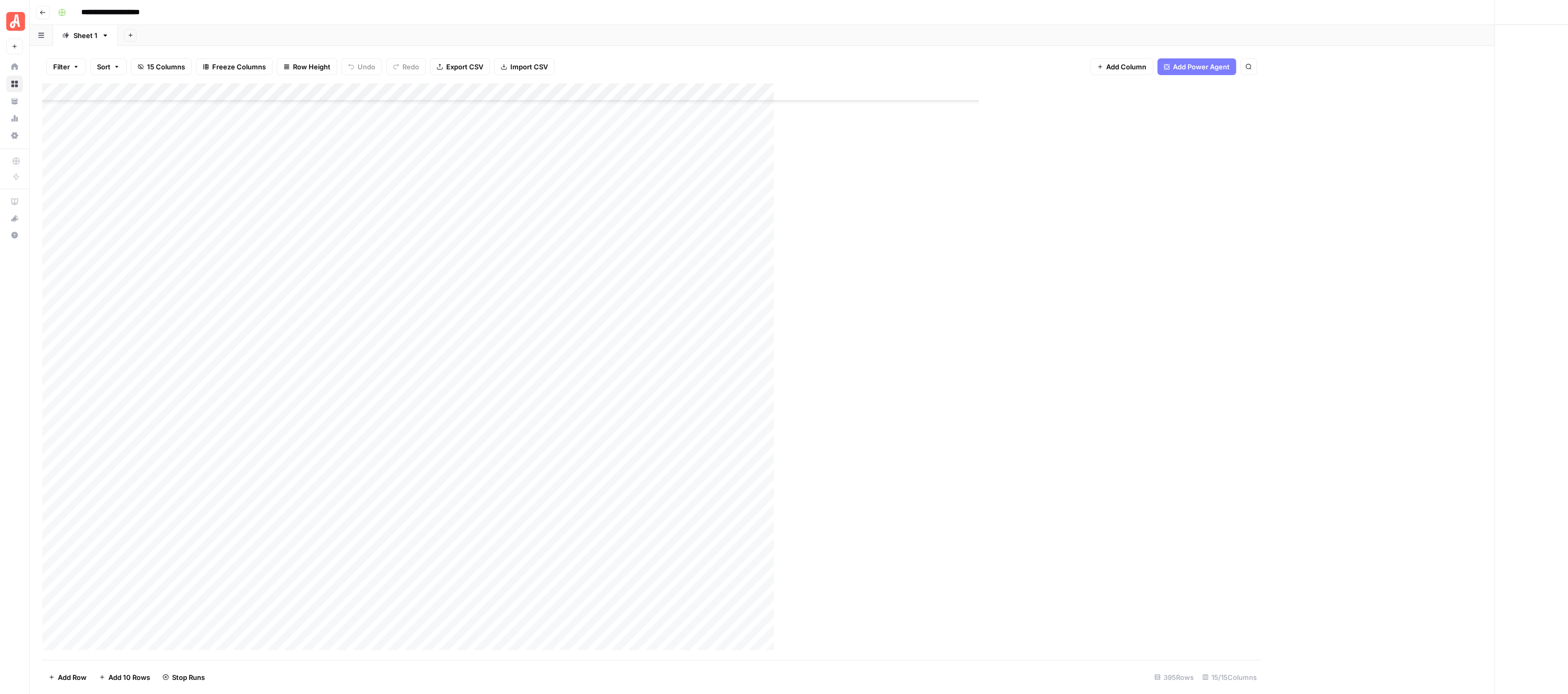
click at [580, 274] on div "Add Column" at bounding box center [581, 371] width 1078 height 577
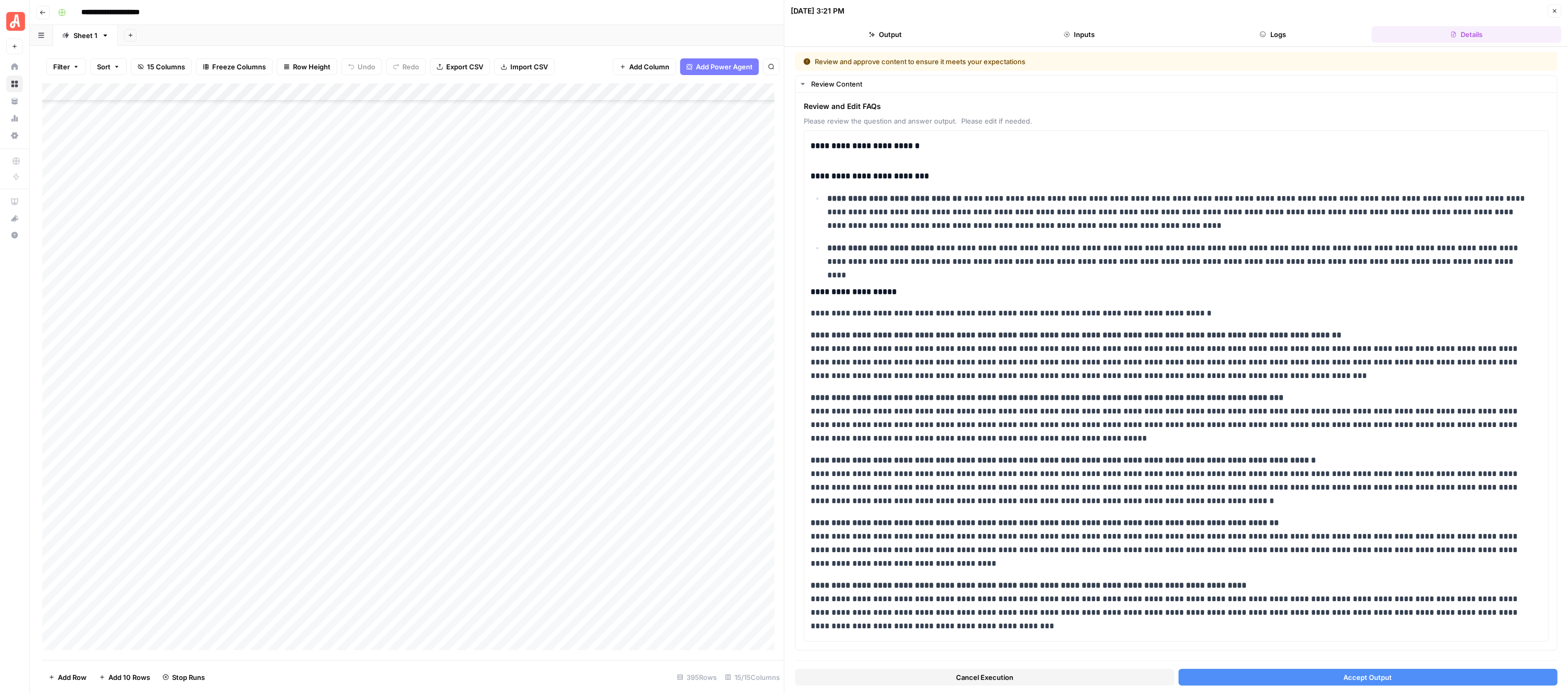
click at [1267, 670] on button "Accept Output" at bounding box center [1368, 677] width 379 height 16
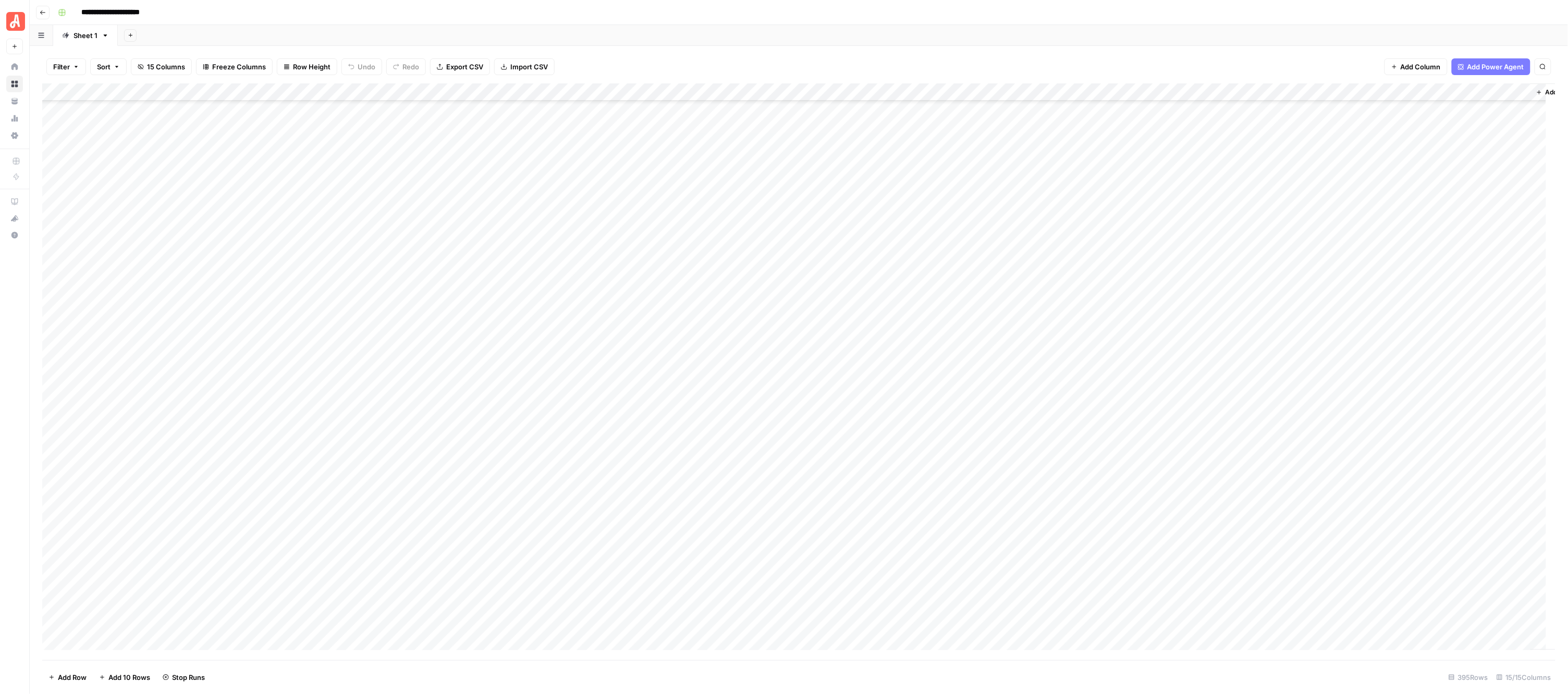
click at [583, 293] on div "Add Column" at bounding box center [799, 371] width 1514 height 577
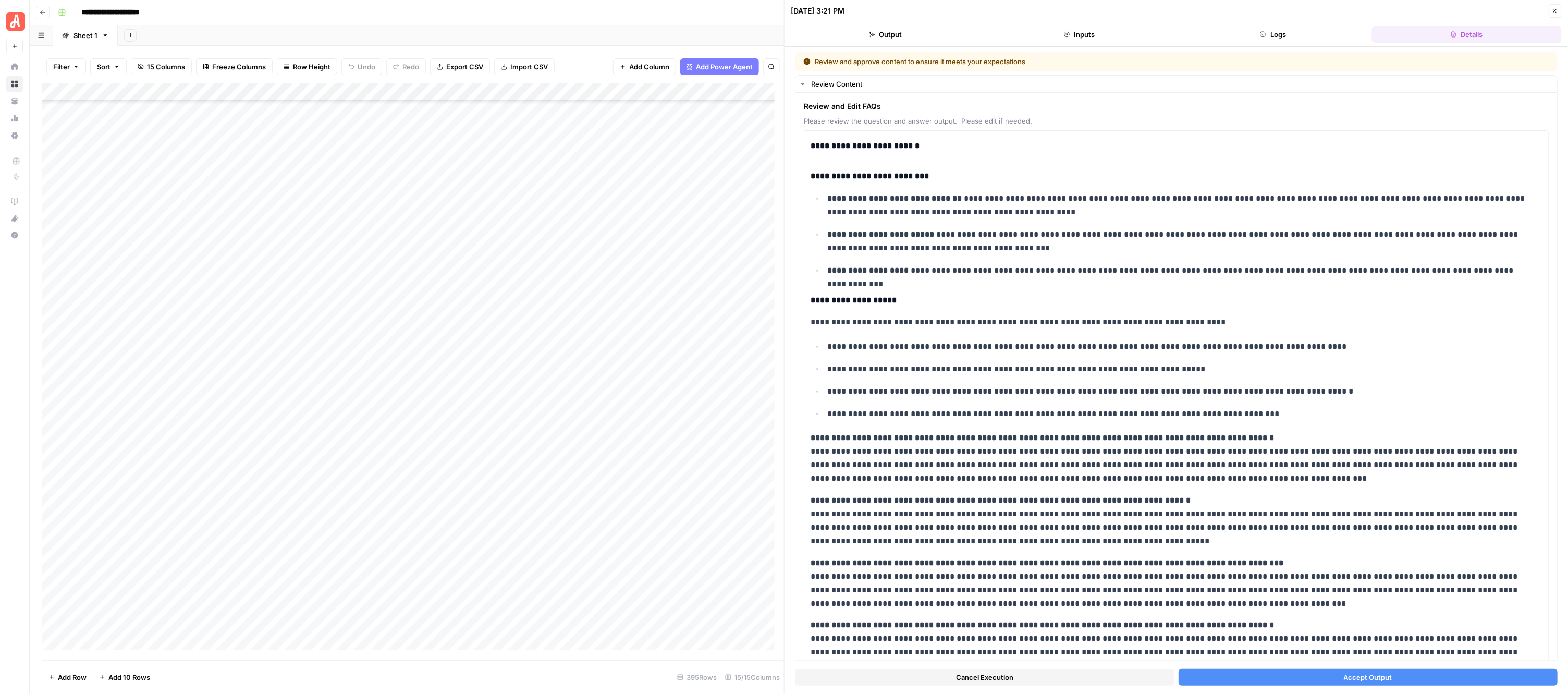
click at [1252, 677] on button "Accept Output" at bounding box center [1368, 677] width 379 height 16
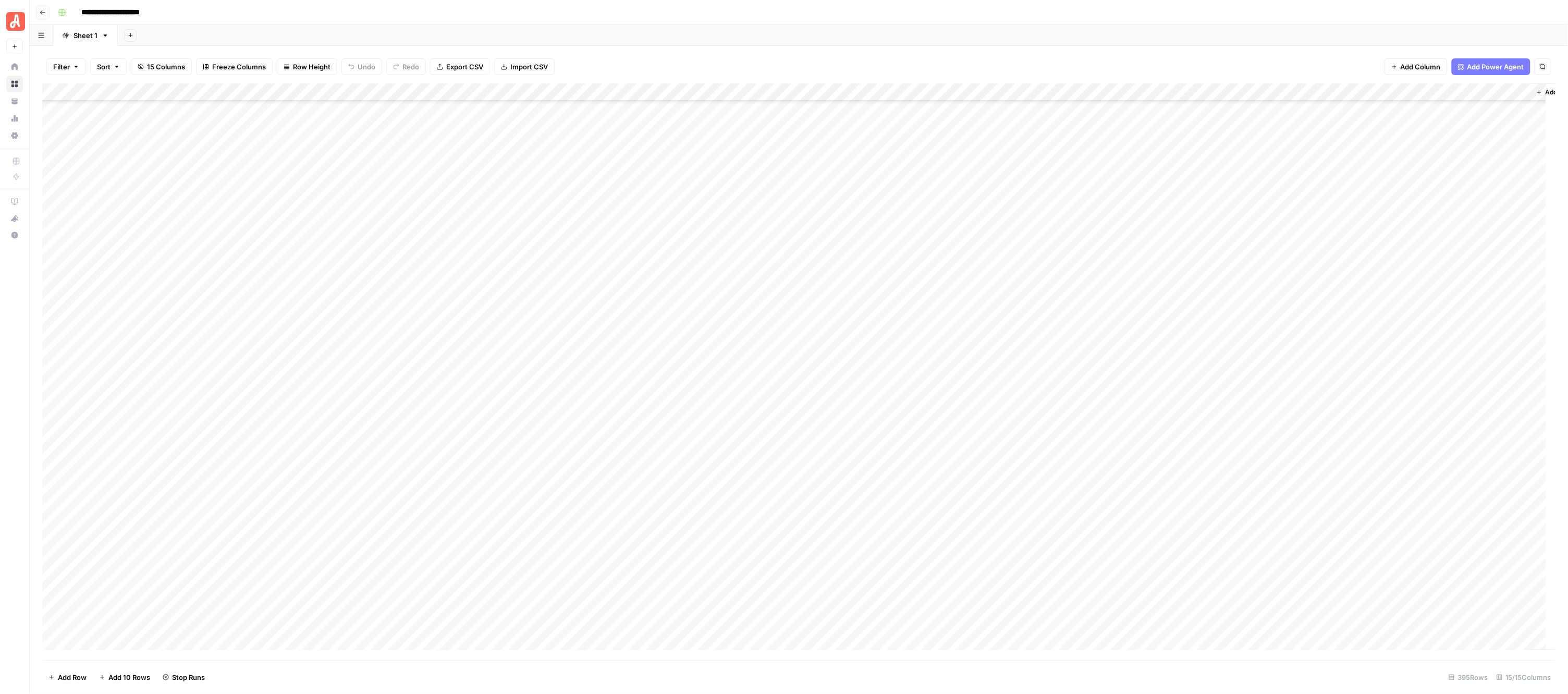
click at [579, 312] on div "Add Column" at bounding box center [799, 371] width 1514 height 577
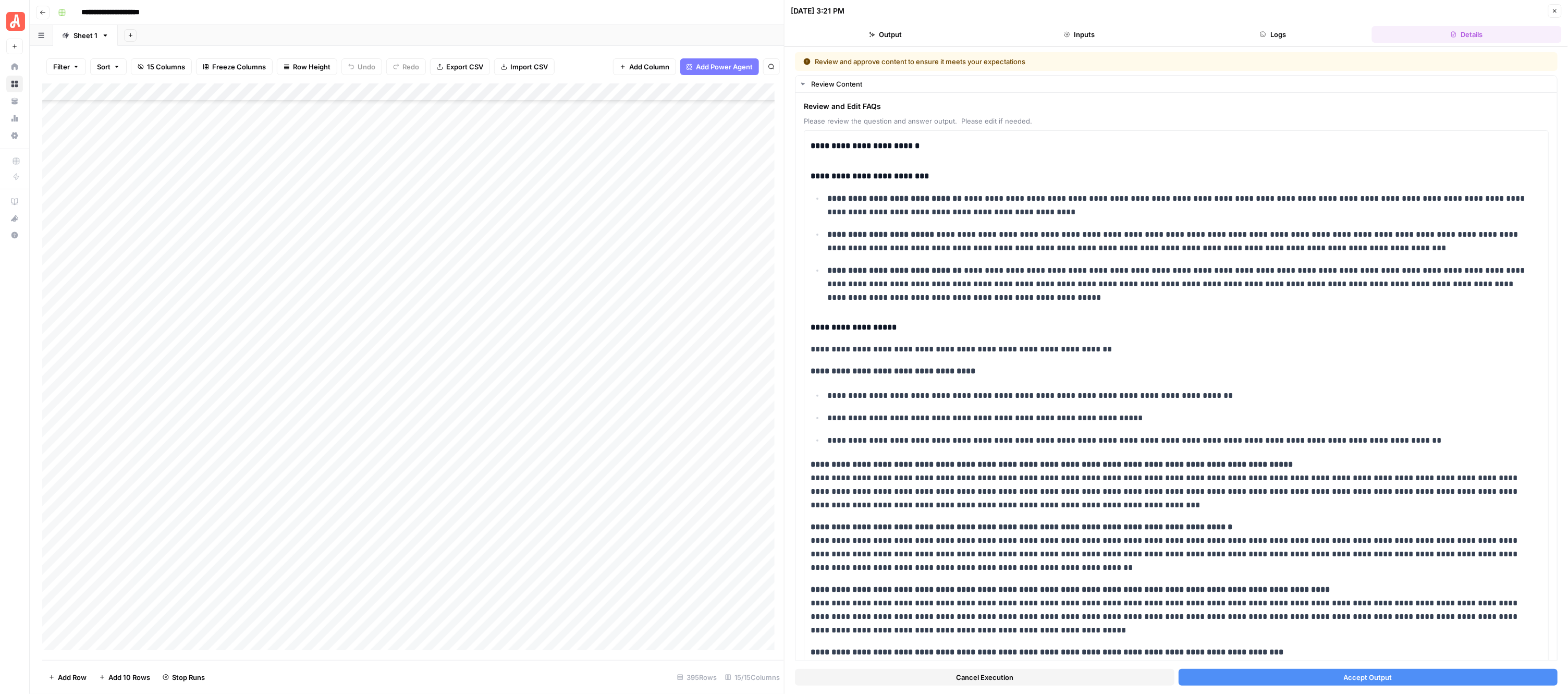
click at [1275, 678] on button "Accept Output" at bounding box center [1368, 677] width 379 height 16
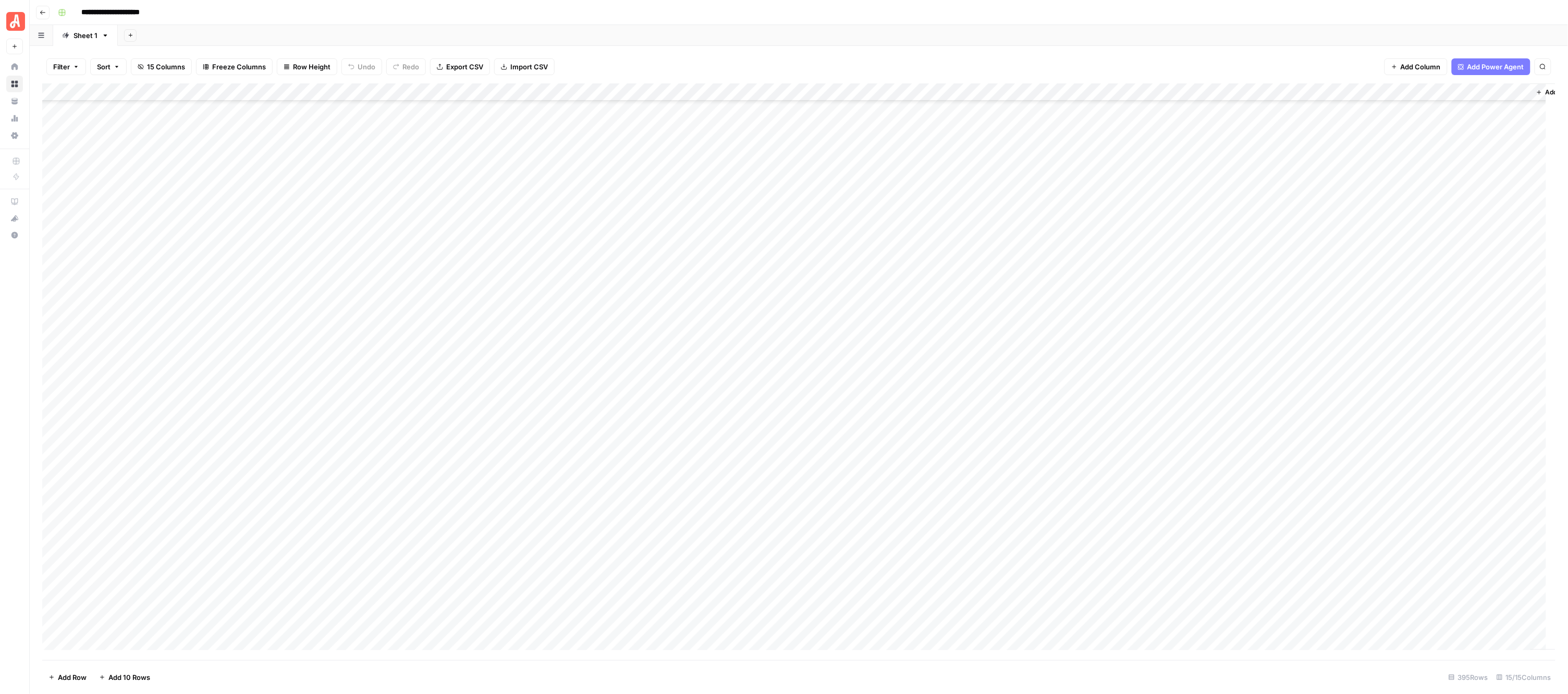
click at [583, 329] on div "Add Column" at bounding box center [799, 371] width 1514 height 577
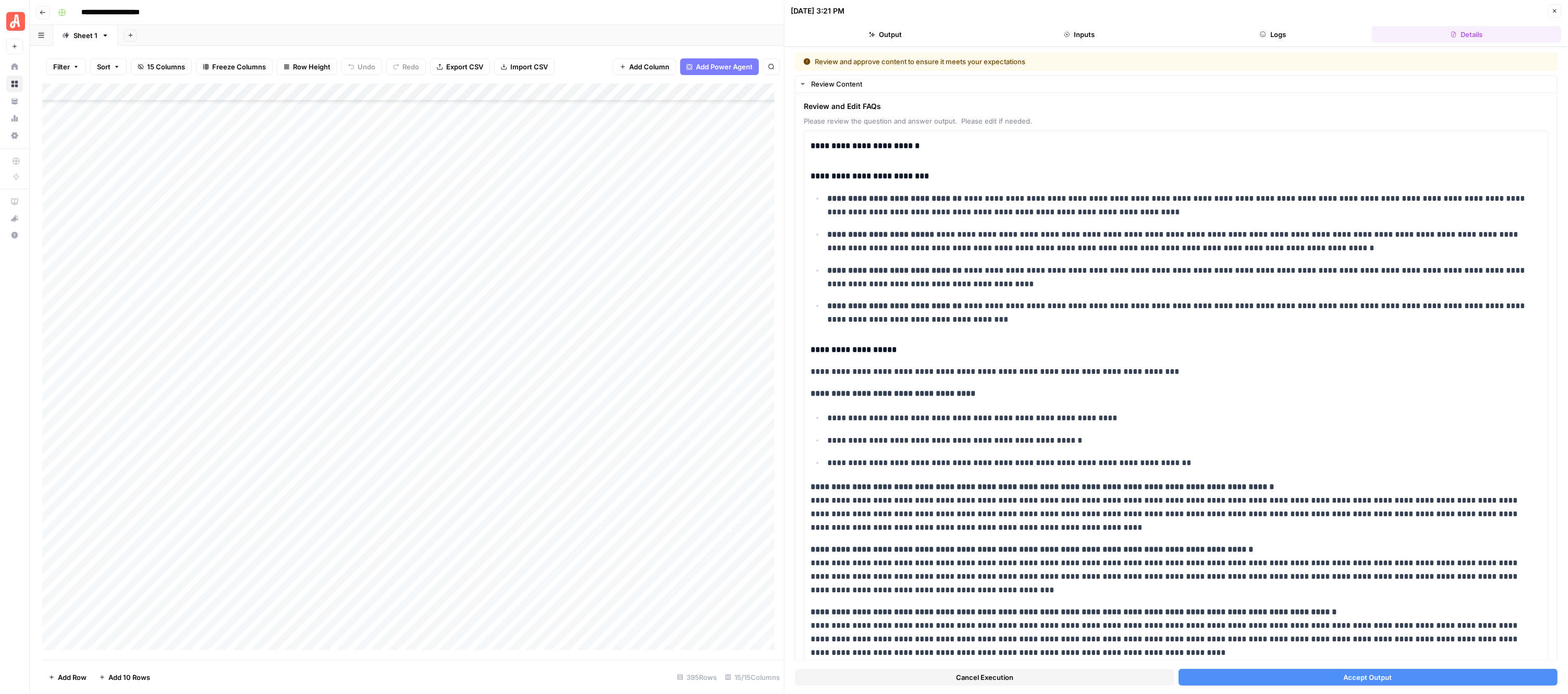
click at [1255, 679] on button "Accept Output" at bounding box center [1368, 677] width 379 height 16
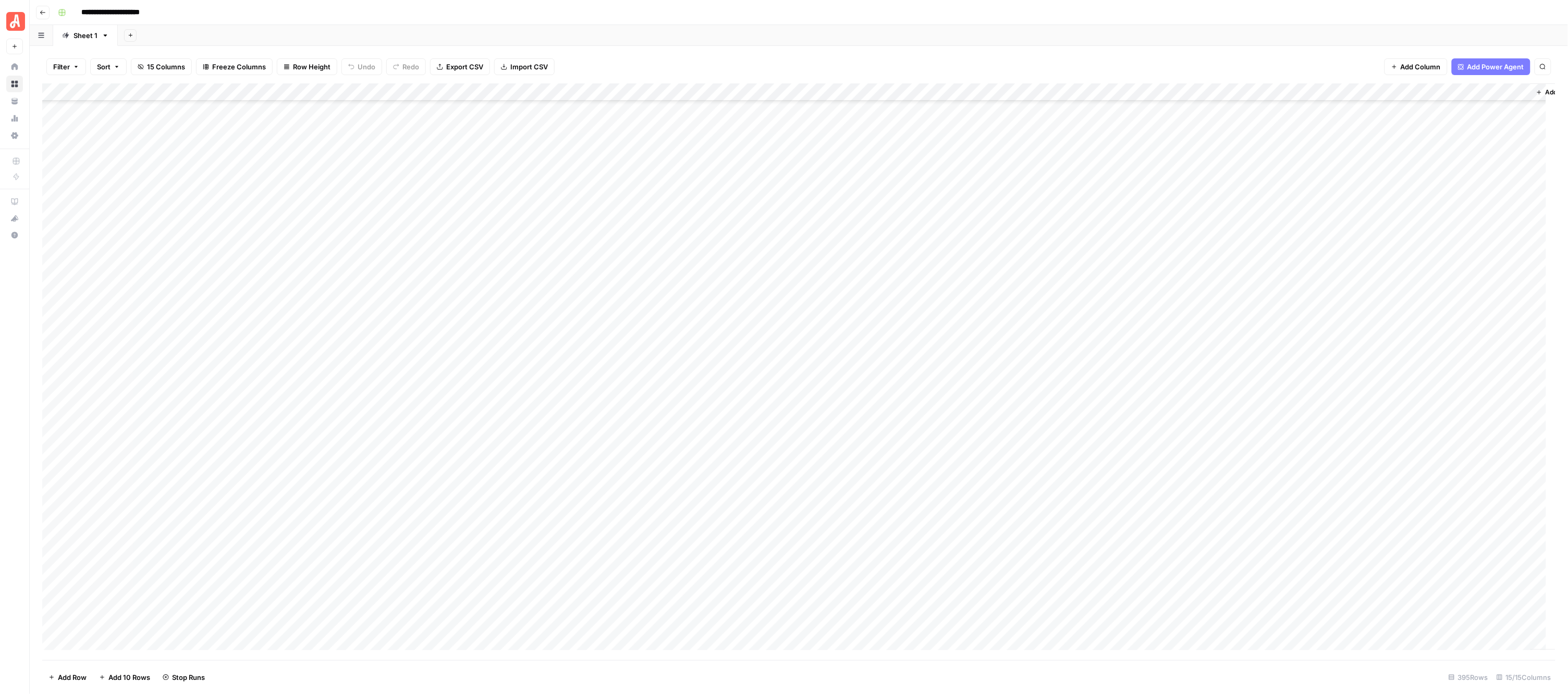
scroll to position [6339, 0]
click at [583, 152] on div "Add Column" at bounding box center [799, 371] width 1514 height 577
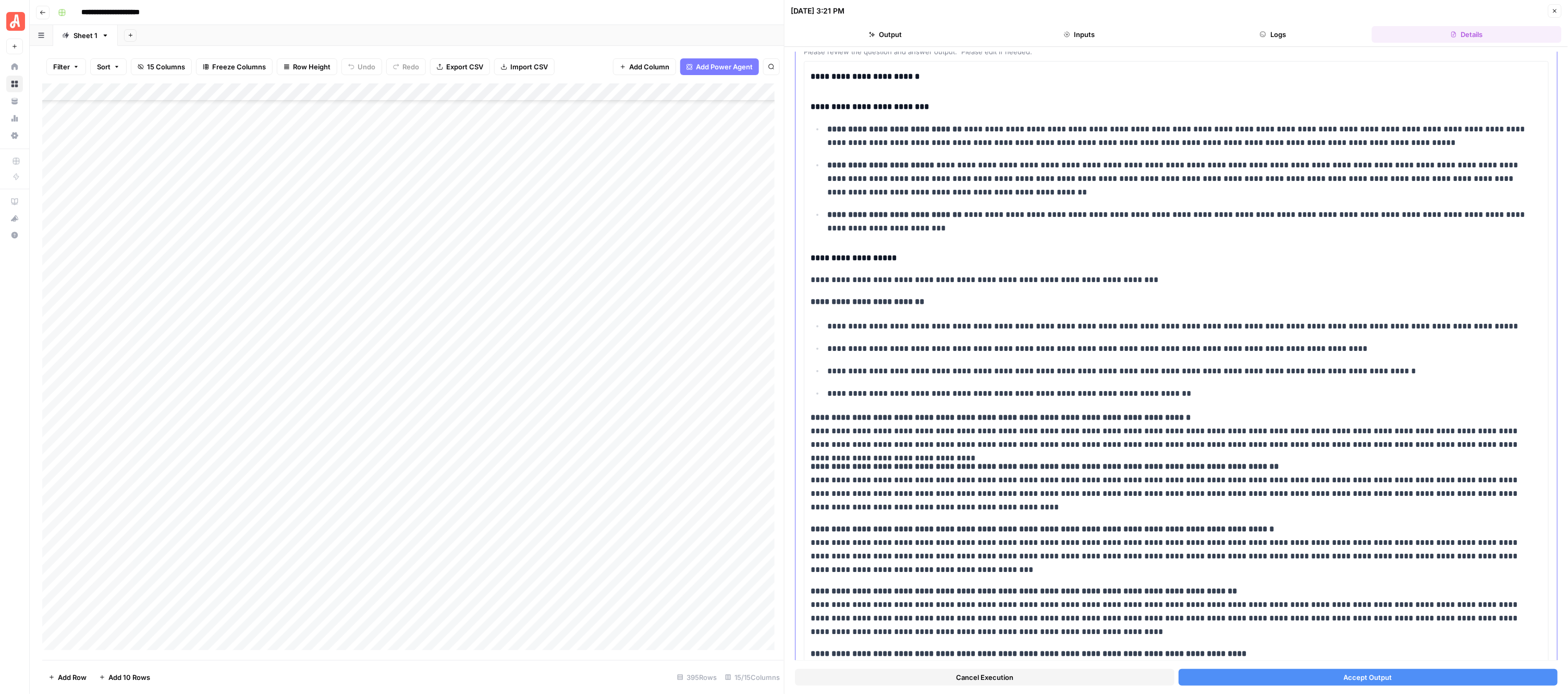
scroll to position [153, 0]
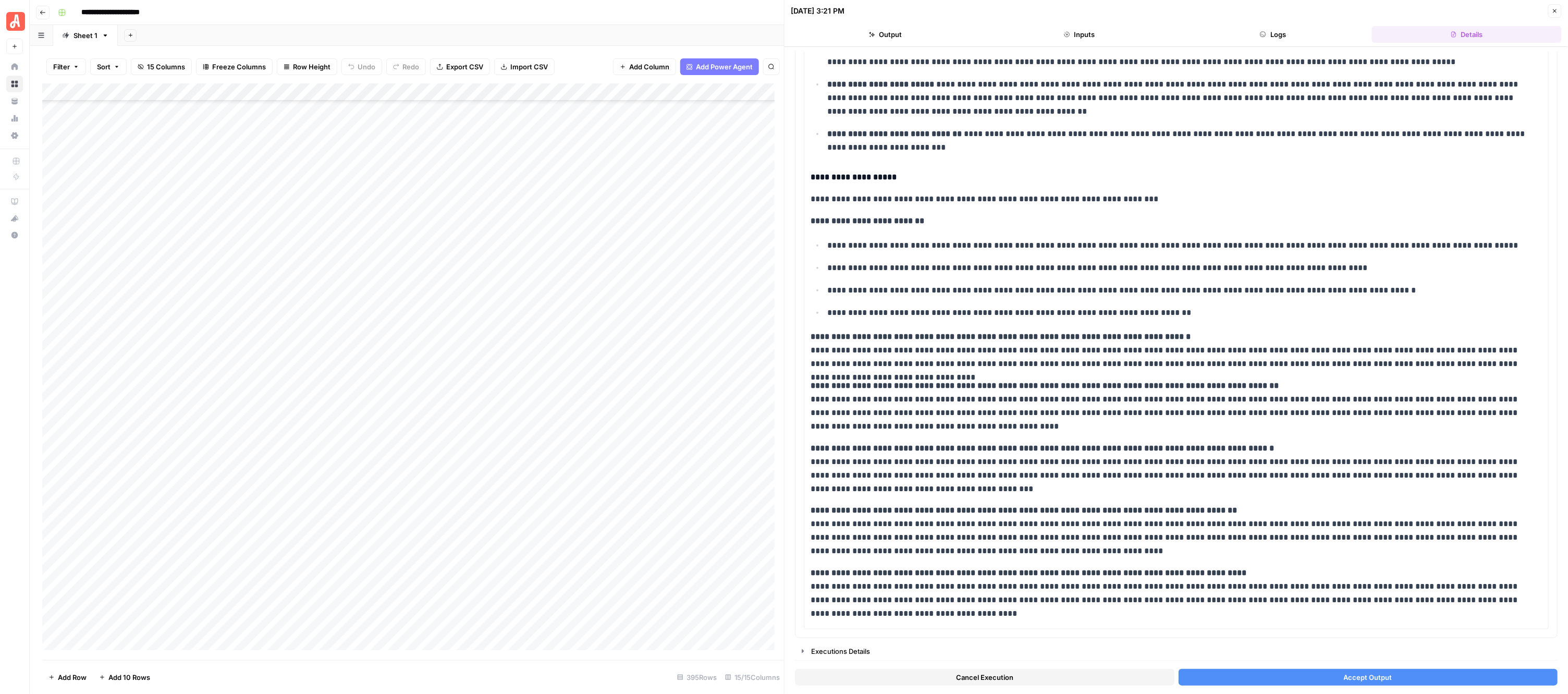
click at [1284, 676] on button "Accept Output" at bounding box center [1368, 677] width 379 height 16
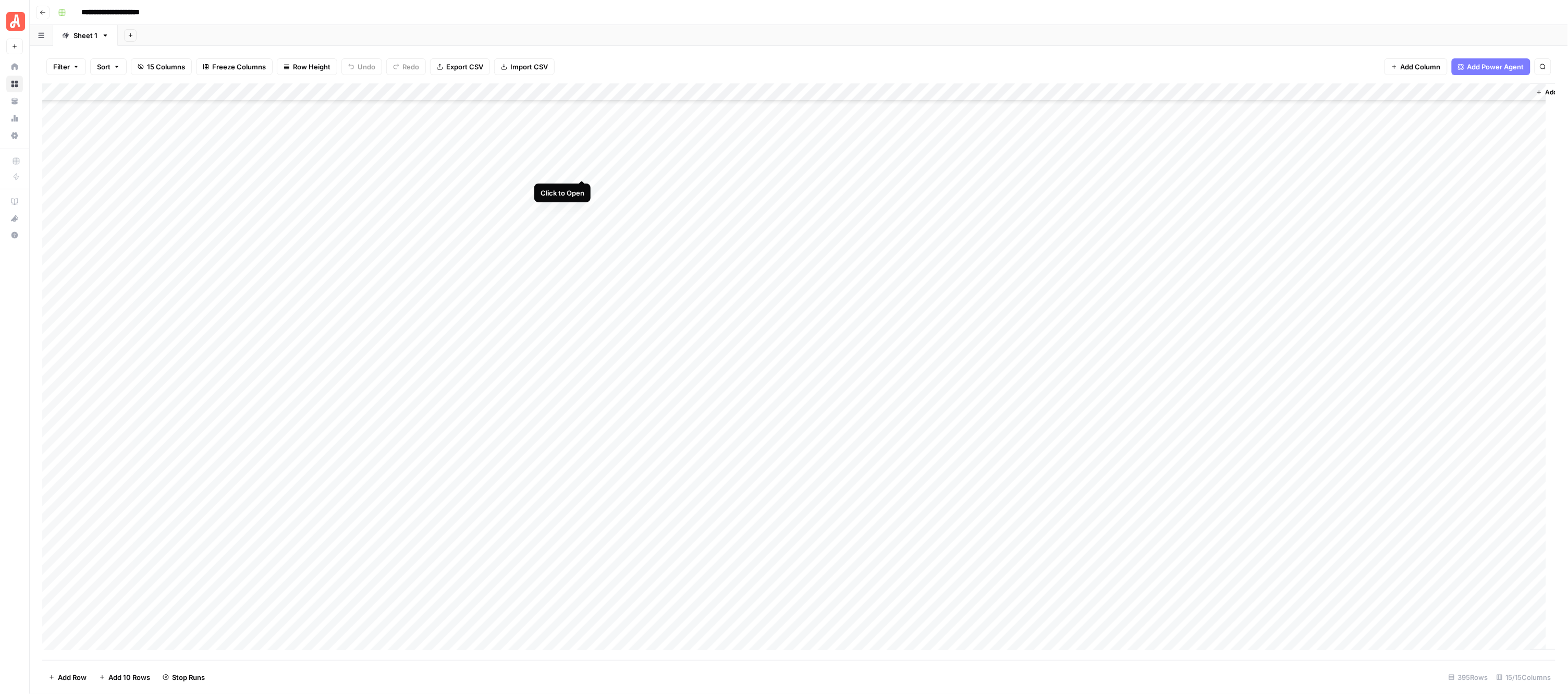
click at [584, 167] on div "Add Column" at bounding box center [799, 371] width 1514 height 577
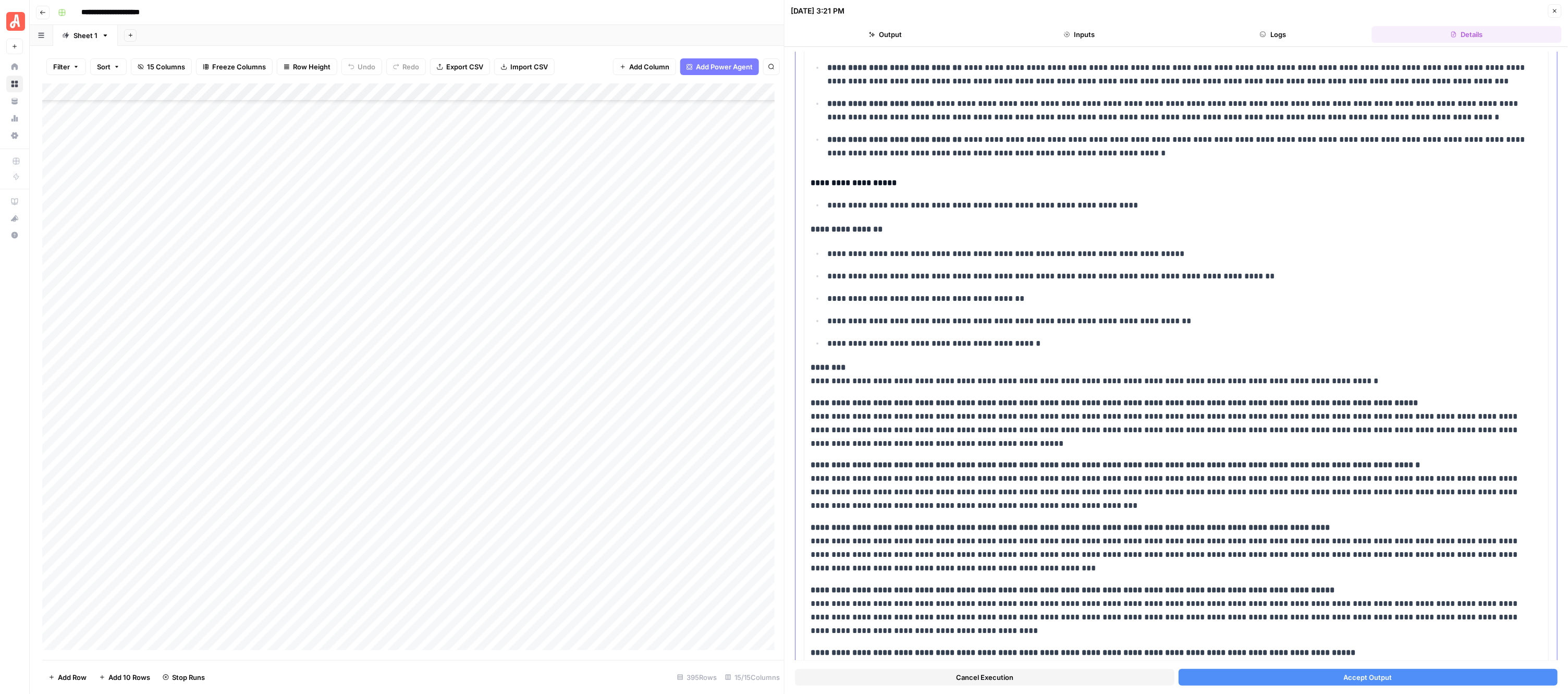
scroll to position [214, 0]
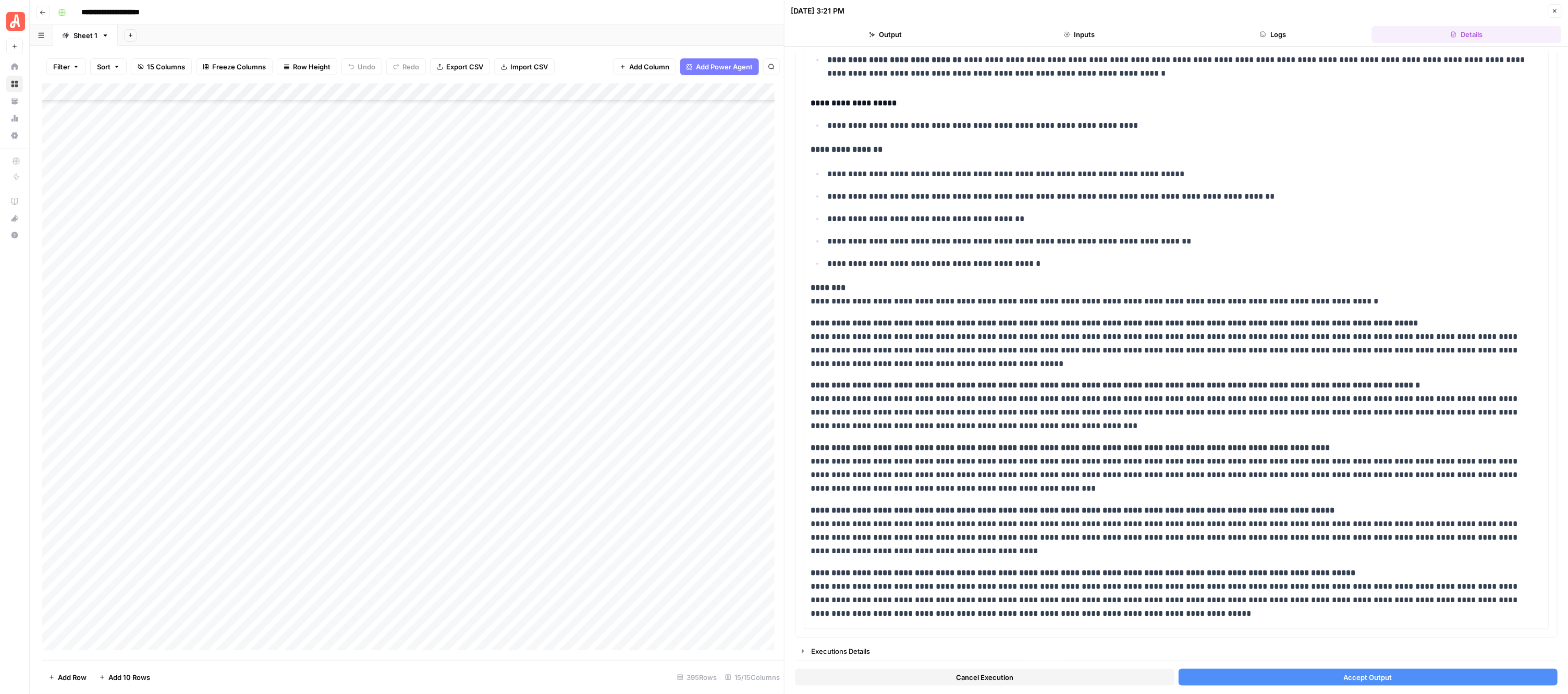
click at [1287, 673] on button "Accept Output" at bounding box center [1368, 677] width 379 height 16
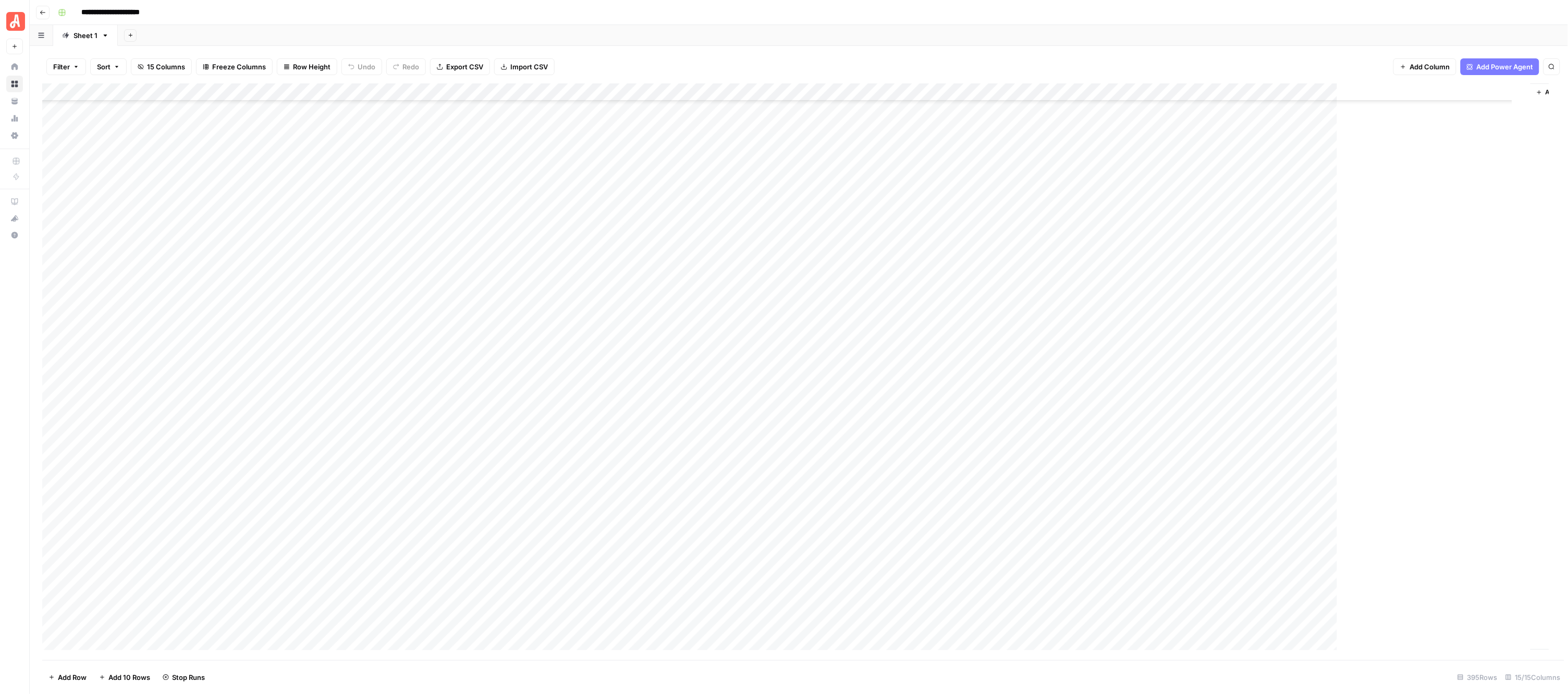
click at [584, 189] on div "Add Column" at bounding box center [796, 371] width 1507 height 577
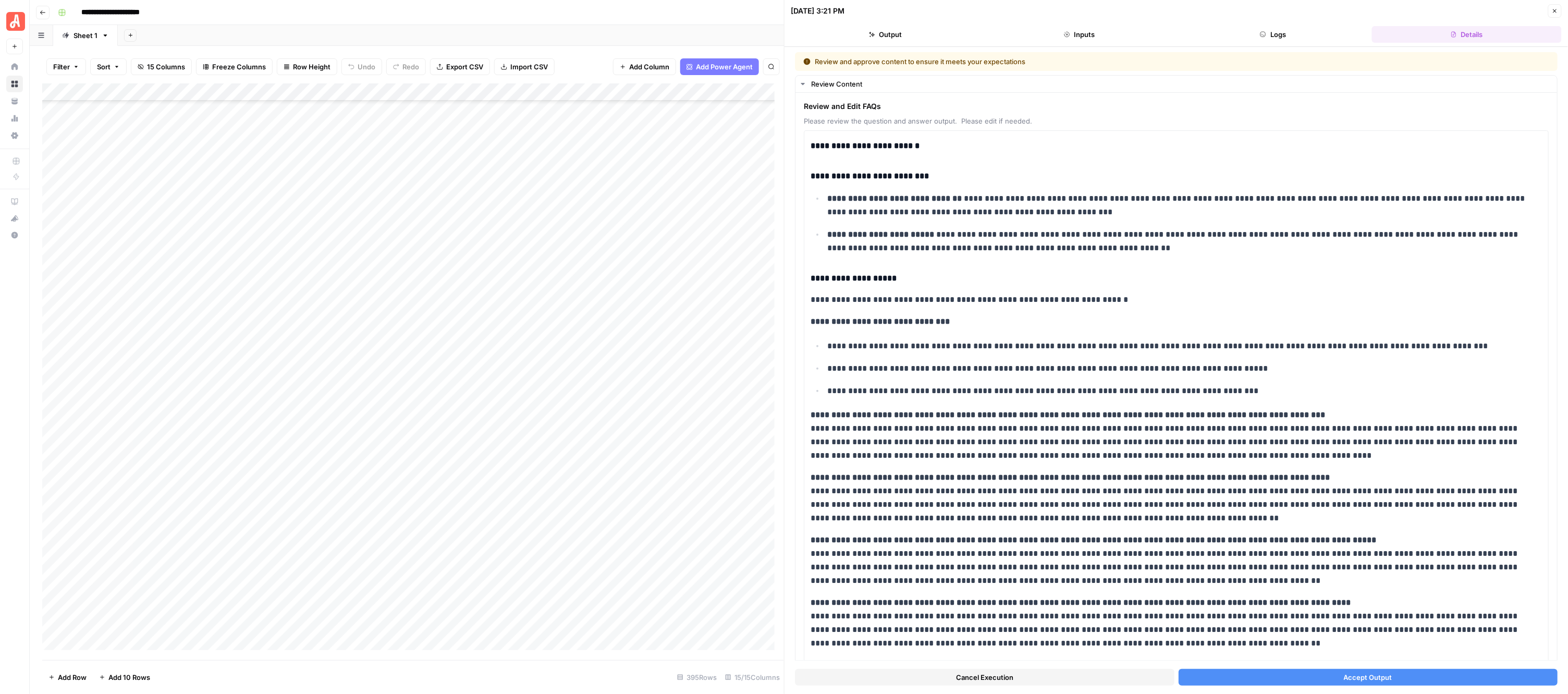
click at [1251, 679] on button "Accept Output" at bounding box center [1368, 677] width 379 height 16
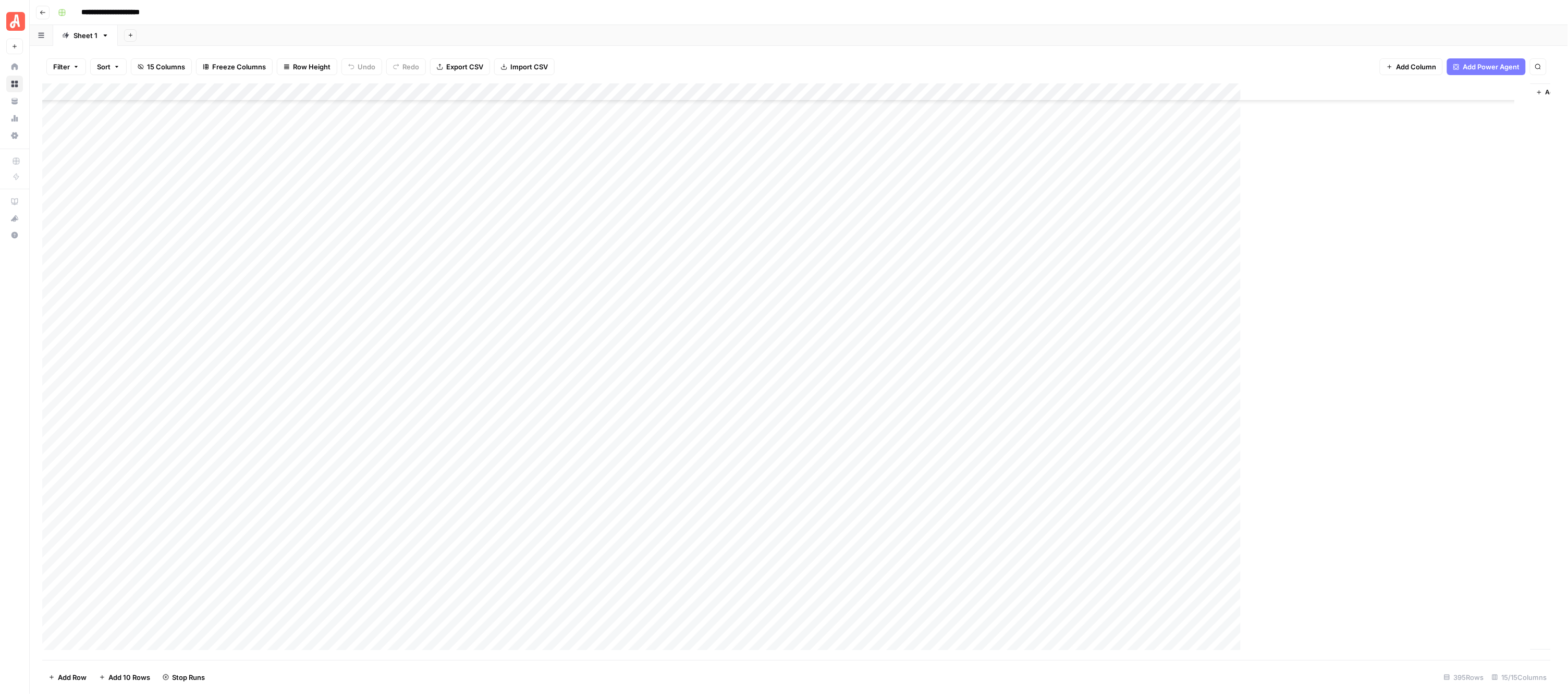
click at [581, 204] on div "Add Column" at bounding box center [796, 371] width 1509 height 577
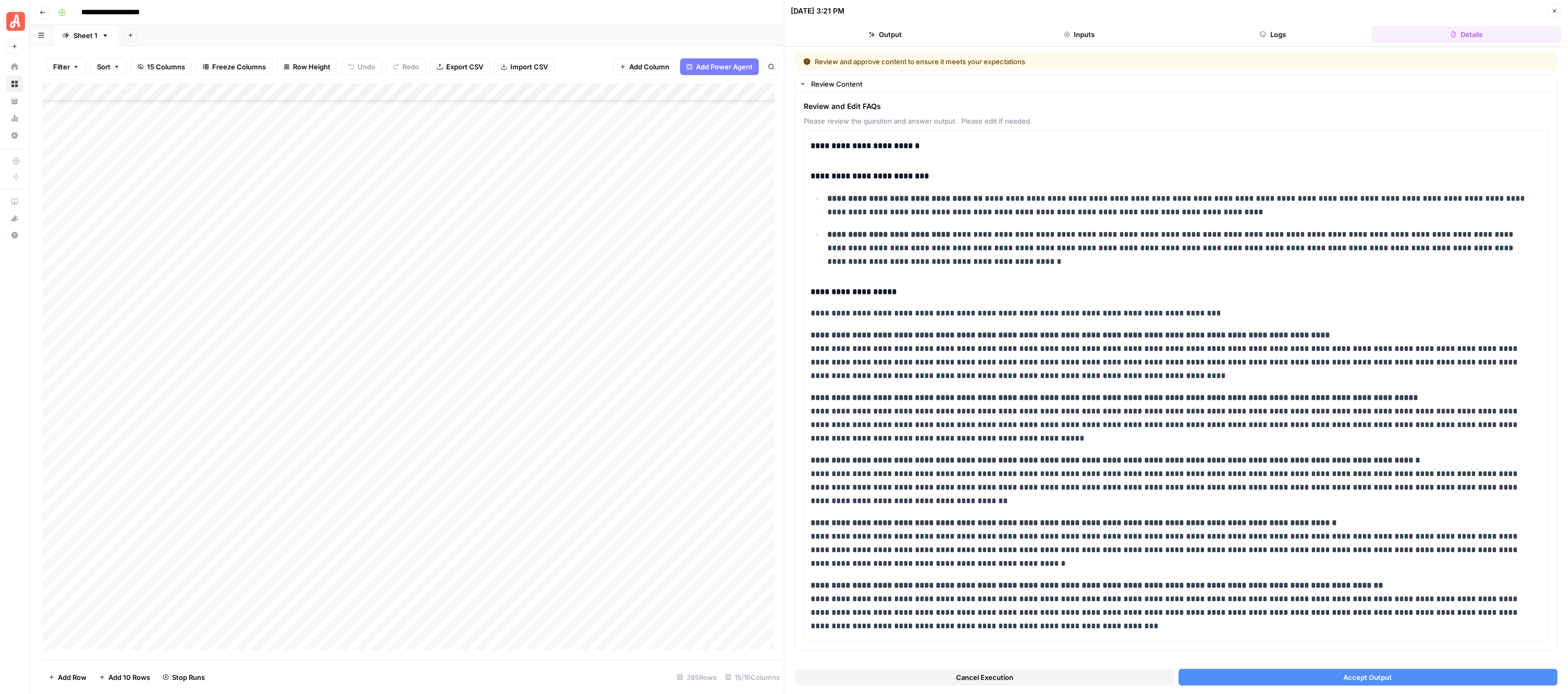
click at [1243, 676] on button "Accept Output" at bounding box center [1368, 677] width 379 height 16
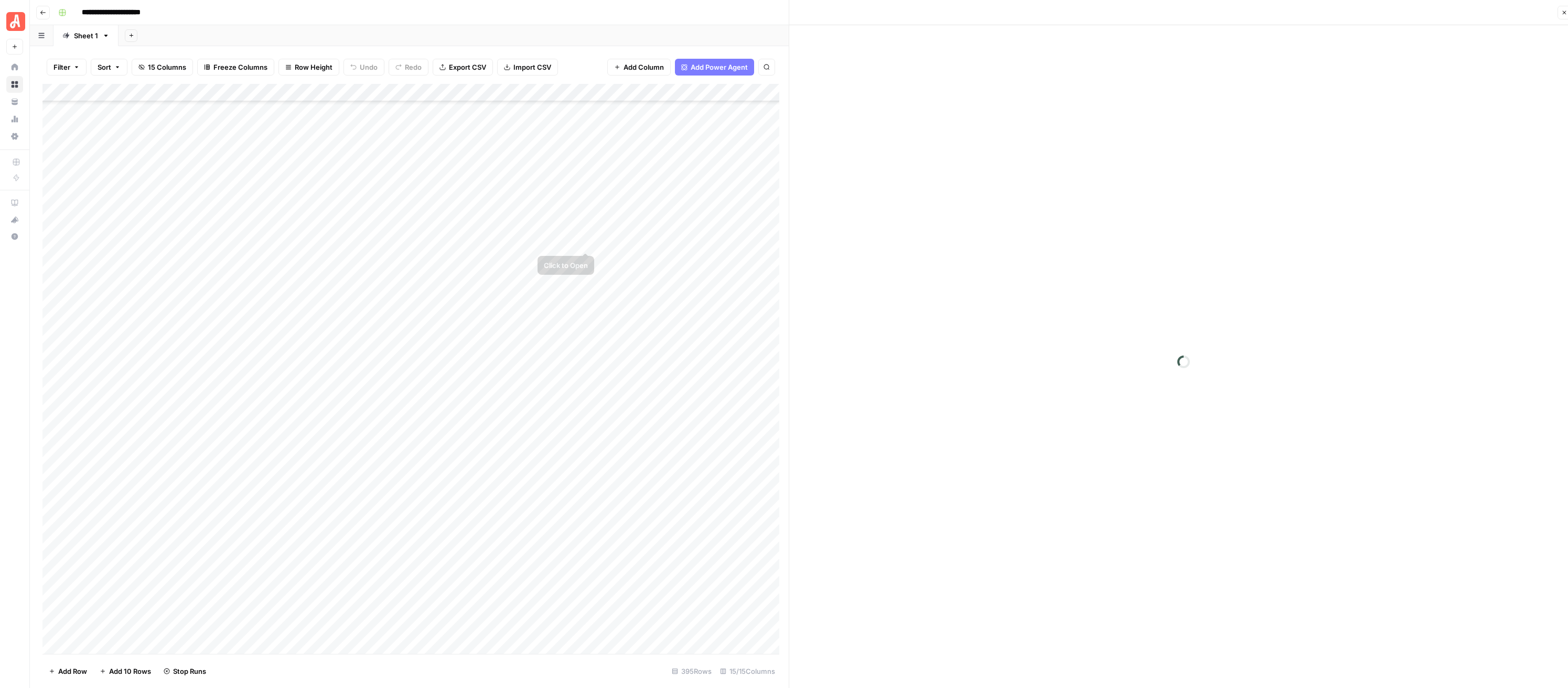
click at [586, 223] on div "Add Column" at bounding box center [415, 373] width 746 height 580
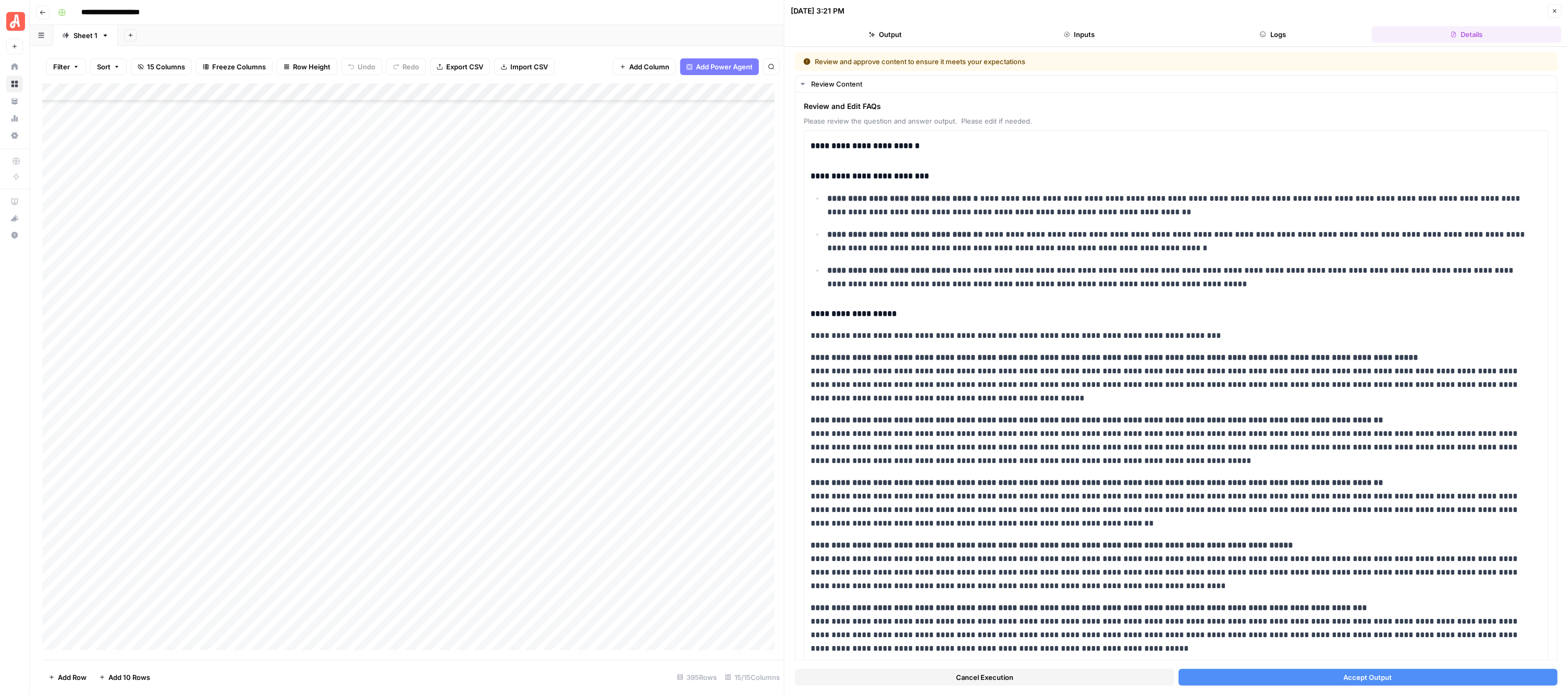
click at [1258, 682] on button "Accept Output" at bounding box center [1368, 677] width 379 height 16
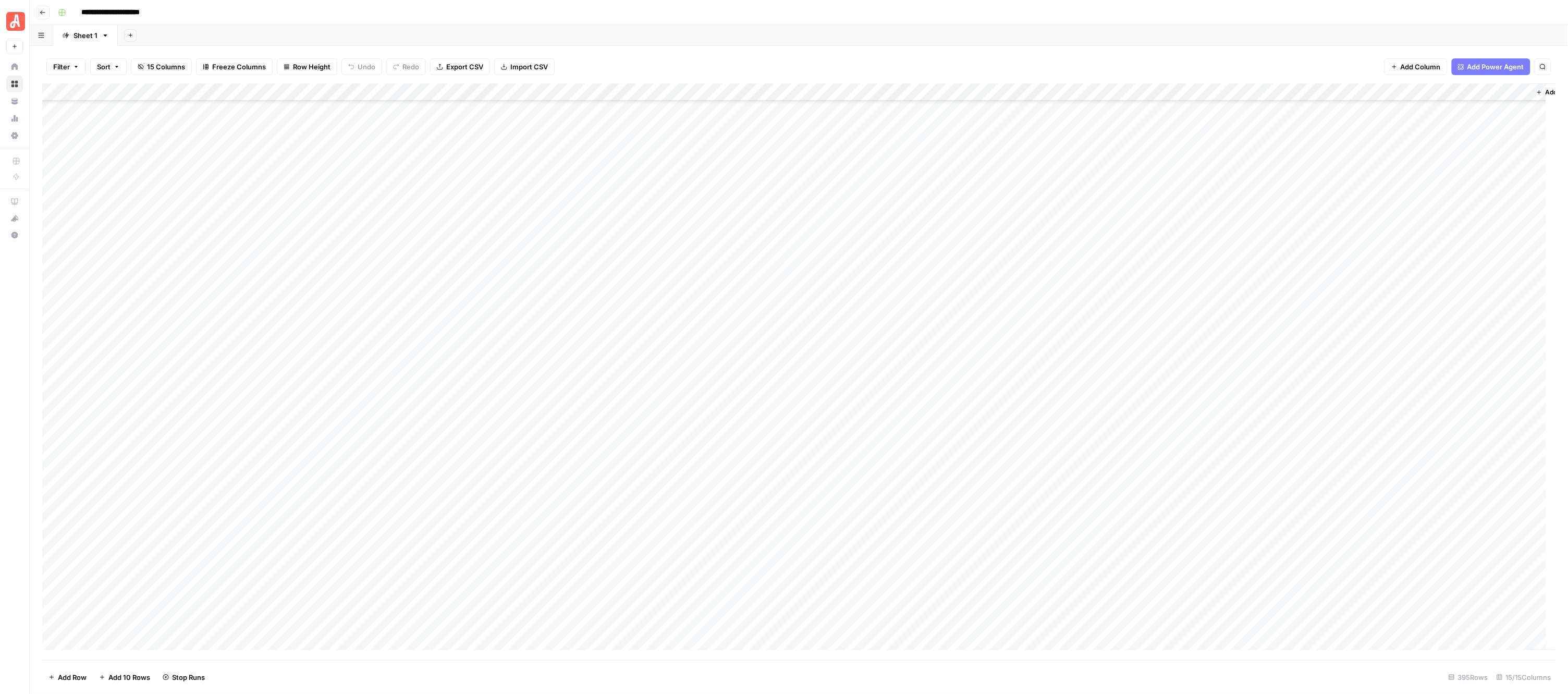
click at [583, 239] on div "Add Column" at bounding box center [799, 371] width 1514 height 577
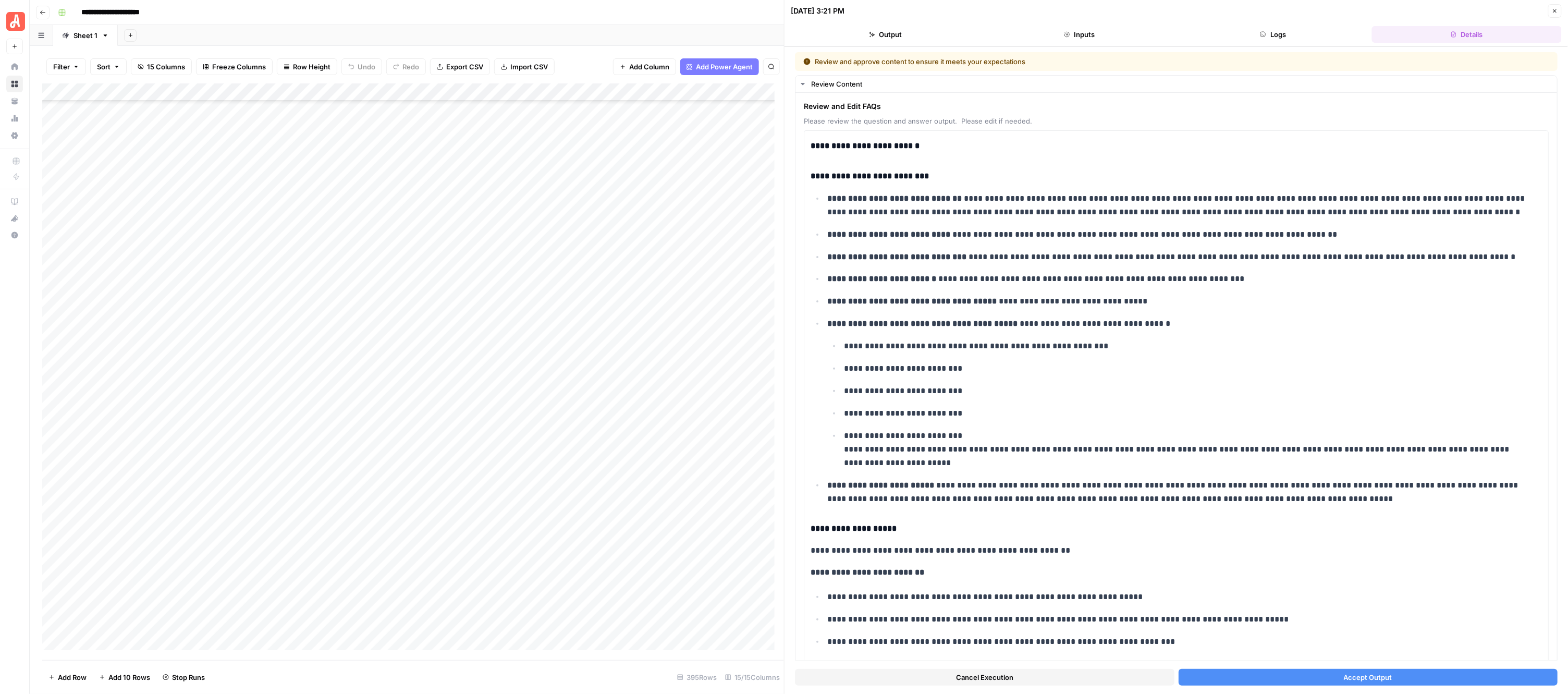
click at [1330, 681] on button "Accept Output" at bounding box center [1368, 677] width 379 height 16
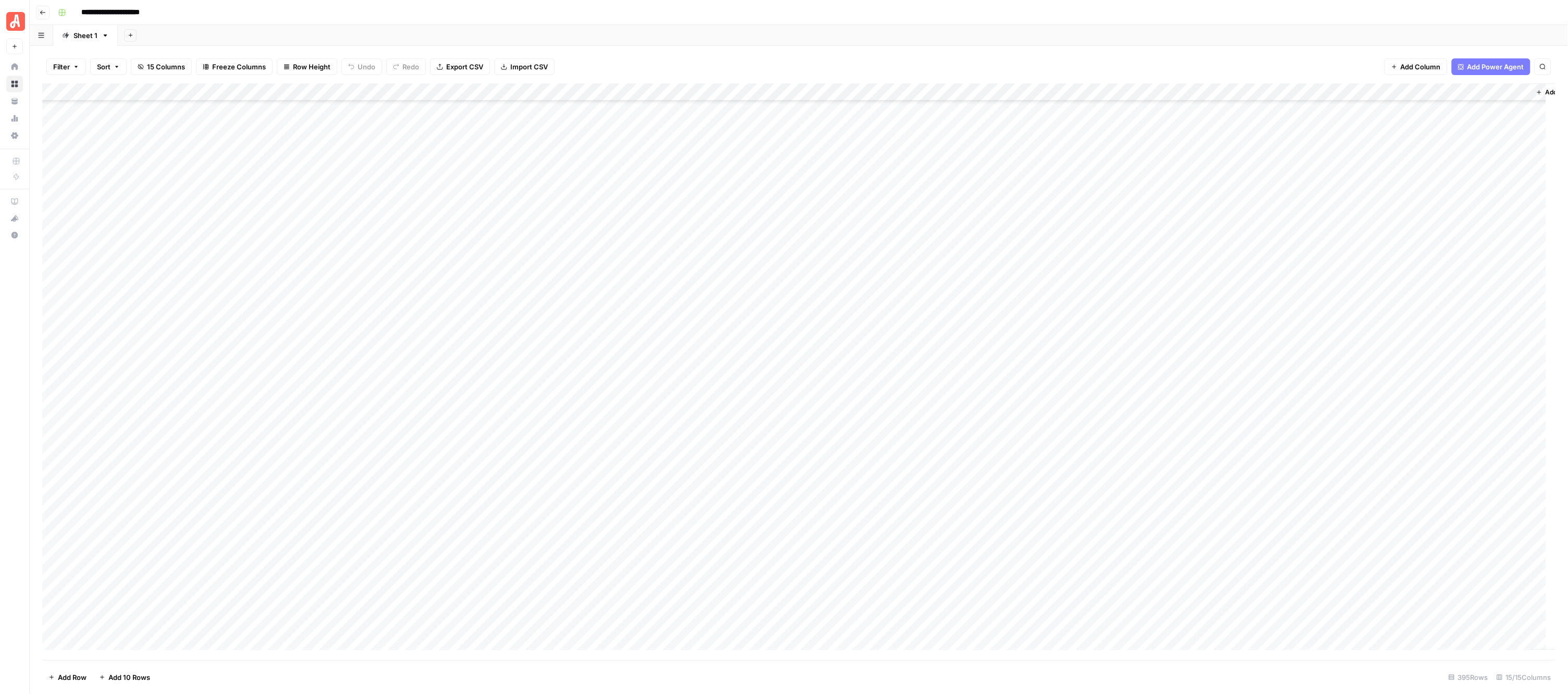
click at [580, 256] on div "Add Column" at bounding box center [799, 371] width 1514 height 577
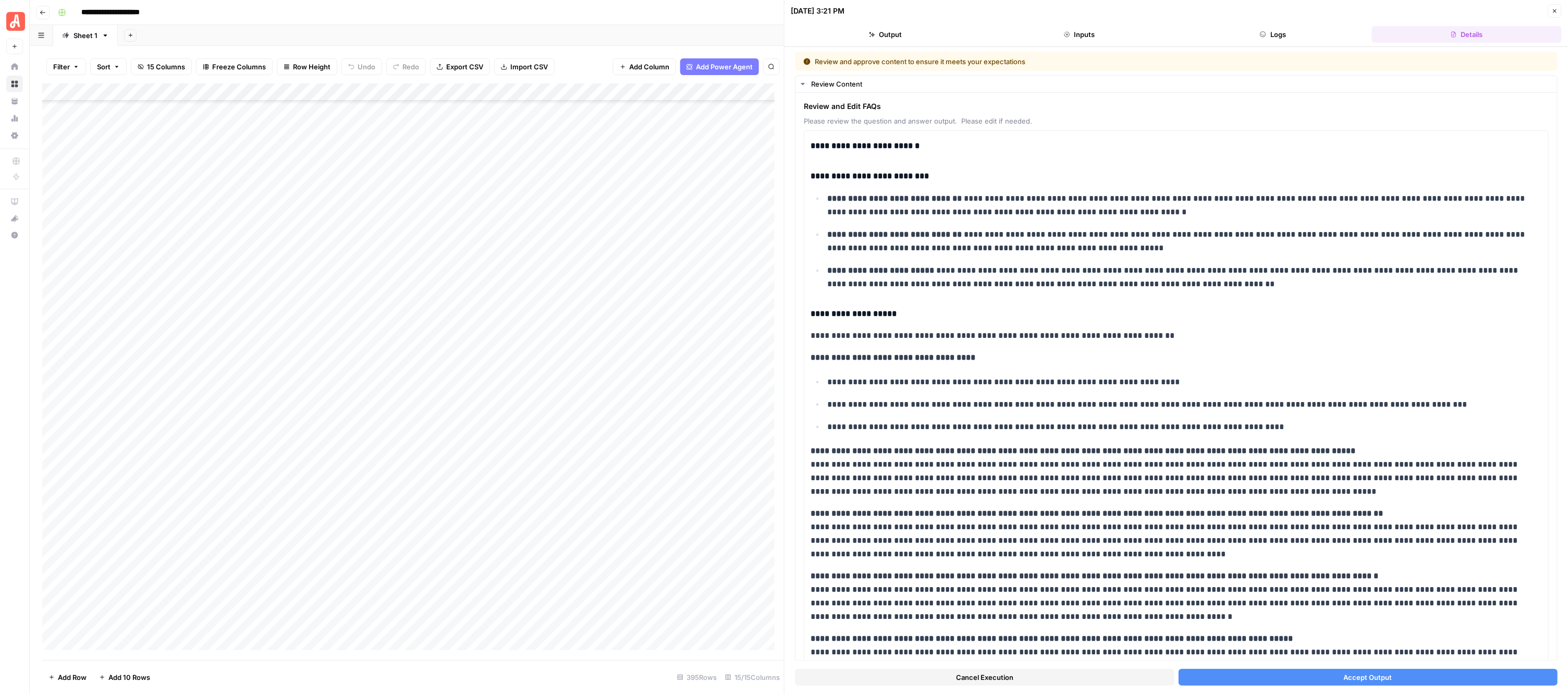
click at [1239, 676] on button "Accept Output" at bounding box center [1368, 677] width 379 height 16
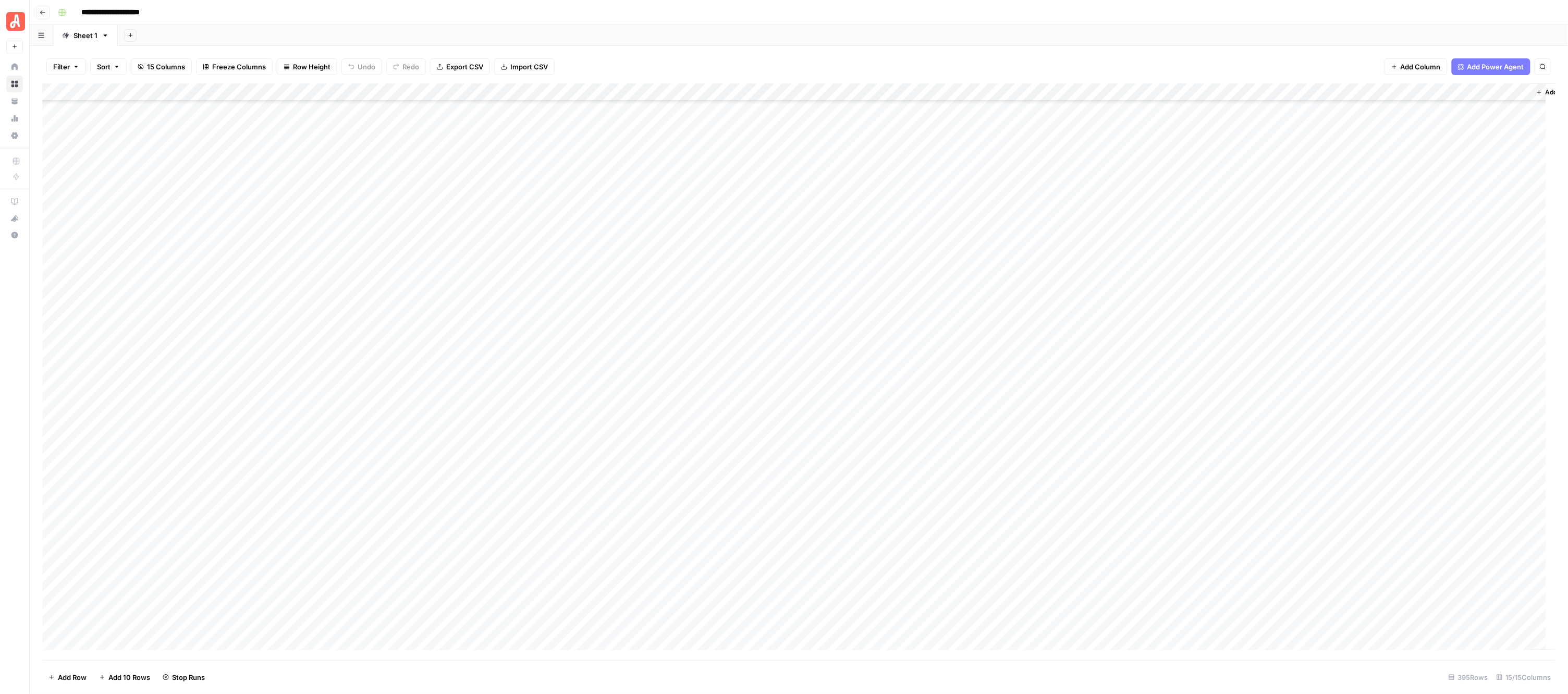
click at [583, 277] on div "Add Column" at bounding box center [799, 371] width 1514 height 577
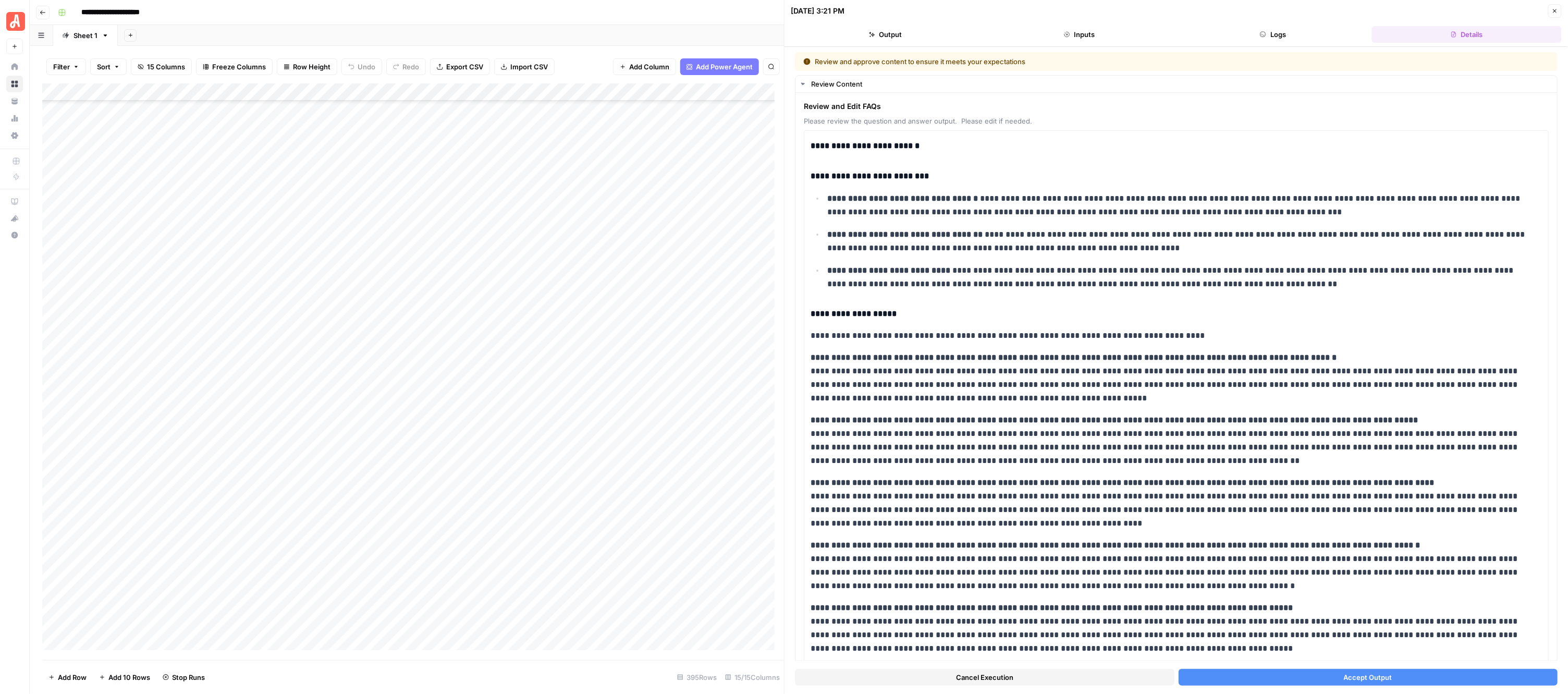
click at [1218, 678] on button "Accept Output" at bounding box center [1368, 677] width 379 height 16
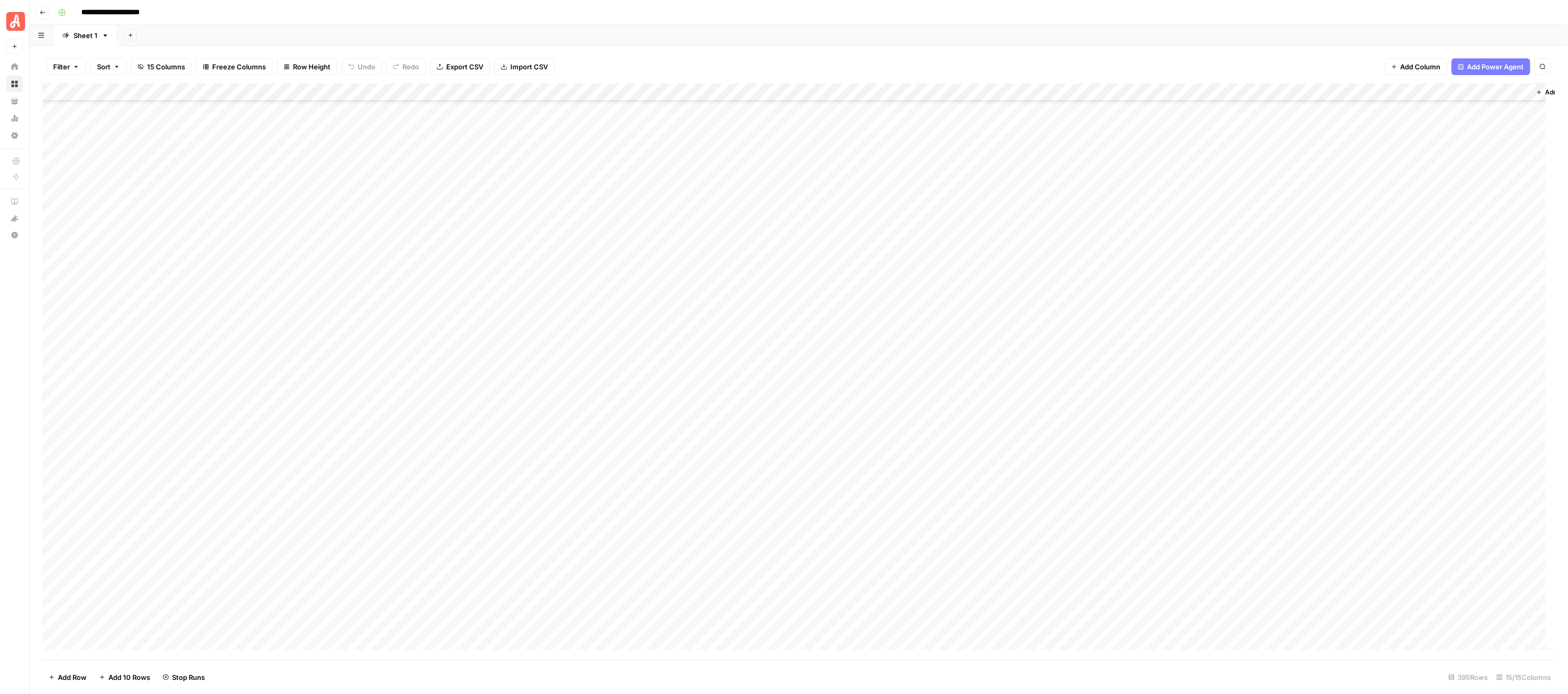
click at [579, 292] on div "Add Column" at bounding box center [799, 371] width 1514 height 577
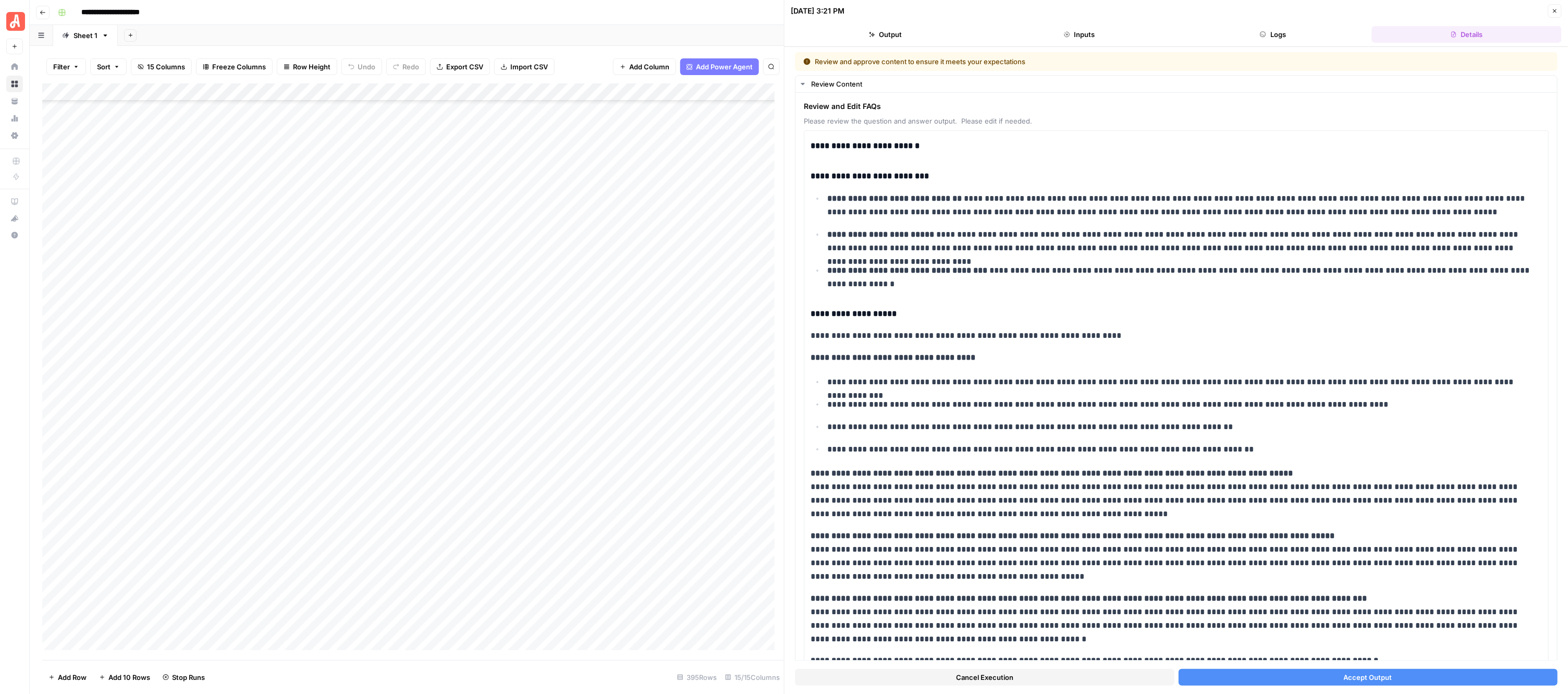
click at [1238, 676] on button "Accept Output" at bounding box center [1368, 677] width 379 height 16
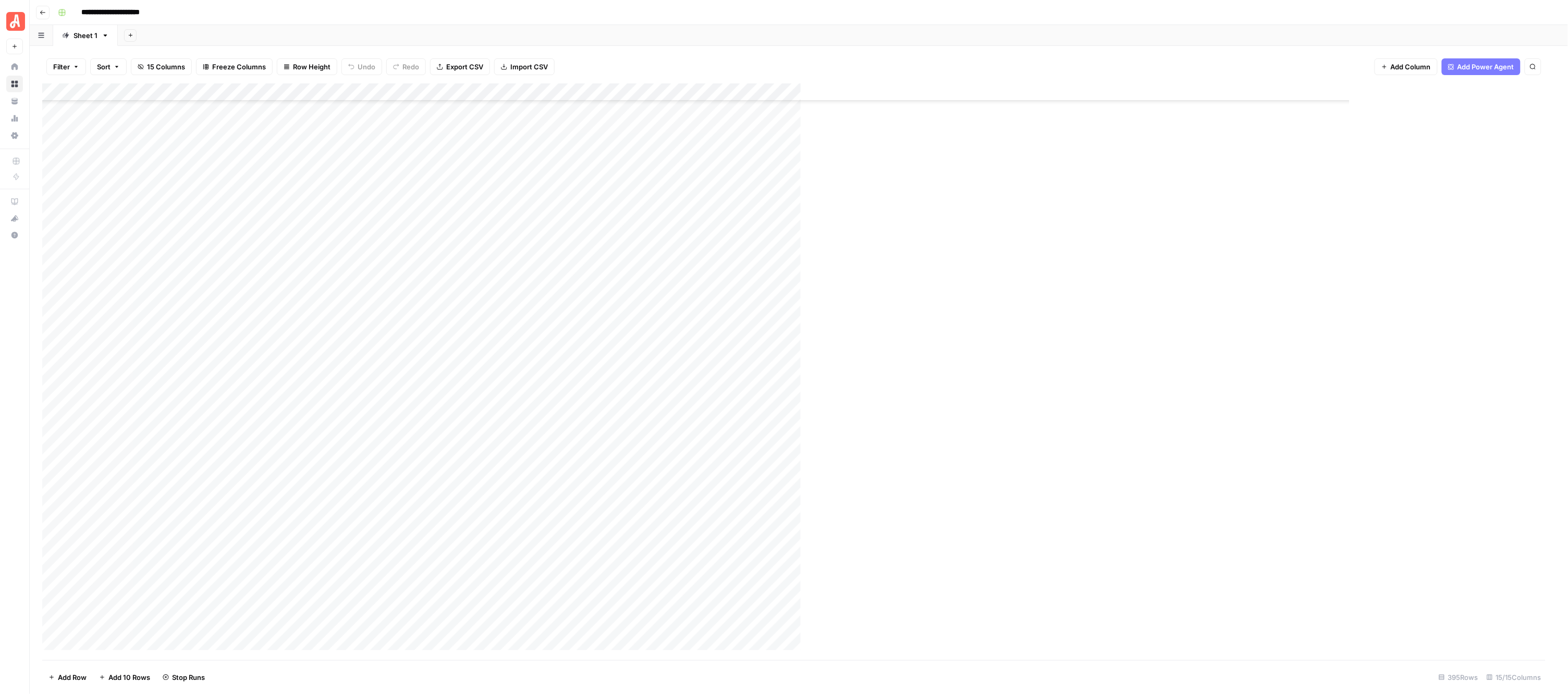
click at [579, 310] on div "Add Column" at bounding box center [701, 371] width 1317 height 577
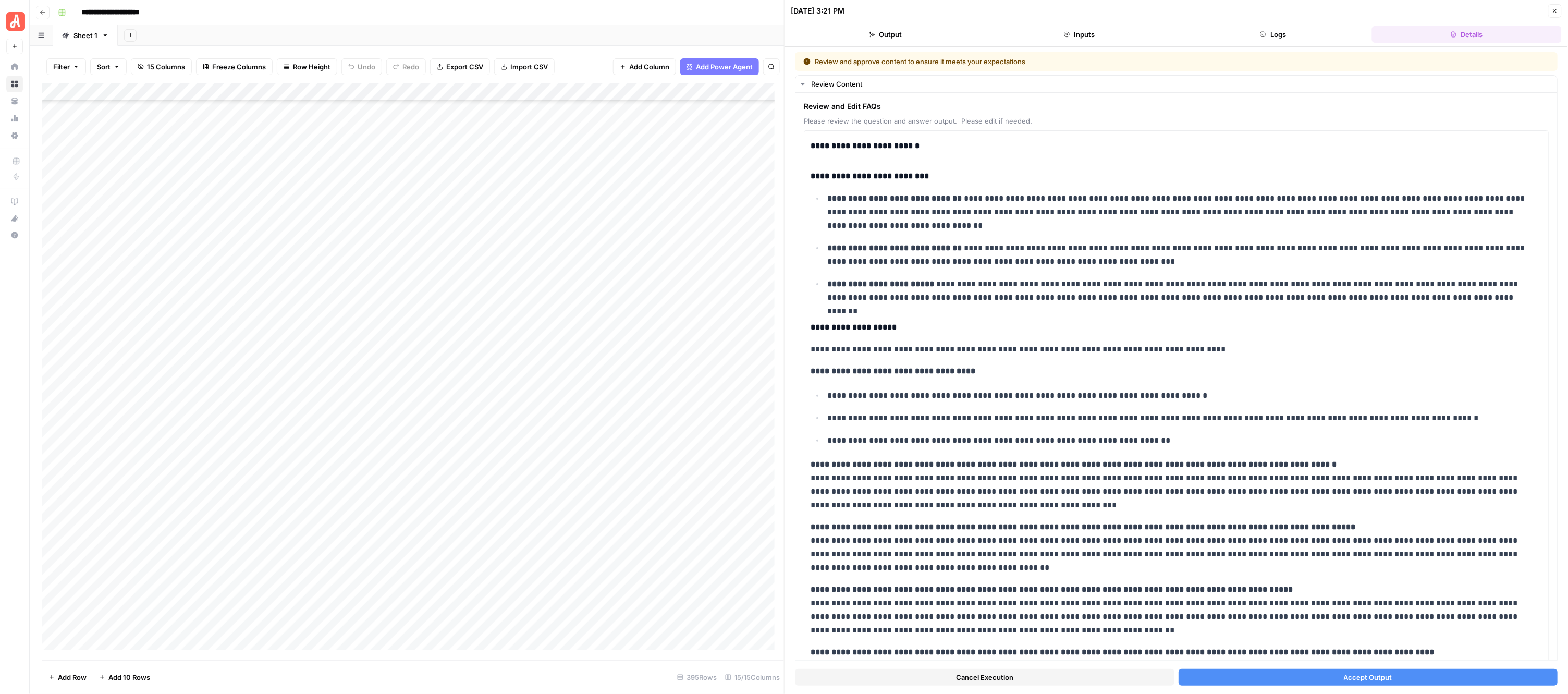
click at [1213, 684] on button "Accept Output" at bounding box center [1368, 677] width 379 height 16
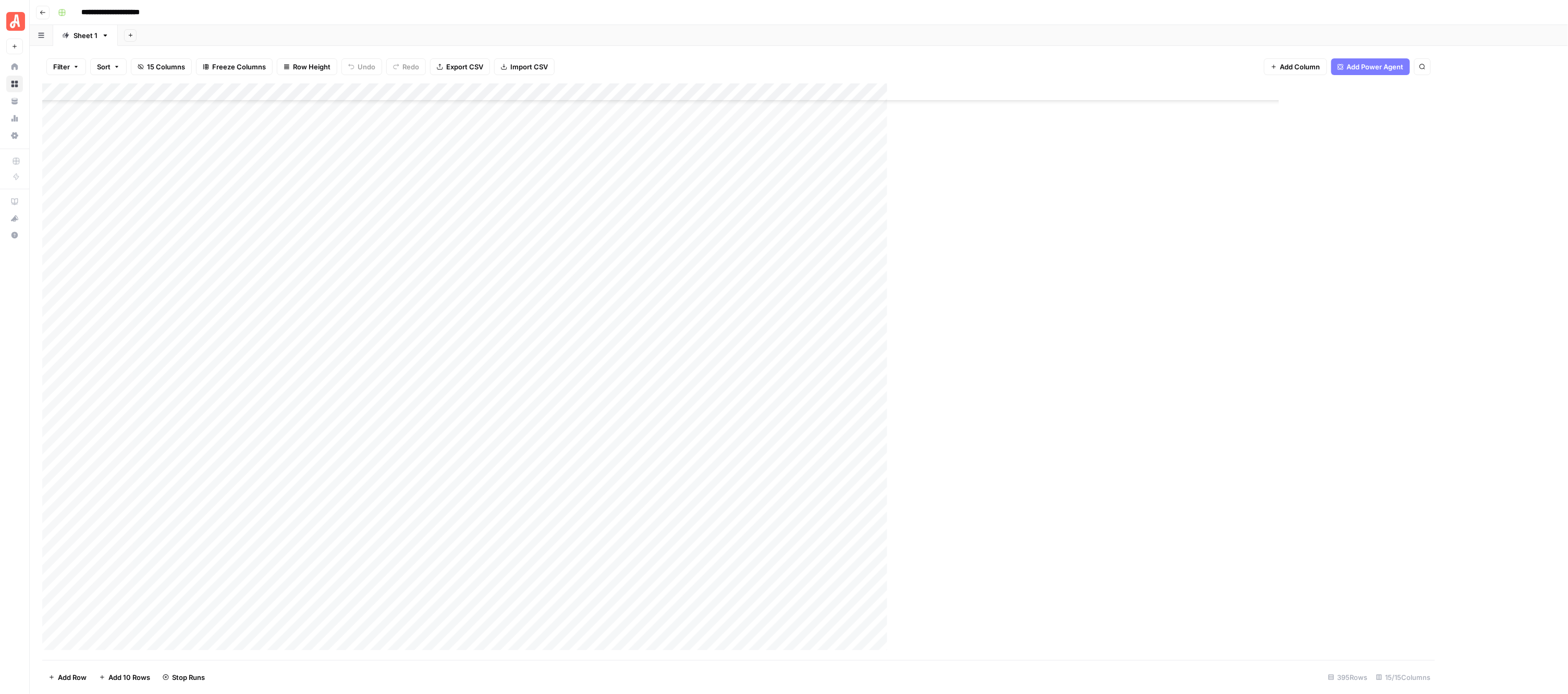
click at [583, 327] on div "Add Column" at bounding box center [729, 371] width 1374 height 577
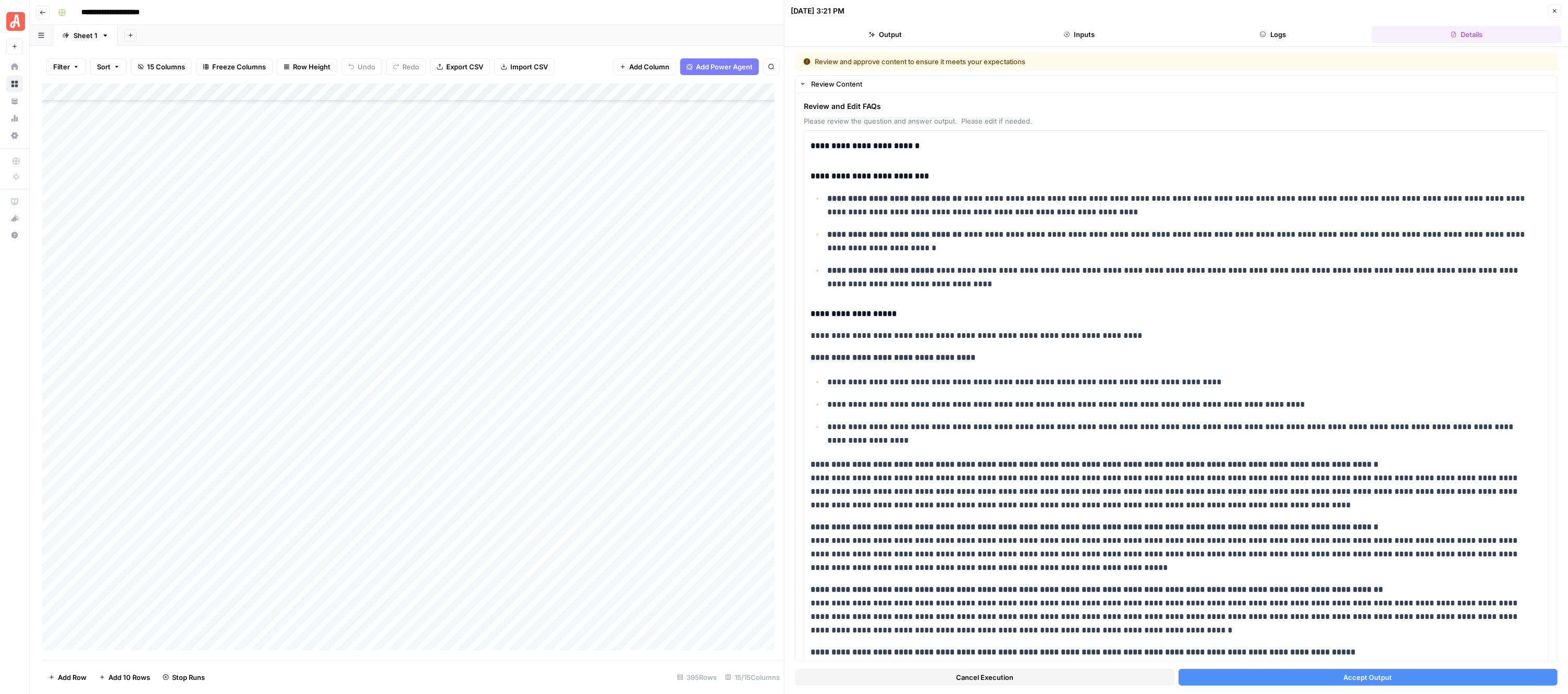
click at [1244, 676] on button "Accept Output" at bounding box center [1368, 677] width 379 height 16
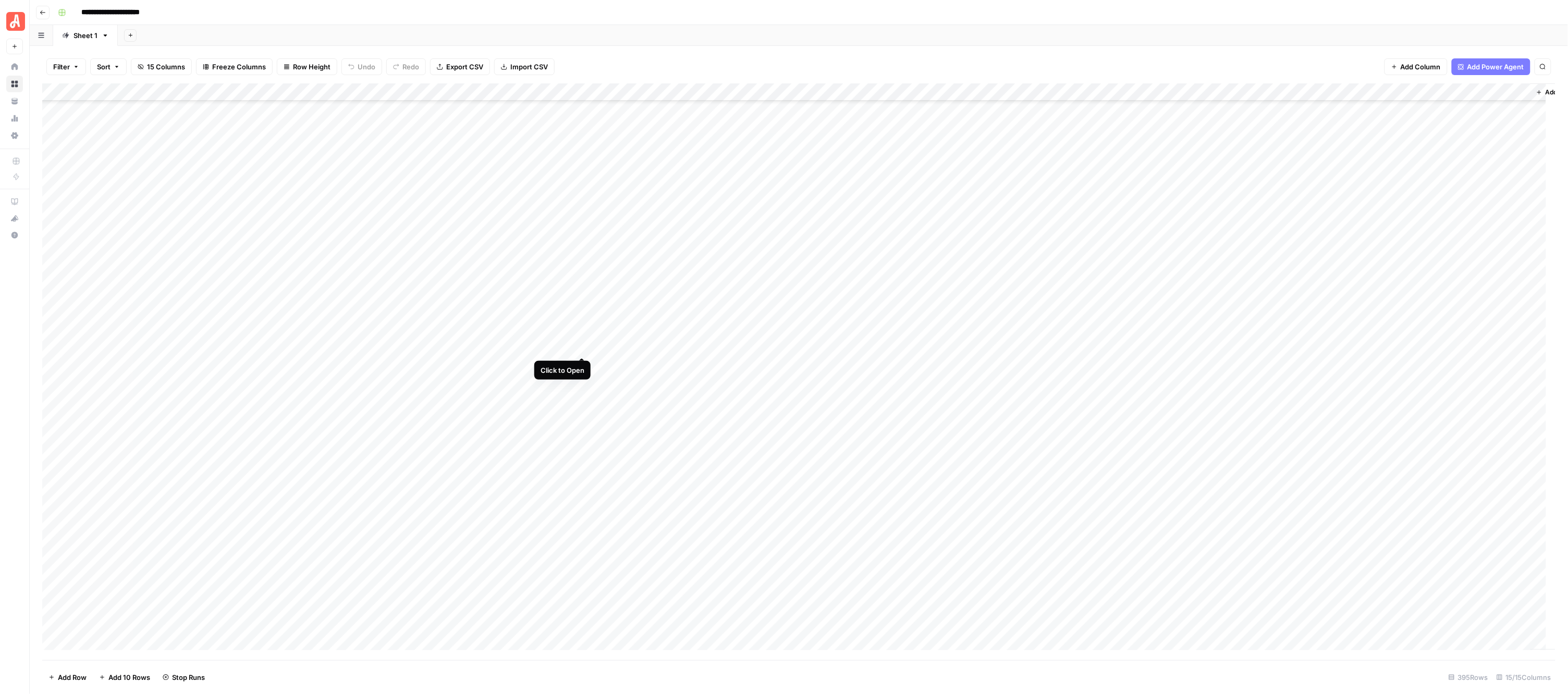
click at [581, 345] on div "Add Column" at bounding box center [799, 371] width 1514 height 577
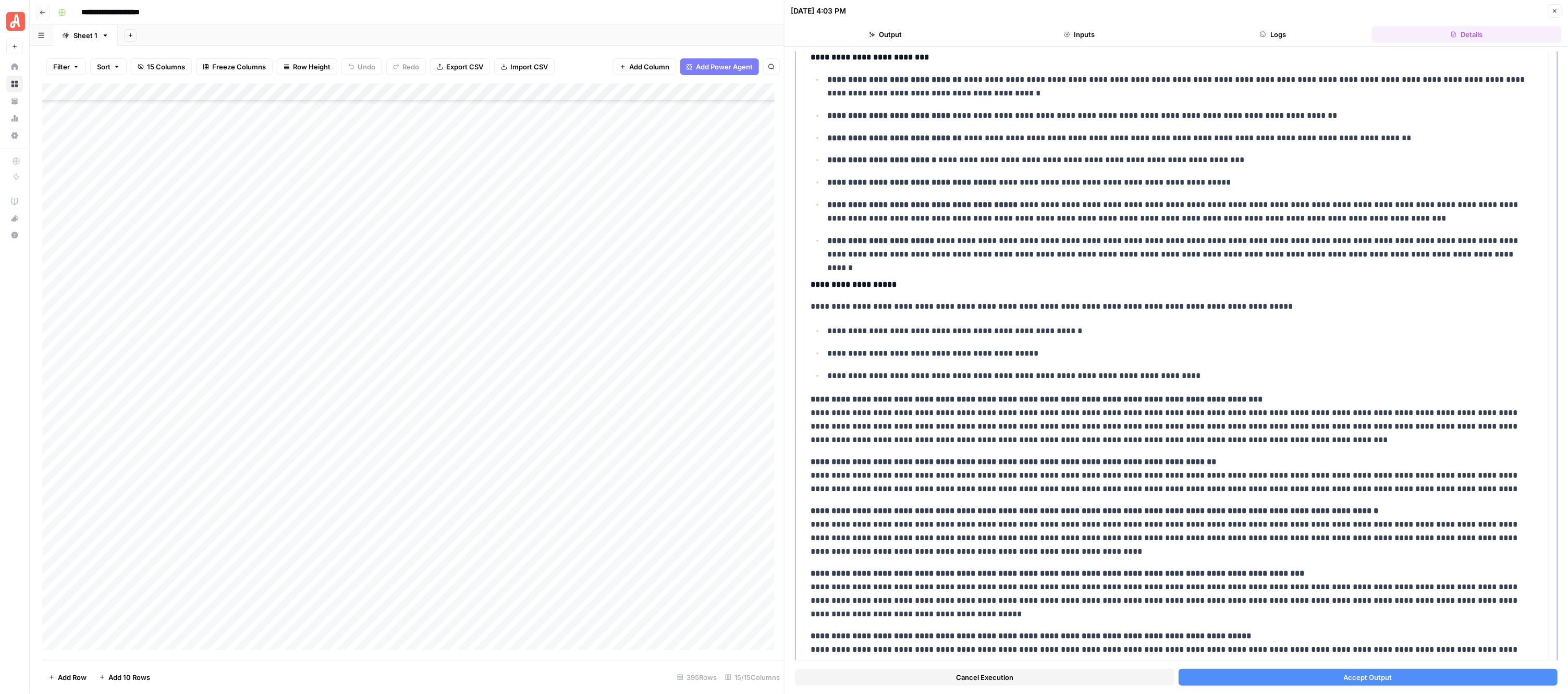
scroll to position [185, 0]
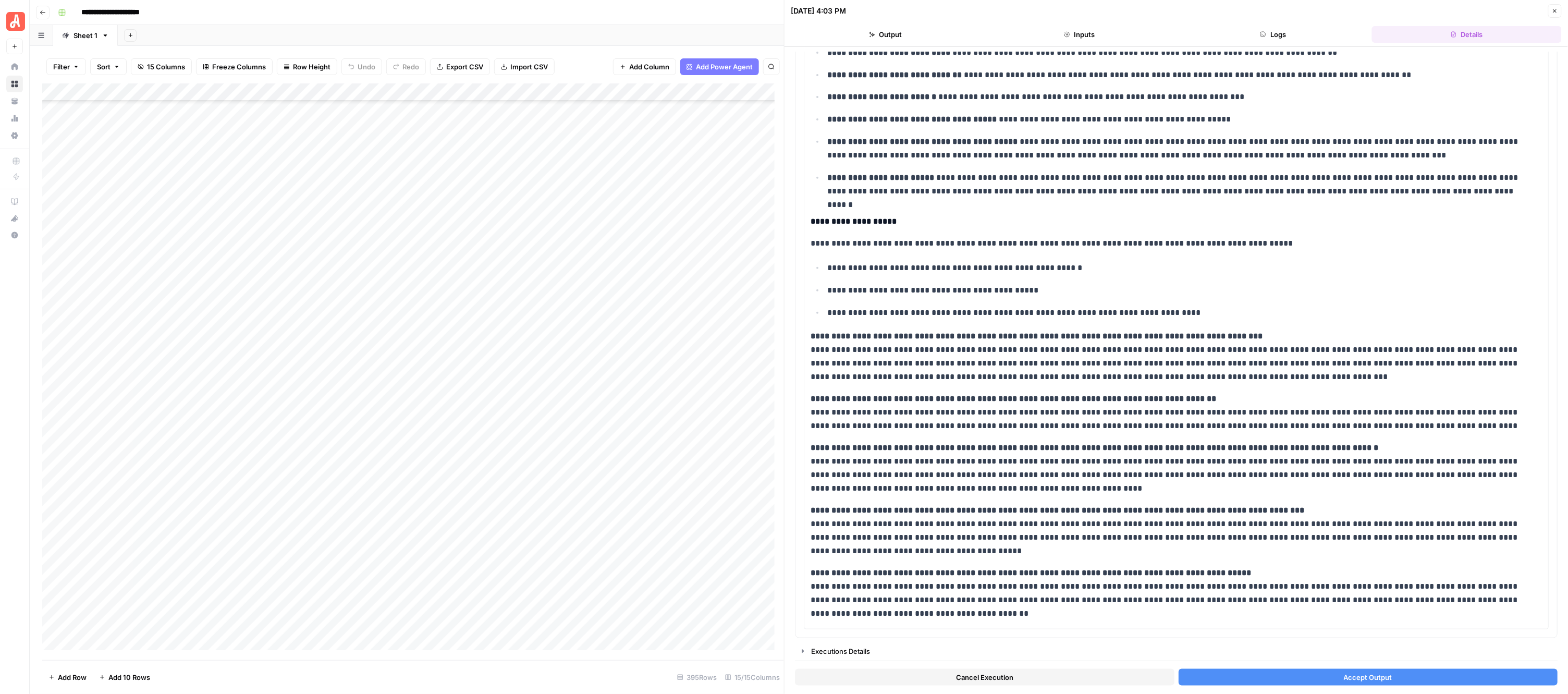
click at [1563, 12] on header "08/25/25 at 4:03 PM Close Output Inputs Logs Details" at bounding box center [1176, 23] width 783 height 47
click at [1560, 13] on button "Close" at bounding box center [1555, 11] width 13 height 13
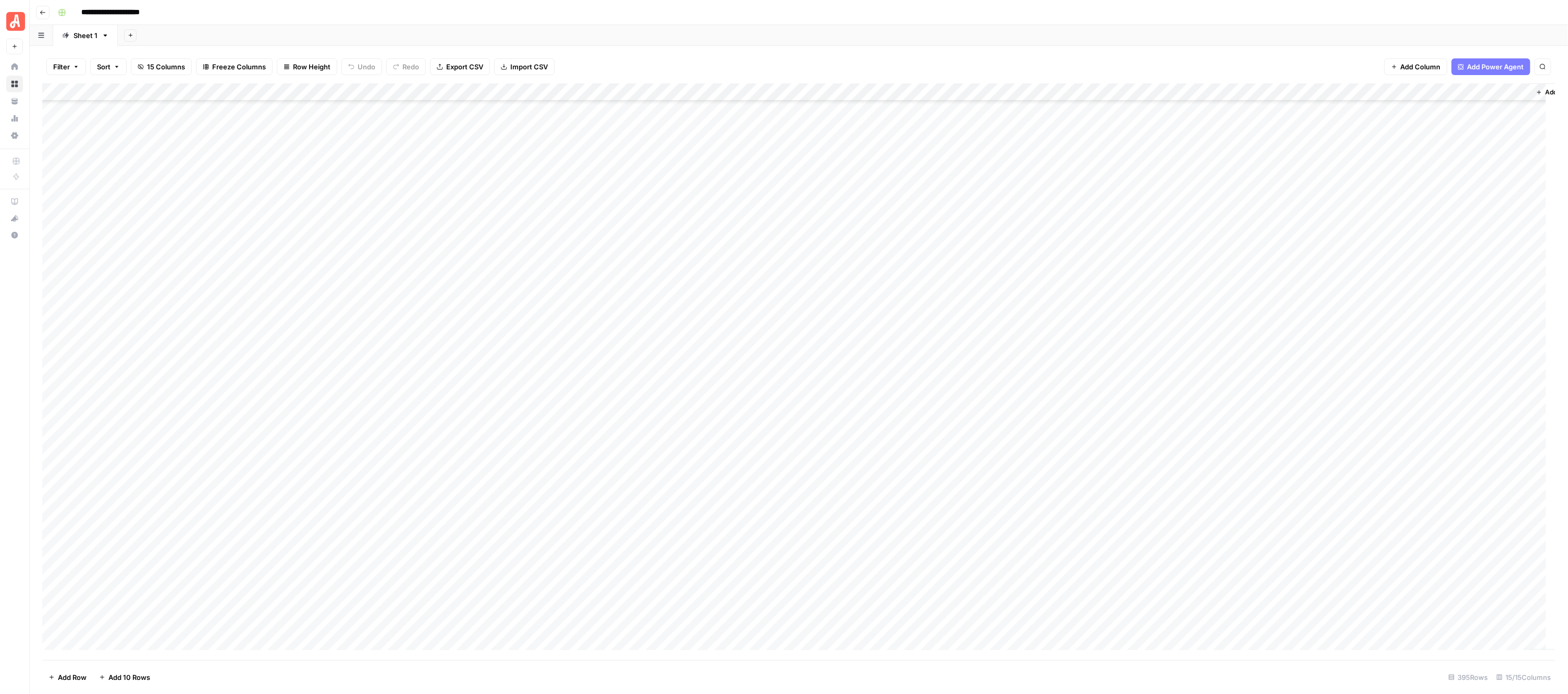
click at [581, 35] on div "Add Sheet" at bounding box center [843, 35] width 1450 height 21
click at [582, 234] on div "Add Column" at bounding box center [799, 371] width 1514 height 577
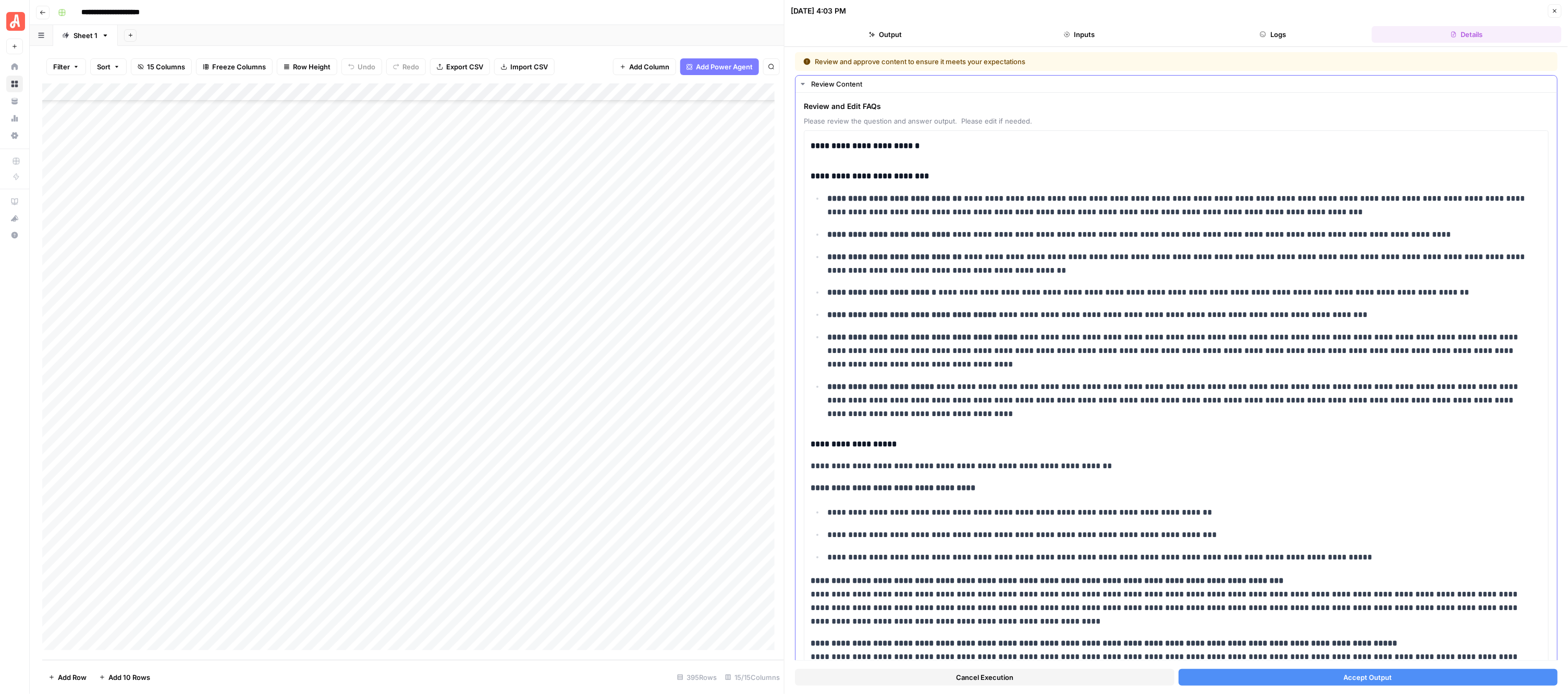
scroll to position [261, 0]
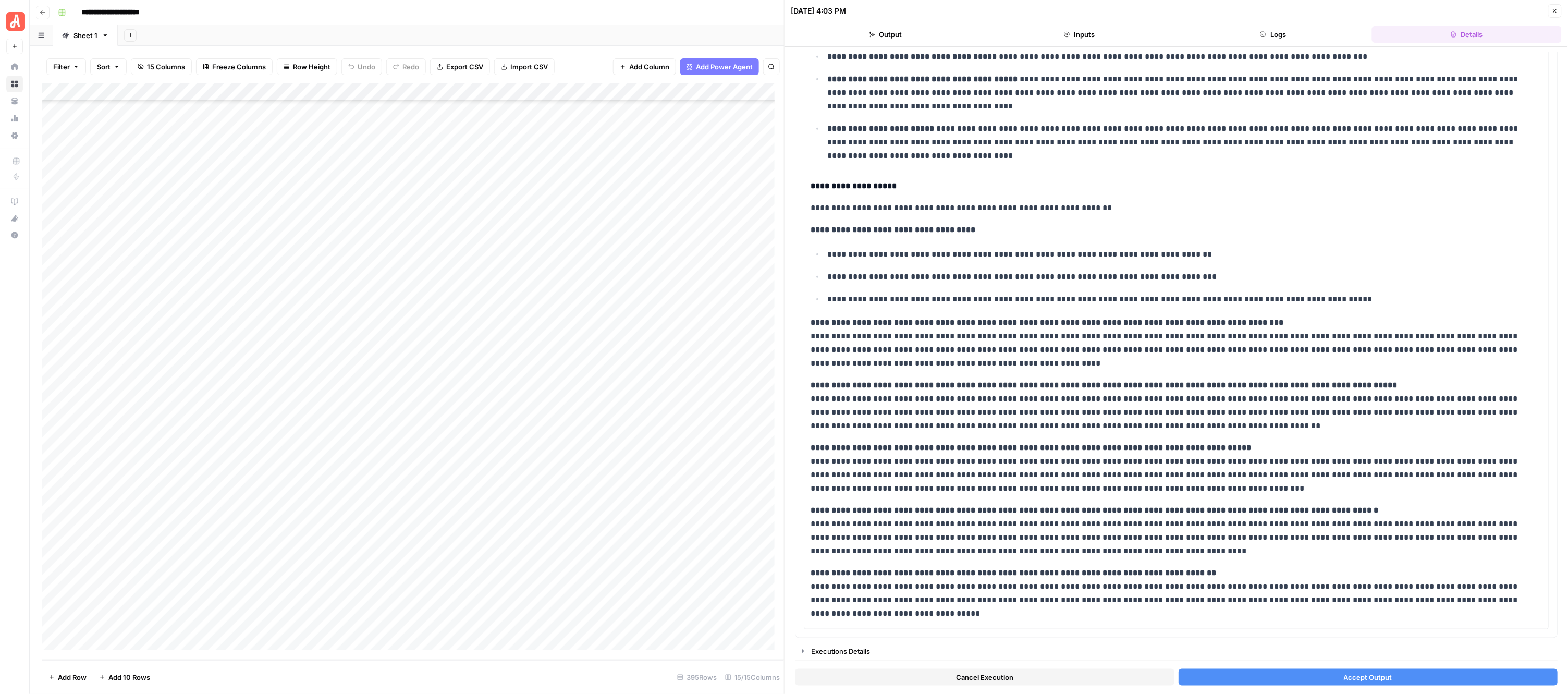
click at [1559, 7] on button "Close" at bounding box center [1555, 11] width 13 height 13
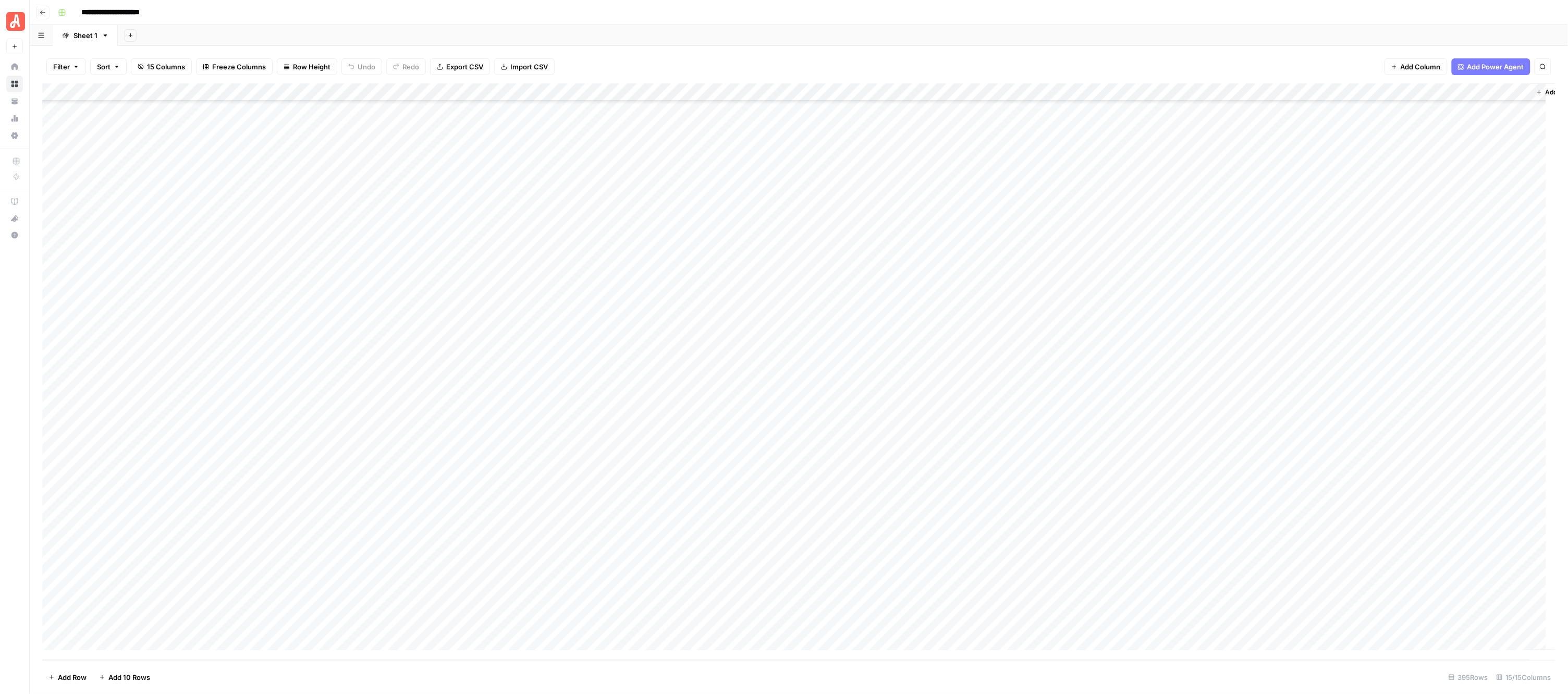
click at [582, 394] on div "Add Column" at bounding box center [799, 371] width 1514 height 577
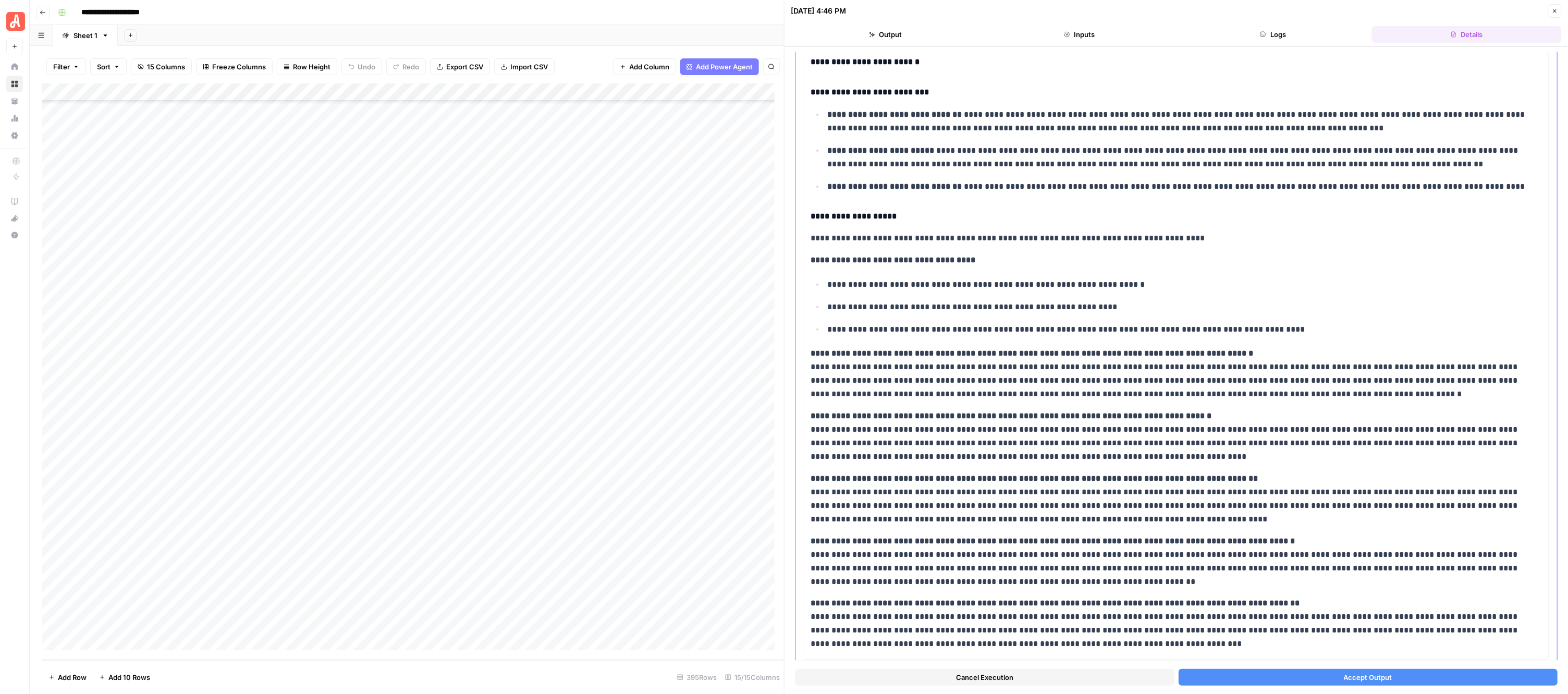
scroll to position [116, 0]
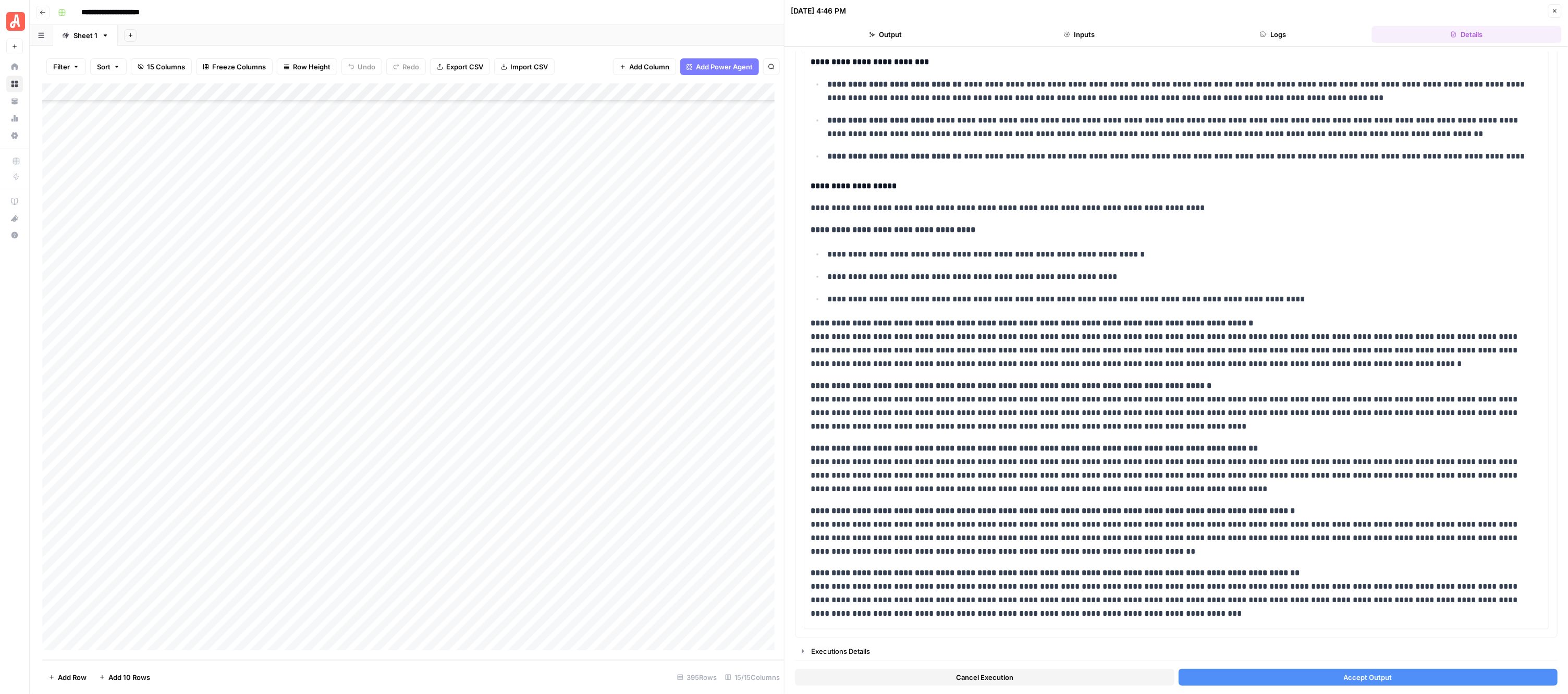
click at [1556, 8] on icon "button" at bounding box center [1555, 11] width 6 height 6
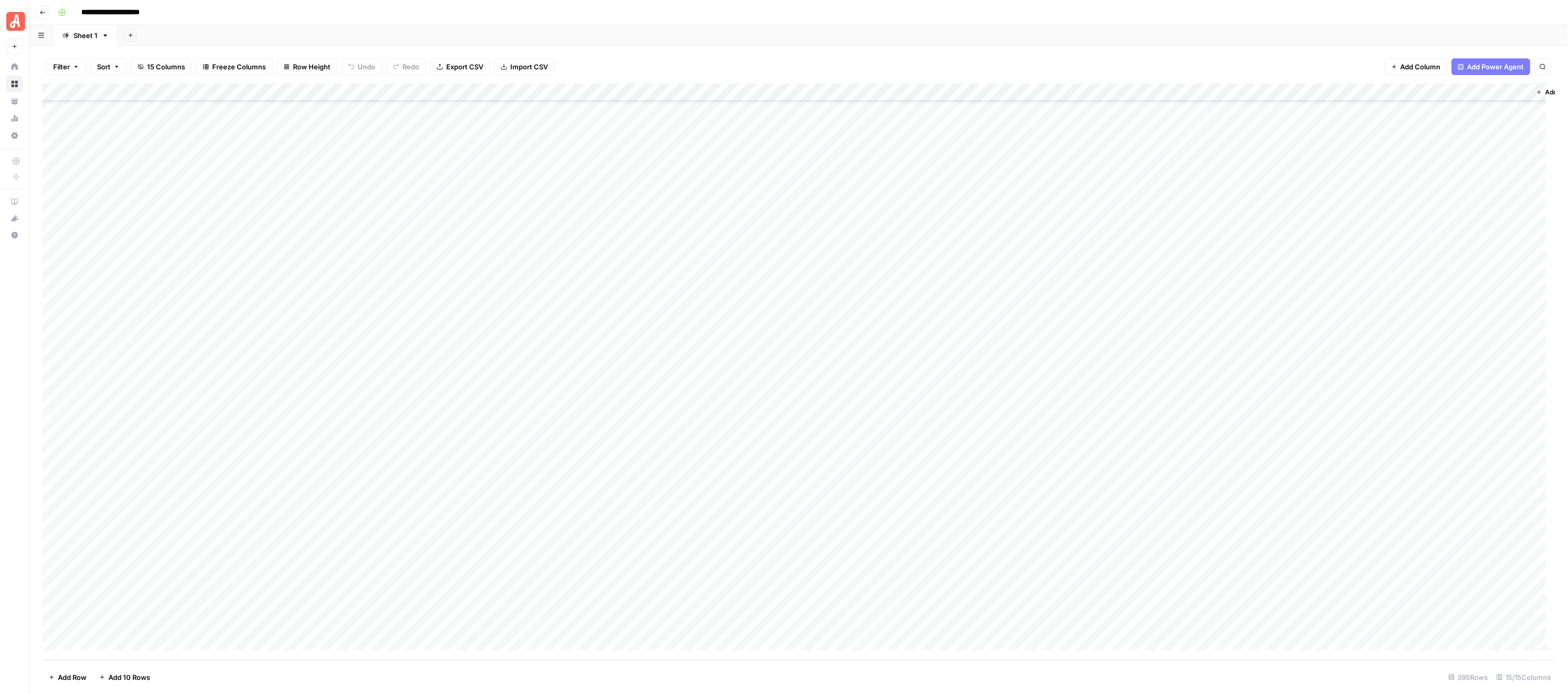
click at [583, 411] on div "Add Column" at bounding box center [799, 371] width 1514 height 577
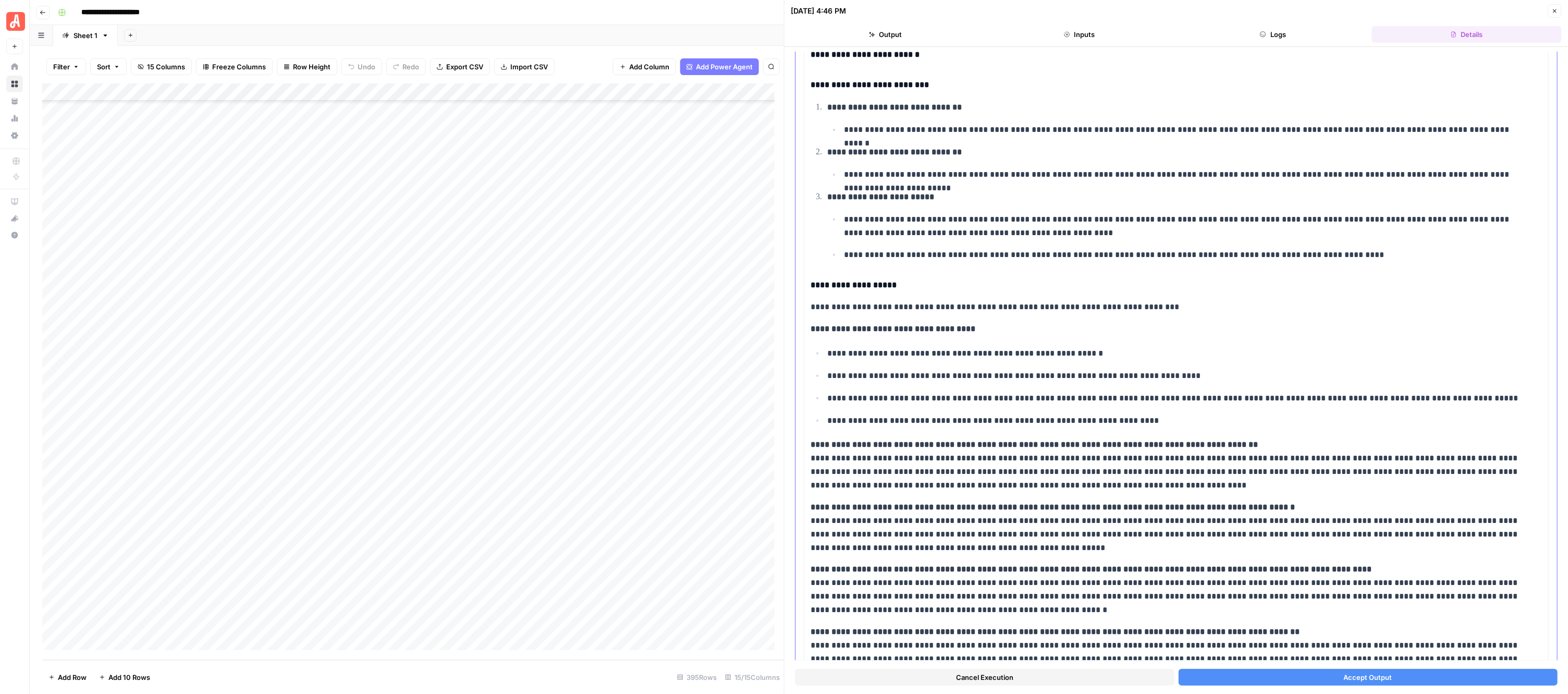
scroll to position [216, 0]
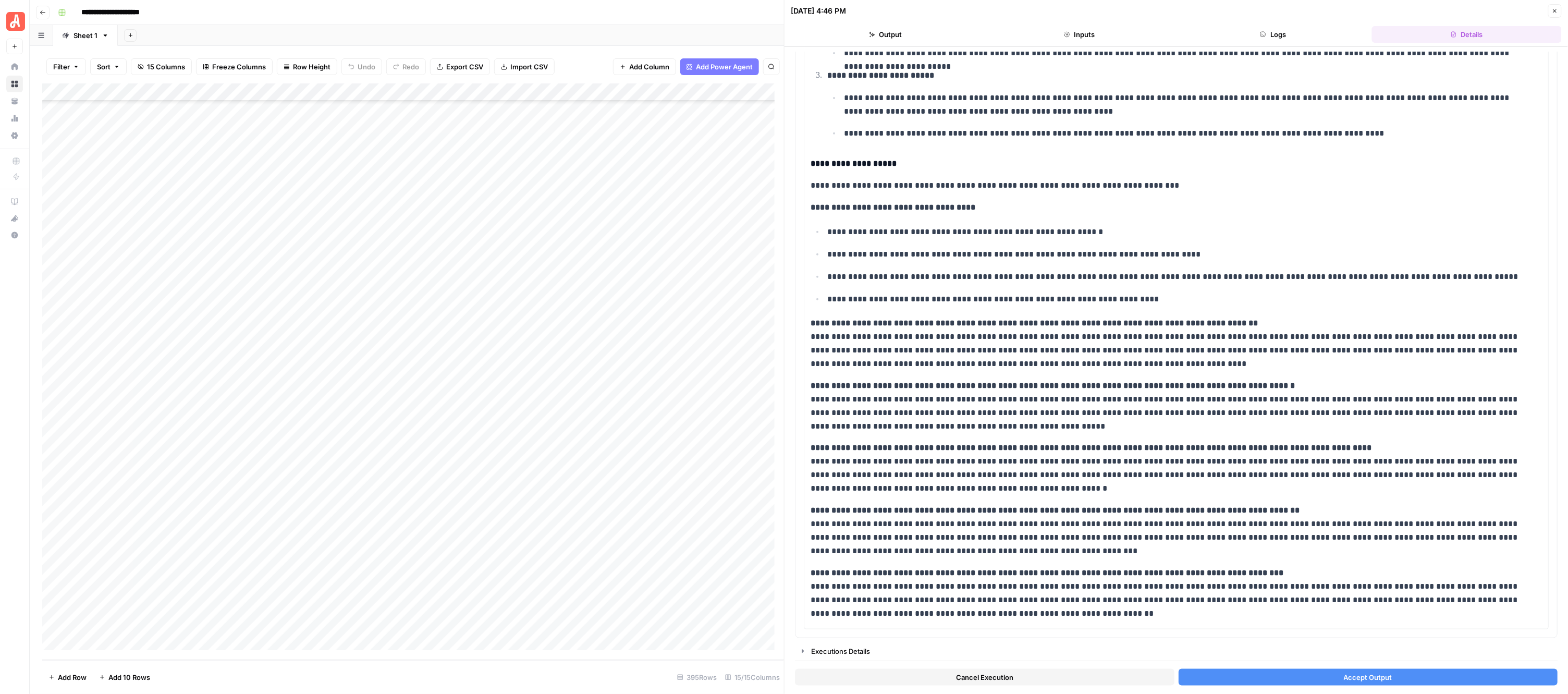
click at [739, 8] on div "**********" at bounding box center [805, 12] width 1504 height 16
click at [1555, 16] on button "Close" at bounding box center [1555, 11] width 13 height 13
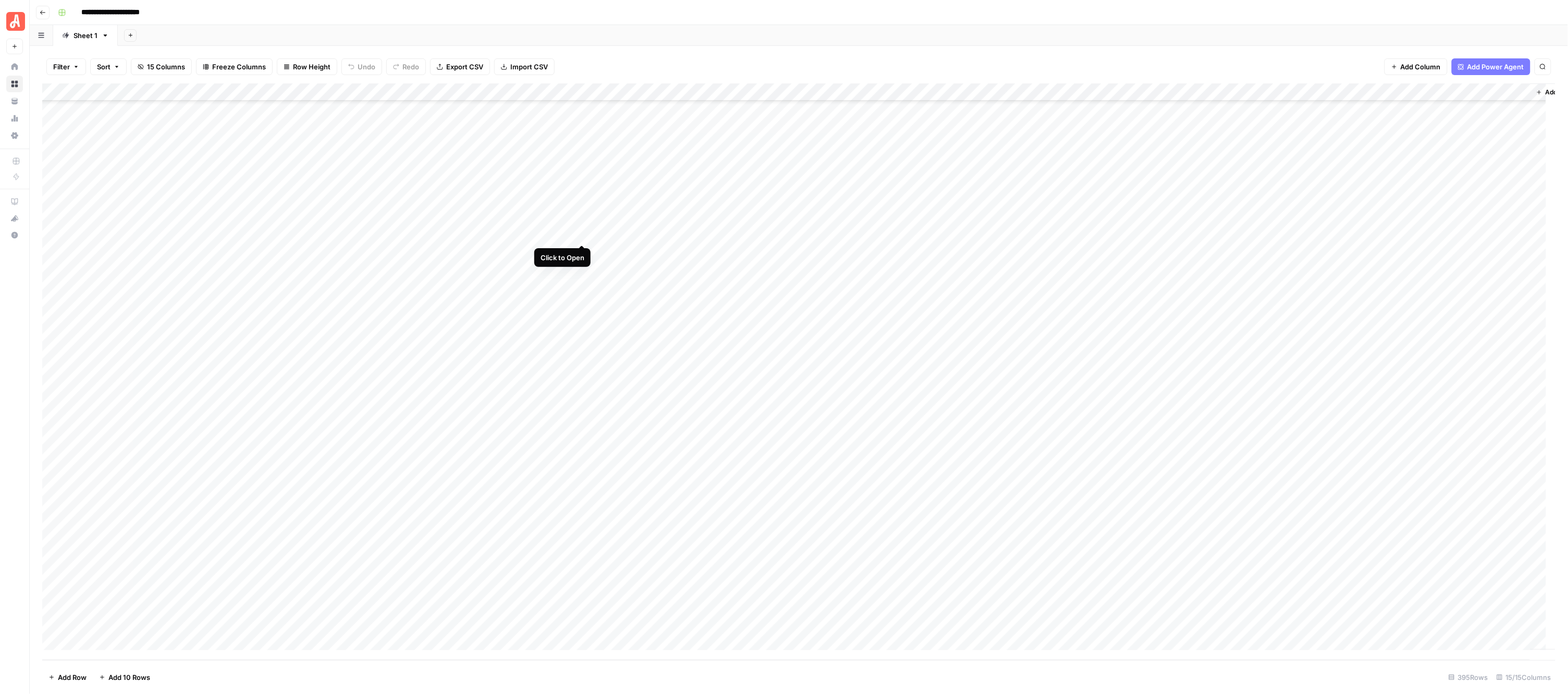
click at [585, 235] on div "Add Column" at bounding box center [799, 371] width 1514 height 577
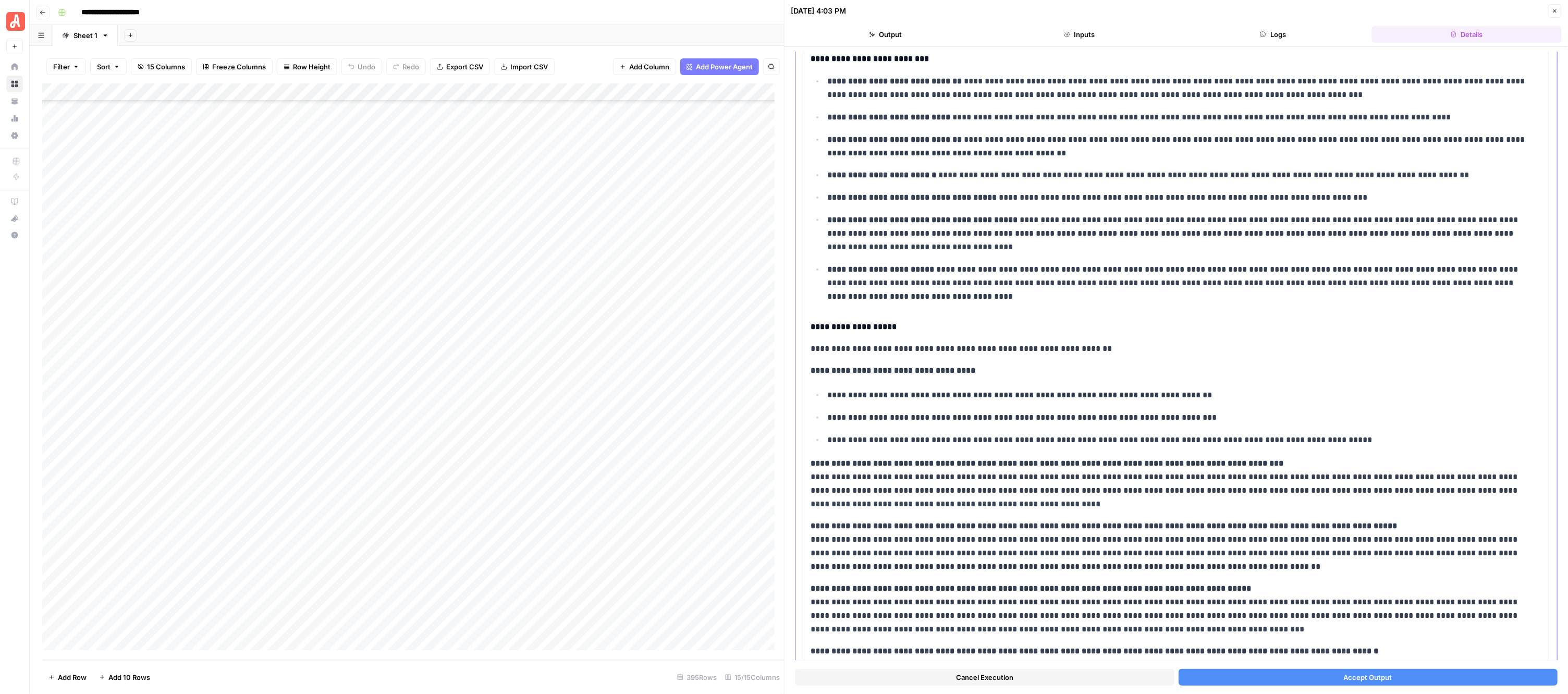
scroll to position [261, 0]
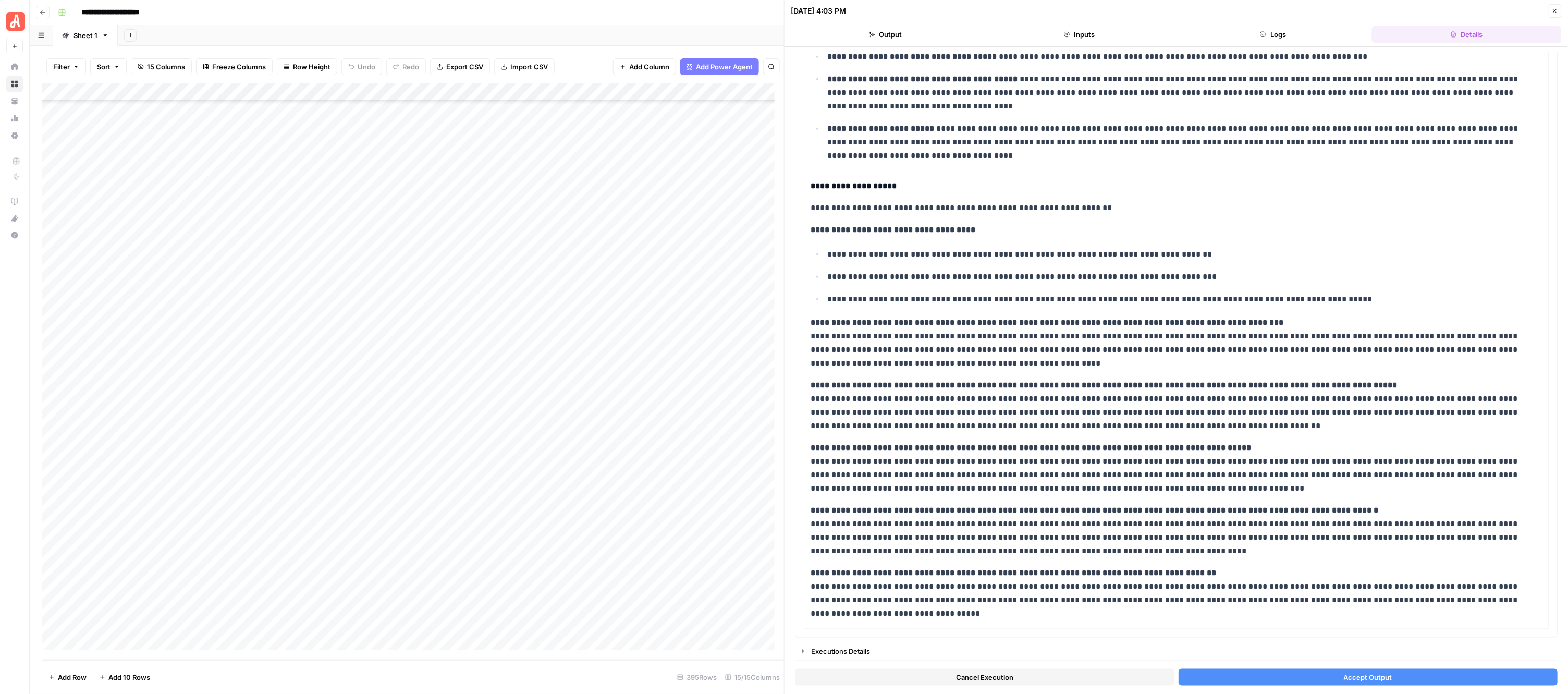
click at [1555, 9] on icon "button" at bounding box center [1555, 11] width 6 height 6
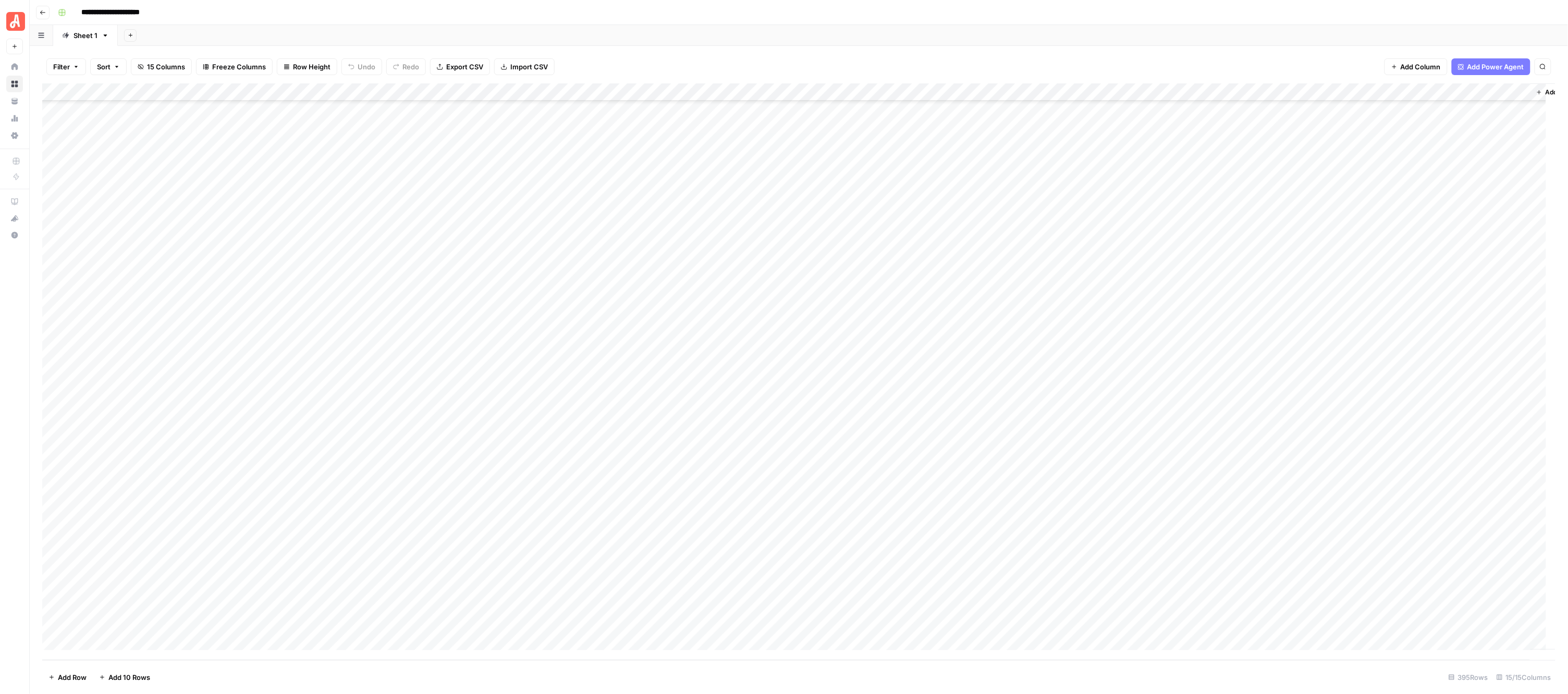
click at [752, 30] on div "Add Sheet" at bounding box center [843, 35] width 1450 height 21
click at [579, 301] on div "Add Column" at bounding box center [799, 371] width 1514 height 577
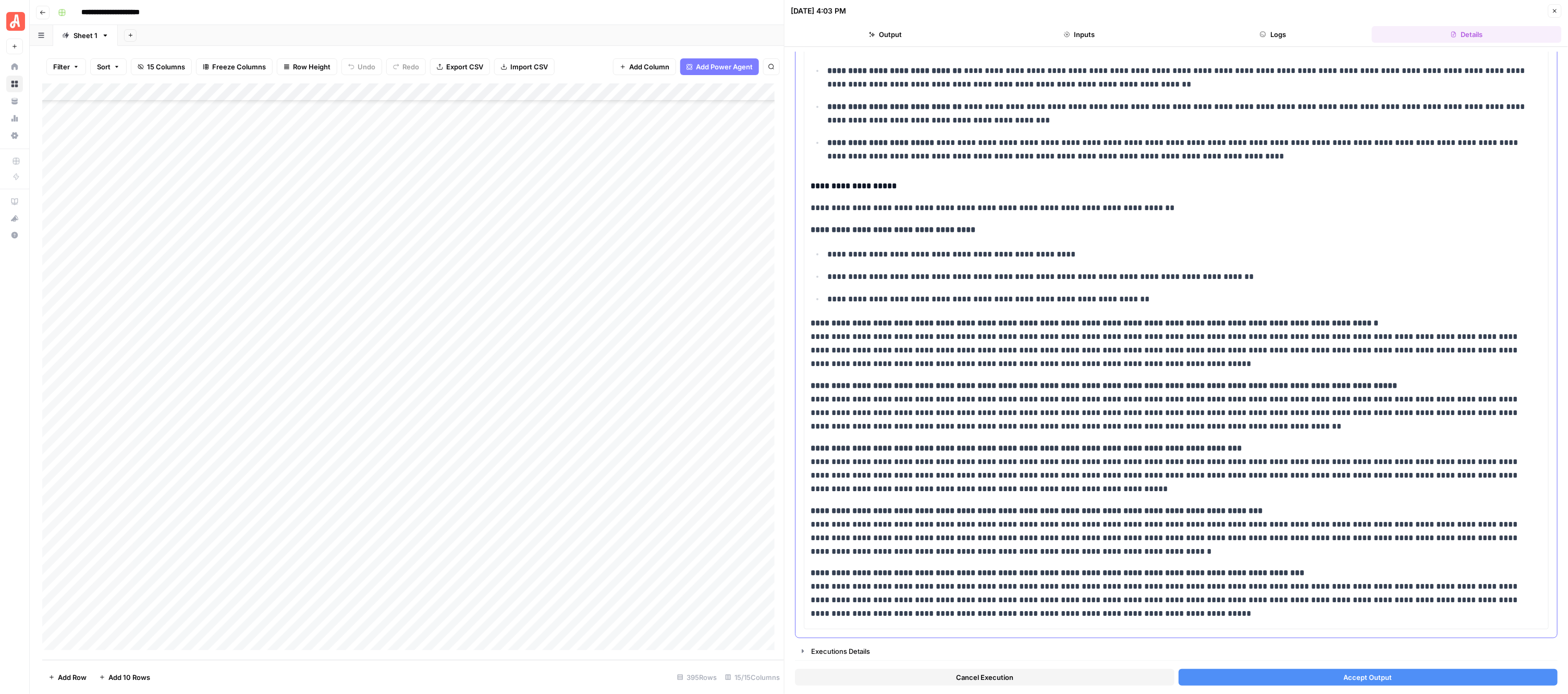
scroll to position [130, 0]
click at [1563, 3] on header "08/25/25 at 4:03 PM Close Output Inputs Logs Details" at bounding box center [1176, 23] width 783 height 47
click at [1561, 4] on button "Close" at bounding box center [1555, 11] width 13 height 13
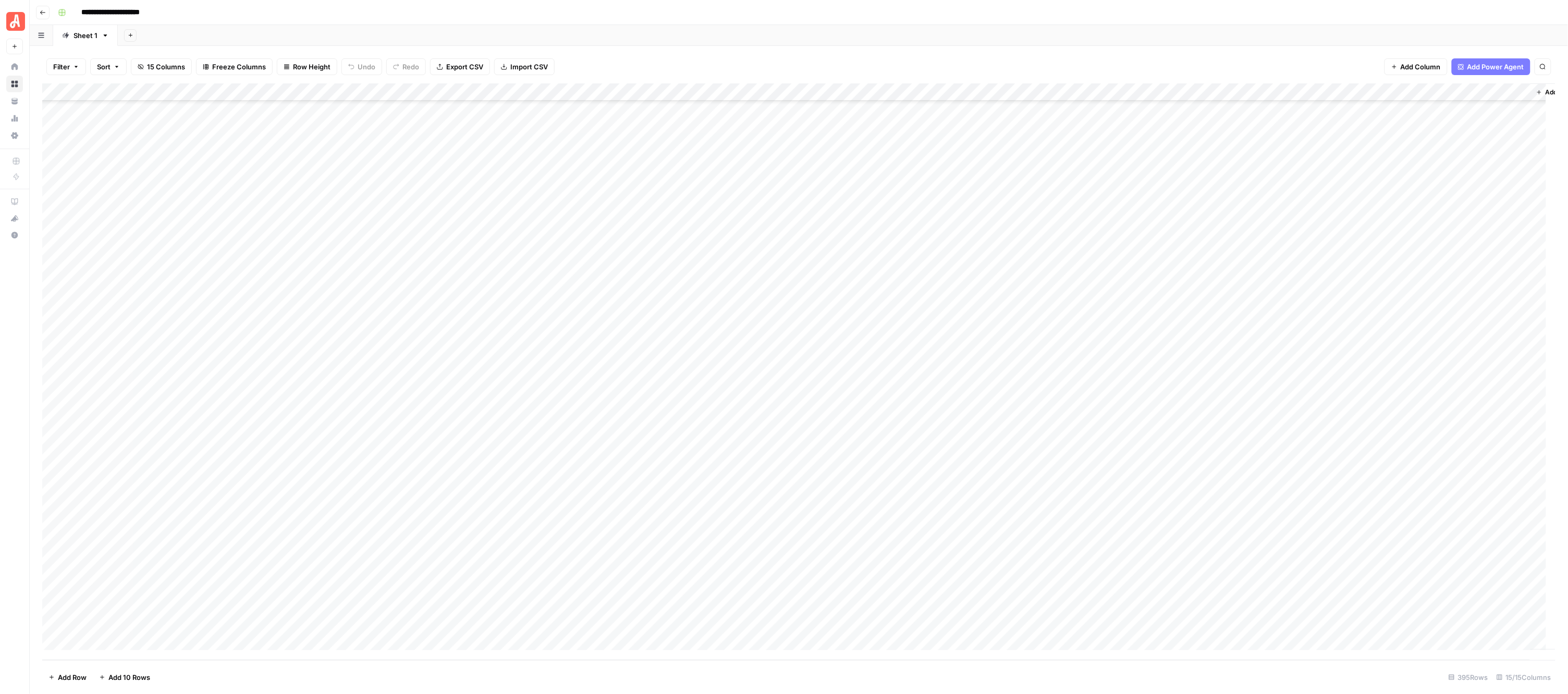
click at [650, 27] on div "Add Sheet" at bounding box center [843, 35] width 1450 height 21
click at [582, 519] on div "Add Column" at bounding box center [799, 371] width 1514 height 577
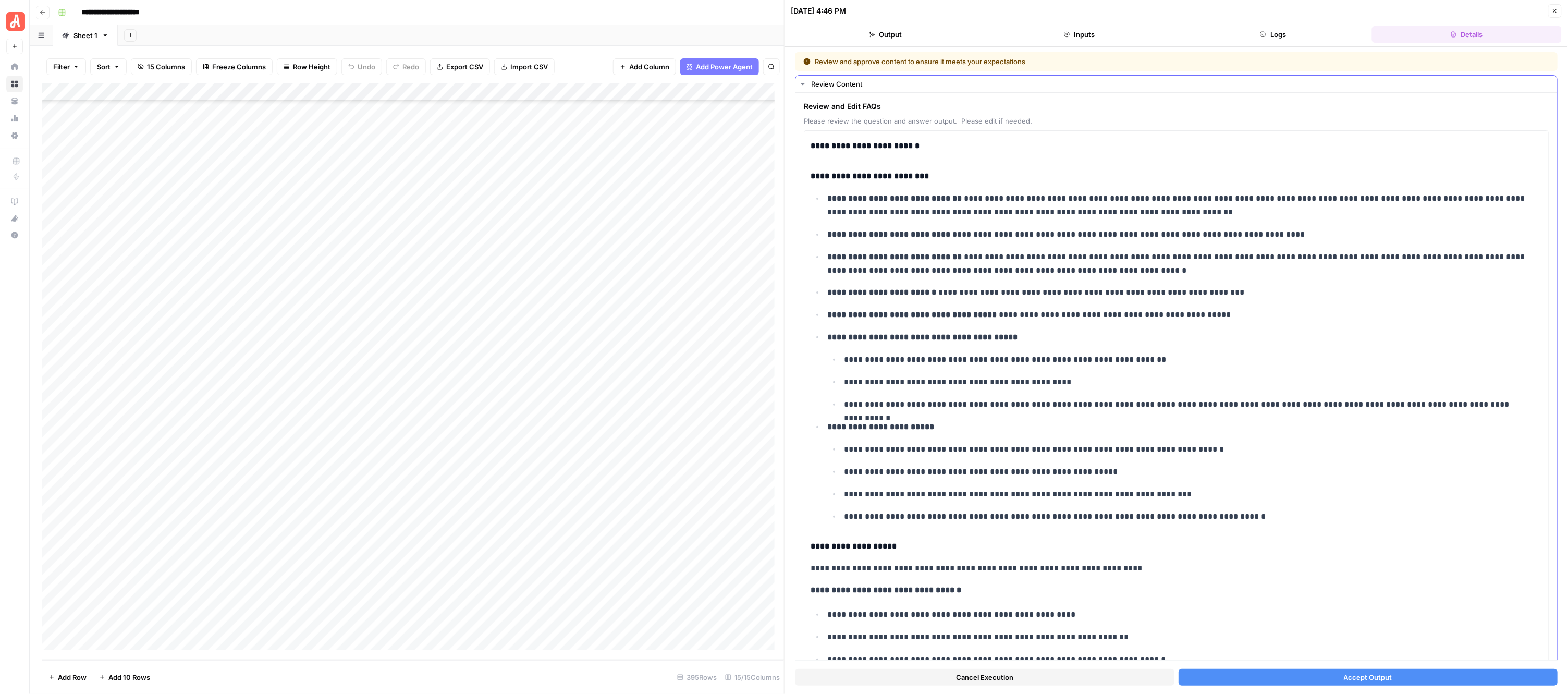
scroll to position [387, 0]
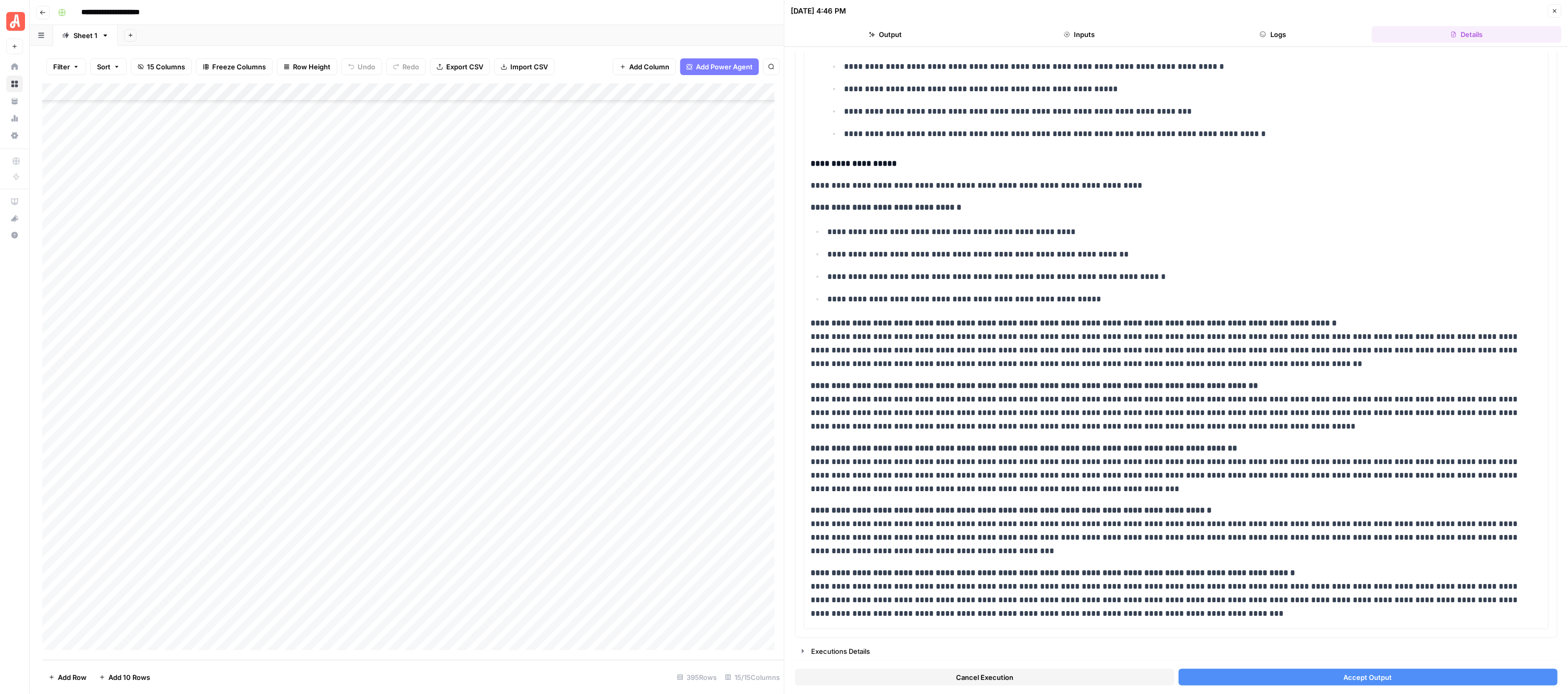
click at [1558, 15] on button "Close" at bounding box center [1555, 11] width 13 height 13
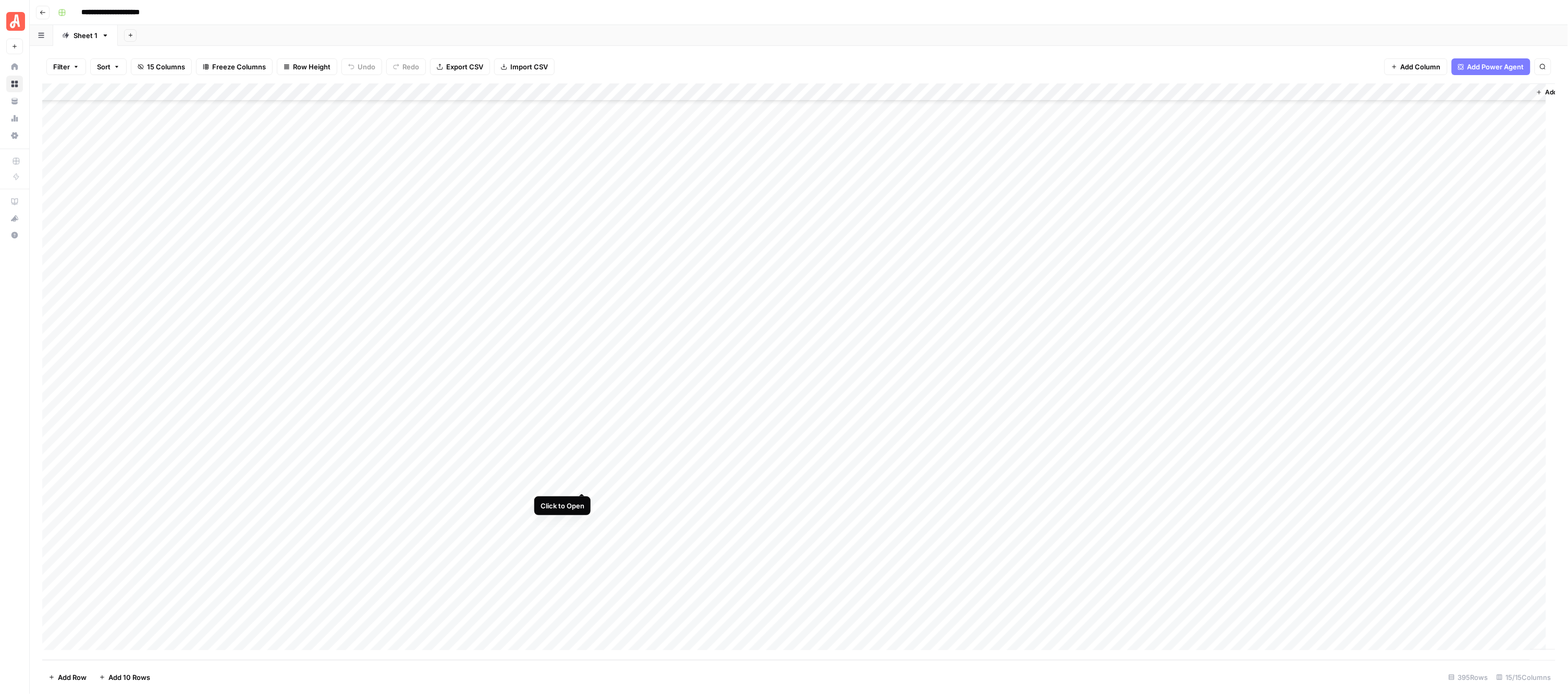
click at [583, 481] on div "Add Column" at bounding box center [799, 371] width 1514 height 577
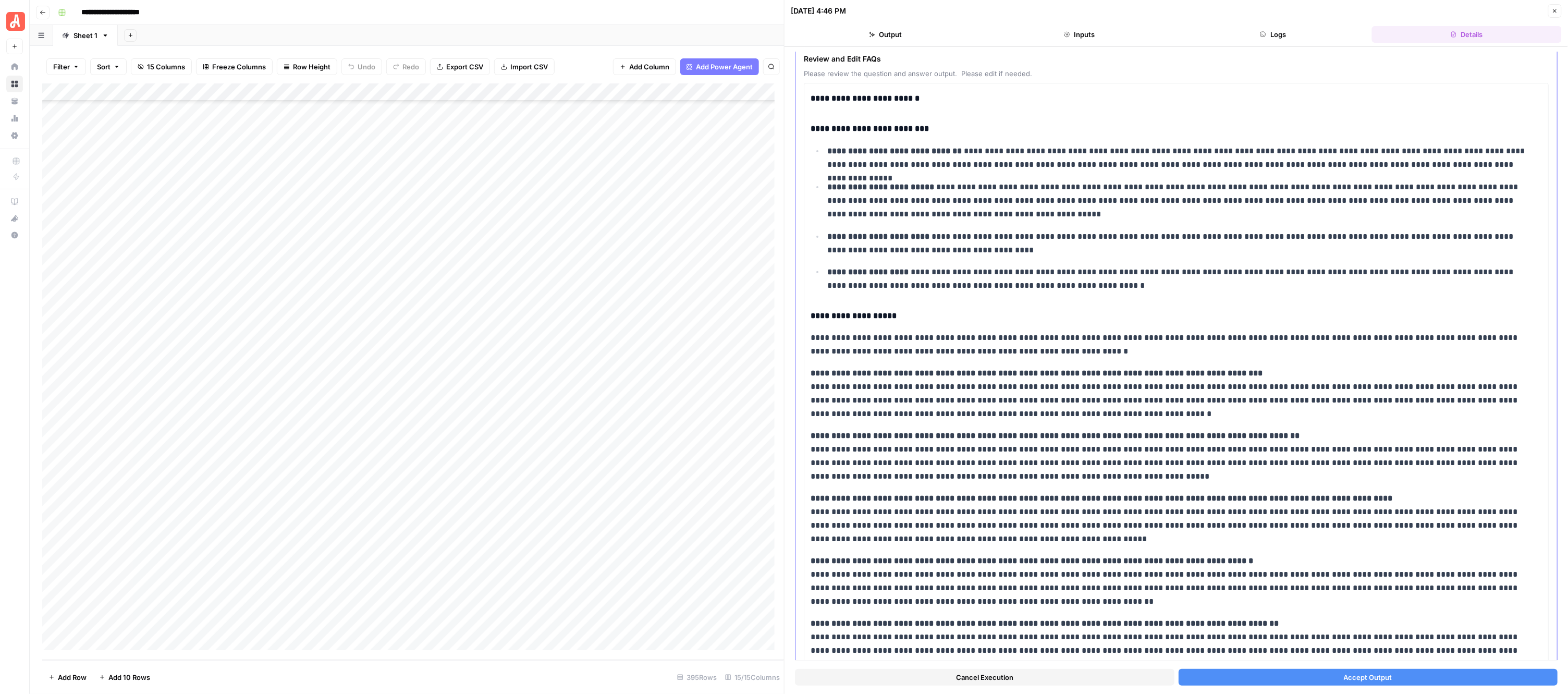
scroll to position [100, 0]
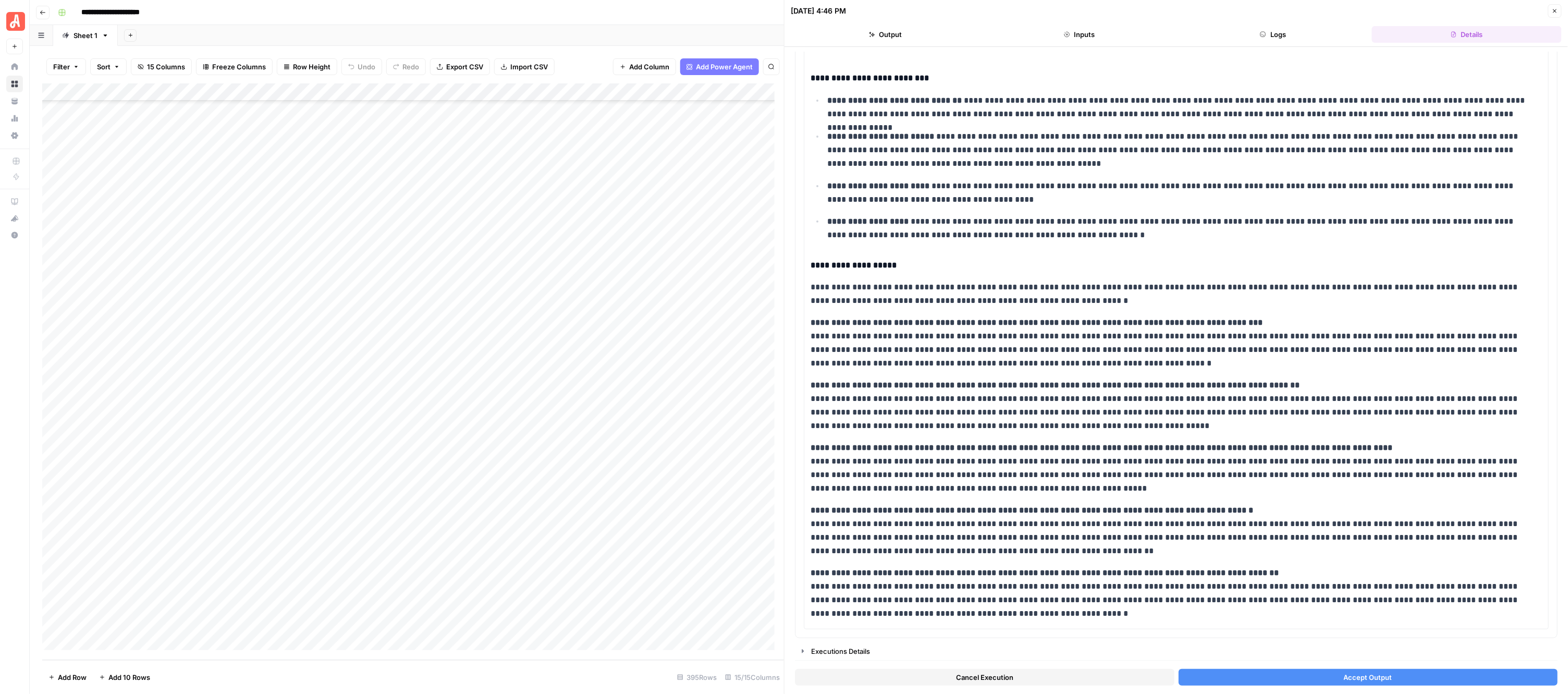
click at [1559, 14] on button "Close" at bounding box center [1555, 11] width 13 height 13
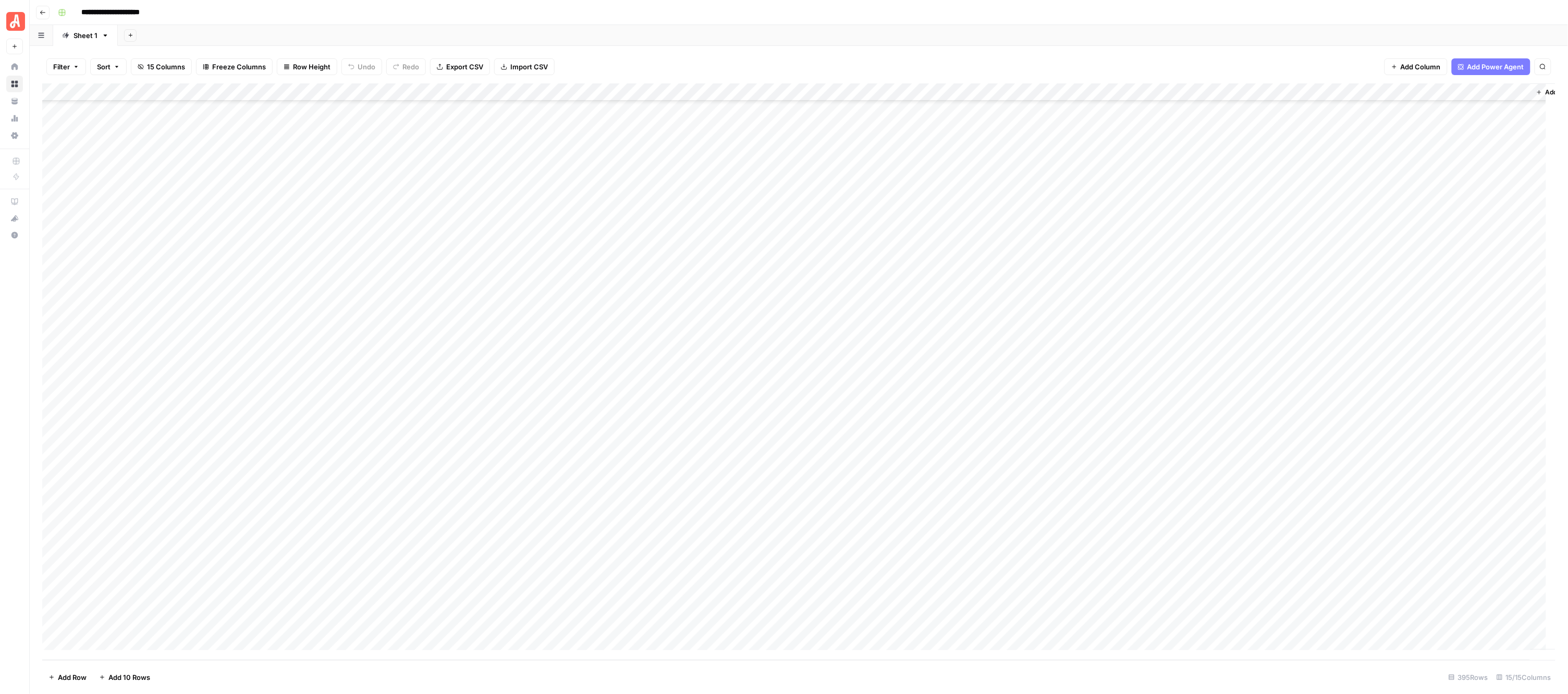
click at [579, 360] on div "Add Column" at bounding box center [799, 371] width 1514 height 577
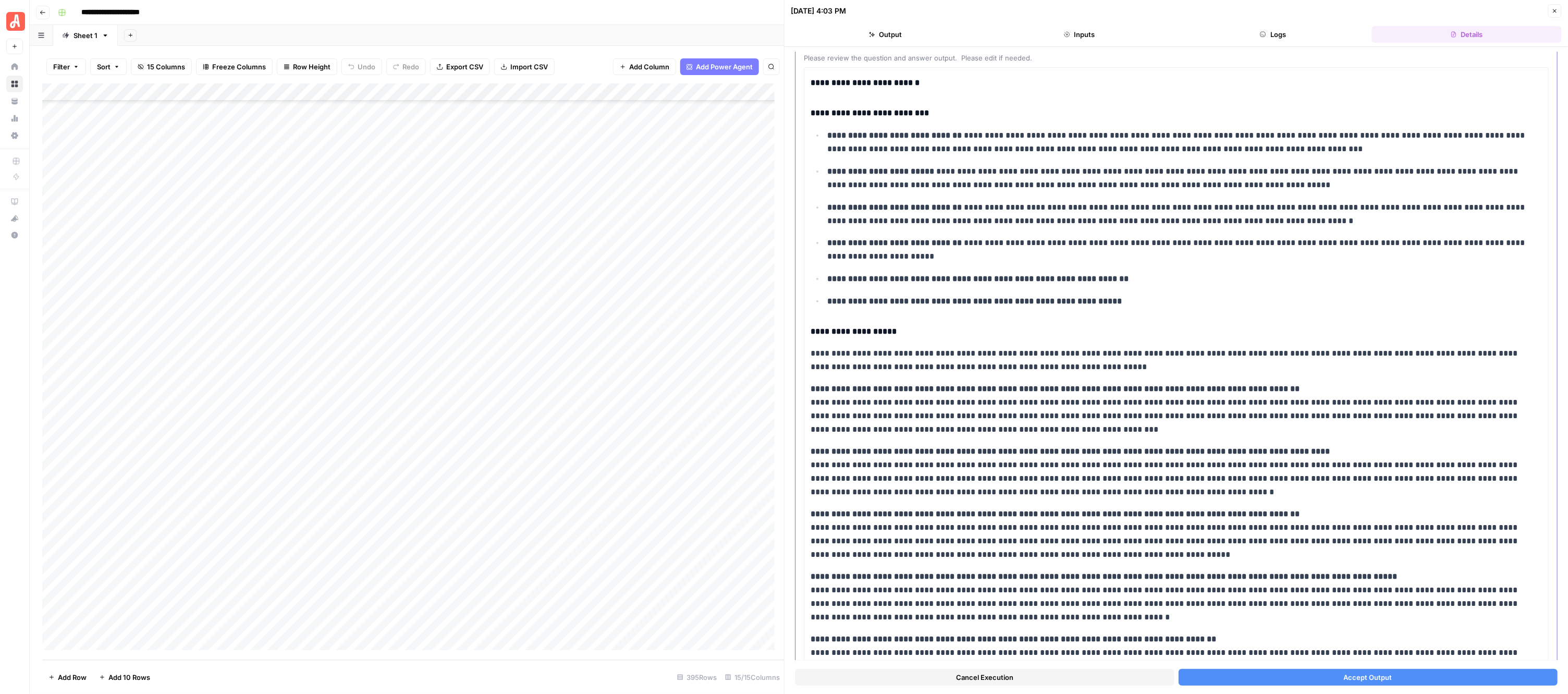
scroll to position [131, 0]
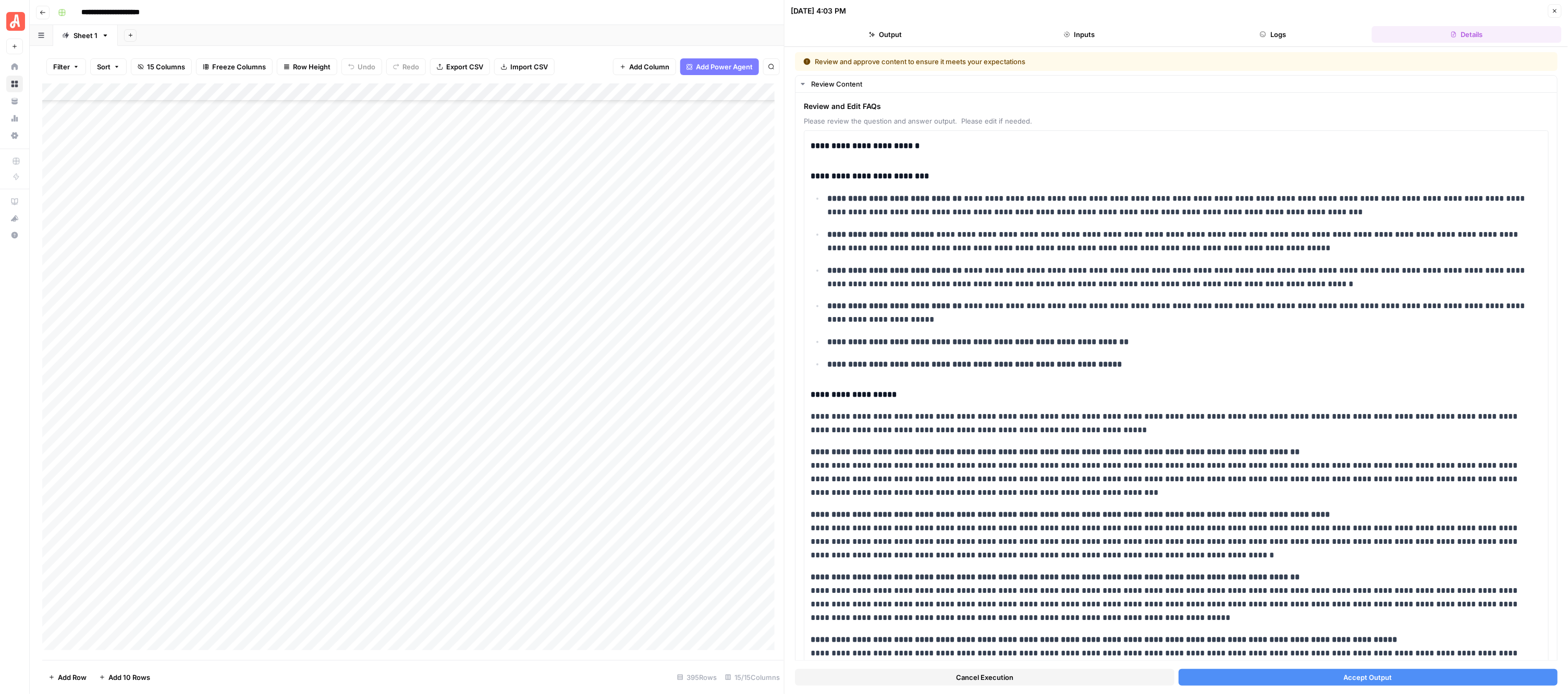
scroll to position [131, 0]
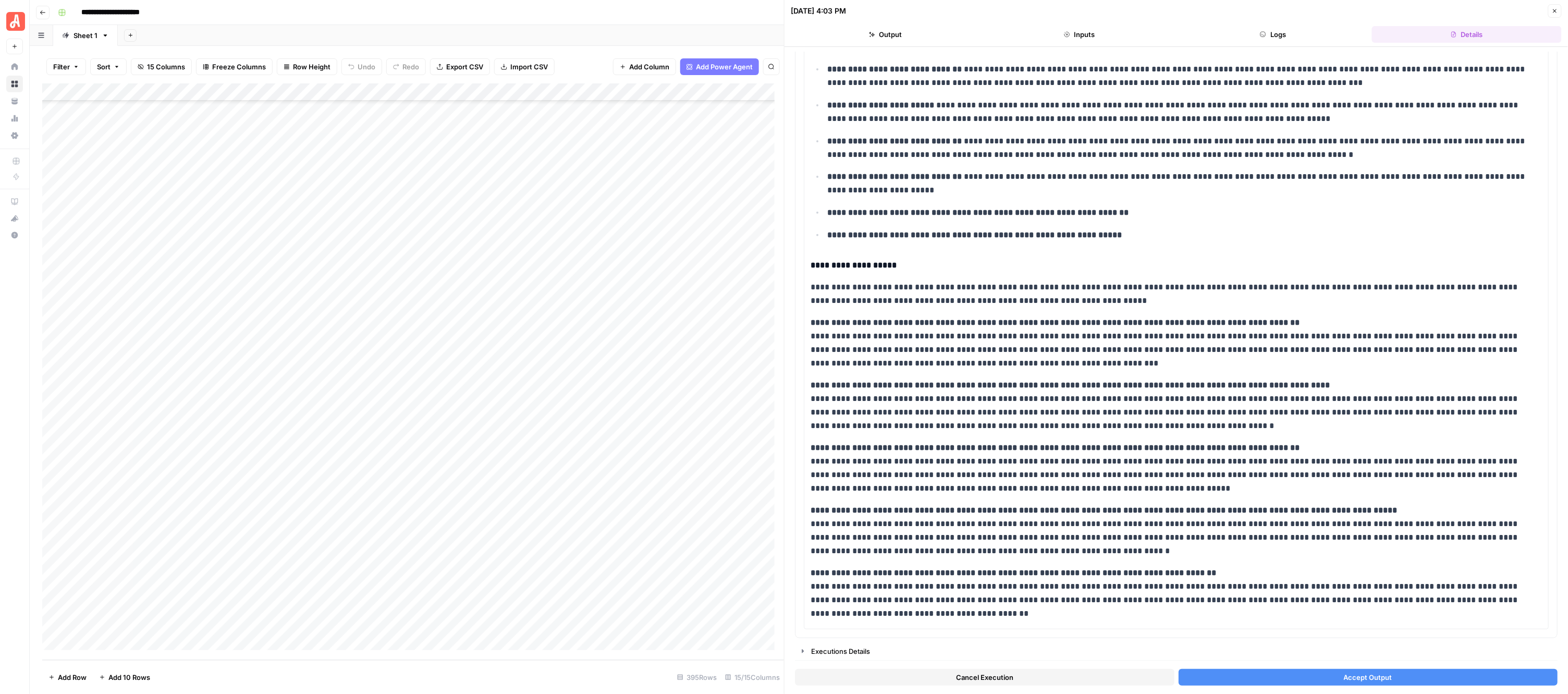
click at [1551, 11] on button "Close" at bounding box center [1555, 11] width 13 height 13
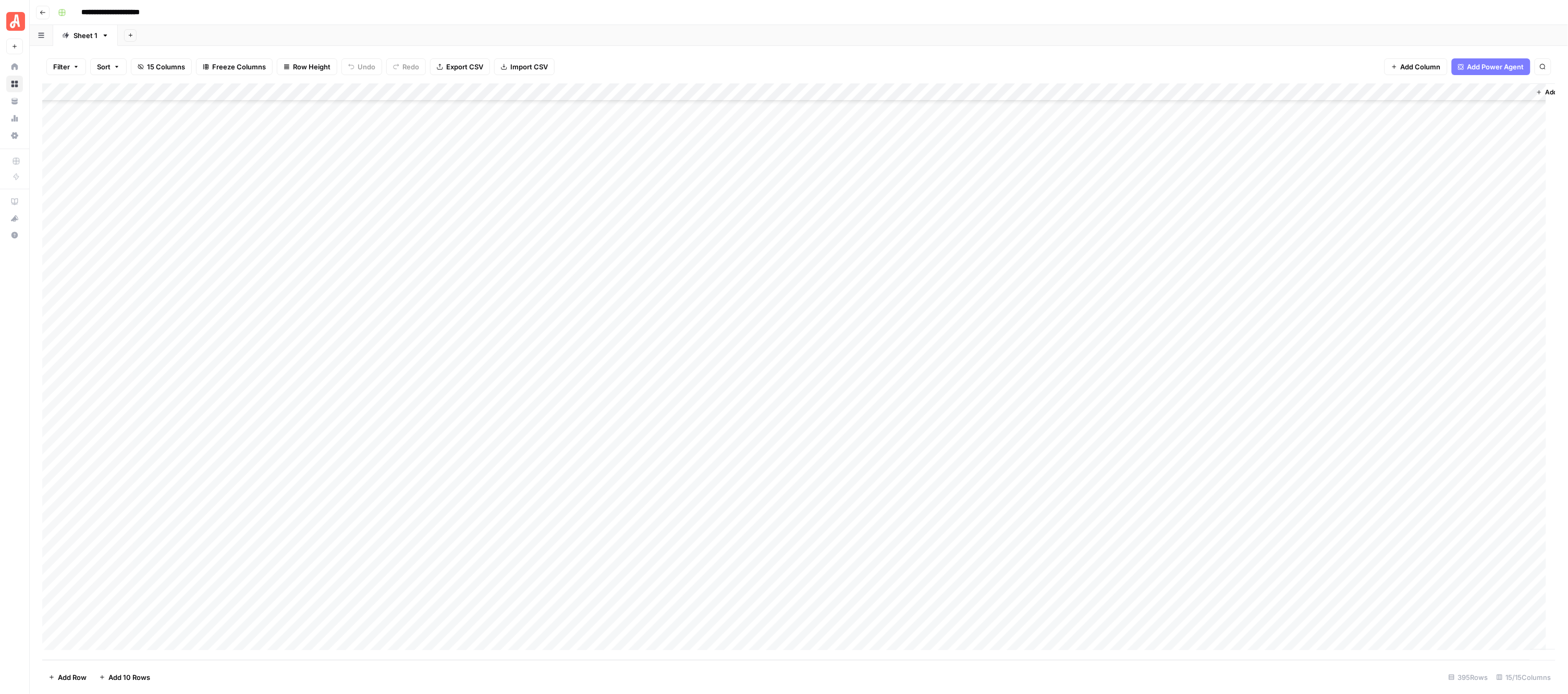
click at [581, 216] on div "Add Column" at bounding box center [799, 371] width 1514 height 577
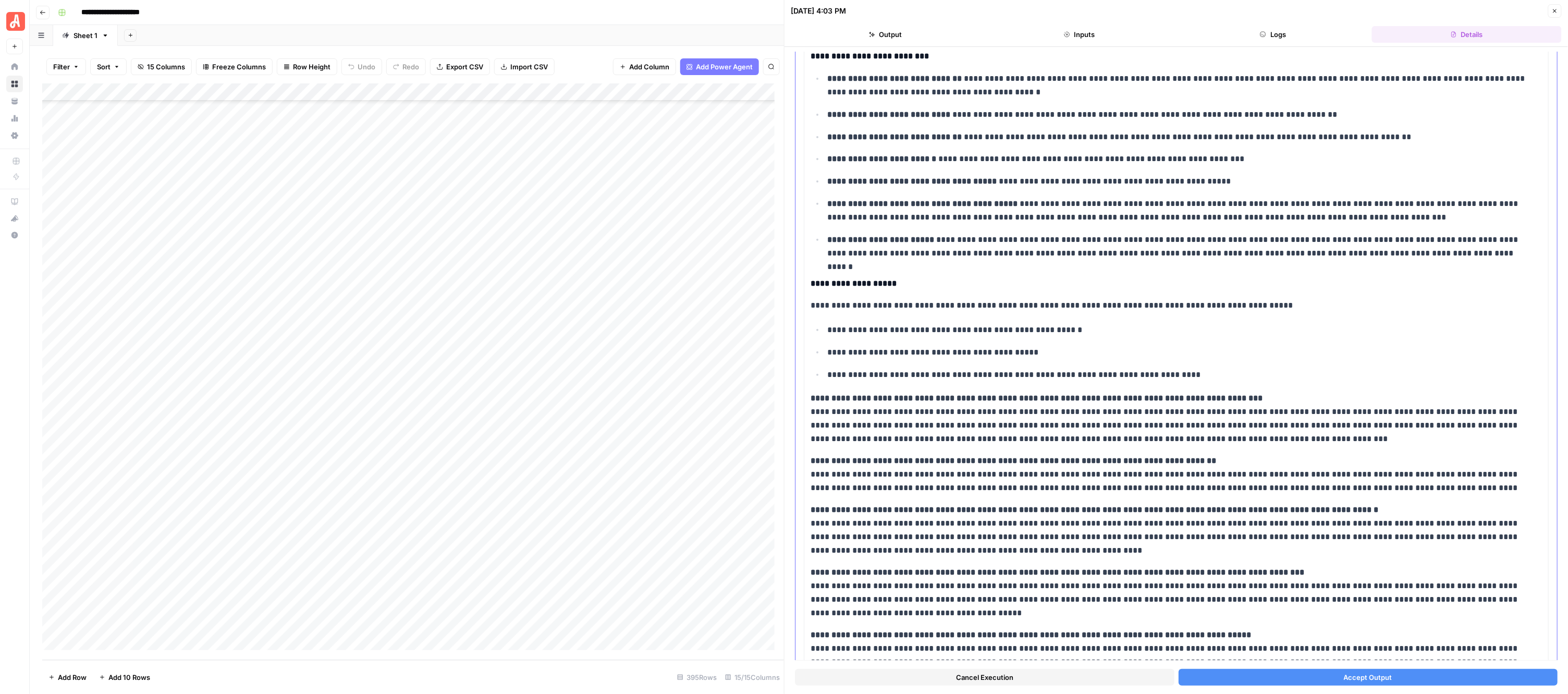
scroll to position [185, 0]
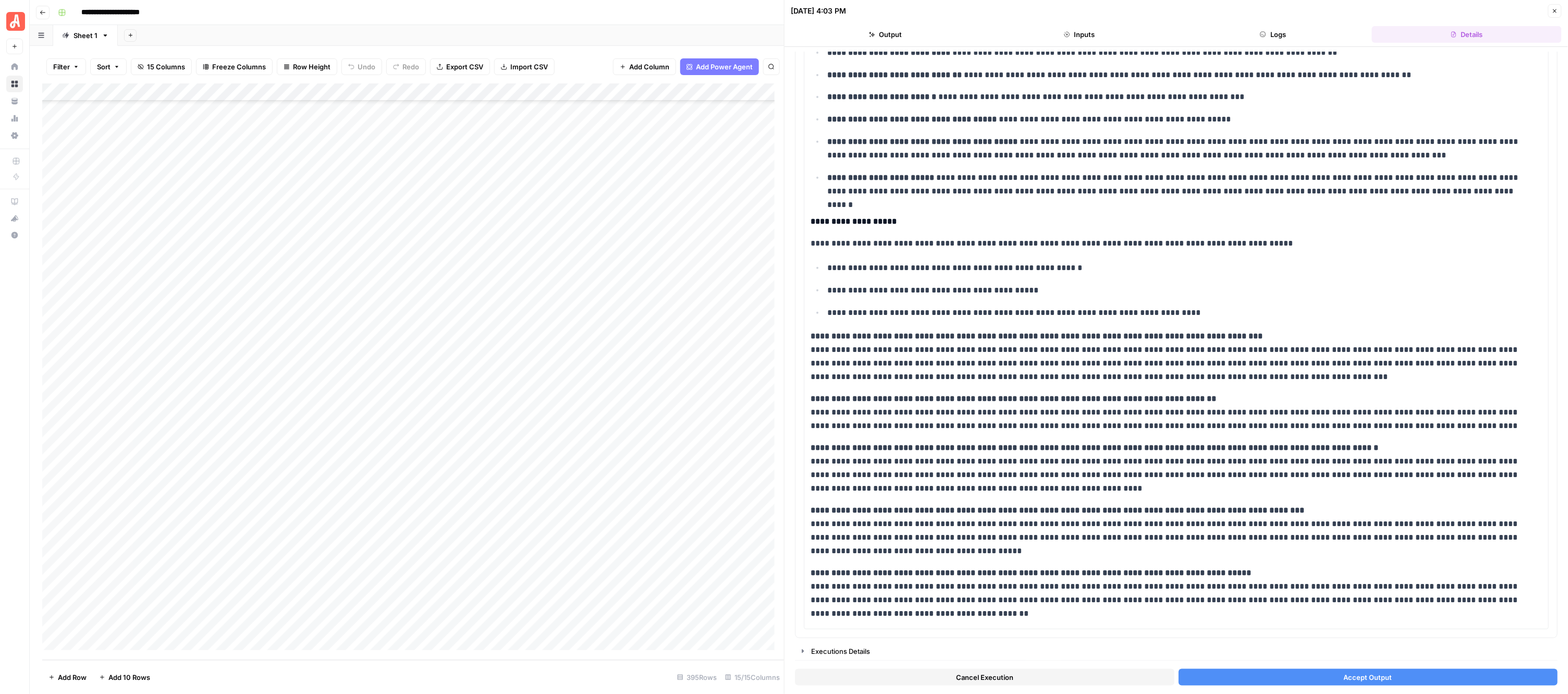
click at [1555, 12] on icon "button" at bounding box center [1555, 11] width 6 height 6
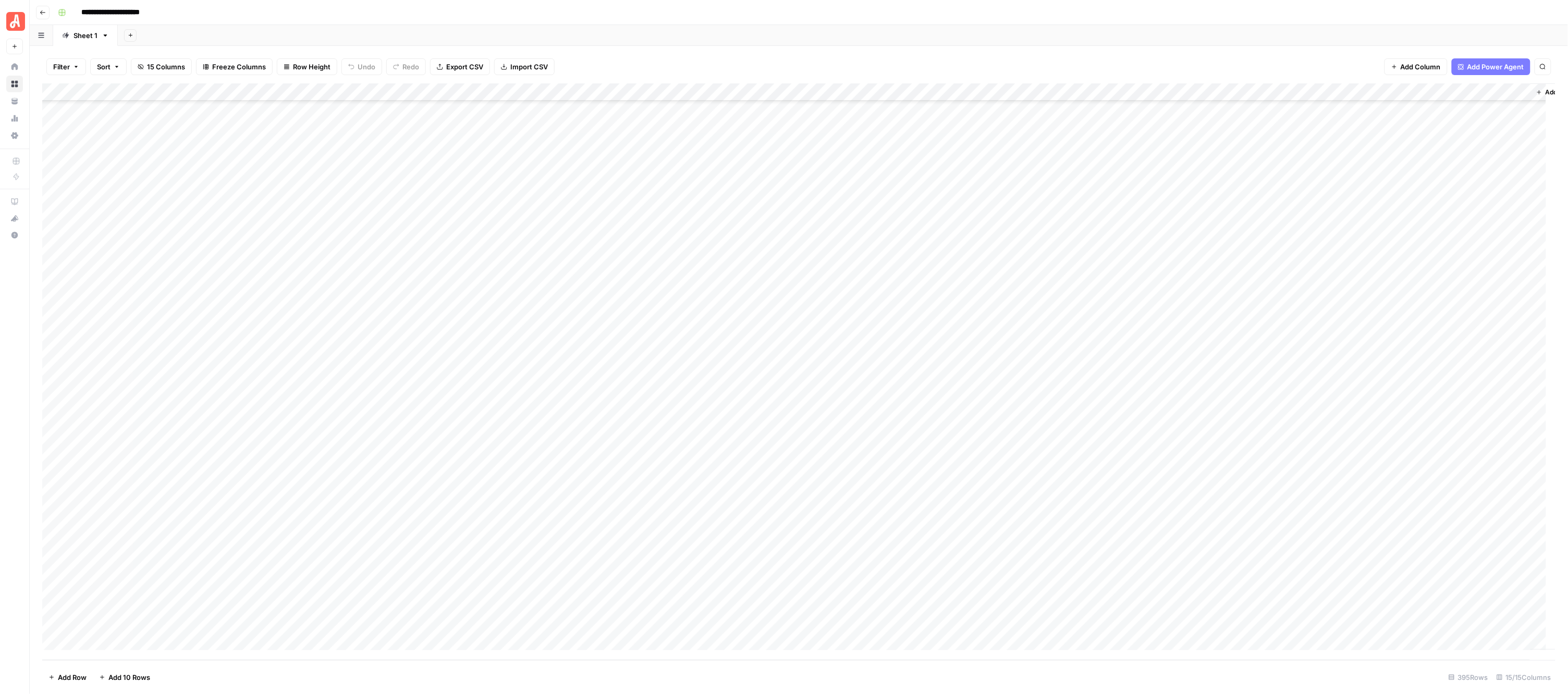
click at [698, 5] on div "**********" at bounding box center [805, 12] width 1504 height 16
